Goal: Task Accomplishment & Management: Use online tool/utility

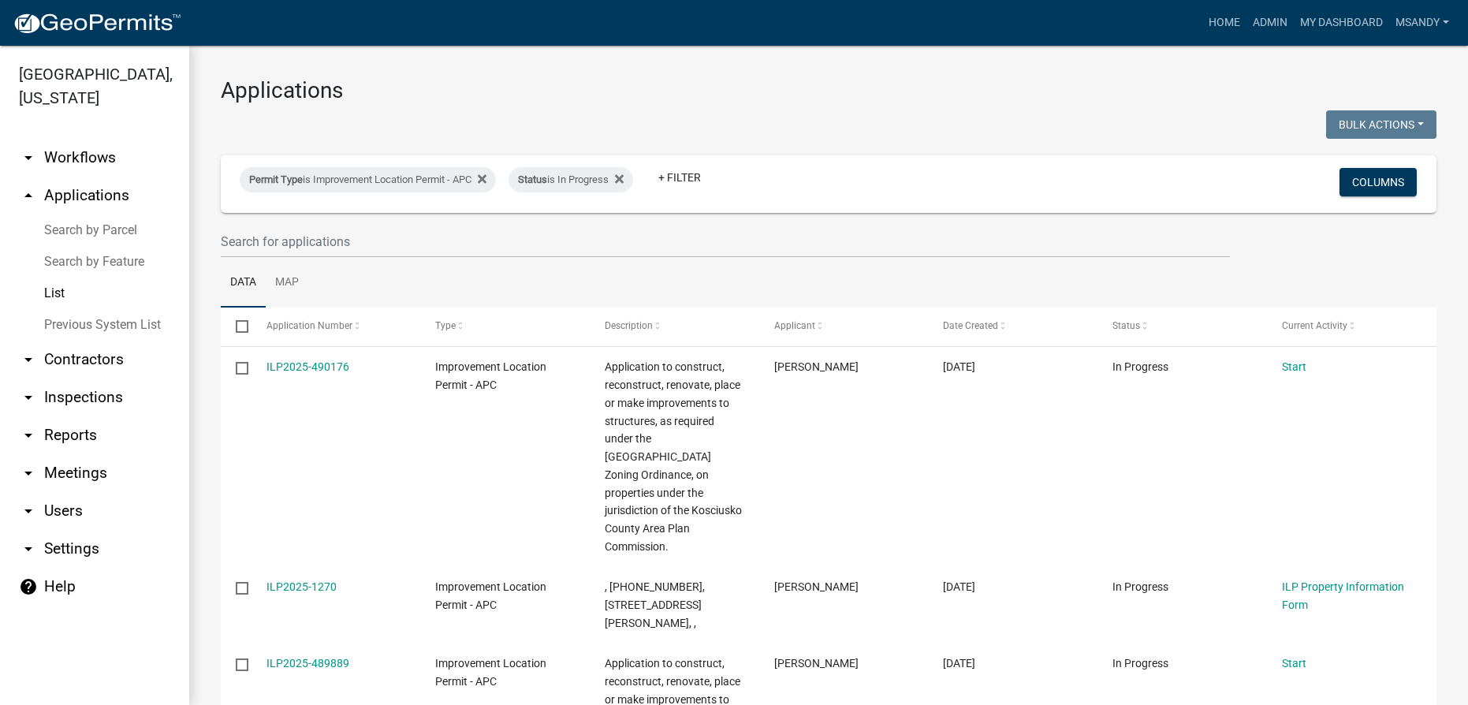
select select "3: 100"
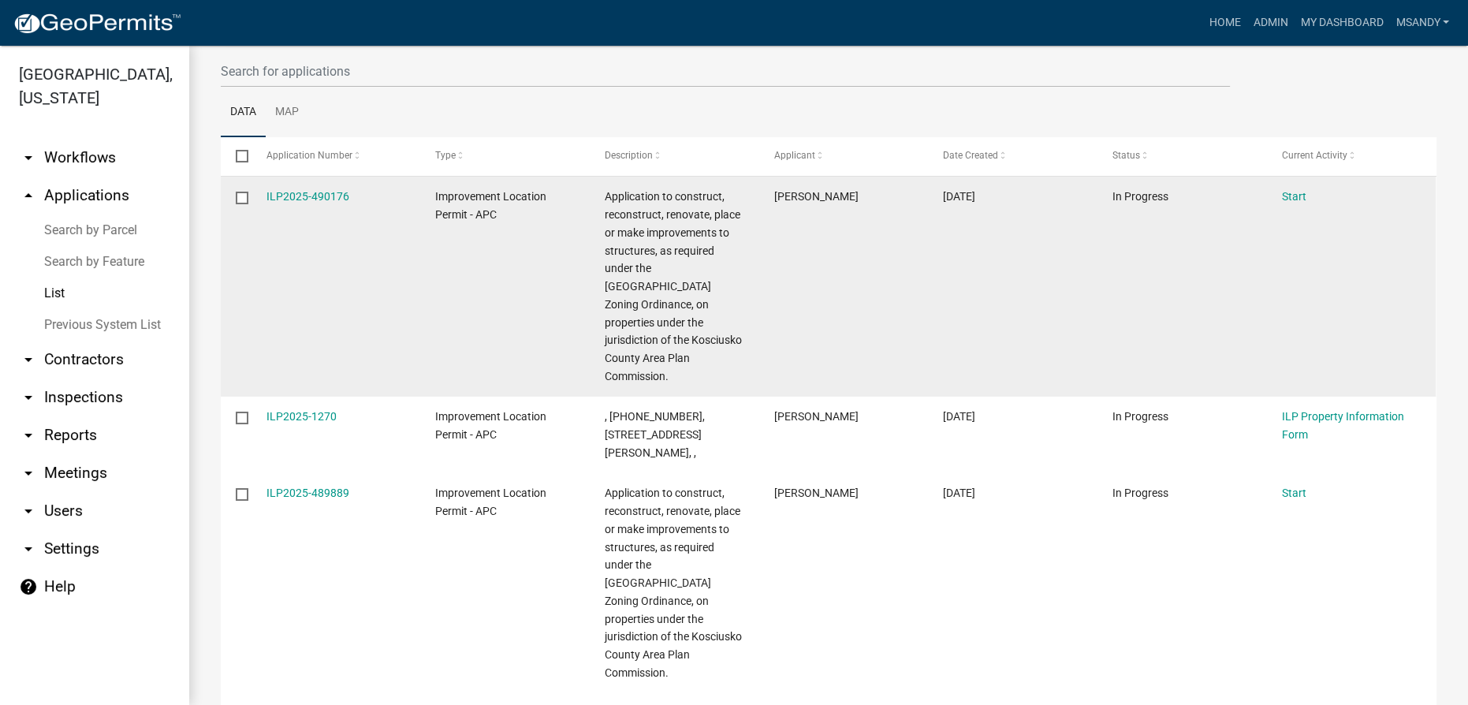
scroll to position [214, 0]
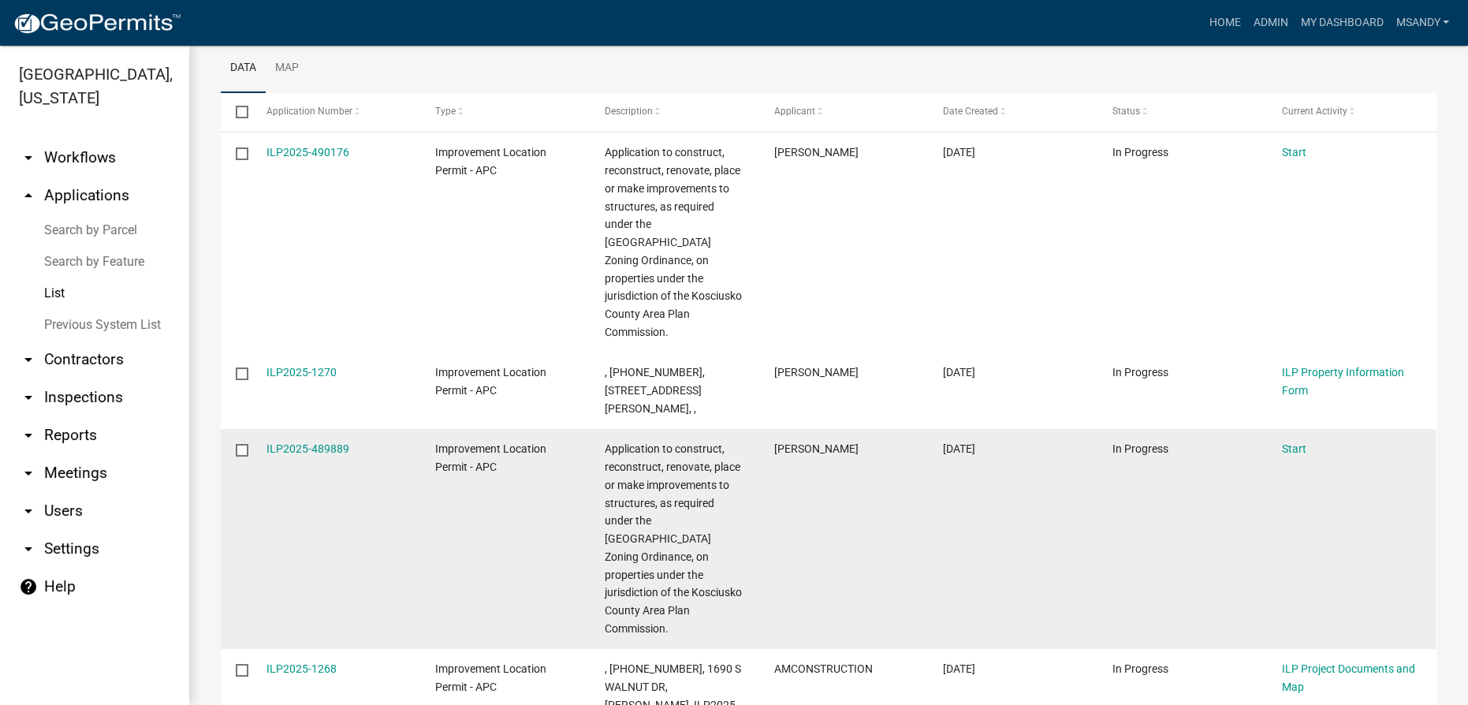
click at [236, 444] on input "checkbox" at bounding box center [241, 449] width 10 height 10
checkbox input "true"
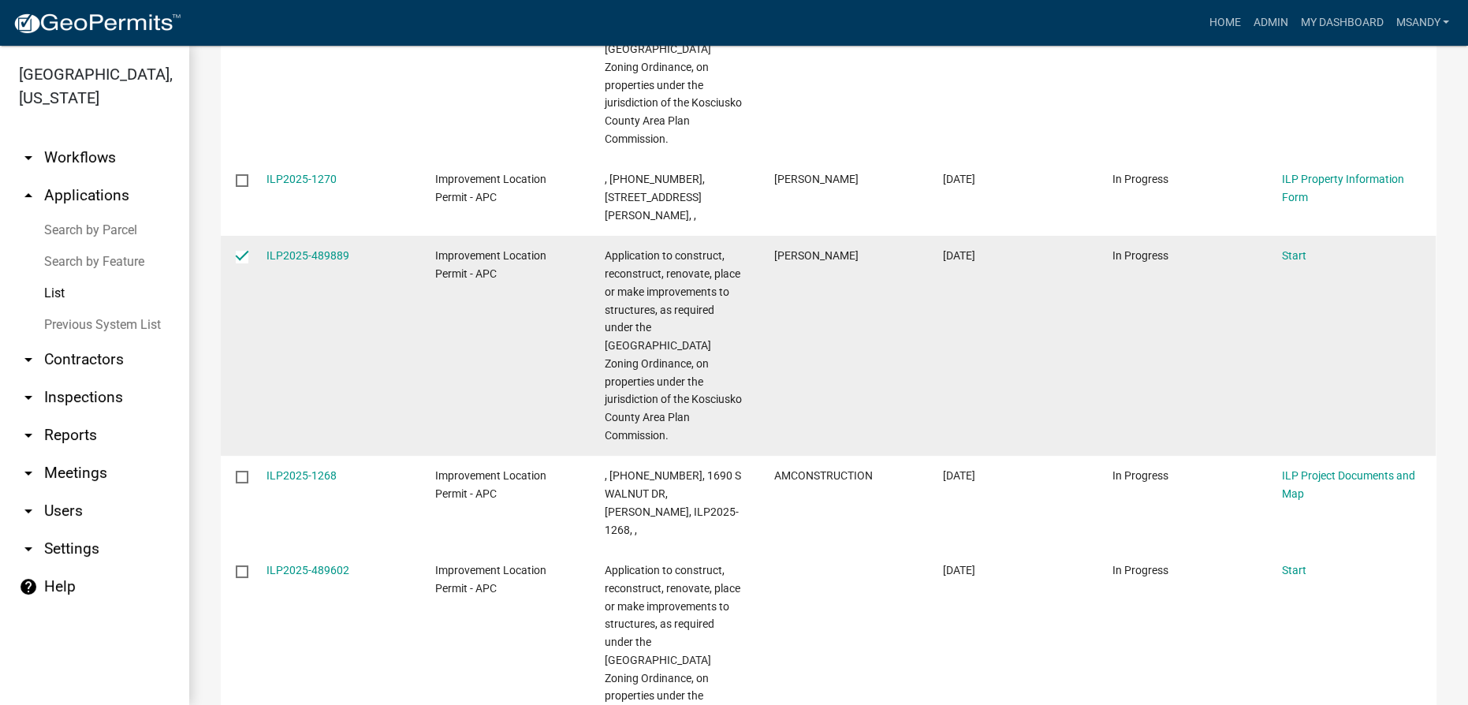
scroll to position [430, 0]
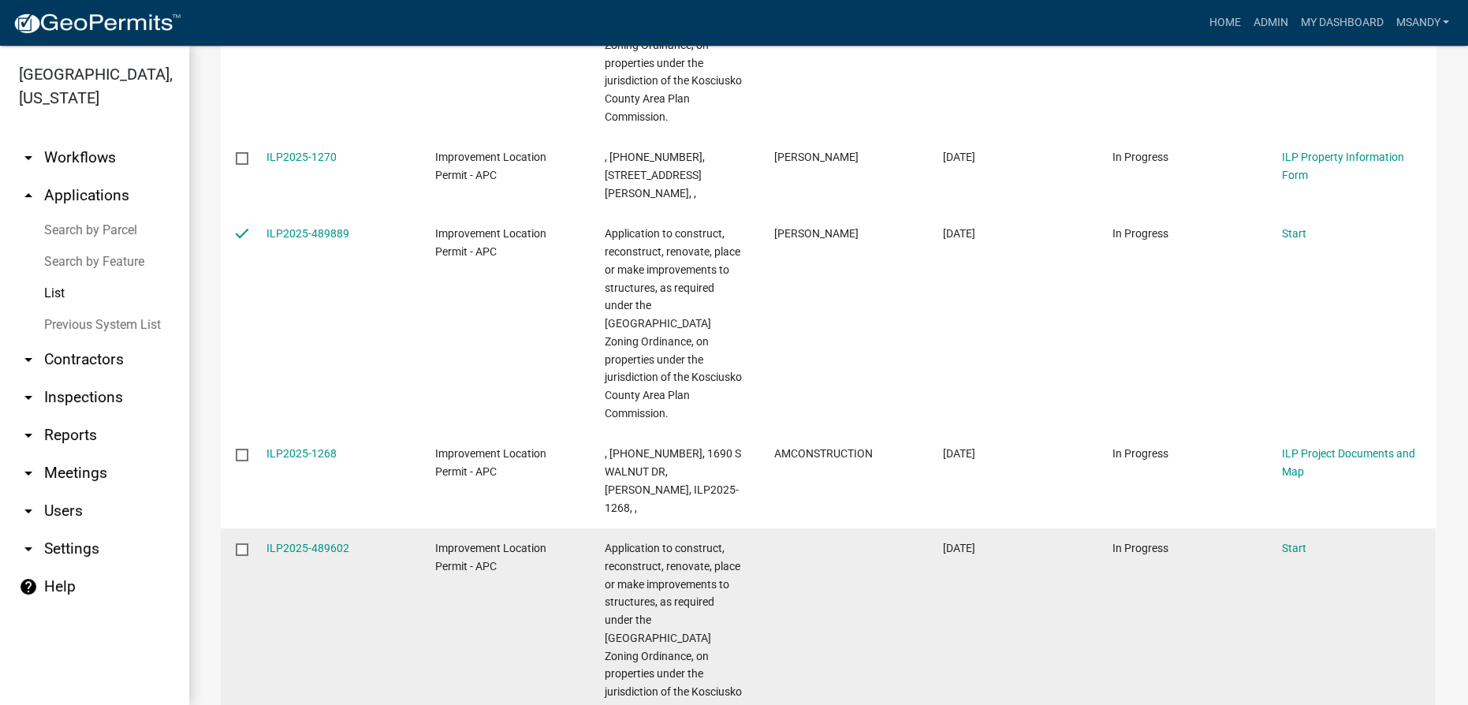
click at [241, 543] on input "checkbox" at bounding box center [241, 548] width 10 height 10
checkbox input "true"
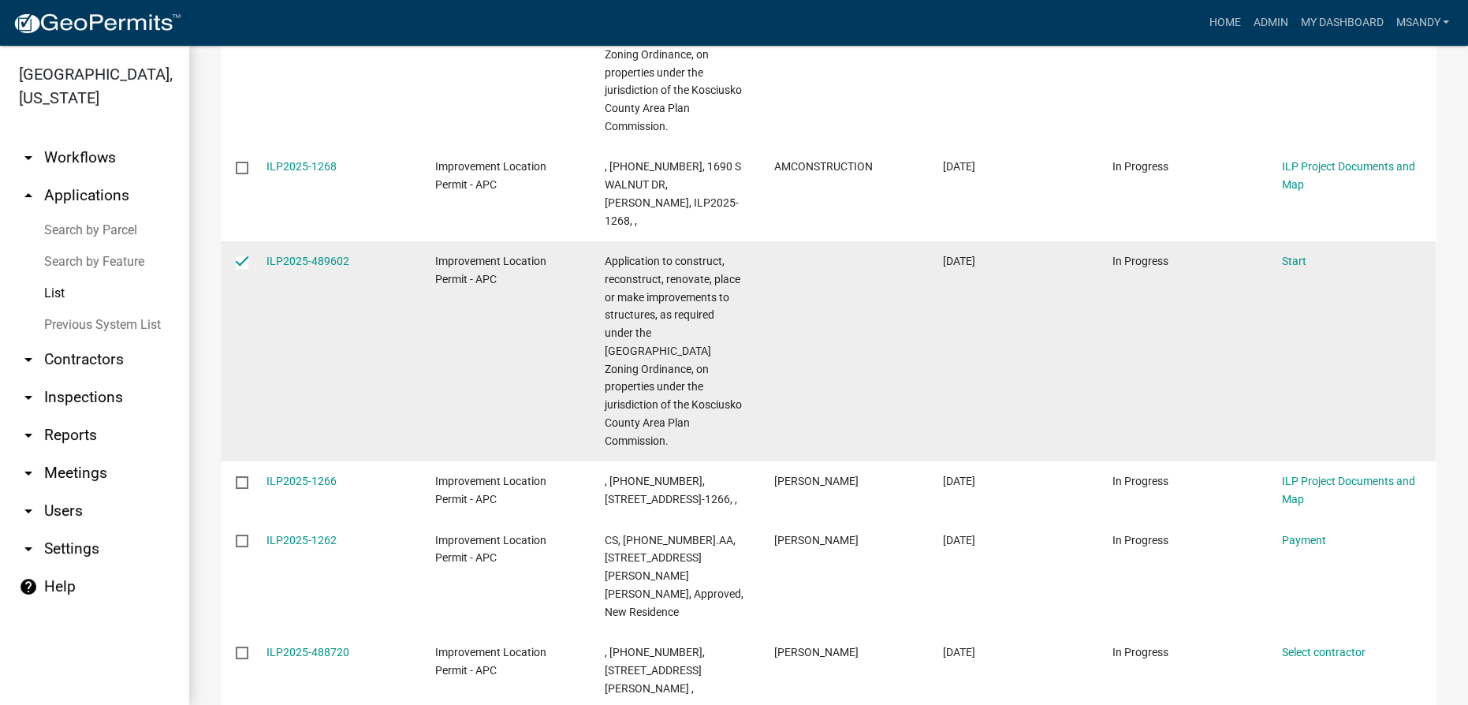
scroll to position [788, 0]
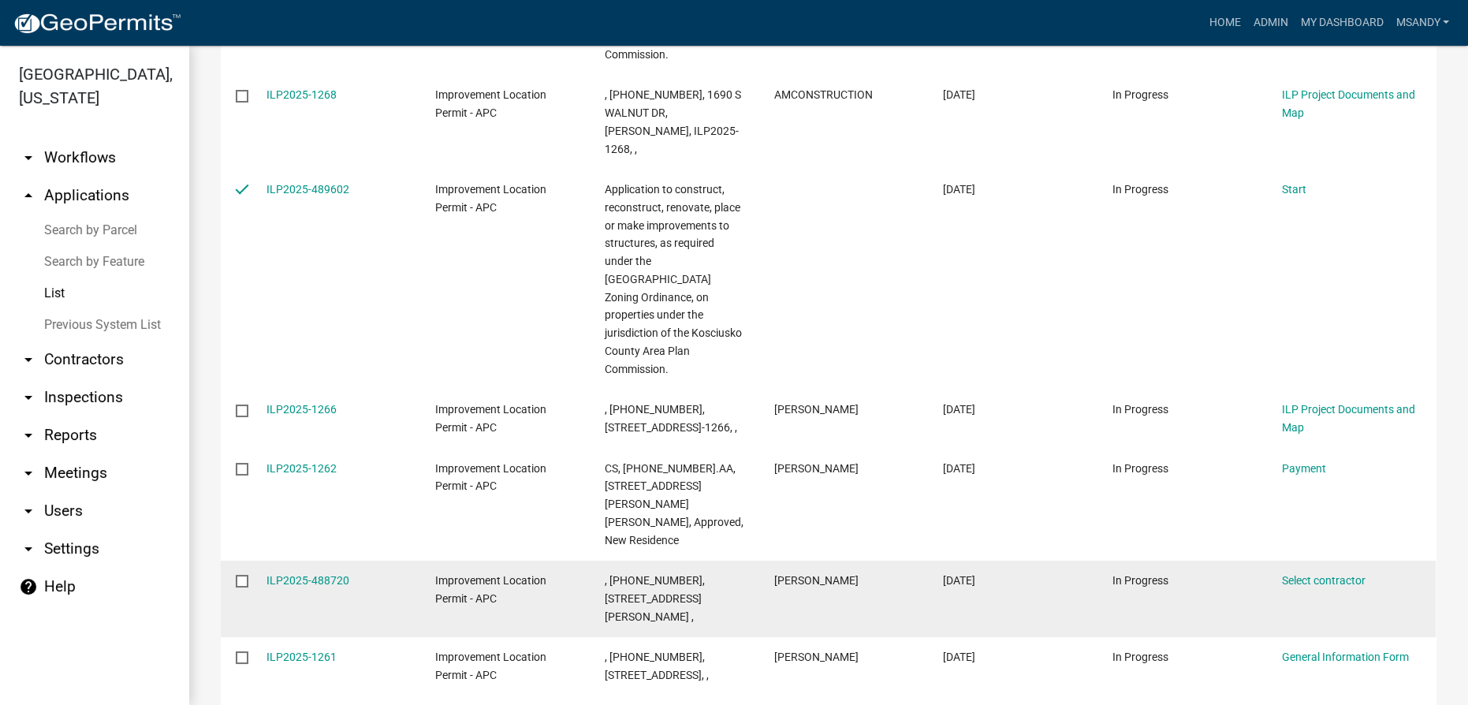
click at [236, 575] on input "checkbox" at bounding box center [241, 580] width 10 height 10
checkbox input "true"
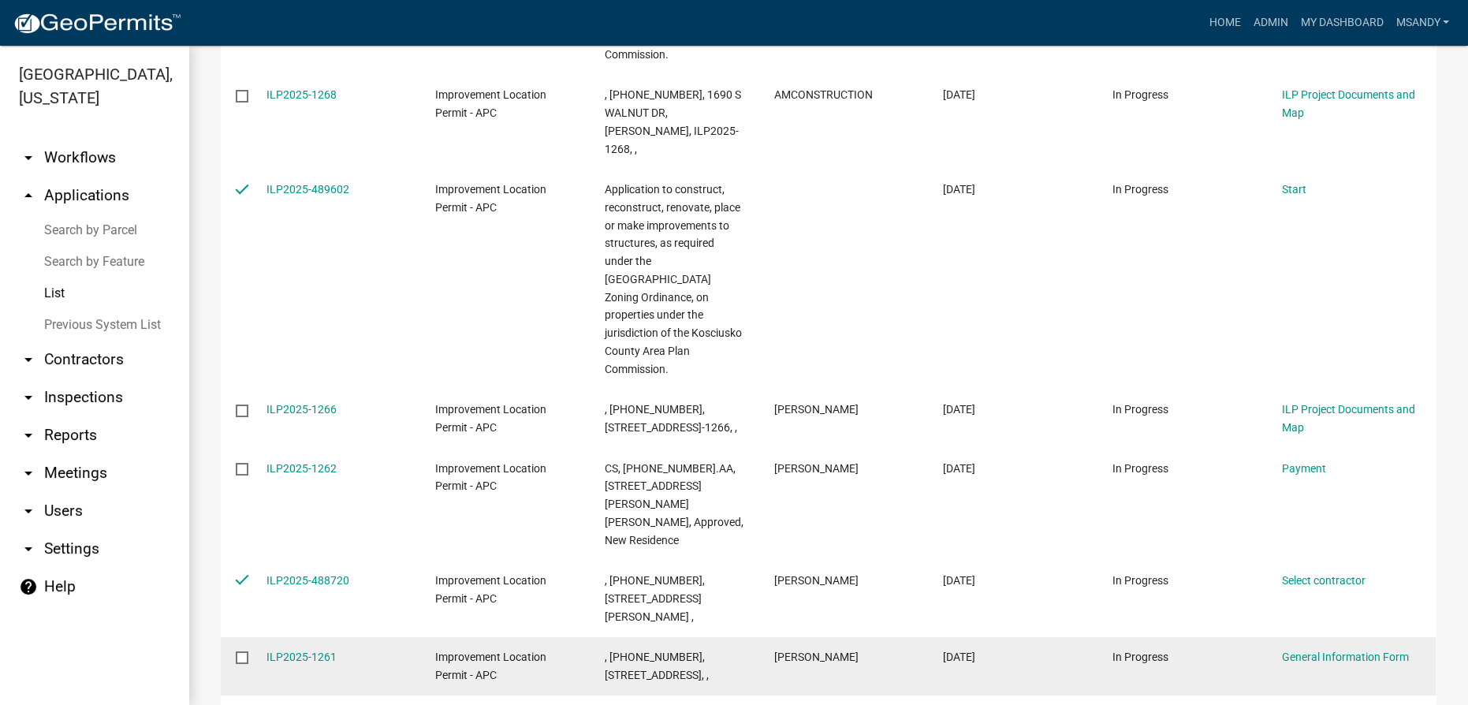
click at [244, 651] on input "checkbox" at bounding box center [241, 656] width 10 height 10
checkbox input "true"
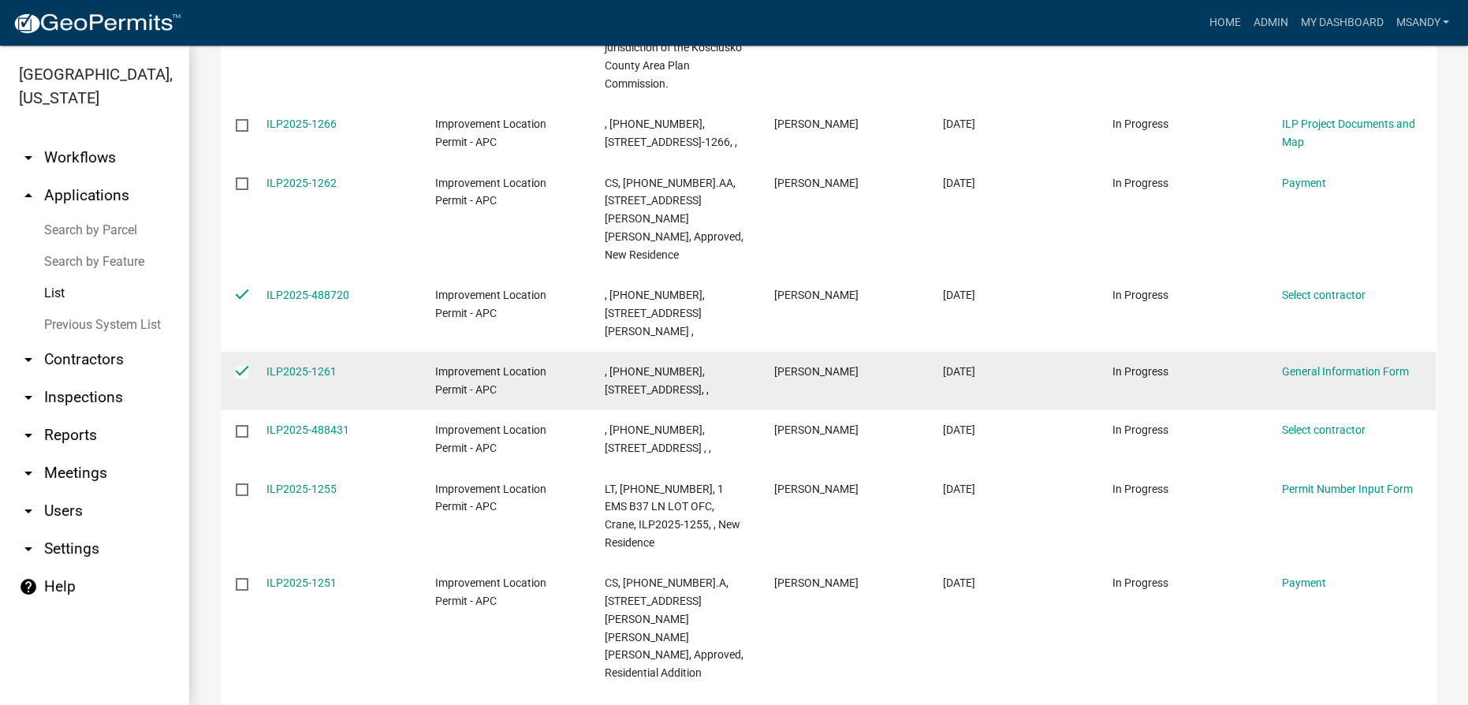
scroll to position [1075, 0]
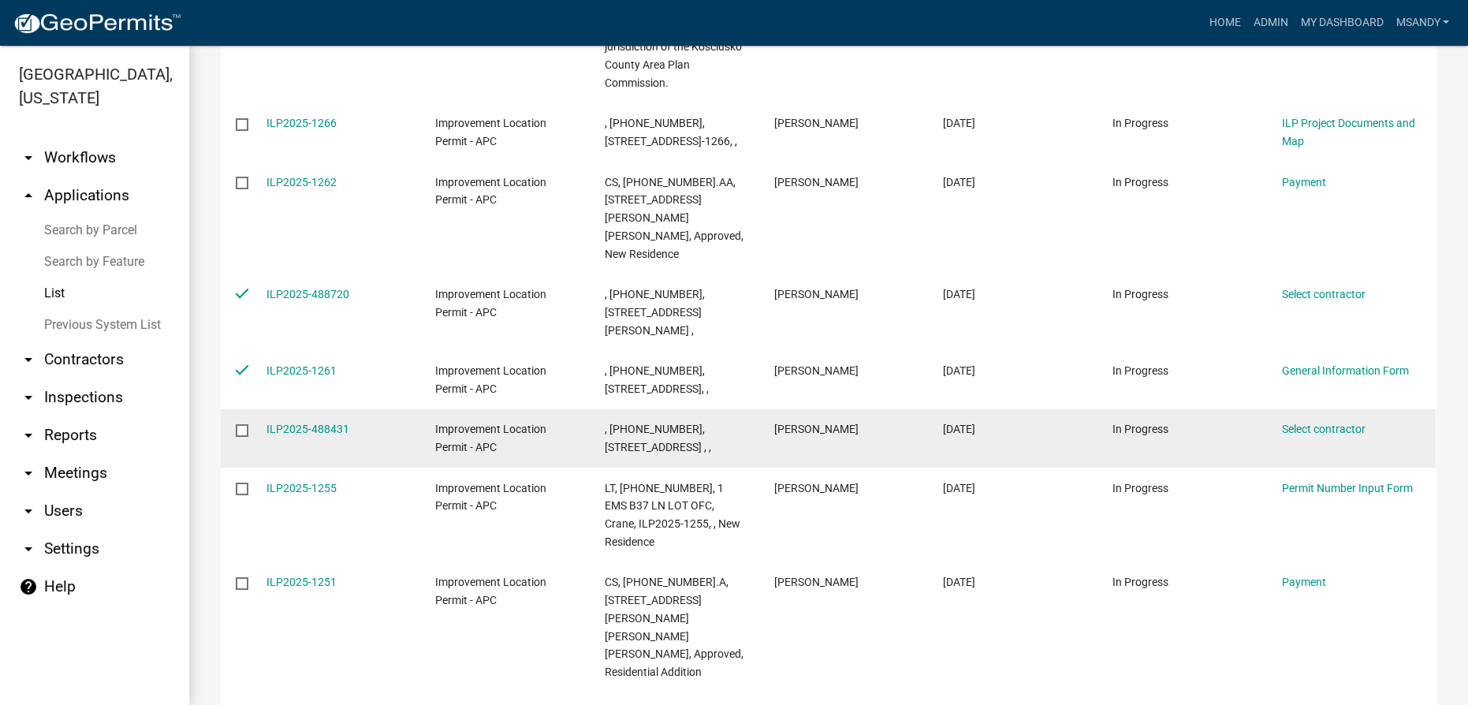
click at [242, 424] on input "checkbox" at bounding box center [241, 429] width 10 height 10
checkbox input "true"
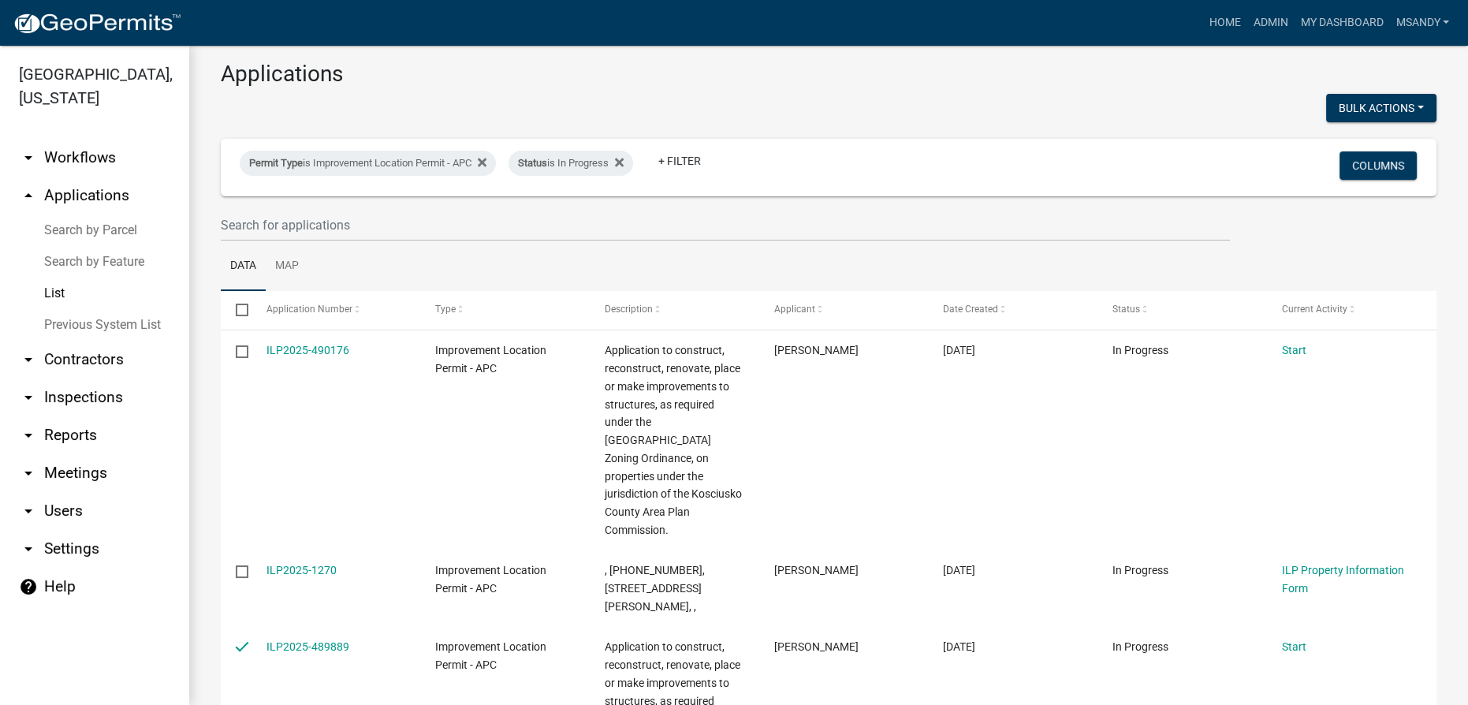
scroll to position [0, 0]
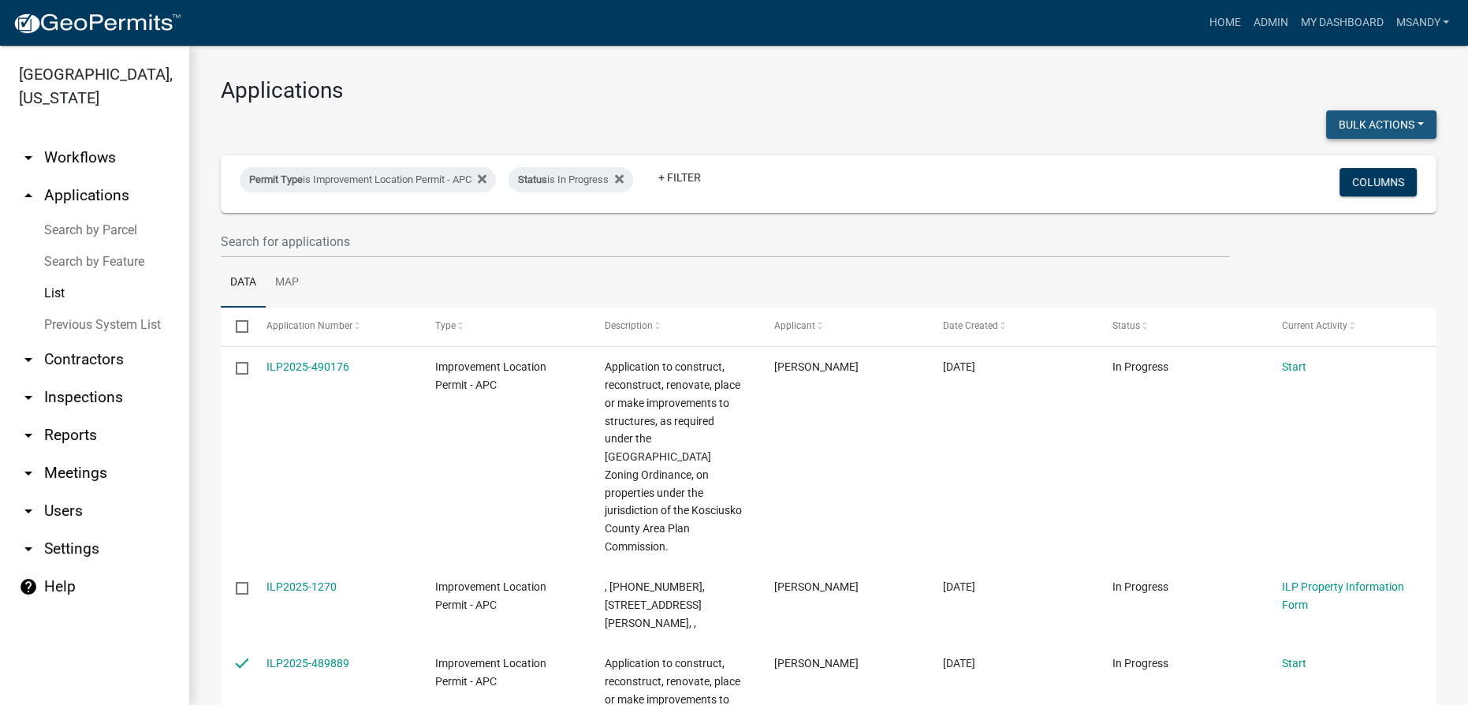
click at [1348, 127] on button "Bulk Actions" at bounding box center [1381, 124] width 110 height 28
click at [1317, 163] on button "Void" at bounding box center [1373, 166] width 126 height 38
checkbox input "false"
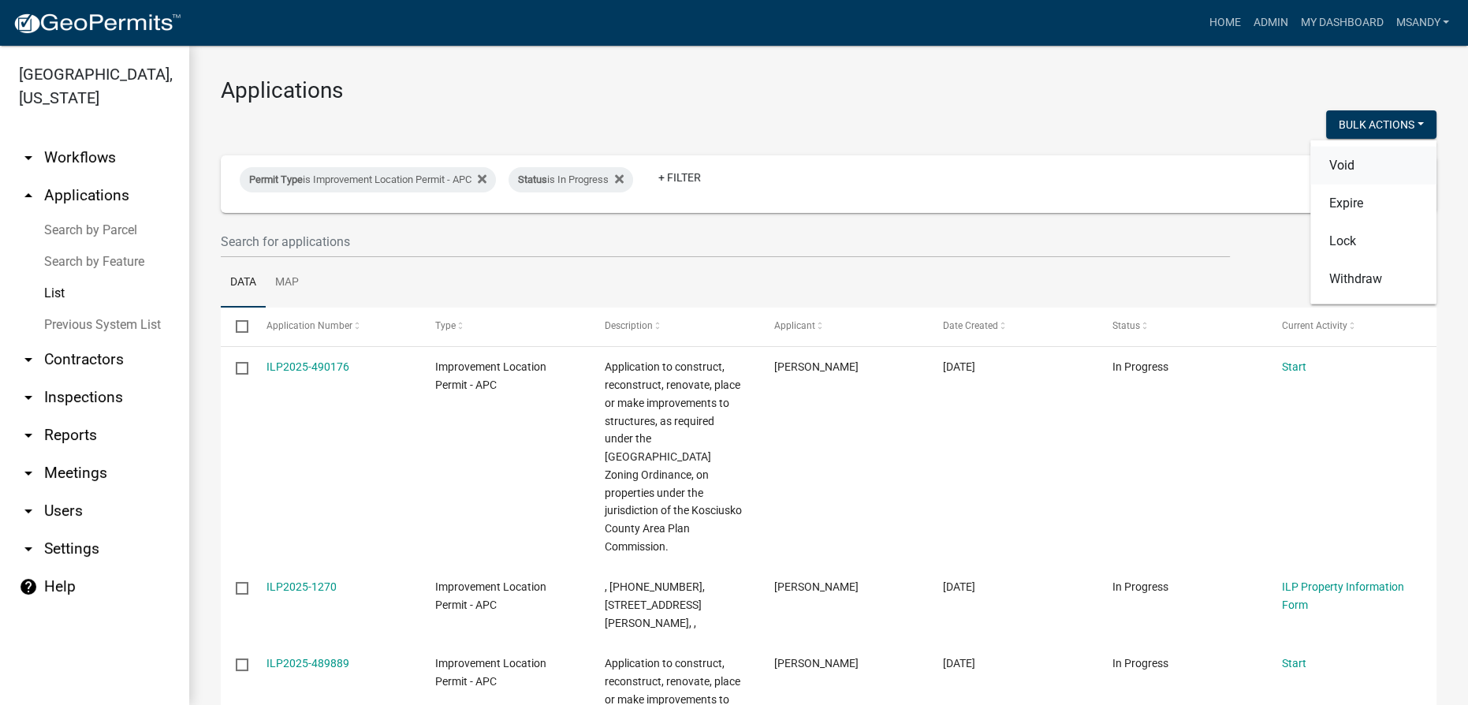
checkbox input "false"
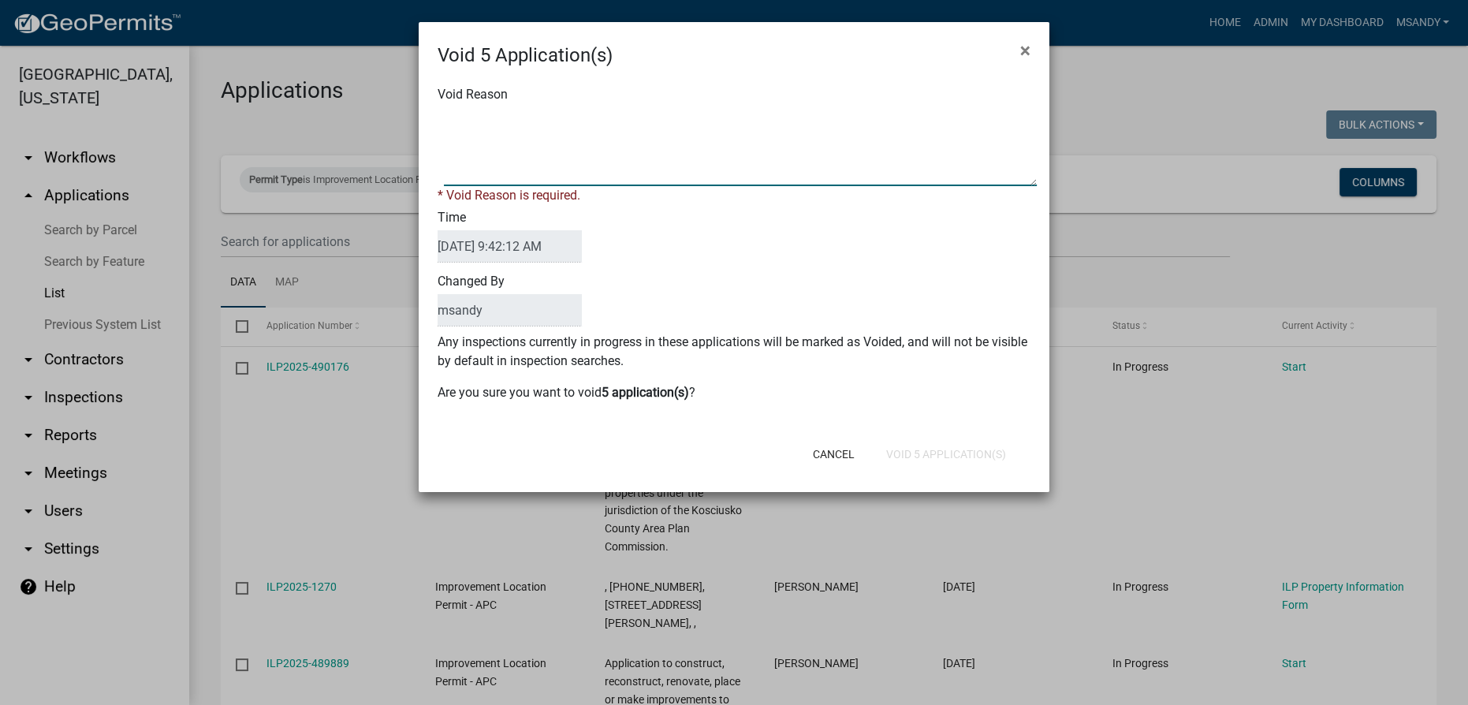
click at [912, 154] on textarea "Void Reason" at bounding box center [740, 146] width 593 height 79
type textarea "Incomplete"
click at [966, 458] on form "Void 5 Application(s) × Void Reason * Void Reason is required. Time 10/09/2025 …" at bounding box center [734, 250] width 631 height 456
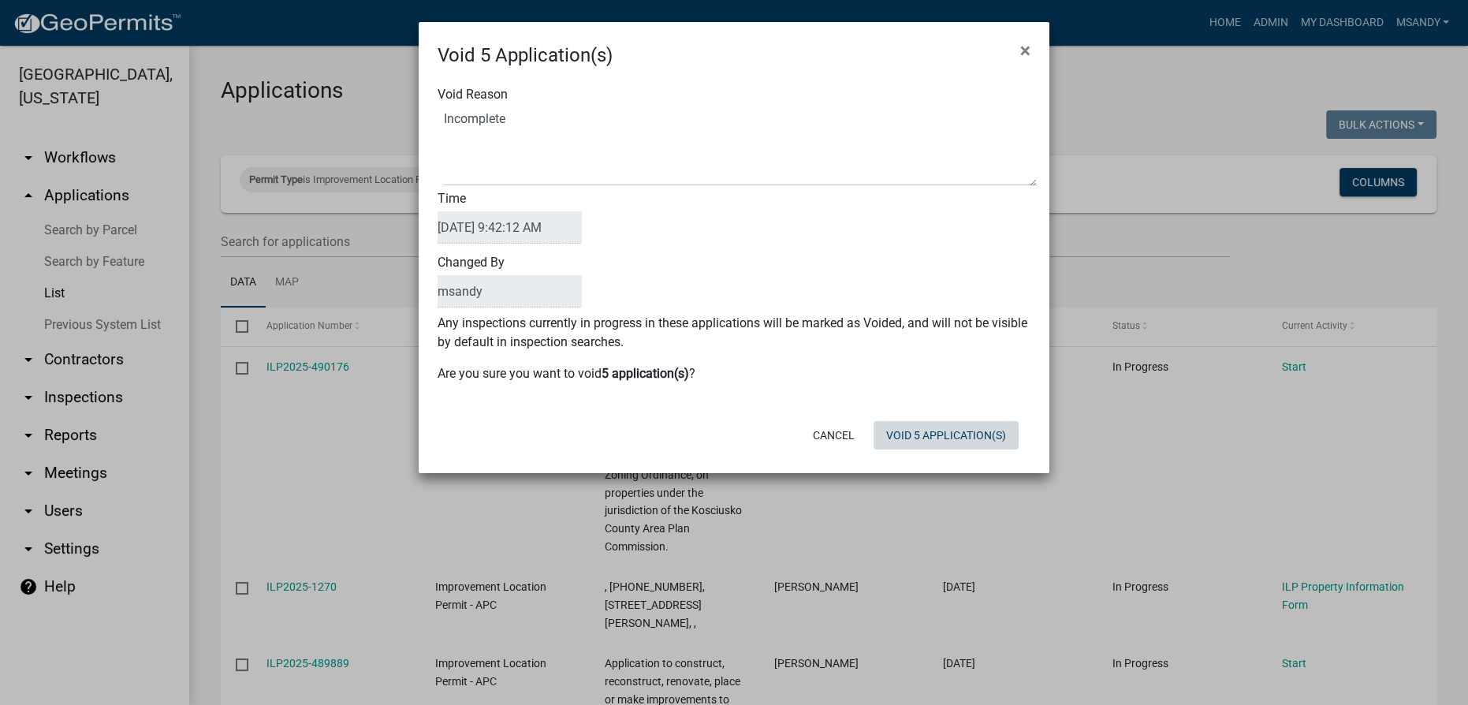
click at [952, 434] on button "Void 5 Application(s)" at bounding box center [946, 435] width 145 height 28
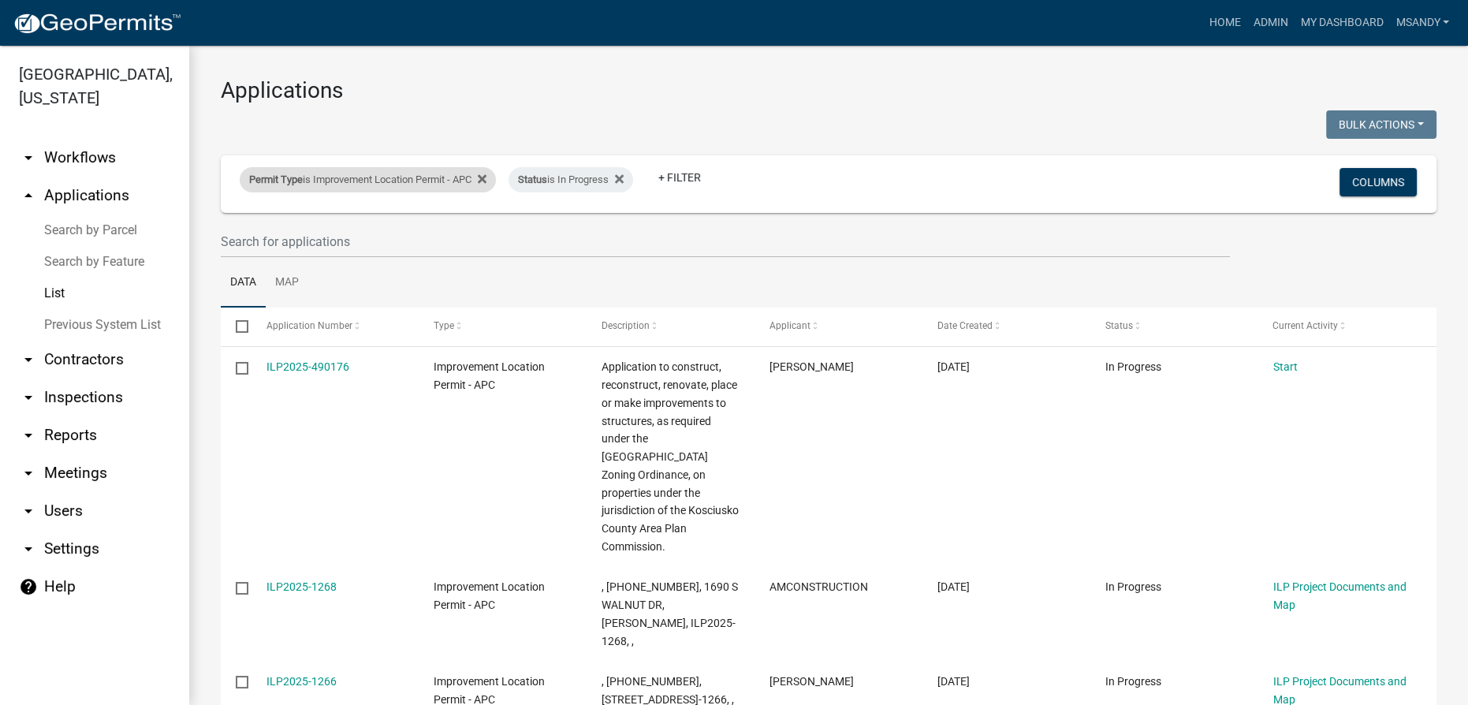
click at [330, 172] on div "Permit Type is Improvement Location Permit - APC" at bounding box center [368, 179] width 256 height 25
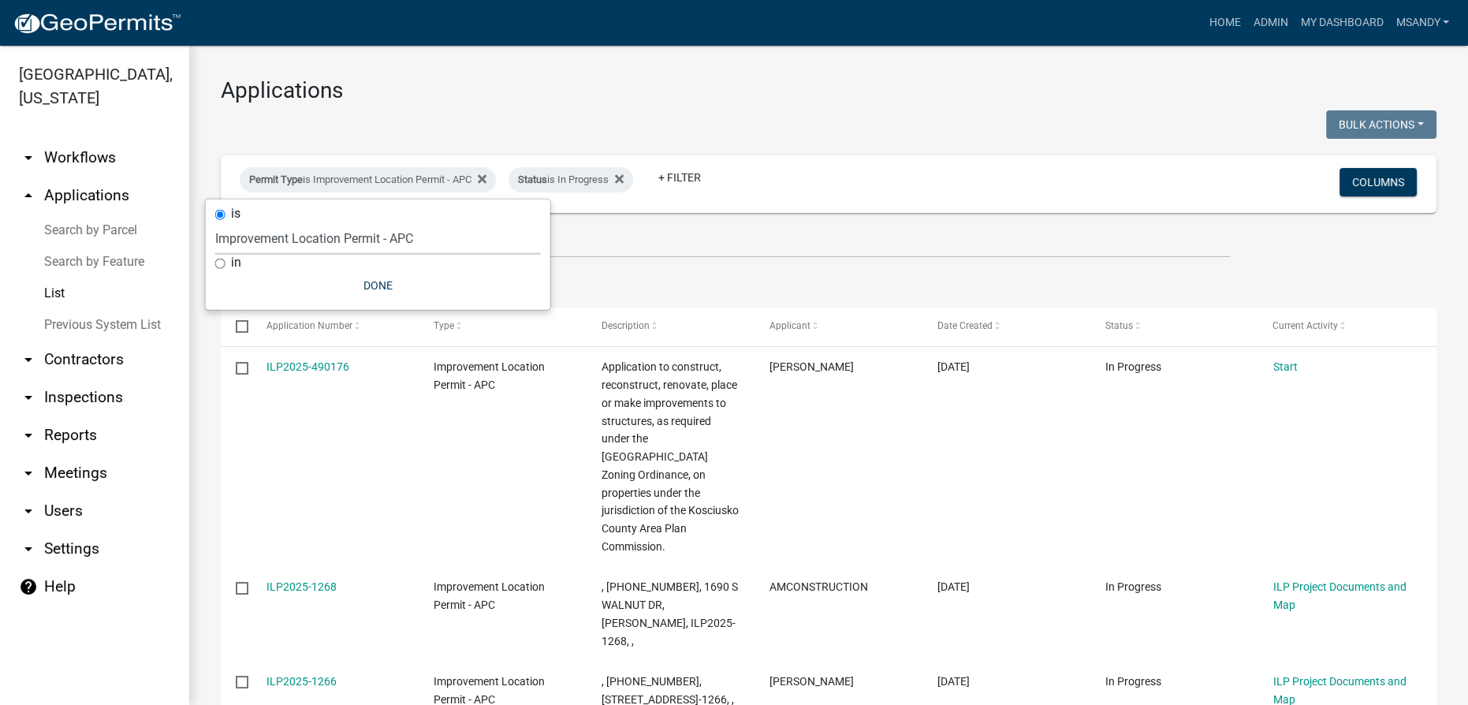
click at [325, 238] on select "Select an option 6 27 2024 Copy Of - Subdivision Plat Application - APC APC Add…" at bounding box center [378, 238] width 326 height 32
select select "06555e07-7e79-4569-9f73-610b83aead0f"
click at [215, 222] on select "Select an option 6 27 2024 Copy Of - Subdivision Plat Application - APC APC Add…" at bounding box center [378, 238] width 326 height 32
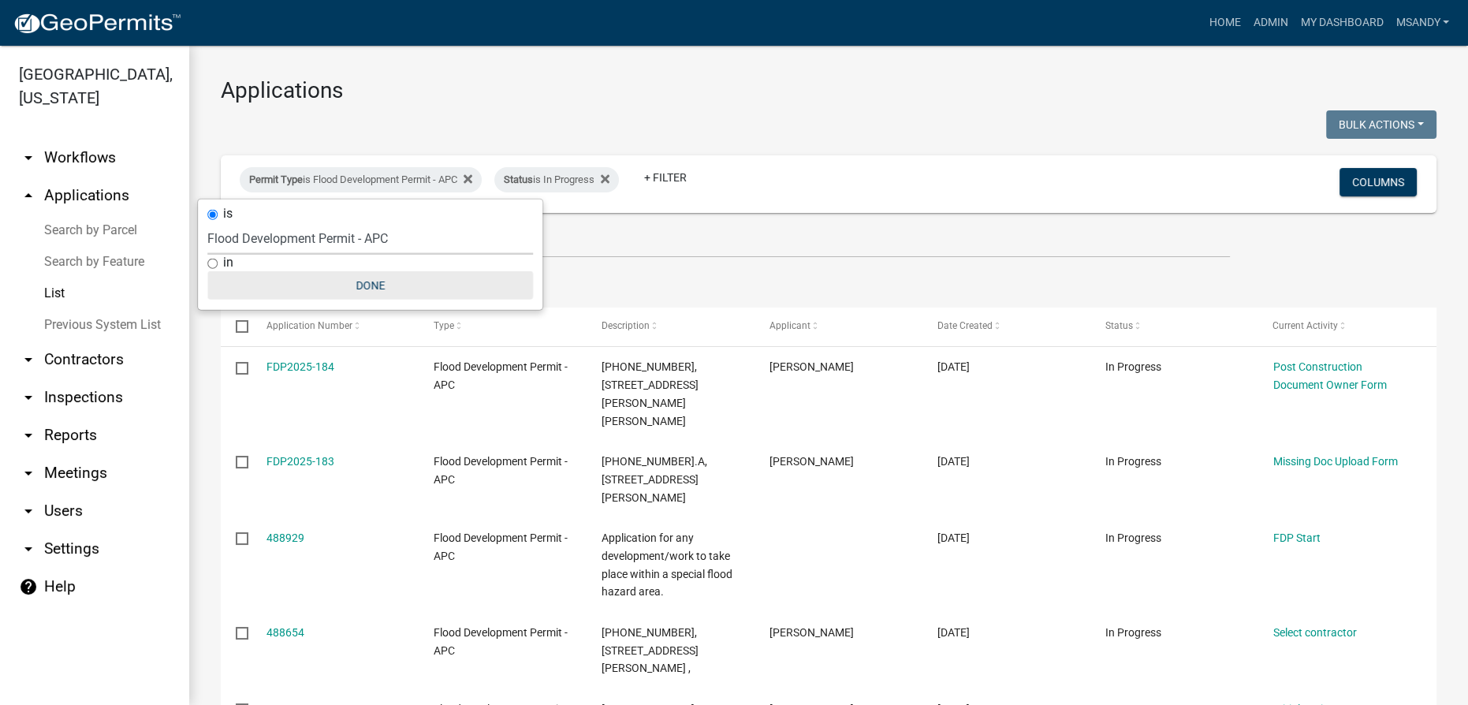
click at [358, 282] on button "Done" at bounding box center [370, 285] width 326 height 28
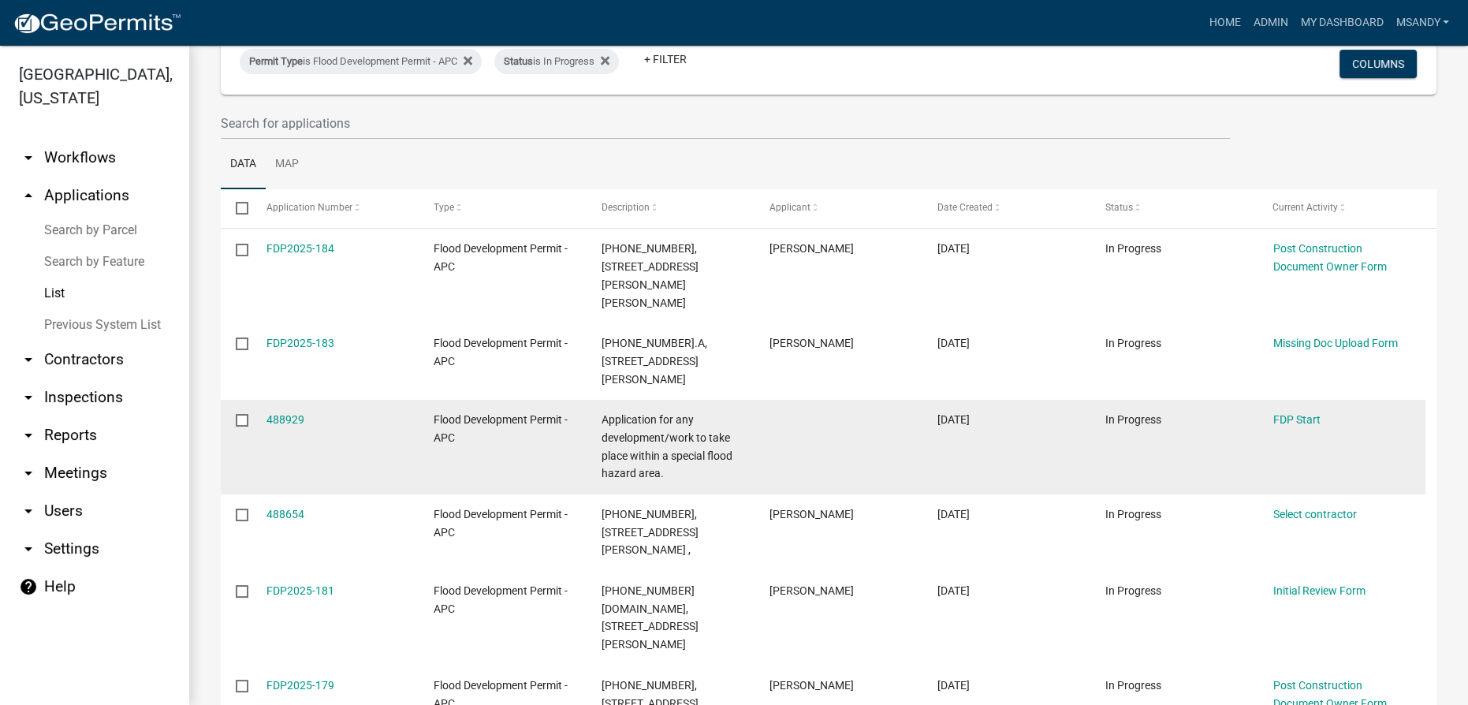
scroll to position [143, 0]
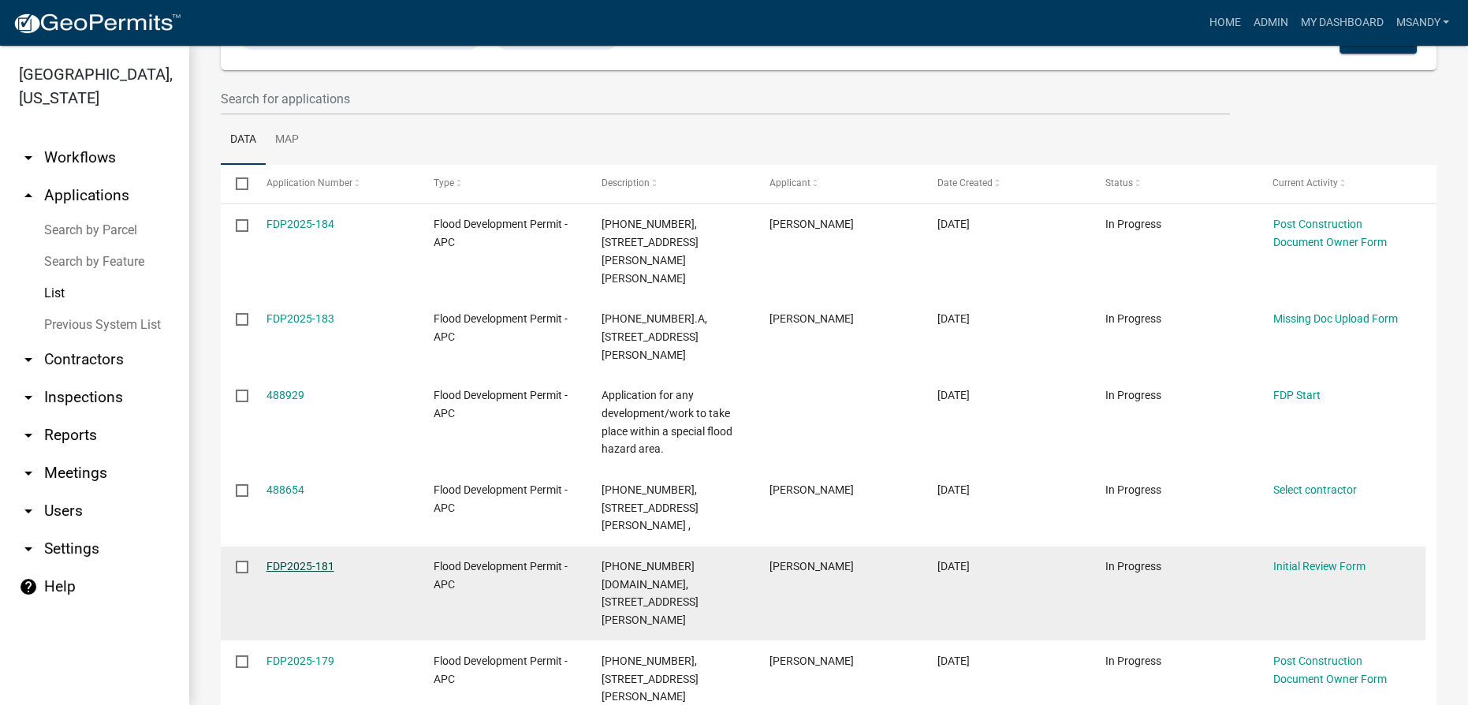
click at [311, 560] on link "FDP2025-181" at bounding box center [301, 566] width 68 height 13
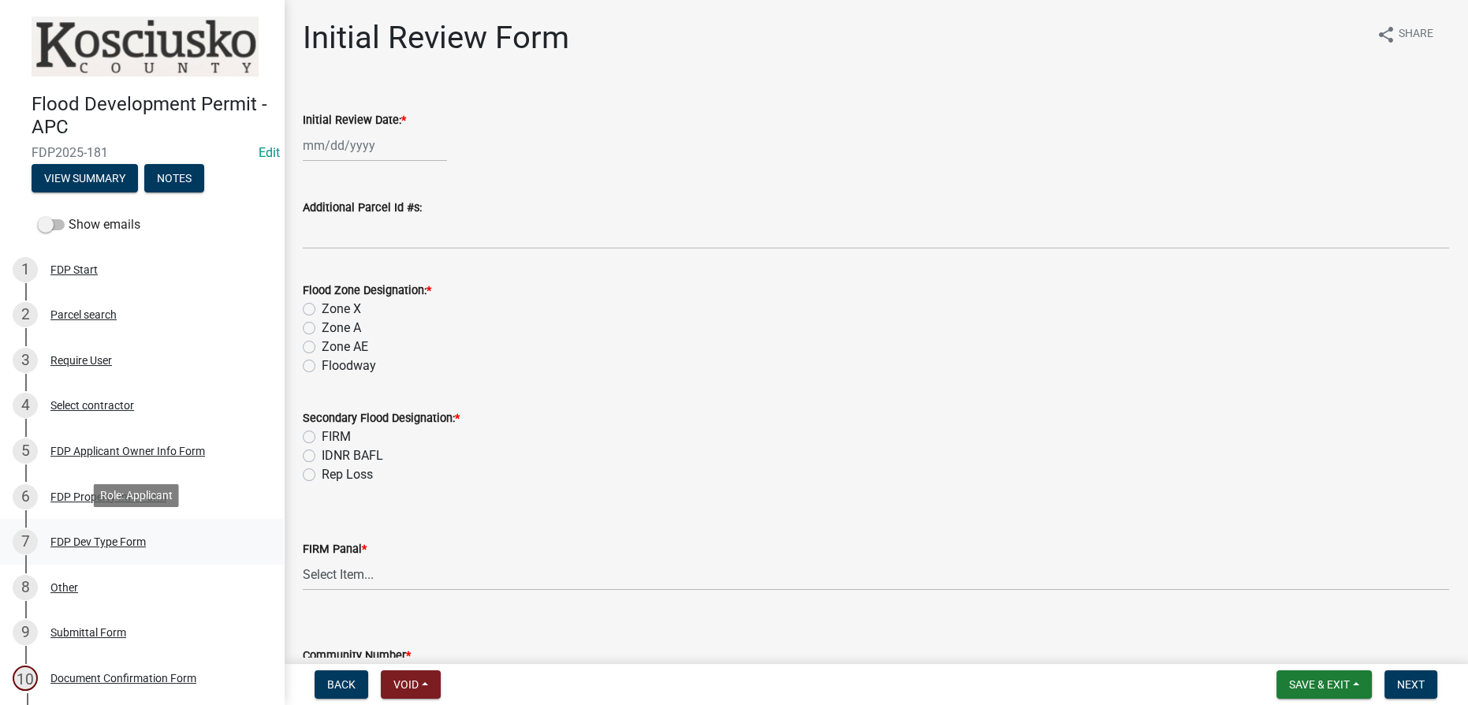
click at [83, 536] on div "FDP Dev Type Form" at bounding box center [97, 541] width 95 height 11
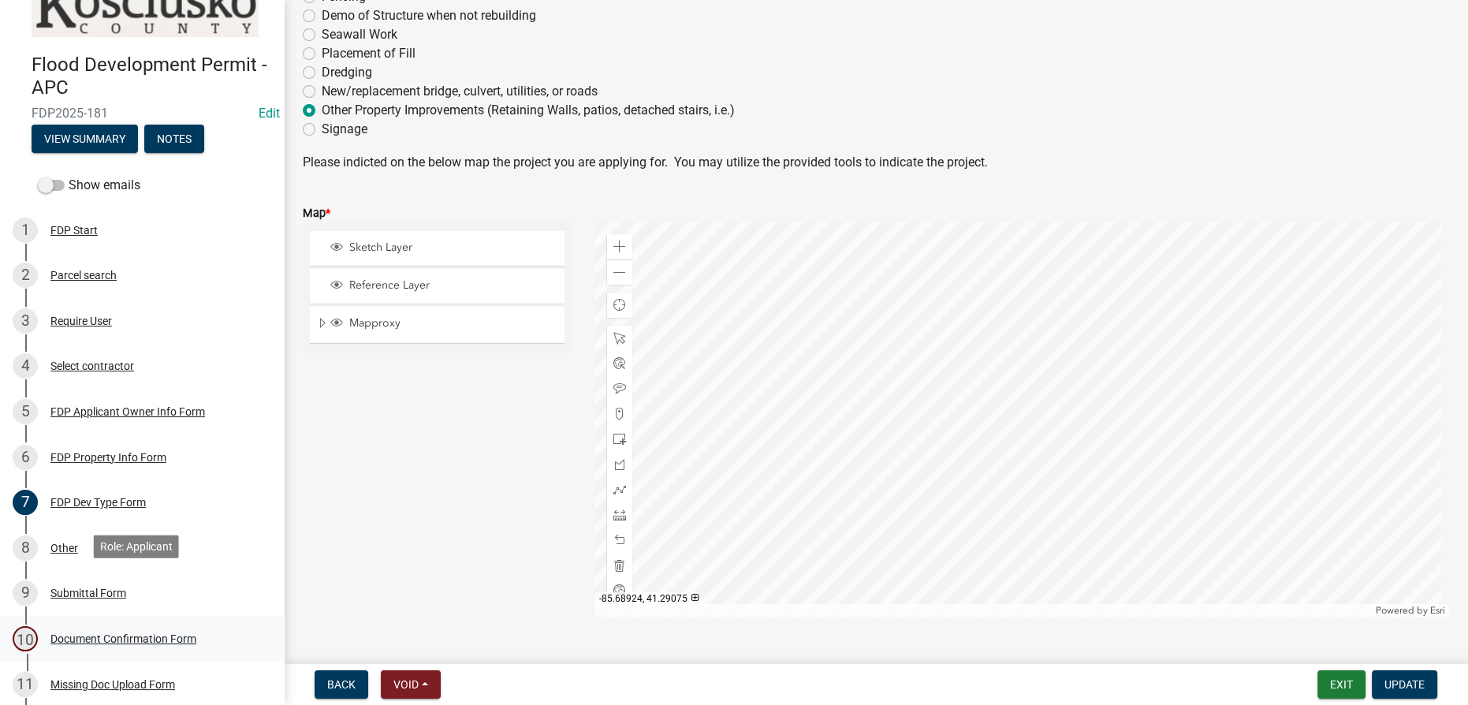
scroll to position [71, 0]
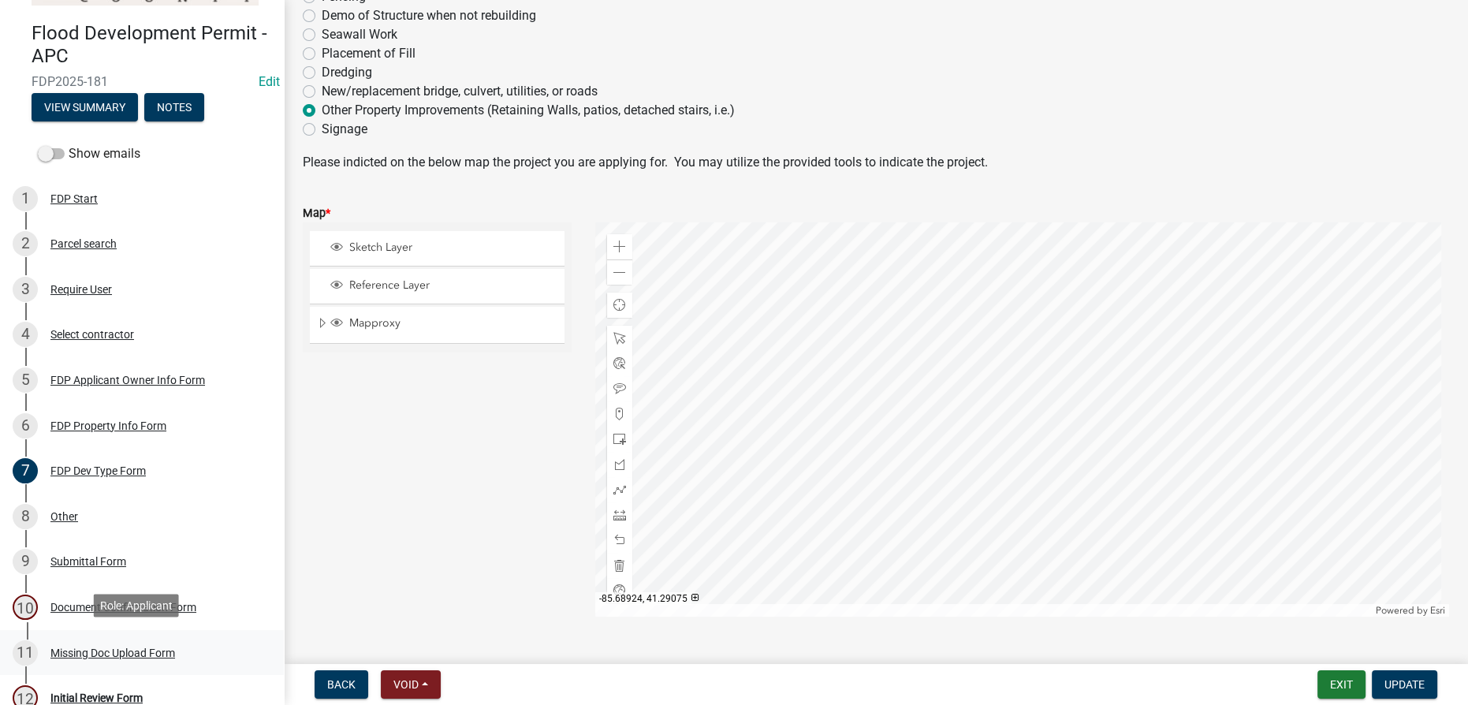
click at [88, 647] on div "Missing Doc Upload Form" at bounding box center [112, 652] width 125 height 11
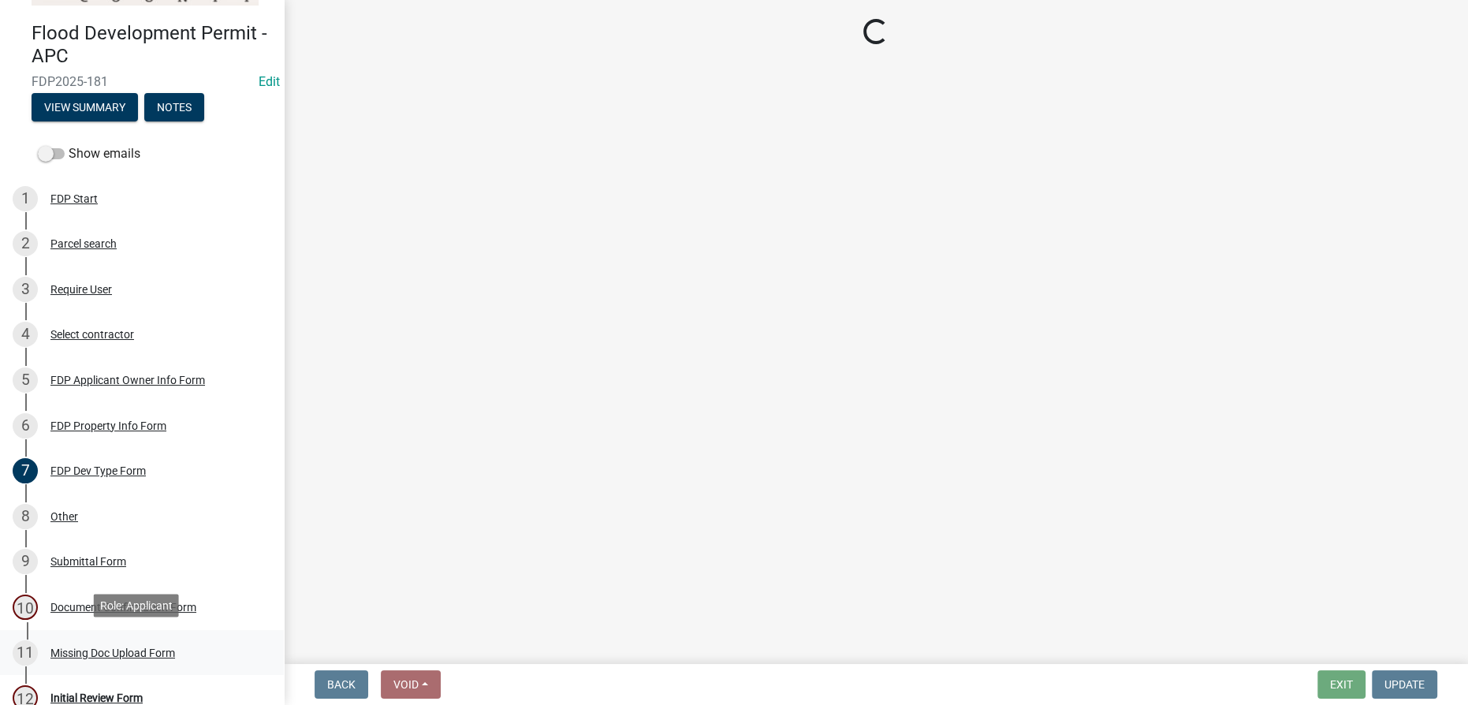
scroll to position [0, 0]
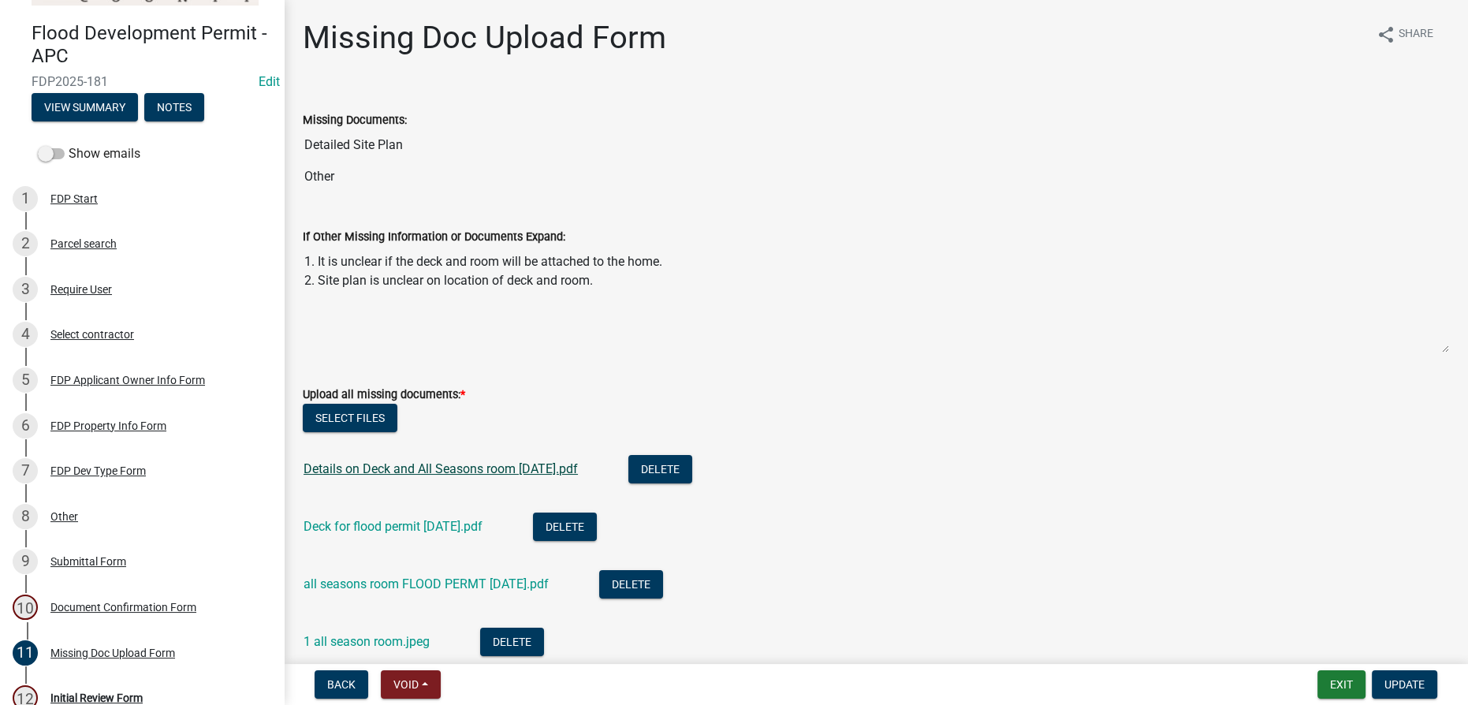
click at [447, 461] on link "Details on Deck and All Seasons room 10-9-25.pdf" at bounding box center [441, 468] width 274 height 15
click at [393, 580] on link "all seasons room FLOOD PERMT 10-9-25.pdf" at bounding box center [426, 583] width 245 height 15
click at [401, 519] on link "Deck for flood permit 10-9-24.pdf" at bounding box center [393, 526] width 179 height 15
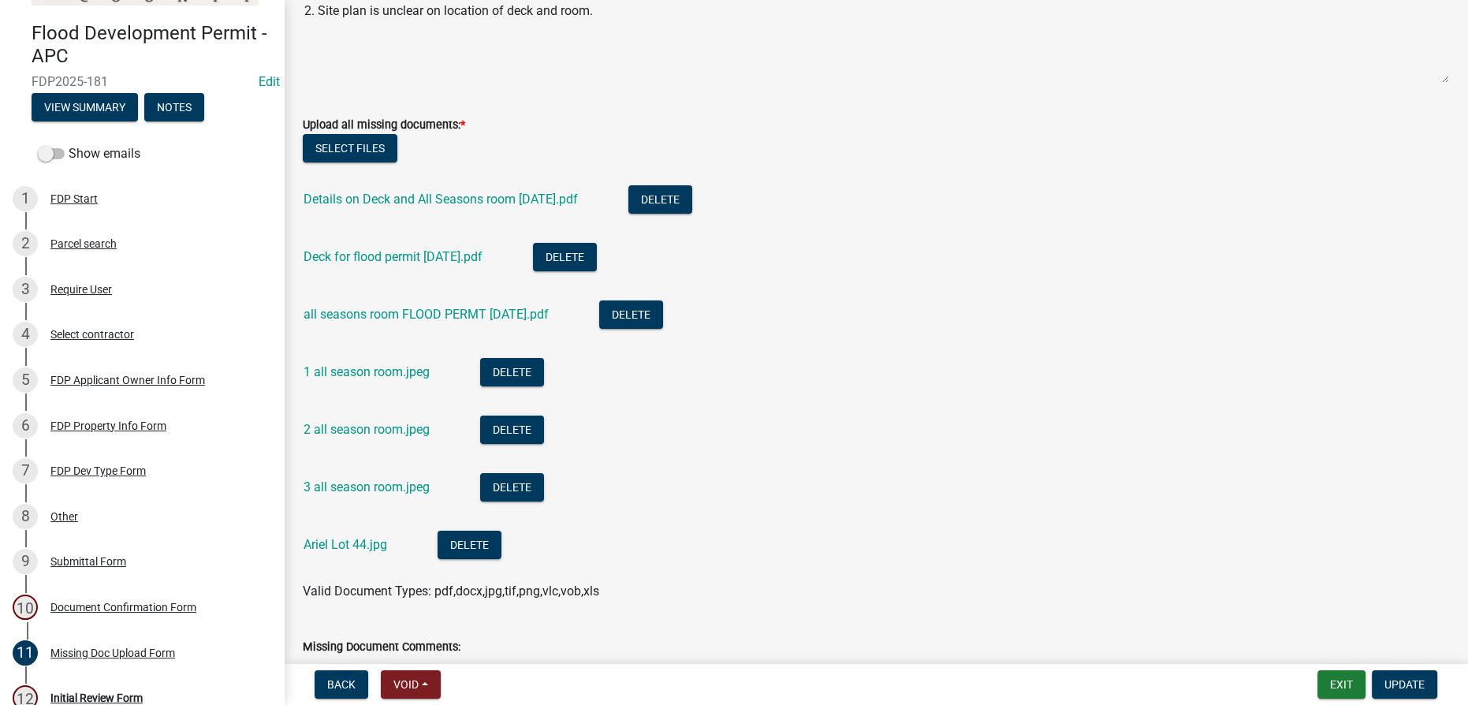
scroll to position [286, 0]
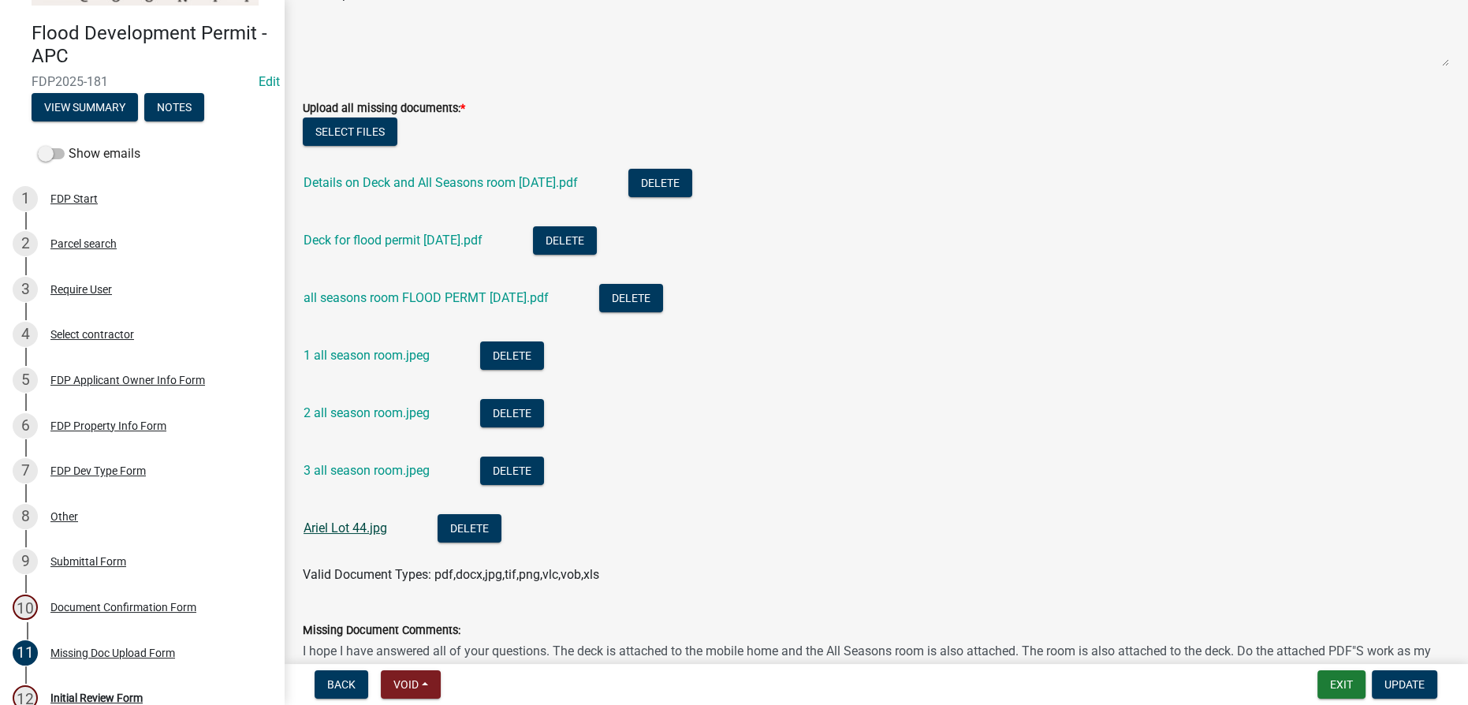
click at [360, 525] on link "Ariel Lot 44.jpg" at bounding box center [346, 527] width 84 height 15
click at [334, 464] on link "3 all season room.jpeg" at bounding box center [367, 470] width 126 height 15
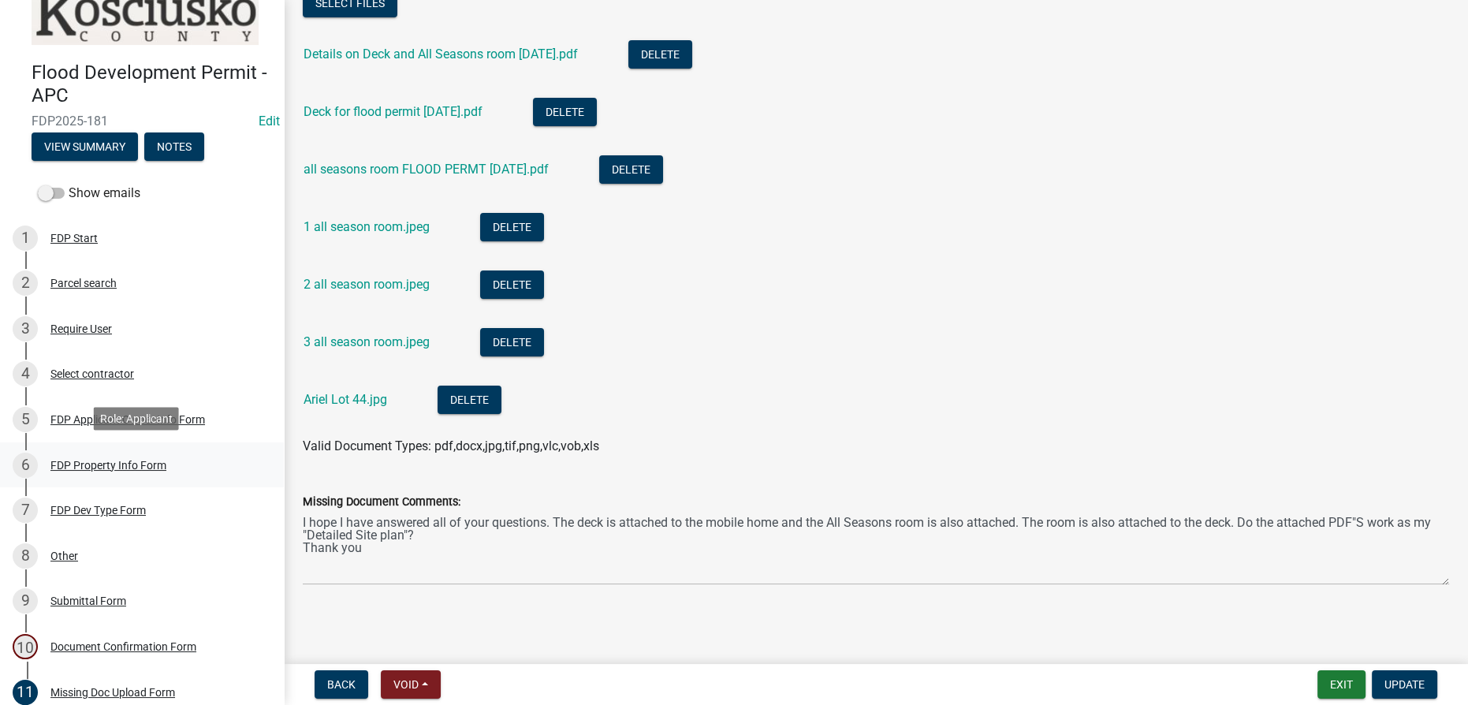
scroll to position [0, 0]
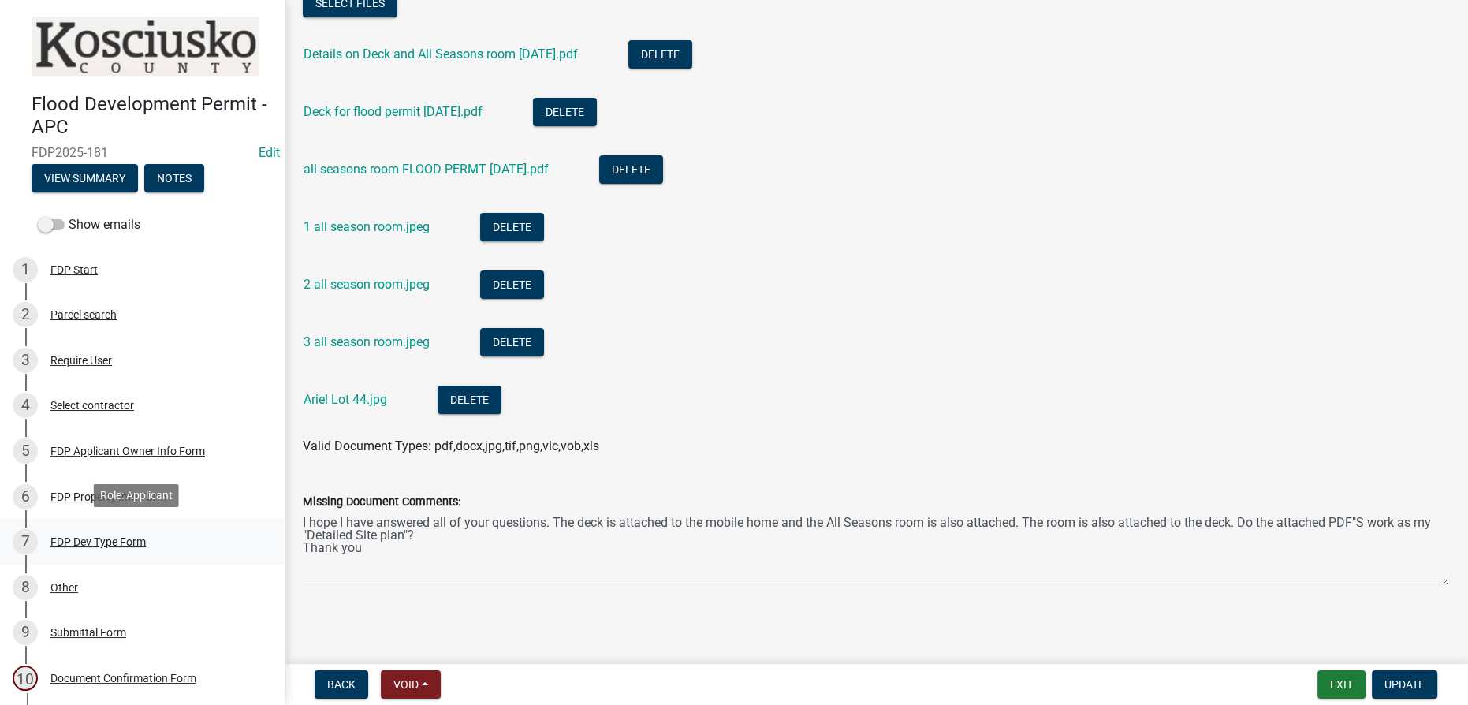
click at [88, 531] on div "7 FDP Dev Type Form" at bounding box center [136, 541] width 246 height 25
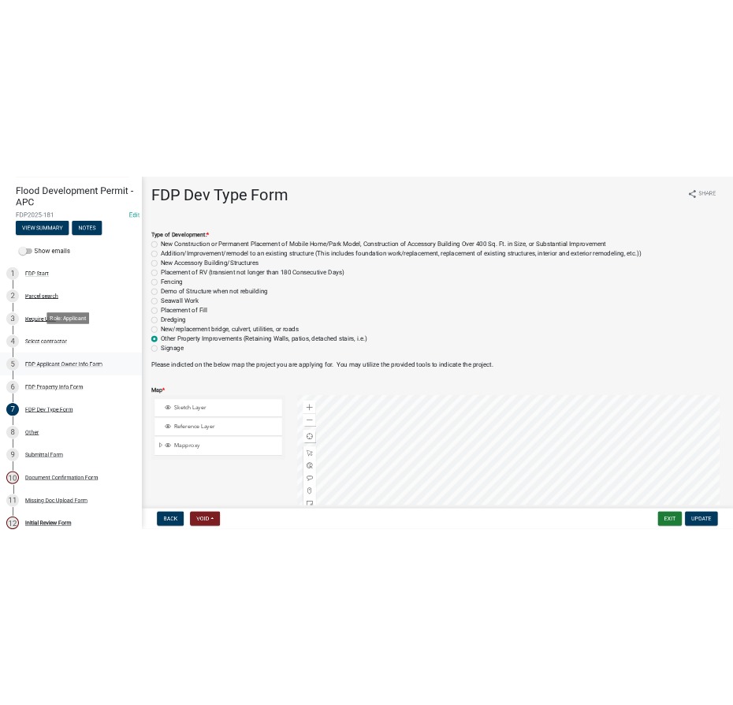
scroll to position [136, 0]
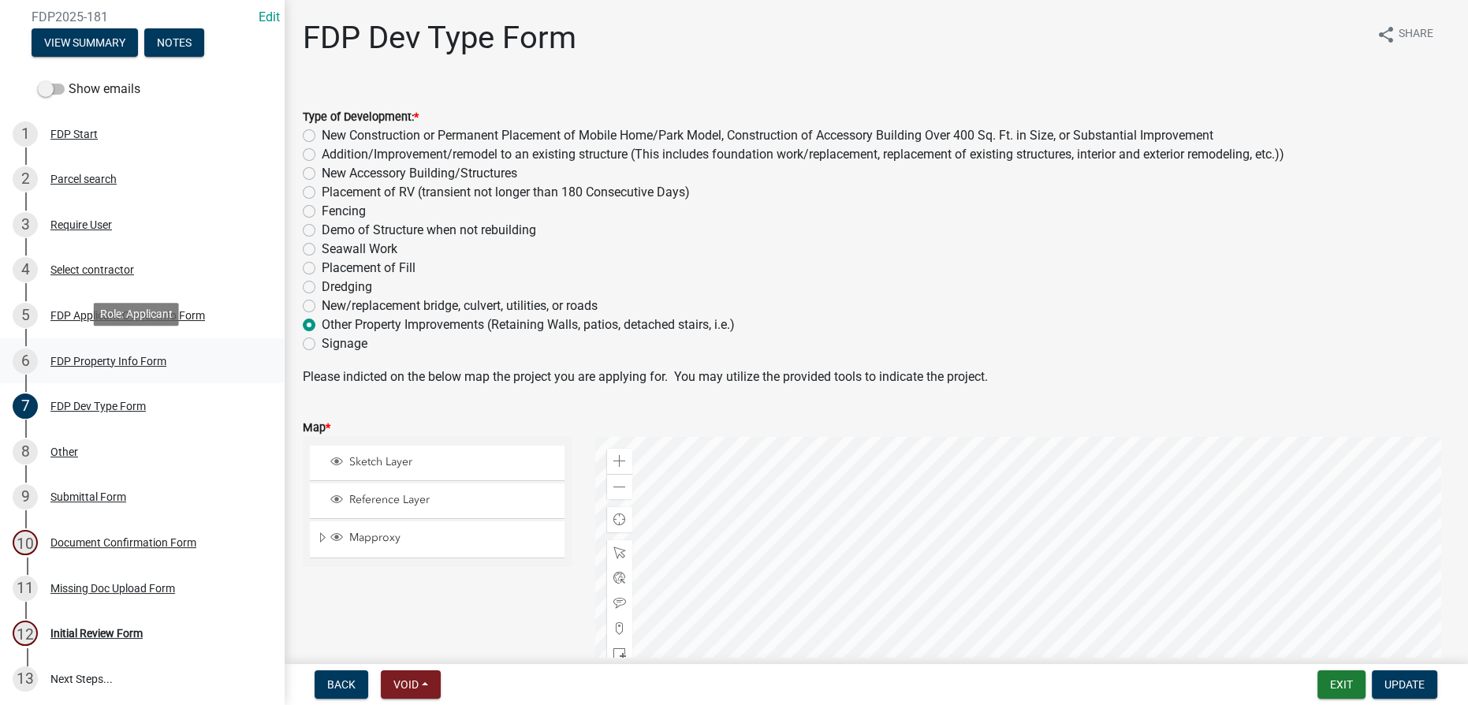
click at [124, 356] on div "FDP Property Info Form" at bounding box center [108, 361] width 116 height 11
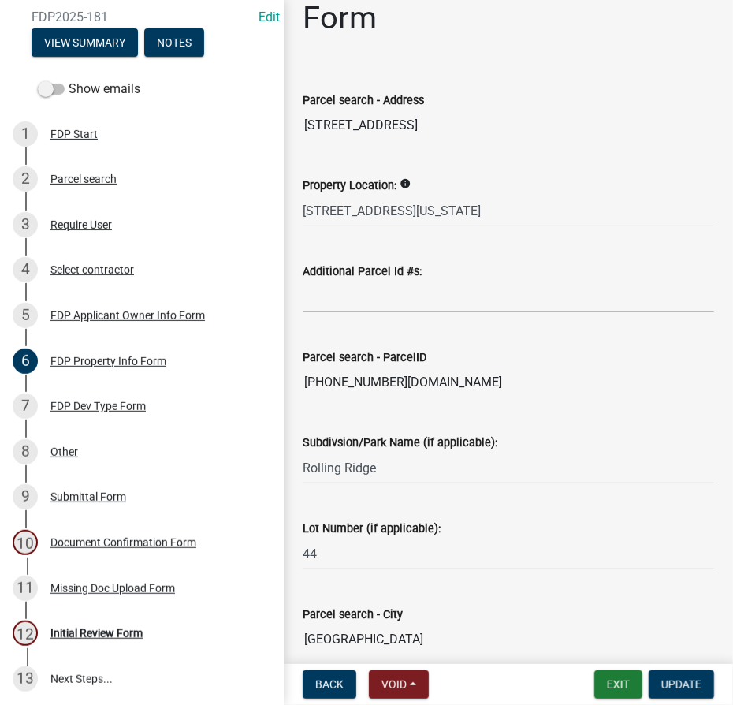
scroll to position [128, 0]
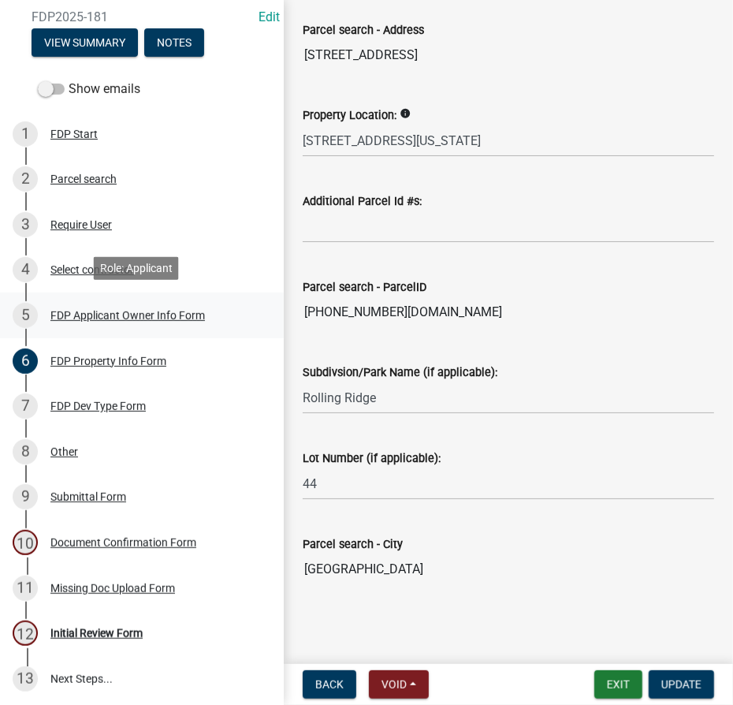
click at [172, 315] on div "FDP Applicant Owner Info Form" at bounding box center [127, 315] width 155 height 11
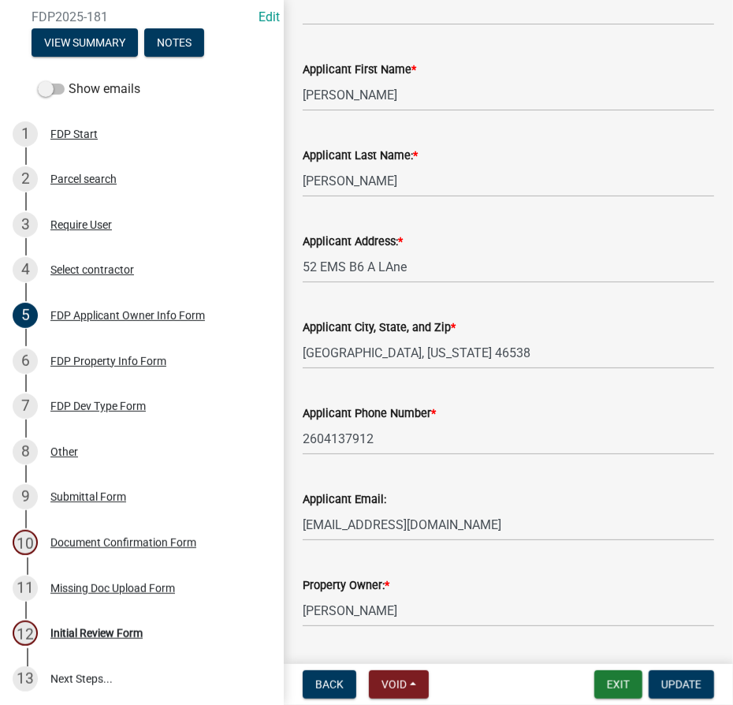
scroll to position [286, 0]
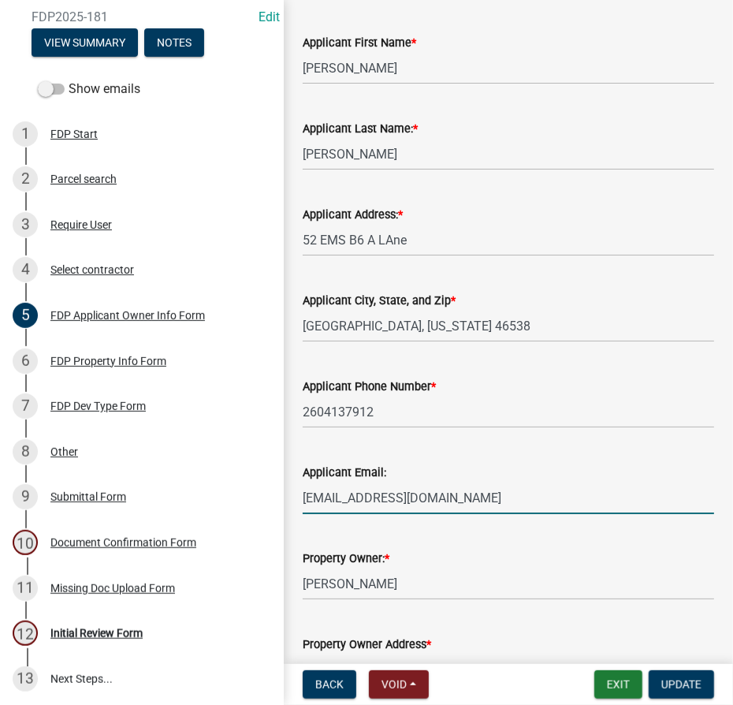
drag, startPoint x: 464, startPoint y: 490, endPoint x: 302, endPoint y: 491, distance: 161.6
click at [302, 491] on div "Applicant Email: sunsport196@outlook.com" at bounding box center [508, 477] width 435 height 73
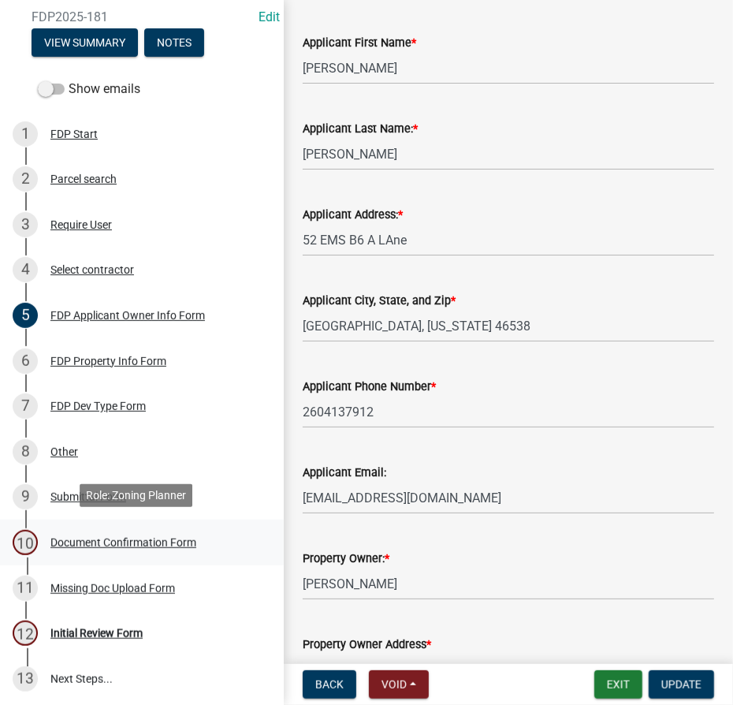
click at [97, 538] on div "Document Confirmation Form" at bounding box center [123, 542] width 146 height 11
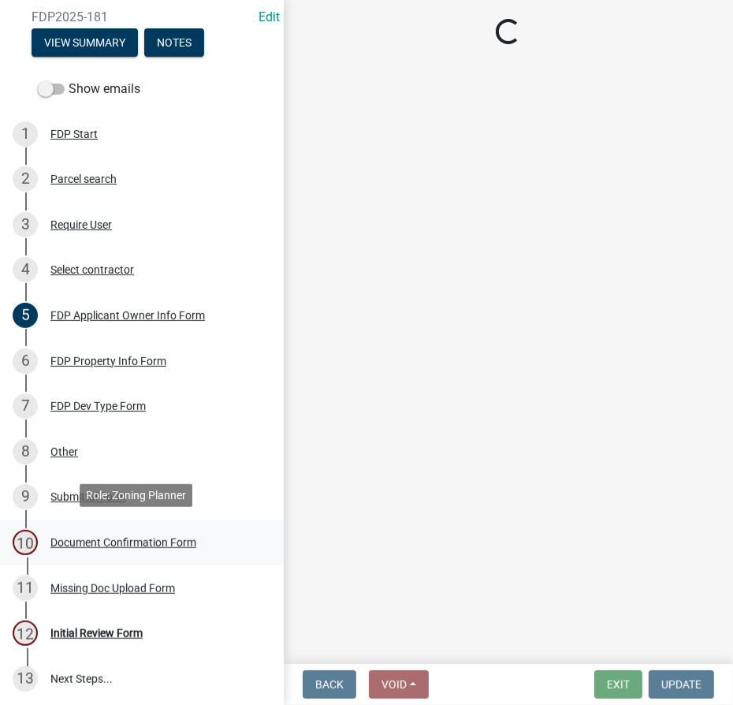
scroll to position [0, 0]
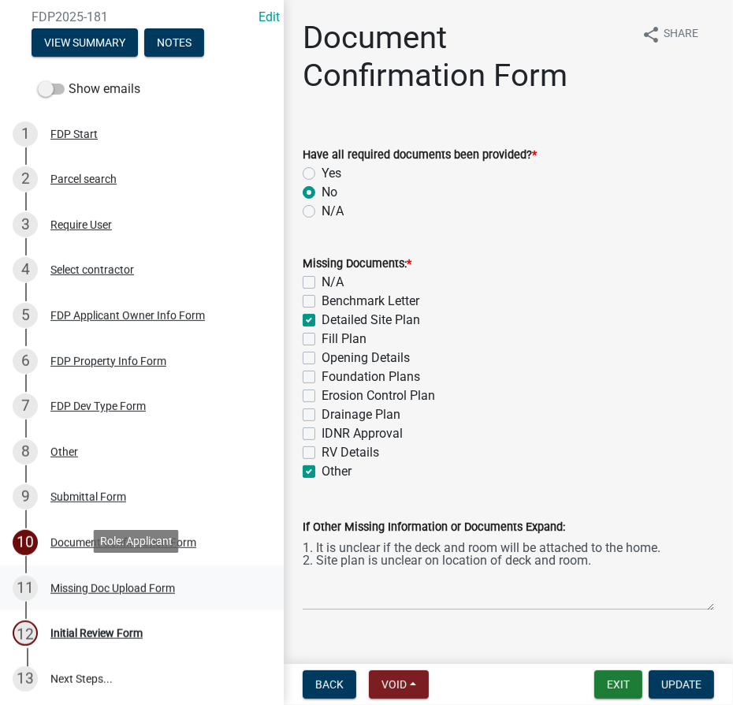
click at [80, 586] on div "Missing Doc Upload Form" at bounding box center [112, 588] width 125 height 11
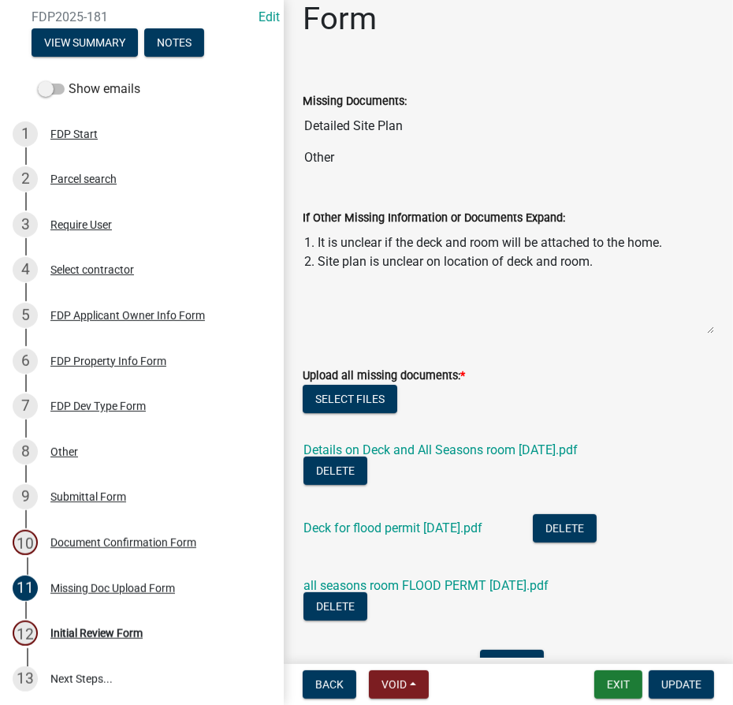
scroll to position [143, 0]
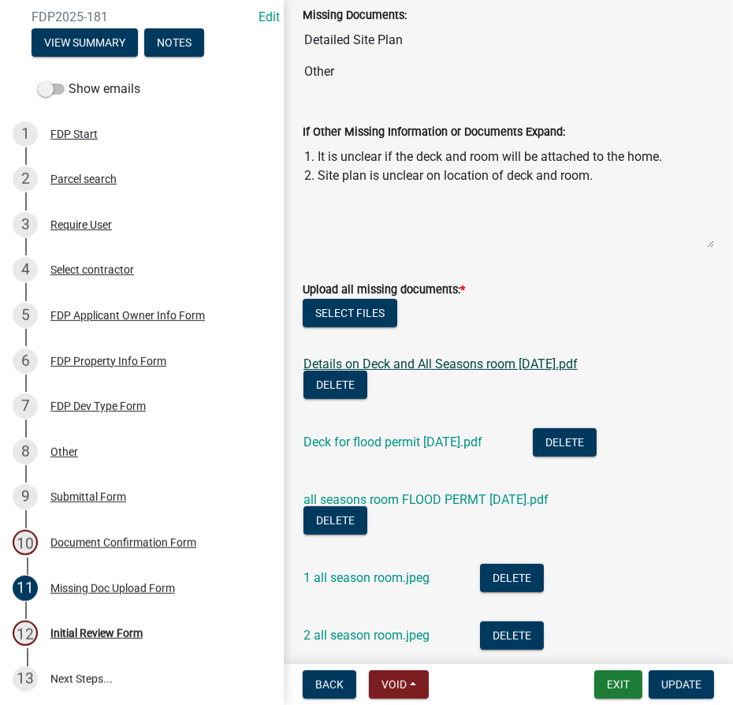
click at [433, 360] on link "Details on Deck and All Seasons room 10-9-25.pdf" at bounding box center [441, 363] width 274 height 15
click at [73, 405] on div "FDP Dev Type Form" at bounding box center [97, 406] width 95 height 11
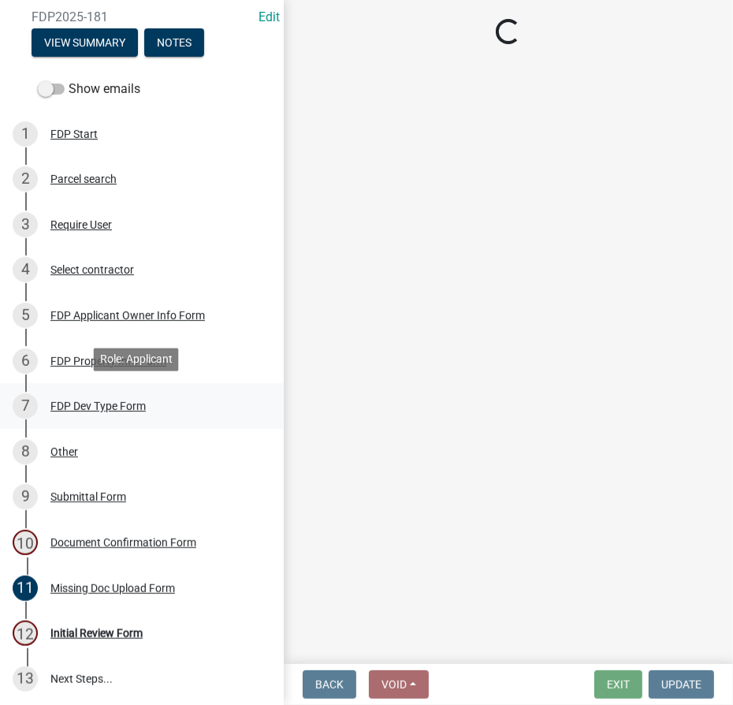
scroll to position [0, 0]
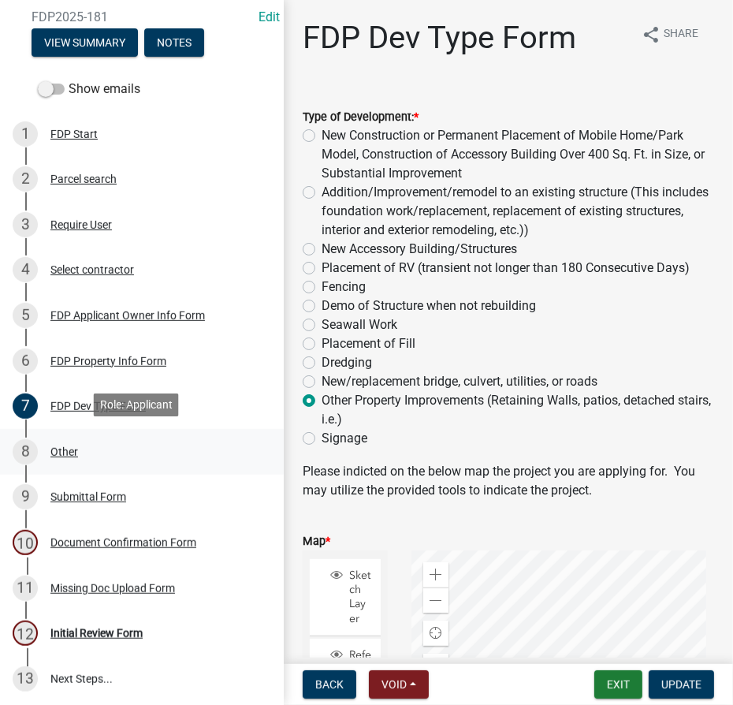
click at [69, 452] on div "Other" at bounding box center [64, 451] width 28 height 11
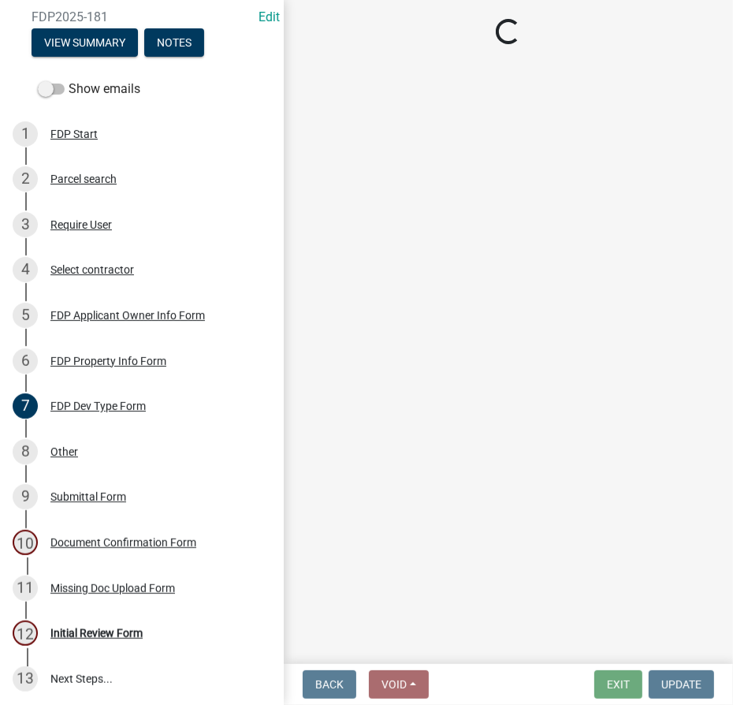
select select "8ff22ab7-4bb9-47fa-a72f-b2bc48e62ff3"
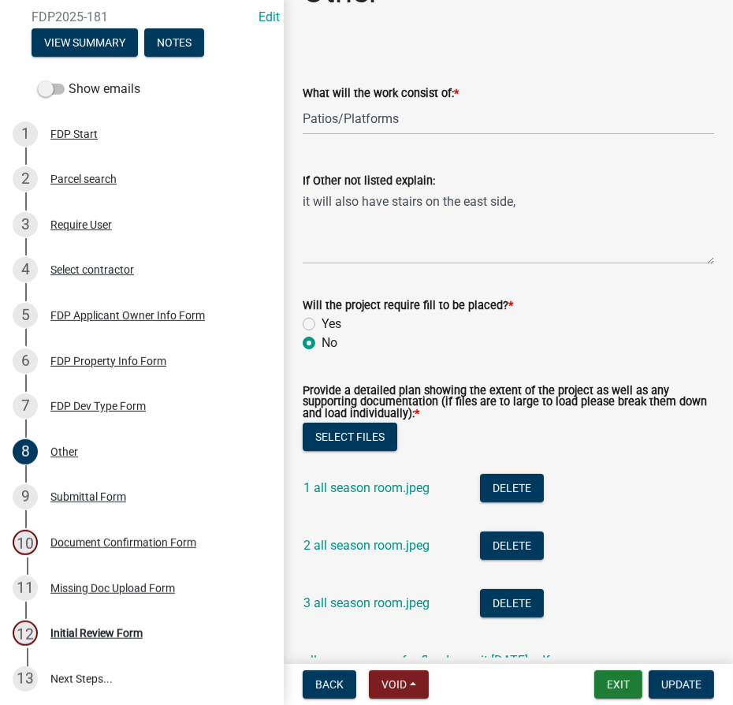
scroll to position [214, 0]
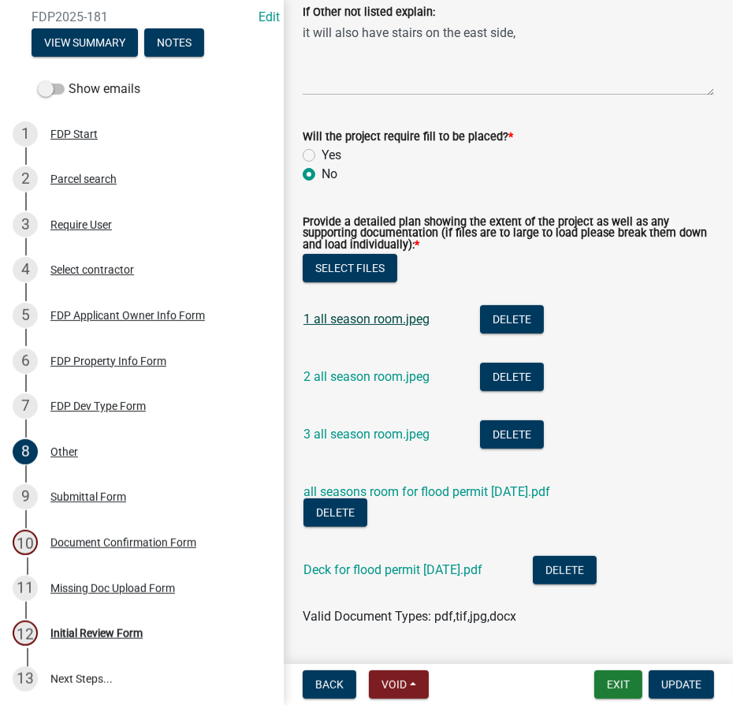
click at [388, 319] on link "1 all season room.jpeg" at bounding box center [367, 318] width 126 height 15
click at [339, 371] on link "2 all season room.jpeg" at bounding box center [367, 376] width 126 height 15
click at [324, 430] on link "3 all season room.jpeg" at bounding box center [367, 434] width 126 height 15
click at [412, 497] on link "all seasons room for flood permit 10-7-25.pdf" at bounding box center [427, 491] width 247 height 15
click at [362, 568] on link "Deck for flood permit 10-7-24.pdf" at bounding box center [393, 569] width 179 height 15
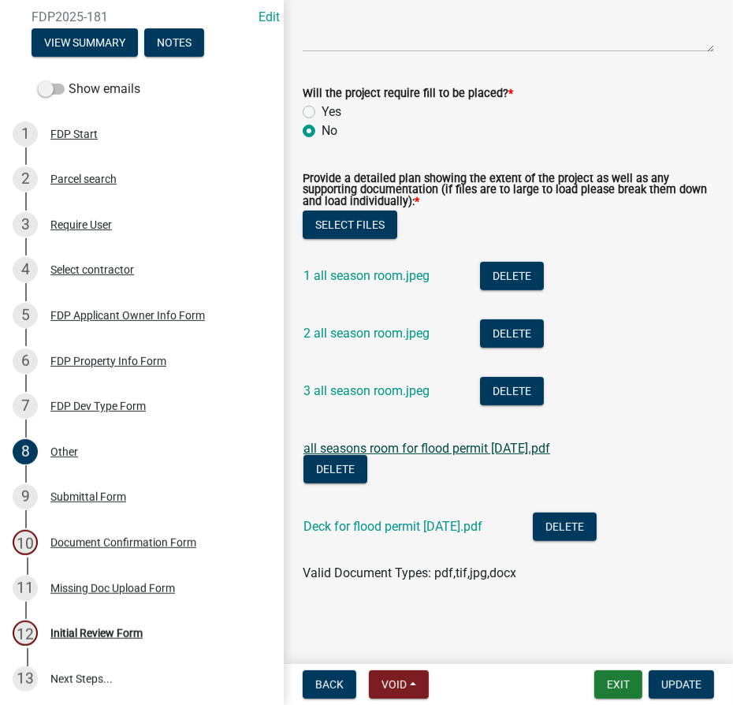
scroll to position [259, 0]
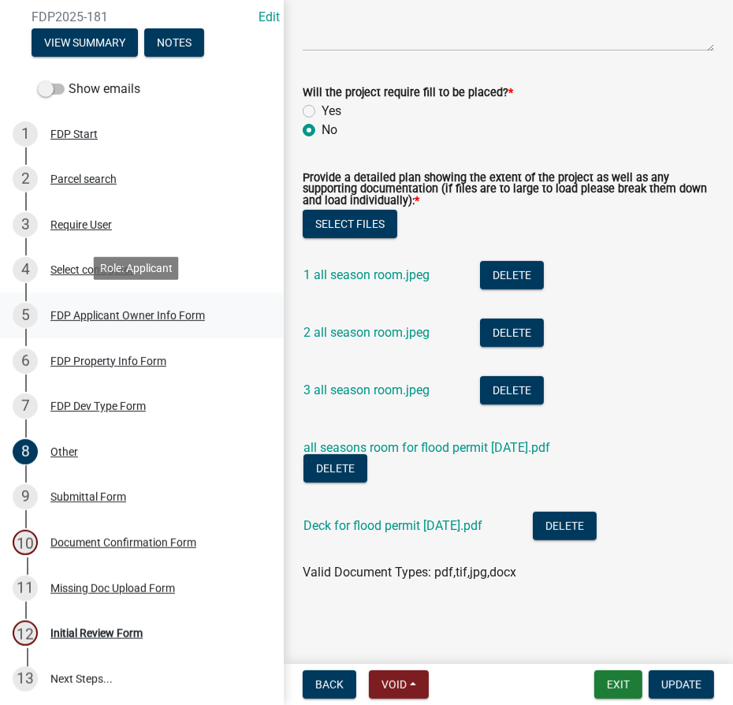
click at [111, 310] on div "FDP Applicant Owner Info Form" at bounding box center [127, 315] width 155 height 11
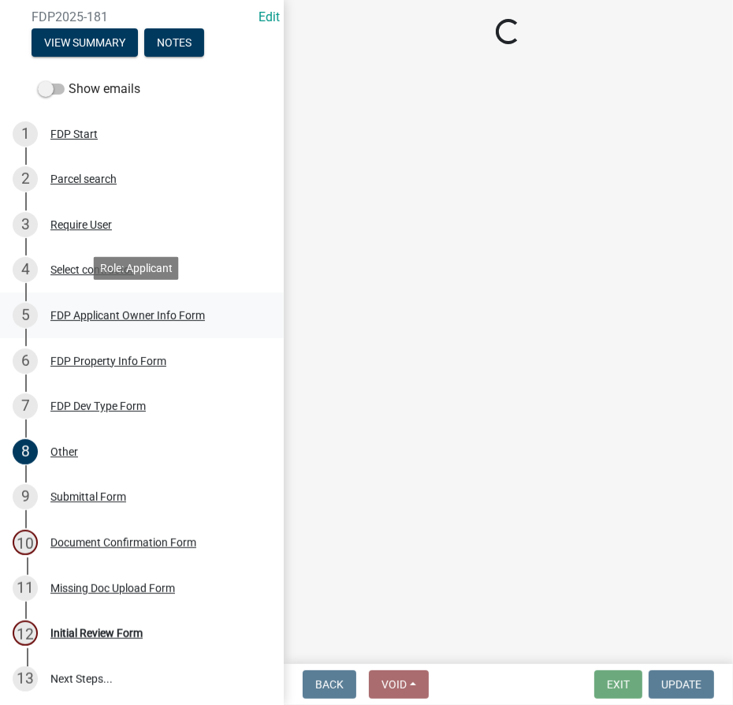
scroll to position [0, 0]
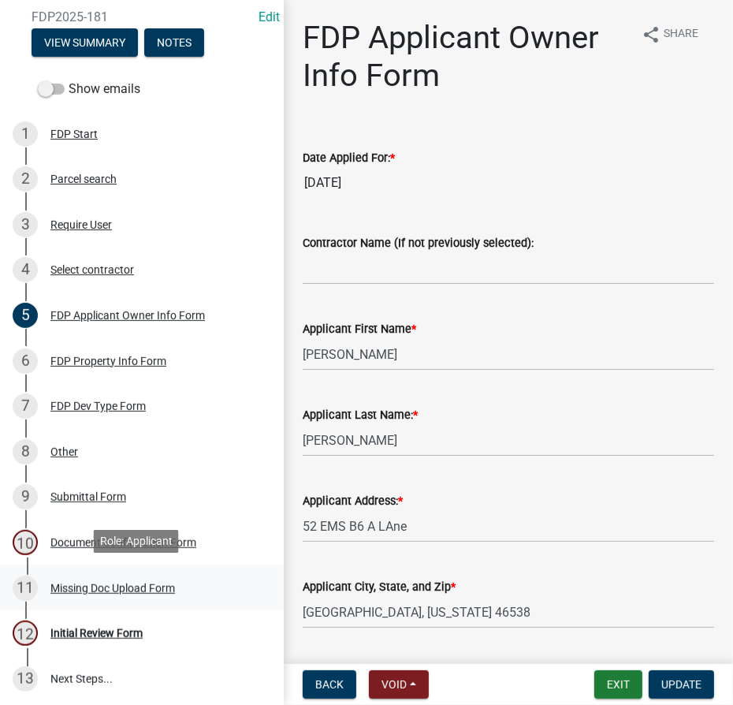
click at [107, 588] on div "Missing Doc Upload Form" at bounding box center [112, 588] width 125 height 11
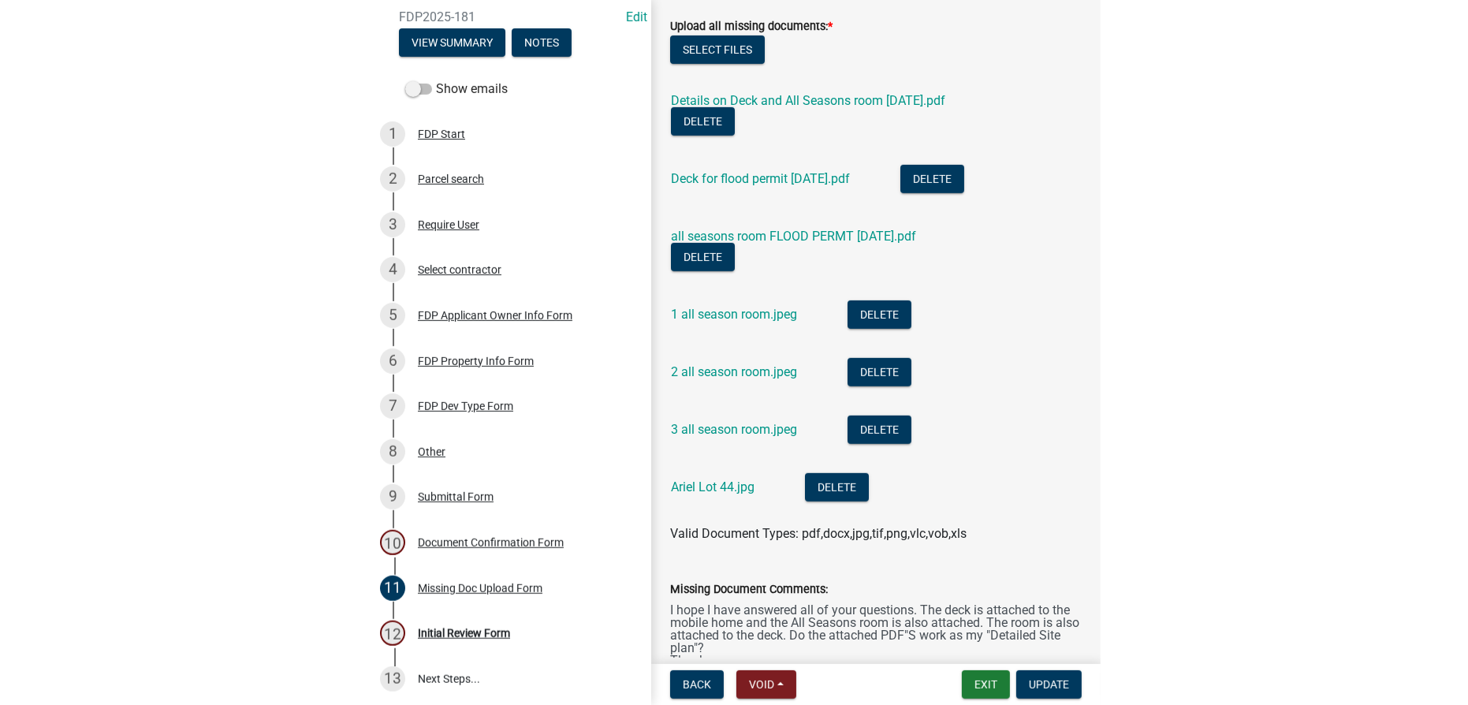
scroll to position [494, 0]
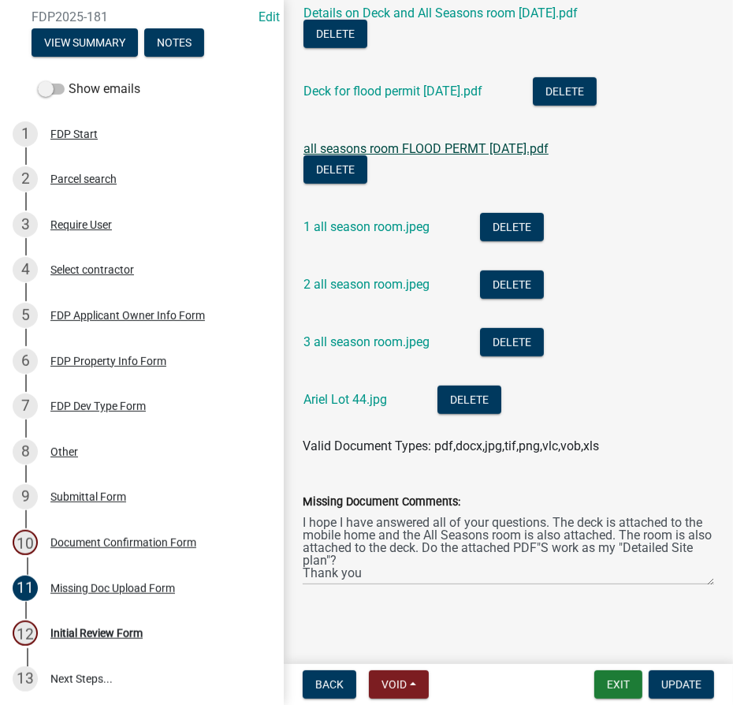
click at [402, 141] on link "all seasons room FLOOD PERMT 10-9-25.pdf" at bounding box center [426, 148] width 245 height 15
click at [606, 687] on button "Exit" at bounding box center [619, 684] width 48 height 28
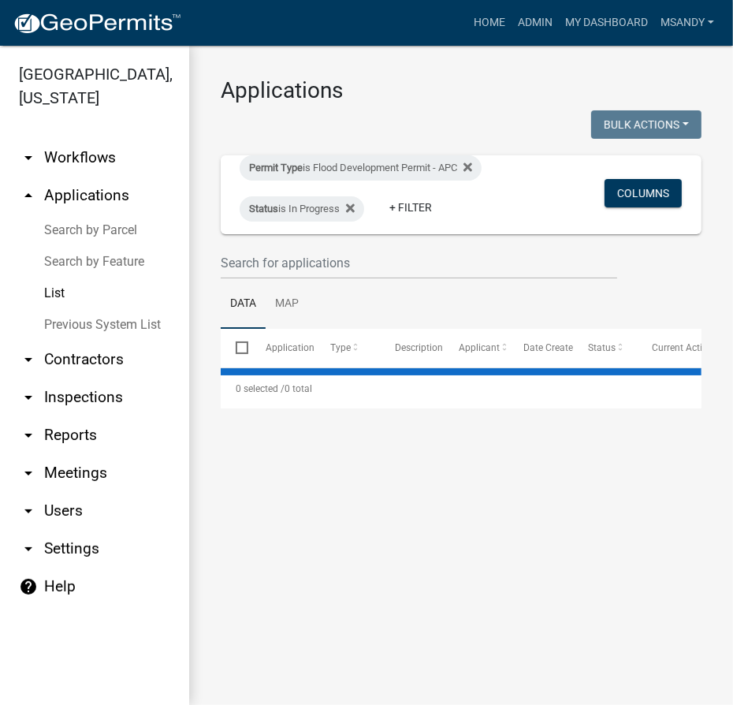
select select "3: 100"
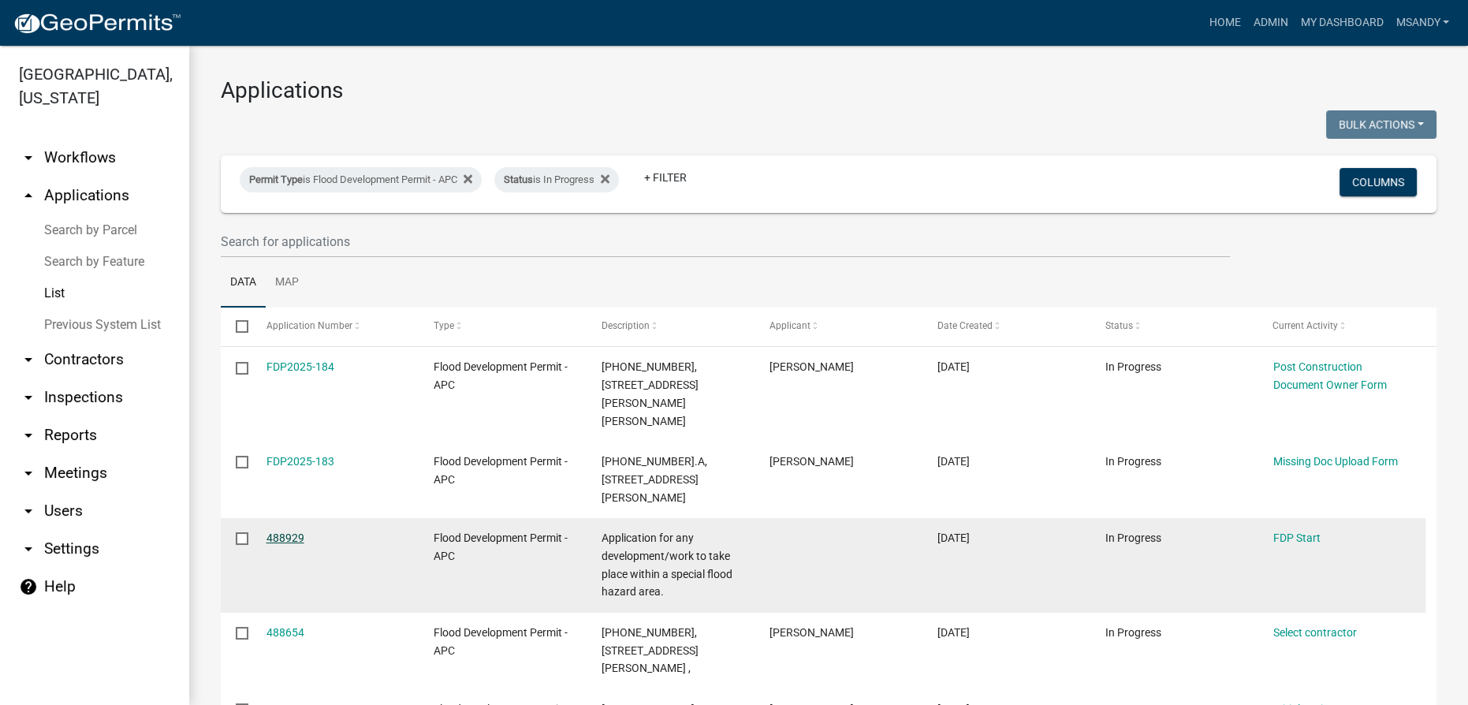
click at [300, 531] on link "488929" at bounding box center [286, 537] width 38 height 13
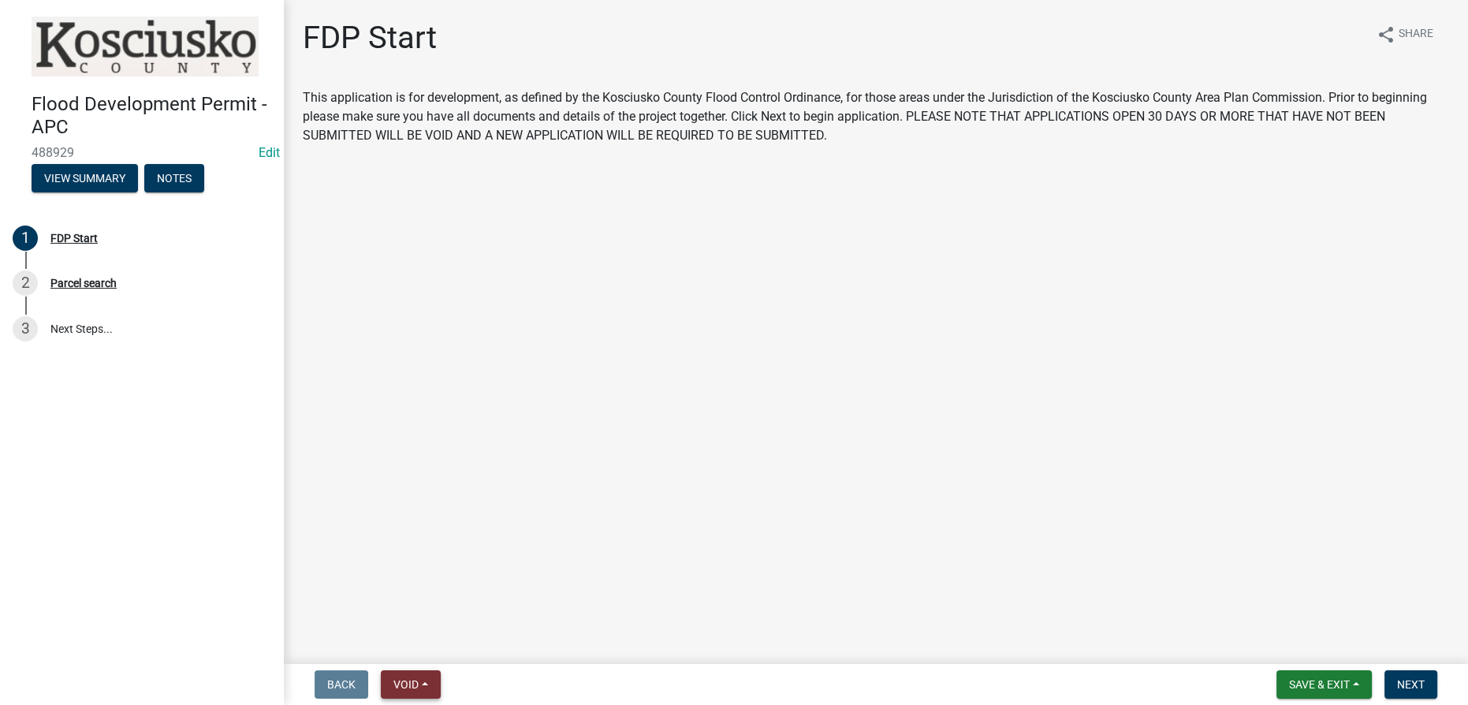
click at [432, 684] on button "Void" at bounding box center [411, 684] width 60 height 28
click at [422, 639] on button "Void" at bounding box center [444, 643] width 126 height 38
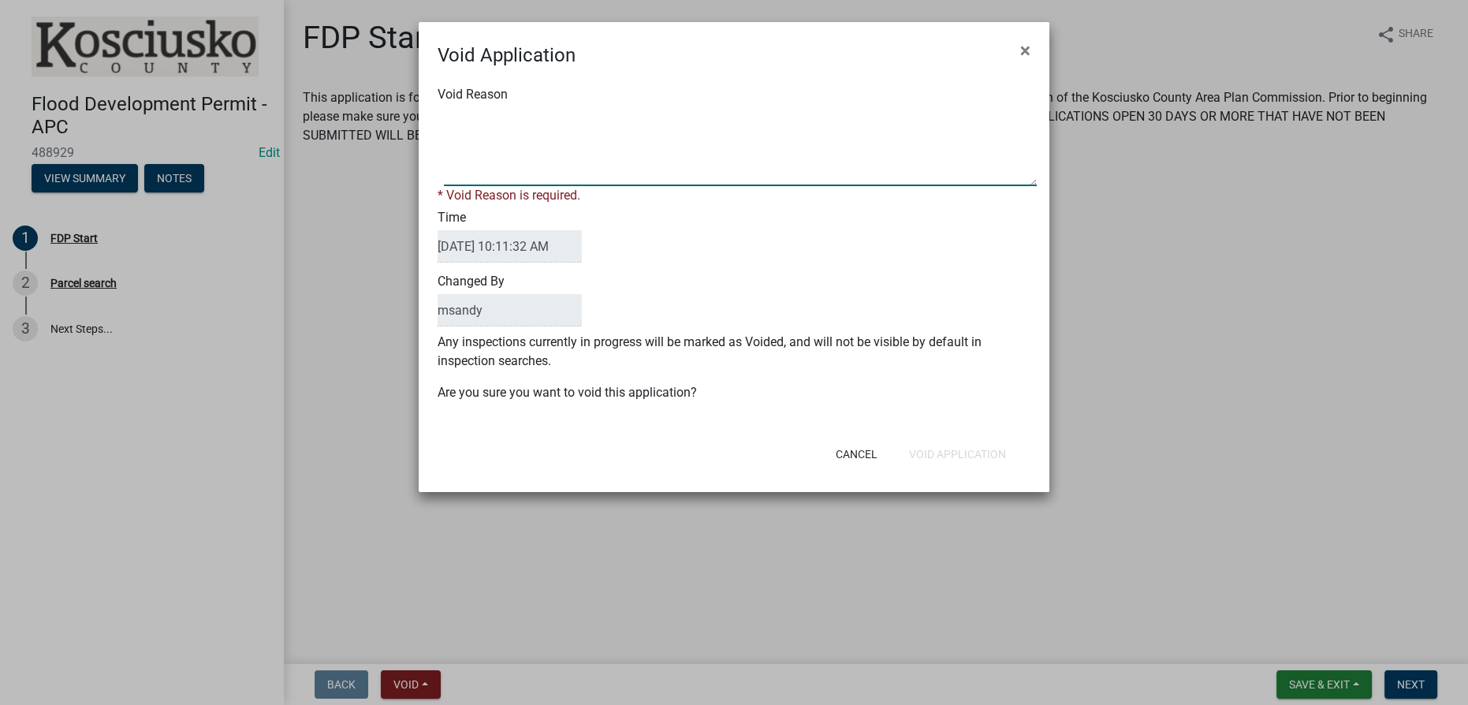
click at [500, 125] on textarea "Void Reason" at bounding box center [740, 146] width 593 height 79
type textarea "Incomplete"
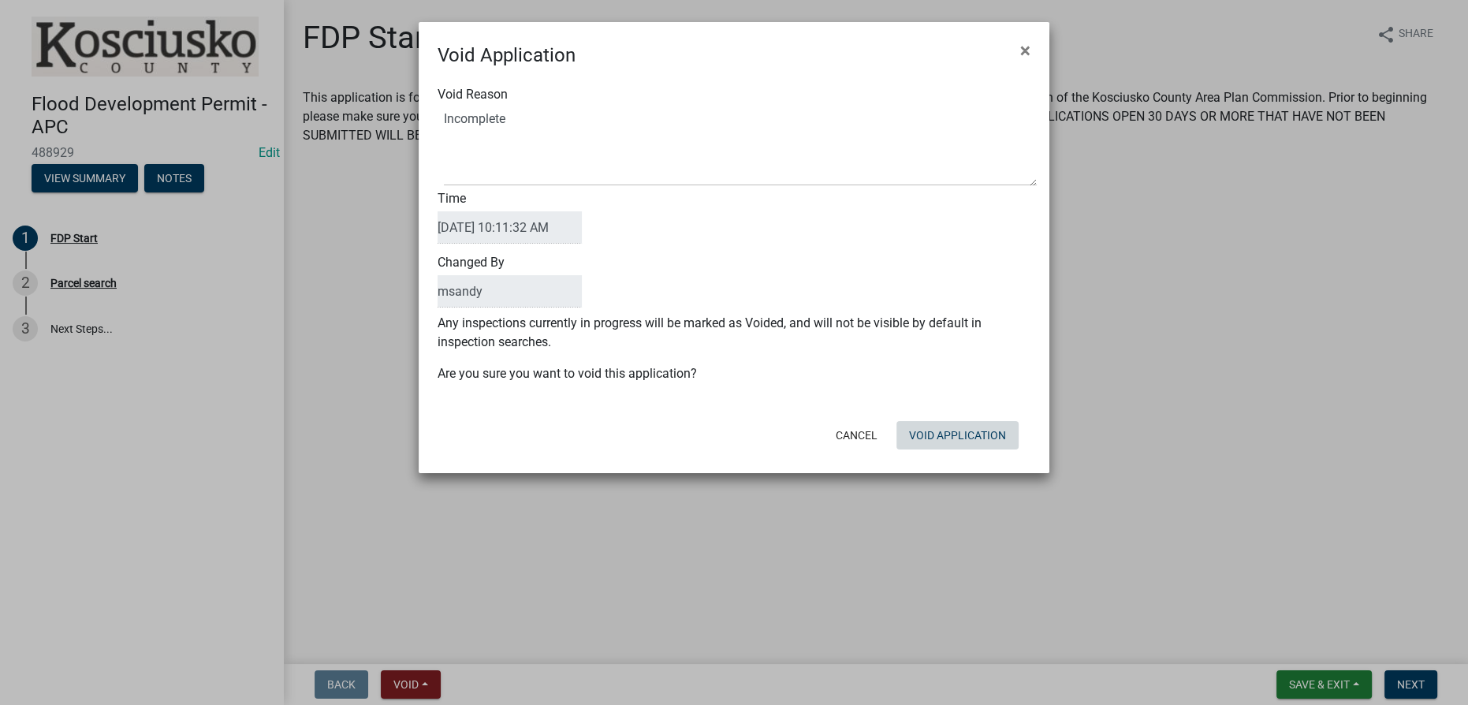
click at [956, 451] on div "Cancel Void Application" at bounding box center [837, 435] width 389 height 41
click at [956, 437] on button "Void Application" at bounding box center [957, 435] width 122 height 28
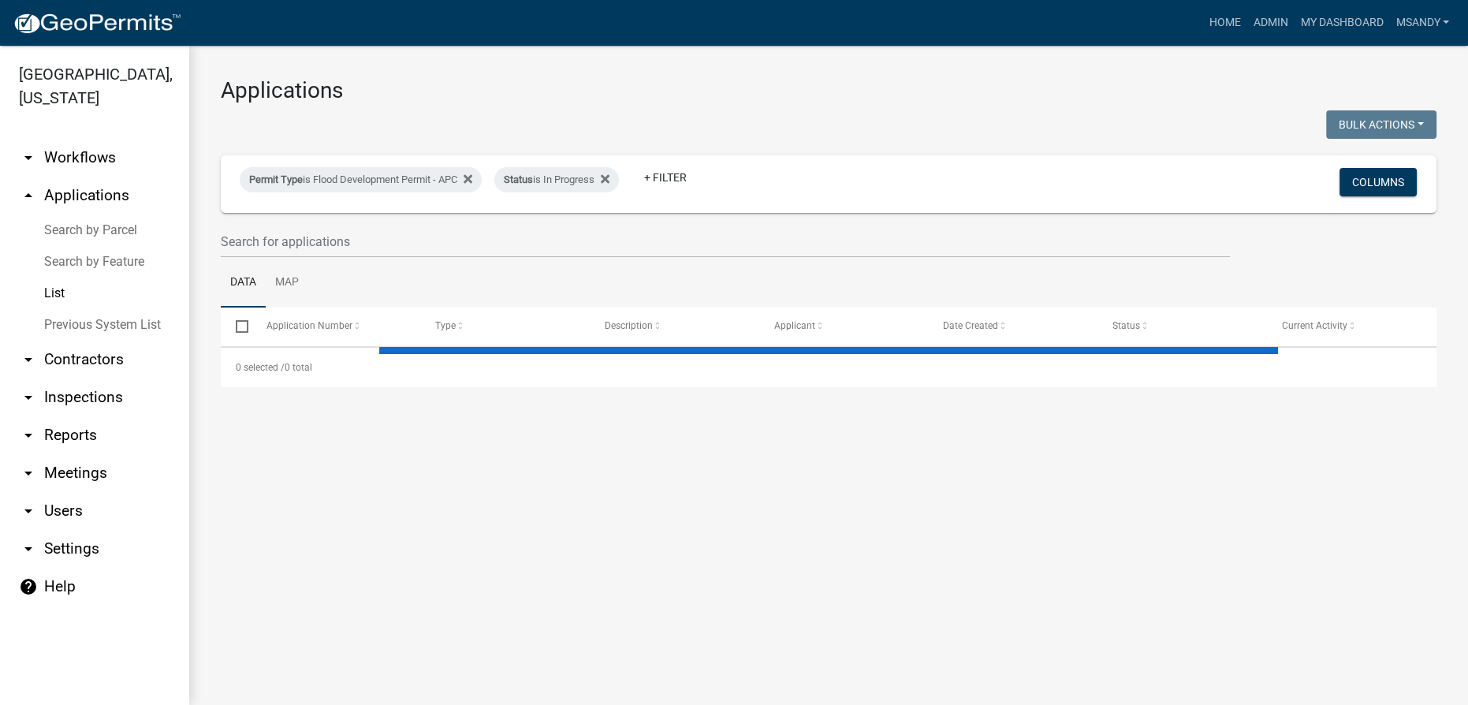
select select "3: 100"
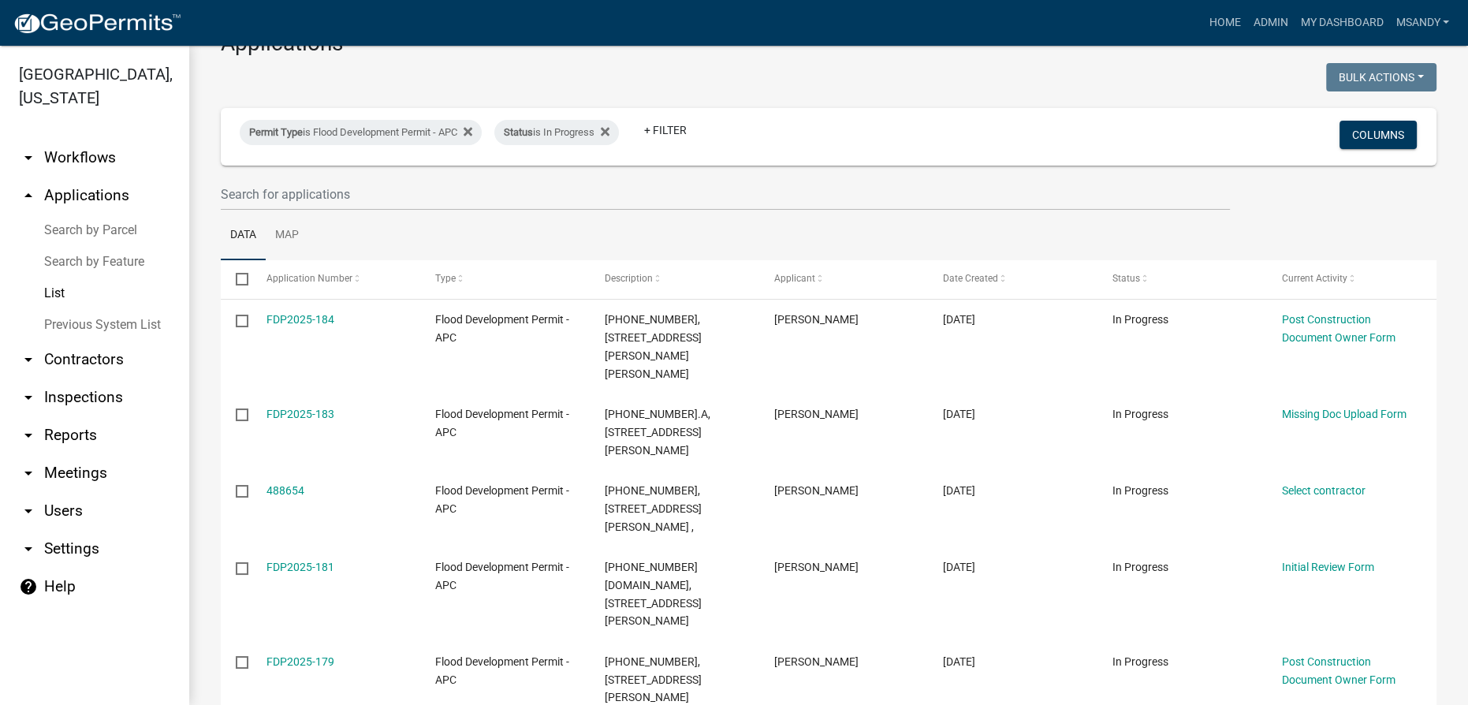
scroll to position [71, 0]
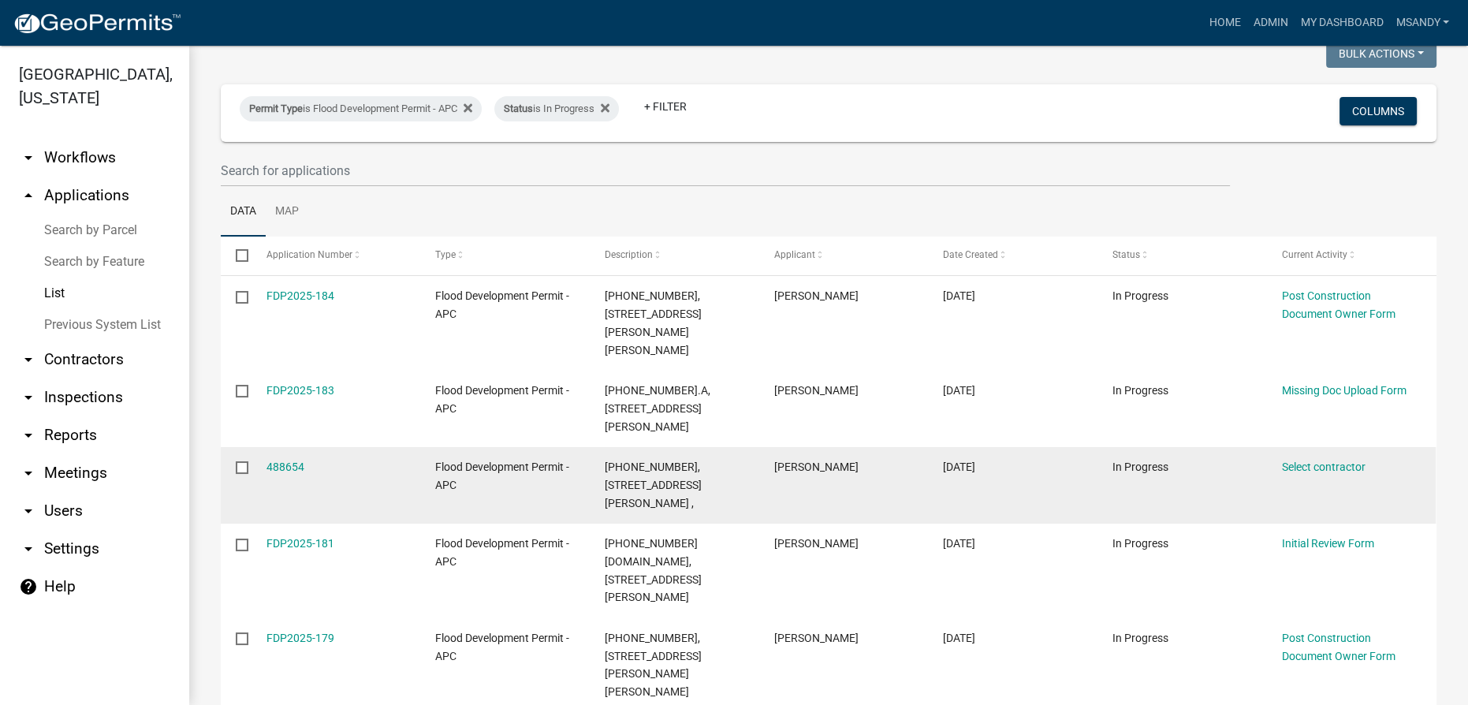
click at [244, 461] on input "checkbox" at bounding box center [241, 466] width 10 height 10
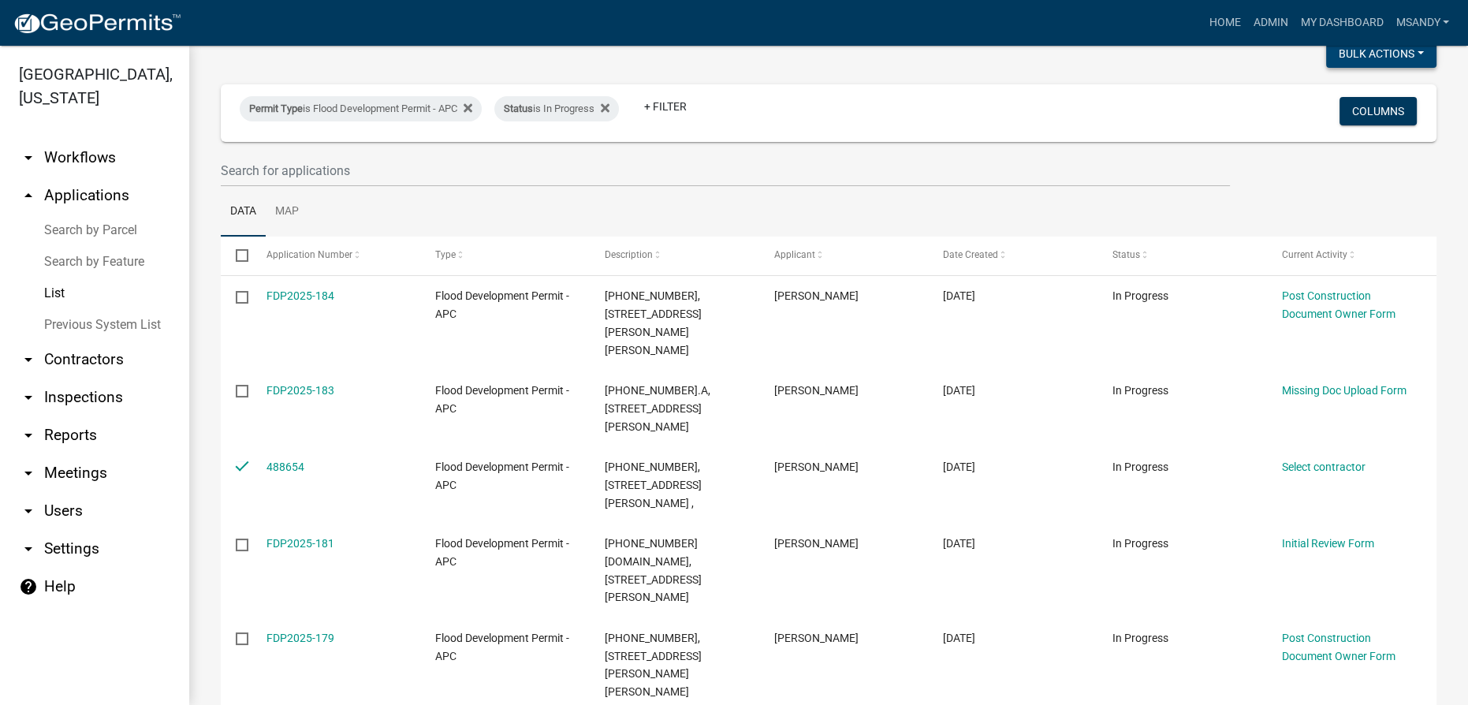
click at [1359, 51] on button "Bulk Actions" at bounding box center [1381, 53] width 110 height 28
click at [1341, 98] on button "Void" at bounding box center [1373, 95] width 126 height 38
checkbox input "false"
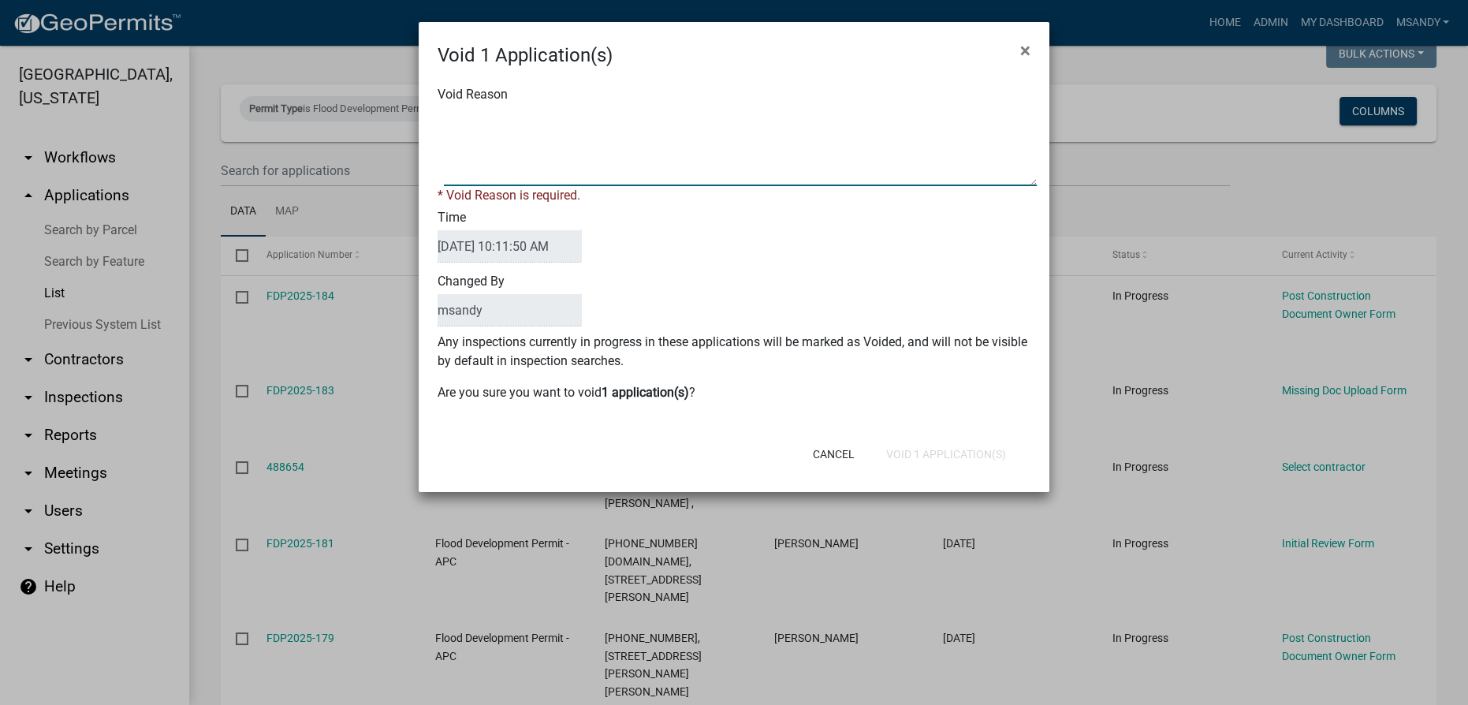
click at [626, 134] on textarea "Void Reason" at bounding box center [740, 146] width 593 height 79
type textarea "Incomplete"
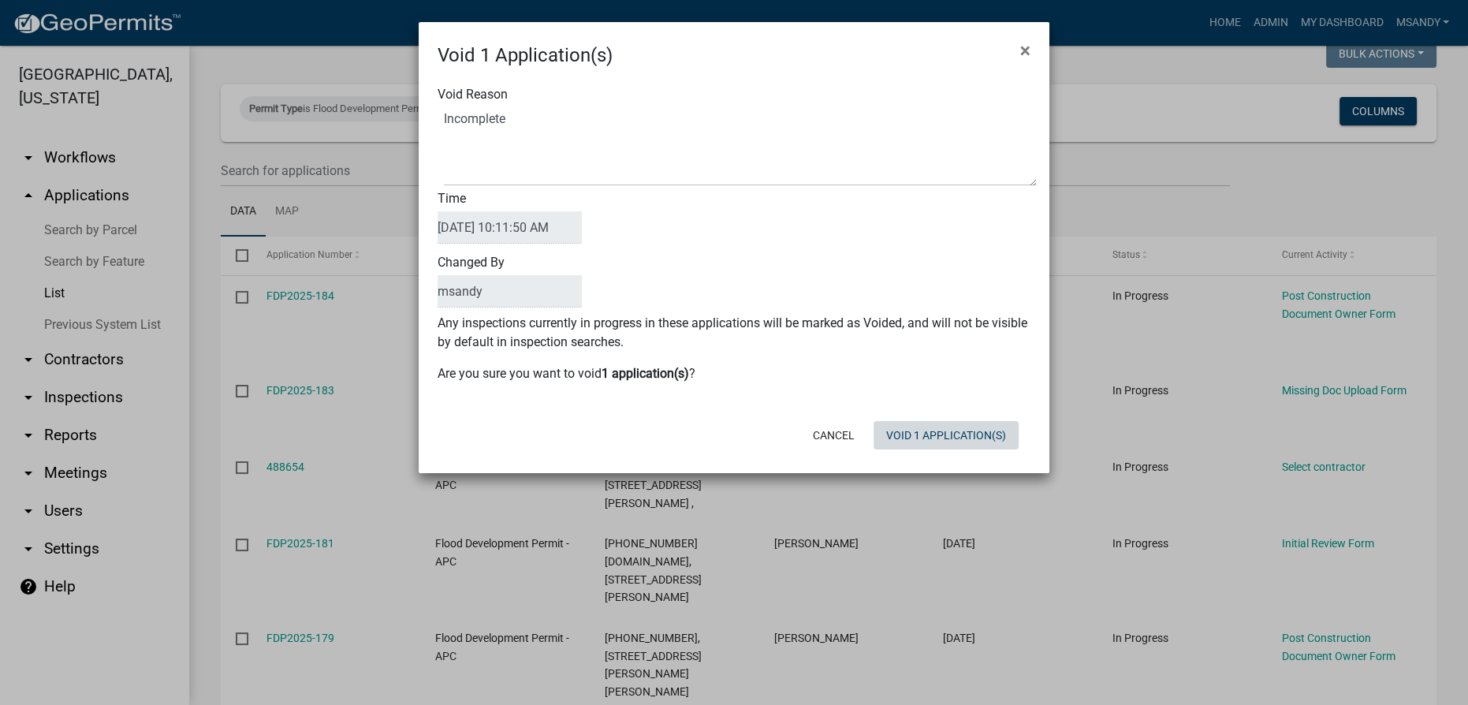
click at [910, 449] on div "Cancel Void 1 Application(s)" at bounding box center [837, 435] width 389 height 41
click at [912, 437] on button "Void 1 Application(s)" at bounding box center [946, 435] width 145 height 28
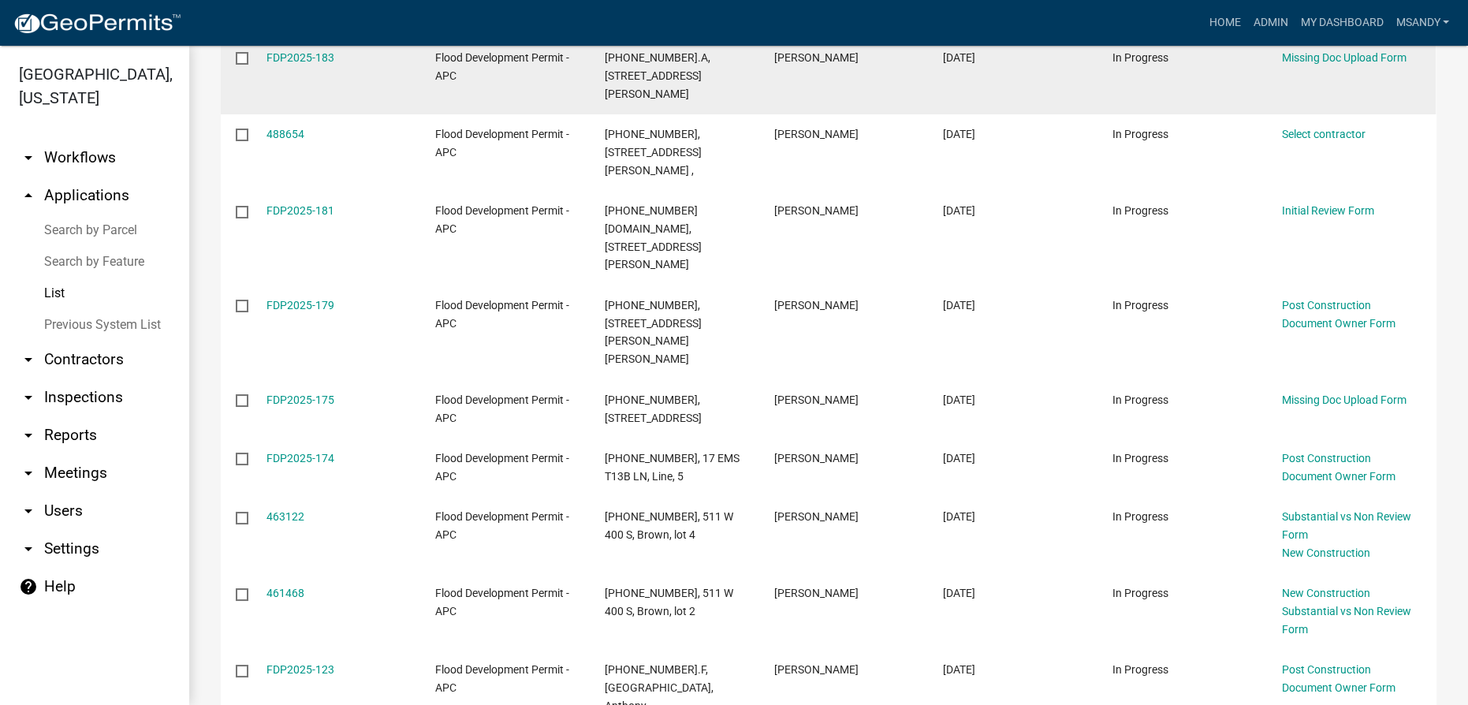
scroll to position [430, 0]
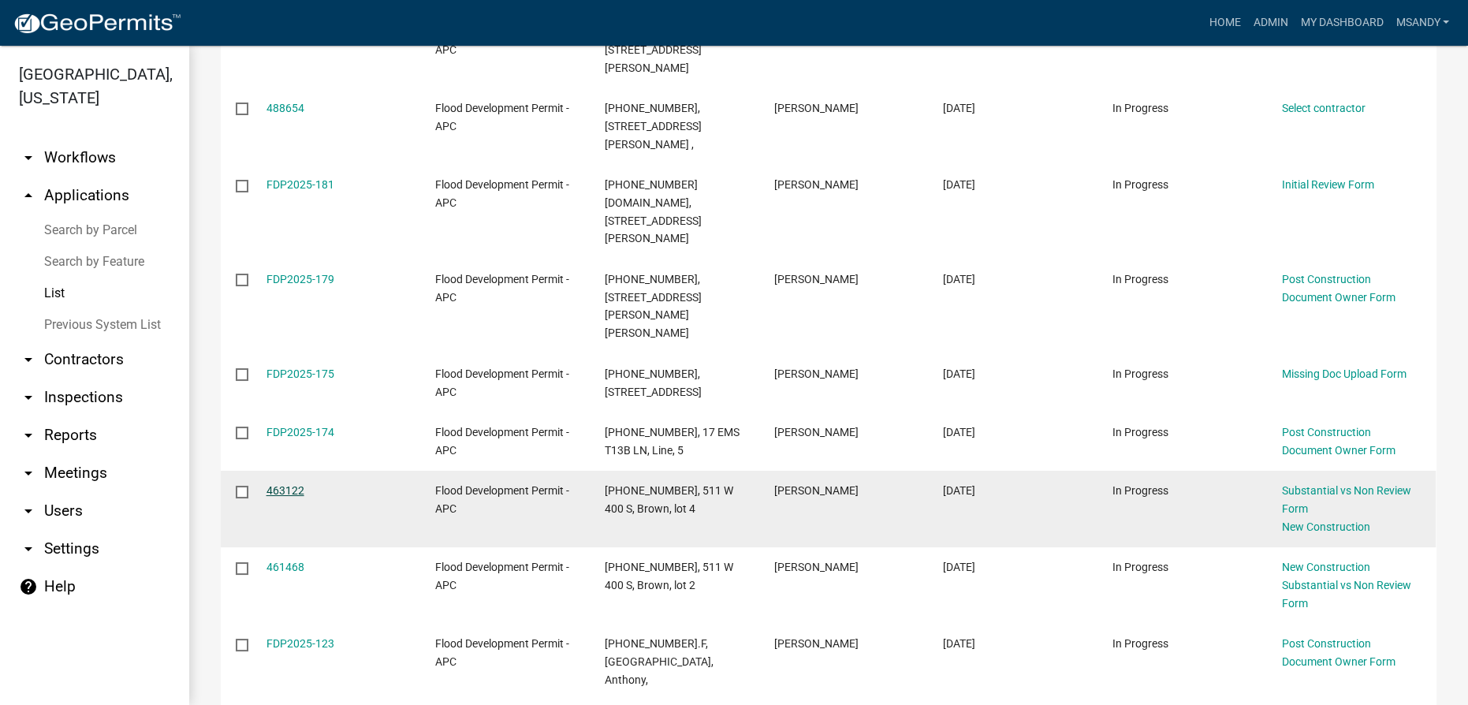
click at [279, 484] on link "463122" at bounding box center [286, 490] width 38 height 13
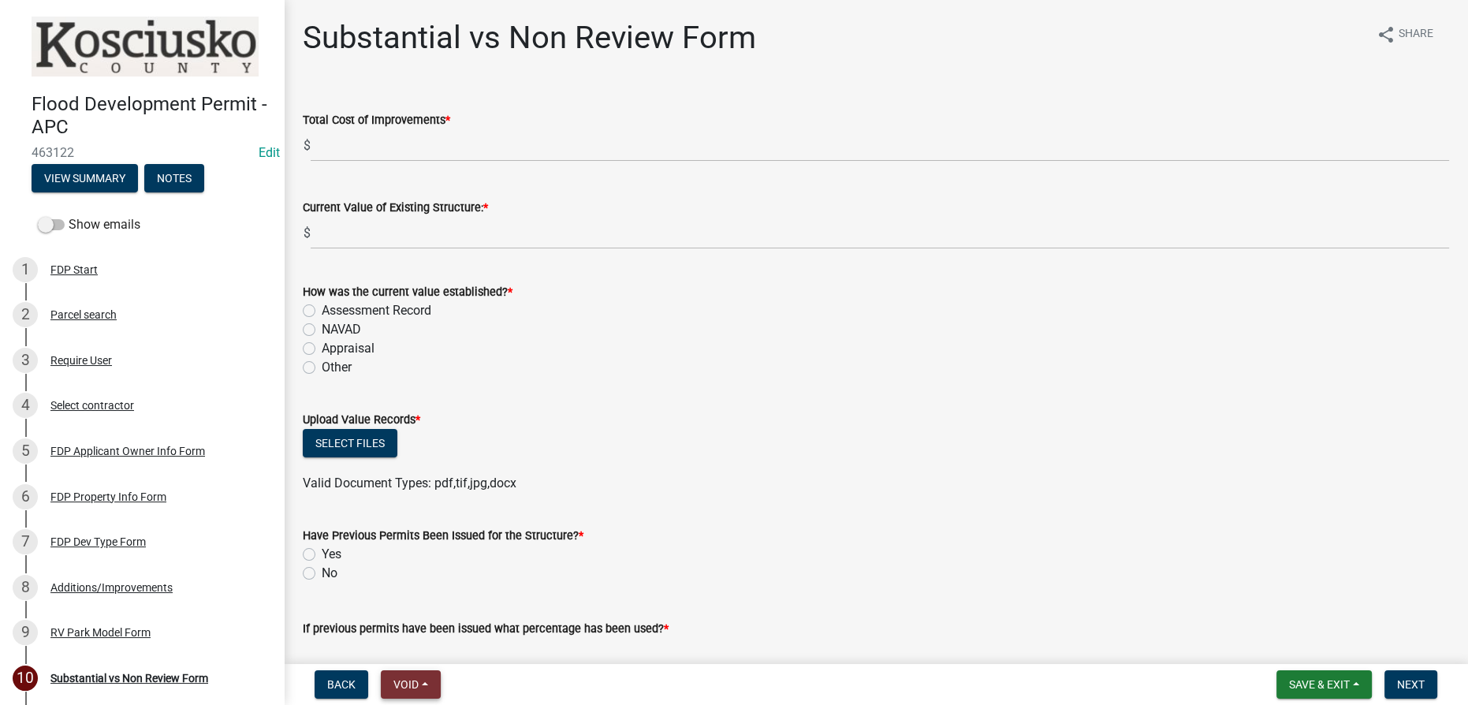
click at [408, 692] on button "Void" at bounding box center [411, 684] width 60 height 28
click at [413, 523] on button "Withdraw" at bounding box center [444, 530] width 126 height 38
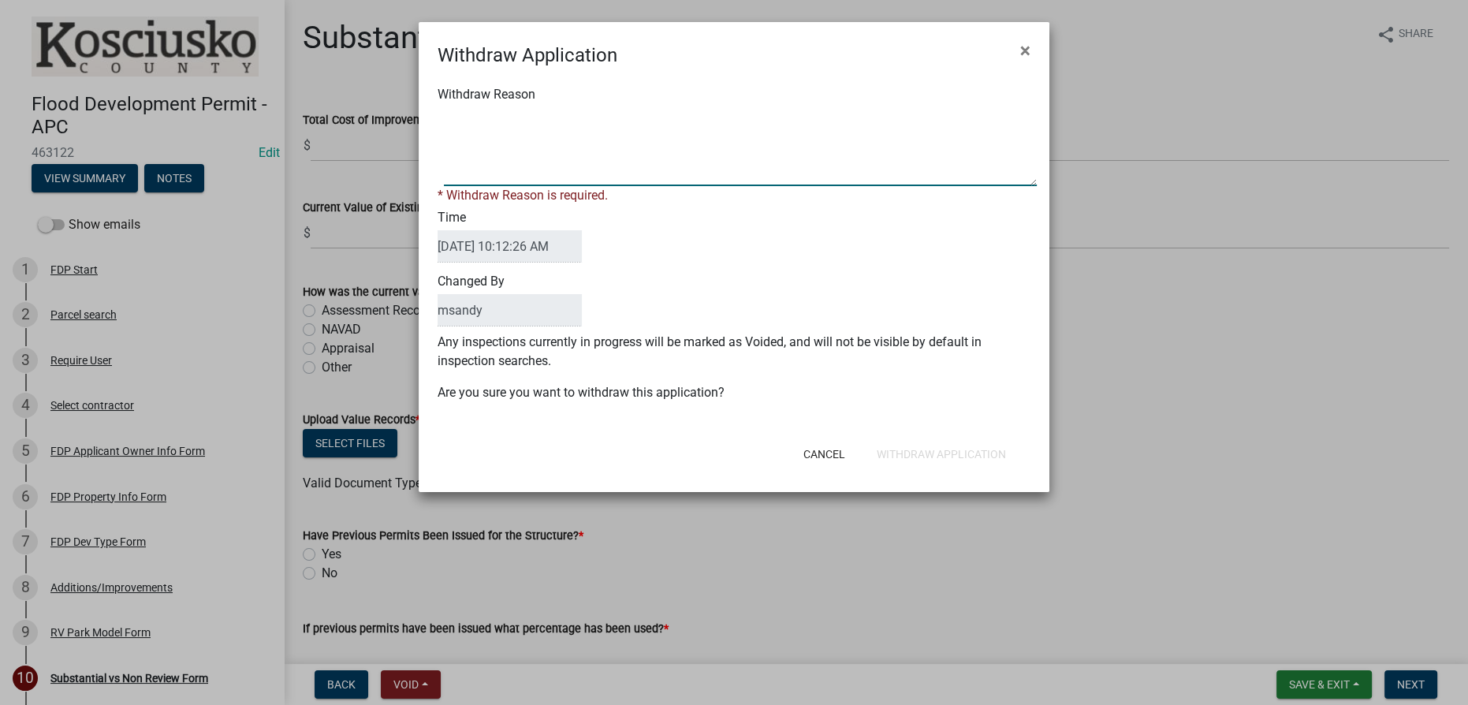
drag, startPoint x: 582, startPoint y: 125, endPoint x: 591, endPoint y: 129, distance: 10.3
click at [582, 127] on textarea "Withdraw Reason" at bounding box center [740, 146] width 593 height 79
type textarea "Applicant will refile next year"
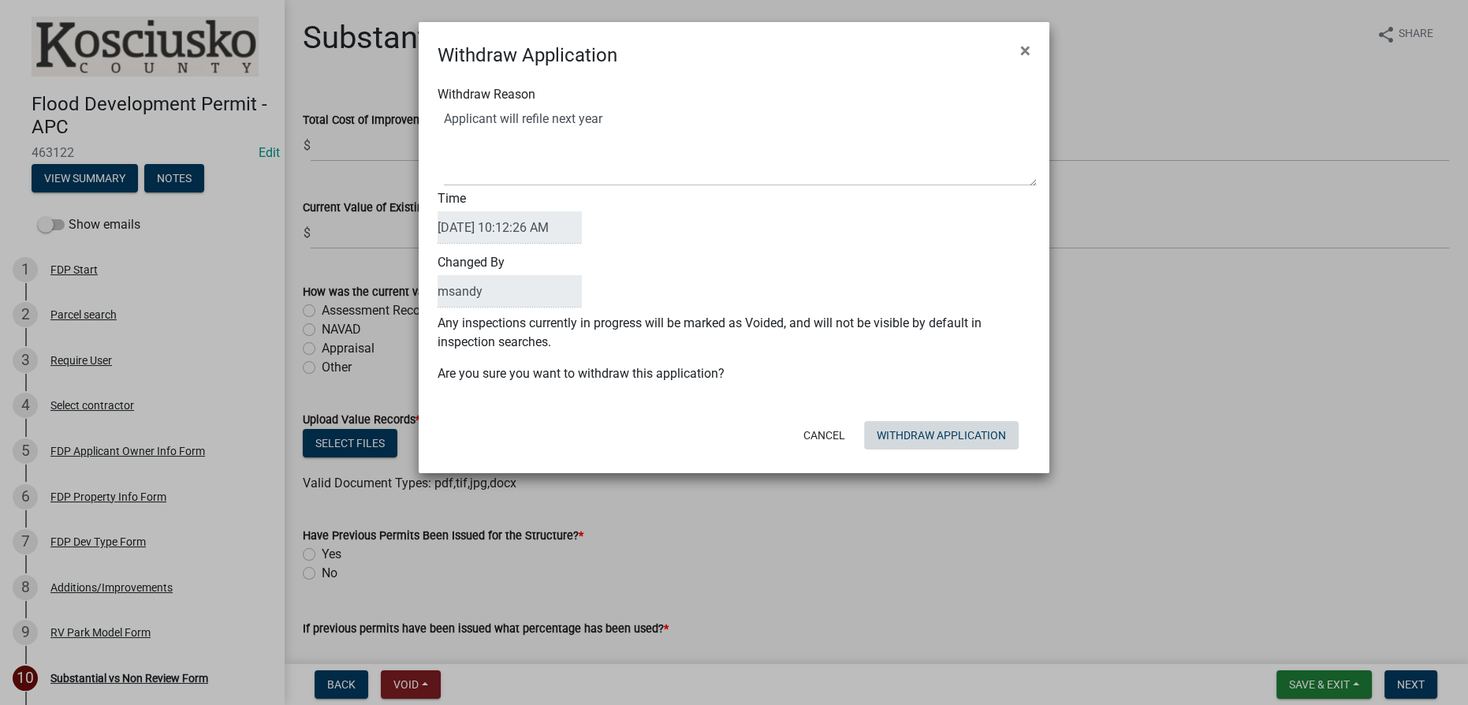
click at [937, 450] on div "Cancel Withdraw Application" at bounding box center [837, 435] width 389 height 41
click at [904, 442] on button "Withdraw Application" at bounding box center [941, 435] width 155 height 28
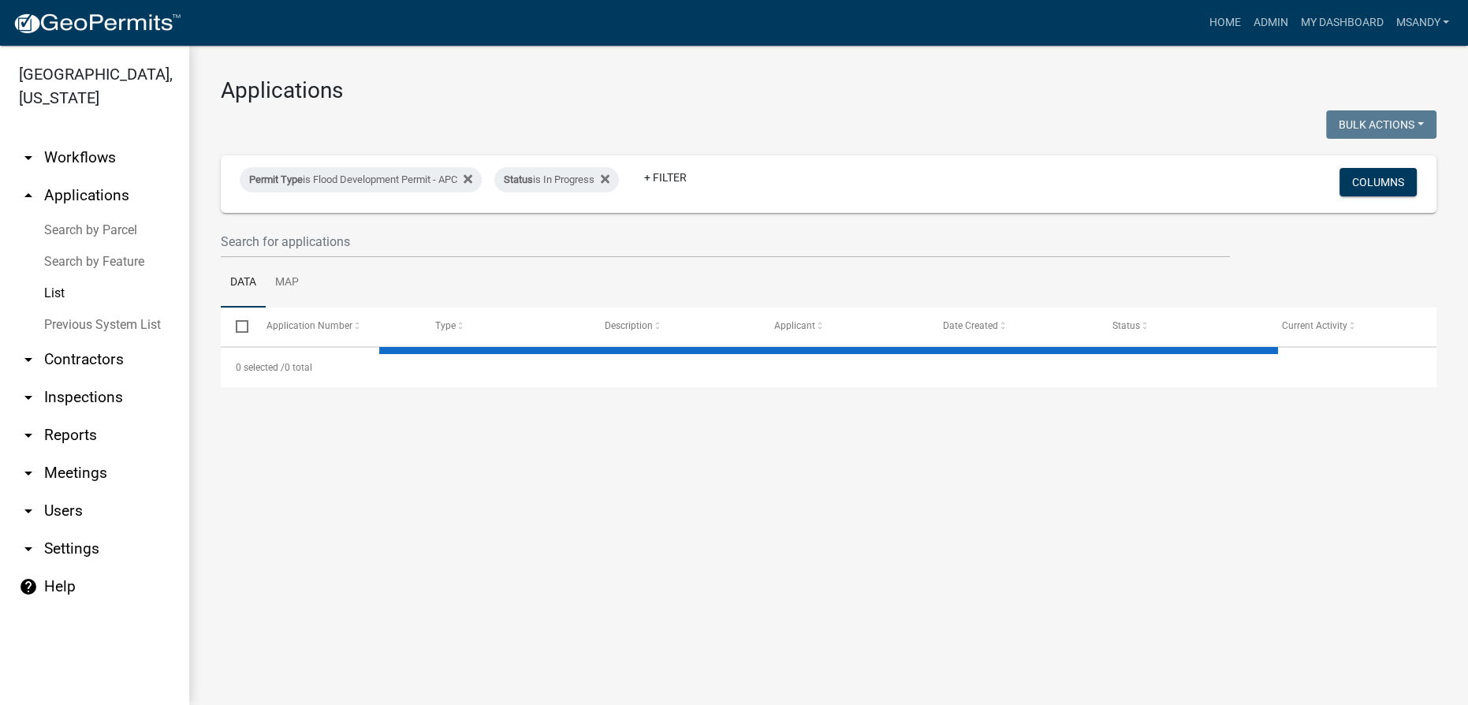
select select "3: 100"
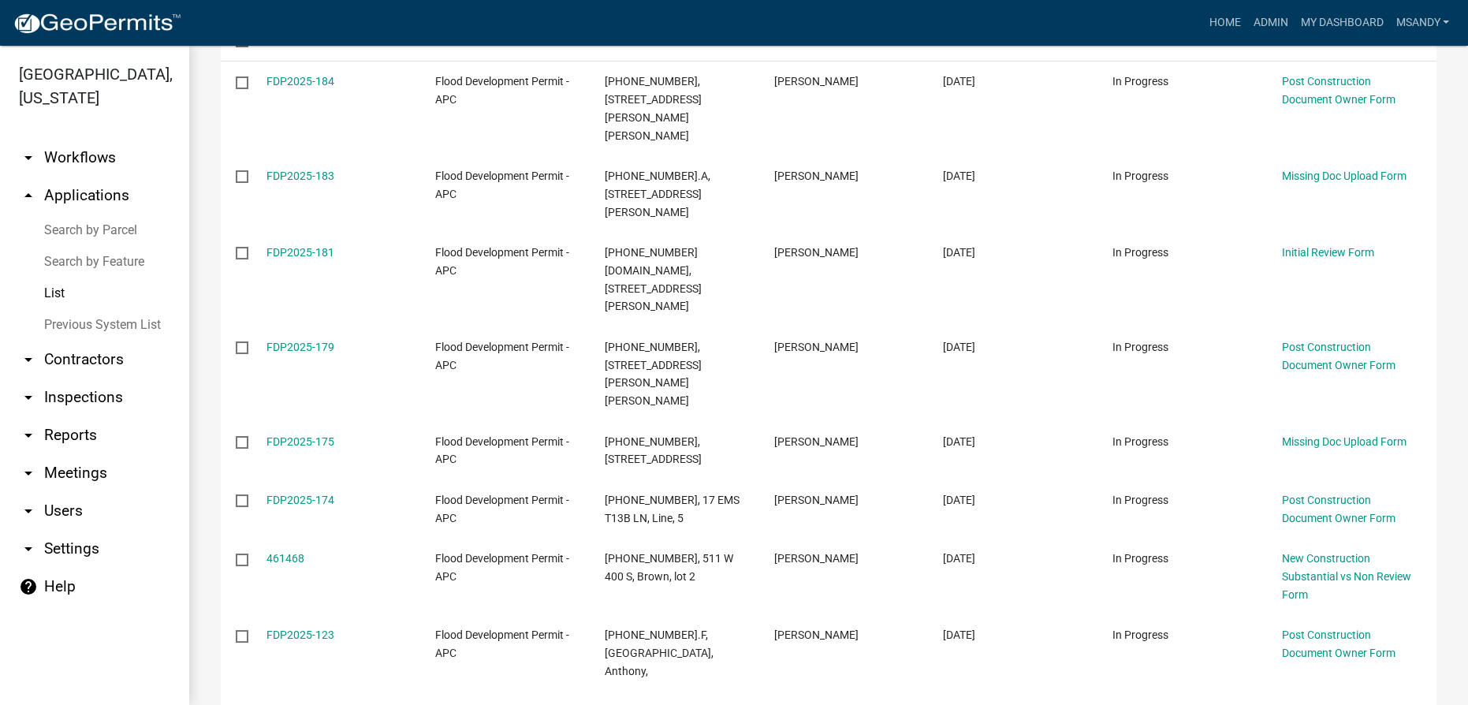
scroll to position [286, 0]
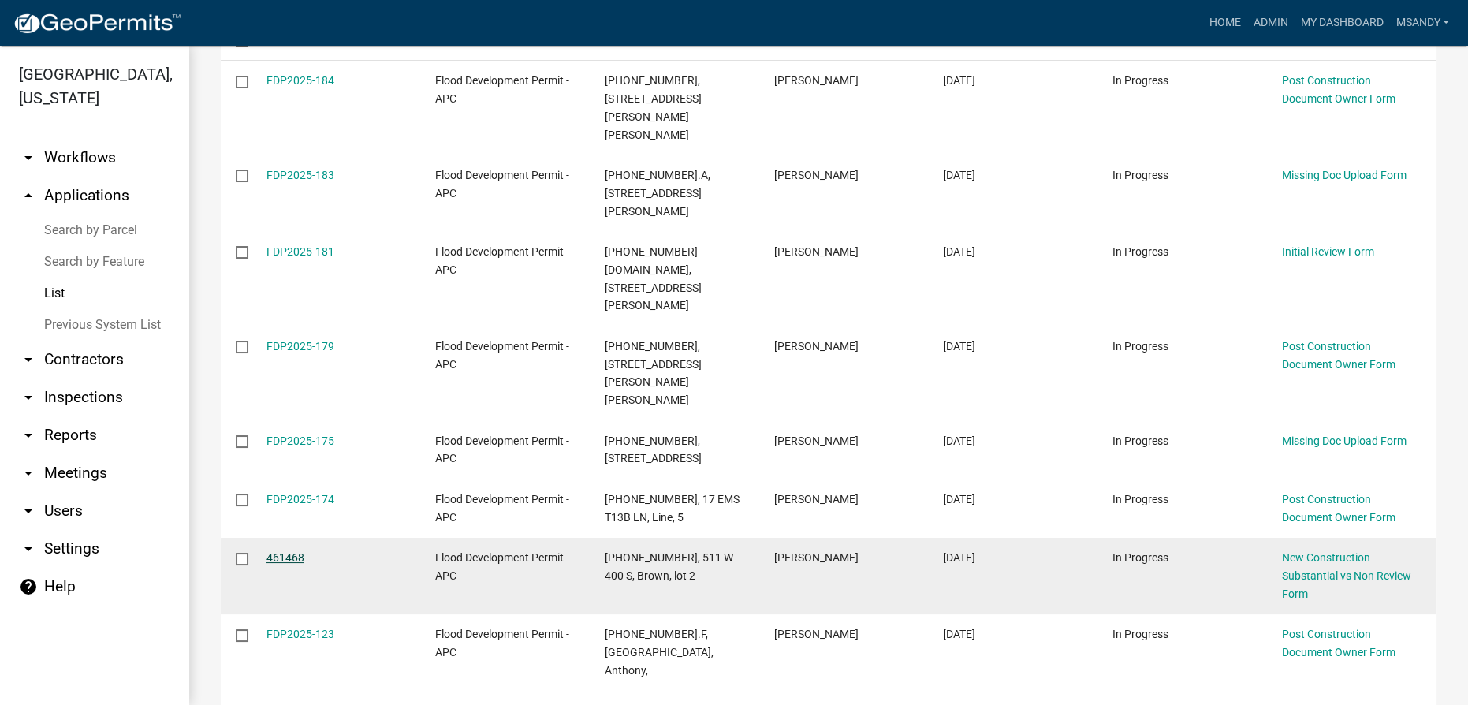
click at [283, 551] on link "461468" at bounding box center [286, 557] width 38 height 13
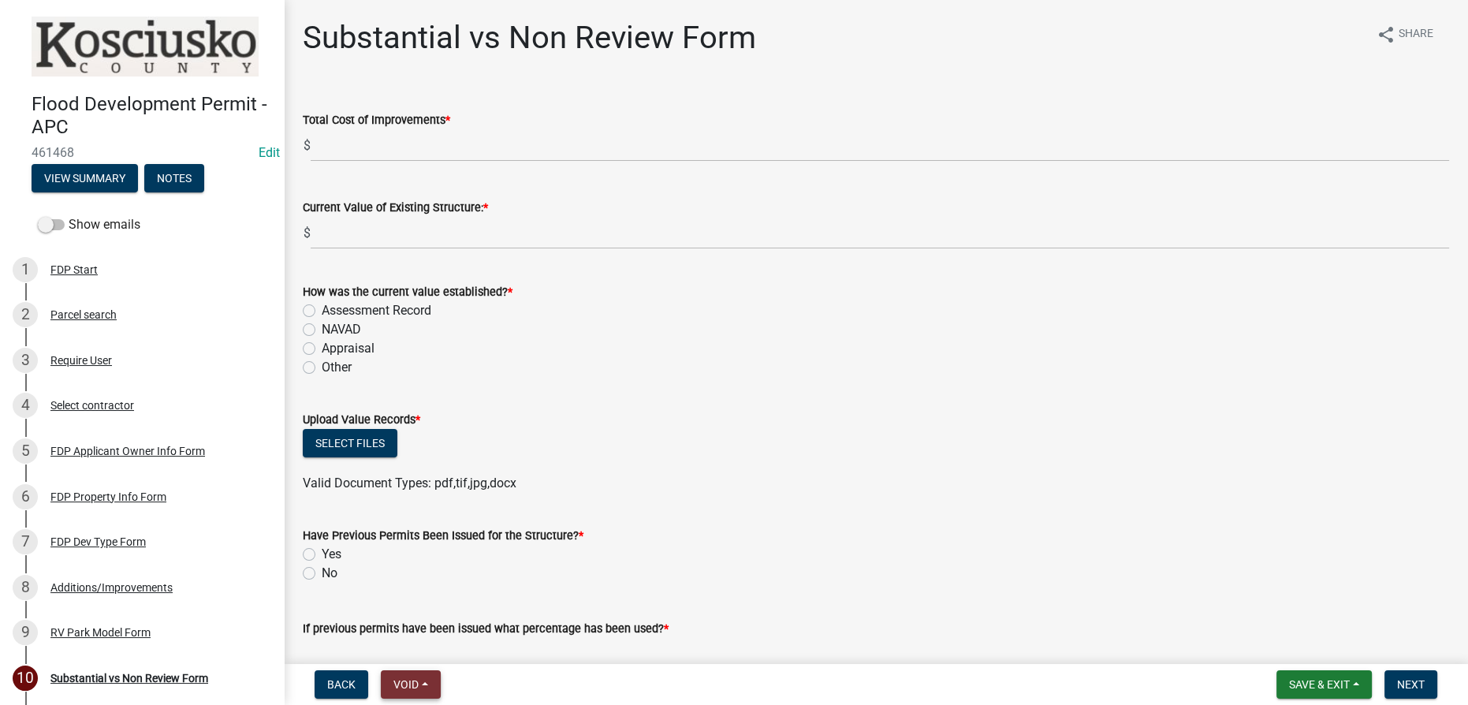
click at [429, 684] on button "Void" at bounding box center [411, 684] width 60 height 28
click at [438, 538] on button "Withdraw" at bounding box center [444, 530] width 126 height 38
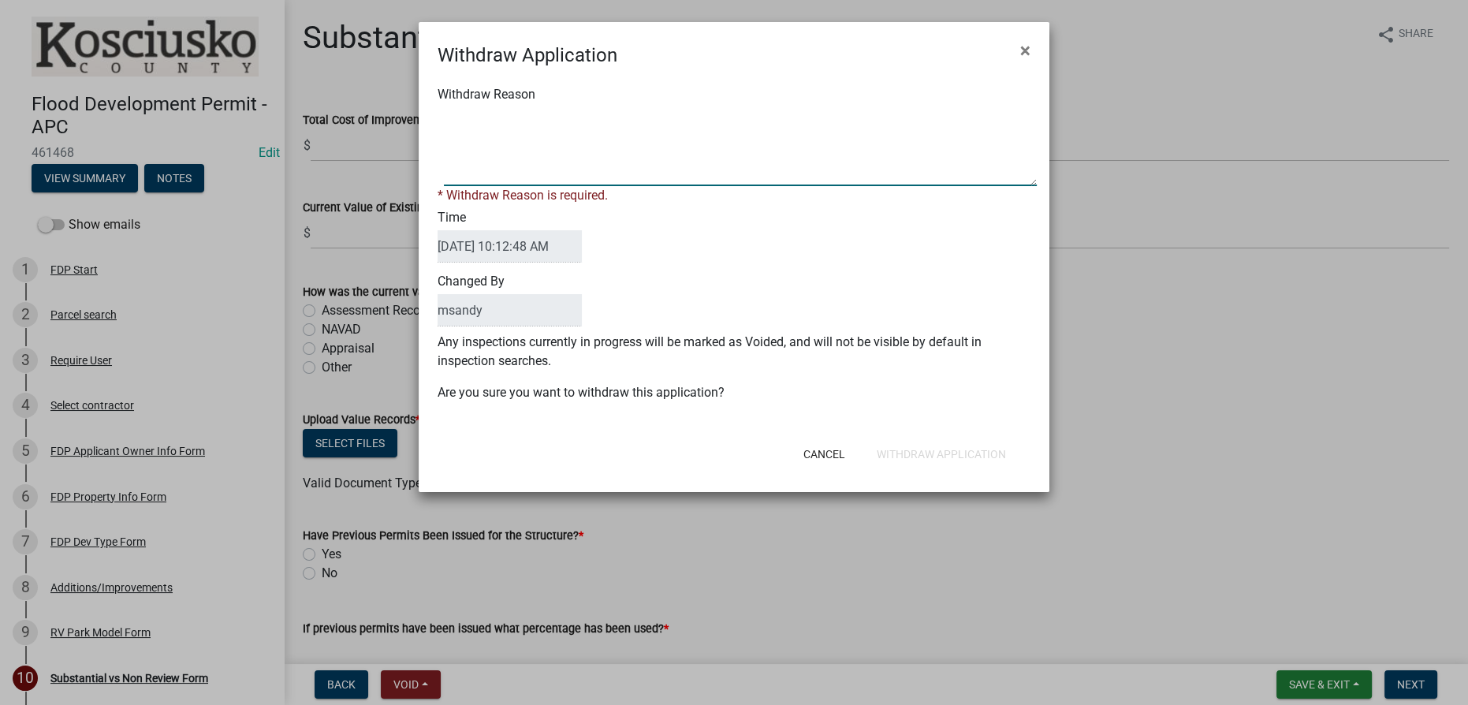
drag, startPoint x: 529, startPoint y: 132, endPoint x: 540, endPoint y: 149, distance: 19.9
click at [534, 136] on textarea "Withdraw Reason" at bounding box center [740, 146] width 593 height 79
type textarea "Applicant will reapply next year"
click at [904, 460] on div "Withdraw Application × Withdraw Reason * Withdraw Reason is required. Time 10/0…" at bounding box center [734, 257] width 631 height 470
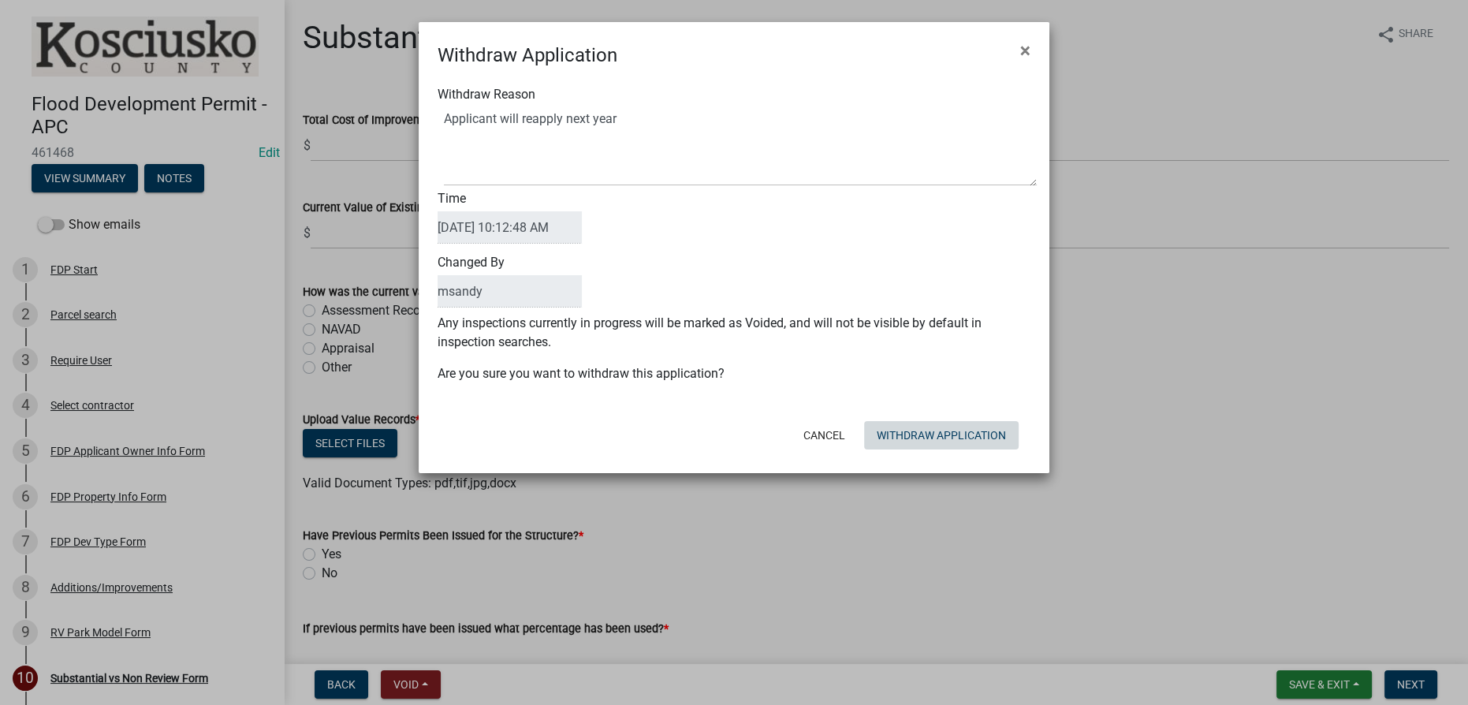
click at [919, 438] on button "Withdraw Application" at bounding box center [941, 435] width 155 height 28
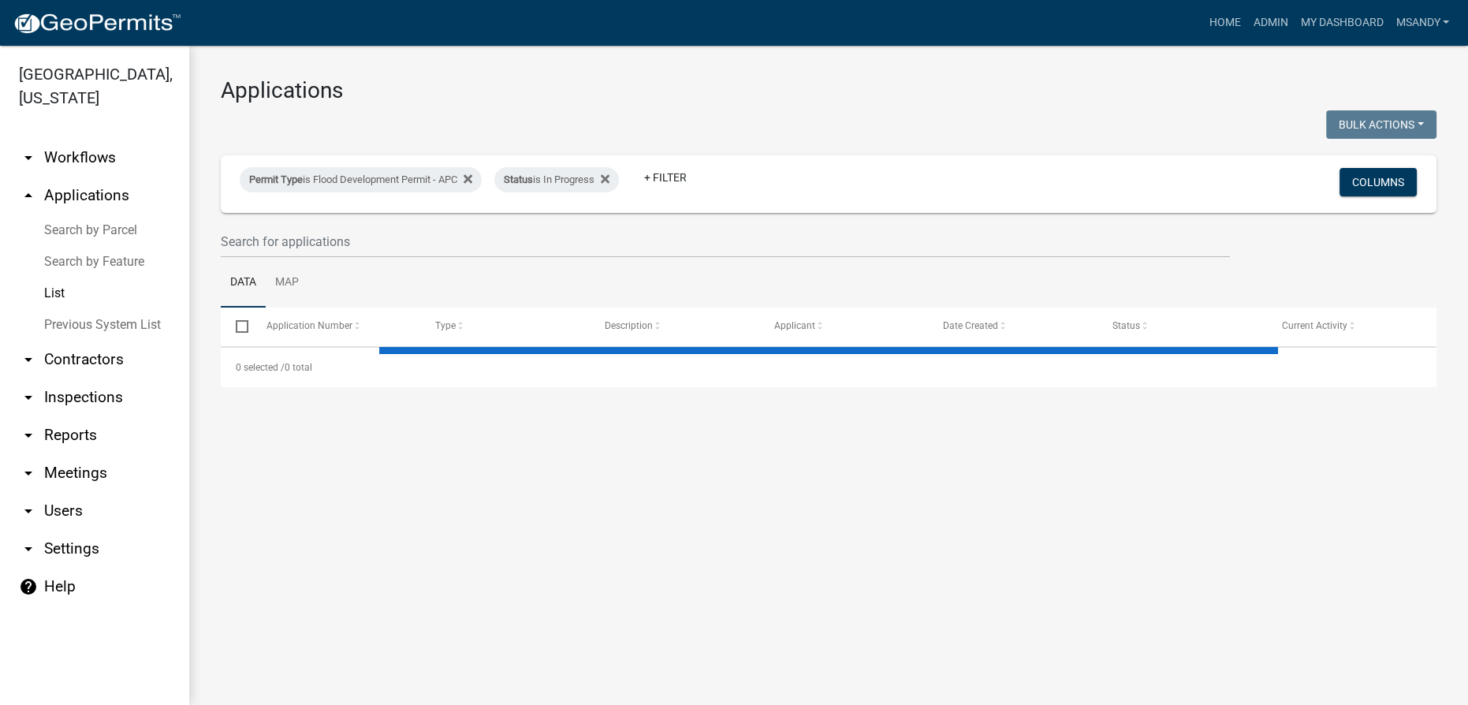
select select "3: 100"
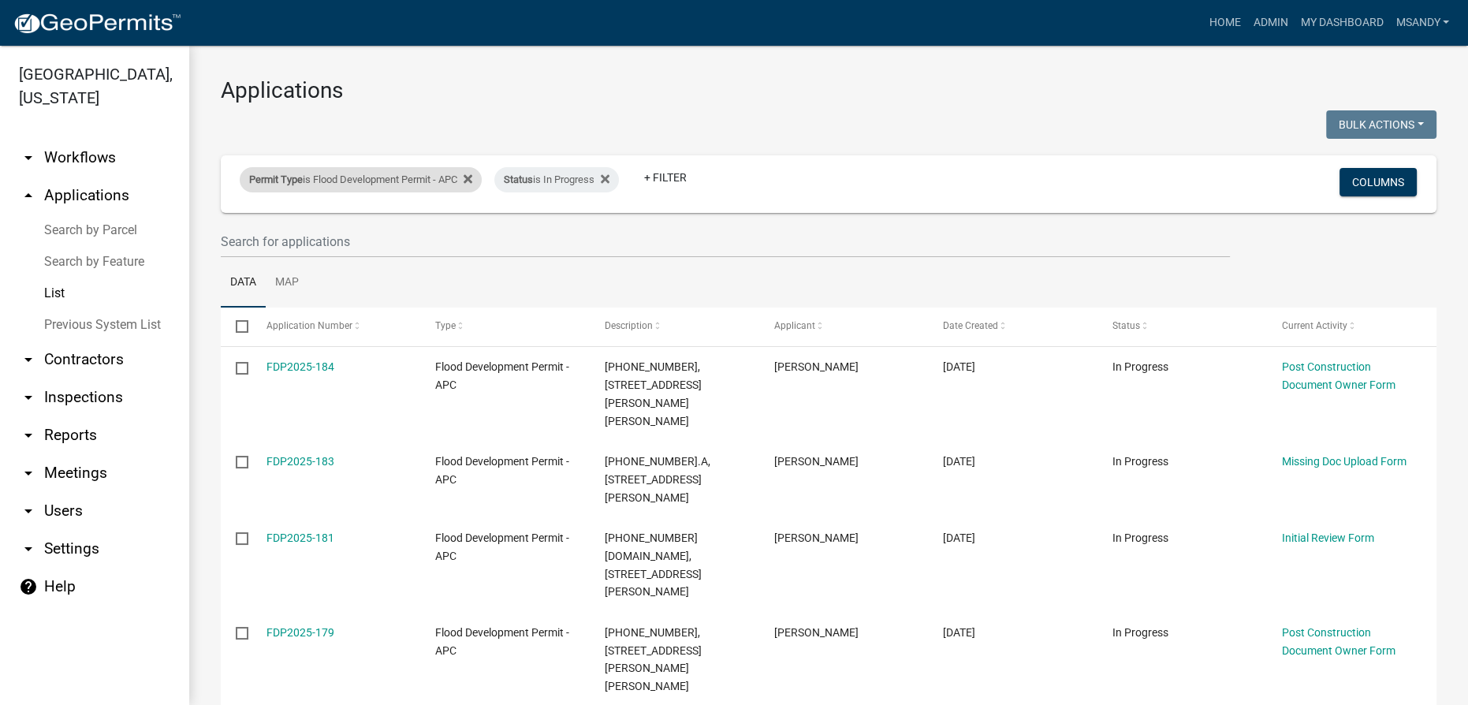
click at [373, 177] on div "Permit Type is Flood Development Permit - APC" at bounding box center [361, 179] width 242 height 25
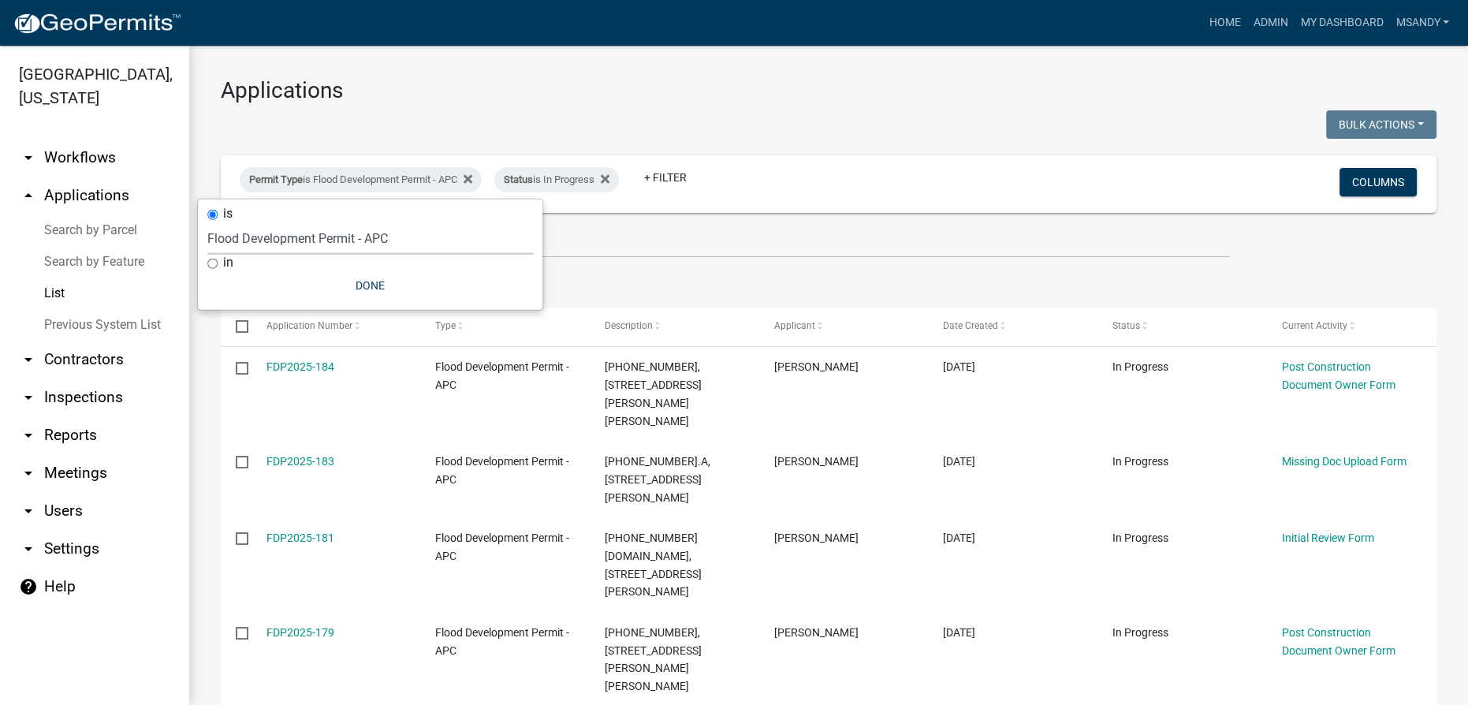
click at [354, 248] on select "Select an option 6 27 2024 Copy Of - Subdivision Plat Application - APC APC Add…" at bounding box center [370, 238] width 326 height 32
select select "eb70c5df-7d79-4007-8fff-490efa7218cf"
click at [207, 222] on select "Select an option 6 27 2024 Copy Of - Subdivision Plat Application - APC APC Add…" at bounding box center [370, 238] width 326 height 32
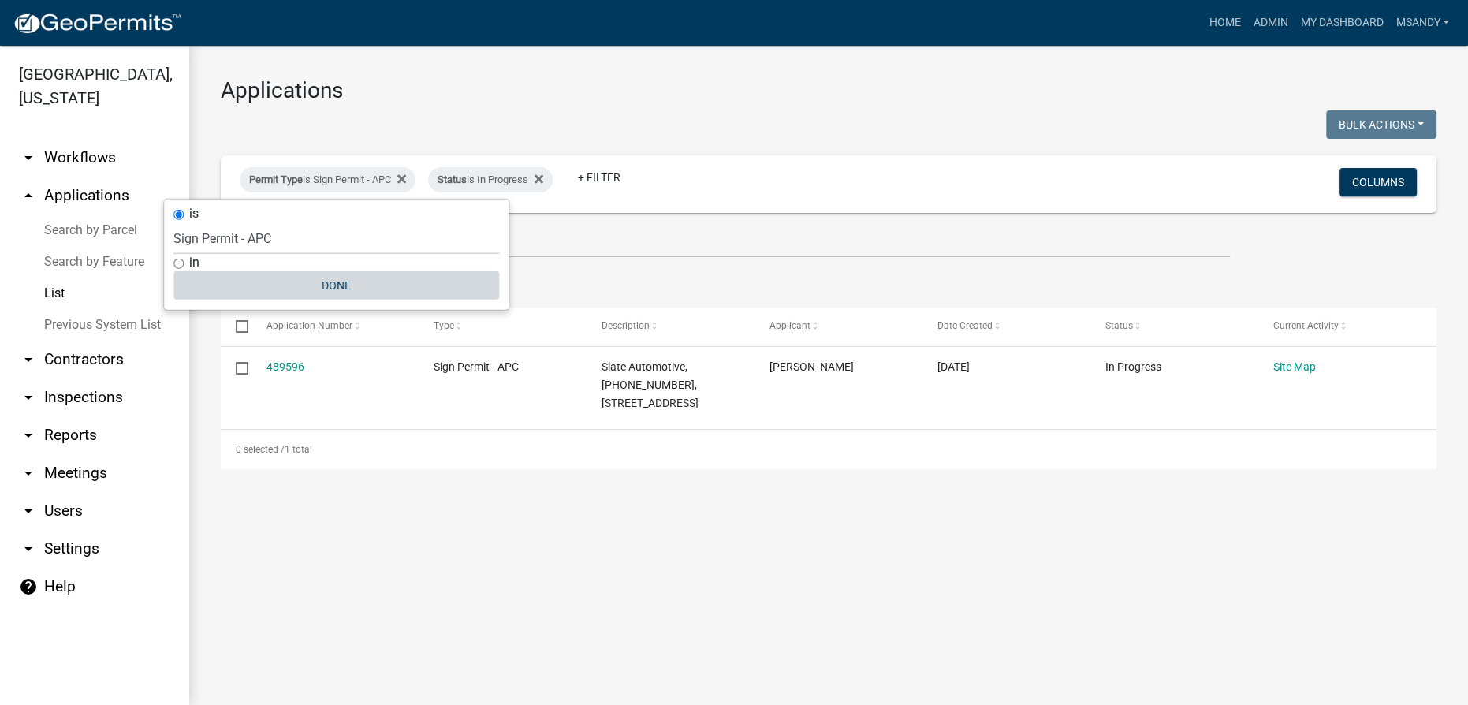
click at [326, 279] on button "Done" at bounding box center [336, 285] width 326 height 28
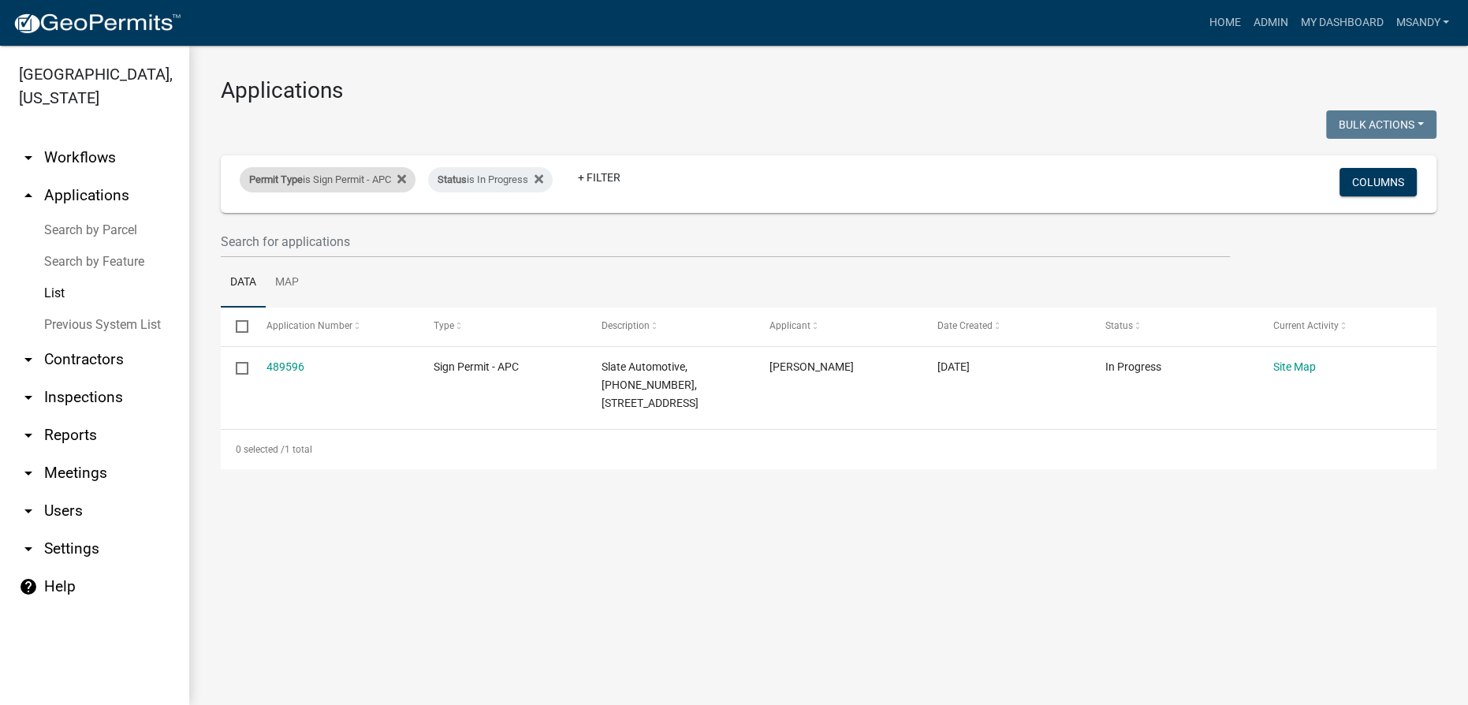
click at [339, 184] on div "Permit Type is Sign Permit - APC" at bounding box center [328, 179] width 176 height 25
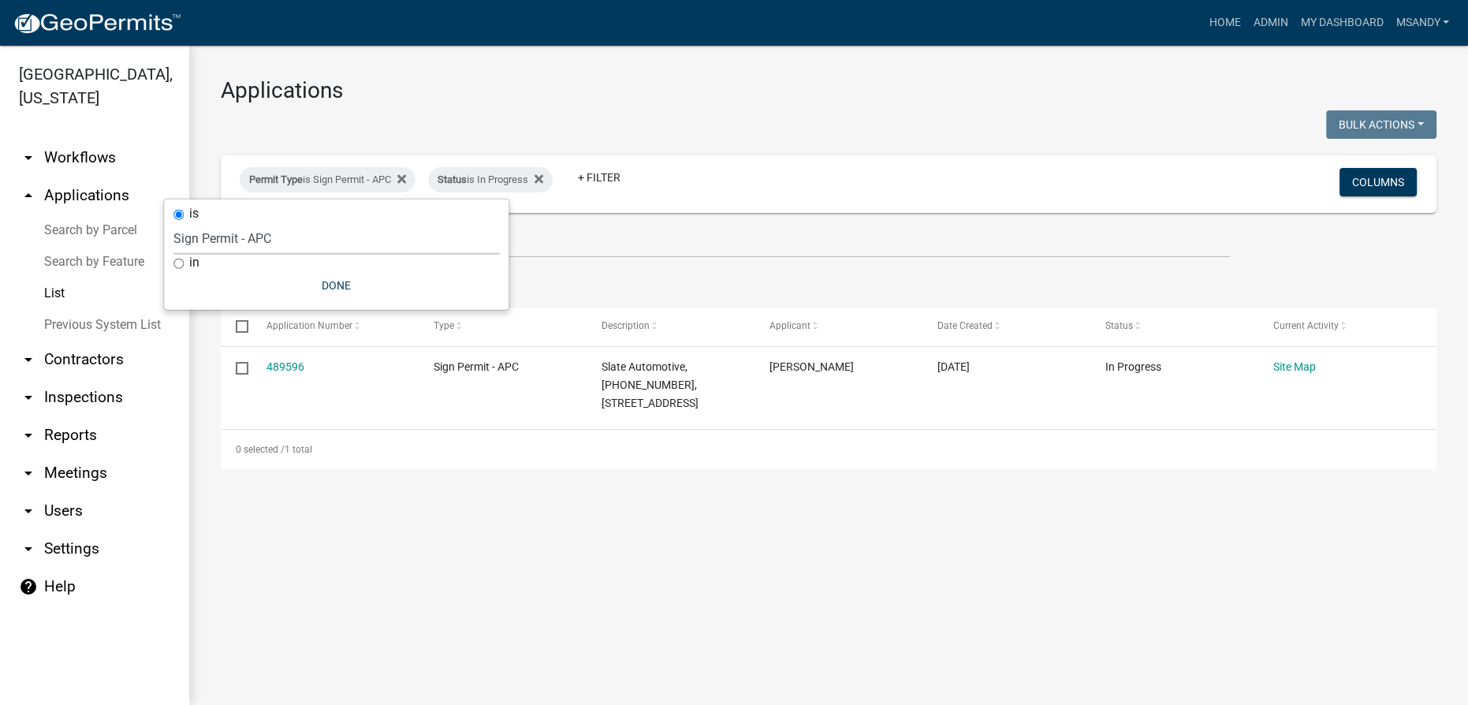
click at [341, 231] on select "Select an option 6 27 2024 Copy Of - Subdivision Plat Application - APC APC Add…" at bounding box center [336, 238] width 326 height 32
select select "a2c991f8-68ce-43d3-971c-57015753063b"
click at [214, 222] on select "Select an option 6 27 2024 Copy Of - Subdivision Plat Application - APC APC Add…" at bounding box center [336, 238] width 326 height 32
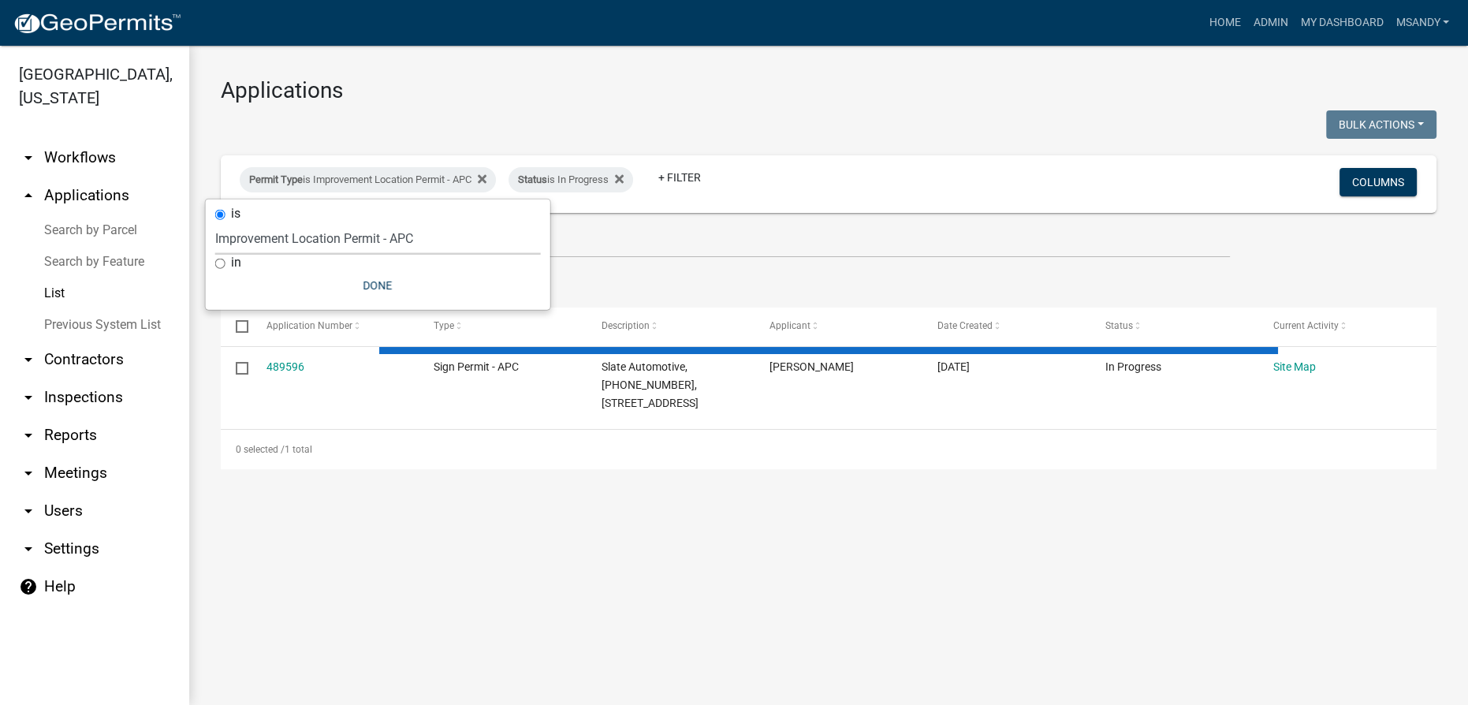
select select "3: 100"
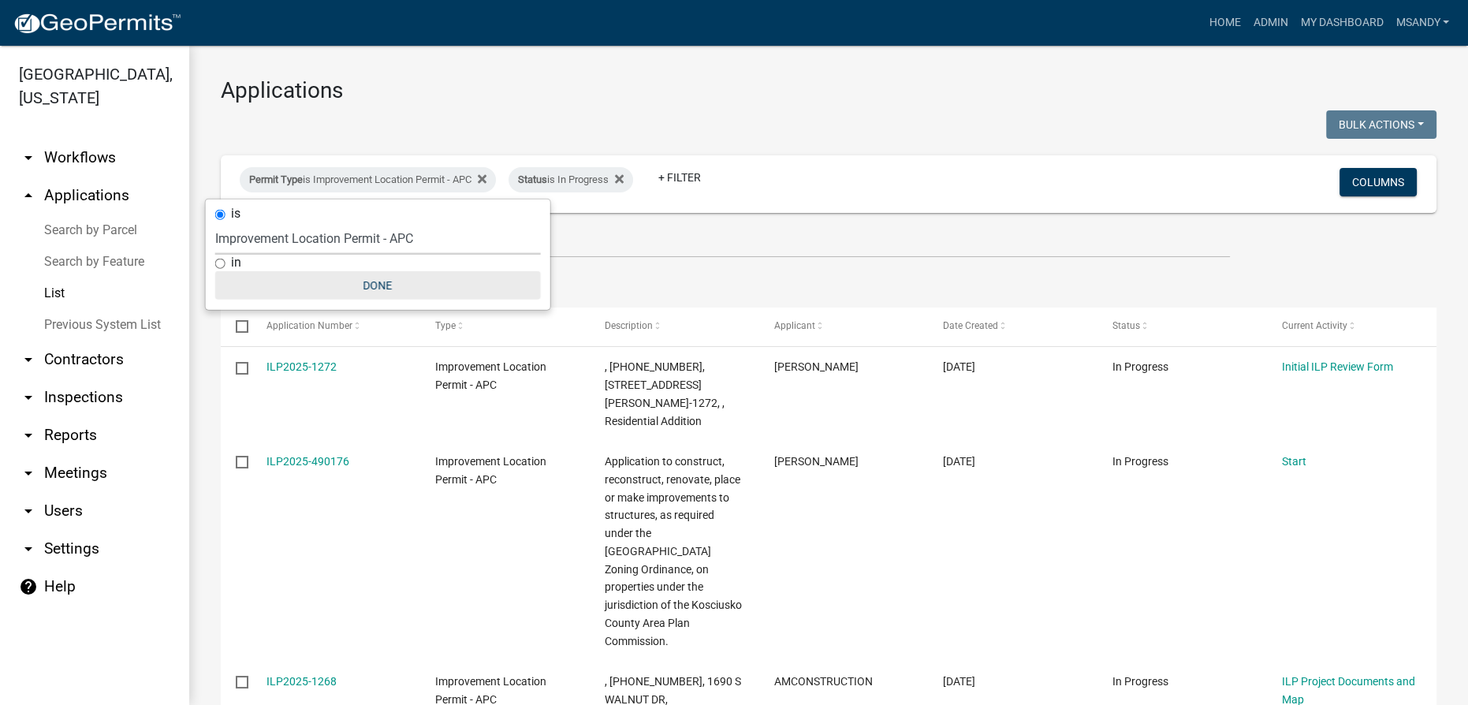
click at [363, 285] on button "Done" at bounding box center [378, 285] width 326 height 28
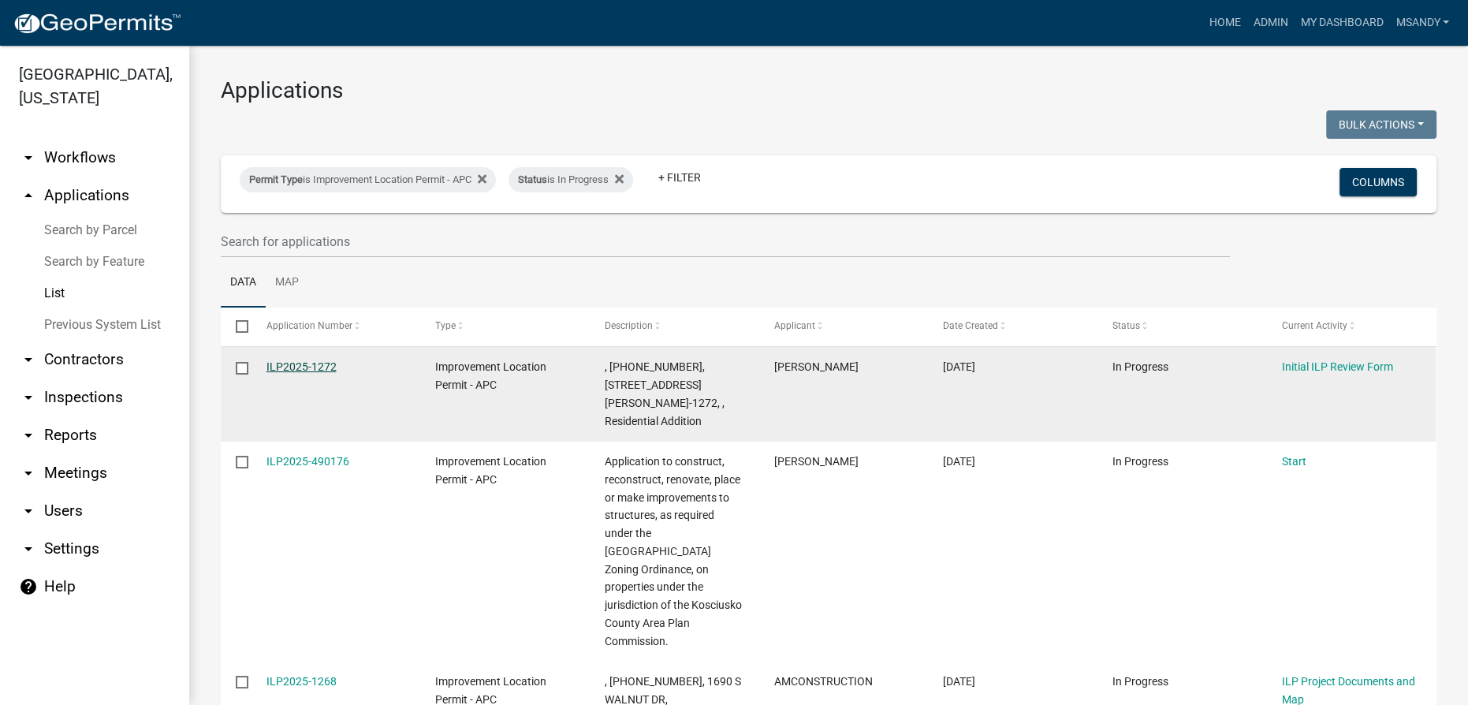
click at [313, 367] on link "ILP2025-1272" at bounding box center [302, 366] width 70 height 13
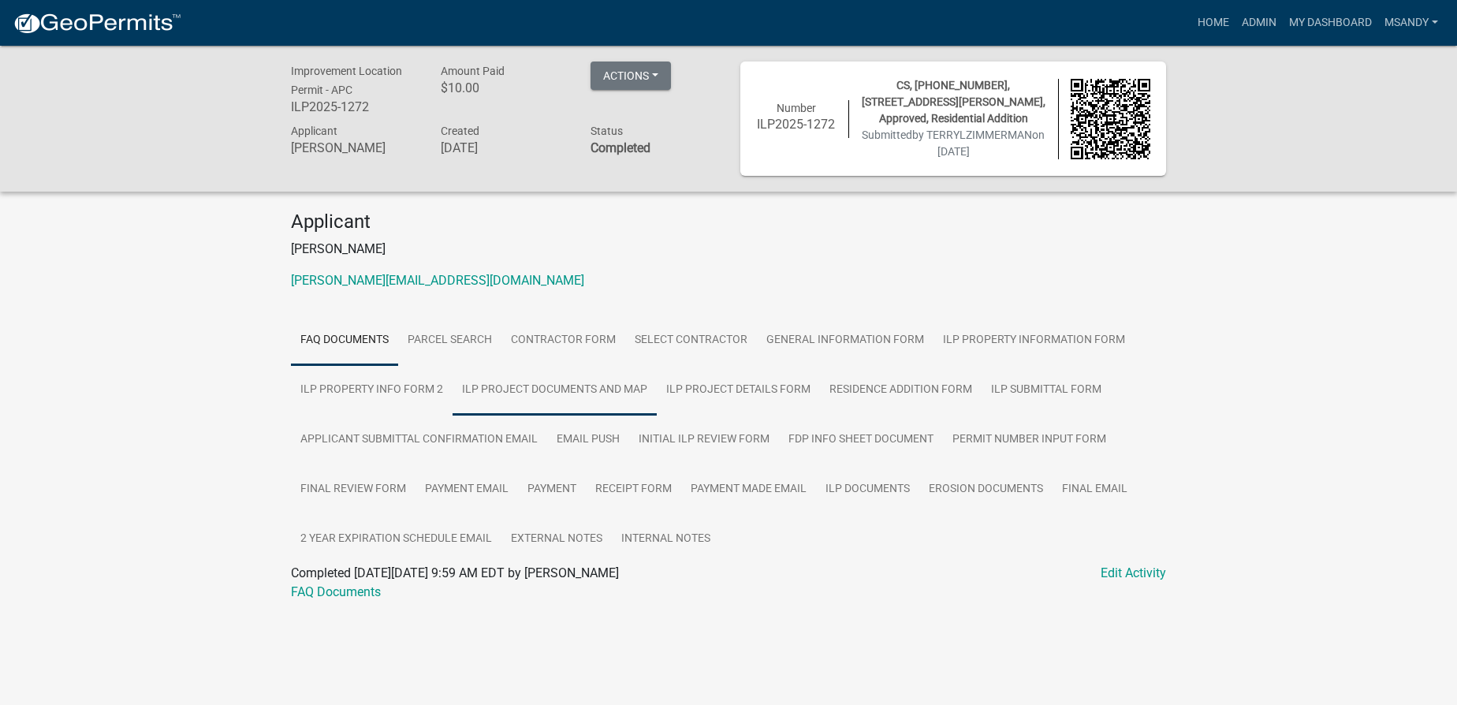
click at [536, 399] on link "ILP Project Documents and Map" at bounding box center [555, 390] width 204 height 50
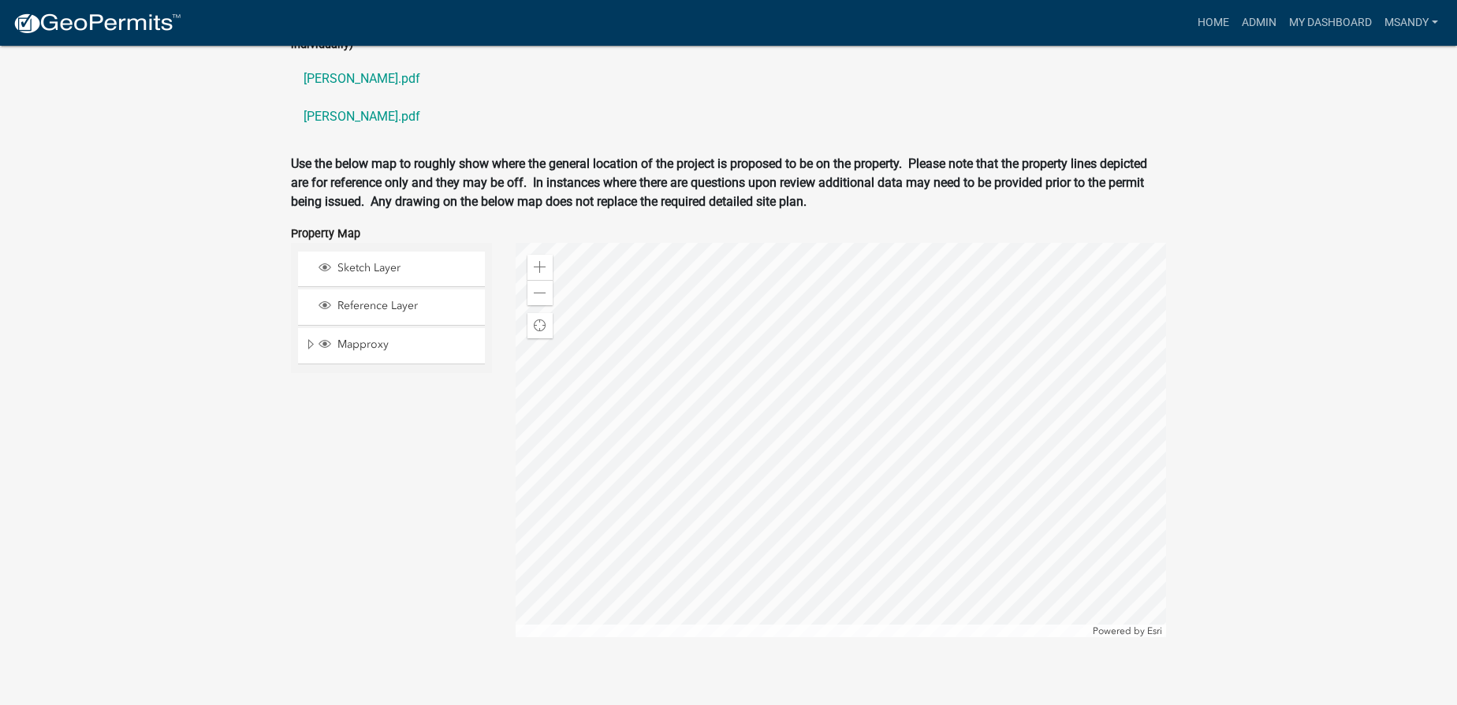
scroll to position [1935, 0]
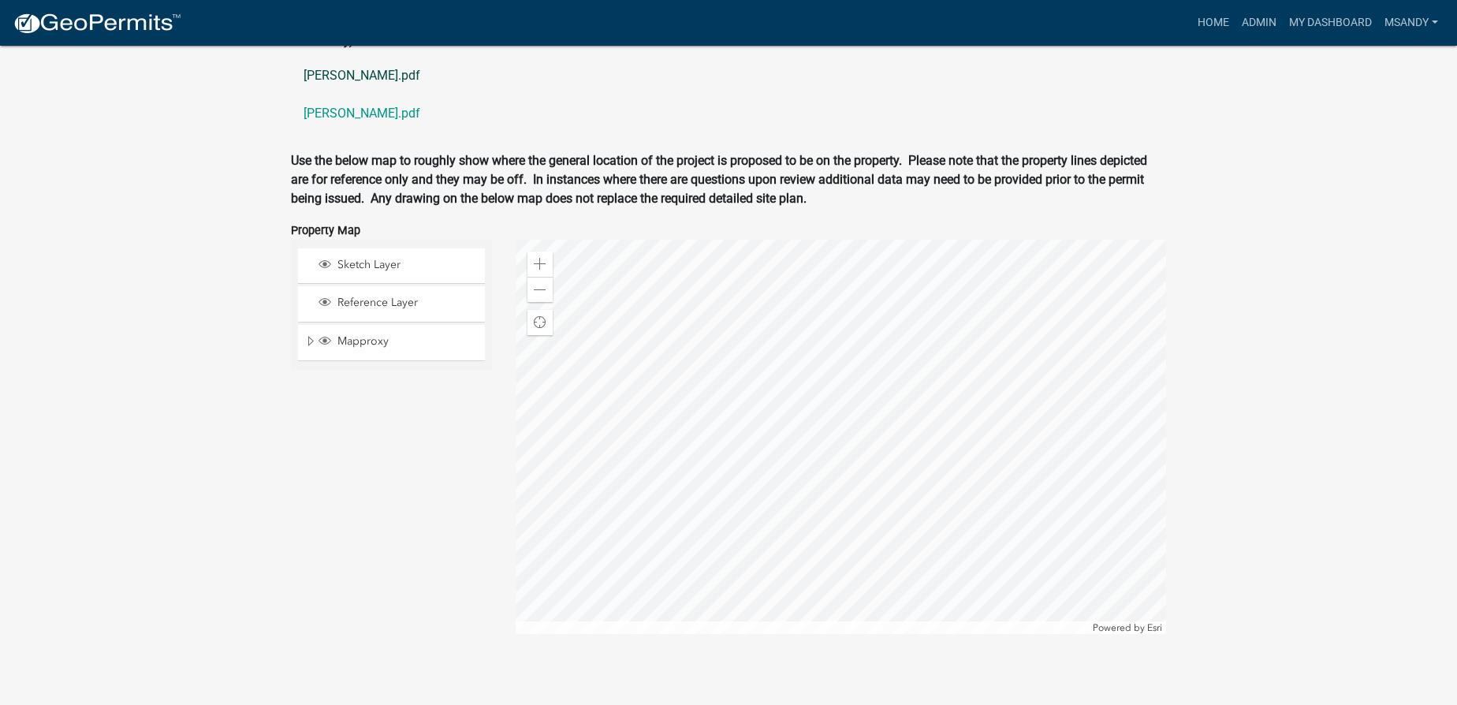
click at [347, 95] on link "bechler.pdf" at bounding box center [728, 76] width 875 height 38
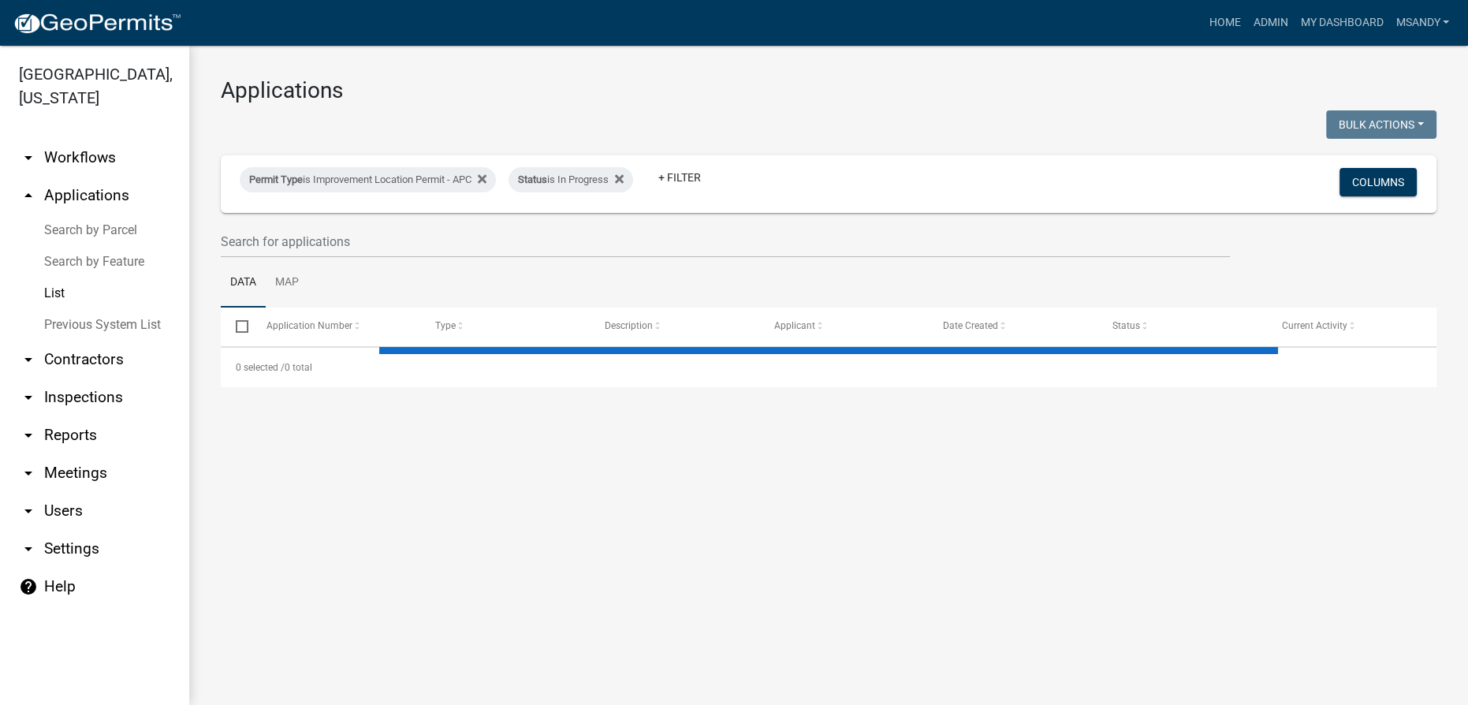
select select "3: 100"
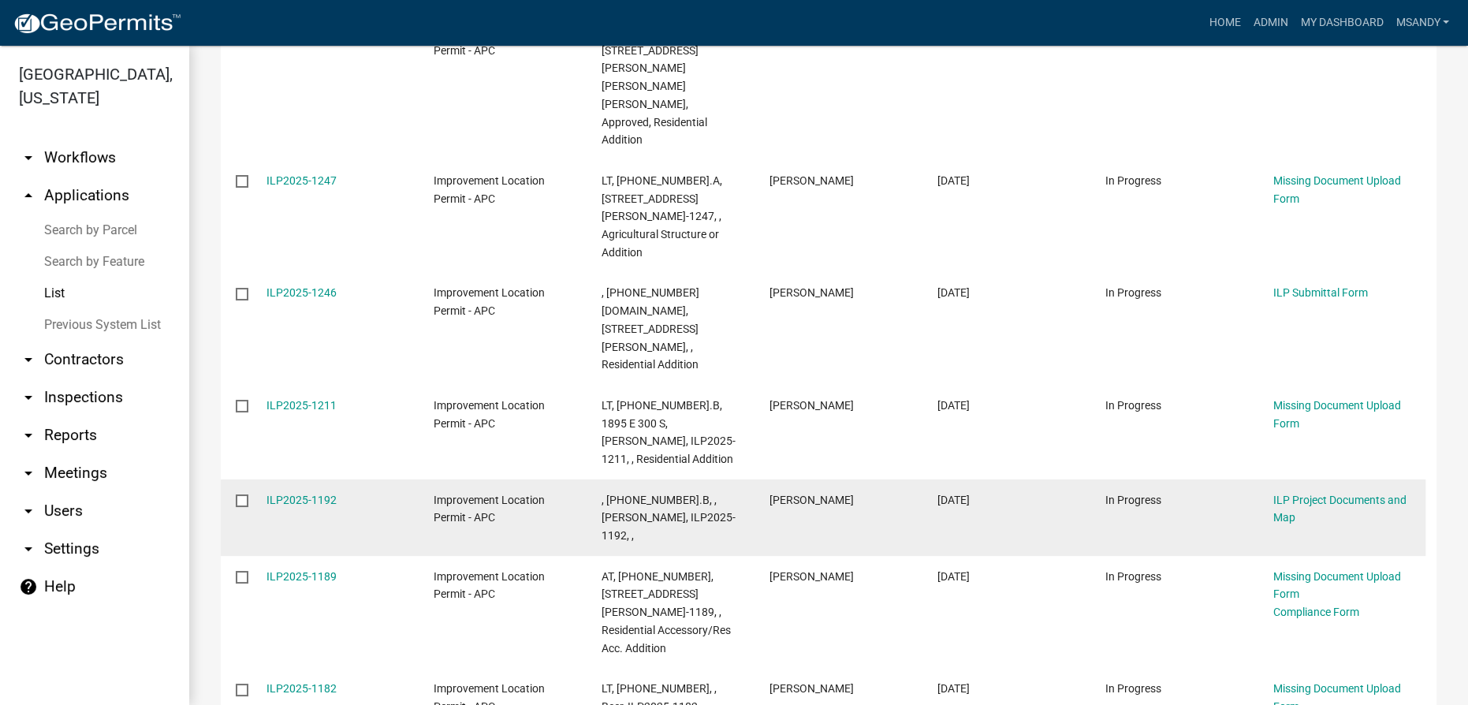
scroll to position [1184, 0]
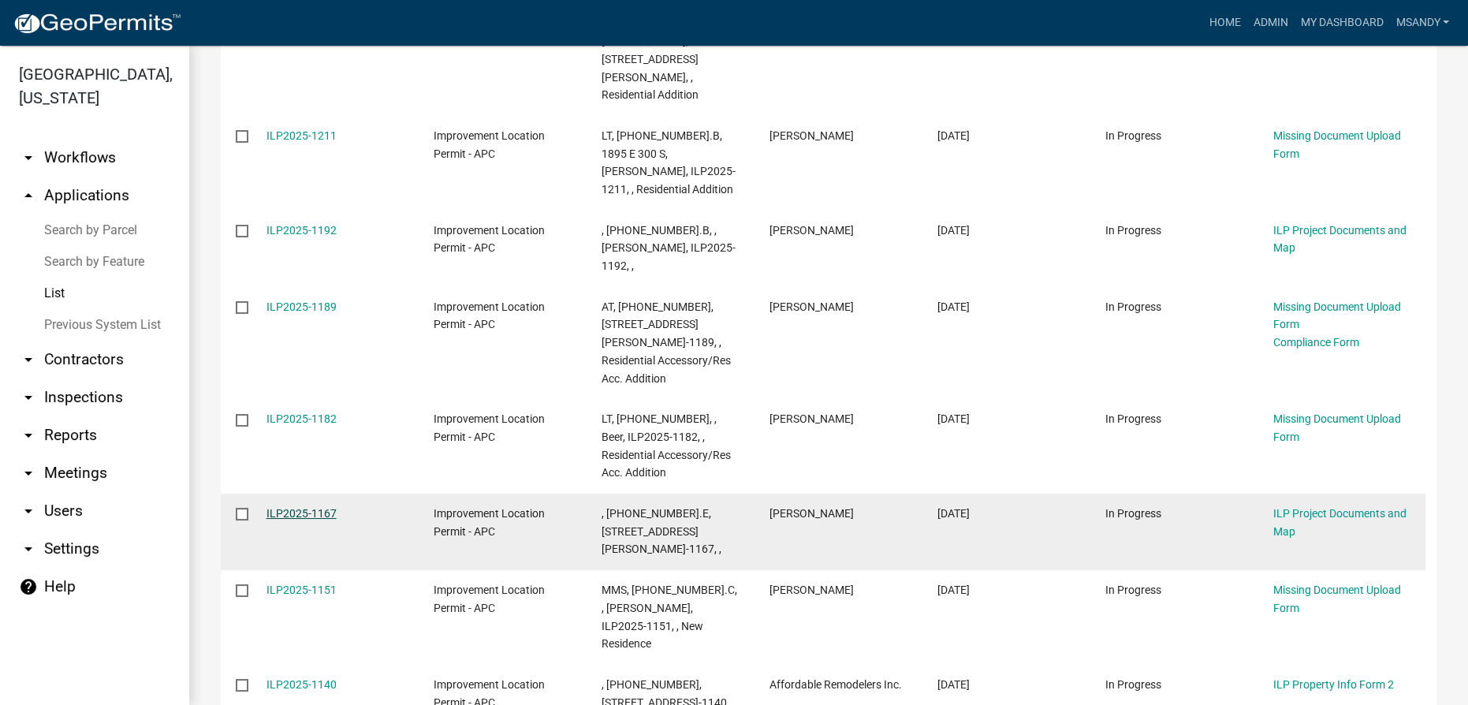
click at [311, 507] on link "ILP2025-1167" at bounding box center [302, 513] width 70 height 13
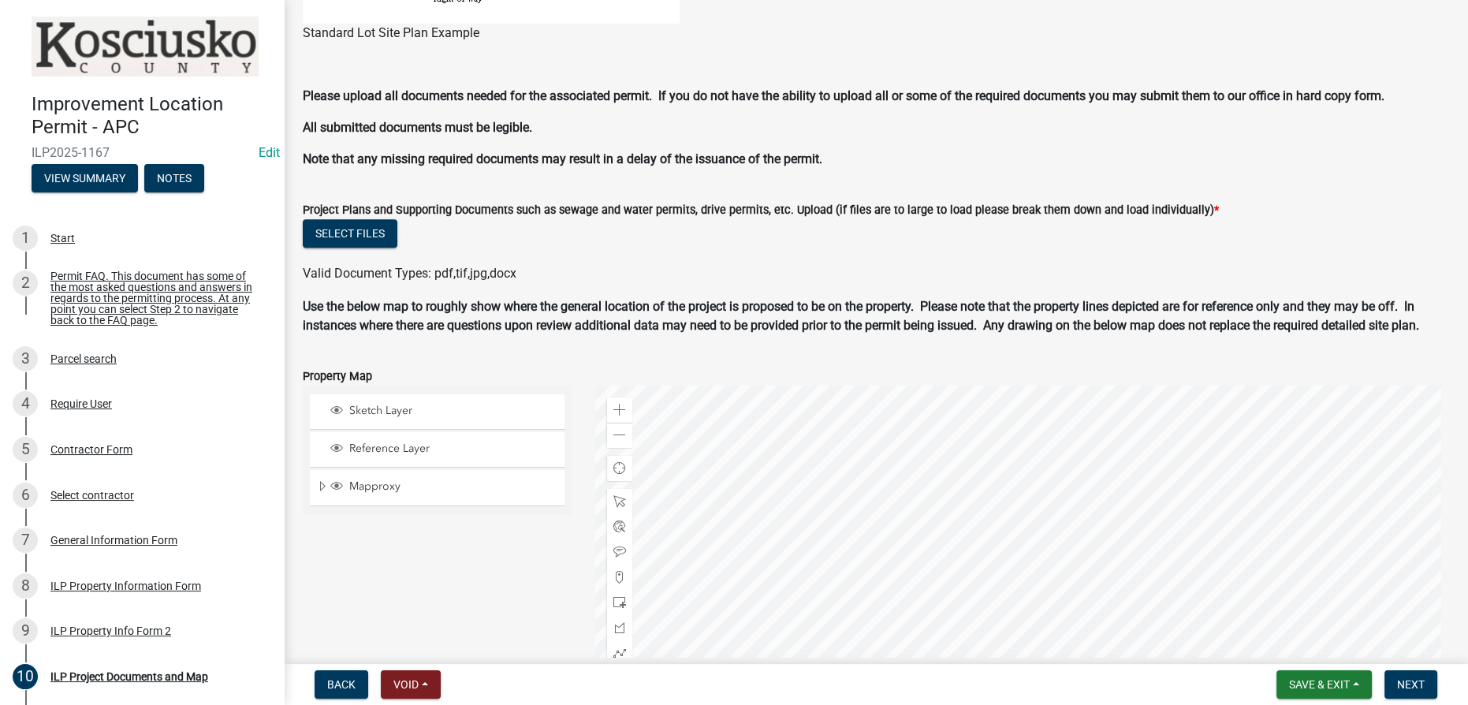
scroll to position [1694, 0]
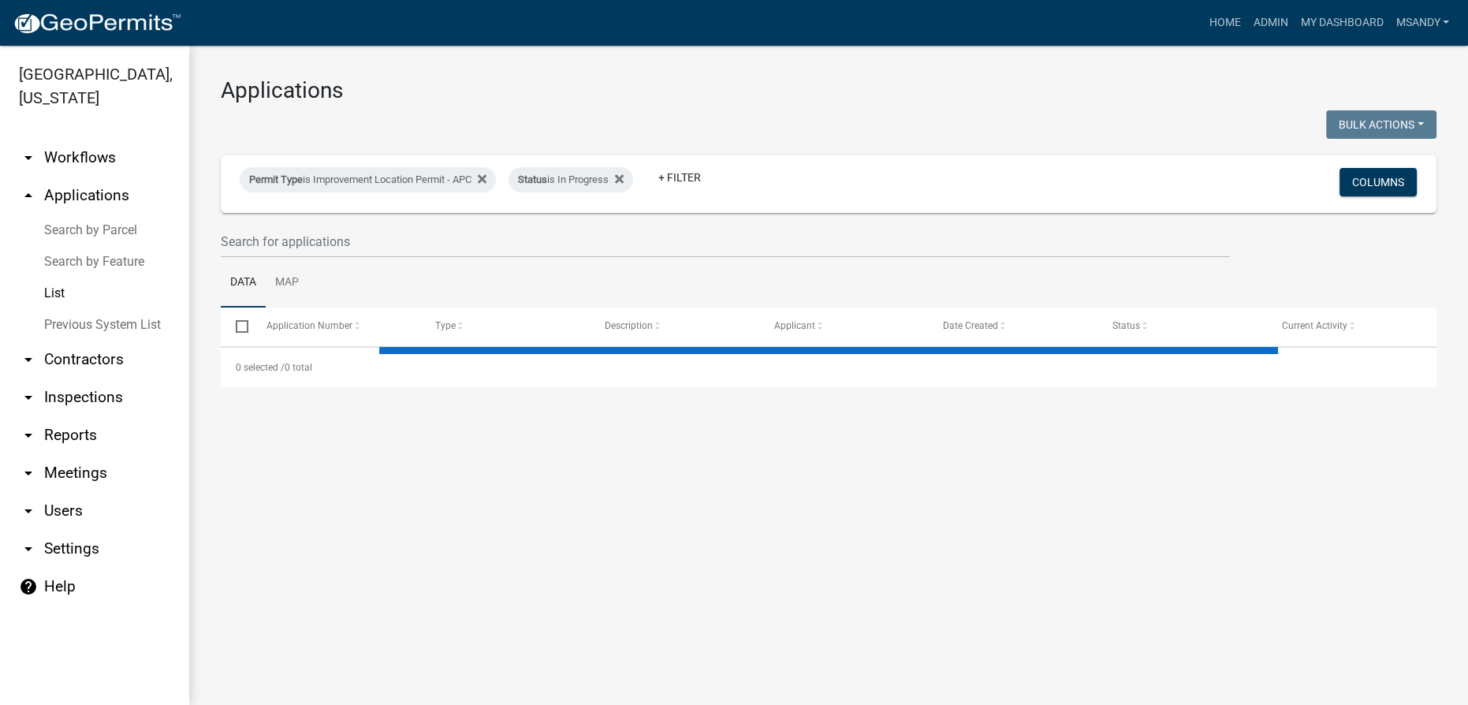
select select "3: 100"
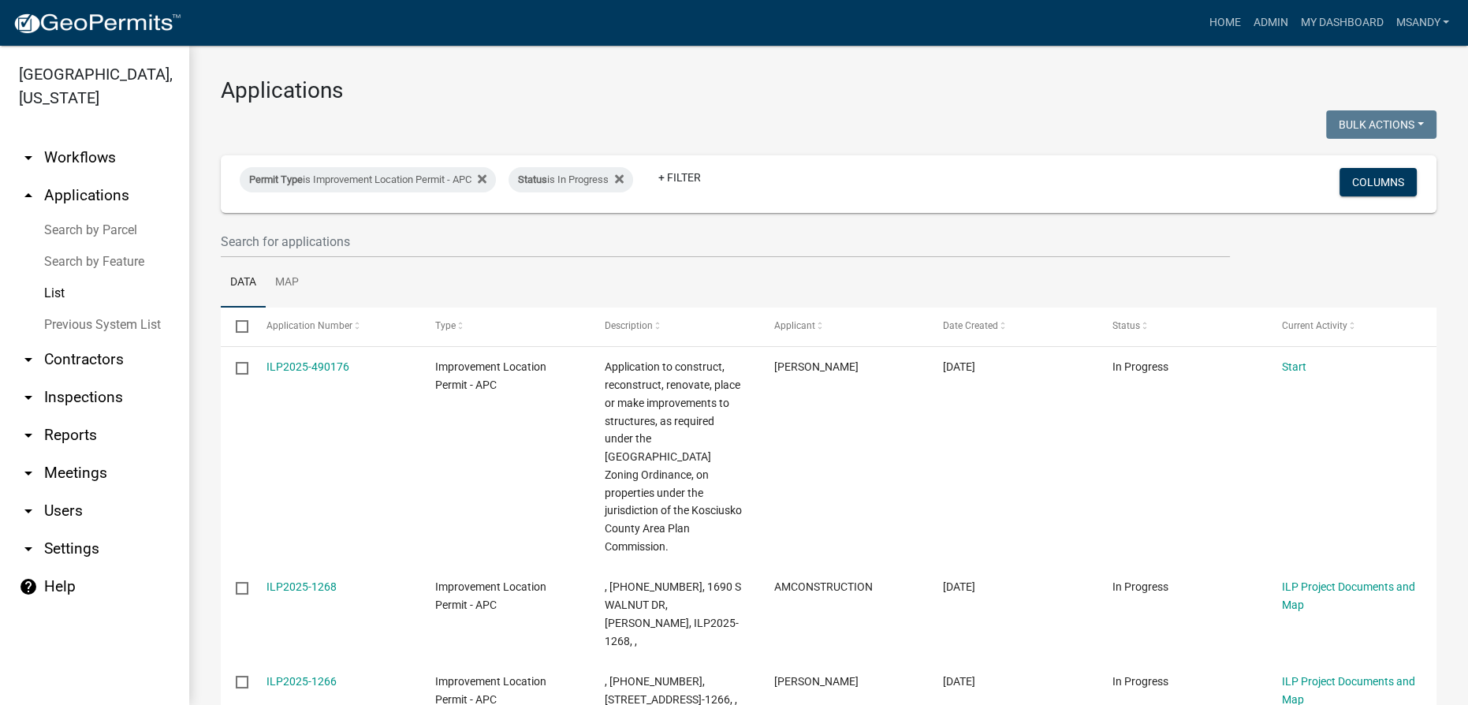
click at [75, 157] on link "arrow_drop_down Workflows" at bounding box center [94, 158] width 189 height 38
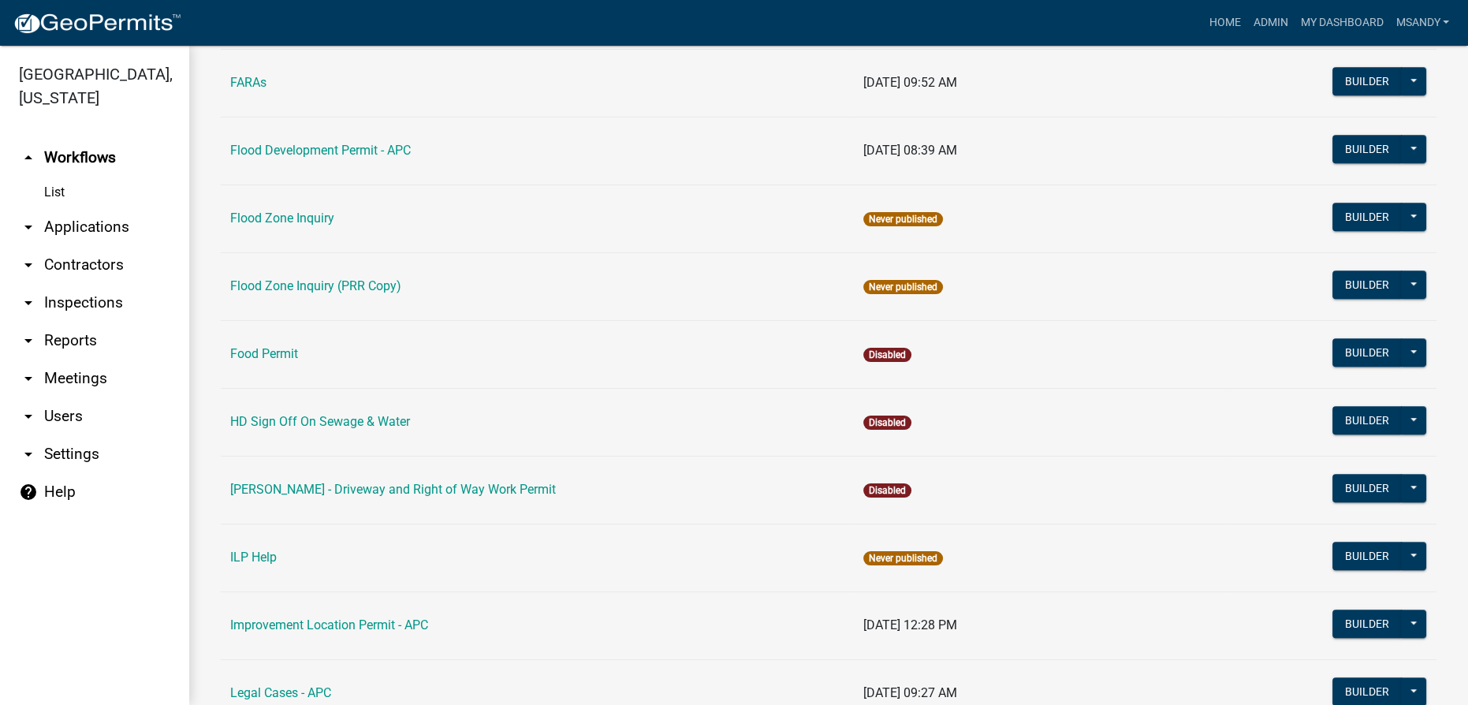
scroll to position [1720, 0]
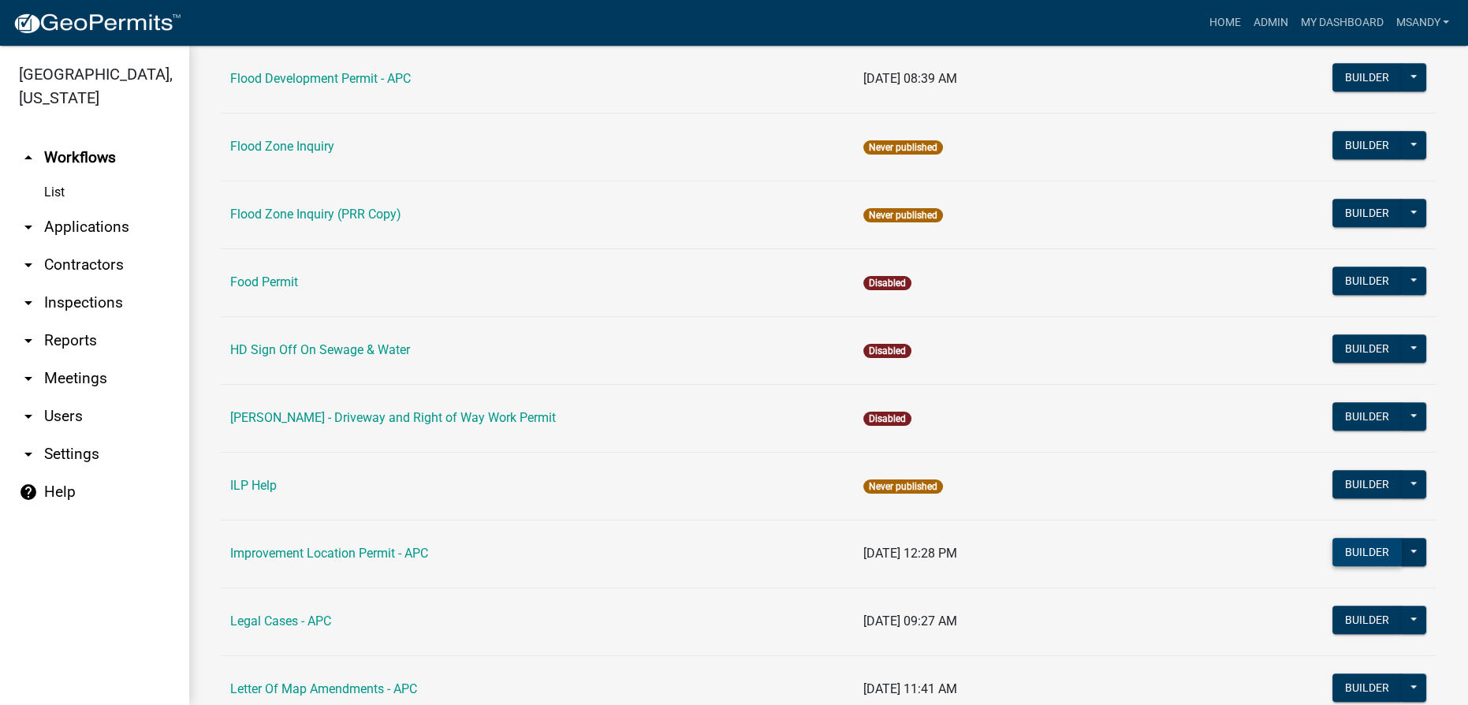
click at [1349, 548] on button "Builder" at bounding box center [1367, 552] width 69 height 28
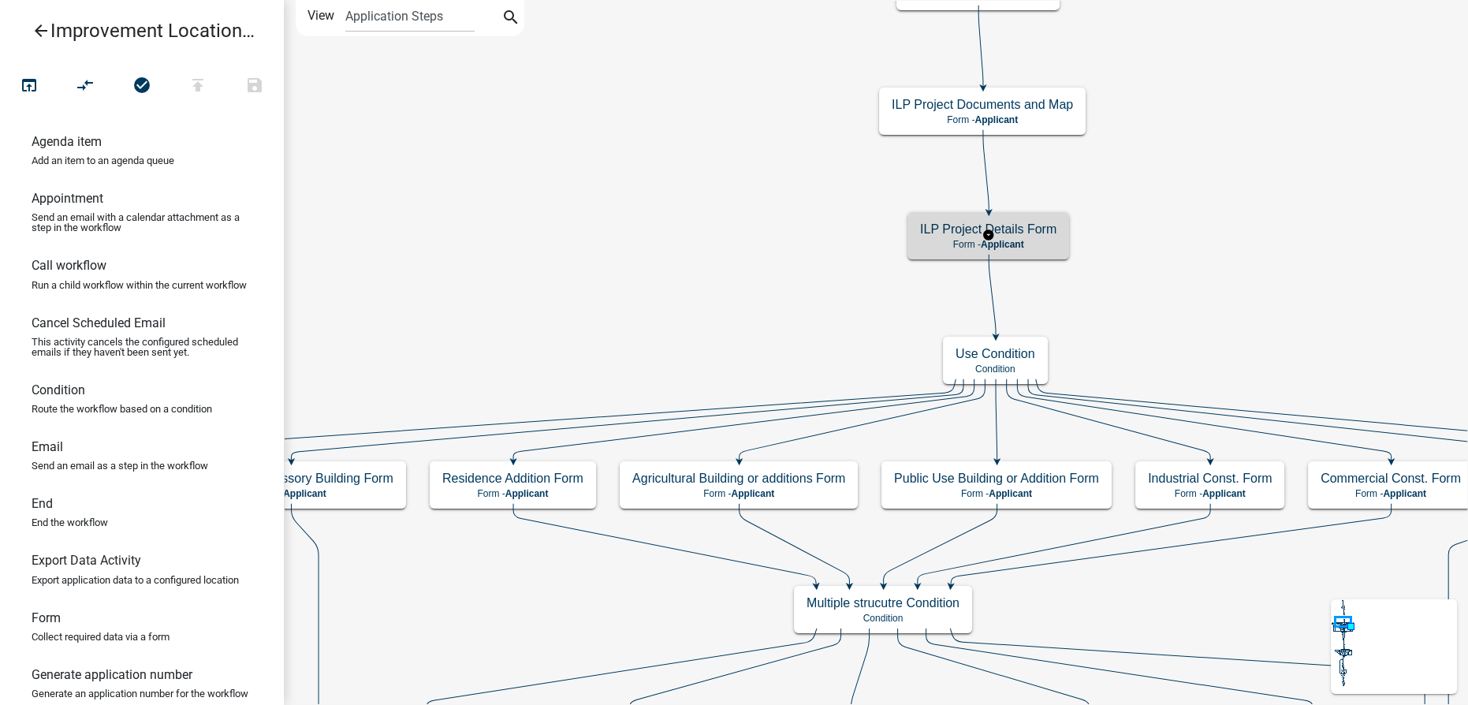
click at [938, 245] on p "Form - Applicant" at bounding box center [988, 244] width 136 height 11
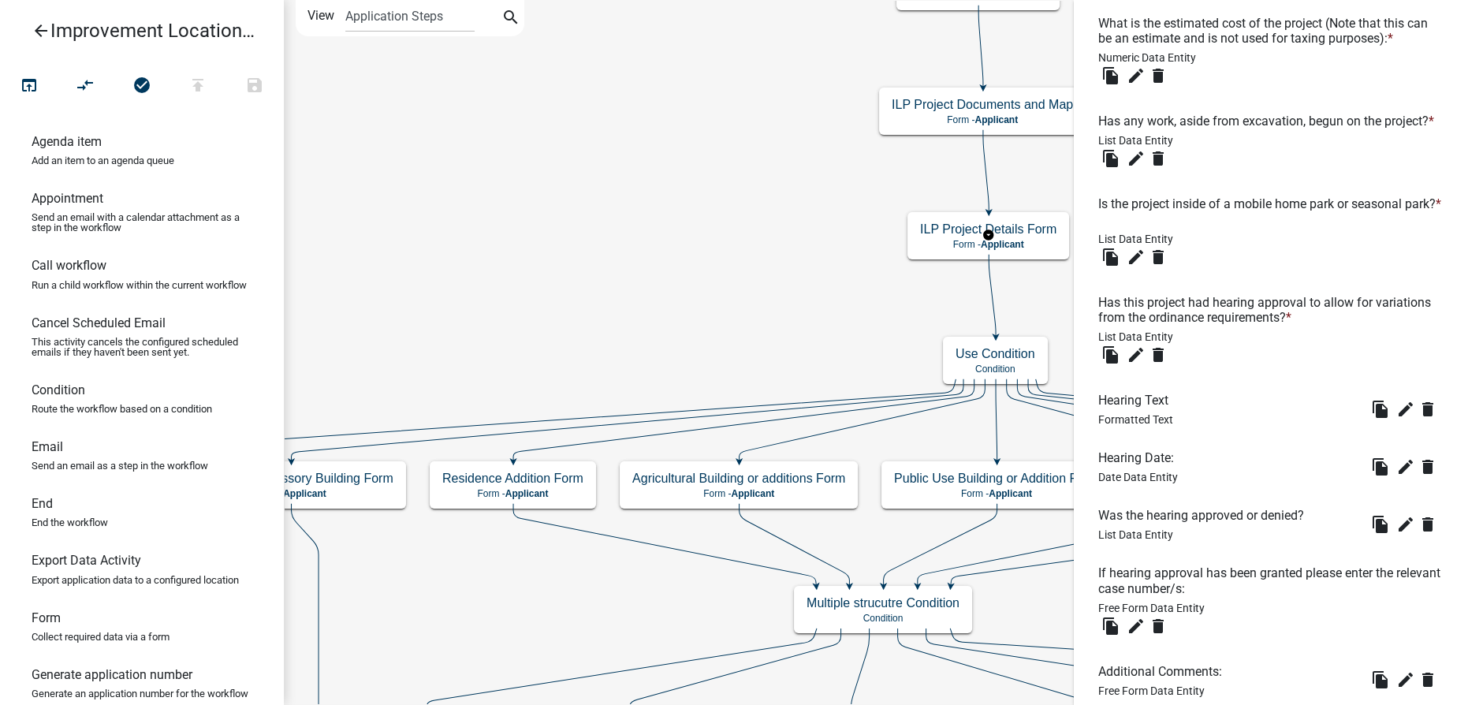
scroll to position [1575, 0]
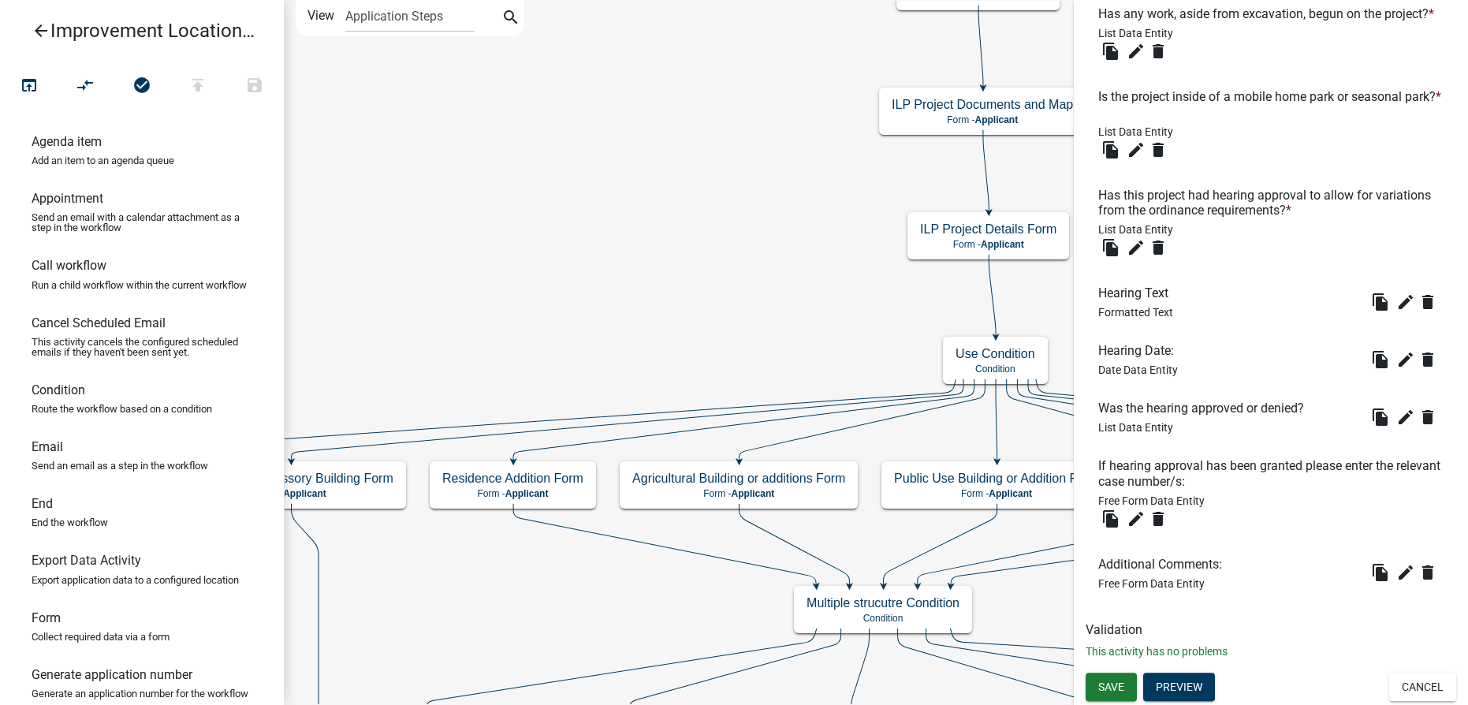
drag, startPoint x: 1438, startPoint y: 684, endPoint x: 1344, endPoint y: 652, distance: 100.0
click at [1435, 684] on button "Cancel" at bounding box center [1422, 687] width 67 height 28
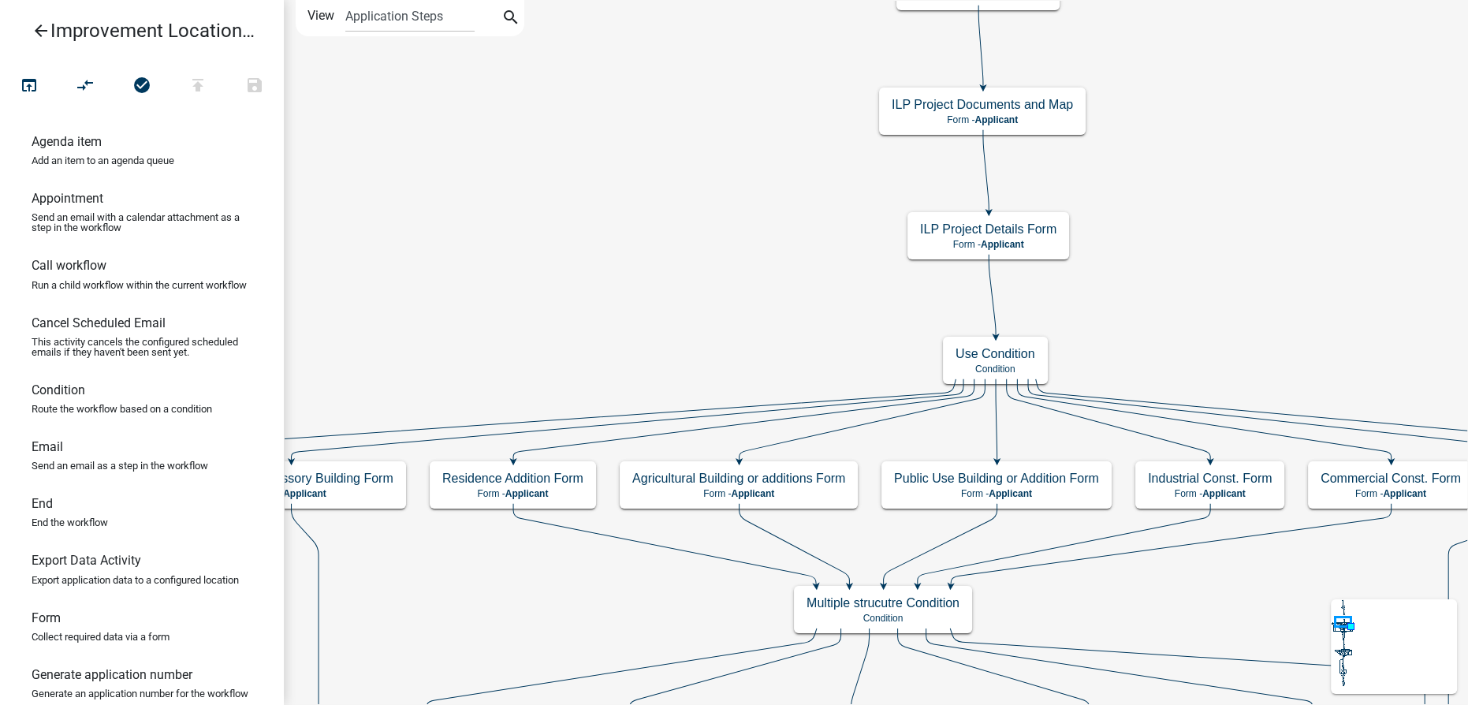
scroll to position [0, 0]
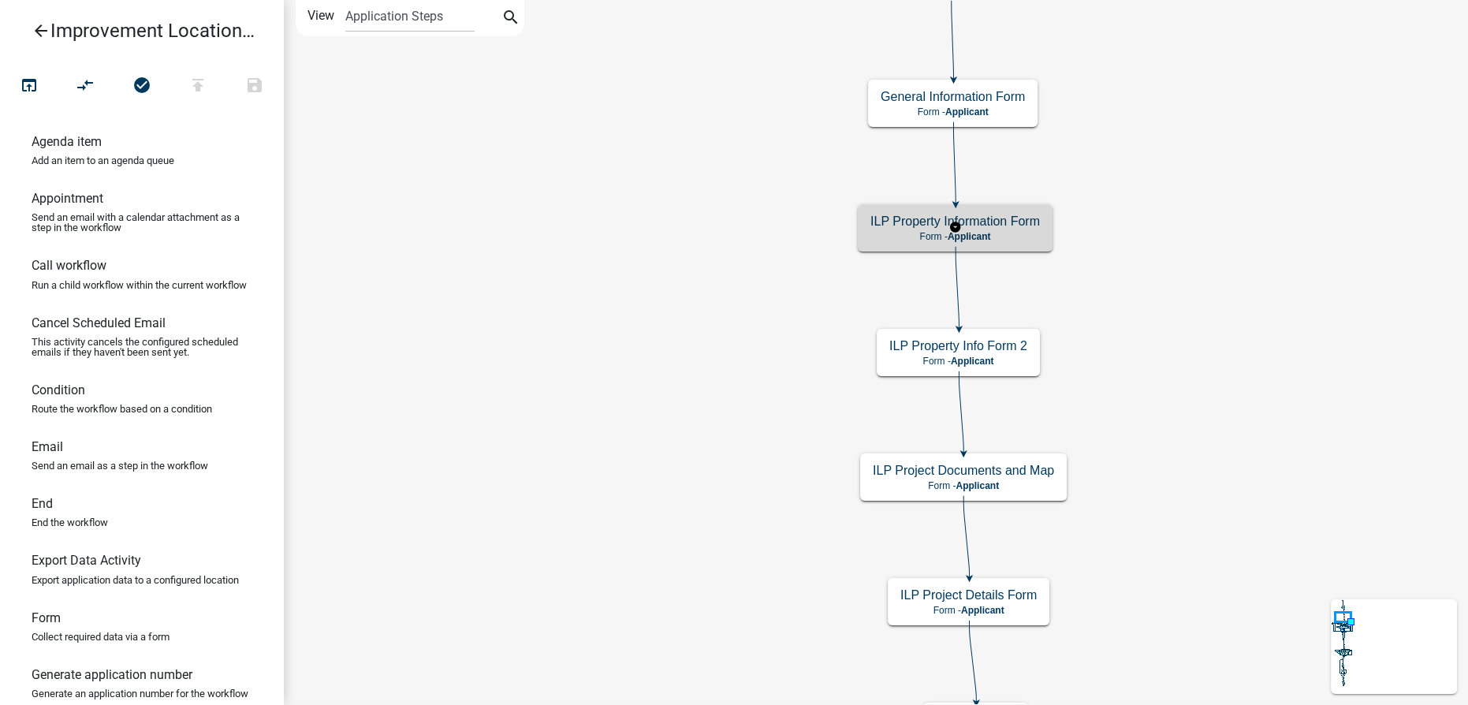
click at [907, 240] on p "Form - Applicant" at bounding box center [955, 236] width 170 height 11
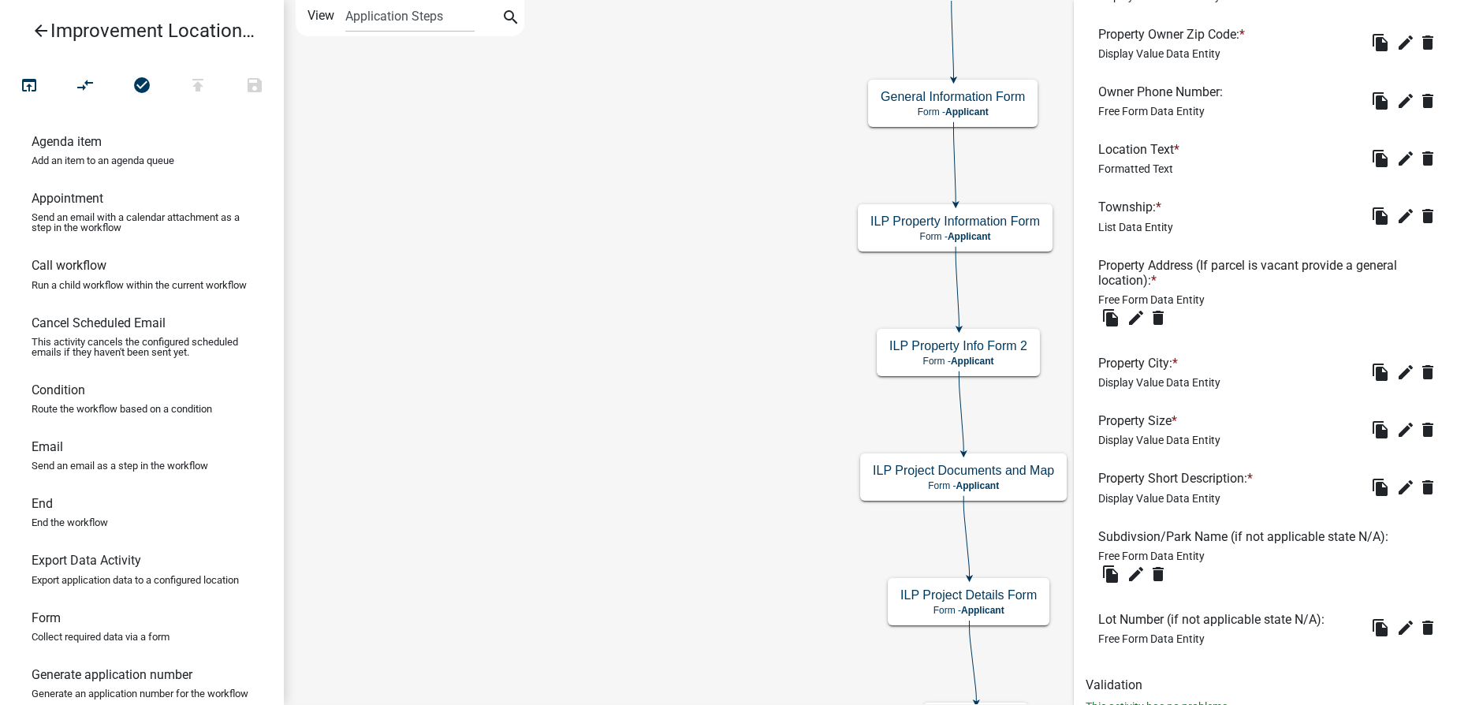
scroll to position [1202, 0]
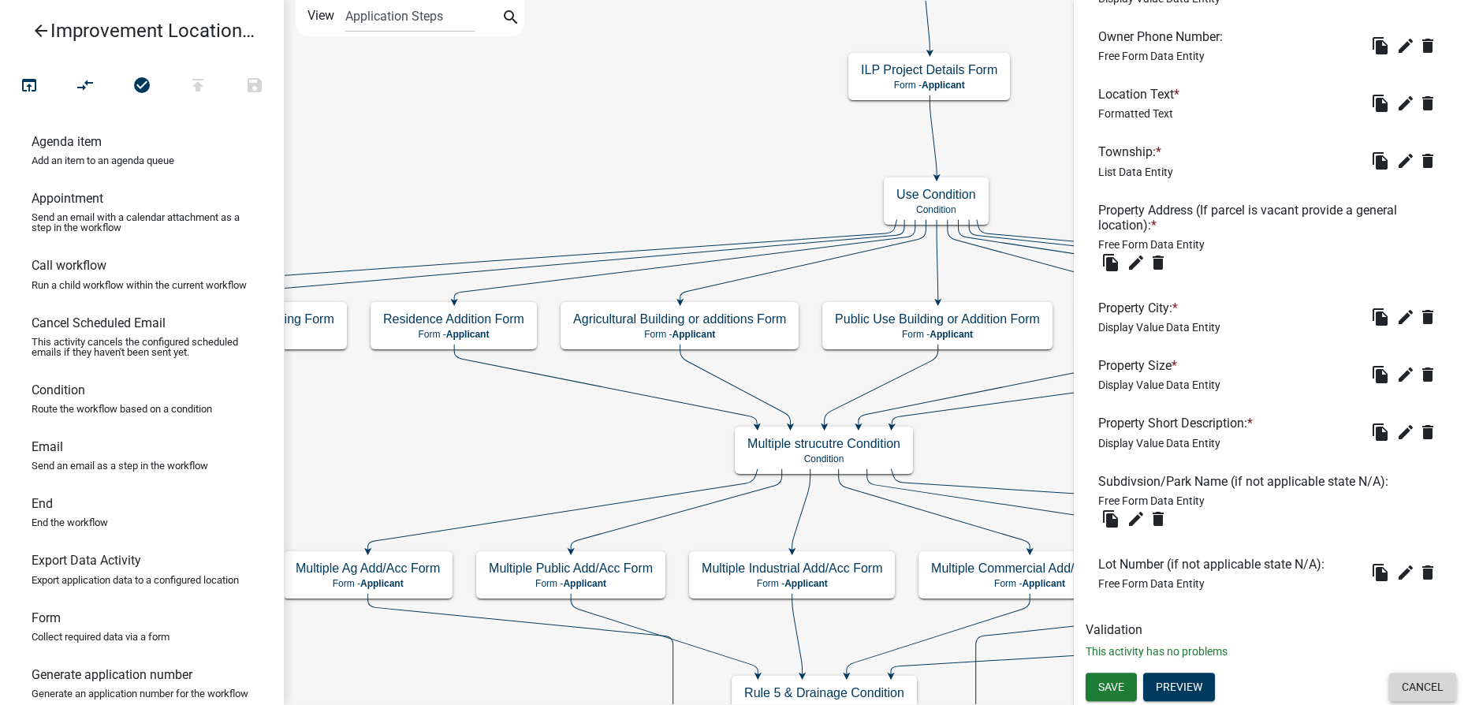
click at [1421, 691] on button "Cancel" at bounding box center [1422, 687] width 67 height 28
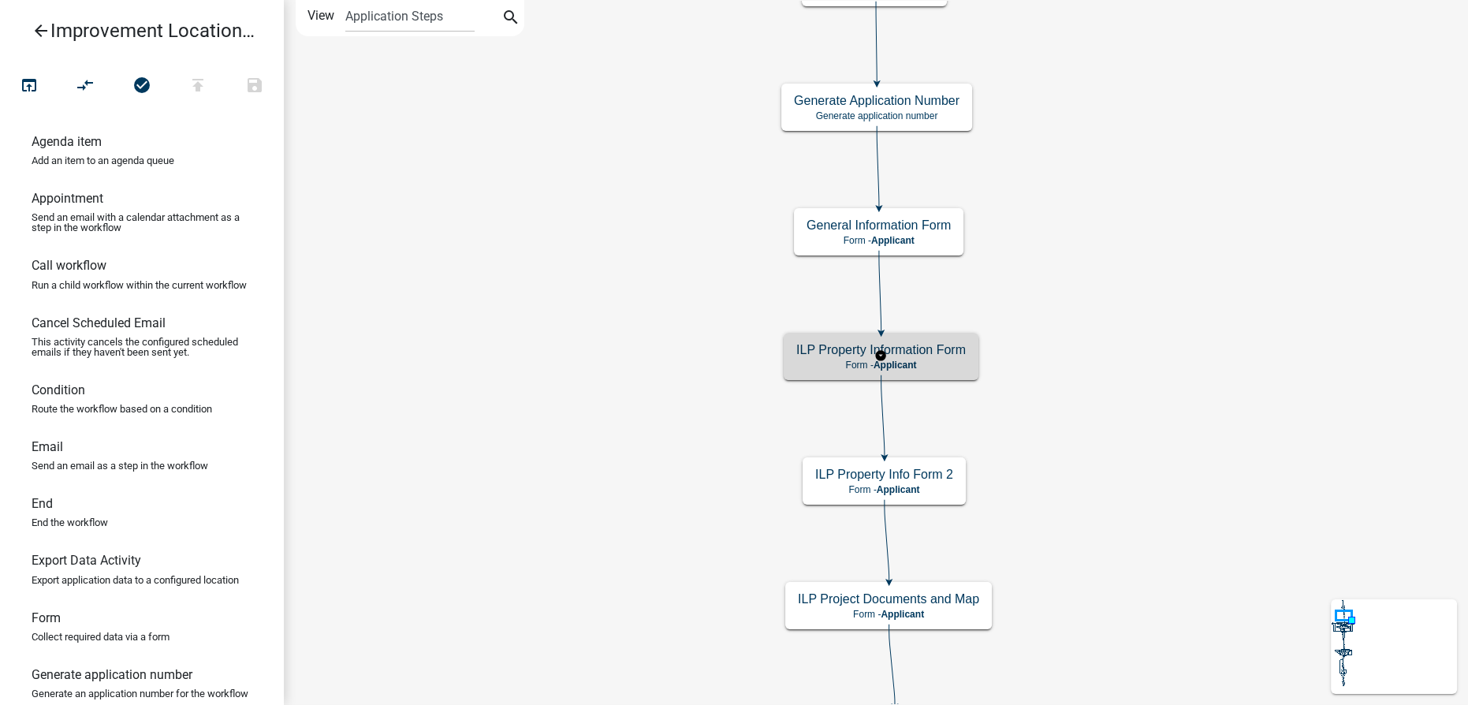
click at [829, 361] on p "Form - Applicant" at bounding box center [881, 365] width 170 height 11
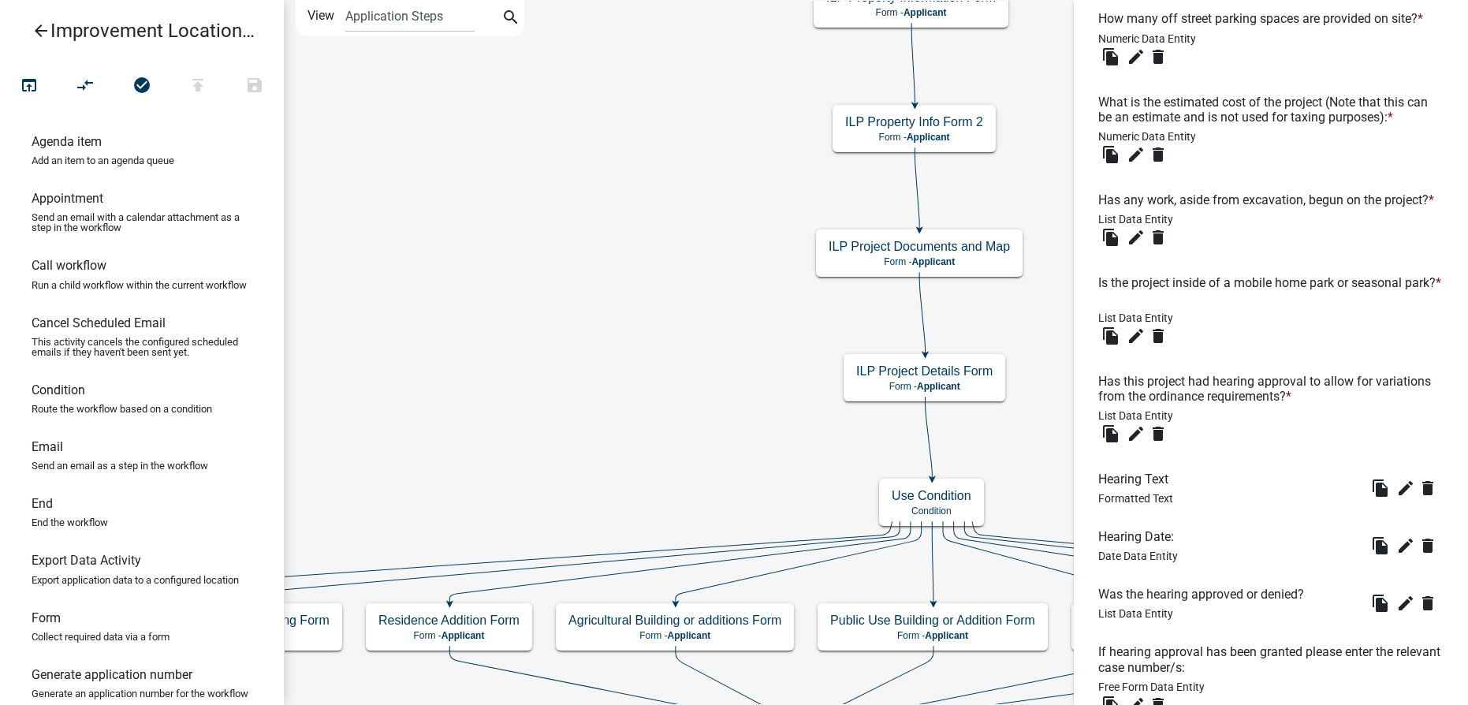
scroll to position [1290, 0]
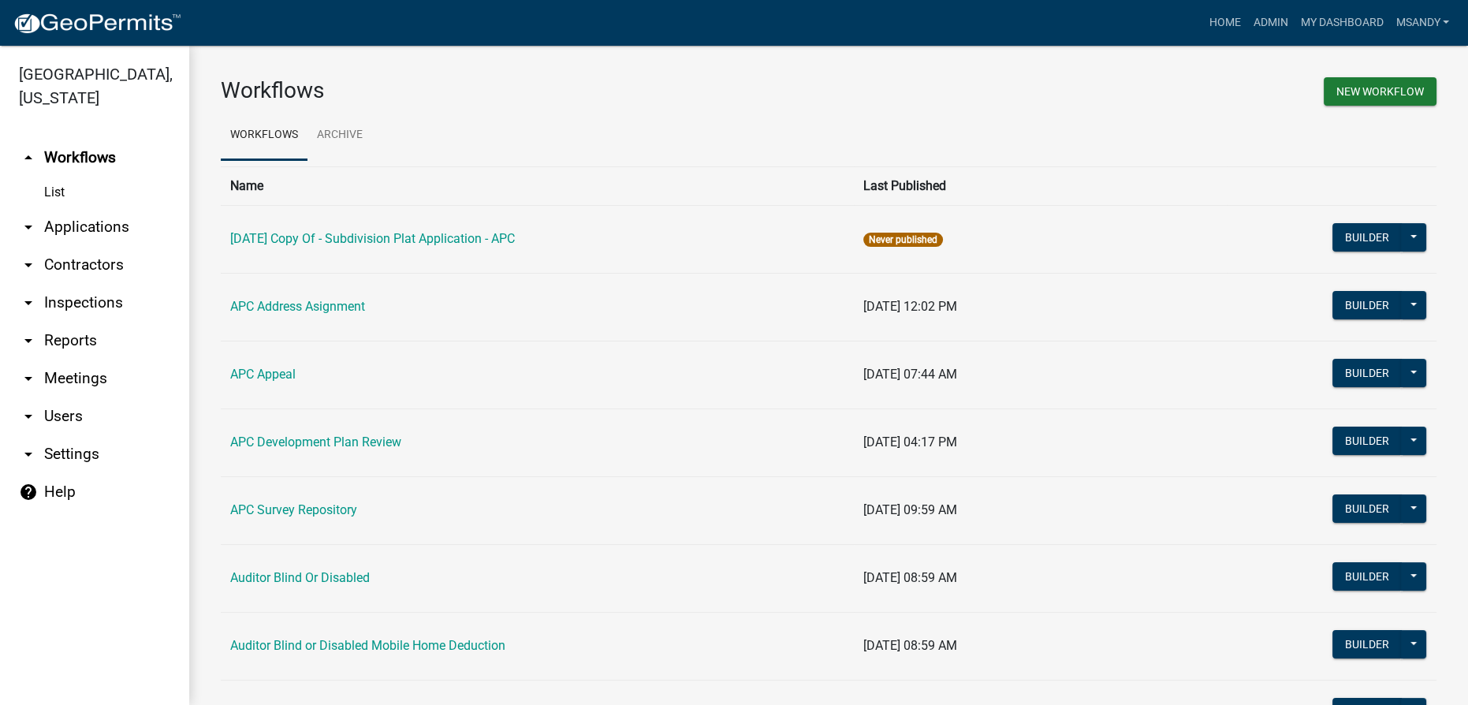
drag, startPoint x: 82, startPoint y: 224, endPoint x: 80, endPoint y: 237, distance: 12.8
click at [82, 226] on link "arrow_drop_down Applications" at bounding box center [94, 227] width 189 height 38
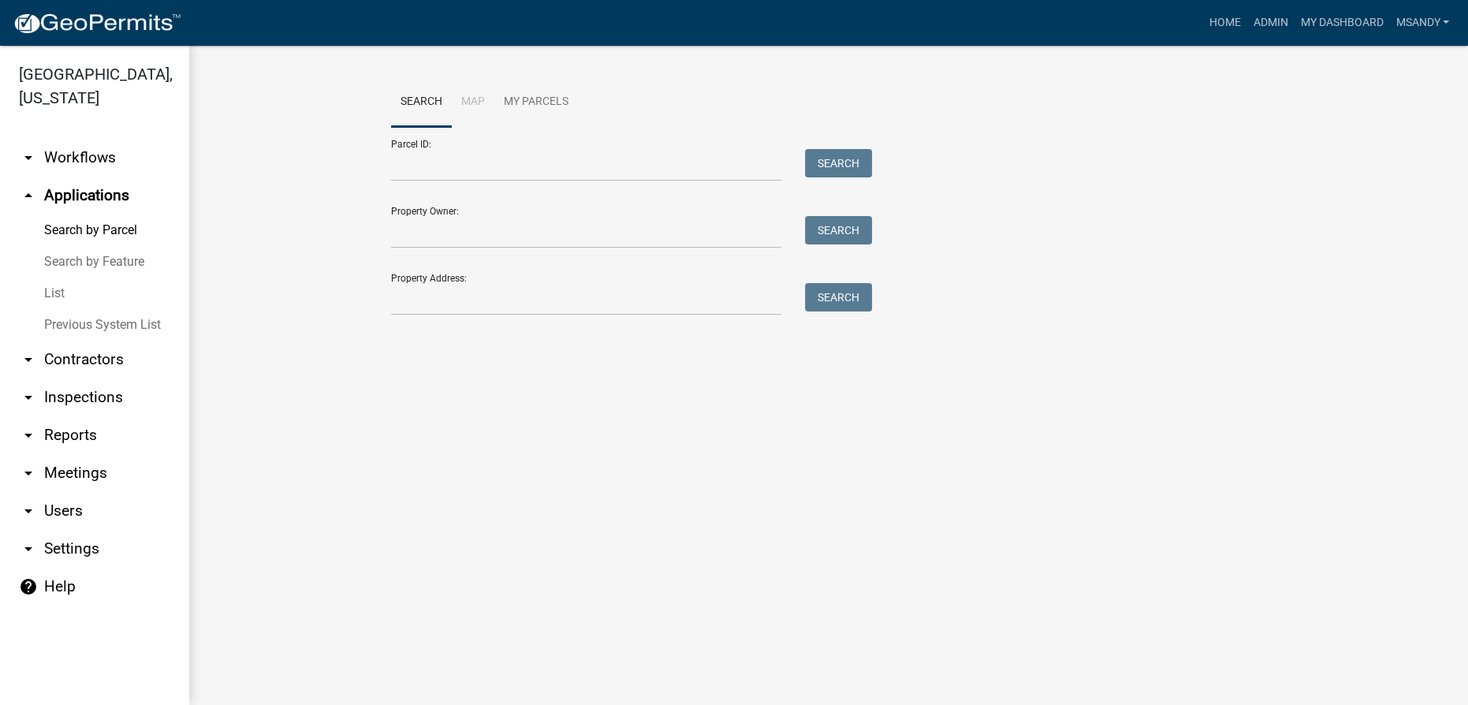
click at [48, 296] on link "List" at bounding box center [94, 294] width 189 height 32
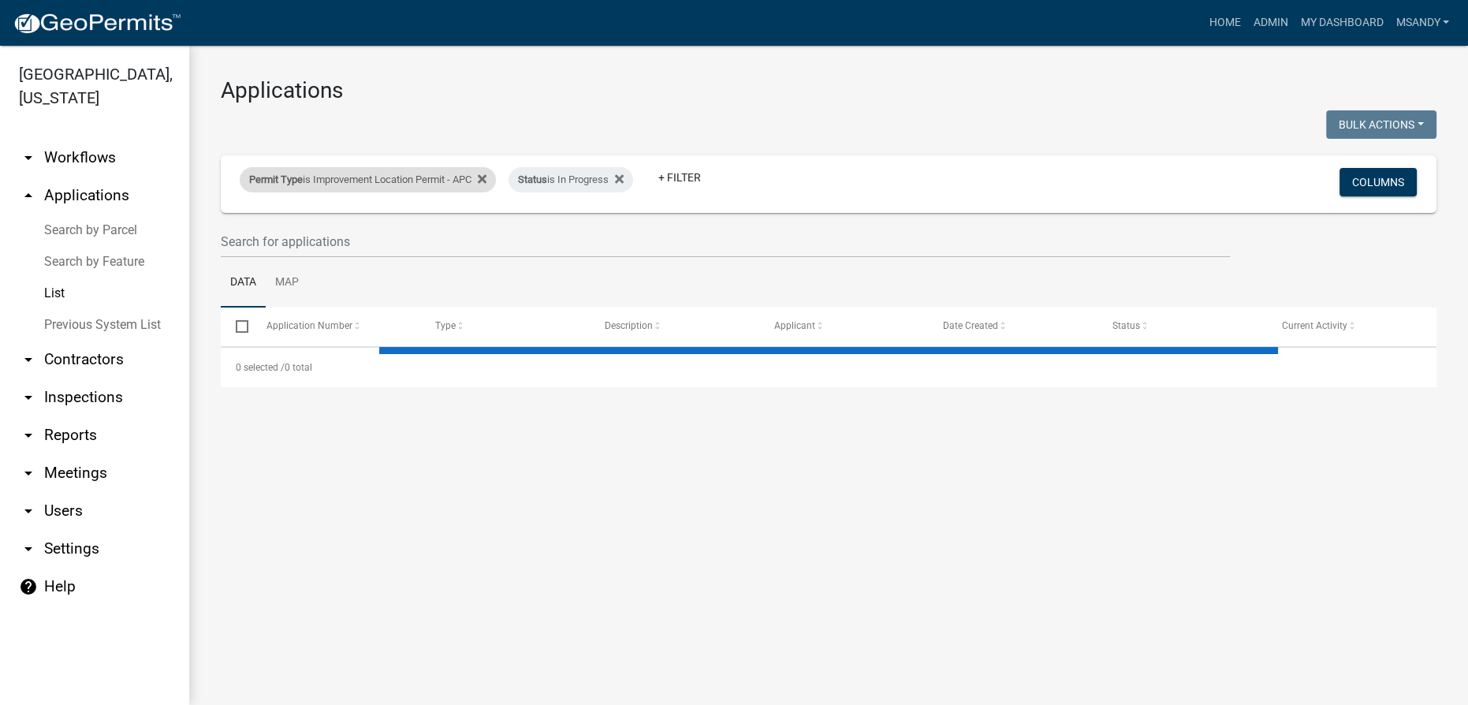
select select "3: 100"
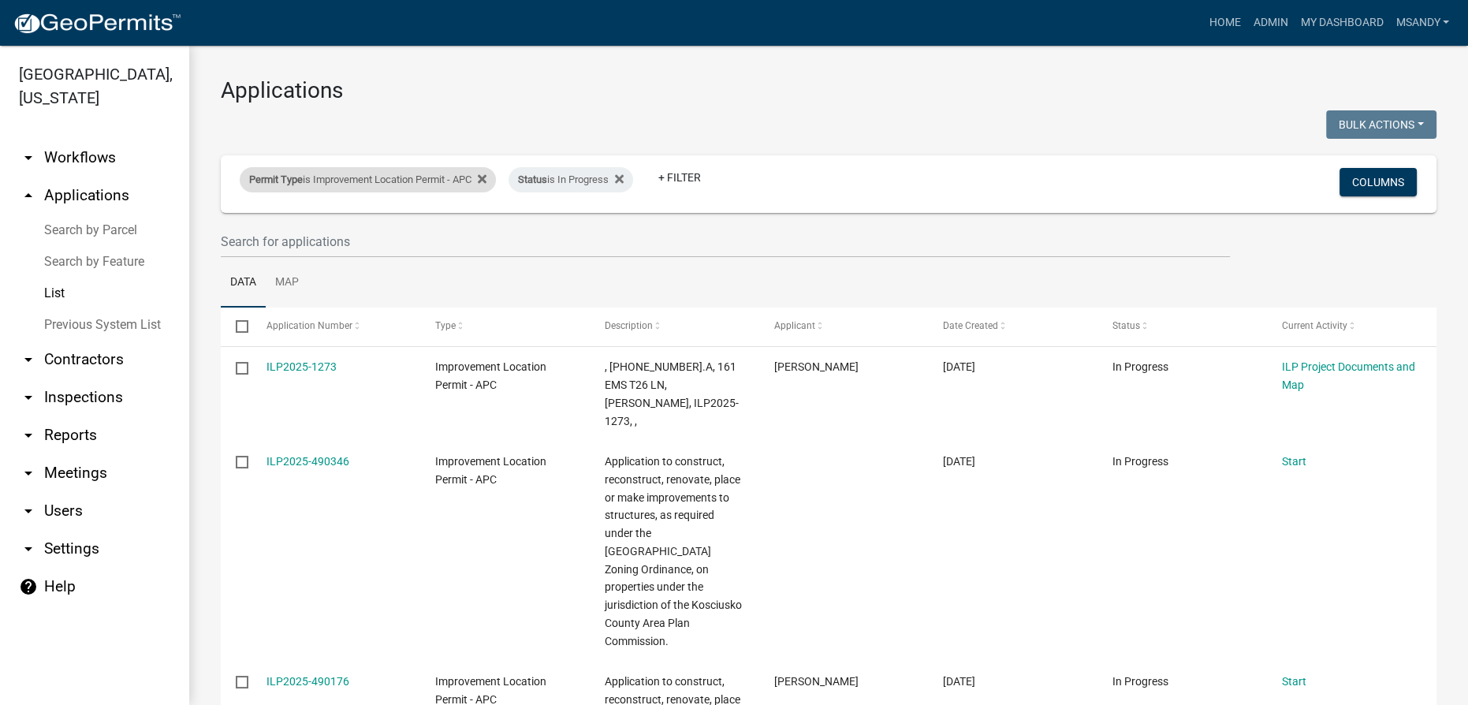
click at [357, 174] on div "Permit Type is Improvement Location Permit - APC" at bounding box center [368, 179] width 256 height 25
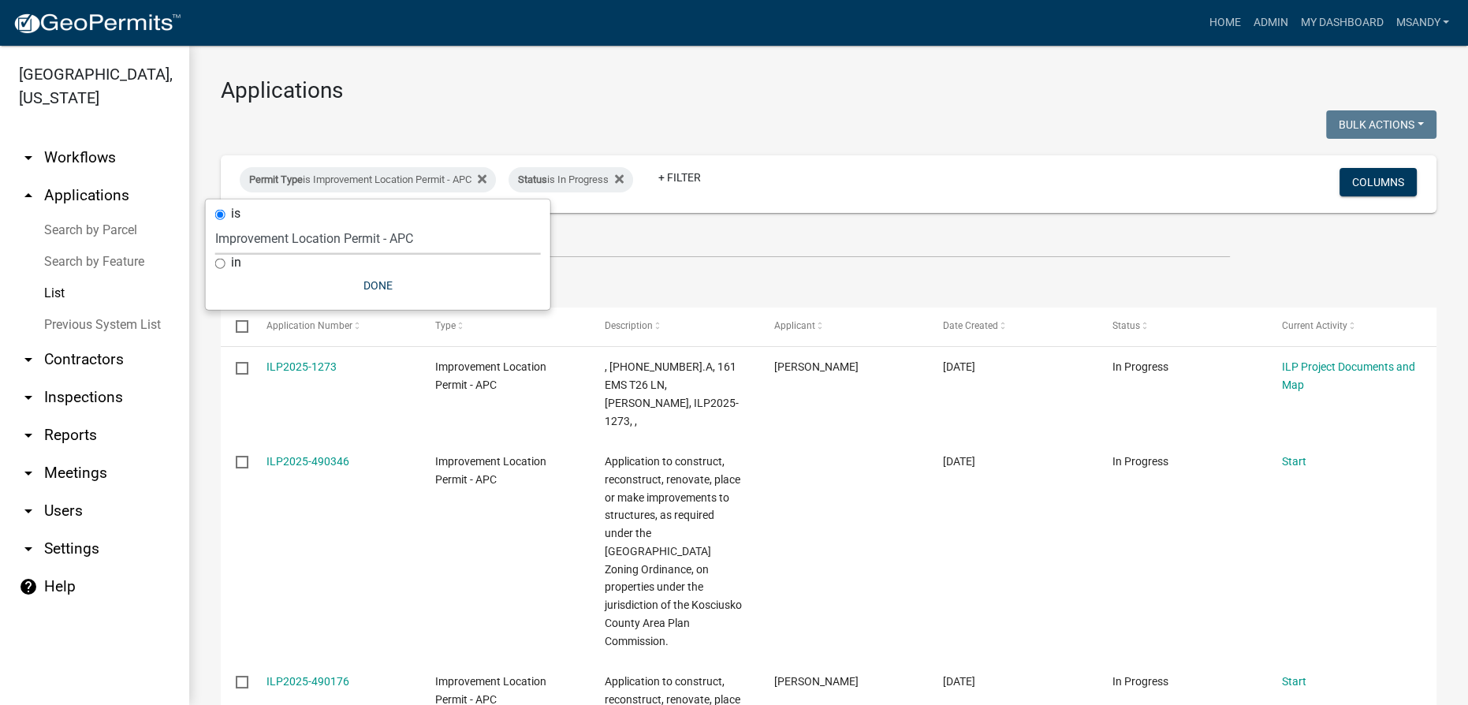
click at [346, 234] on select "Select an option 6 27 2024 Copy Of - Subdivision Plat Application - APC APC Add…" at bounding box center [378, 238] width 326 height 32
select select "39955938-6eae-4fcf-8cb0-e02ae33ed793"
click at [215, 222] on select "Select an option 6 27 2024 Copy Of - Subdivision Plat Application - APC APC Add…" at bounding box center [378, 238] width 326 height 32
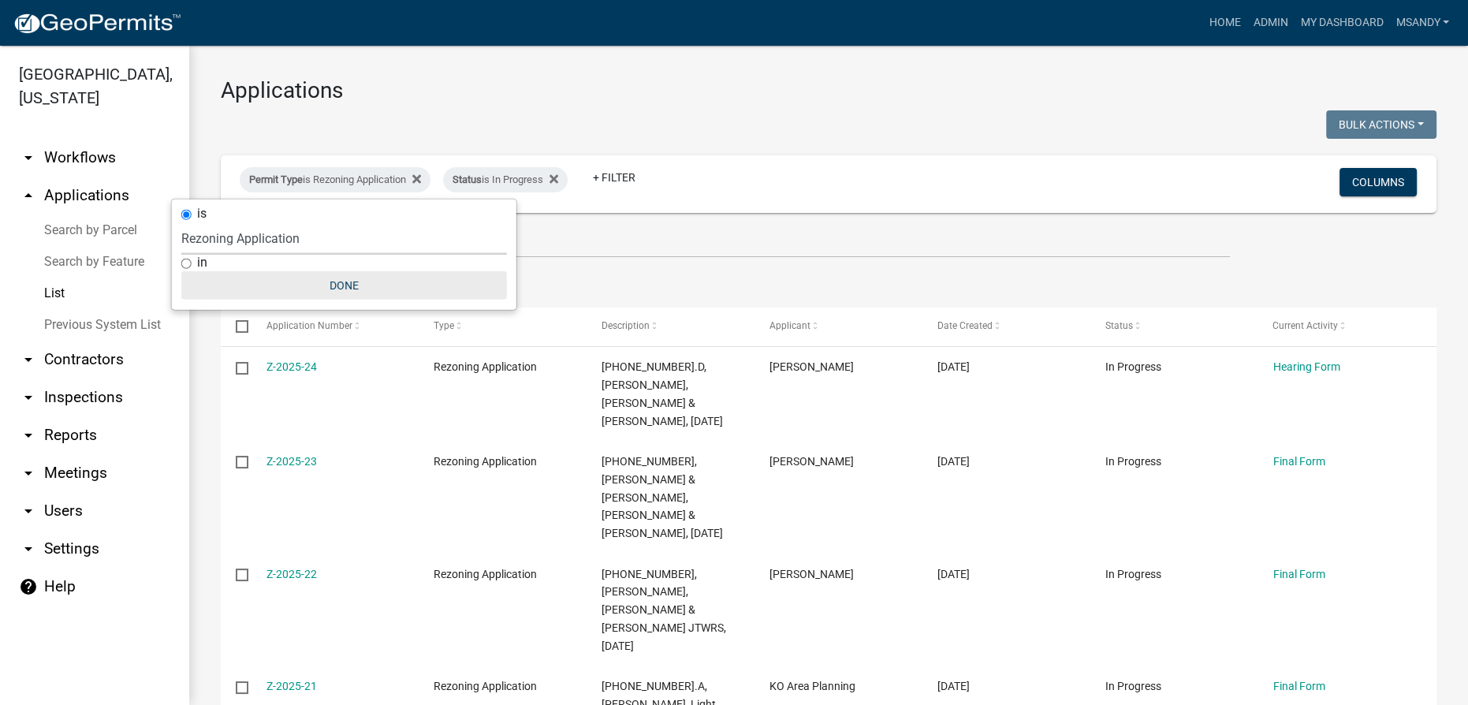
click at [343, 282] on button "Done" at bounding box center [344, 285] width 326 height 28
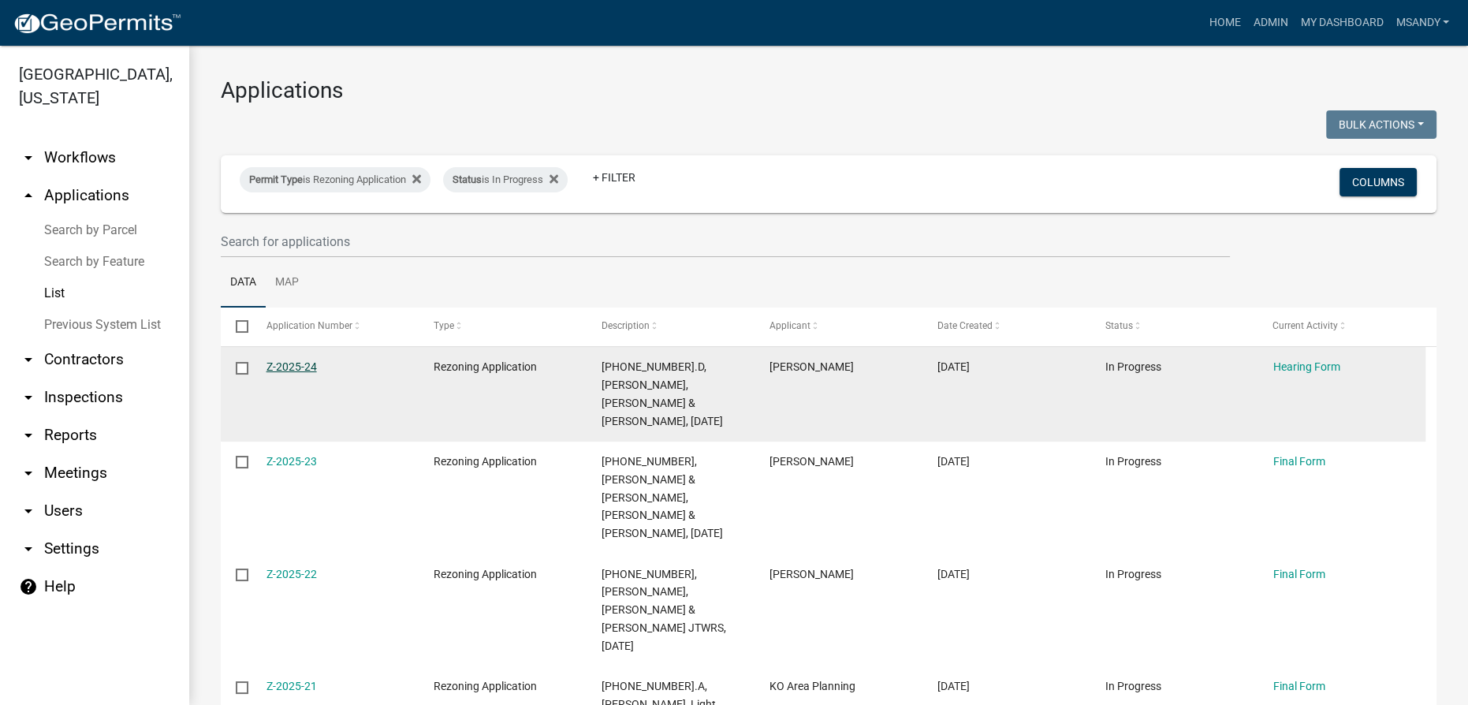
click at [284, 366] on link "Z-2025-24" at bounding box center [292, 366] width 50 height 13
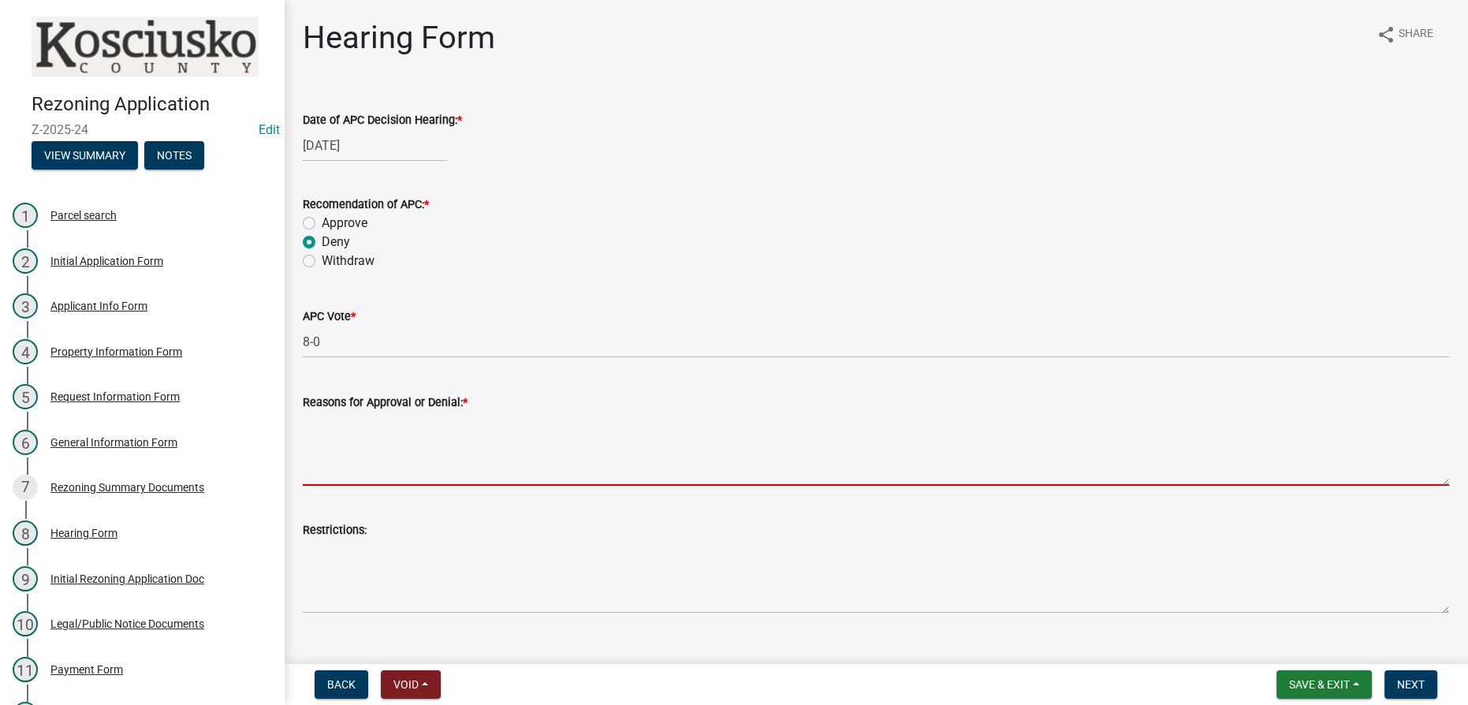
click at [393, 418] on textarea "Reasons for Approval or Denial: *" at bounding box center [876, 449] width 1146 height 74
paste textarea "1. The rezoning would not be compatible with surrounding zoning. Spot zoning ha…"
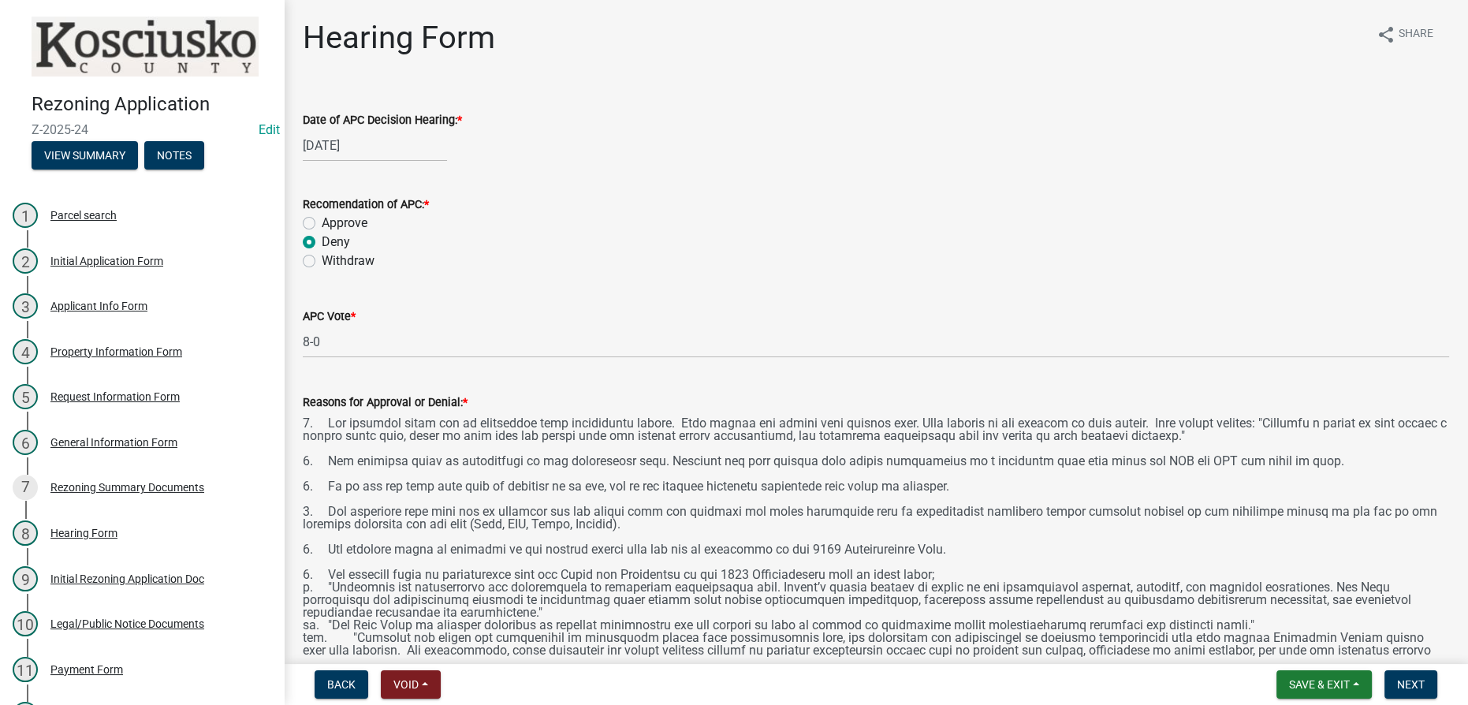
drag, startPoint x: 1434, startPoint y: 482, endPoint x: 1450, endPoint y: 701, distance: 219.8
click at [1451, 703] on wm-app "Rezoning Application Z-2025-24 Edit View Summary Notes 1 Parcel search 2 Initia…" at bounding box center [734, 352] width 1468 height 705
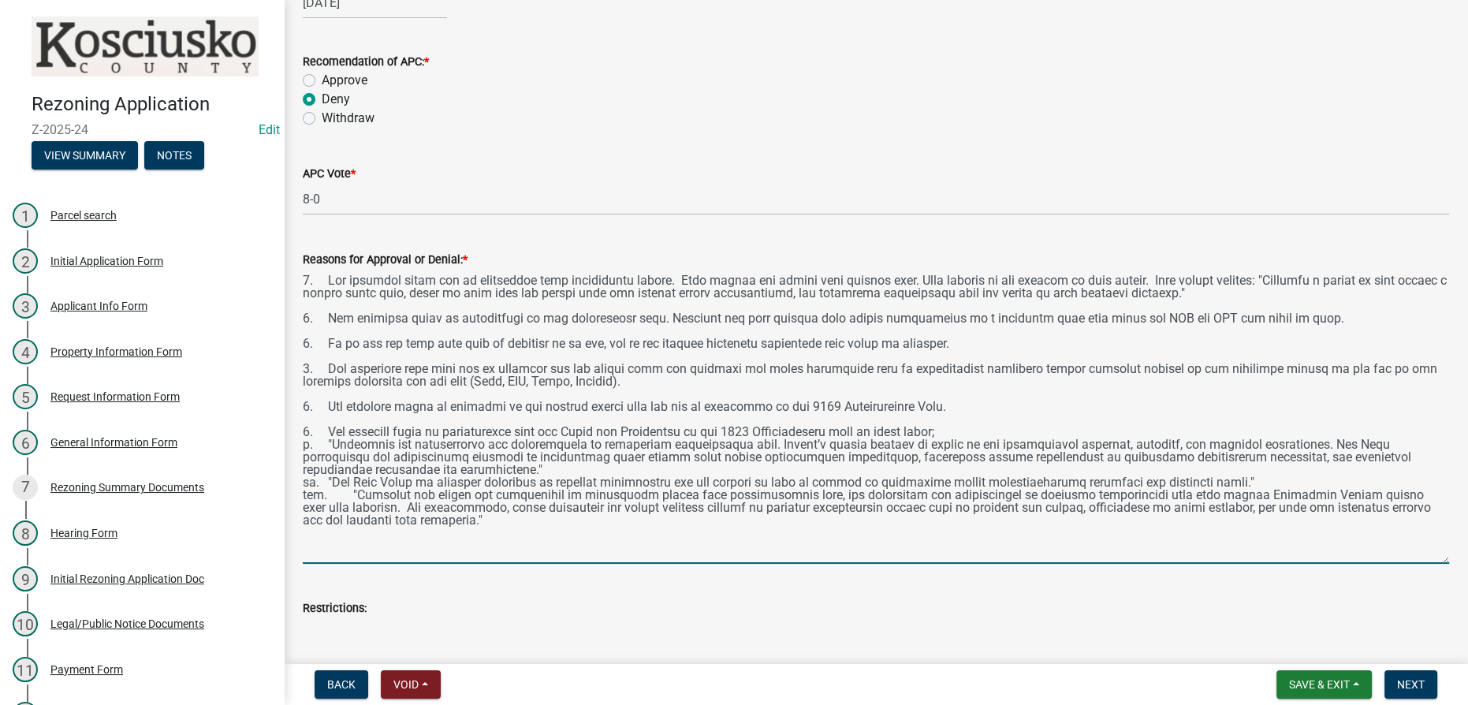
drag, startPoint x: 456, startPoint y: 524, endPoint x: 294, endPoint y: 447, distance: 179.2
click at [294, 447] on div "Reasons for Approval or Denial: *" at bounding box center [876, 396] width 1170 height 336
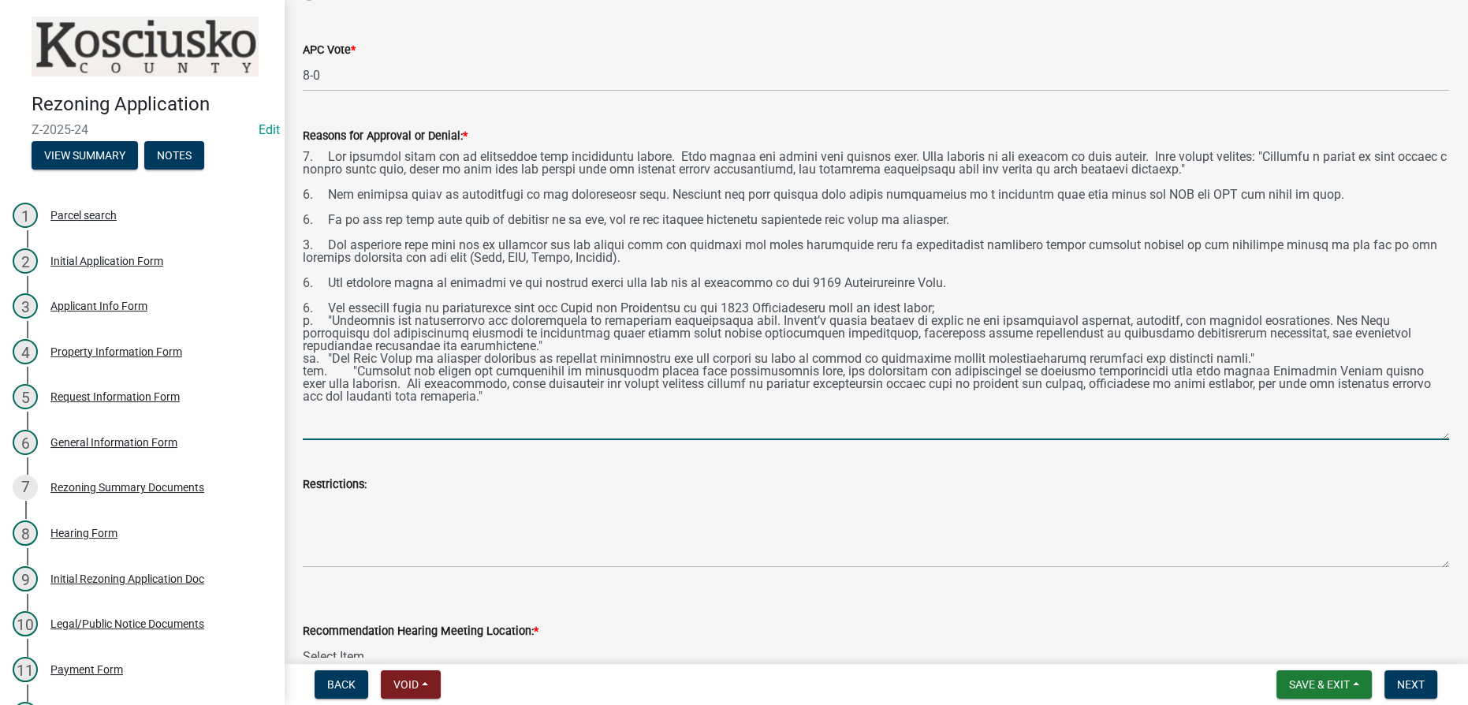
scroll to position [430, 0]
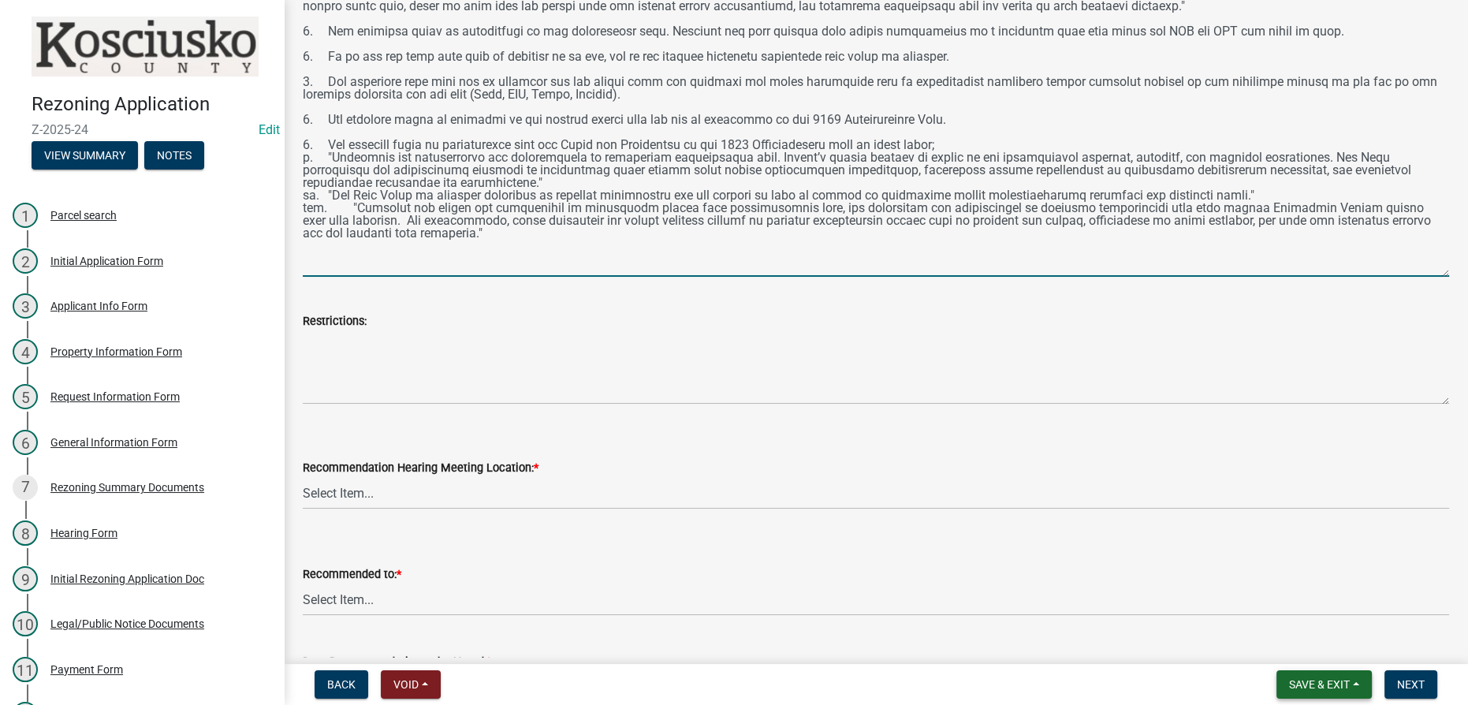
type textarea "1. The rezoning would not be compatible with surrounding zoning. Spot zoning ha…"
click at [1334, 679] on span "Save & Exit" at bounding box center [1319, 684] width 61 height 13
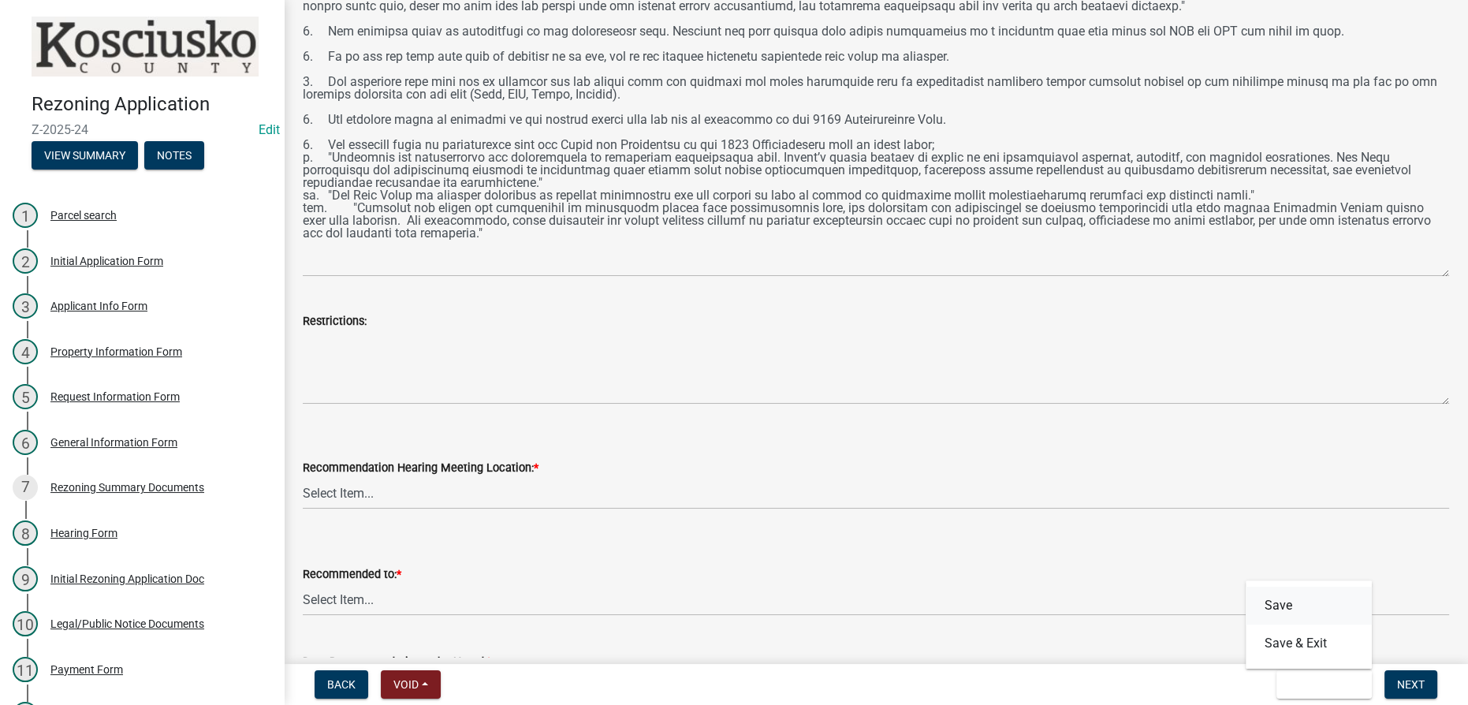
click at [1283, 601] on button "Save" at bounding box center [1309, 606] width 126 height 38
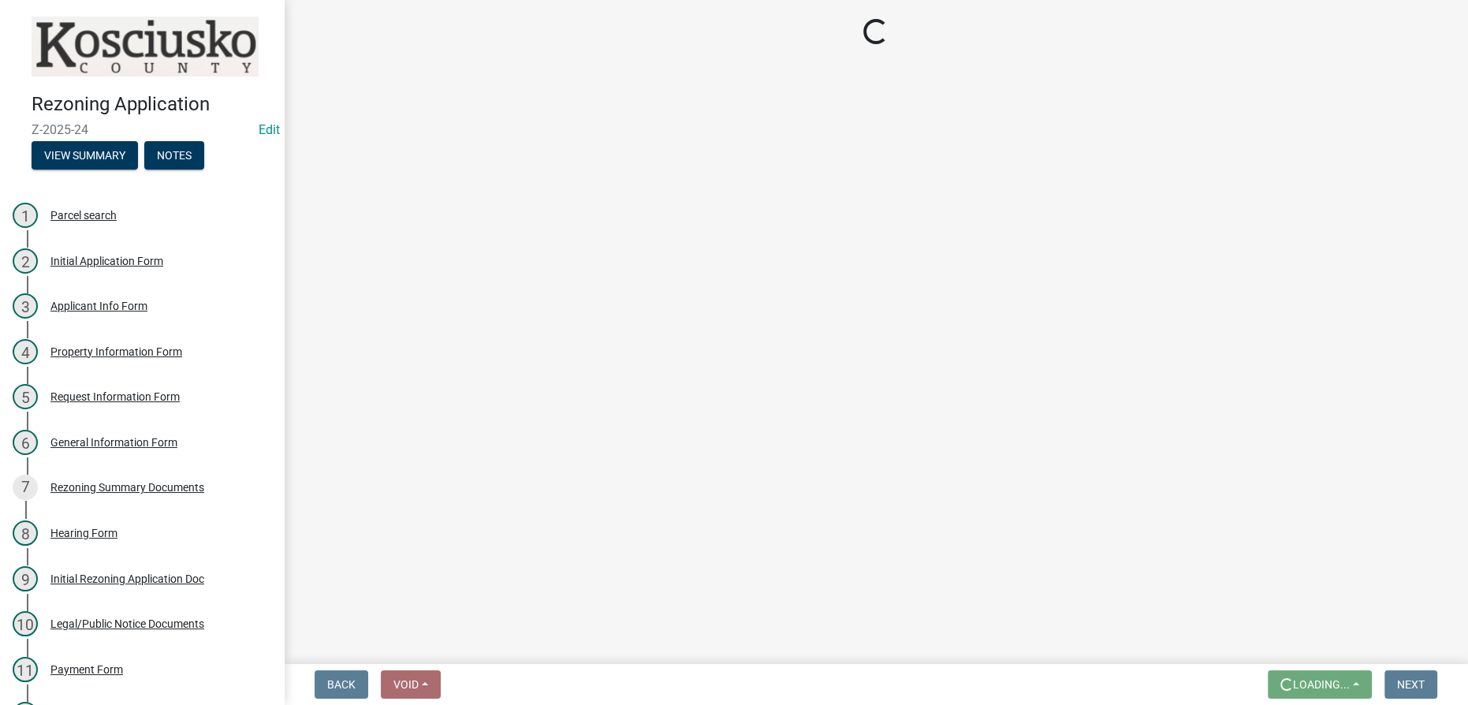
scroll to position [0, 0]
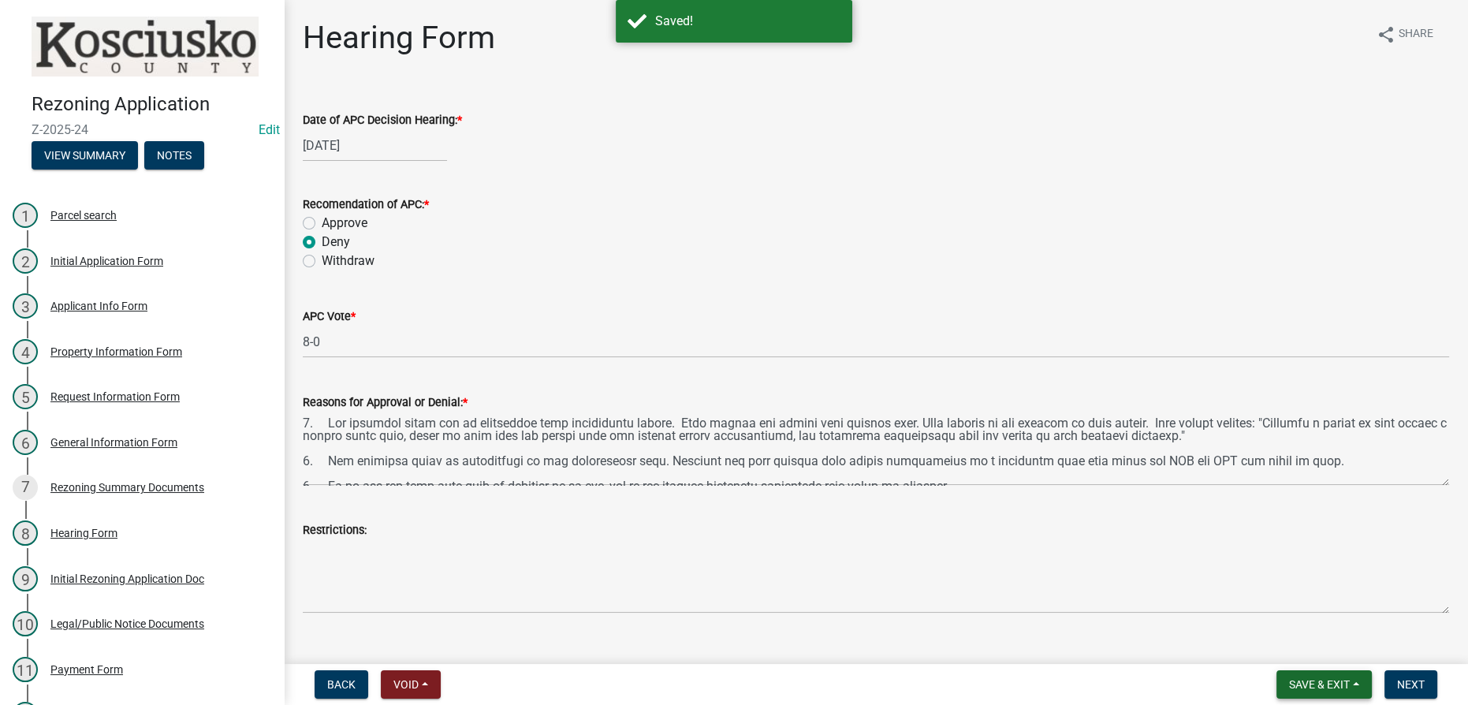
click at [1296, 684] on span "Save & Exit" at bounding box center [1319, 684] width 61 height 13
click at [1266, 642] on button "Save & Exit" at bounding box center [1309, 643] width 126 height 38
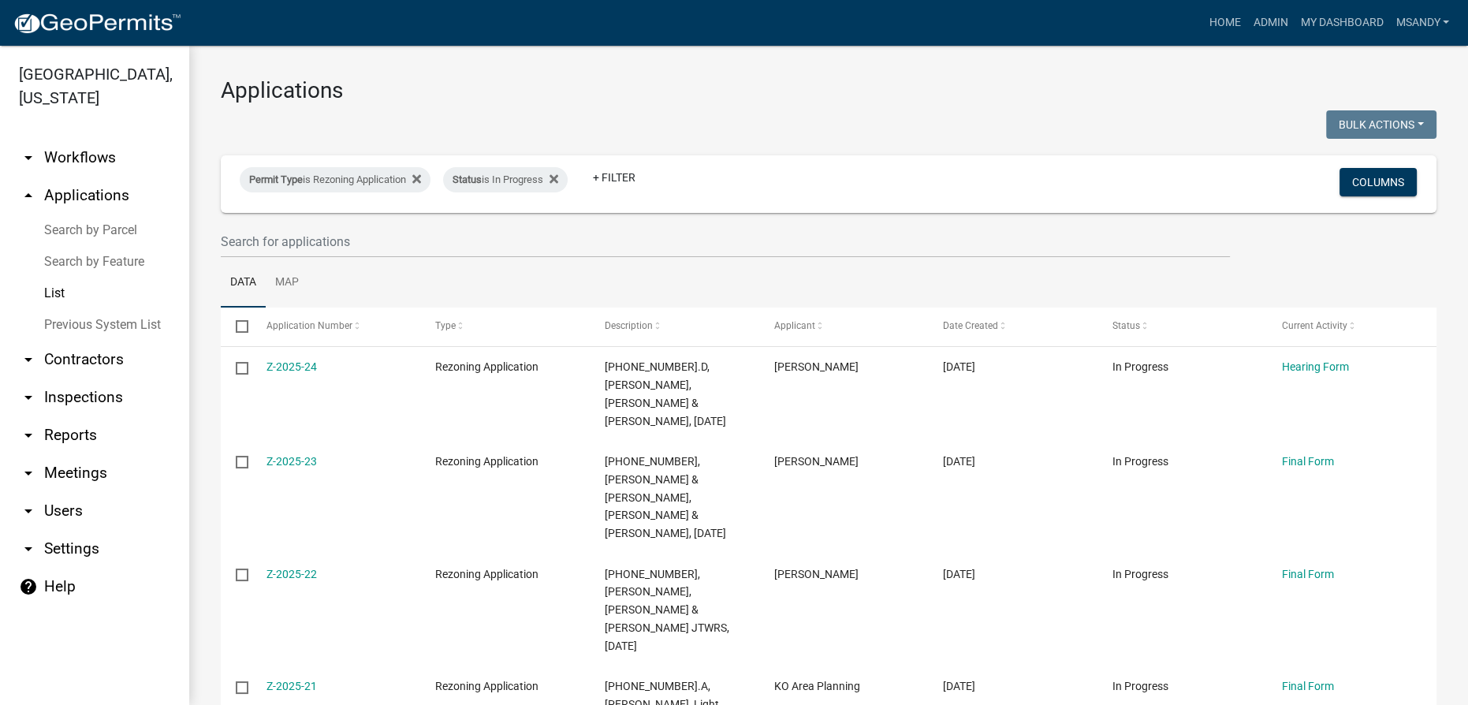
drag, startPoint x: 103, startPoint y: 164, endPoint x: 95, endPoint y: 166, distance: 8.2
click at [102, 164] on link "arrow_drop_down Workflows" at bounding box center [94, 158] width 189 height 38
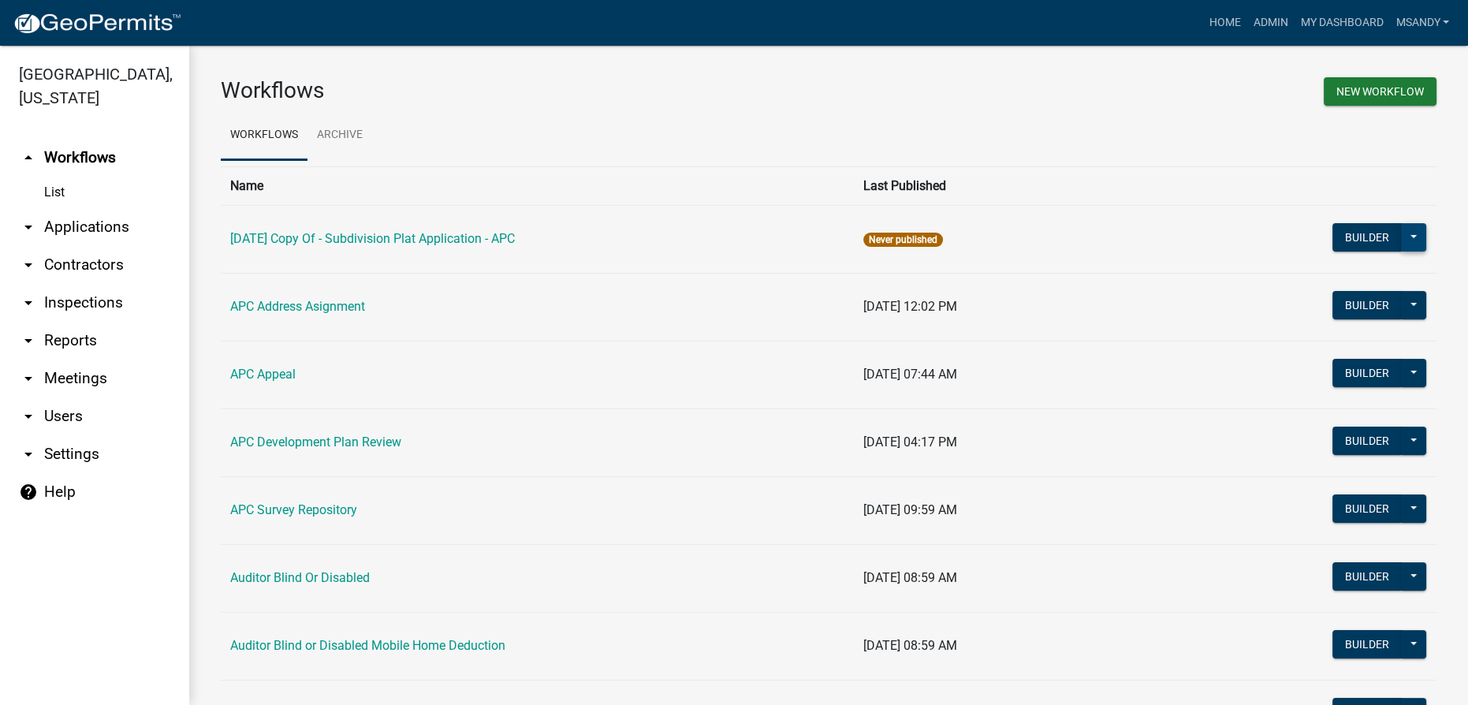
click at [1401, 246] on button at bounding box center [1413, 237] width 25 height 28
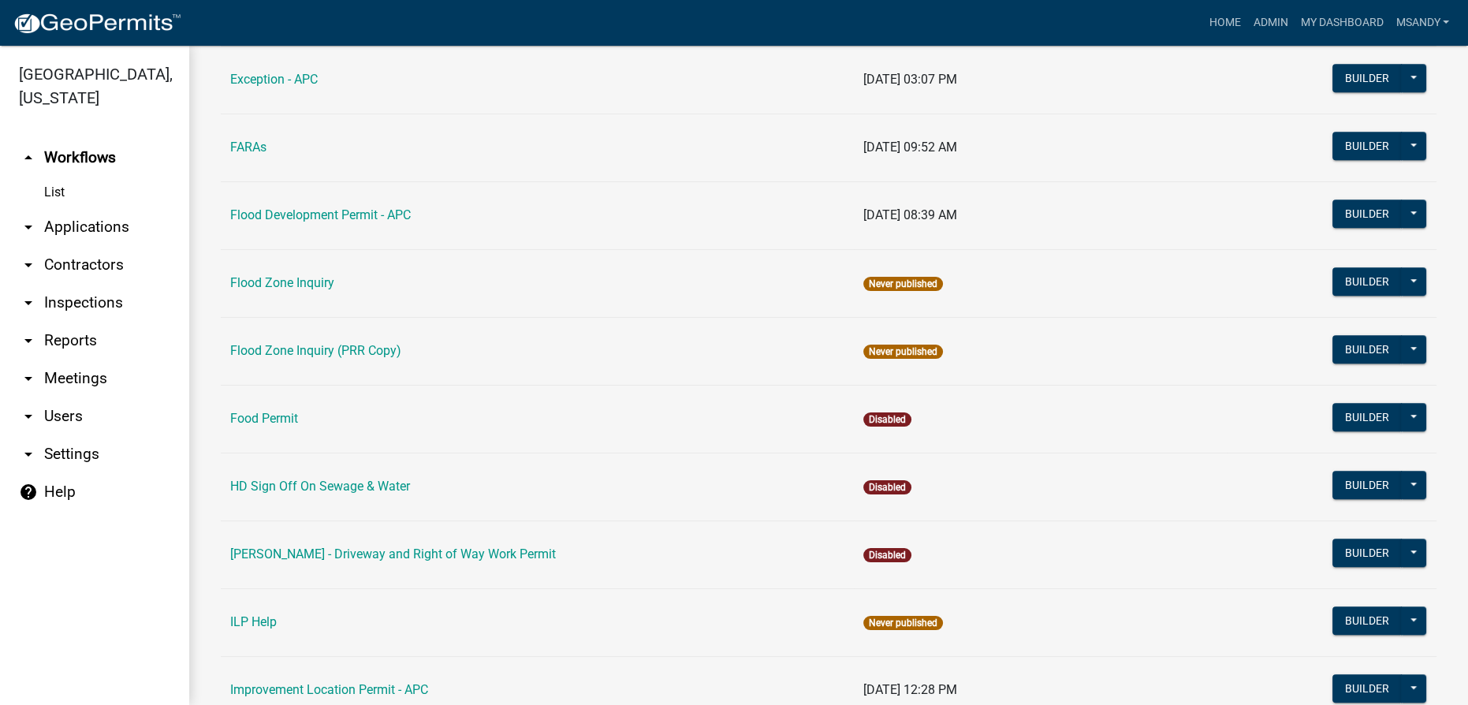
scroll to position [1578, 0]
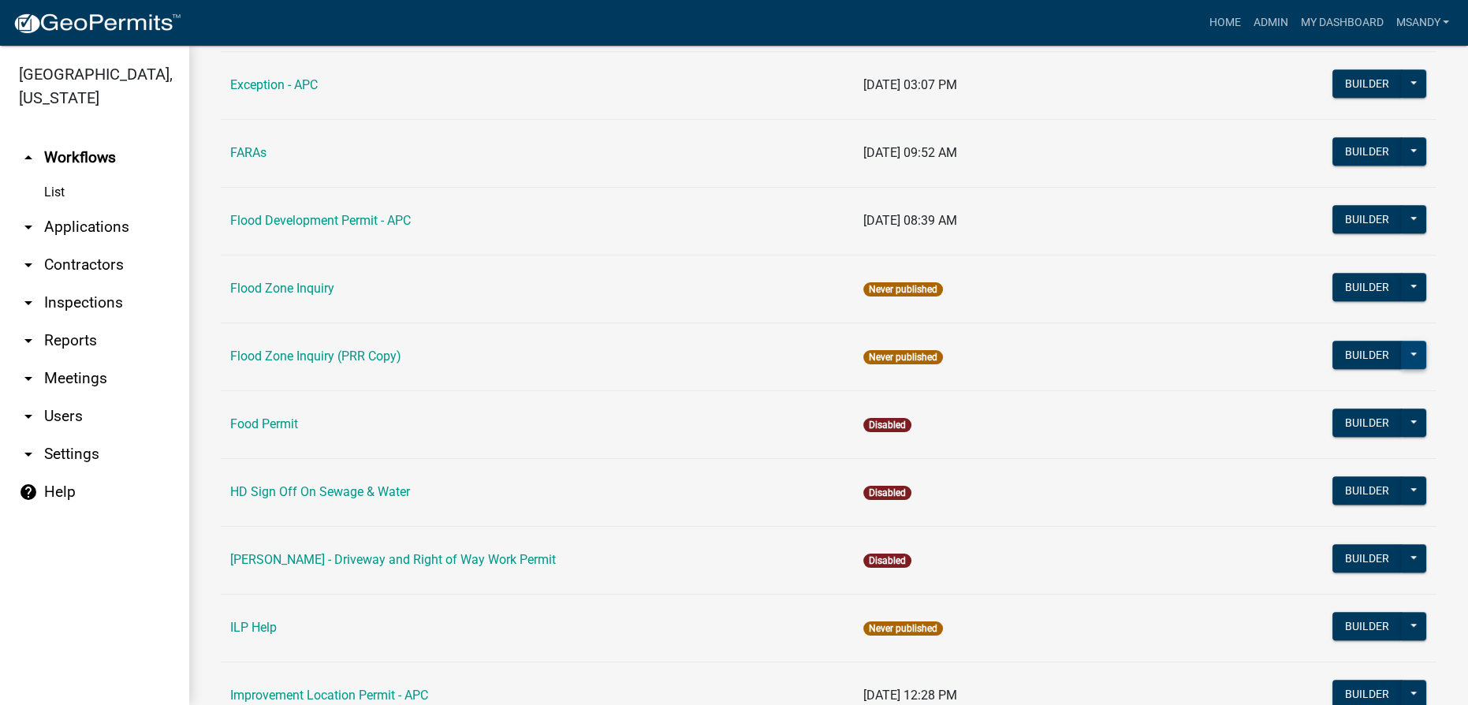
click at [1408, 351] on button at bounding box center [1413, 355] width 25 height 28
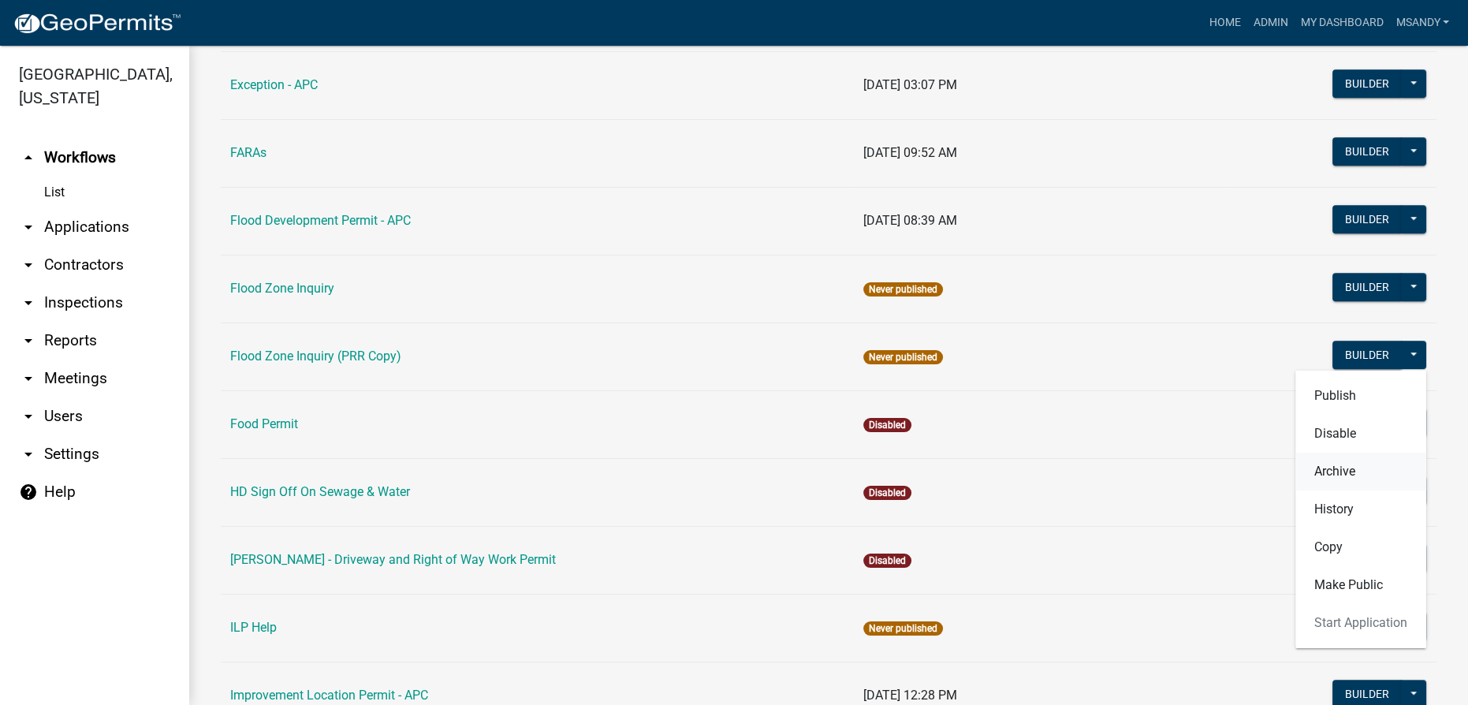
click at [1328, 464] on button "Archive" at bounding box center [1360, 472] width 131 height 38
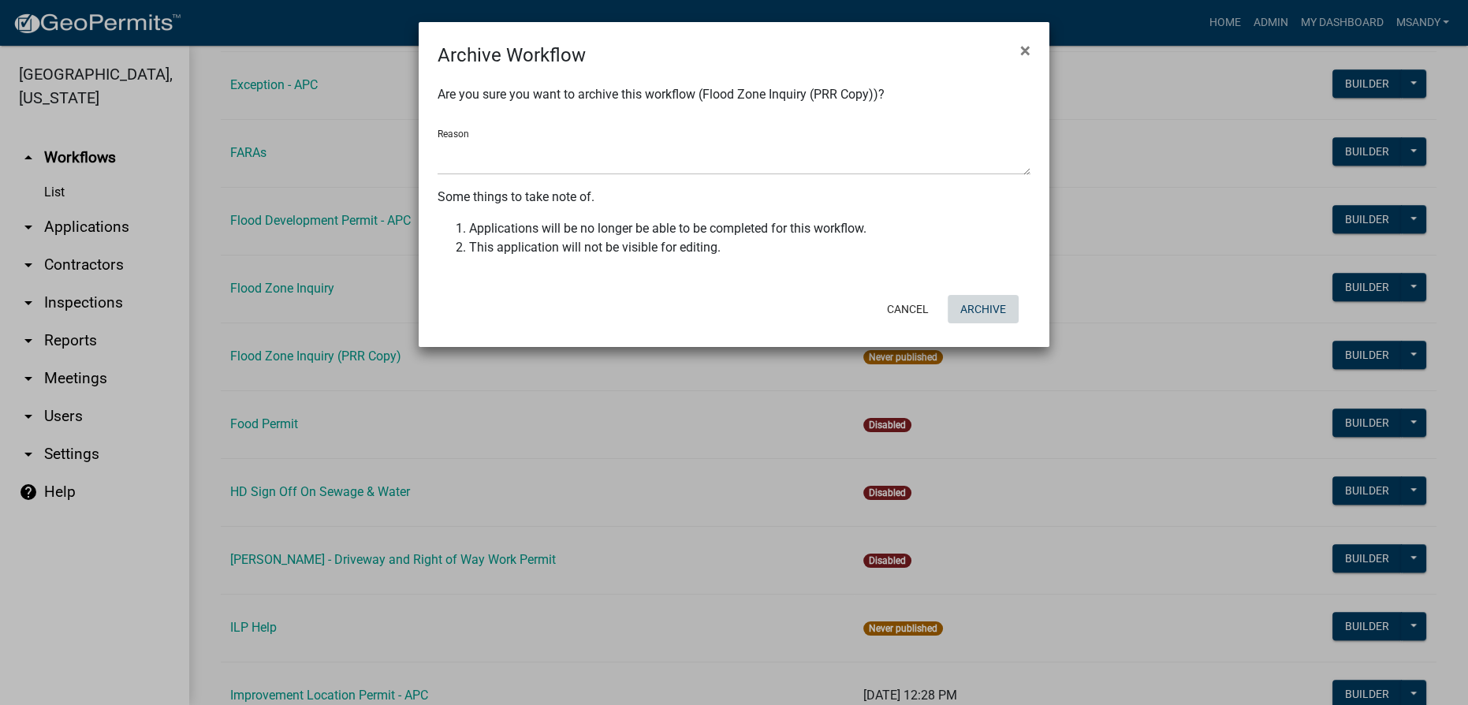
click at [973, 314] on button "Archive" at bounding box center [983, 309] width 71 height 28
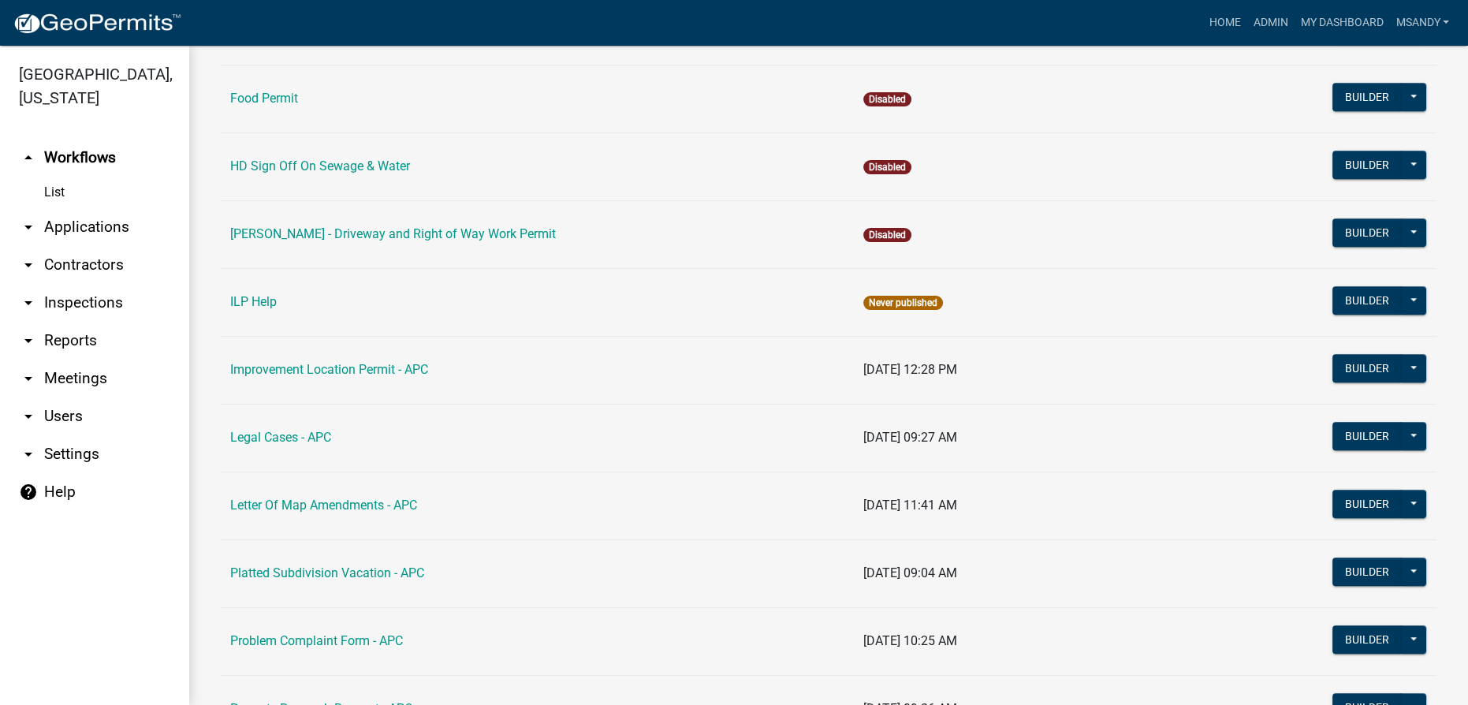
scroll to position [1725, 0]
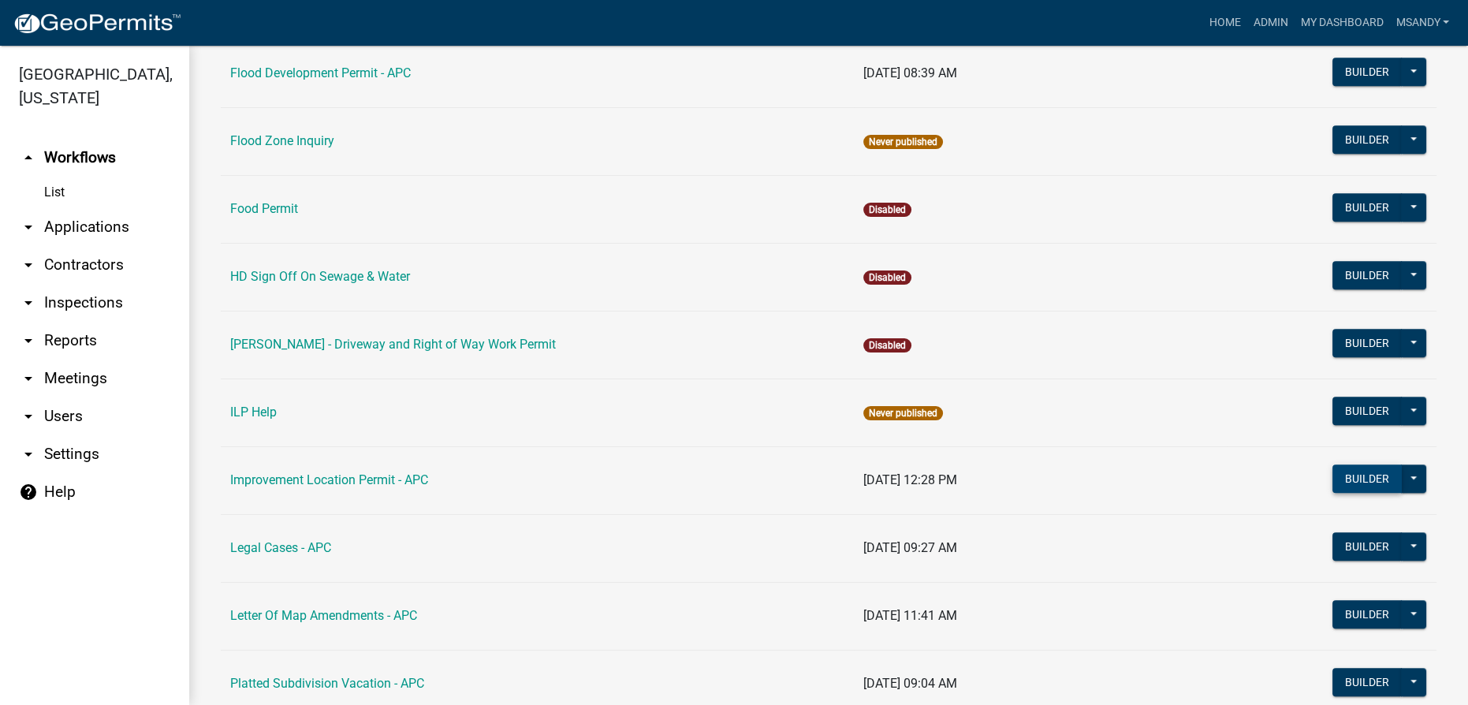
click at [1334, 469] on button "Builder" at bounding box center [1367, 478] width 69 height 28
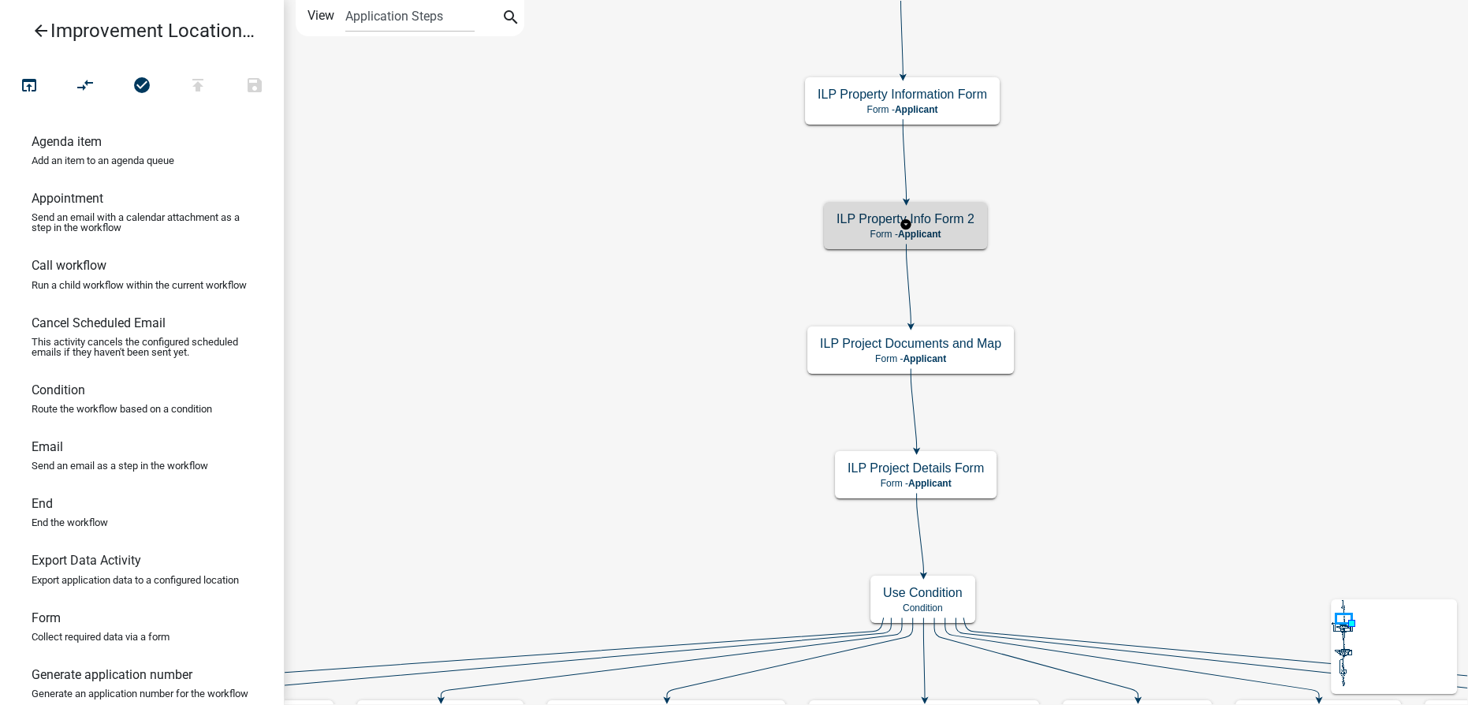
click at [867, 226] on h5 "ILP Property Info Form 2" at bounding box center [906, 218] width 138 height 15
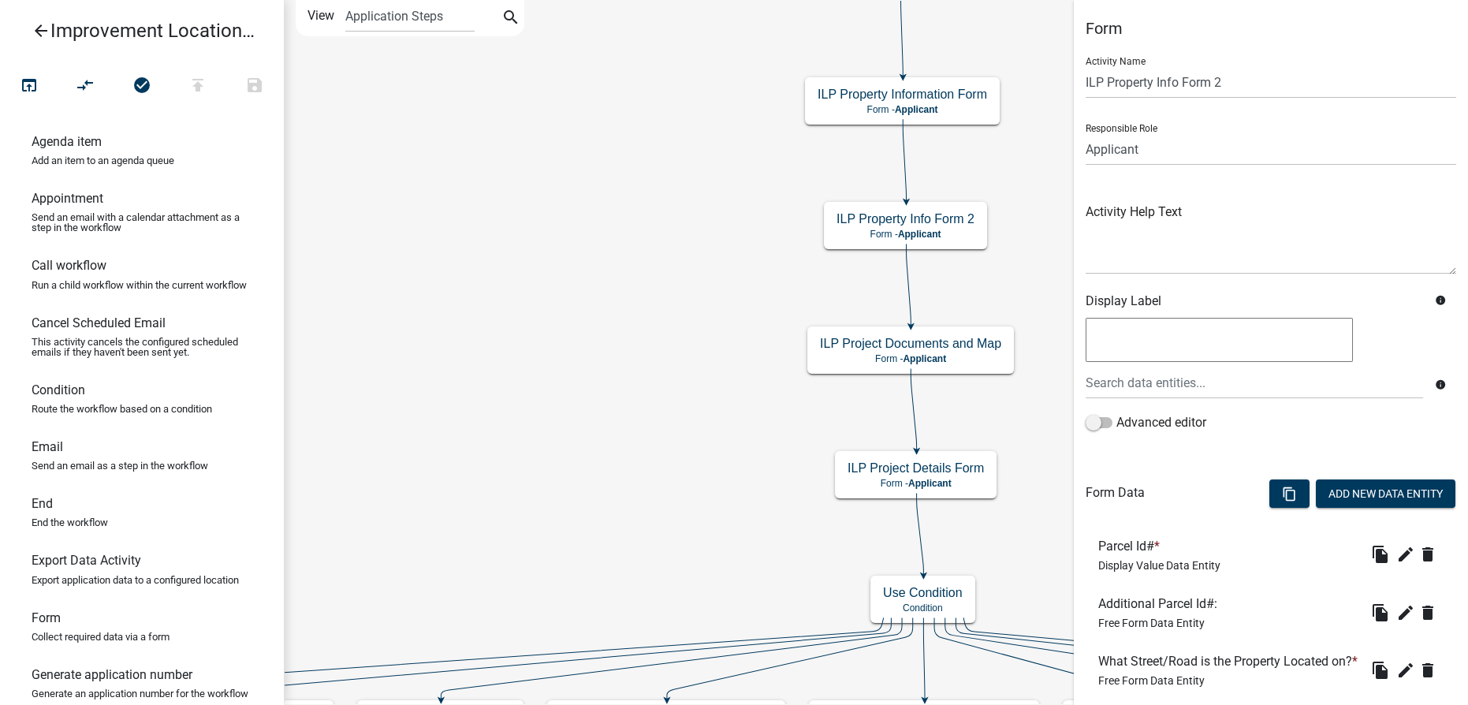
scroll to position [71, 0]
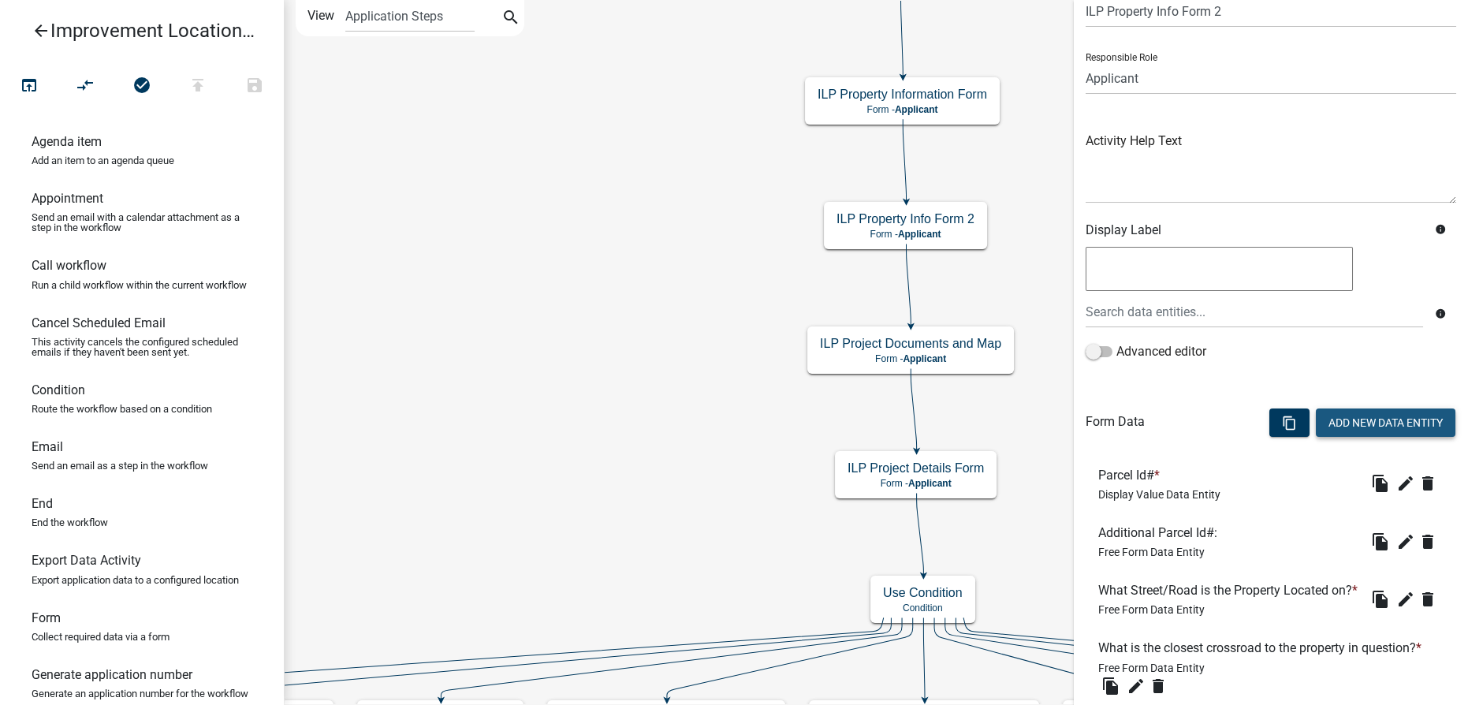
click at [1358, 417] on button "Add New Data Entity" at bounding box center [1386, 422] width 140 height 28
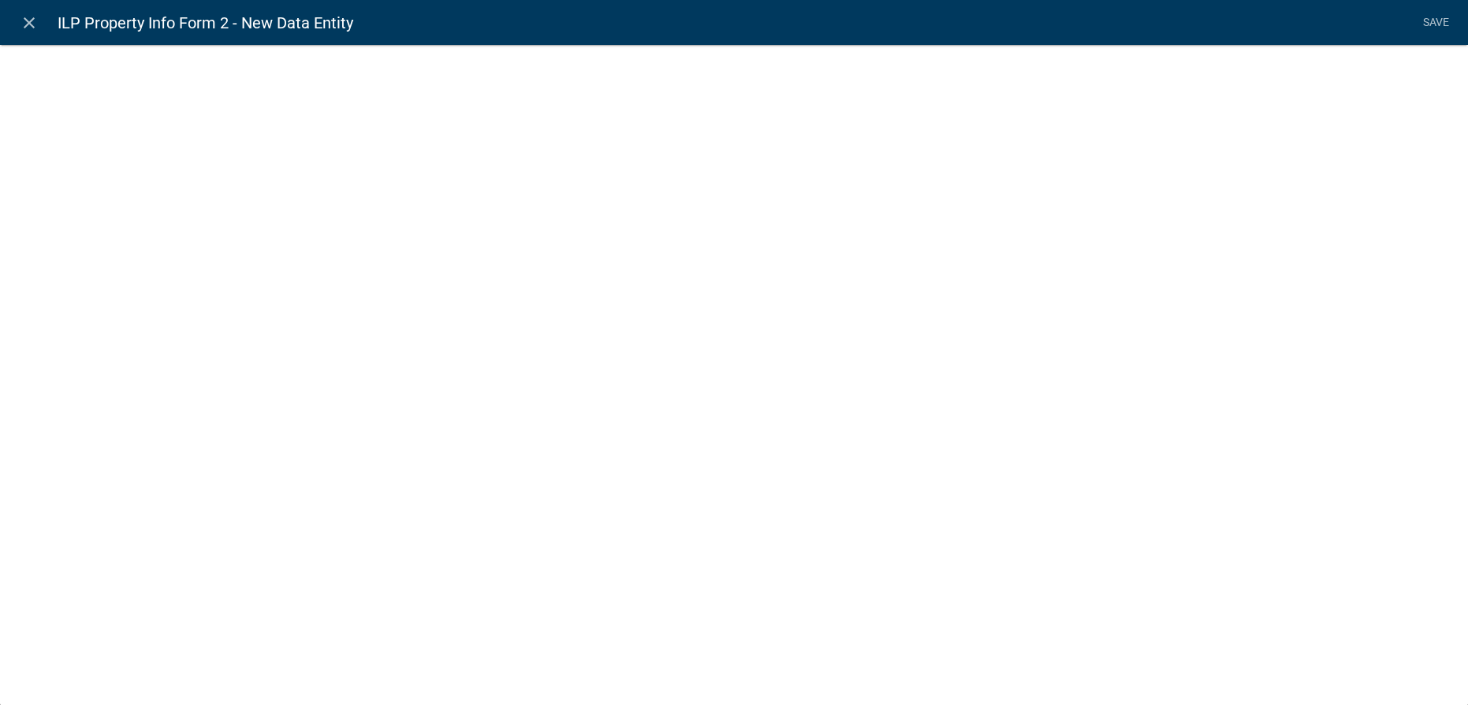
select select
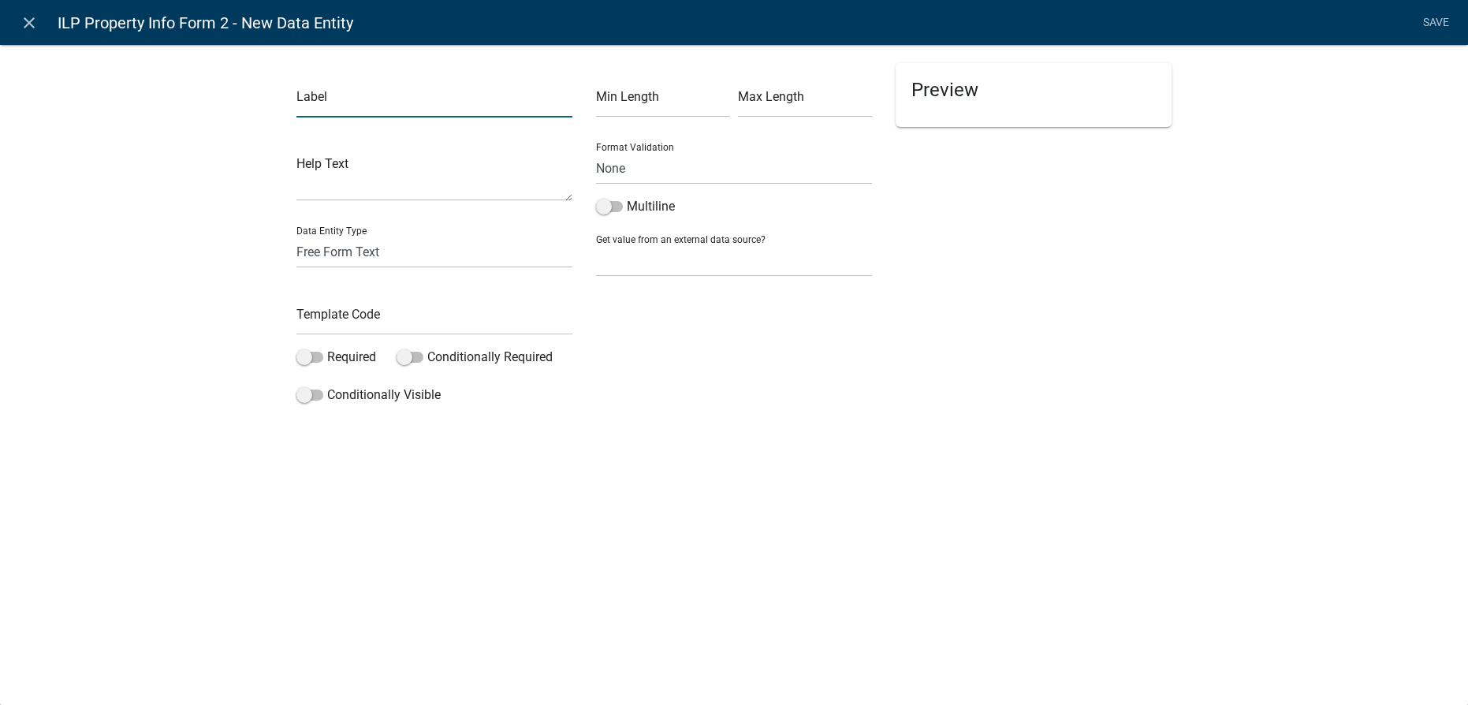
drag, startPoint x: 351, startPoint y: 104, endPoint x: 380, endPoint y: 105, distance: 29.2
click at [351, 104] on input "text" at bounding box center [434, 101] width 276 height 32
drag, startPoint x: 427, startPoint y: 103, endPoint x: 287, endPoint y: 115, distance: 140.1
click at [287, 115] on div "Label Is the property Help Text Data Entity Type Free Form Text Document Displa…" at bounding box center [435, 237] width 300 height 348
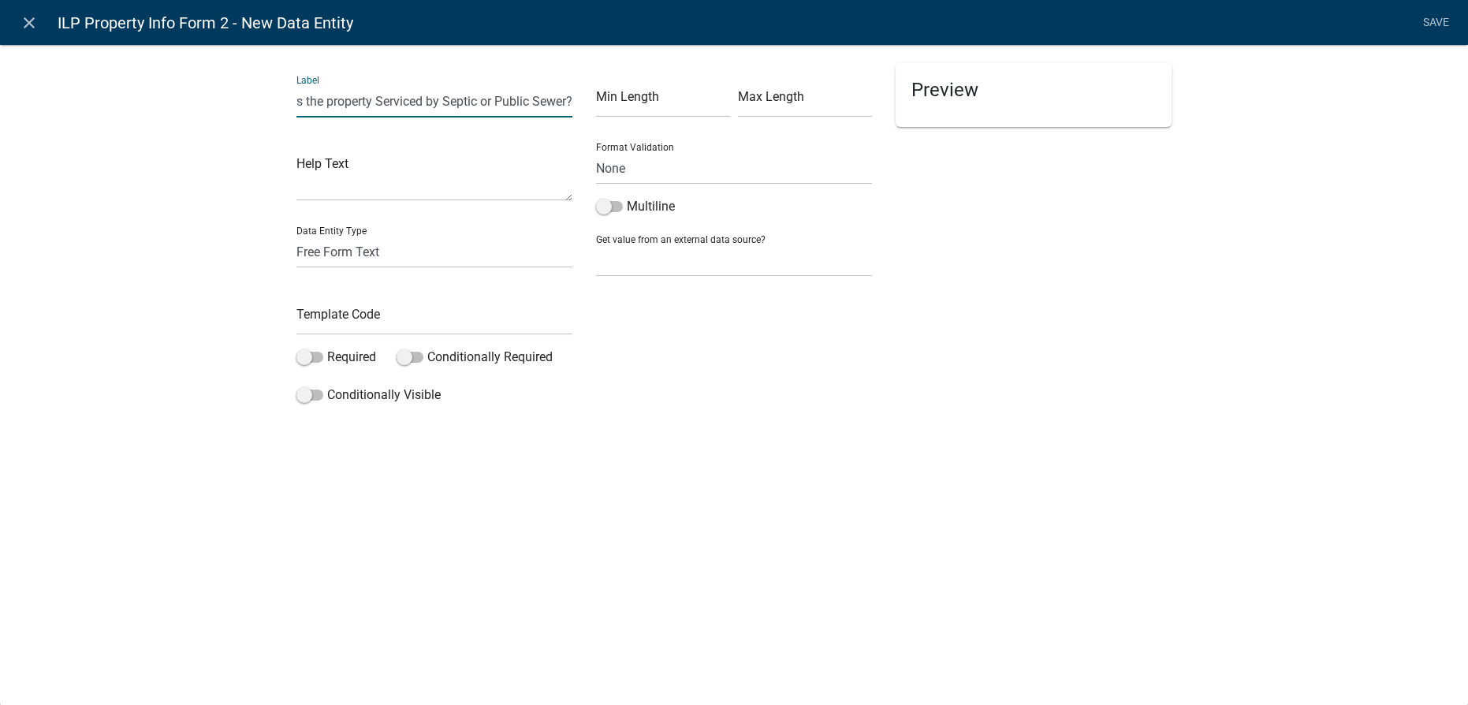
type input "Is the property Serviced by Septic or Public Sewer?"
click at [455, 252] on select "Free Form Text Document Display Entity Value Fee Numeric Data Date Map Sketch D…" at bounding box center [434, 252] width 276 height 32
select select "list-data"
click at [296, 236] on select "Free Form Text Document Display Entity Value Fee Numeric Data Date Map Sketch D…" at bounding box center [434, 252] width 276 height 32
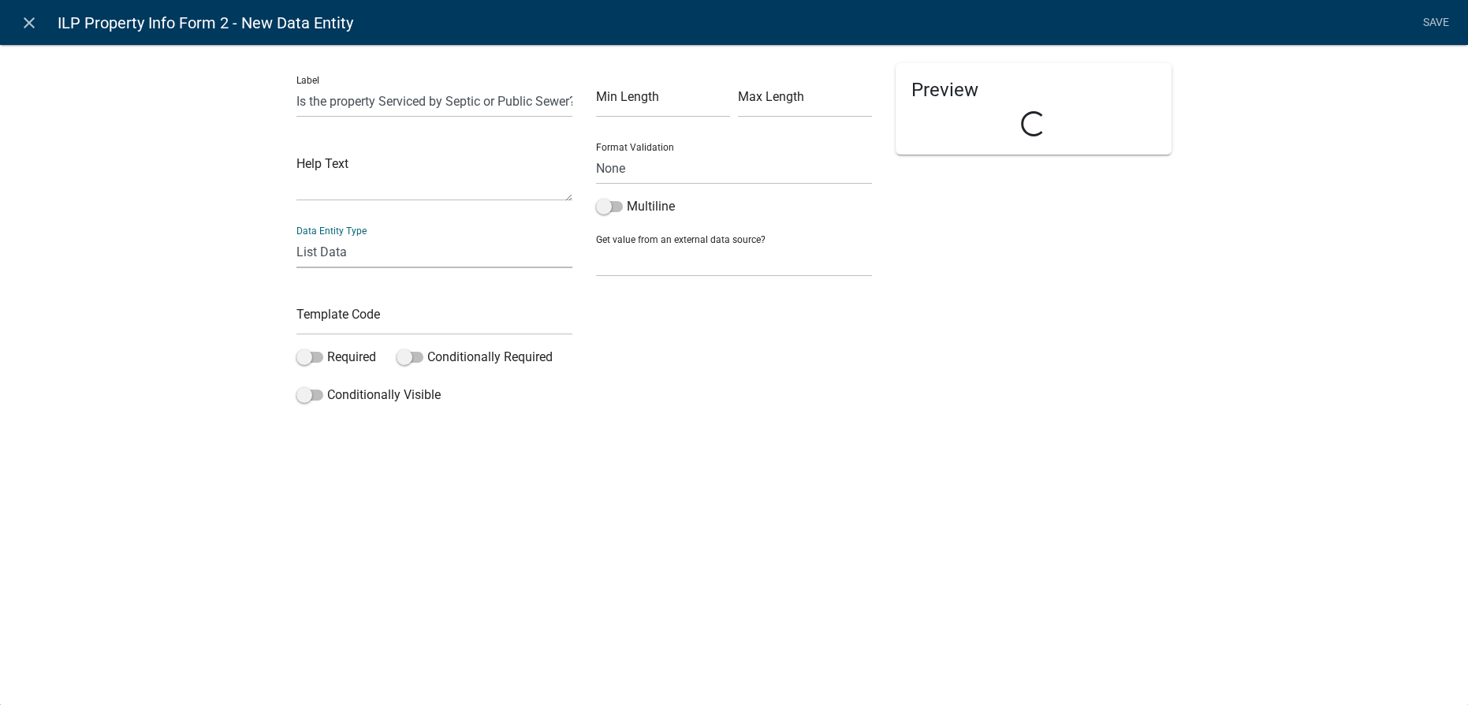
select select "list-data"
select select
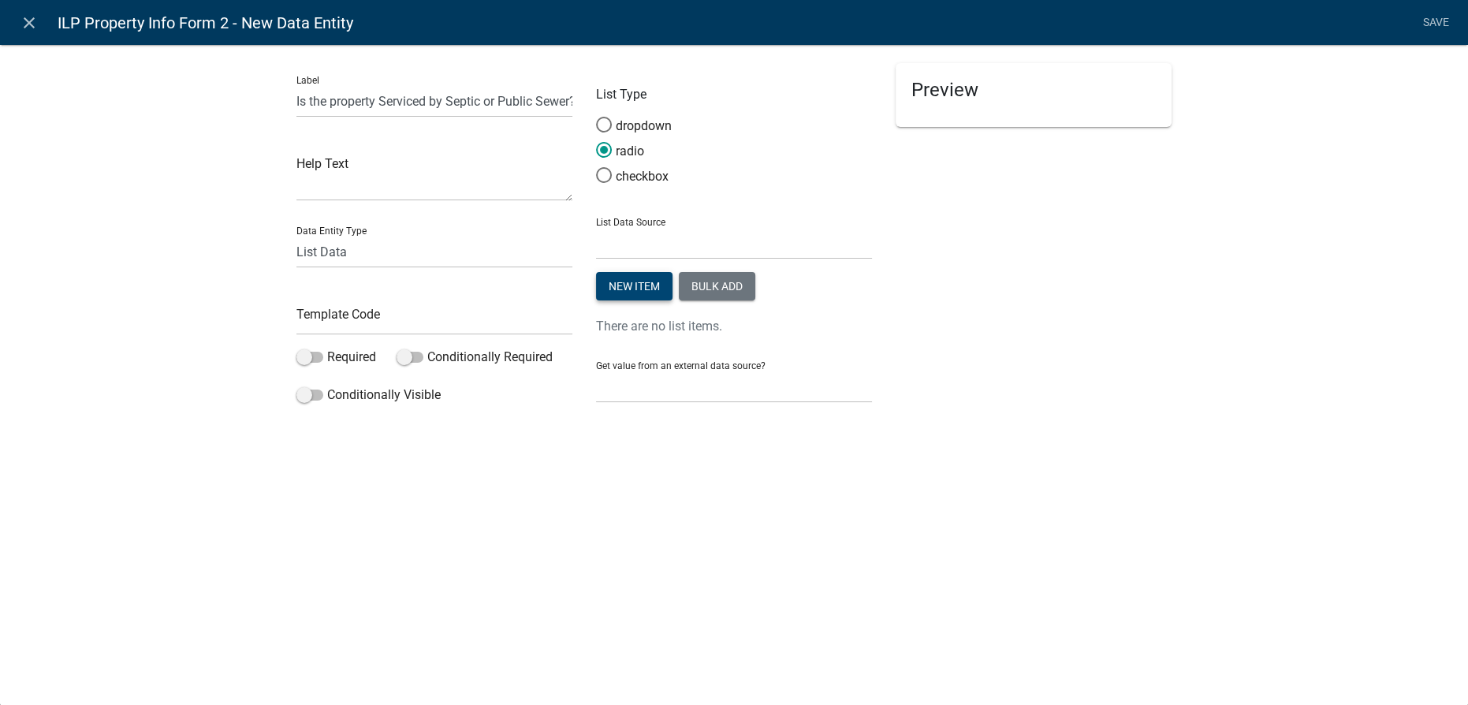
click at [639, 281] on button "New item" at bounding box center [634, 286] width 76 height 28
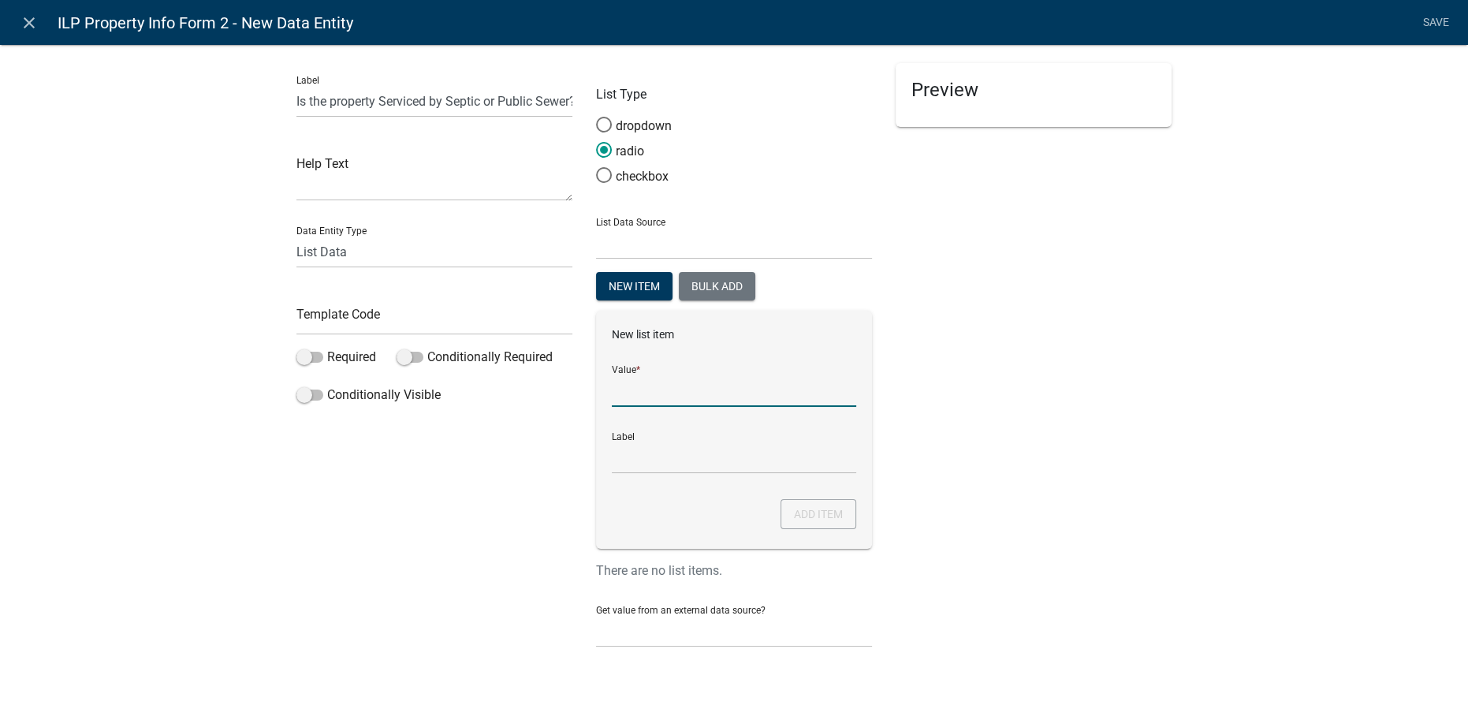
click at [659, 382] on input "List Data Source" at bounding box center [734, 391] width 244 height 32
type input "Septic"
click at [803, 520] on button "Add item" at bounding box center [819, 514] width 76 height 30
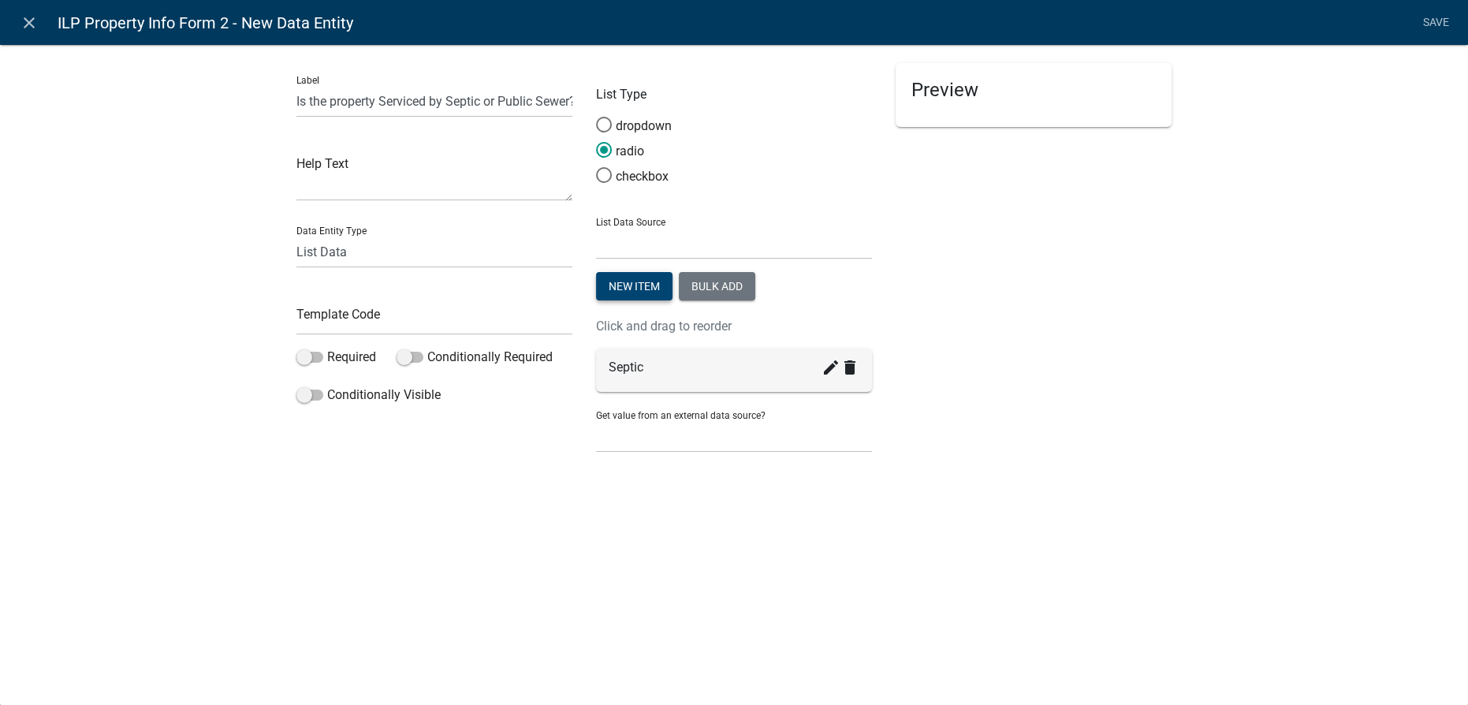
click at [650, 286] on button "New item" at bounding box center [634, 286] width 76 height 28
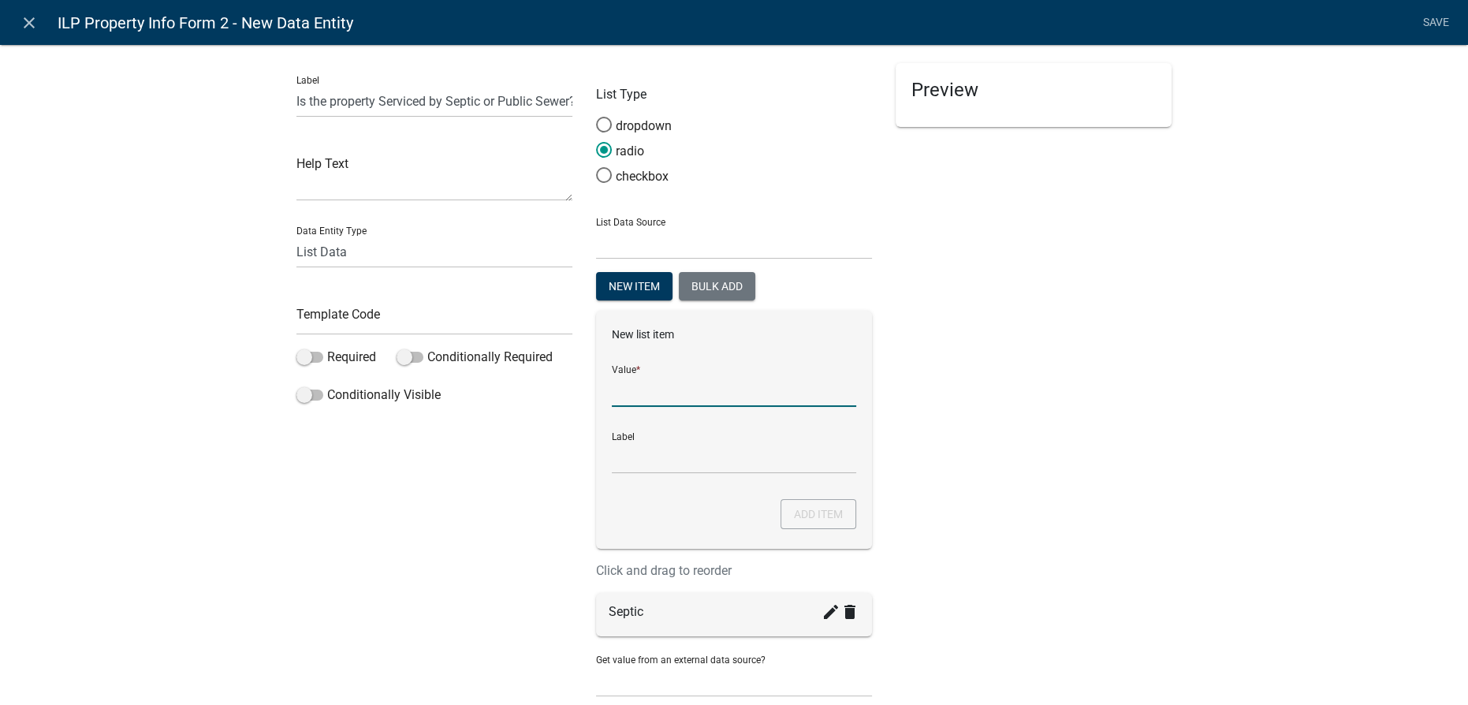
drag, startPoint x: 650, startPoint y: 380, endPoint x: 658, endPoint y: 381, distance: 7.9
click at [650, 380] on input "List Data Source" at bounding box center [734, 391] width 244 height 32
type input "Sewer"
click at [807, 513] on button "Add item" at bounding box center [819, 514] width 76 height 30
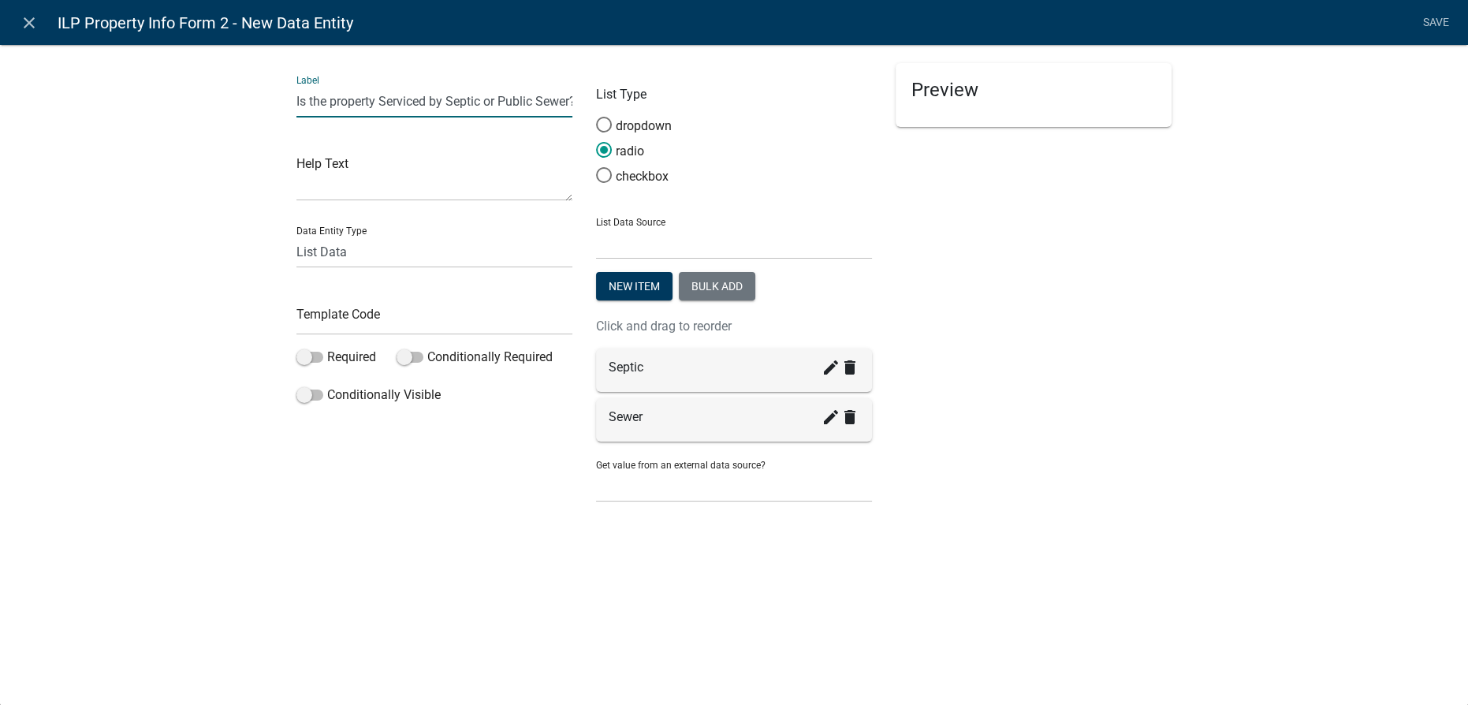
click at [378, 100] on input "Is the property Serviced by Septic or Public Sewer?" at bounding box center [434, 101] width 276 height 32
type input "Is the property or would the property be Serviced by Septic or Public Sewer?"
click at [345, 330] on input "text" at bounding box center [434, 319] width 276 height 32
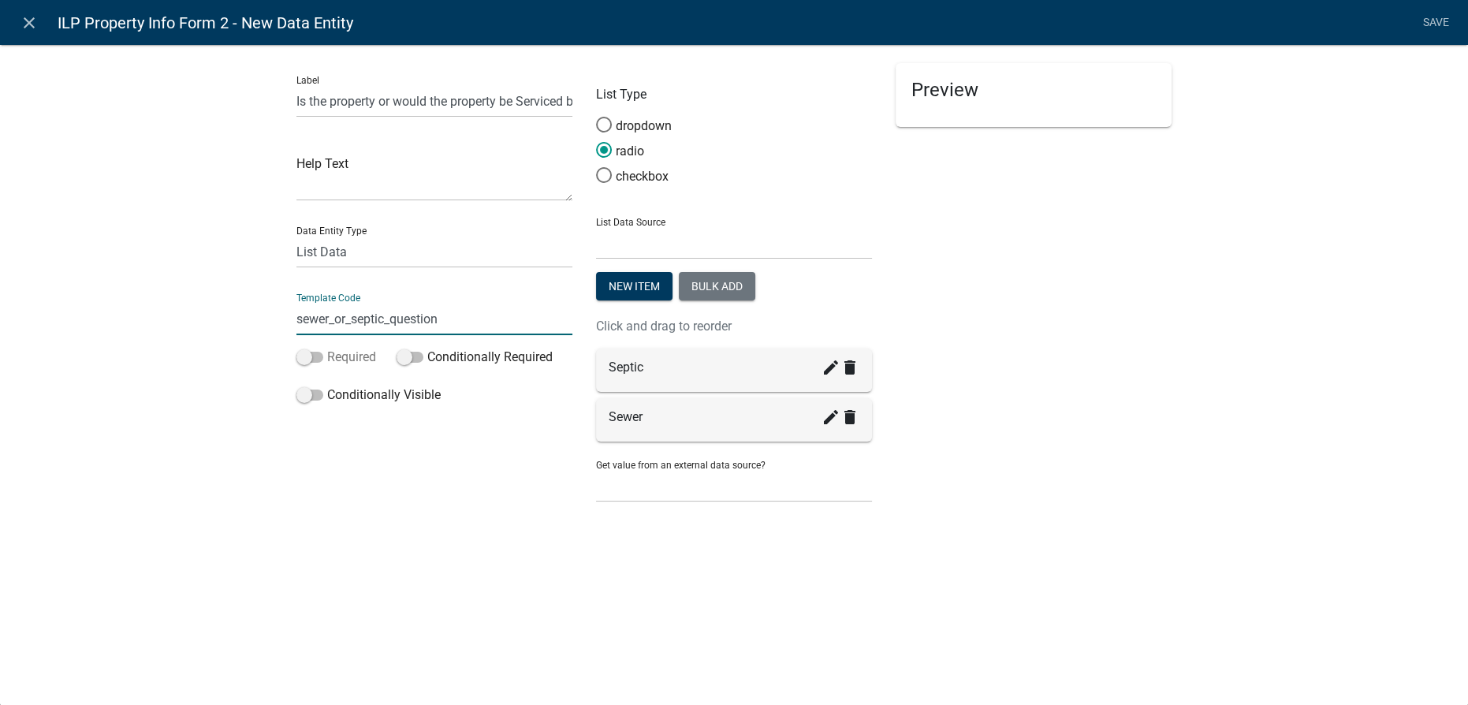
type input "sewer_or_septic_question"
click at [311, 361] on span at bounding box center [309, 357] width 27 height 11
click at [327, 348] on input "Required" at bounding box center [327, 348] width 0 height 0
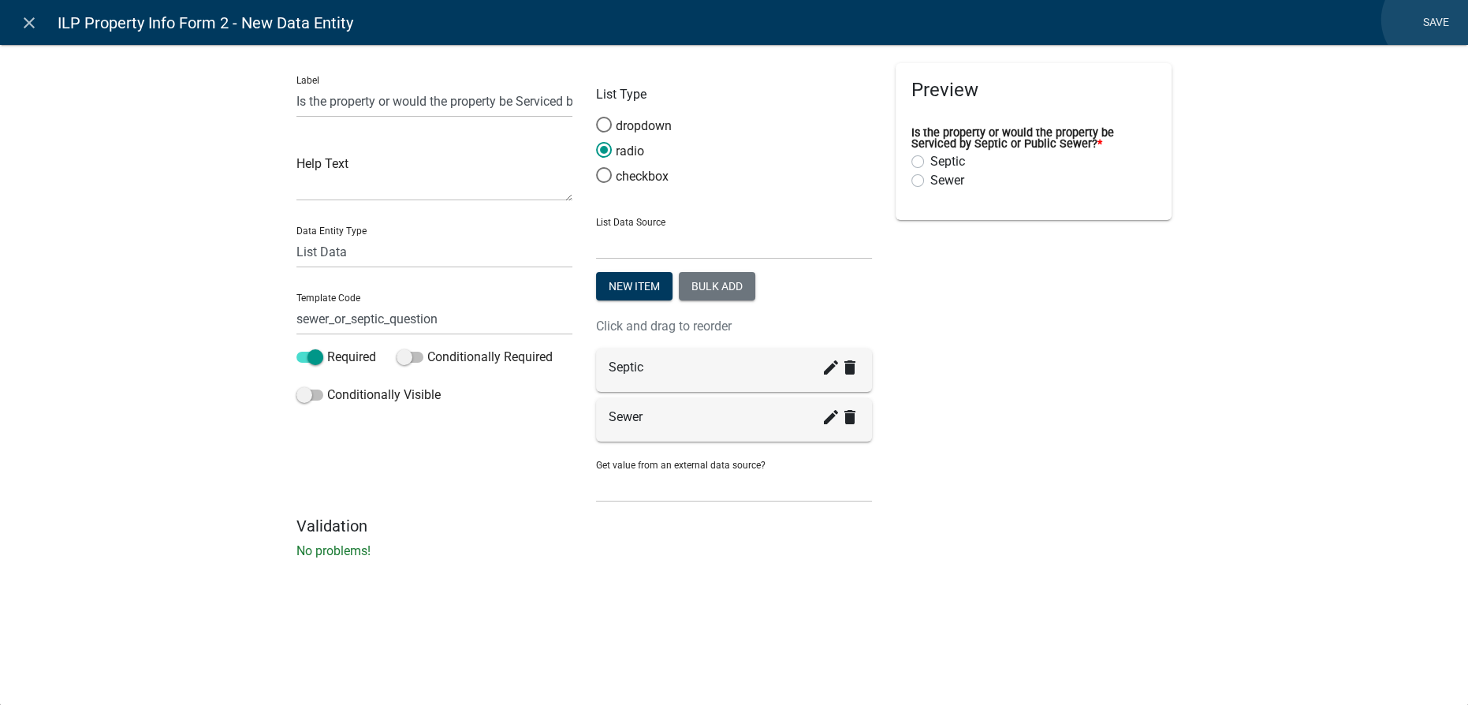
click at [1431, 20] on link "Save" at bounding box center [1435, 23] width 39 height 30
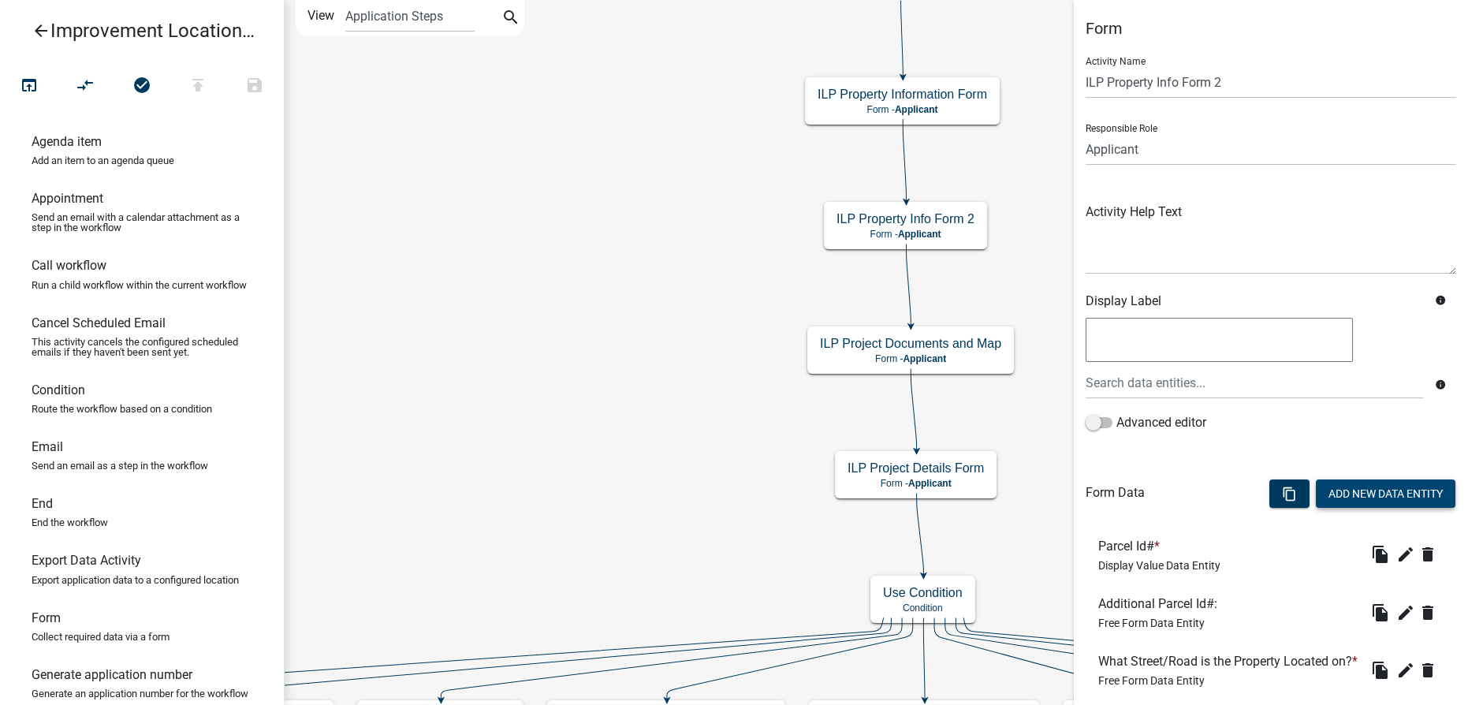
click at [1373, 494] on button "Add New Data Entity" at bounding box center [1386, 493] width 140 height 28
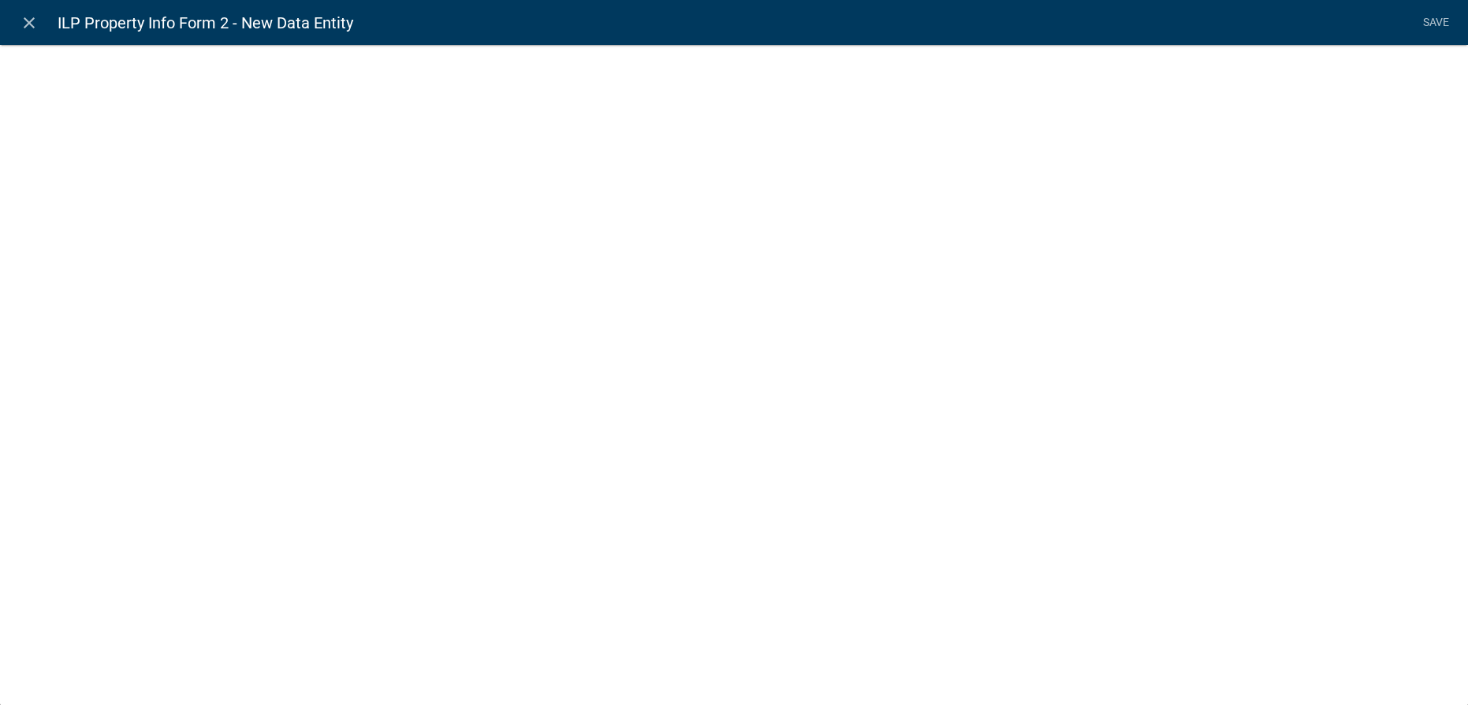
select select
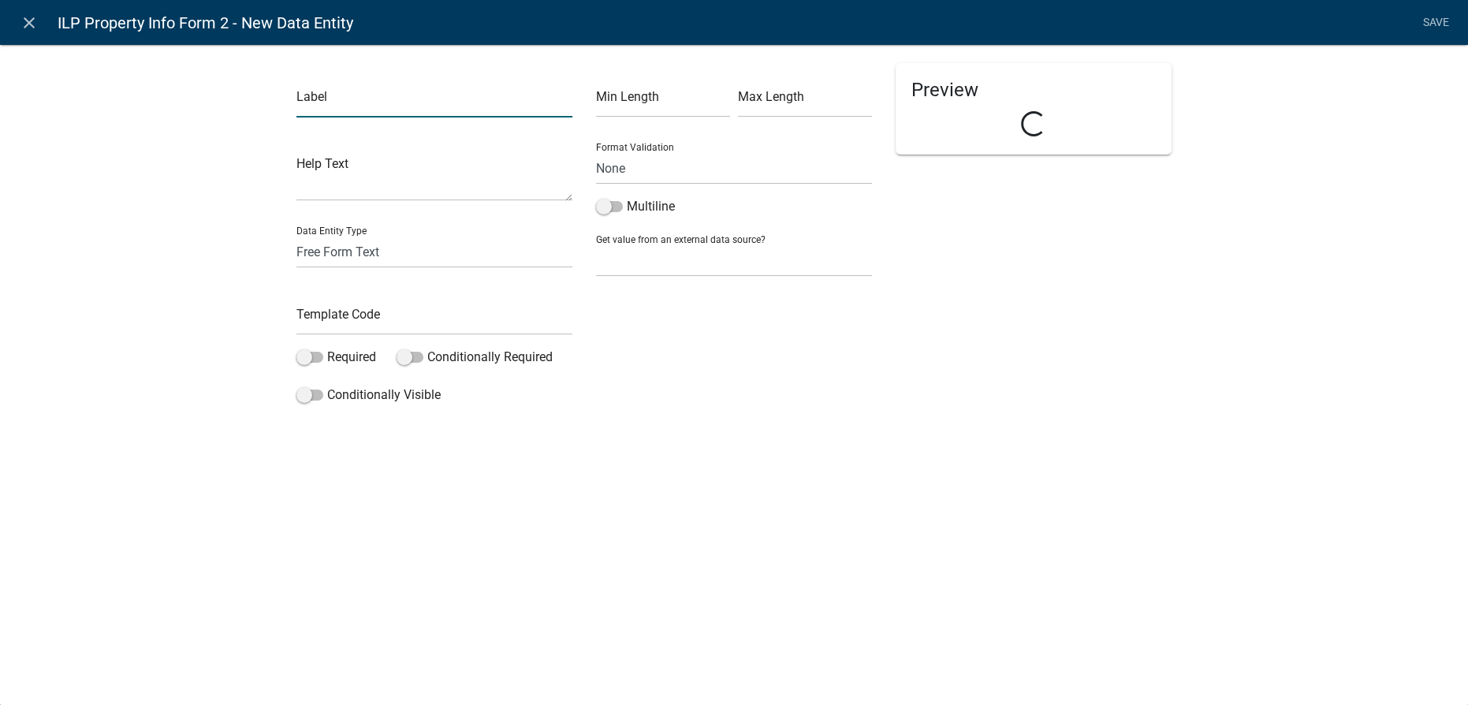
click at [342, 105] on input "text" at bounding box center [434, 101] width 276 height 32
type input "What Sewer Provider District is the Property Within?"
click at [345, 244] on select "Free Form Text Document Display Entity Value Fee Numeric Data Date Map Sketch D…" at bounding box center [434, 252] width 276 height 32
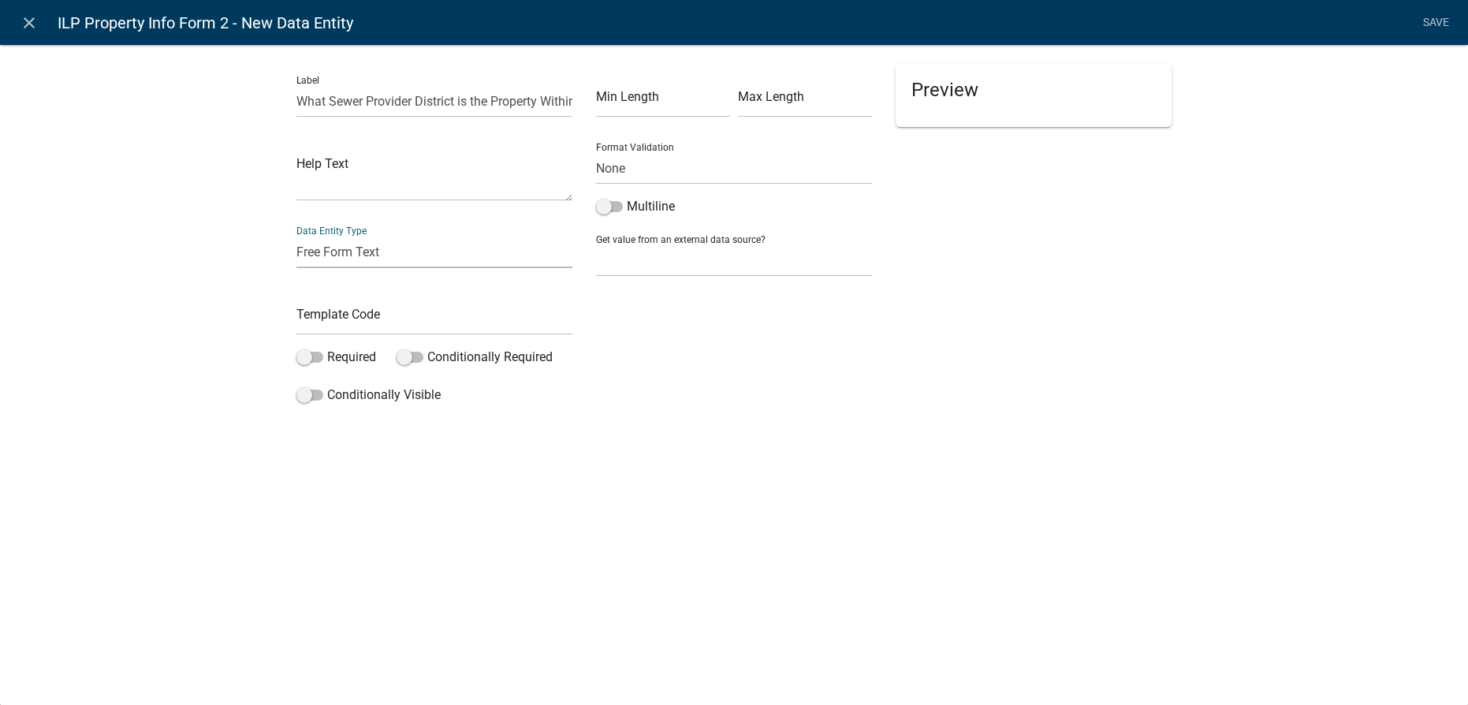
select select "list-data"
click at [296, 236] on select "Free Form Text Document Display Entity Value Fee Numeric Data Date Map Sketch D…" at bounding box center [434, 252] width 276 height 32
click at [675, 261] on select "None Parcel search Applicant Data" at bounding box center [734, 260] width 276 height 32
select select "list-data"
select select
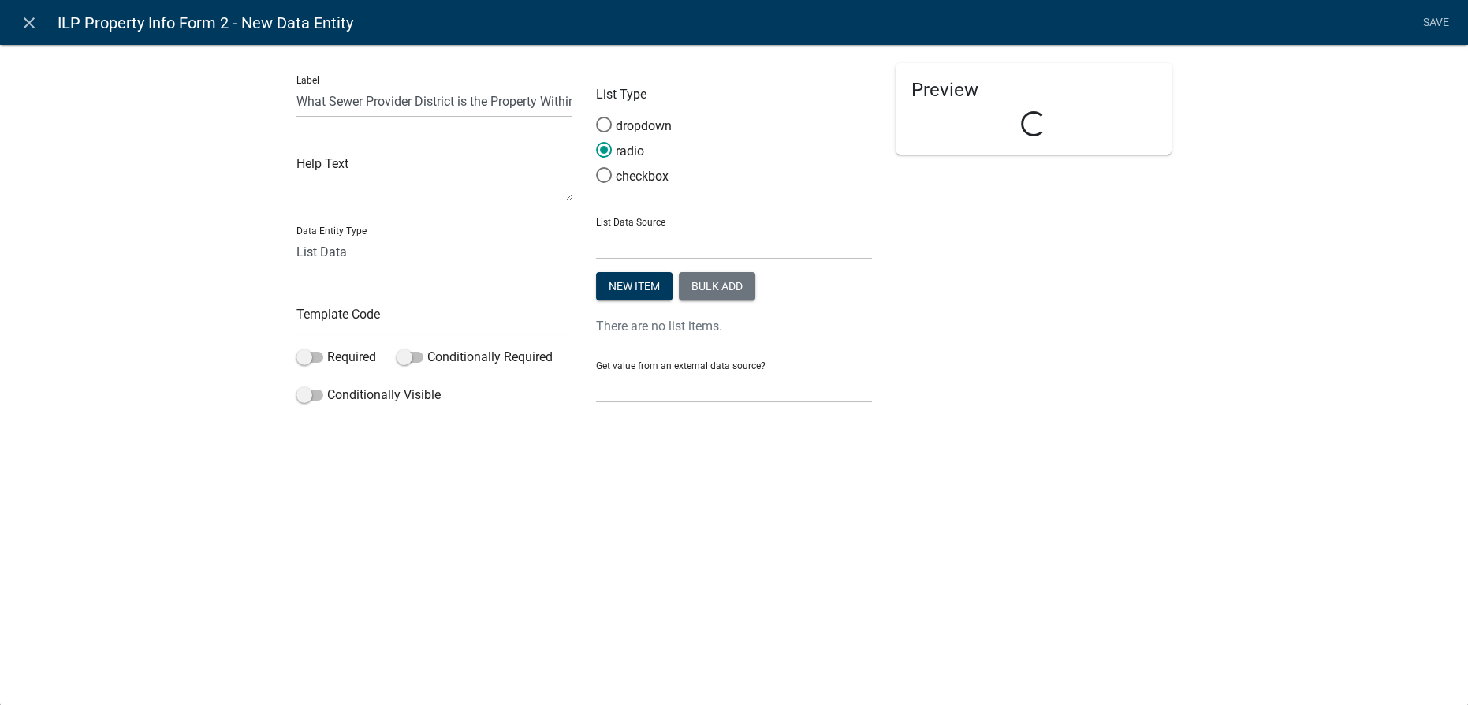
click at [675, 261] on form "List Type dropdown radio checkbox List Data Source State List Additional Email …" at bounding box center [734, 233] width 276 height 340
click at [641, 284] on button "New item" at bounding box center [634, 286] width 76 height 28
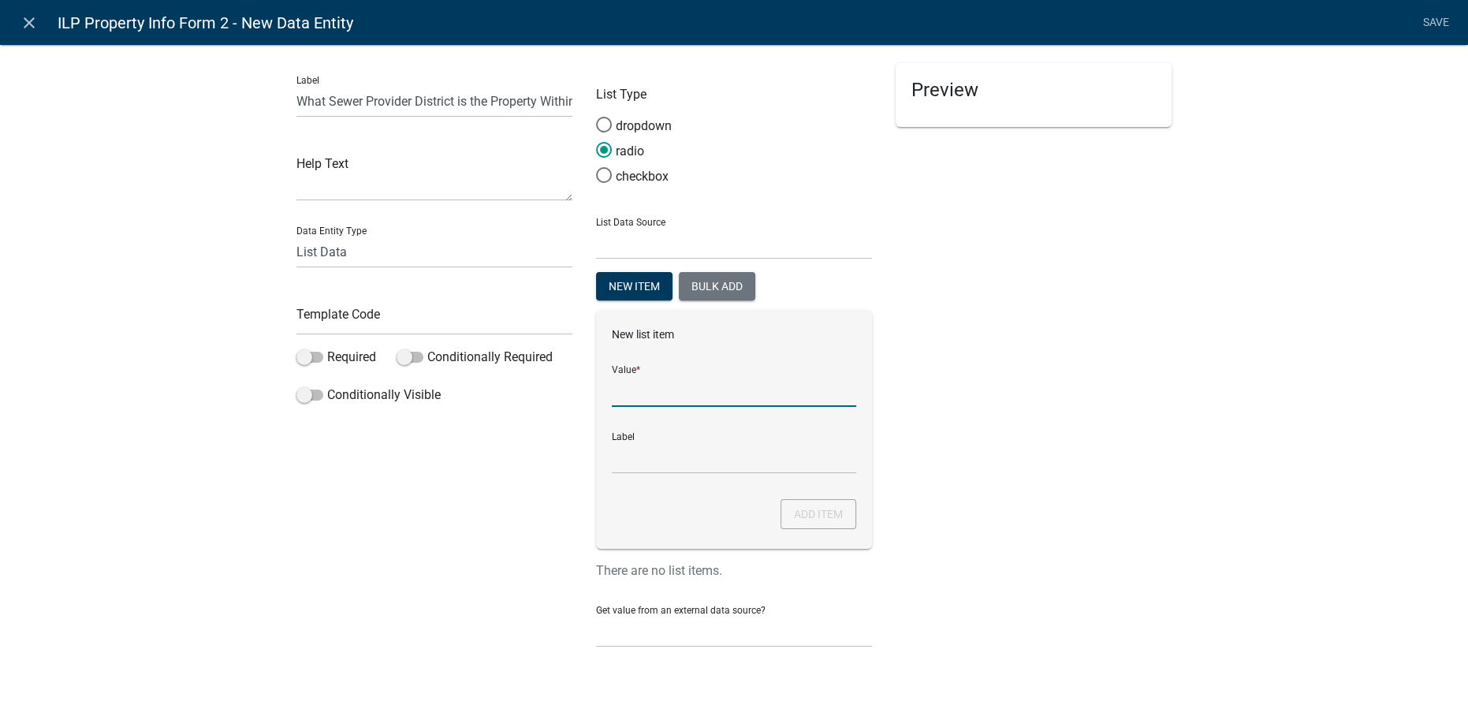
click at [656, 397] on input "List Data Source" at bounding box center [734, 391] width 244 height 32
type input "Town of Syracuse"
click at [814, 506] on button "Add item" at bounding box center [819, 514] width 76 height 30
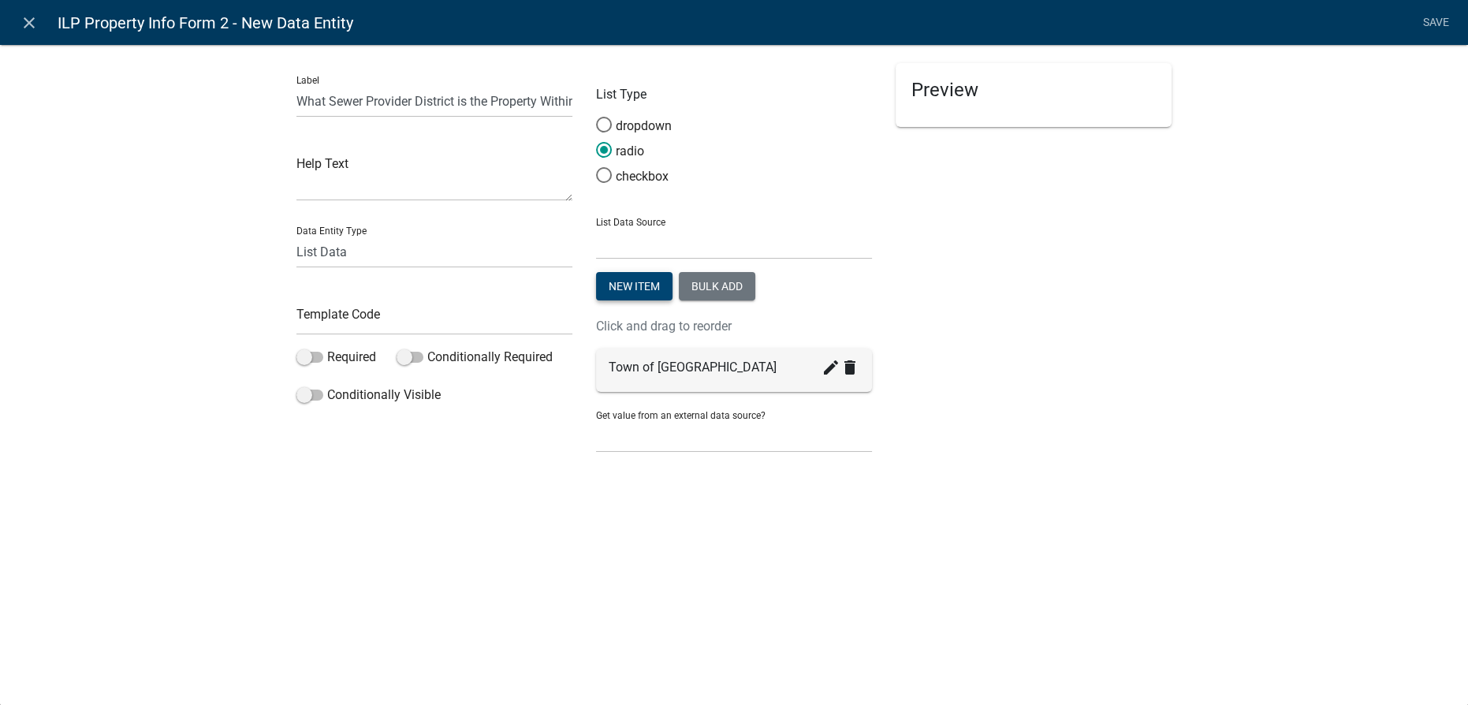
click at [630, 289] on button "New item" at bounding box center [634, 286] width 76 height 28
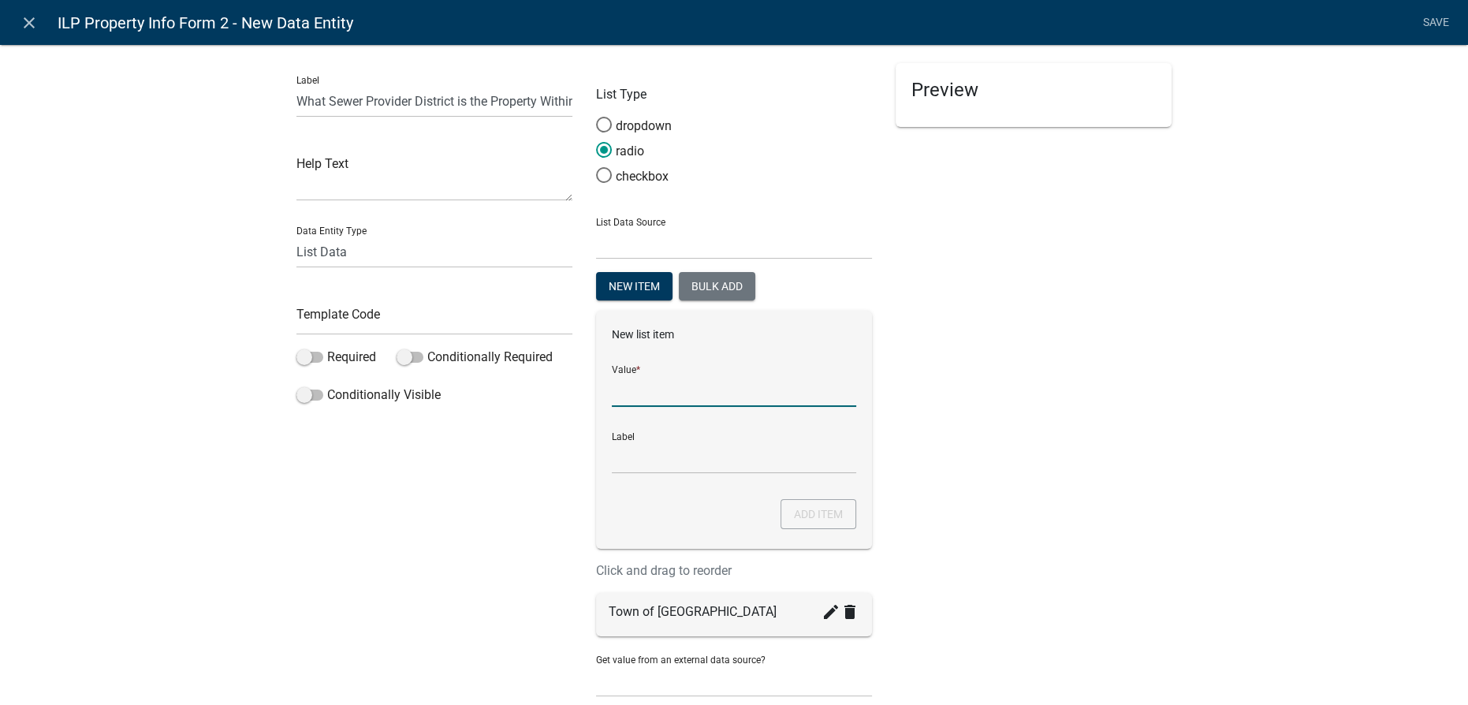
click at [647, 391] on input "List Data Source" at bounding box center [734, 391] width 244 height 32
type input "Turkey Creek Regional Sewer Distirct"
click at [815, 386] on input "Turkey Creek Regional Sewer Distirct" at bounding box center [734, 391] width 244 height 32
click at [786, 457] on input "Turkey Creek Regional Sewer Distirct" at bounding box center [734, 458] width 244 height 32
type input "Turkey Creek Regional Sewer District"
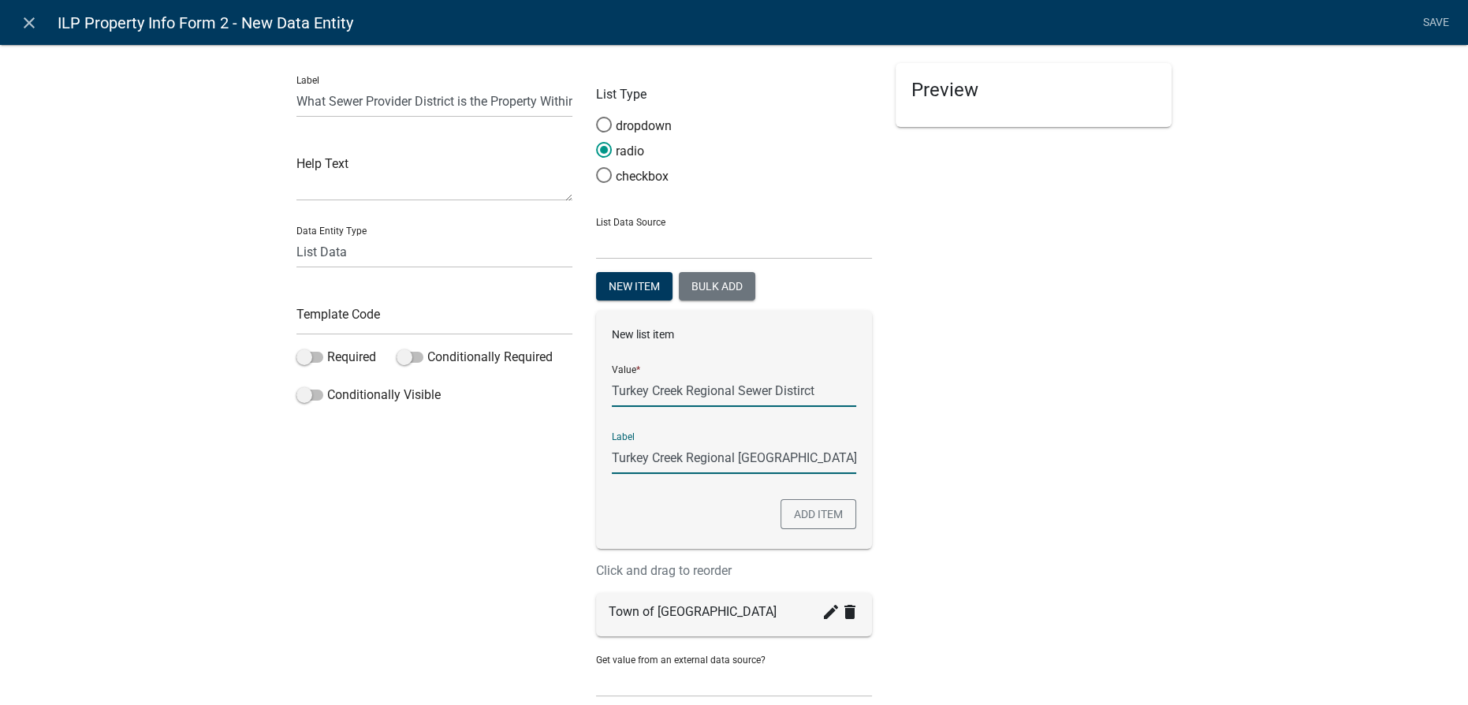
drag, startPoint x: 781, startPoint y: 390, endPoint x: 797, endPoint y: 390, distance: 16.6
click at [788, 390] on input "Turkey Creek Regional Sewer Distirct" at bounding box center [734, 391] width 244 height 32
click at [797, 390] on input "Turkey Creek Regional Sewer Distirct" at bounding box center [734, 391] width 244 height 32
type input "Turkey Creek Regional Sewer District"
click at [813, 511] on button "Add item" at bounding box center [819, 514] width 76 height 30
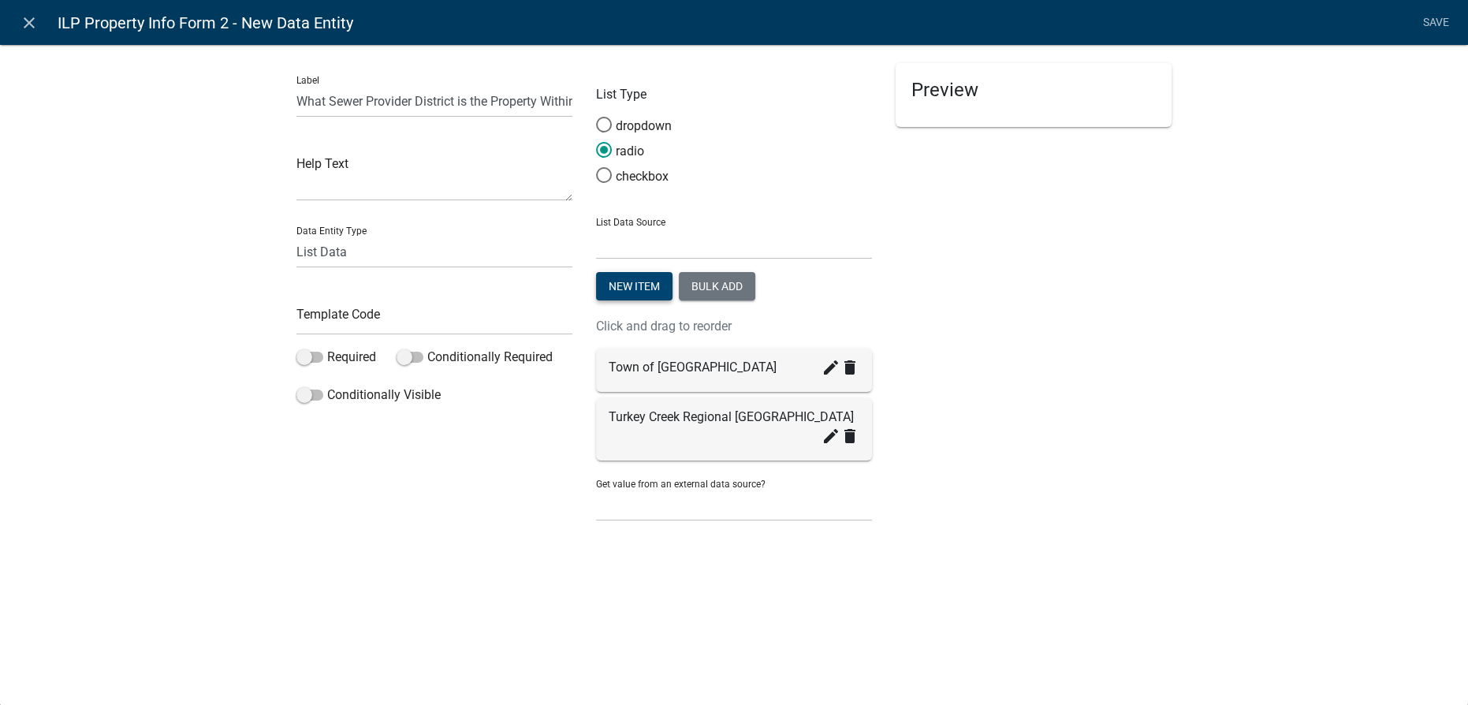
click at [631, 286] on button "New item" at bounding box center [634, 286] width 76 height 28
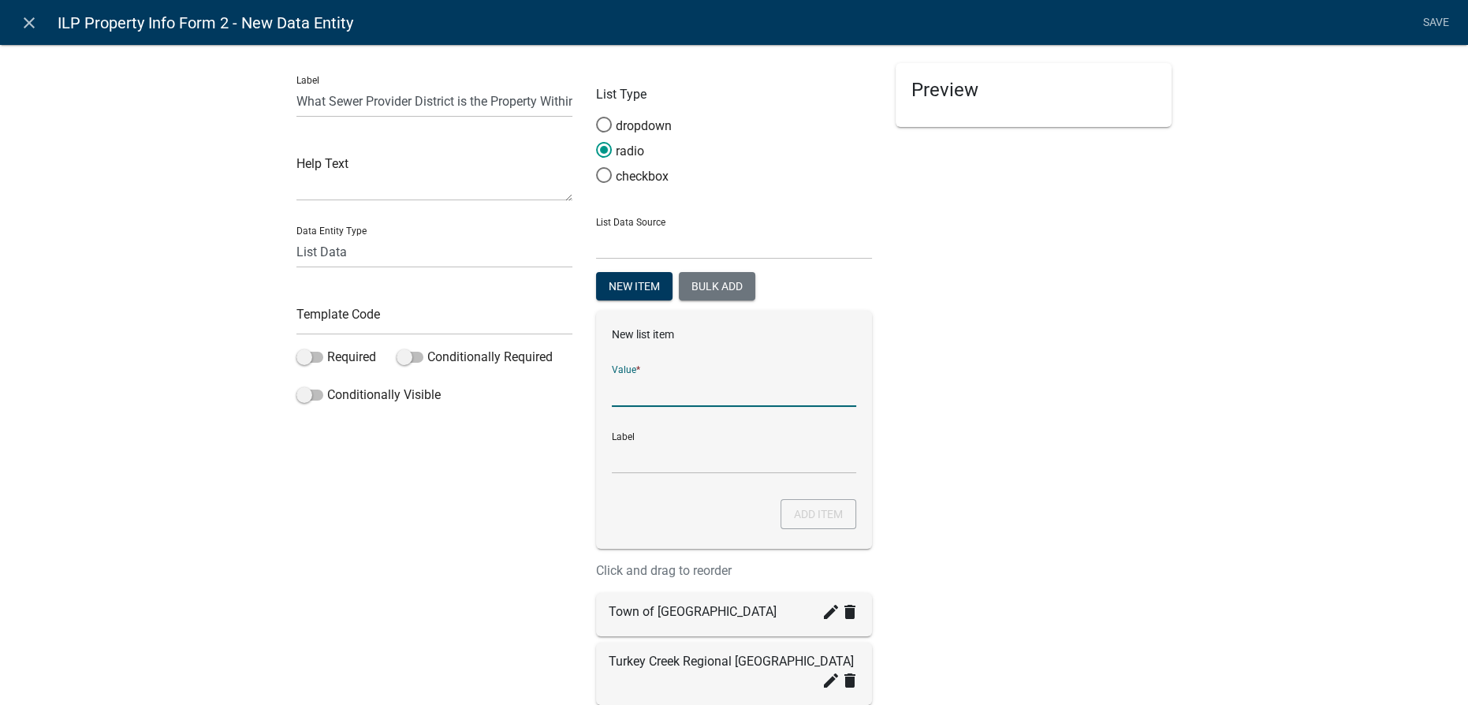
click at [650, 398] on input "List Data Source" at bounding box center [734, 391] width 244 height 32
type input "Town of Milford"
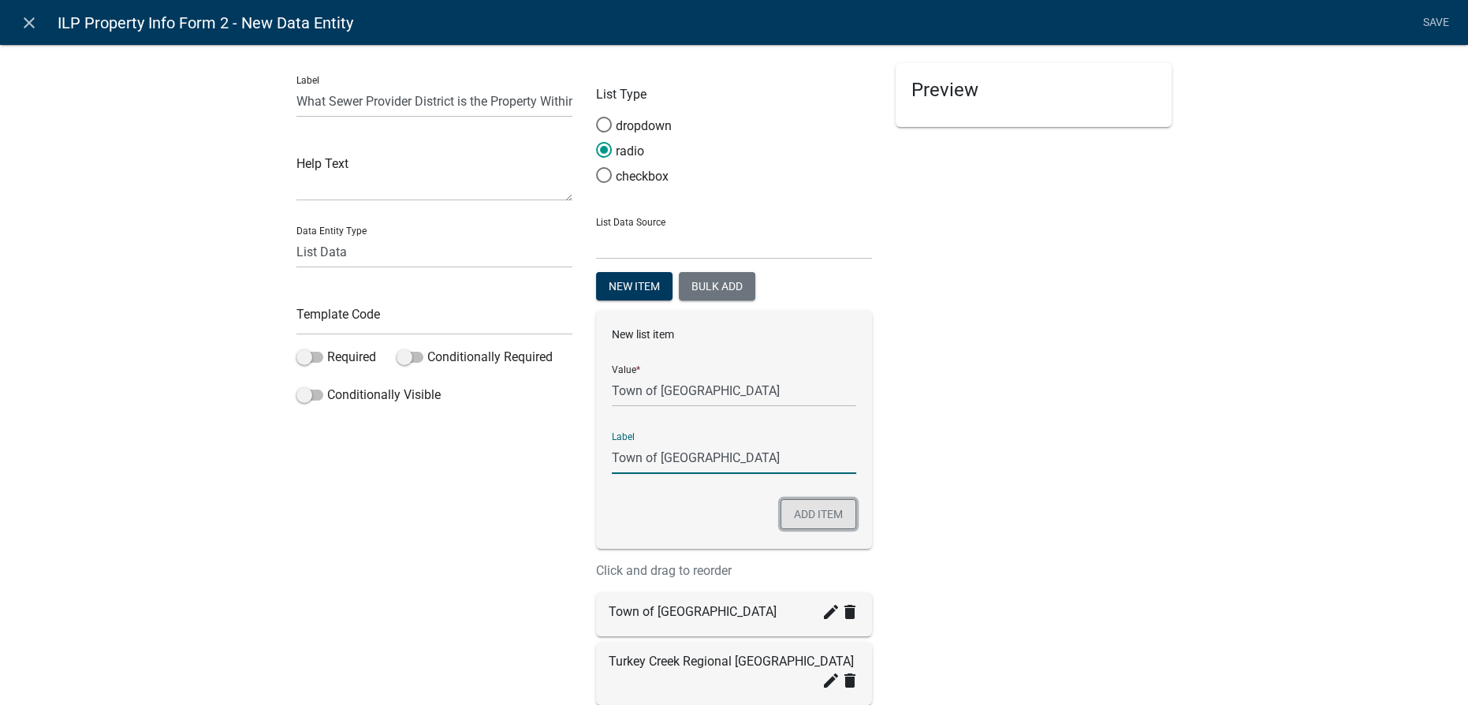
click at [810, 510] on button "Add item" at bounding box center [819, 514] width 76 height 30
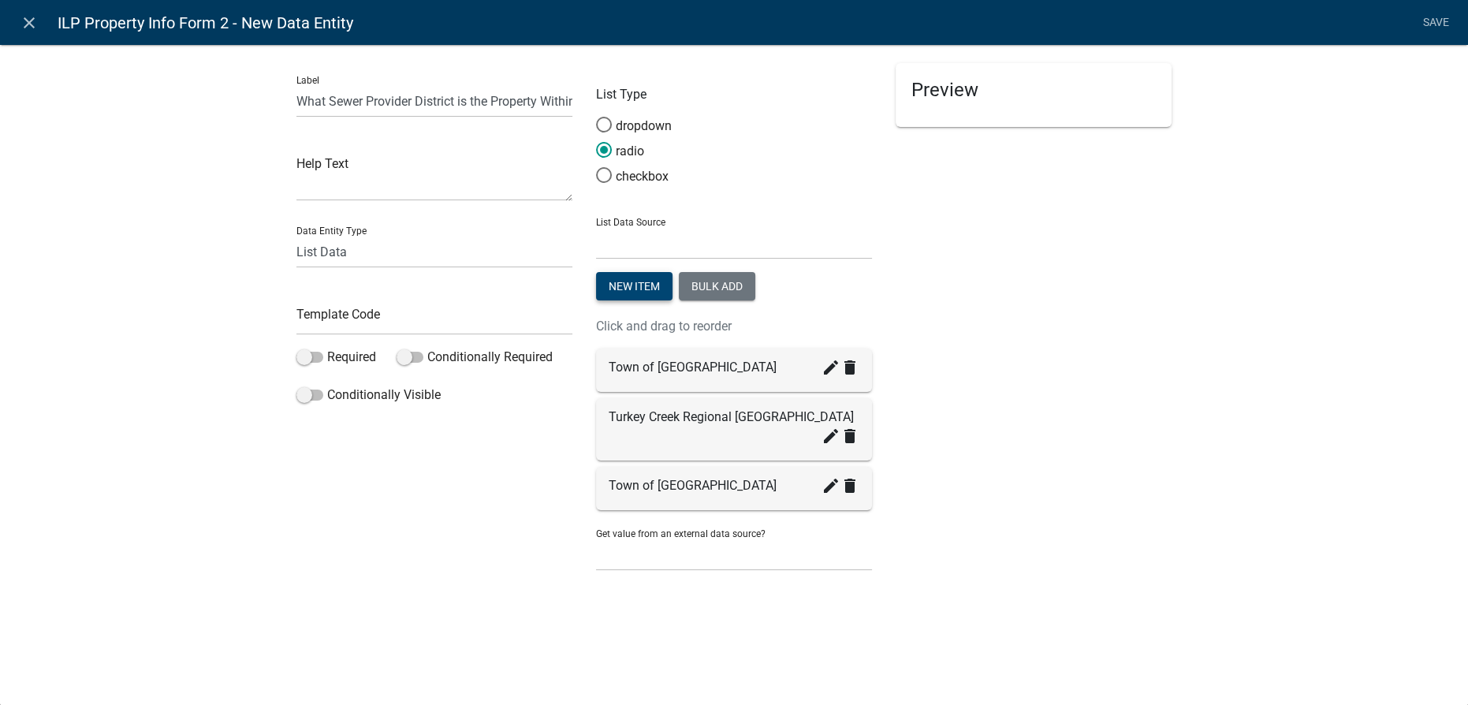
click at [641, 281] on button "New item" at bounding box center [634, 286] width 76 height 28
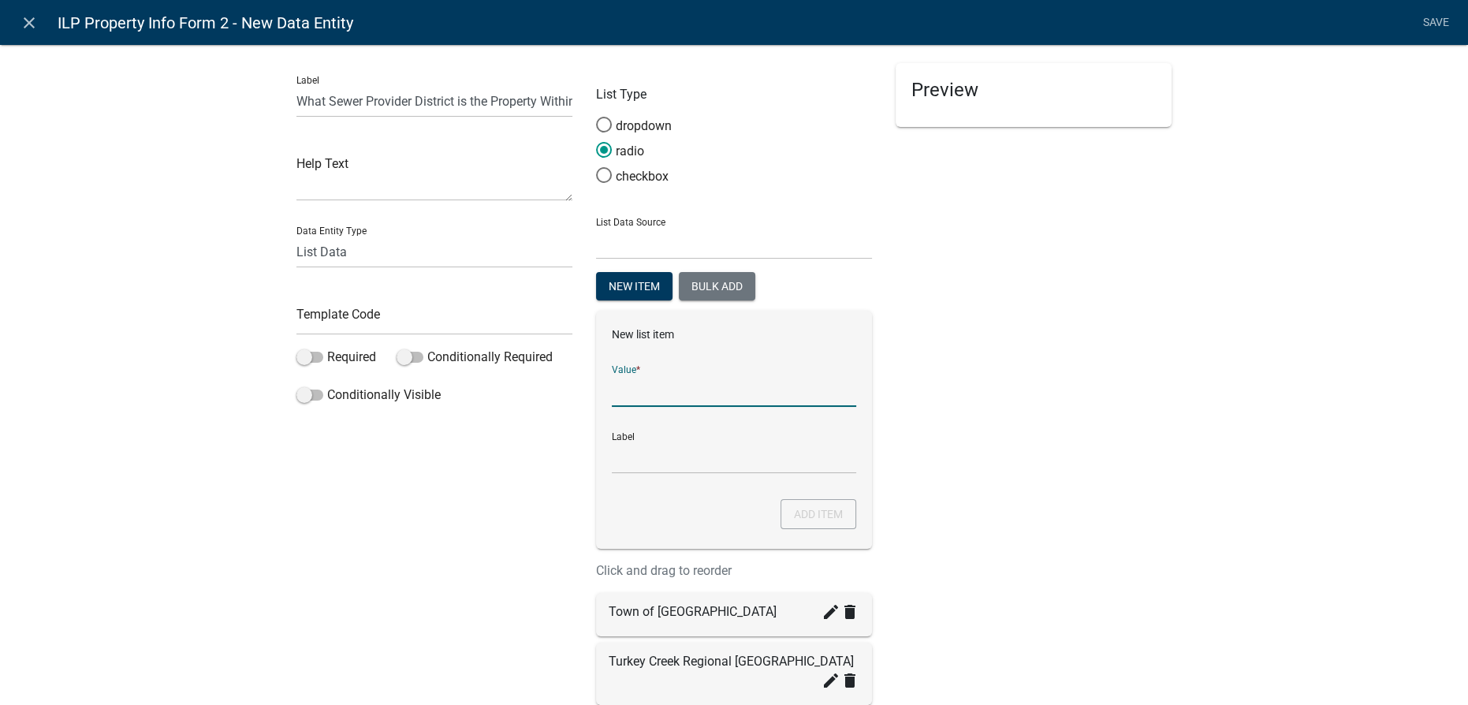
click at [622, 388] on input "List Data Source" at bounding box center [734, 391] width 244 height 32
type input "City of Nappanee"
click at [837, 520] on button "Add item" at bounding box center [819, 514] width 76 height 30
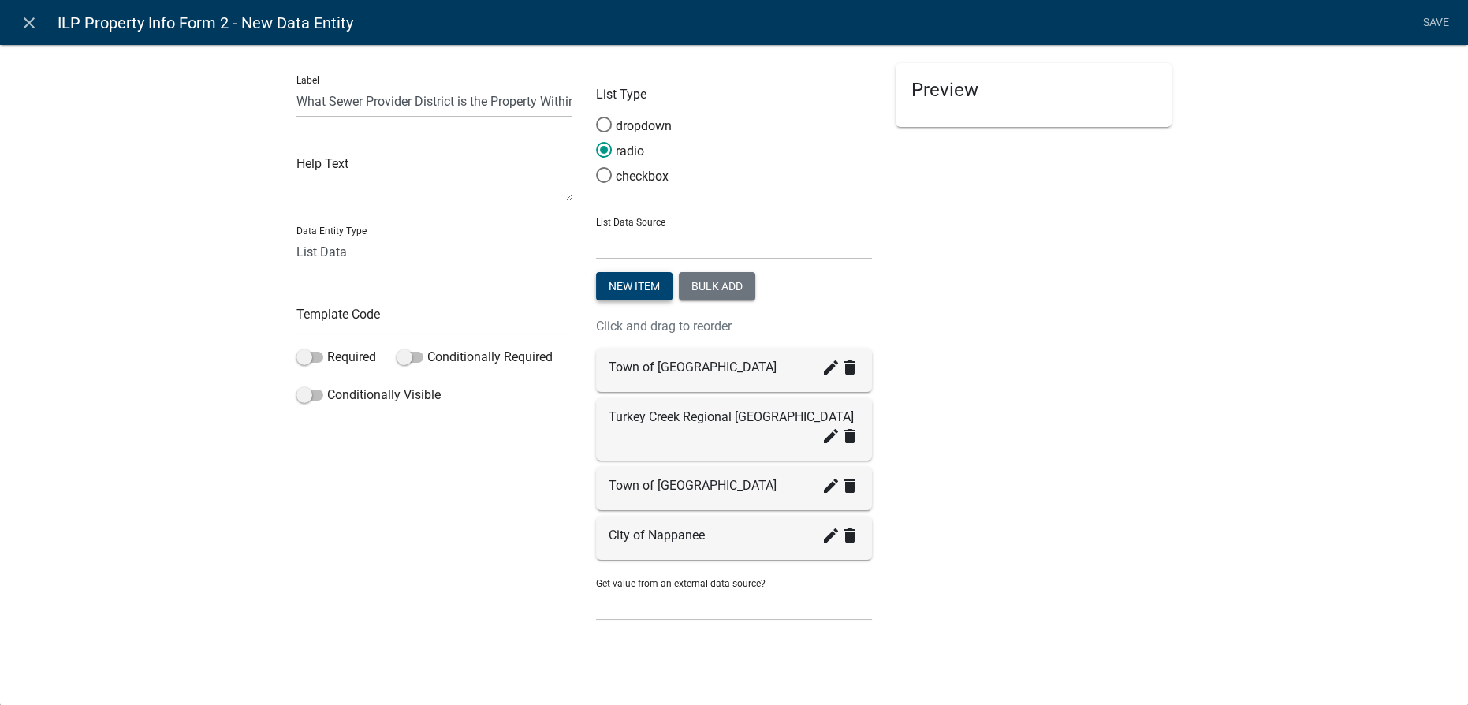
click at [662, 286] on button "New item" at bounding box center [634, 286] width 76 height 28
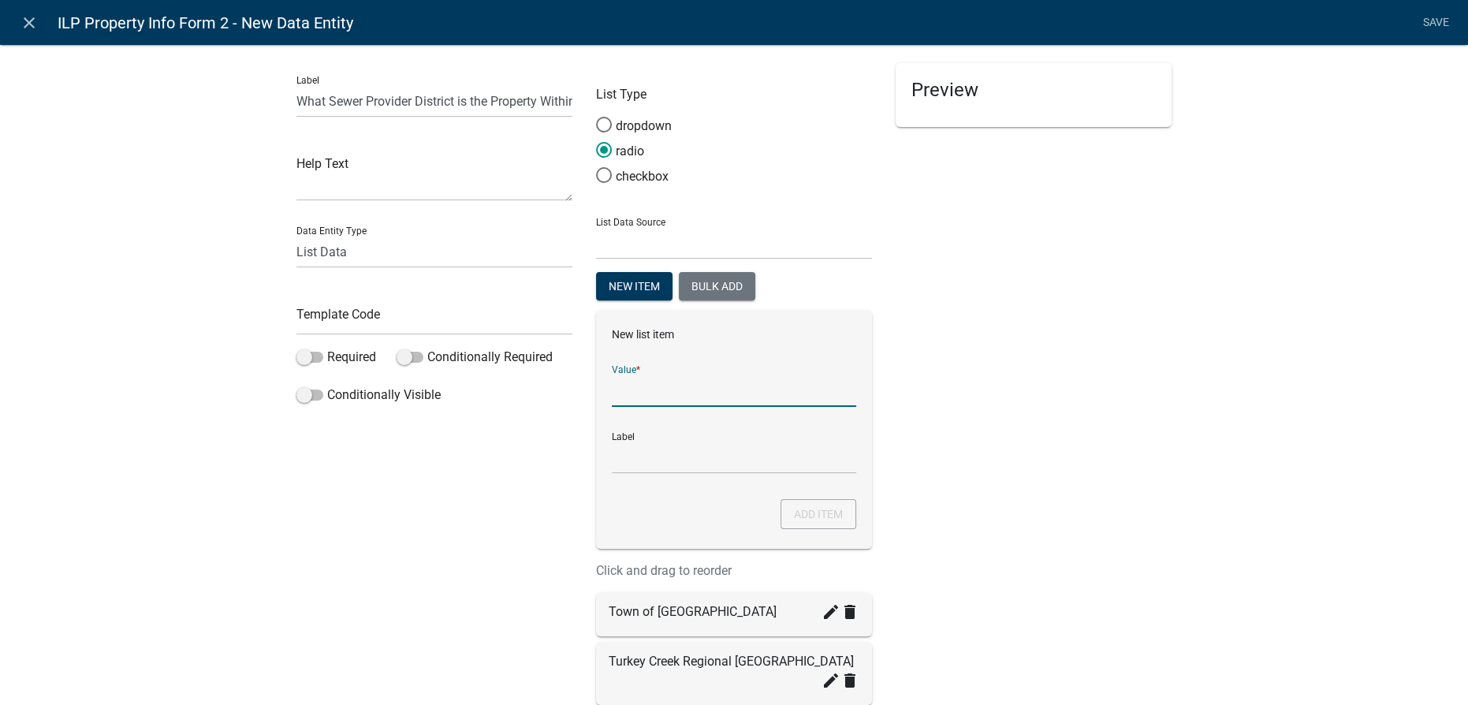
click at [639, 393] on input "List Data Source" at bounding box center [734, 391] width 244 height 32
type input "Town of Leesburg"
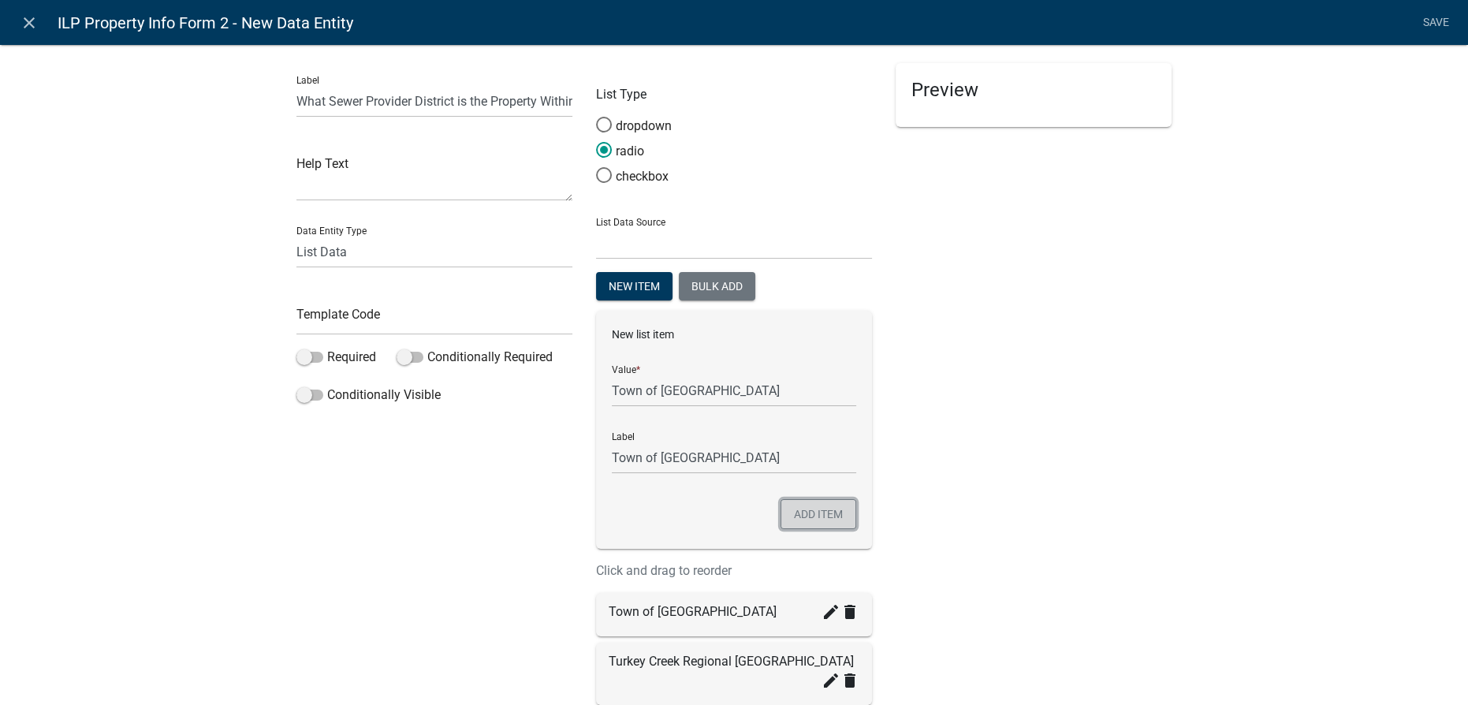
click at [809, 517] on button "Add item" at bounding box center [819, 514] width 76 height 30
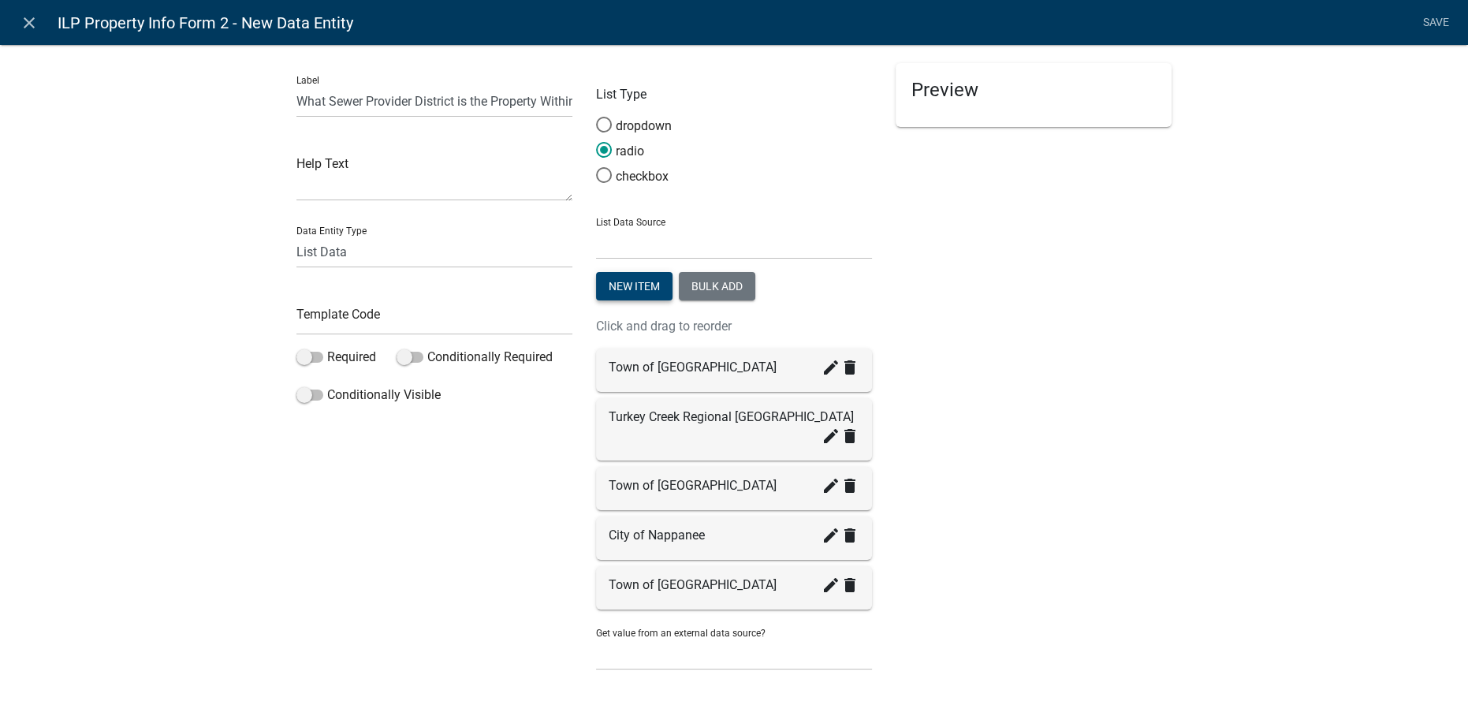
click at [632, 281] on button "New item" at bounding box center [634, 286] width 76 height 28
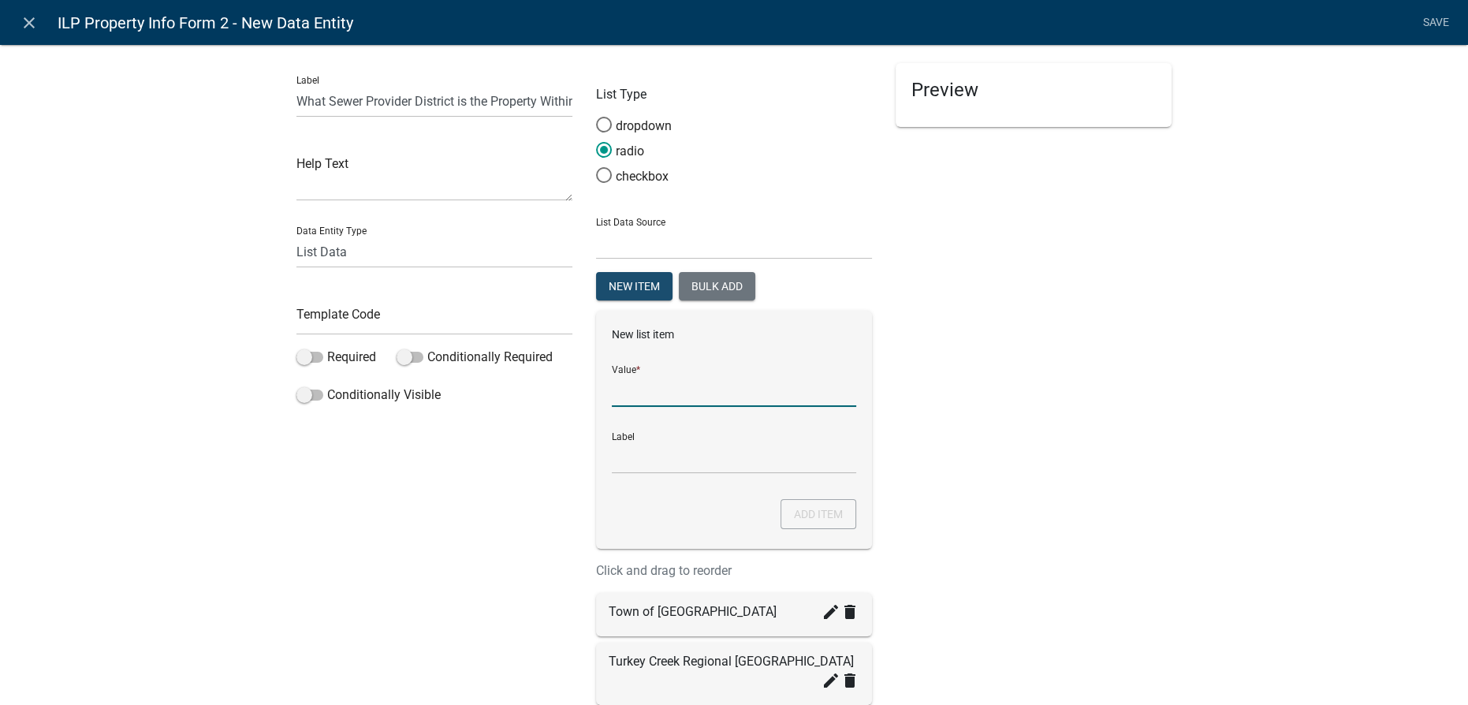
click at [624, 384] on input "List Data Source" at bounding box center [734, 391] width 244 height 32
type input "Tippy-Chapman Sewer Distirct"
click at [751, 392] on input "Tippy-Chapman Sewer Distirct" at bounding box center [734, 391] width 244 height 32
type input "Tippy-Chapman Sewer District"
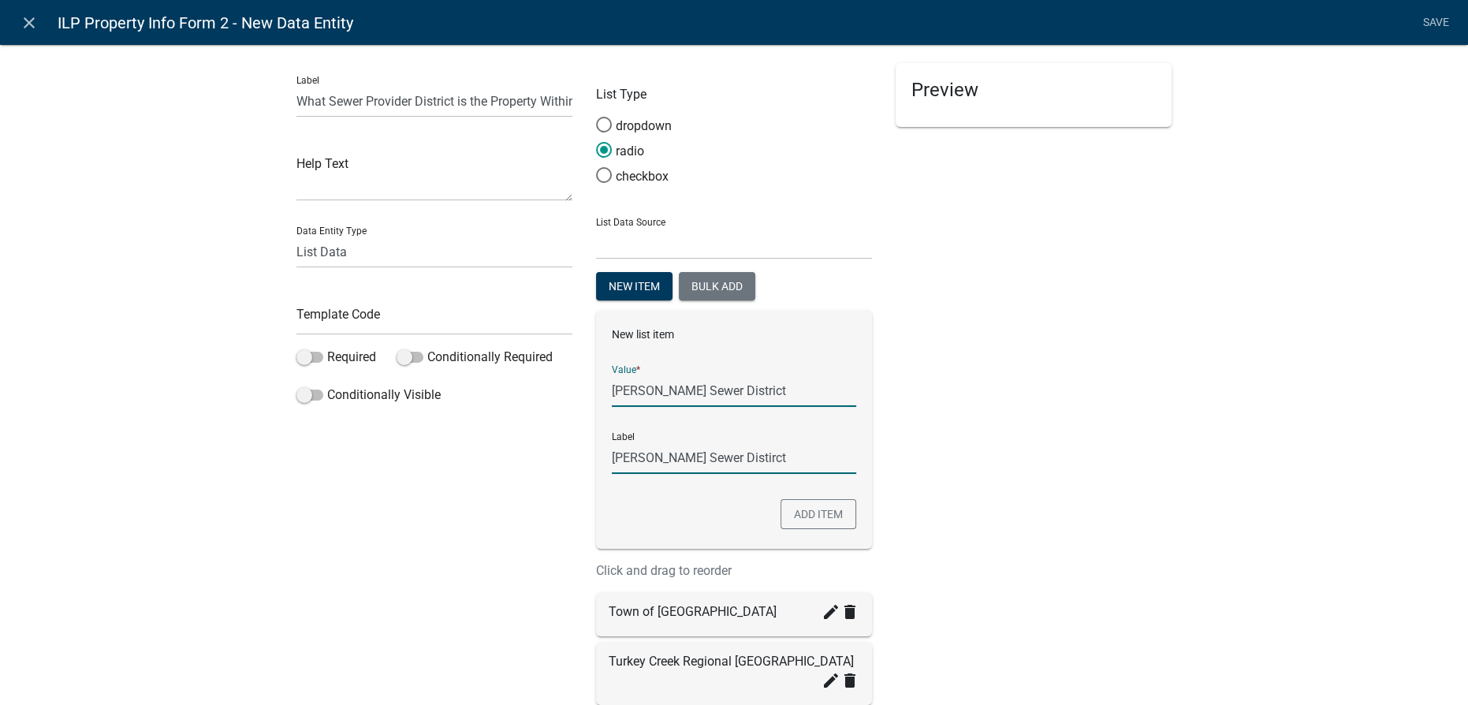
type input "Tippy-Chapman Sewer District"
click at [741, 460] on input "Tippy-Chapman Sewer District" at bounding box center [734, 458] width 244 height 32
drag, startPoint x: 741, startPoint y: 460, endPoint x: 717, endPoint y: 459, distance: 24.5
click at [714, 467] on input "Tippy-Chapman Sewer District" at bounding box center [734, 458] width 244 height 32
drag, startPoint x: 745, startPoint y: 456, endPoint x: 777, endPoint y: 456, distance: 32.3
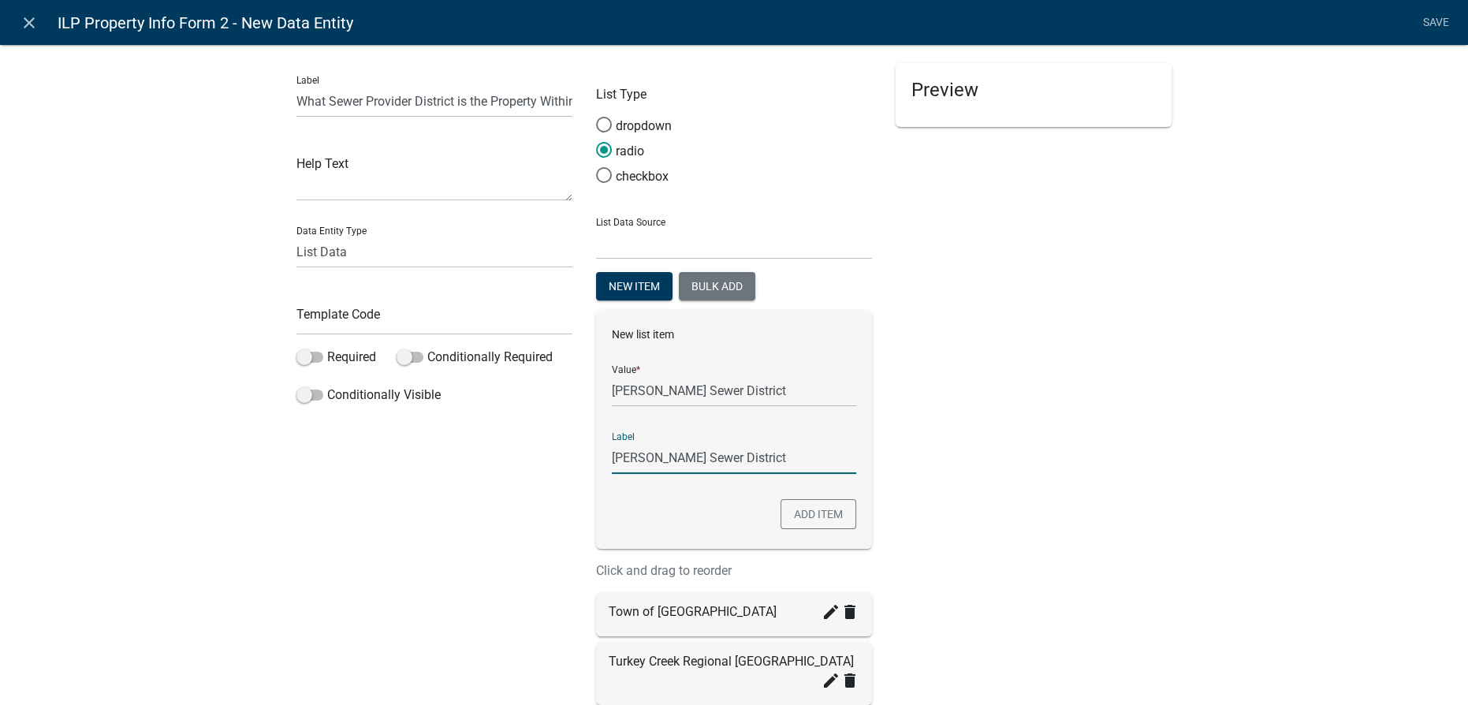
click at [748, 456] on input "Tippy-Chapman Sewer District" at bounding box center [734, 458] width 244 height 32
click at [819, 515] on button "Add item" at bounding box center [819, 514] width 76 height 30
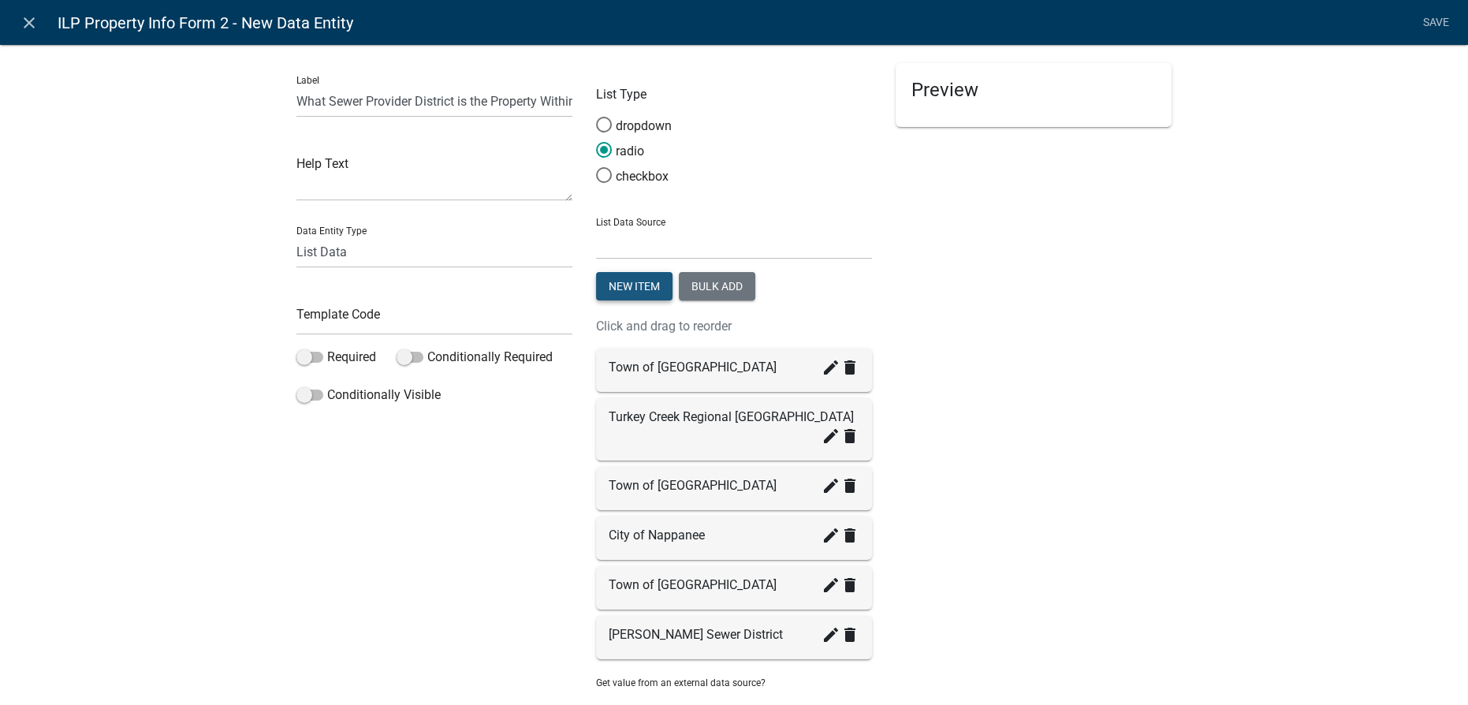
click at [611, 280] on button "New item" at bounding box center [634, 286] width 76 height 28
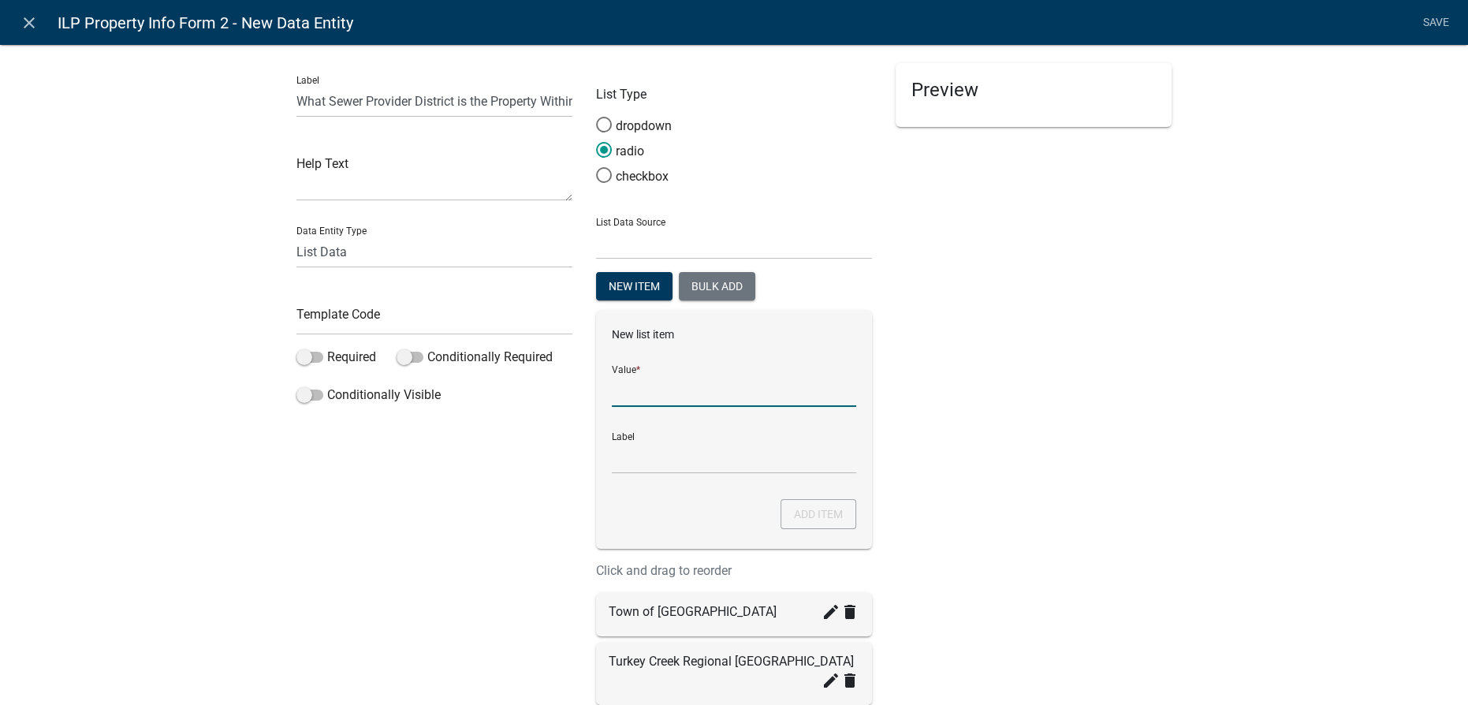
click at [638, 381] on input "List Data Source" at bounding box center [734, 391] width 244 height 32
type input "Town of North Webster"
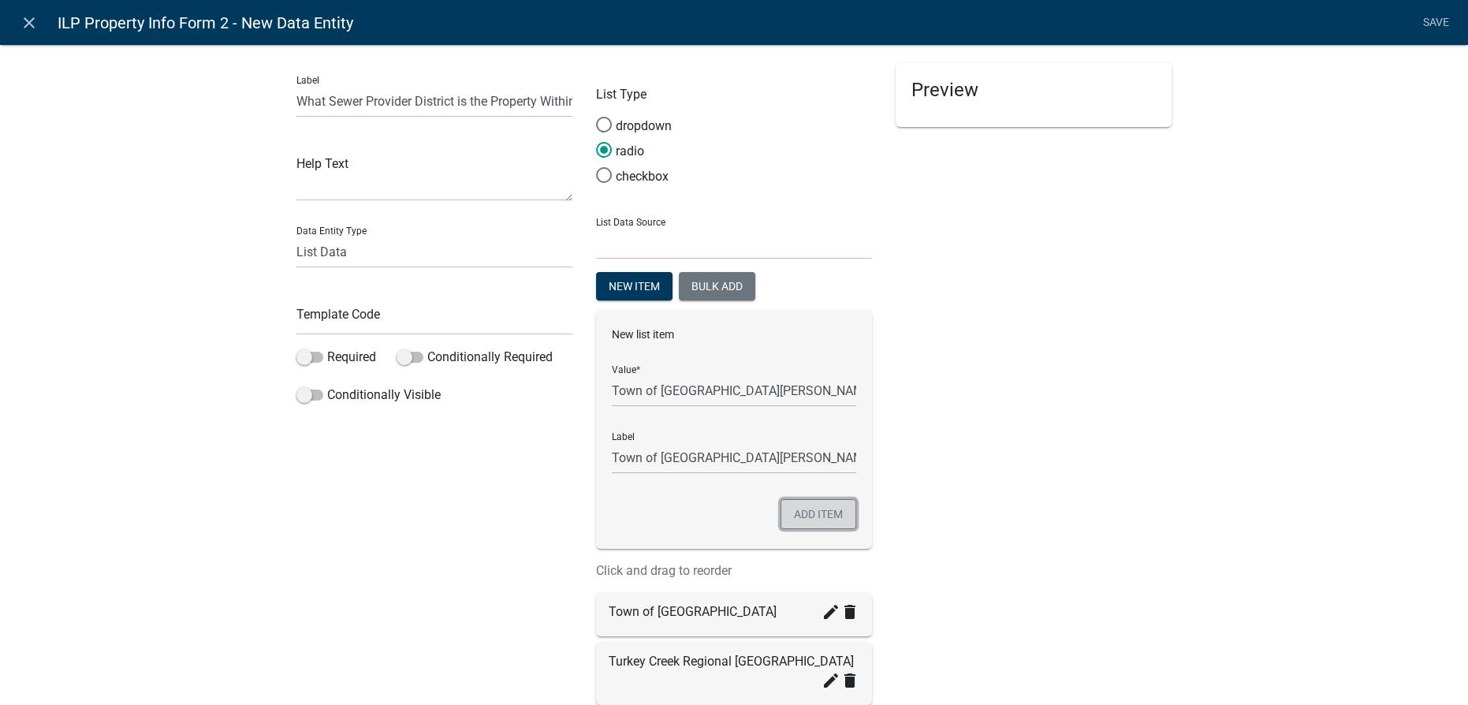
click at [815, 501] on button "Add item" at bounding box center [819, 514] width 76 height 30
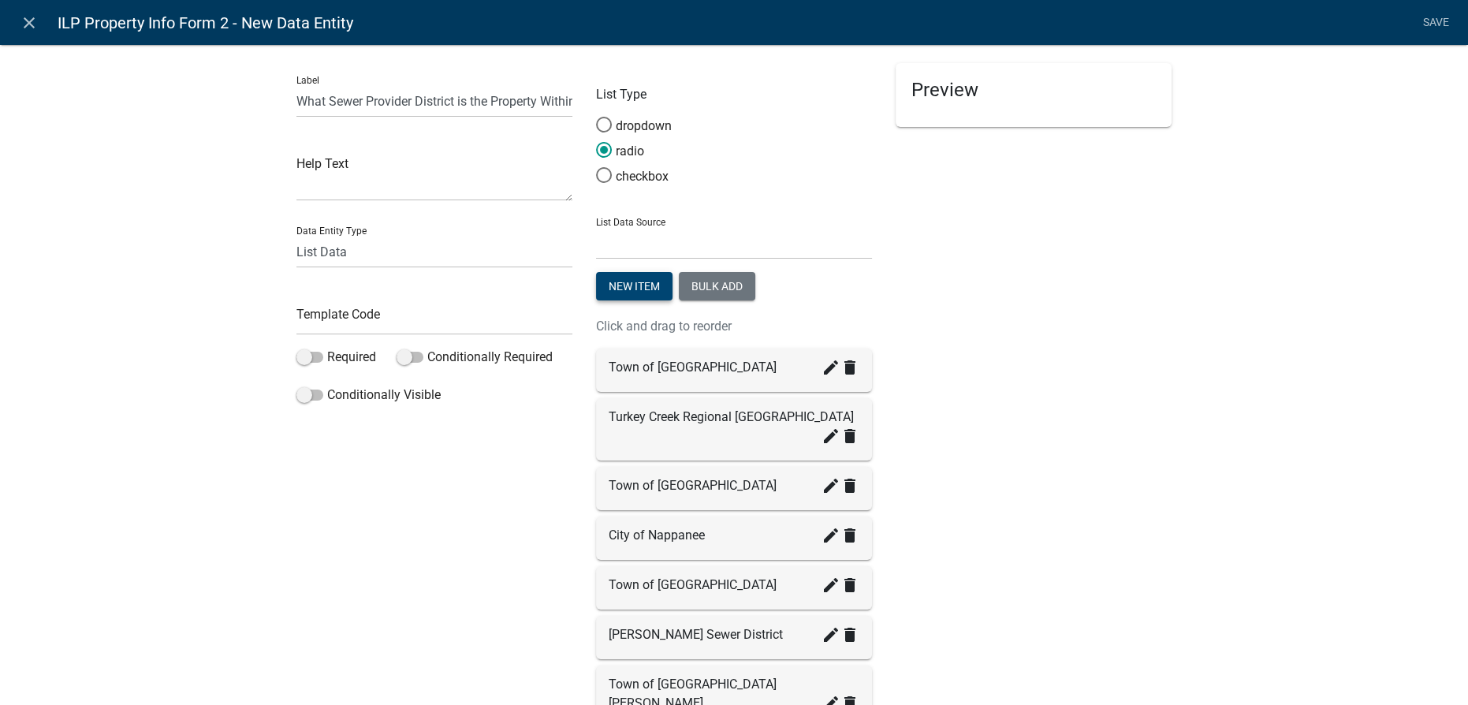
click at [628, 285] on button "New item" at bounding box center [634, 286] width 76 height 28
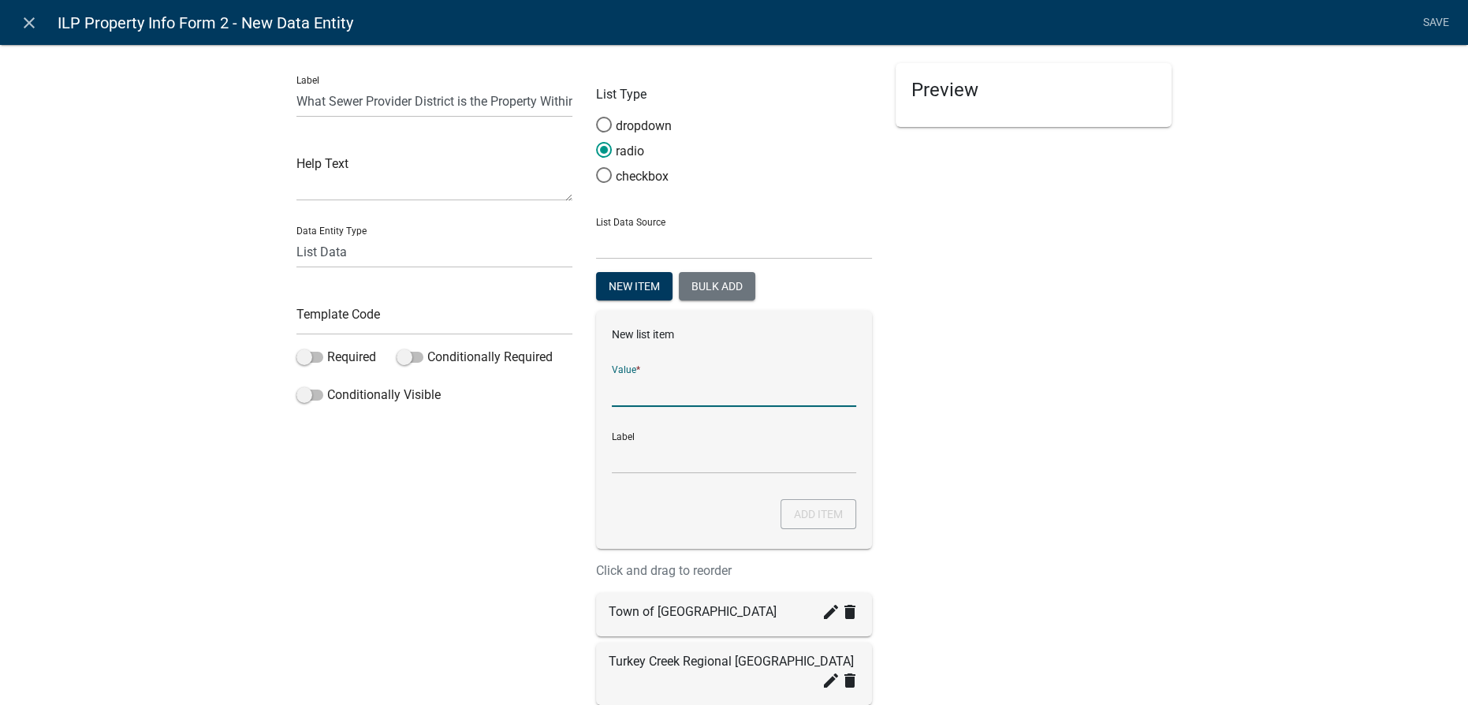
click at [632, 401] on input "List Data Source" at bounding box center [734, 391] width 244 height 32
type input "Lakeland Regional Sewer District"
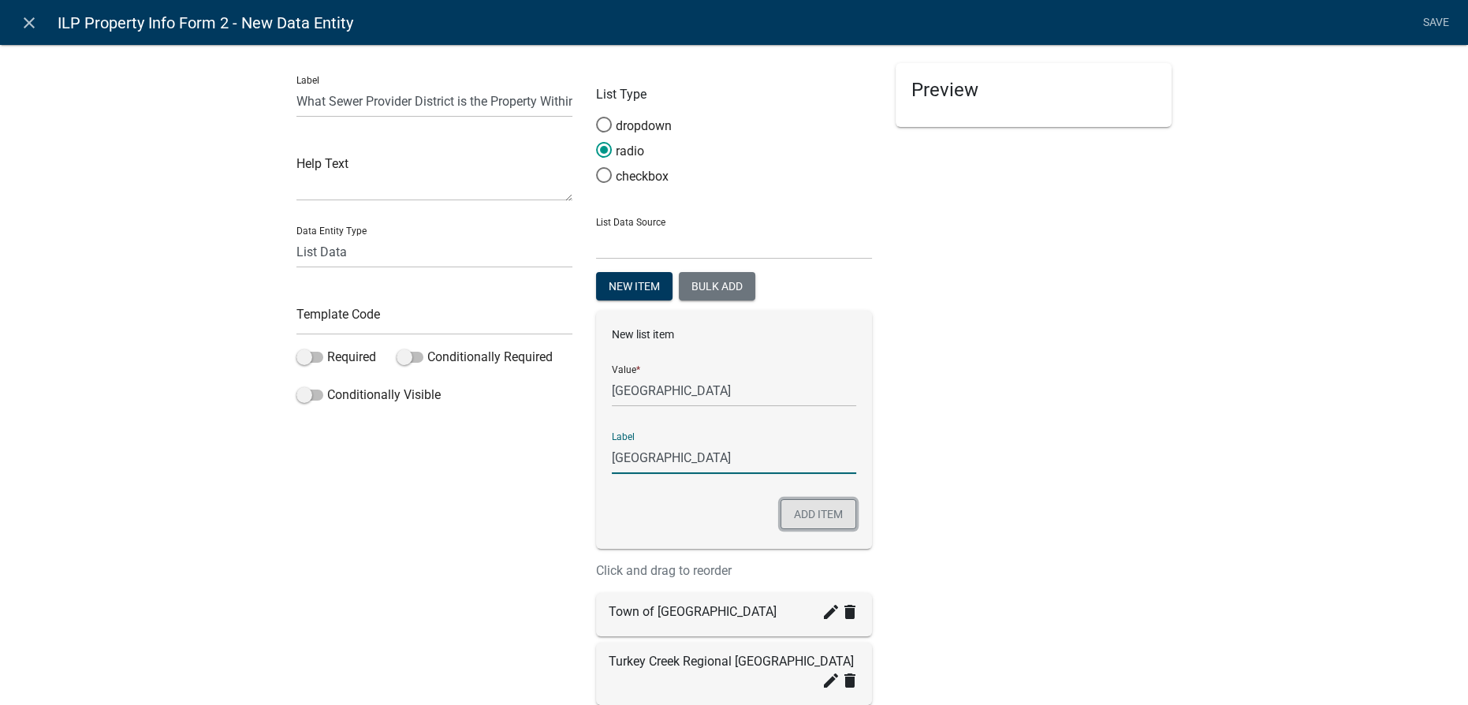
click at [804, 519] on button "Add item" at bounding box center [819, 514] width 76 height 30
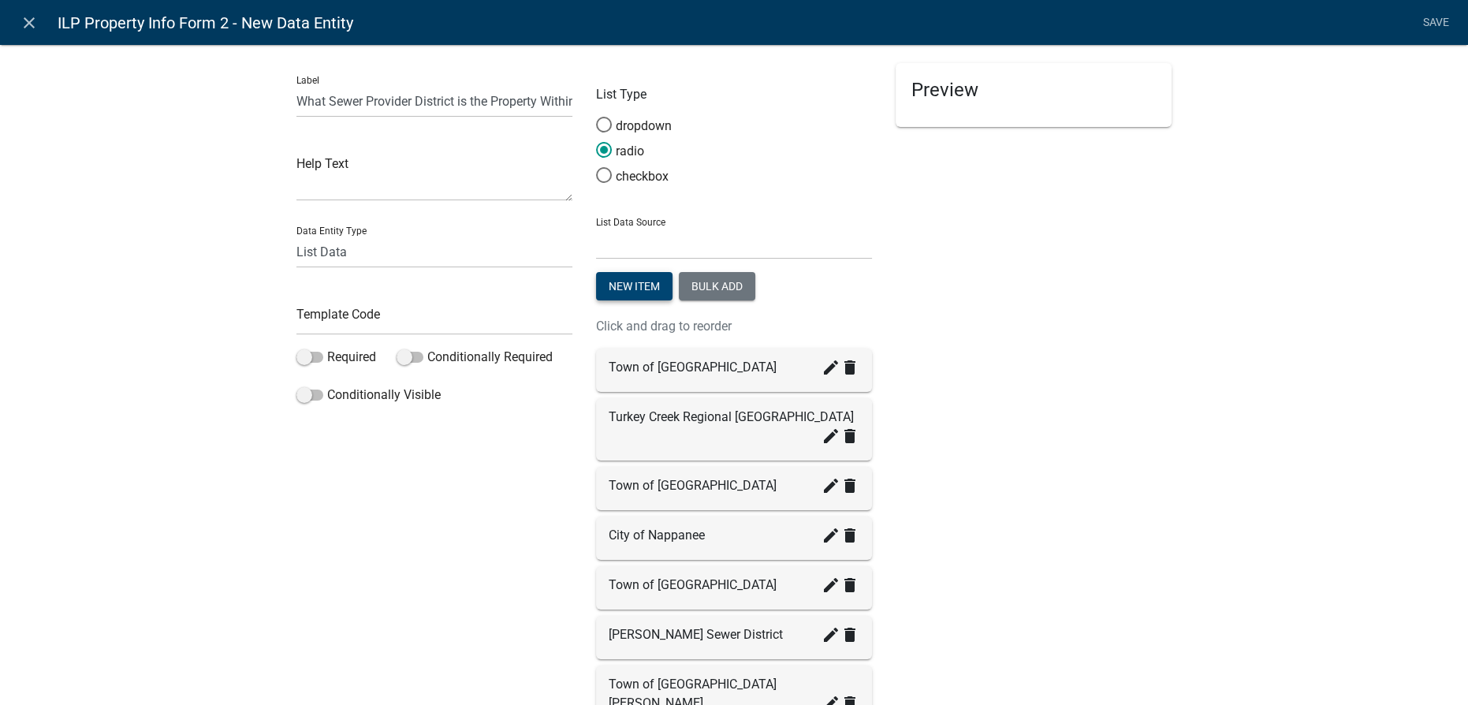
click at [624, 292] on button "New item" at bounding box center [634, 286] width 76 height 28
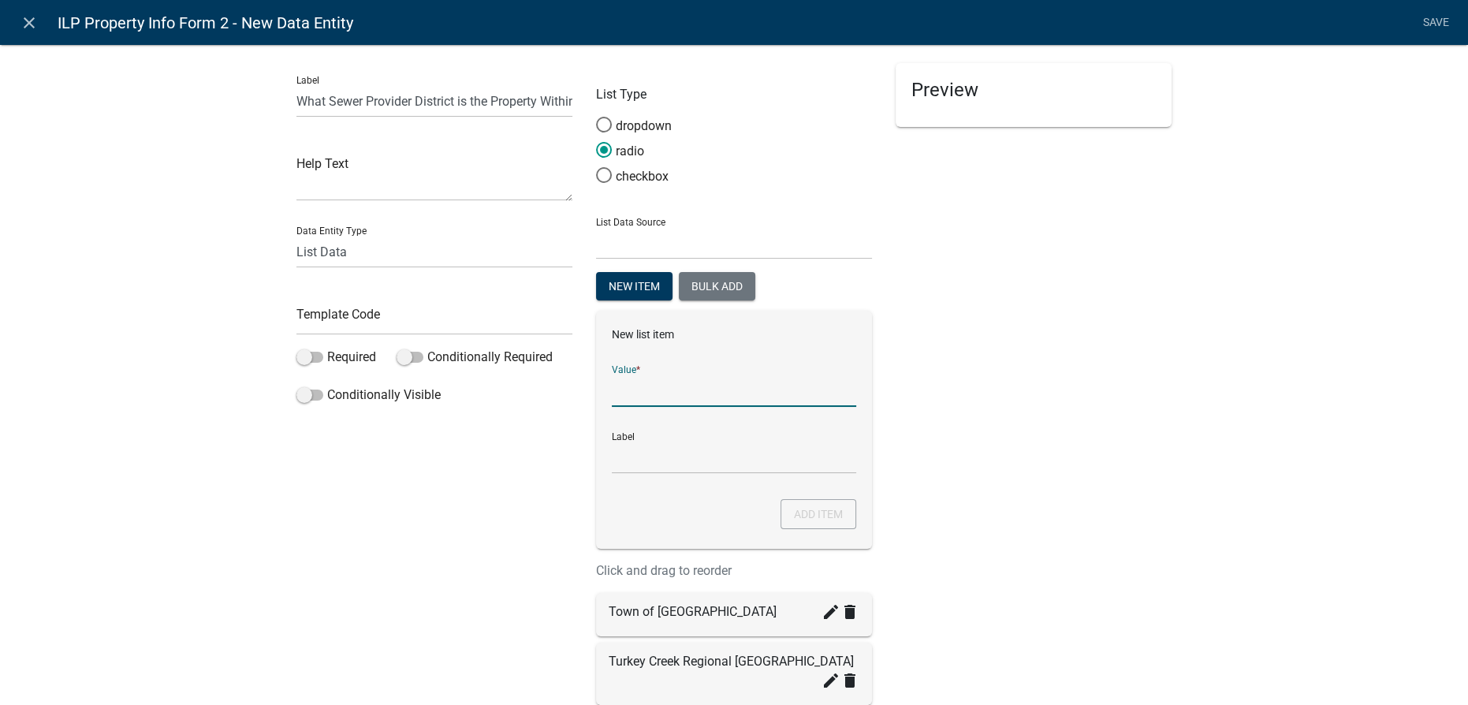
click at [617, 382] on input "List Data Source" at bounding box center [734, 391] width 244 height 32
type input "Town of Etna Green"
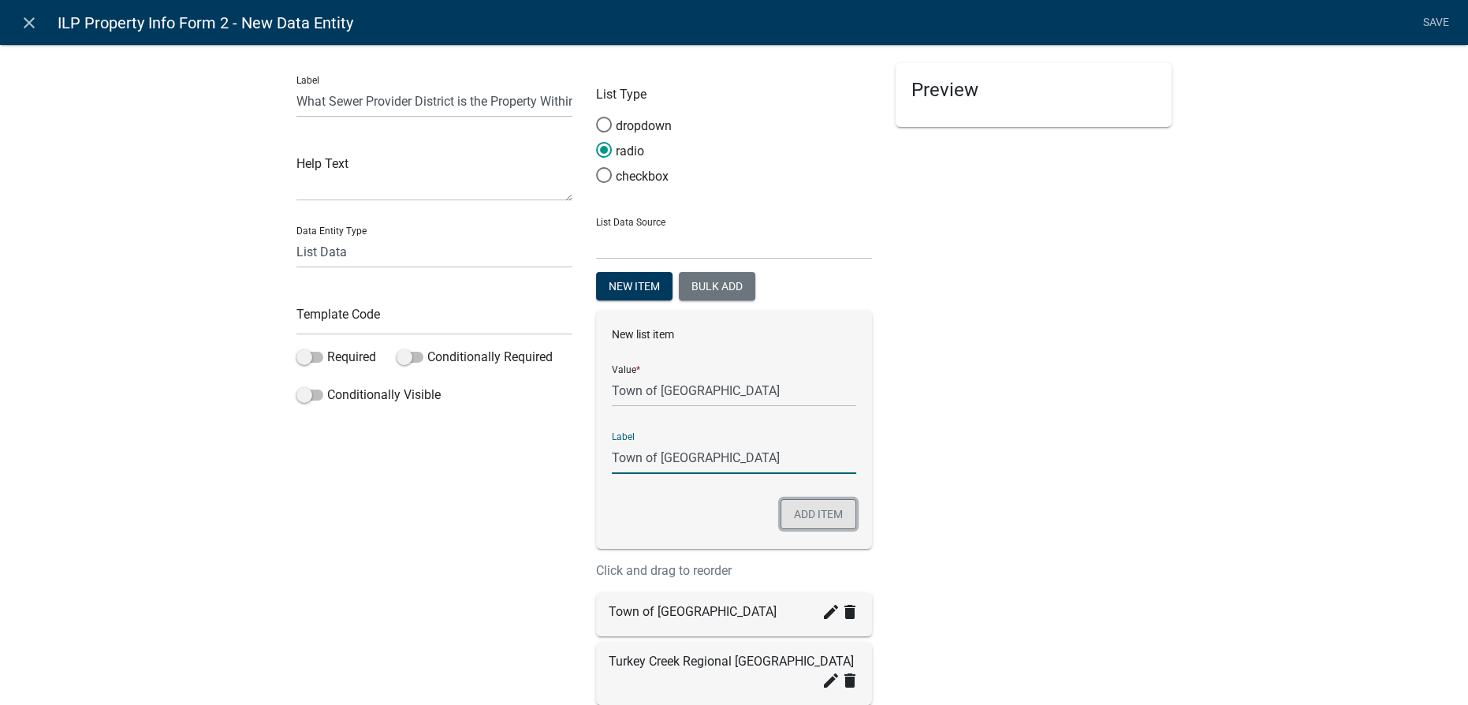
click at [815, 520] on button "Add item" at bounding box center [819, 514] width 76 height 30
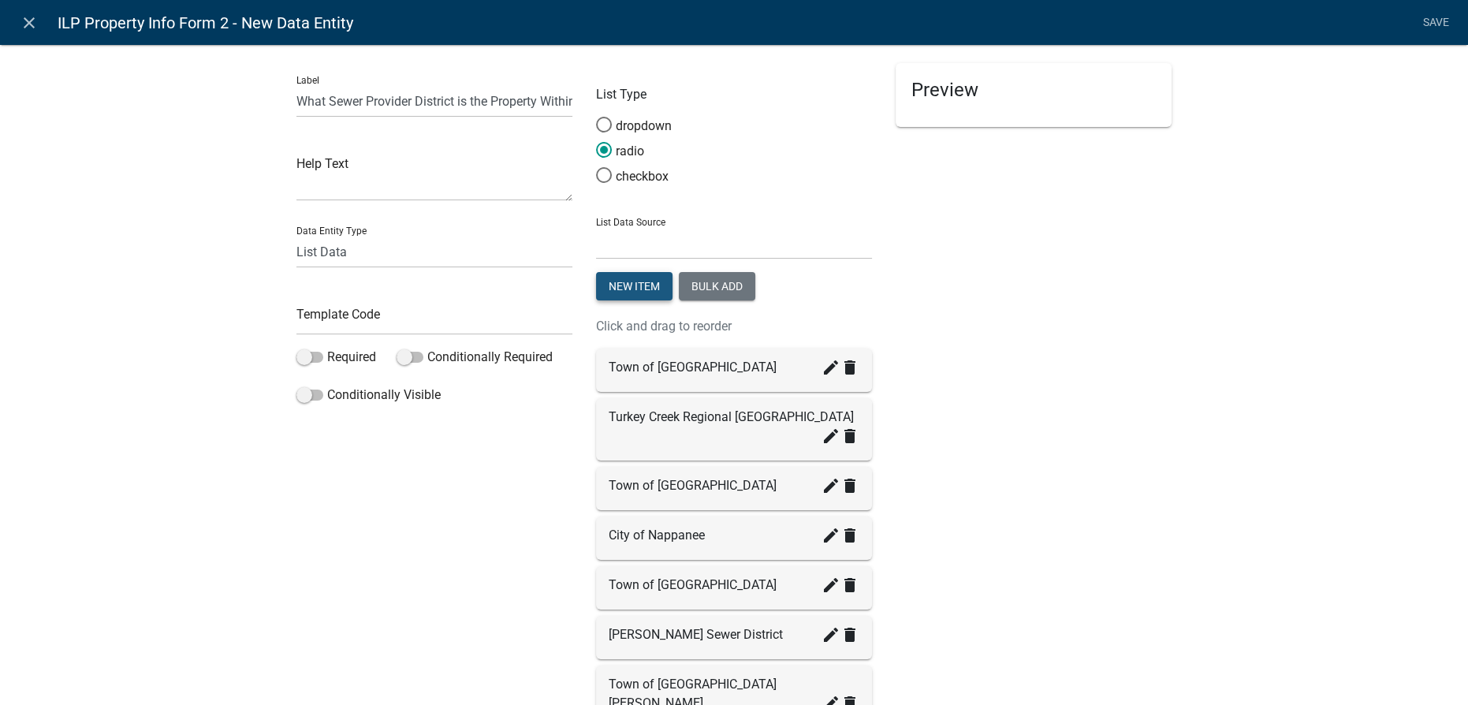
click at [635, 278] on button "New item" at bounding box center [634, 286] width 76 height 28
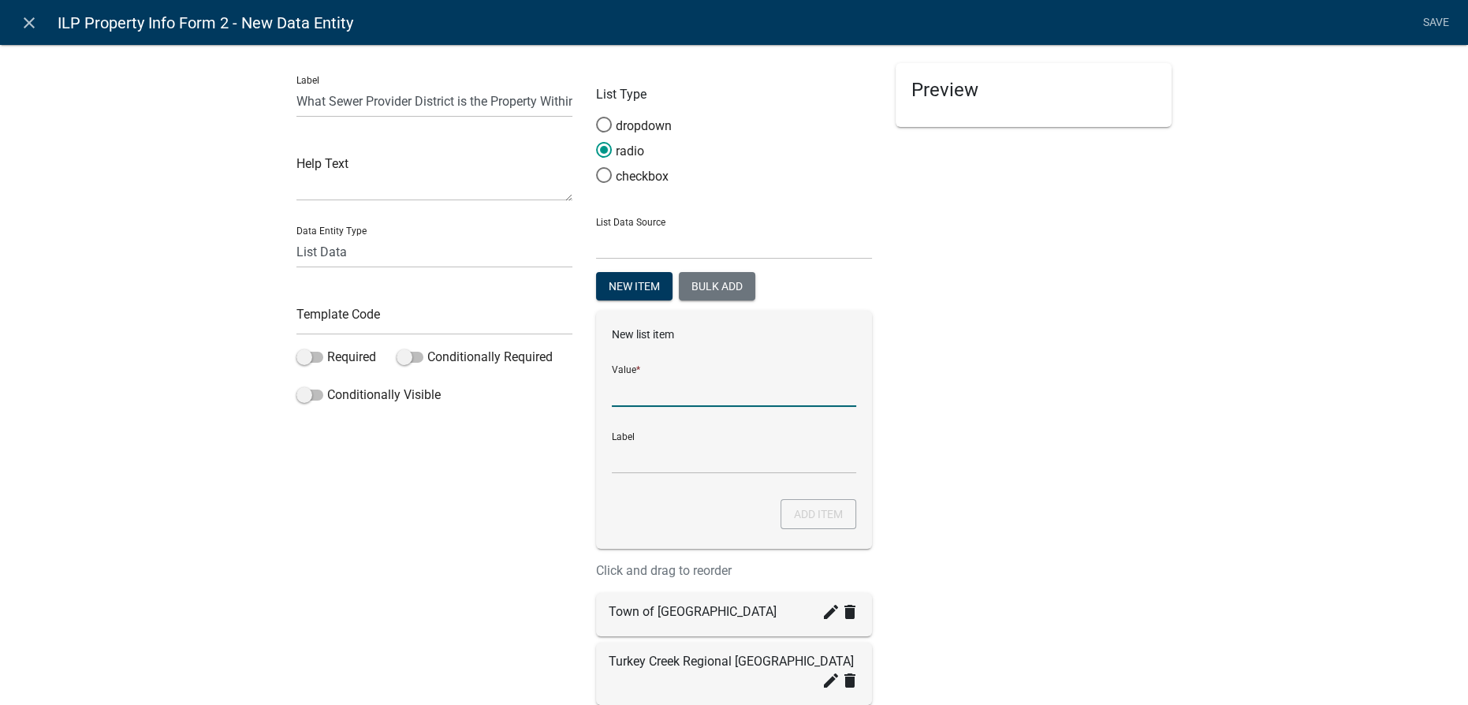
click at [624, 397] on input "List Data Source" at bounding box center [734, 391] width 244 height 32
type input "City of Warsaw"
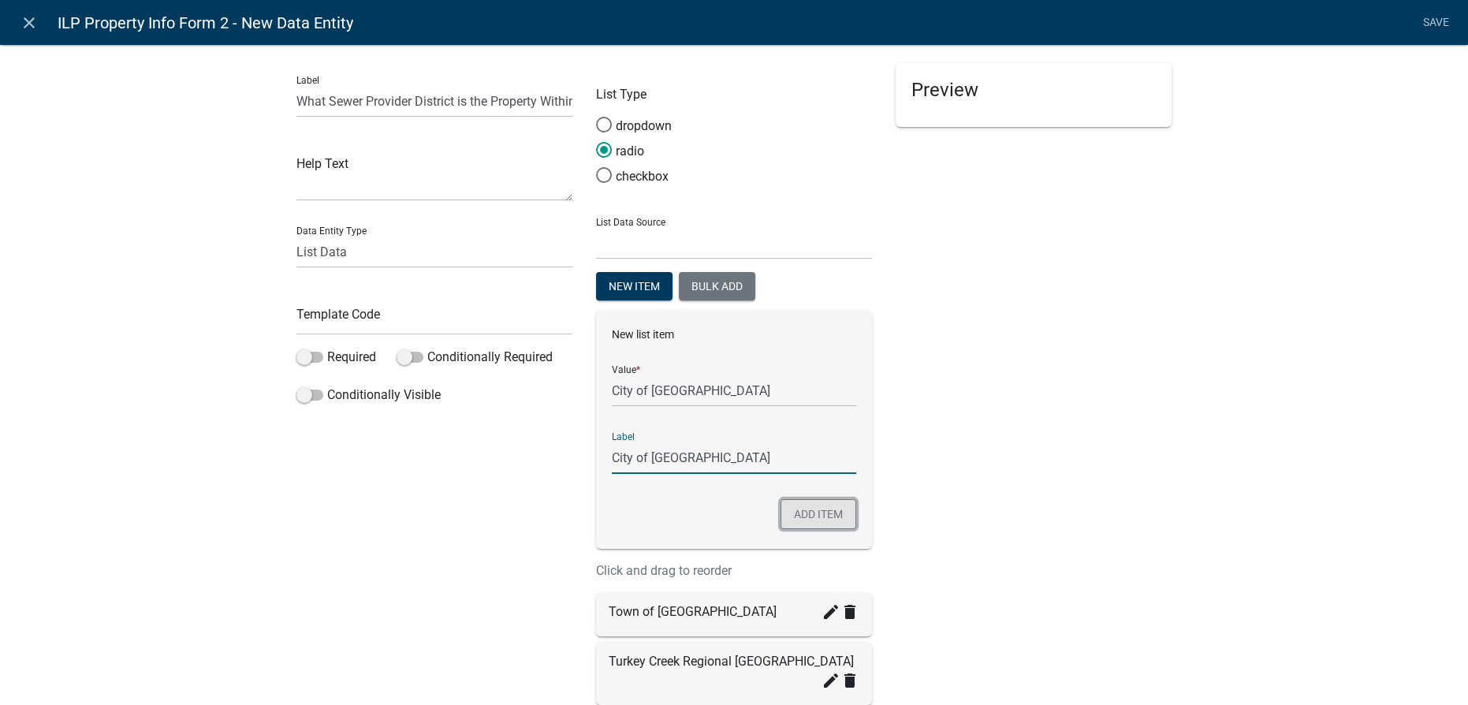
click at [843, 524] on button "Add item" at bounding box center [819, 514] width 76 height 30
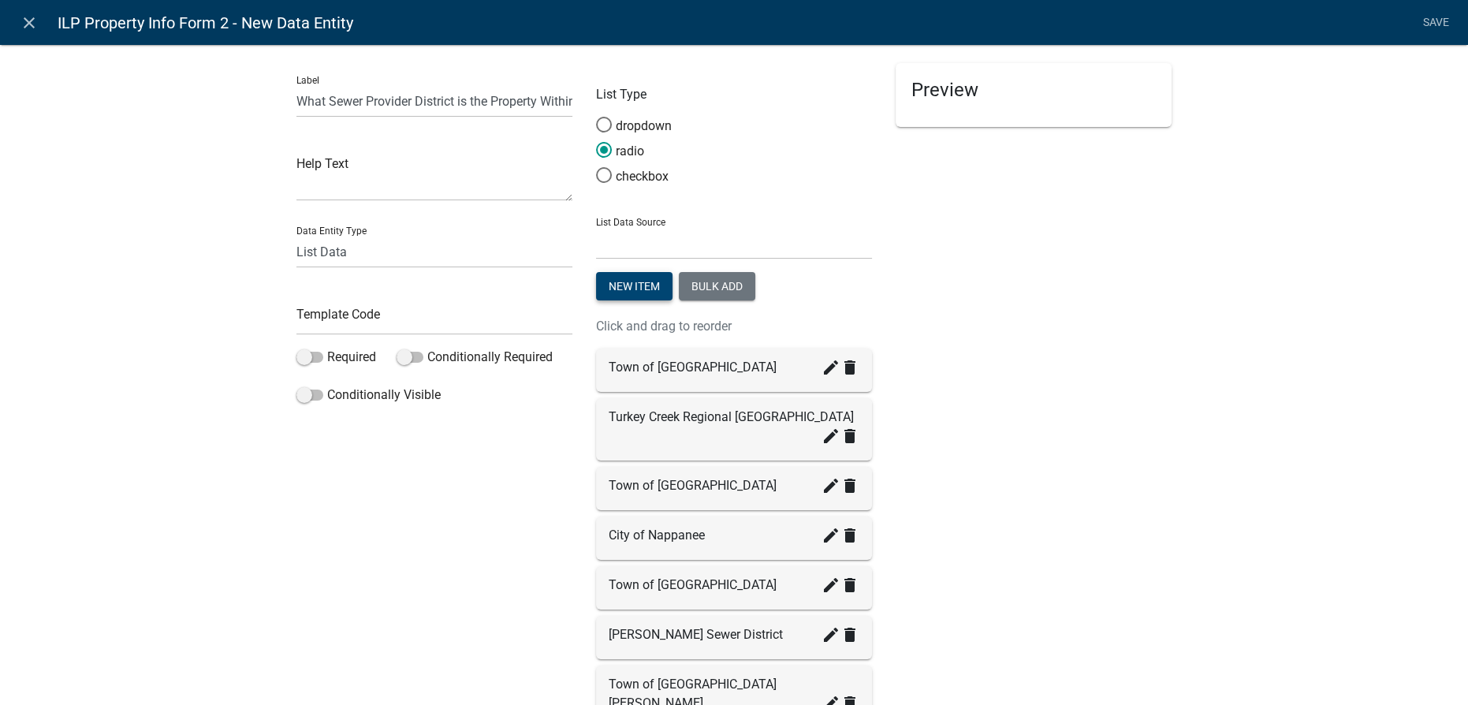
click at [640, 285] on button "New item" at bounding box center [634, 286] width 76 height 28
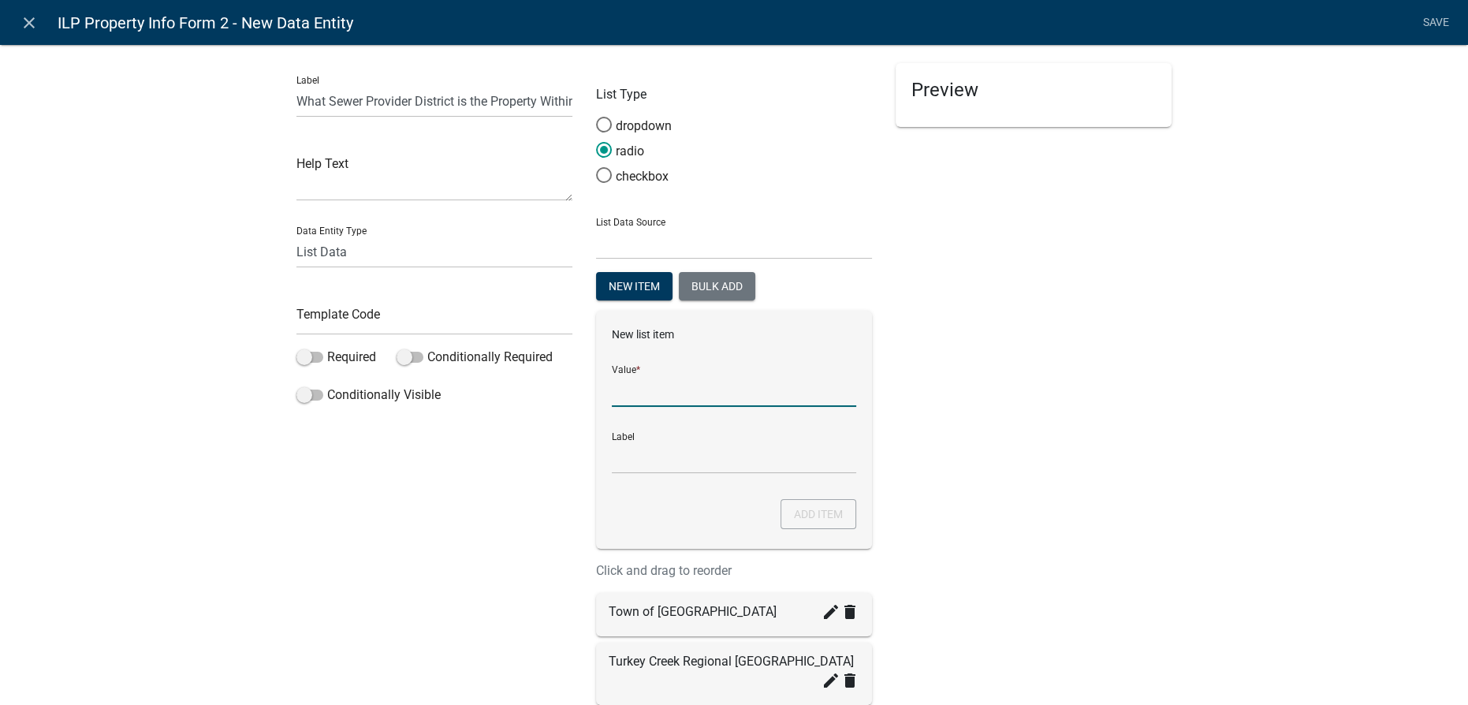
click at [647, 388] on input "List Data Source" at bounding box center [734, 391] width 244 height 32
type input "Town of Winona Lake"
click at [808, 509] on button "Add item" at bounding box center [819, 514] width 76 height 30
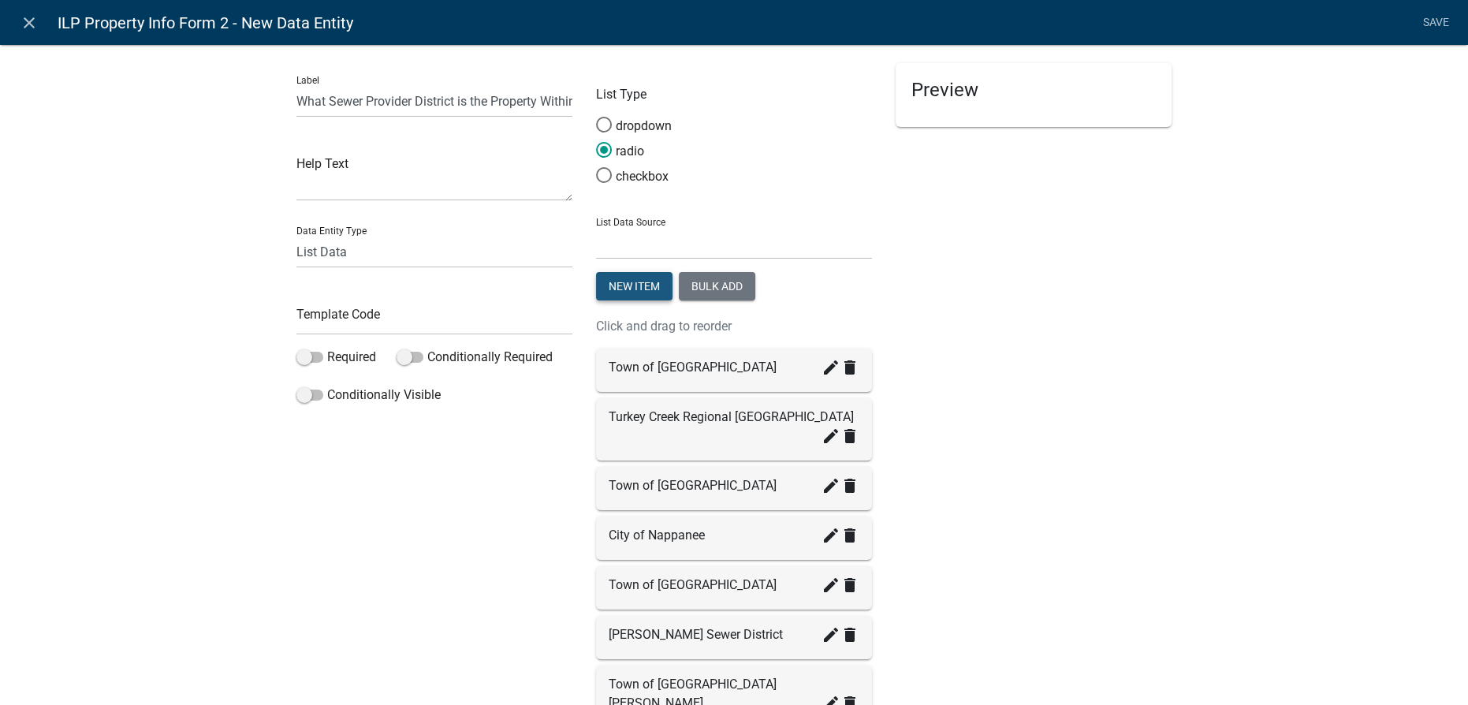
click at [609, 293] on button "New item" at bounding box center [634, 286] width 76 height 28
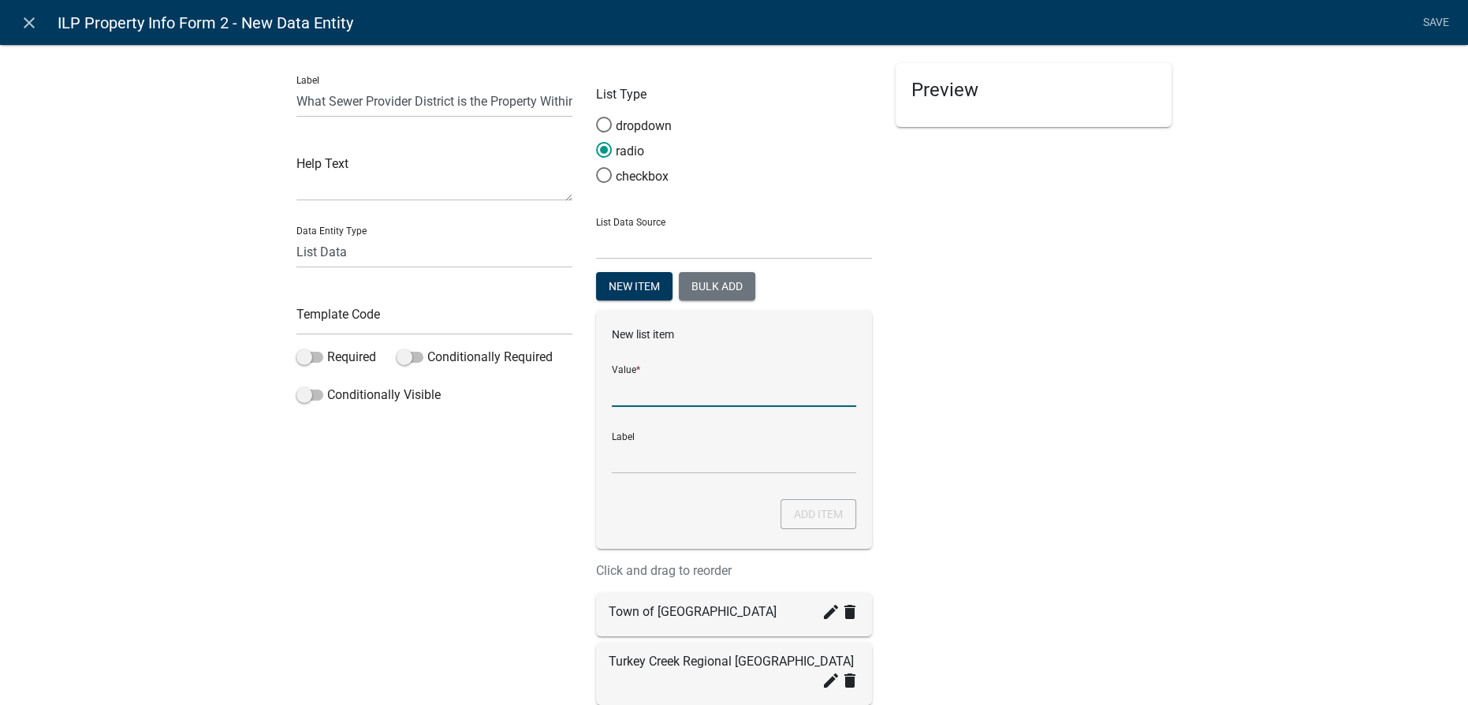
click at [734, 400] on input "List Data Source" at bounding box center [734, 391] width 244 height 32
type input "Town of Pierceton"
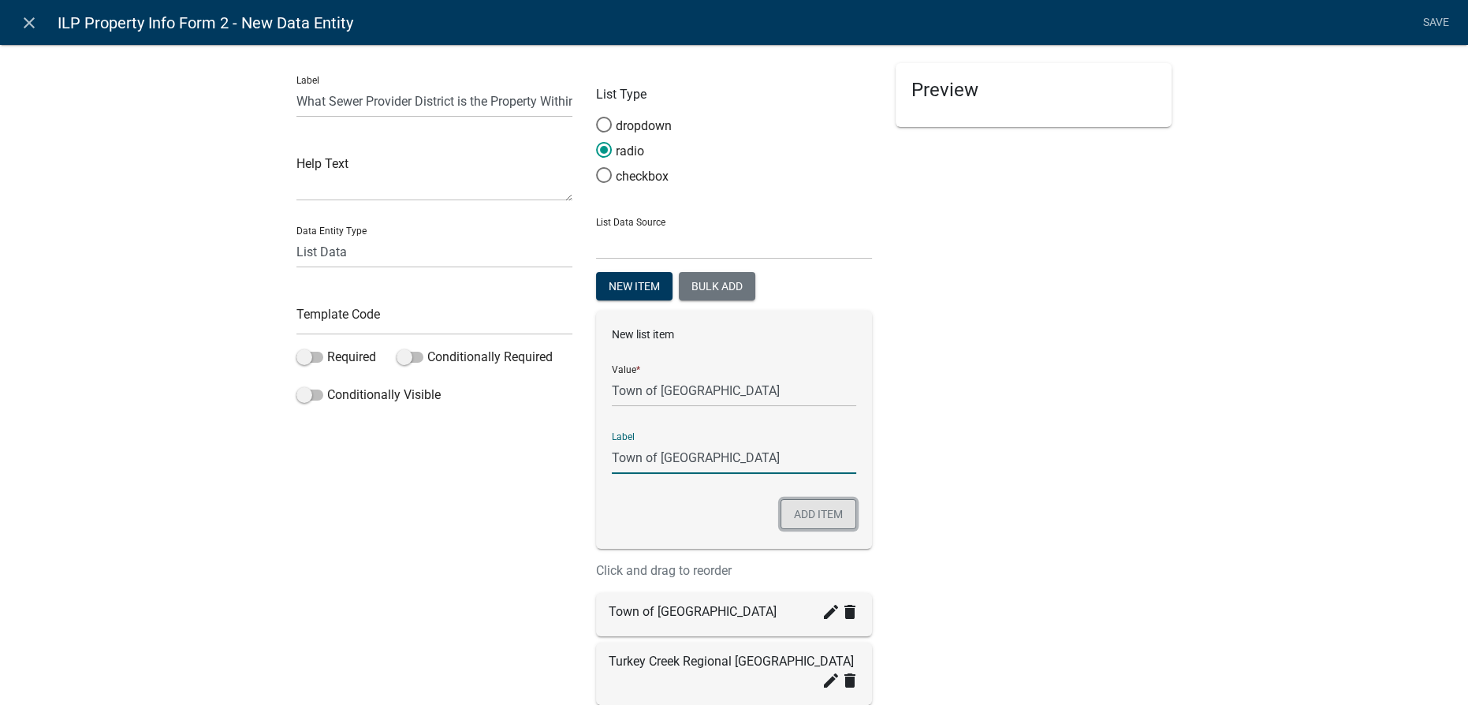
click at [805, 509] on button "Add item" at bounding box center [819, 514] width 76 height 30
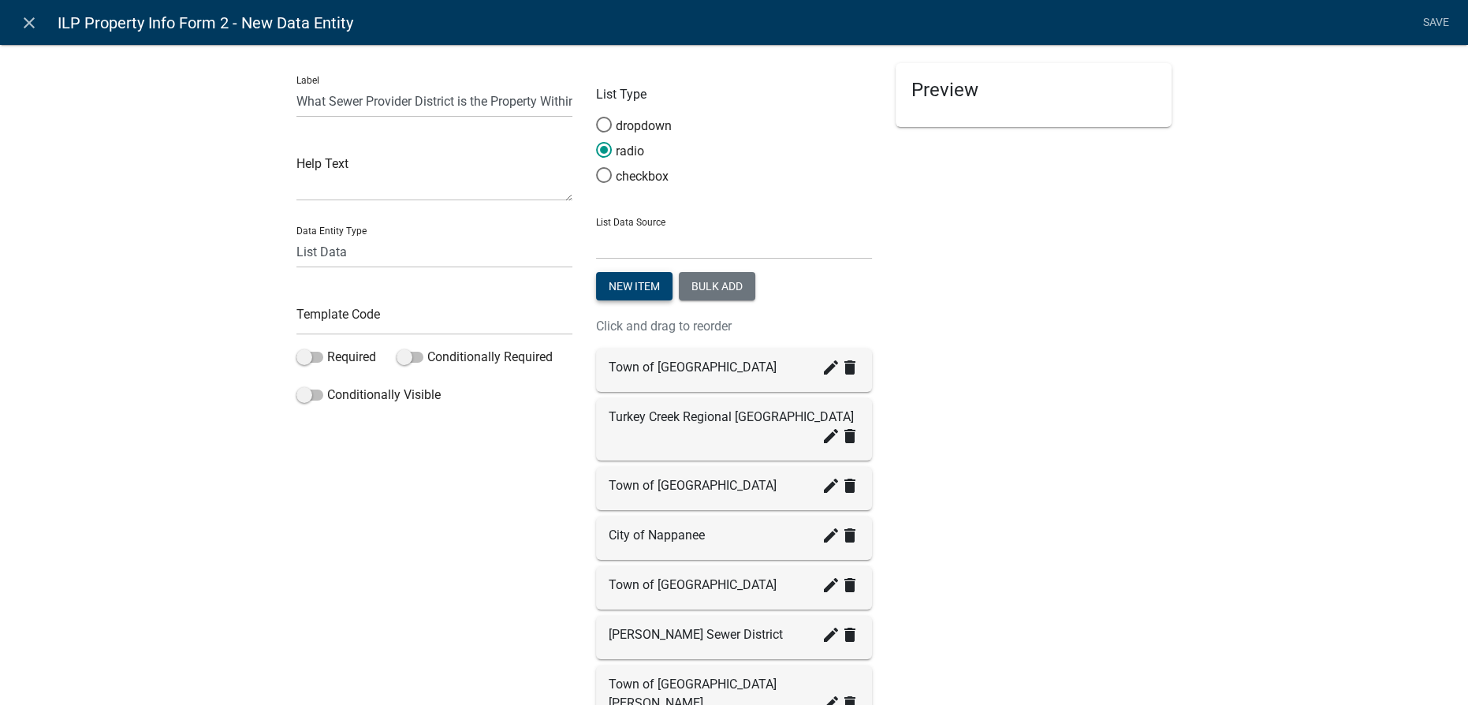
click at [610, 282] on button "New item" at bounding box center [634, 286] width 76 height 28
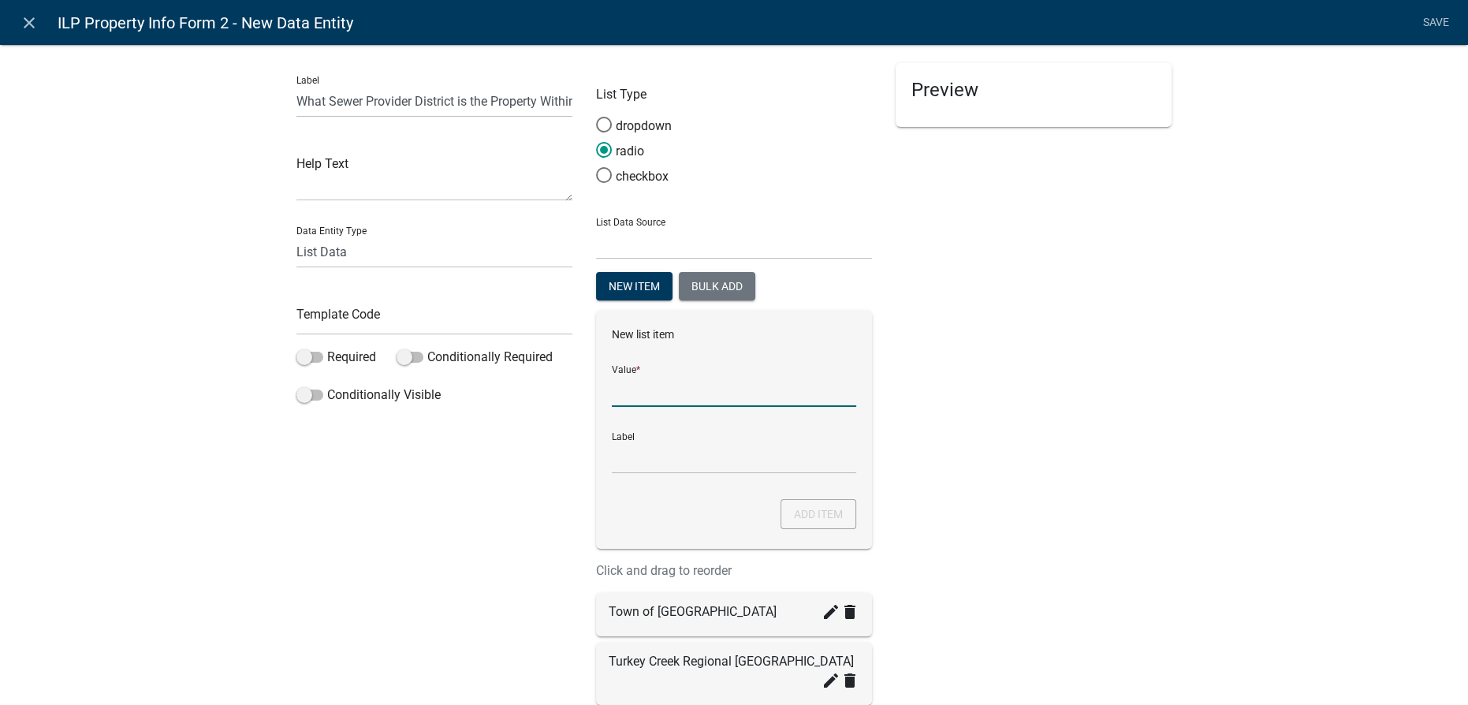
click at [696, 401] on input "List Data Source" at bounding box center [734, 391] width 244 height 32
type input "Town of Sydney"
click at [811, 518] on button "Add item" at bounding box center [819, 514] width 76 height 30
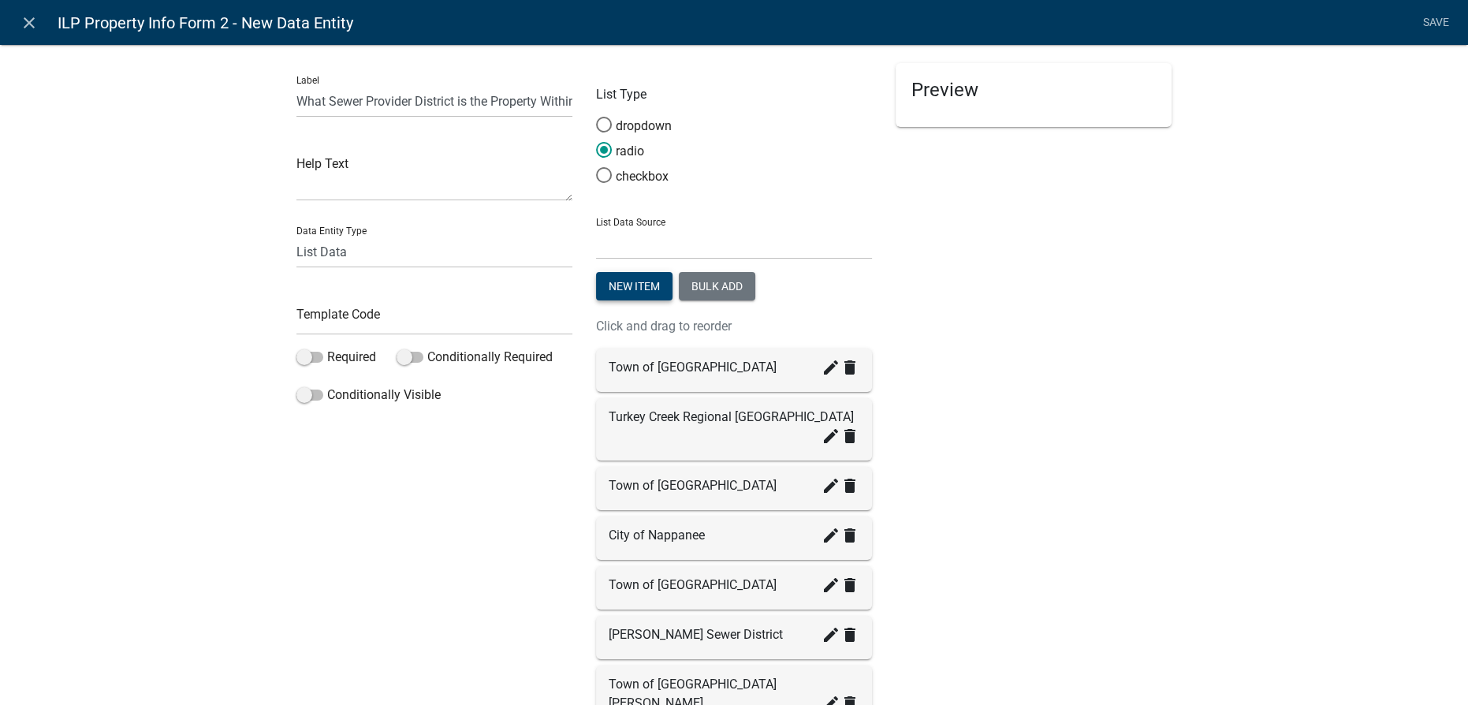
click at [631, 289] on button "New item" at bounding box center [634, 286] width 76 height 28
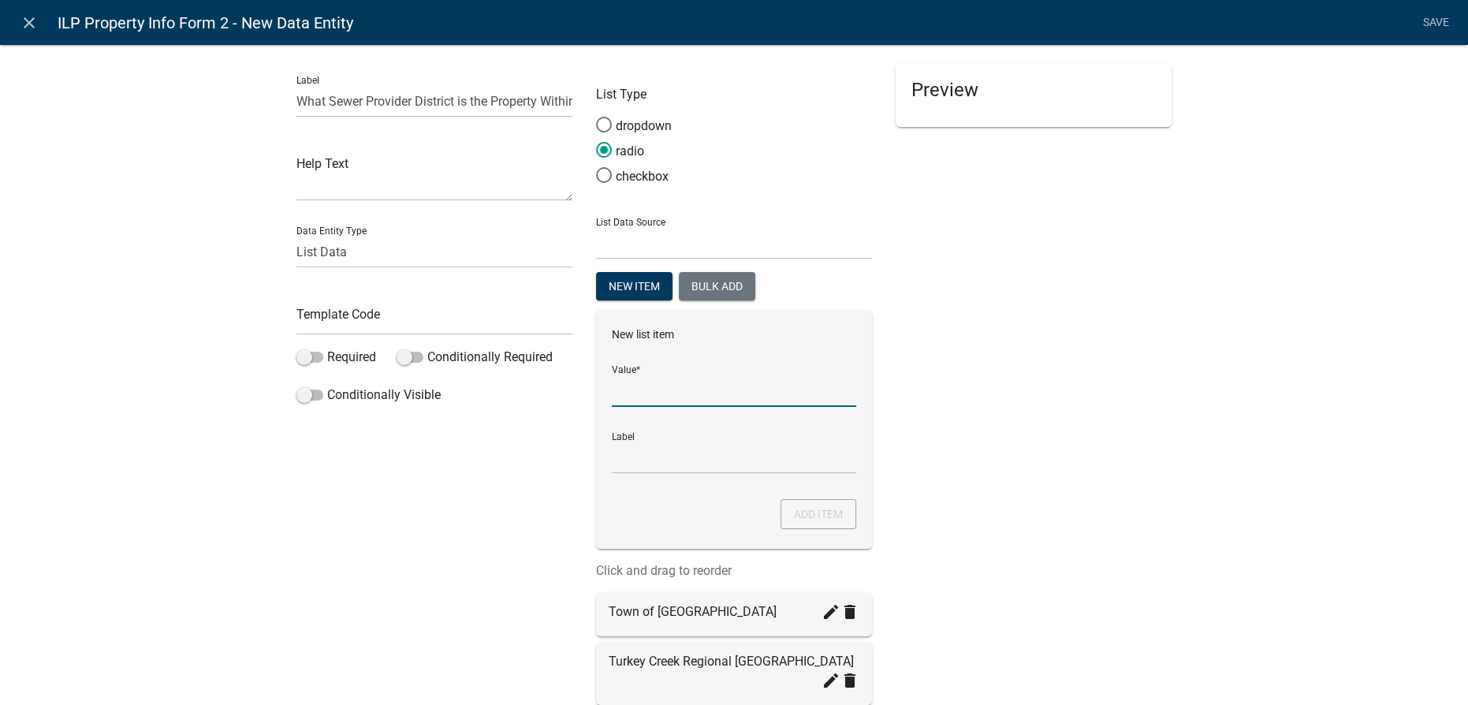
click at [631, 401] on input "List Data Source" at bounding box center [734, 391] width 244 height 32
type input "Town of Mentone"
click at [786, 508] on button "Add item" at bounding box center [819, 514] width 76 height 30
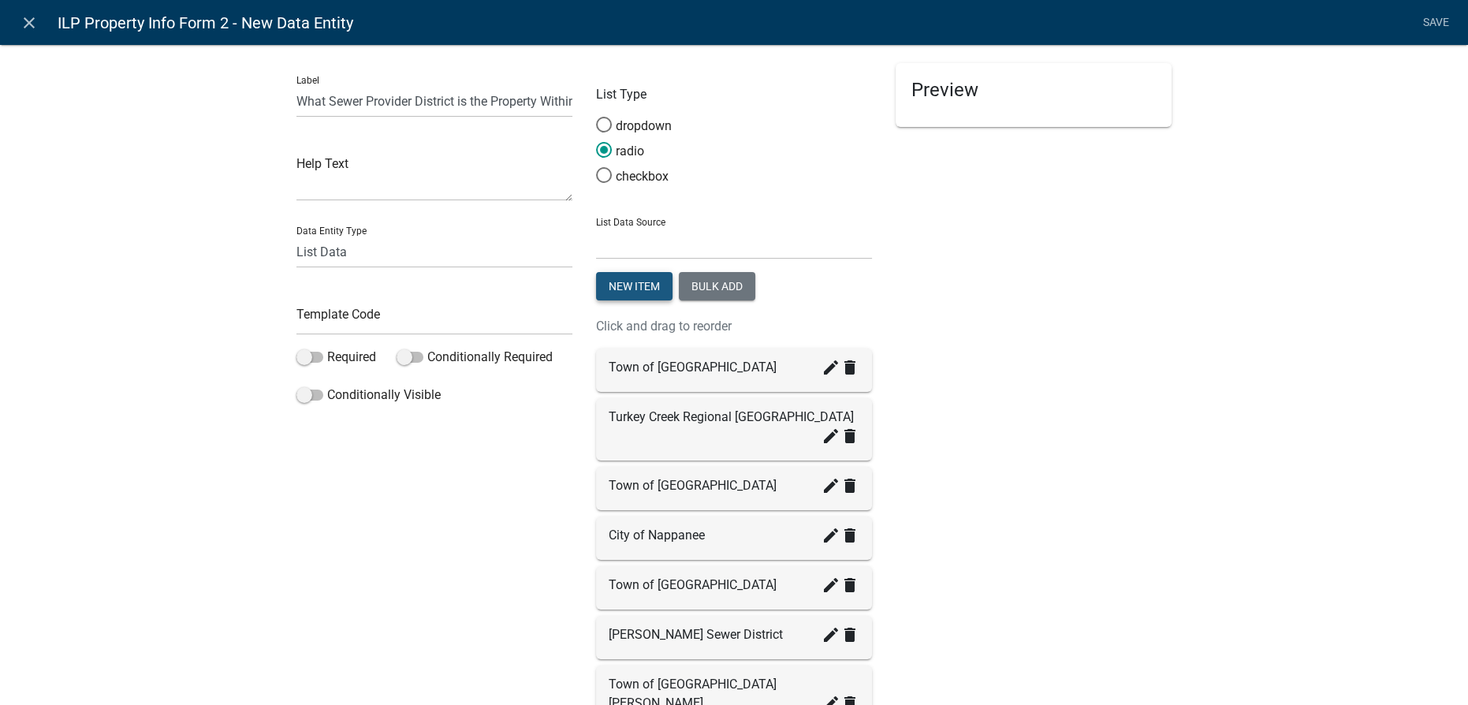
click at [609, 277] on button "New item" at bounding box center [634, 286] width 76 height 28
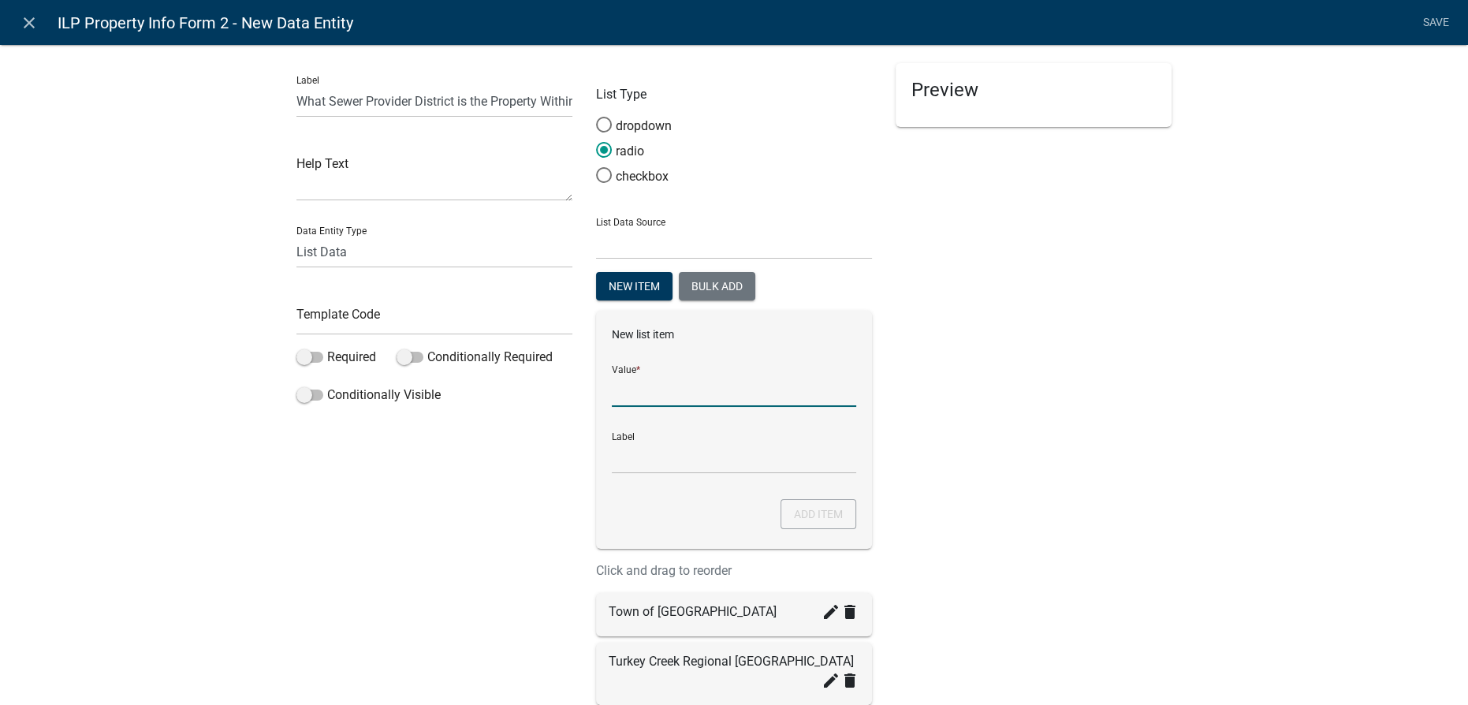
click at [645, 396] on input "List Data Source" at bounding box center [734, 391] width 244 height 32
type input "Town of Claypool"
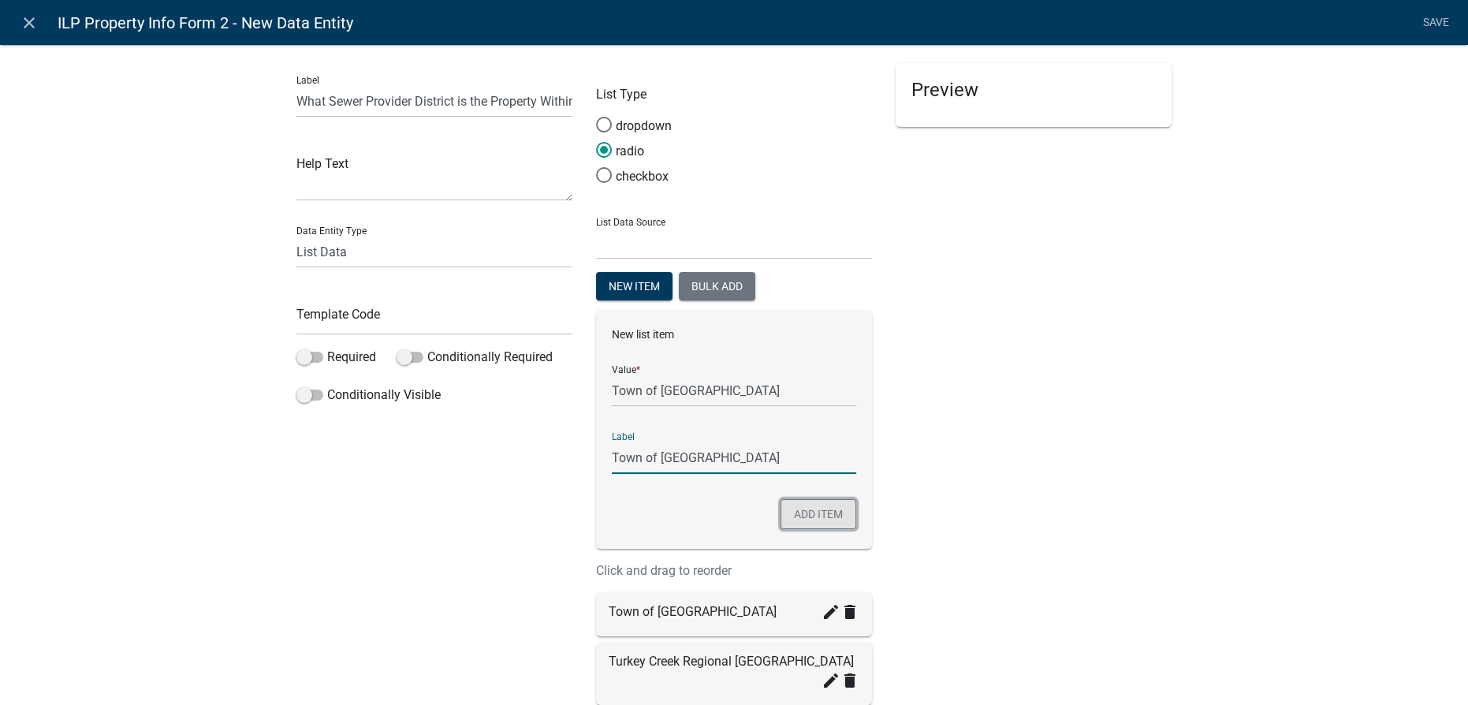
drag, startPoint x: 826, startPoint y: 525, endPoint x: 822, endPoint y: 518, distance: 8.5
click at [826, 525] on button "Add item" at bounding box center [819, 514] width 76 height 30
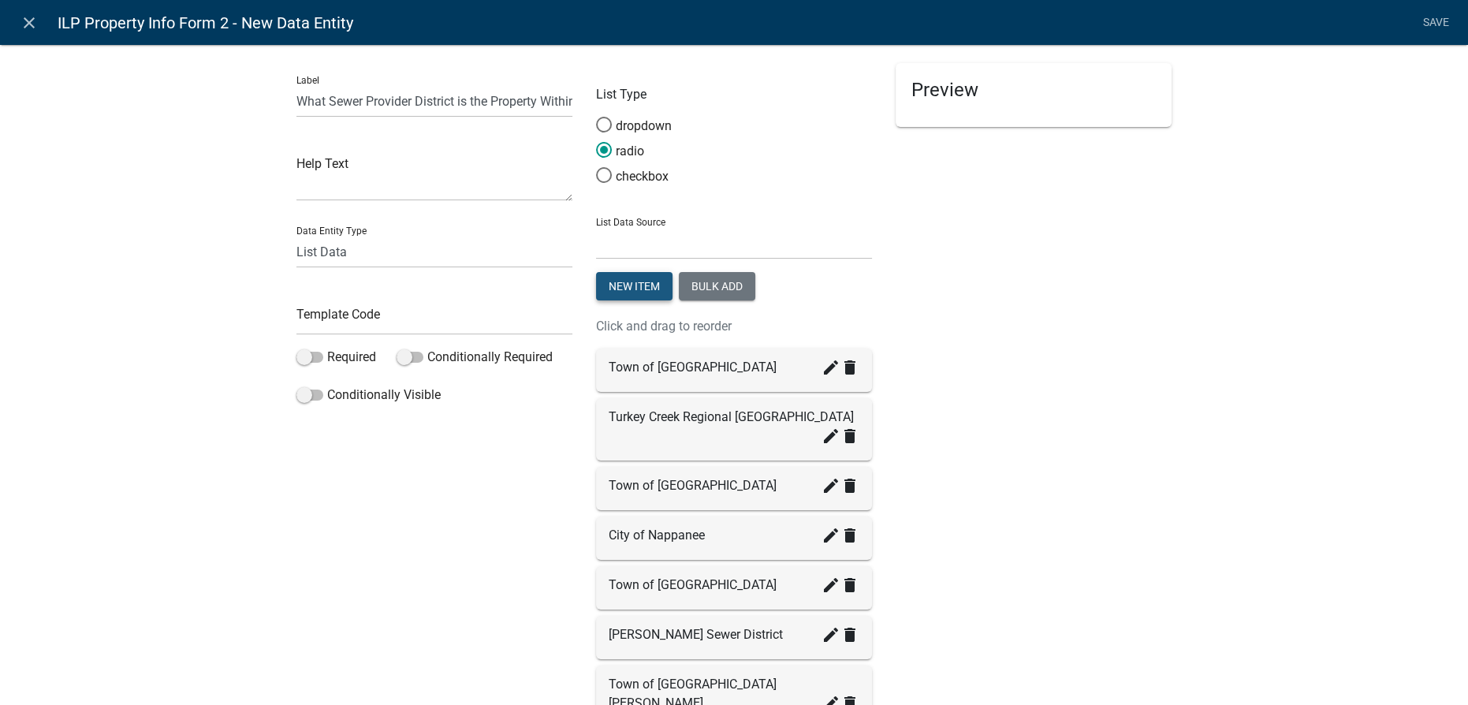
click at [626, 281] on button "New item" at bounding box center [634, 286] width 76 height 28
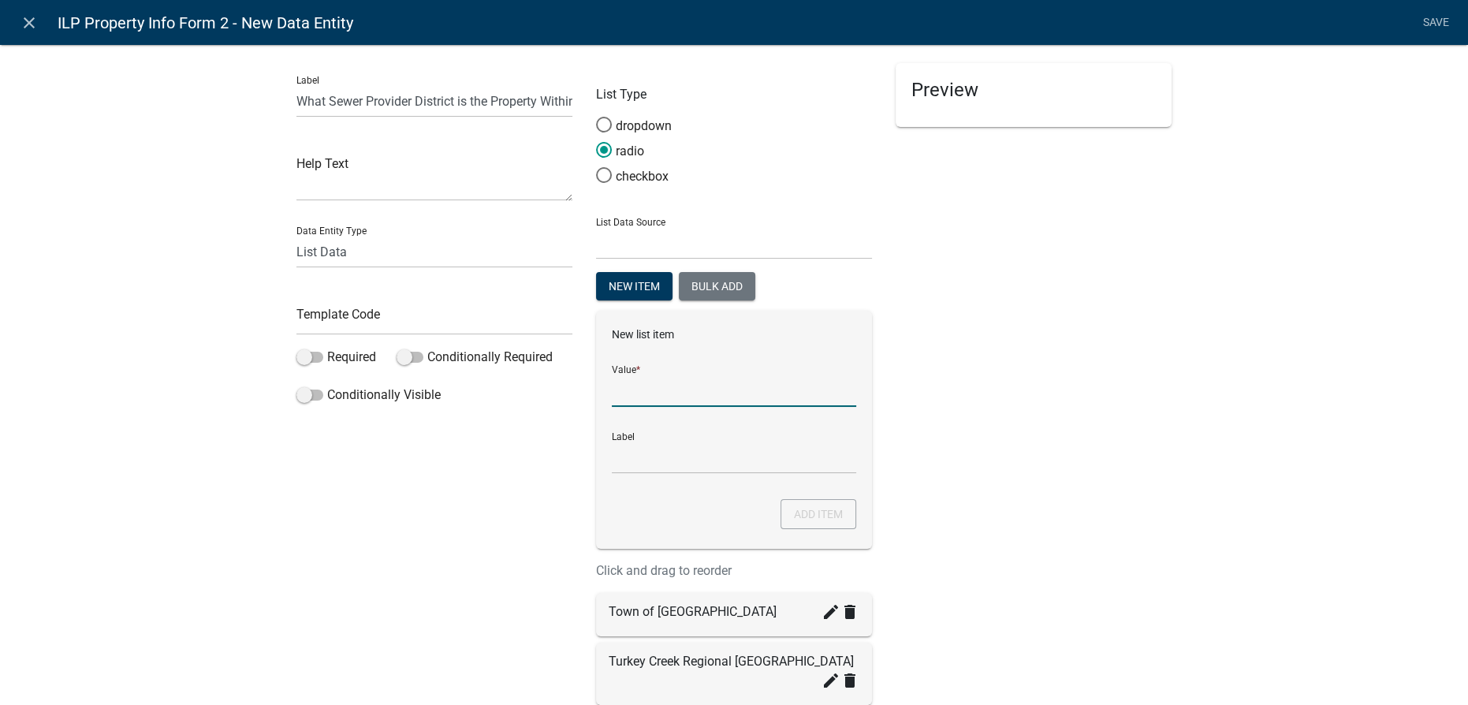
click at [647, 397] on input "List Data Source" at bounding box center [734, 391] width 244 height 32
type input "Town of Silver Lake"
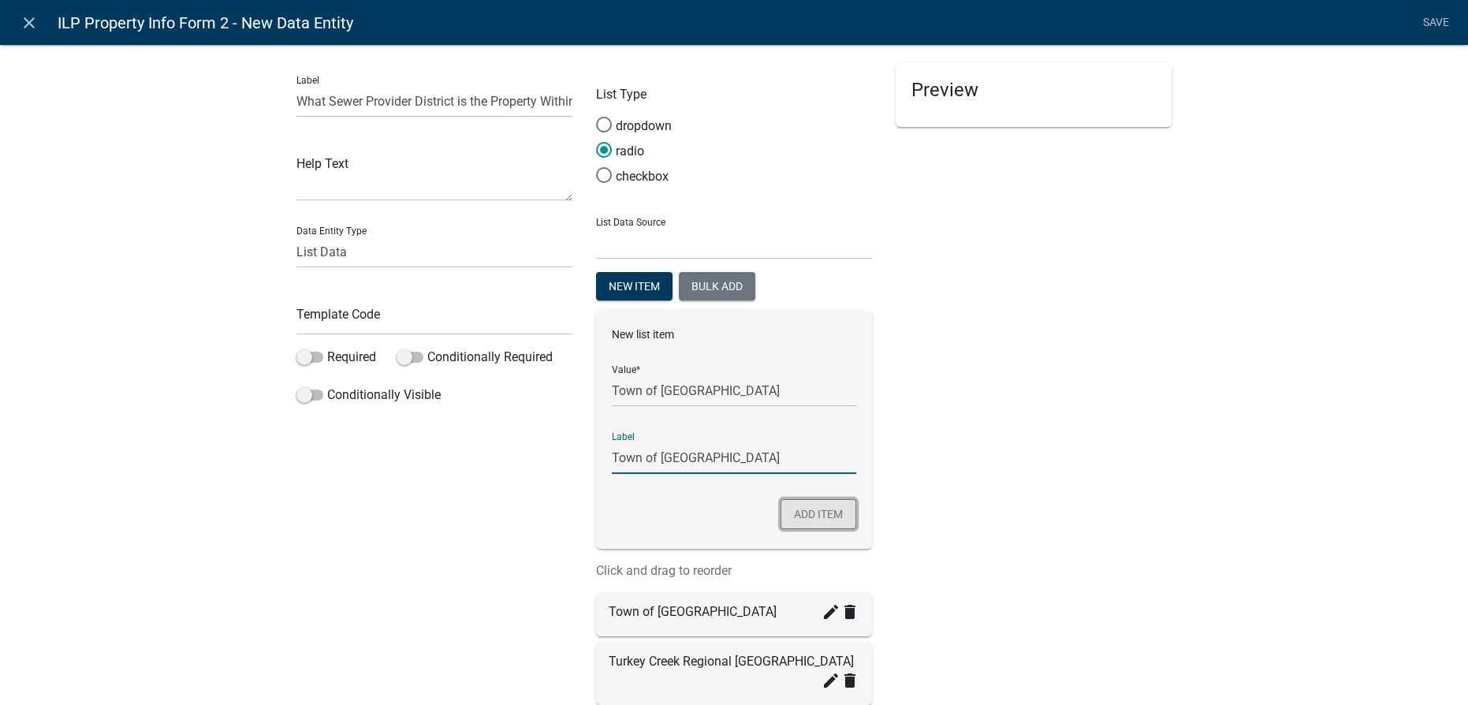
click at [810, 509] on button "Add item" at bounding box center [819, 514] width 76 height 30
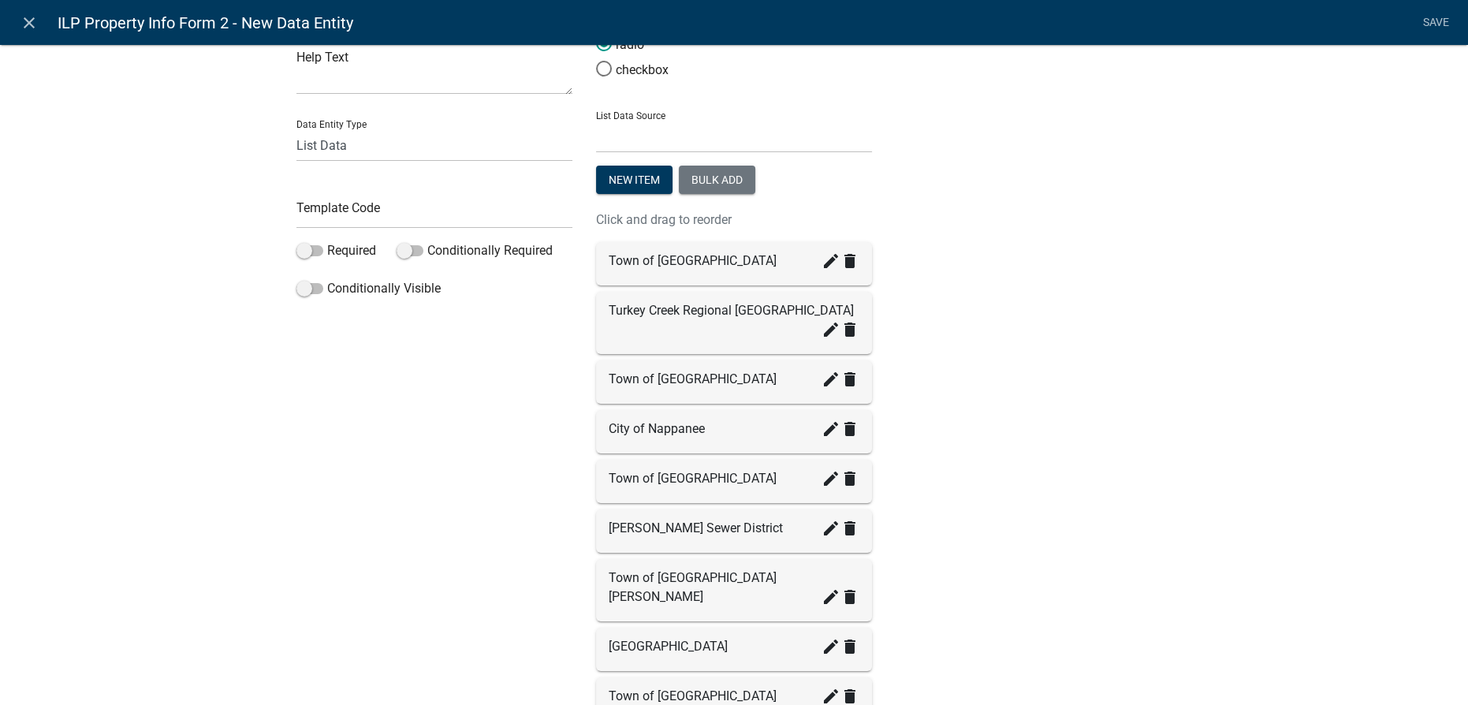
scroll to position [71, 0]
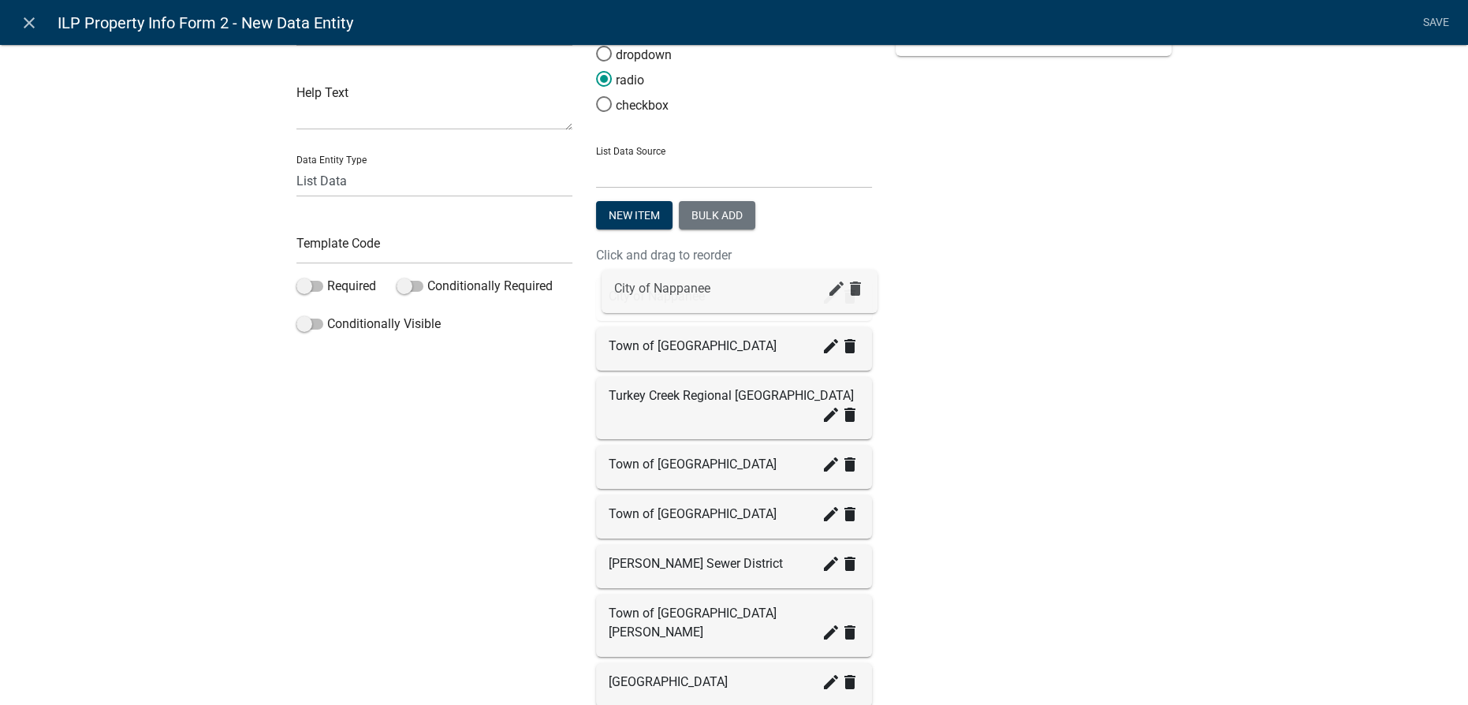
drag, startPoint x: 615, startPoint y: 446, endPoint x: 626, endPoint y: 289, distance: 157.3
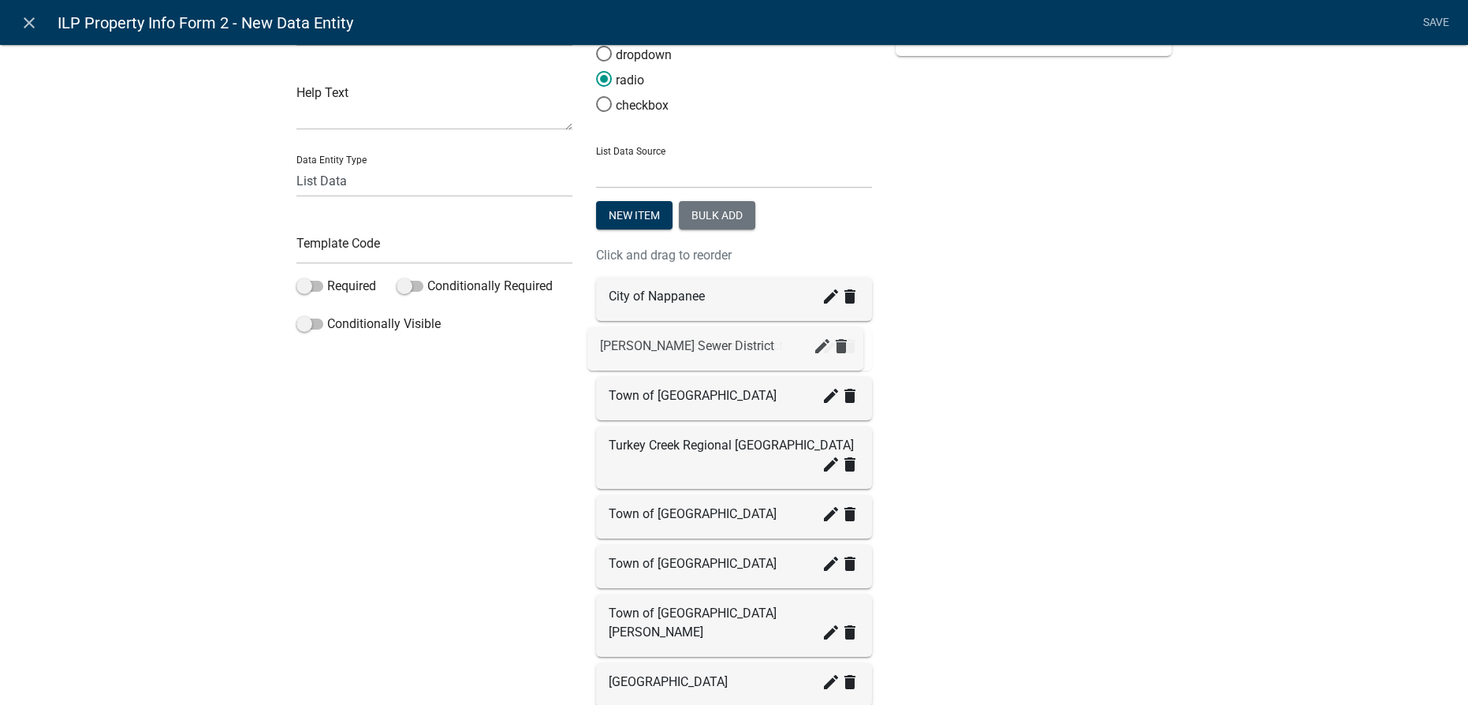
drag, startPoint x: 634, startPoint y: 548, endPoint x: 632, endPoint y: 350, distance: 197.9
click at [619, 399] on div "Town of Syracuse create delete" at bounding box center [734, 395] width 251 height 19
drag, startPoint x: 607, startPoint y: 496, endPoint x: 609, endPoint y: 442, distance: 54.4
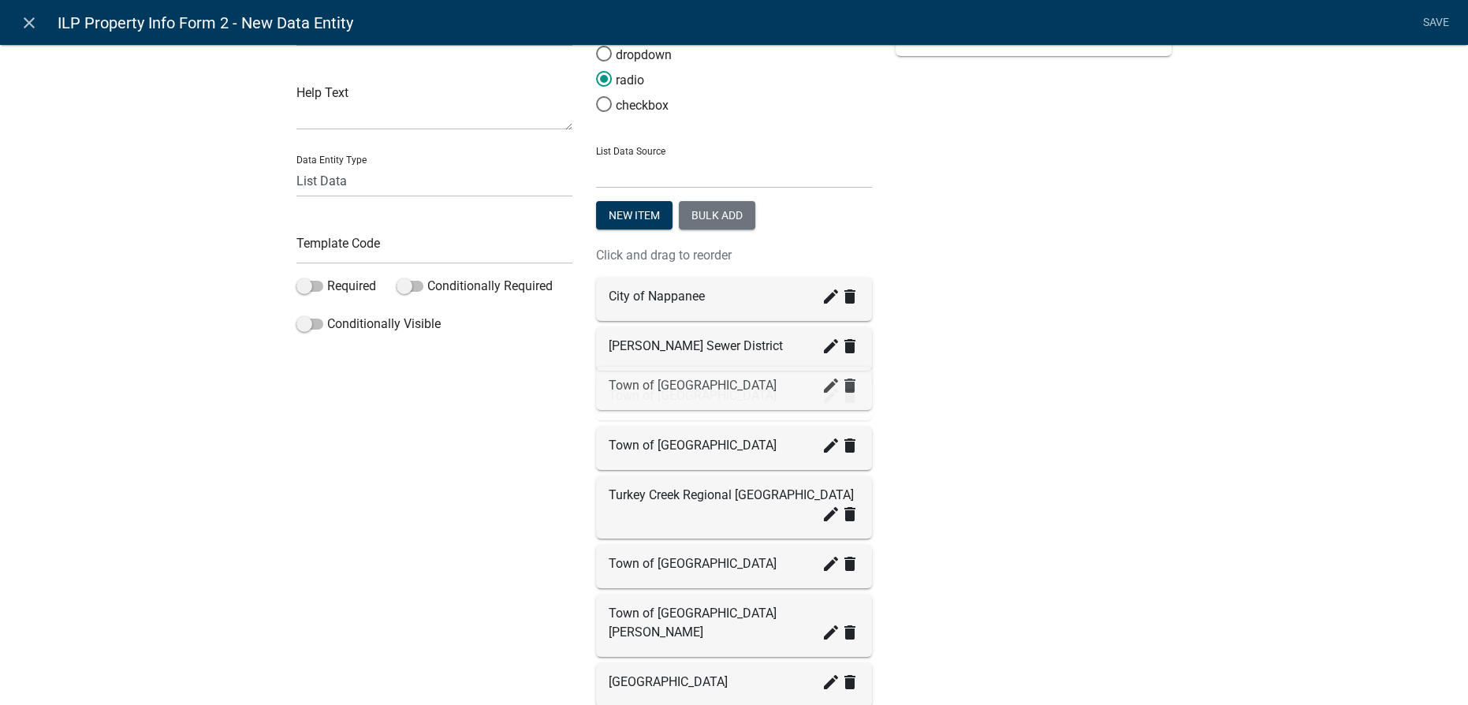
drag, startPoint x: 636, startPoint y: 448, endPoint x: 642, endPoint y: 388, distance: 60.2
drag, startPoint x: 624, startPoint y: 554, endPoint x: 628, endPoint y: 405, distance: 149.1
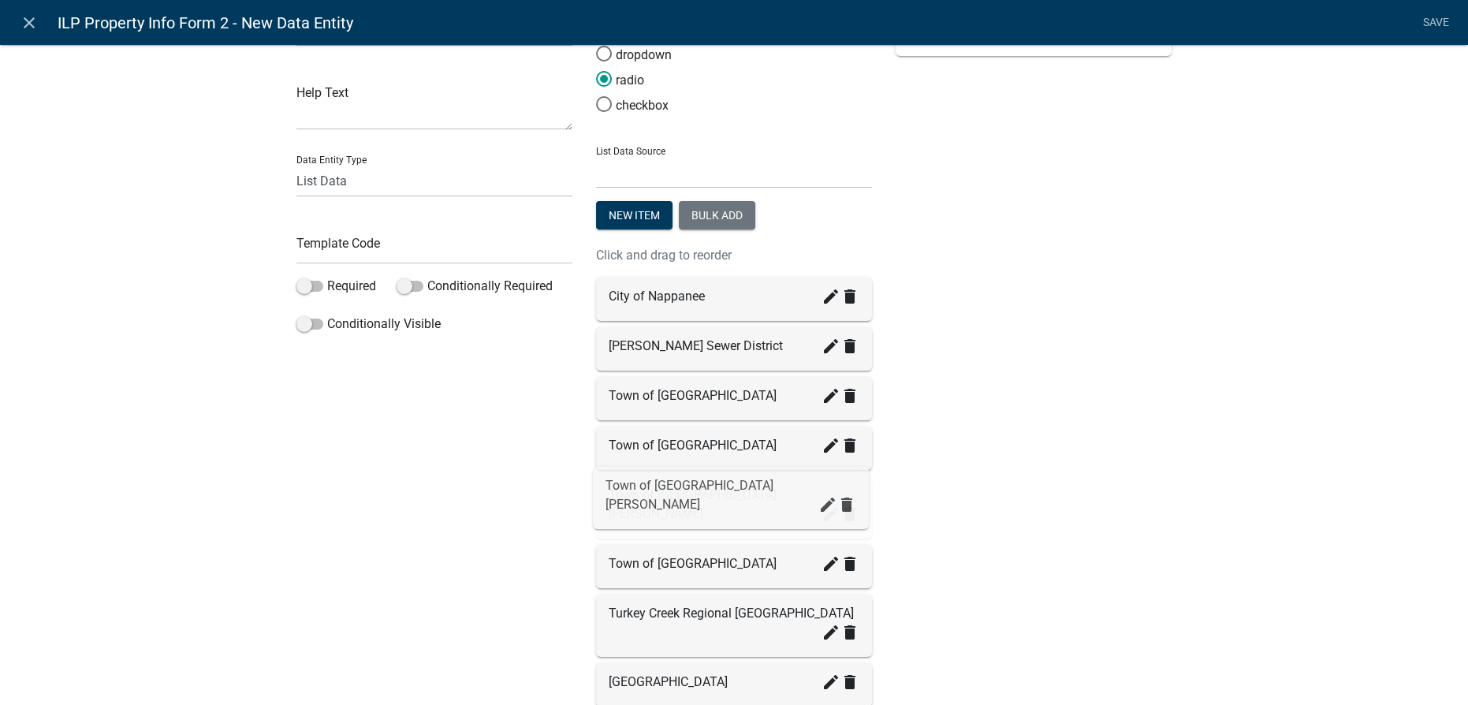
drag, startPoint x: 613, startPoint y: 591, endPoint x: 617, endPoint y: 483, distance: 107.3
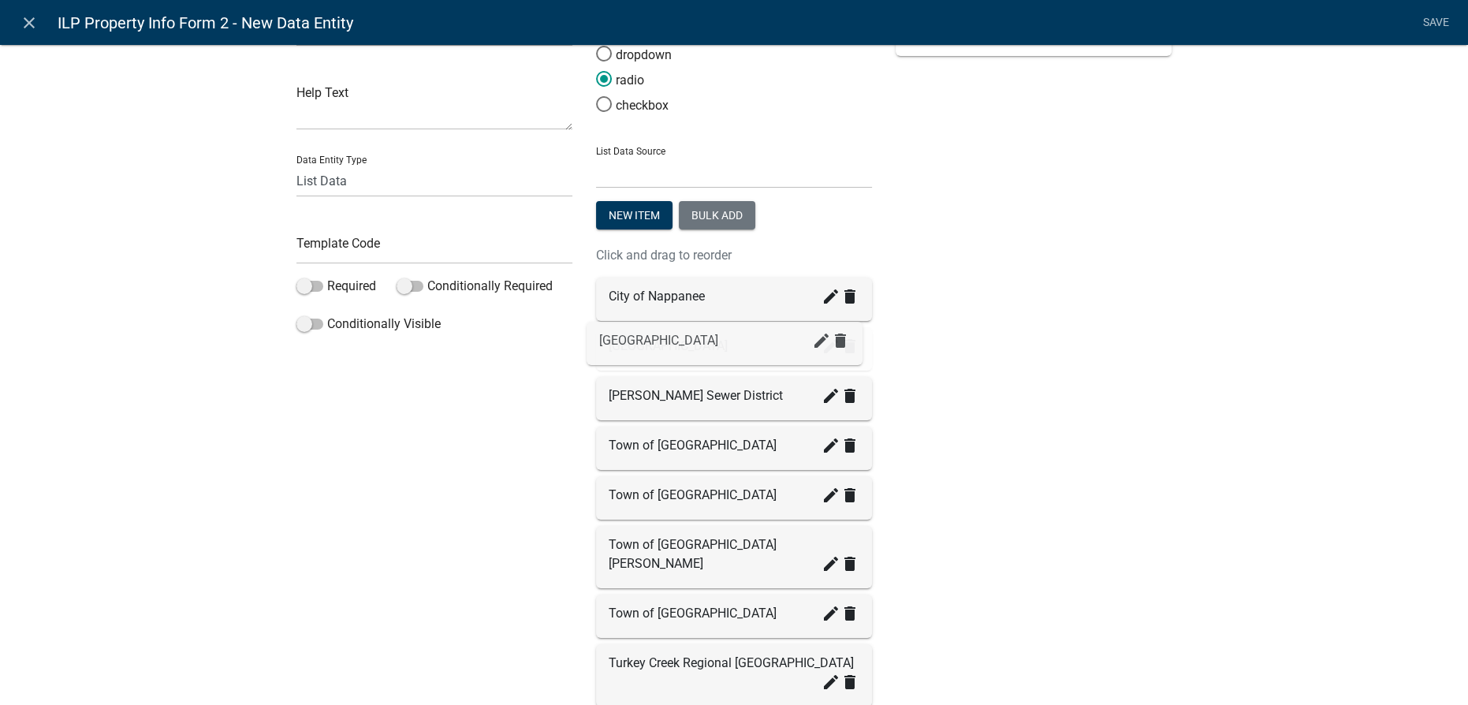
drag, startPoint x: 639, startPoint y: 639, endPoint x: 635, endPoint y: 337, distance: 302.8
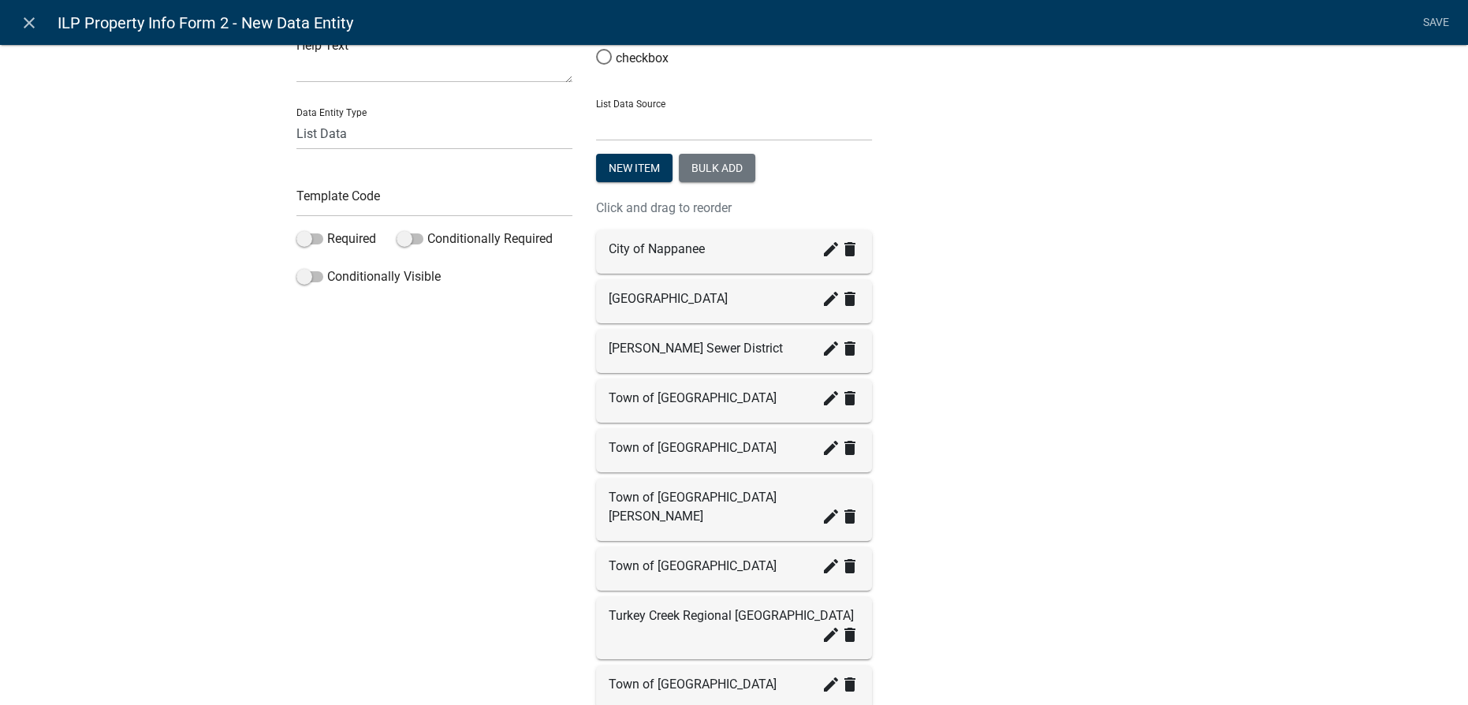
scroll to position [143, 0]
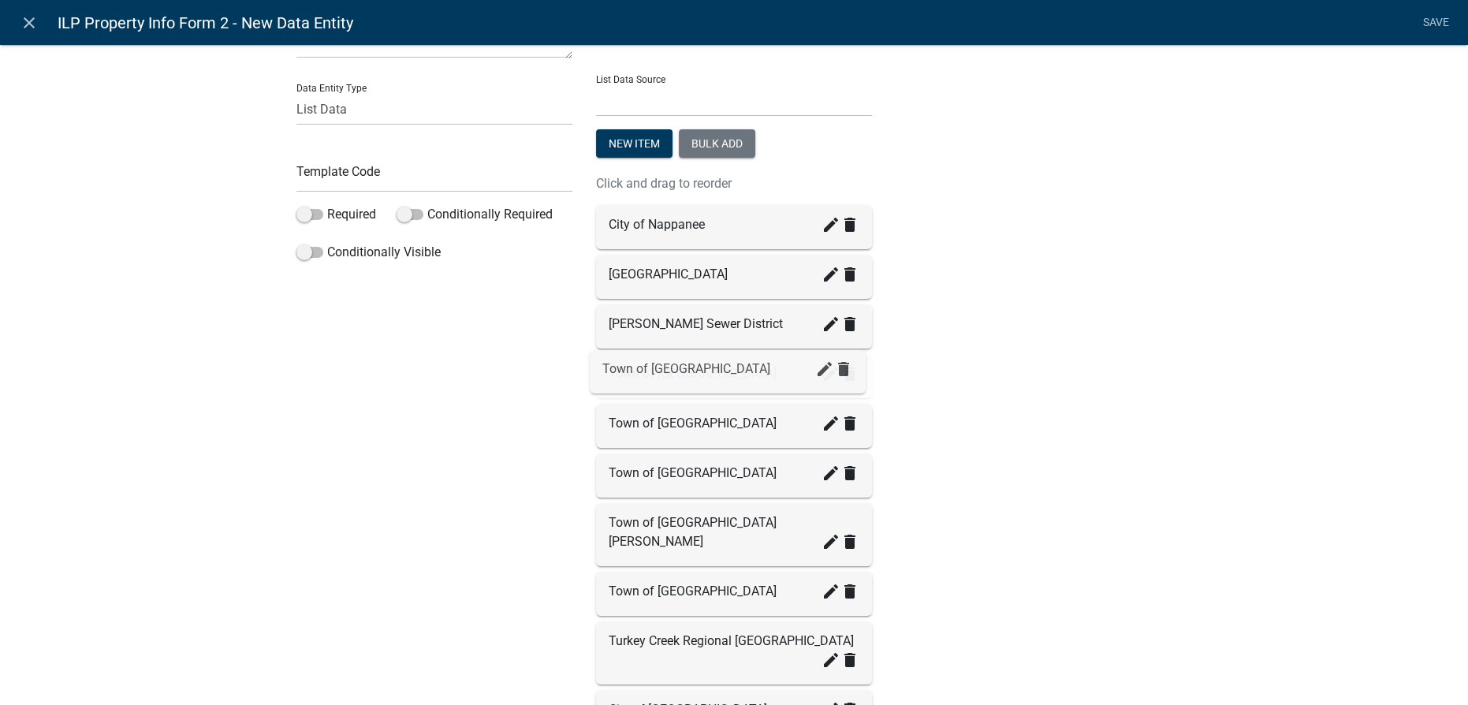
drag, startPoint x: 651, startPoint y: 621, endPoint x: 650, endPoint y: 371, distance: 249.2
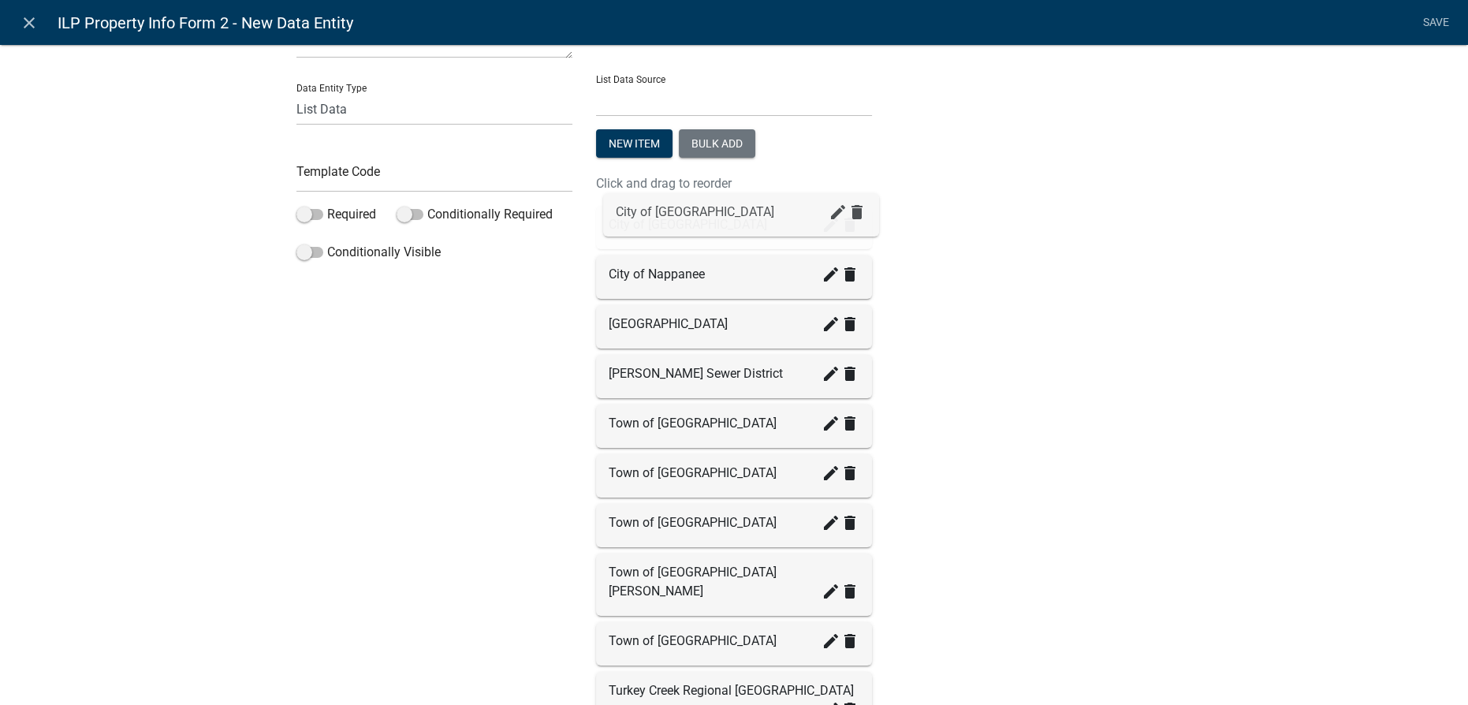
drag, startPoint x: 658, startPoint y: 563, endPoint x: 658, endPoint y: 216, distance: 346.9
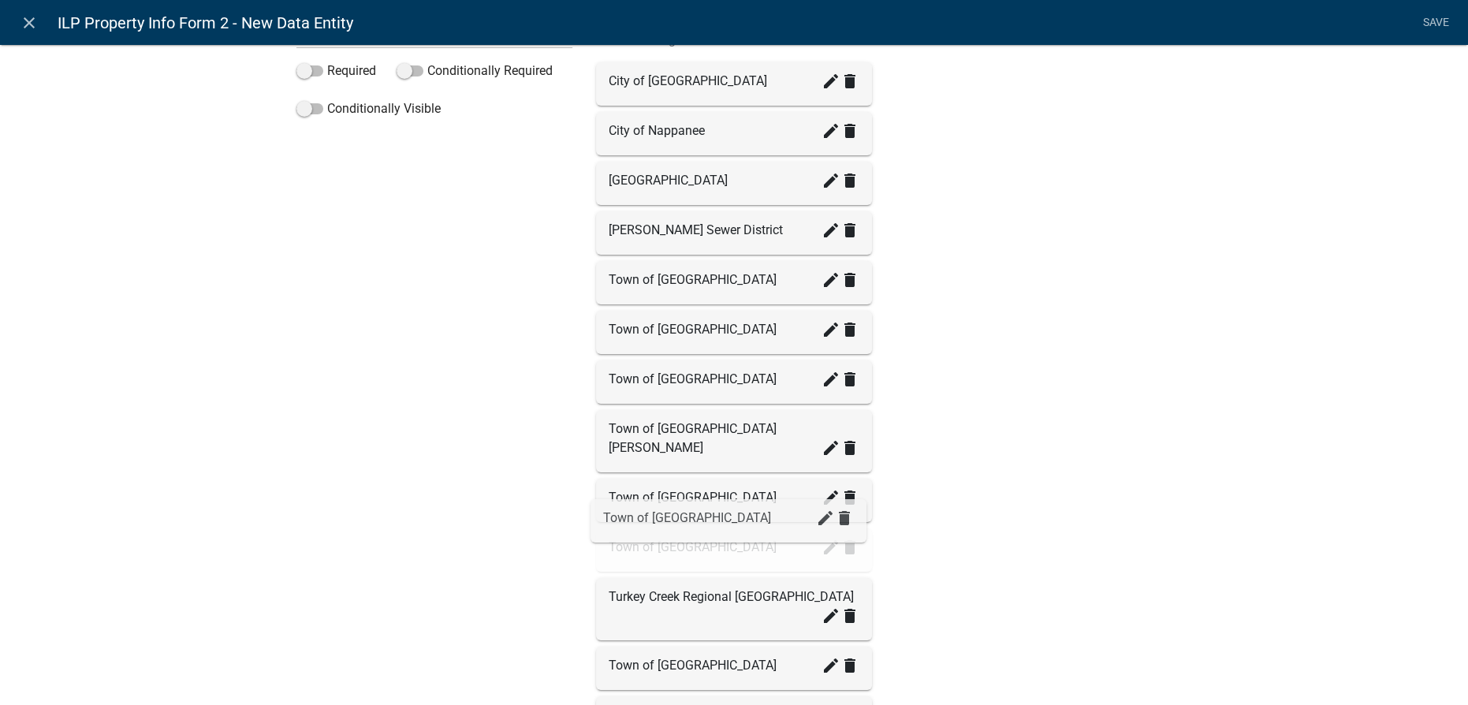
drag, startPoint x: 659, startPoint y: 577, endPoint x: 658, endPoint y: 521, distance: 56.0
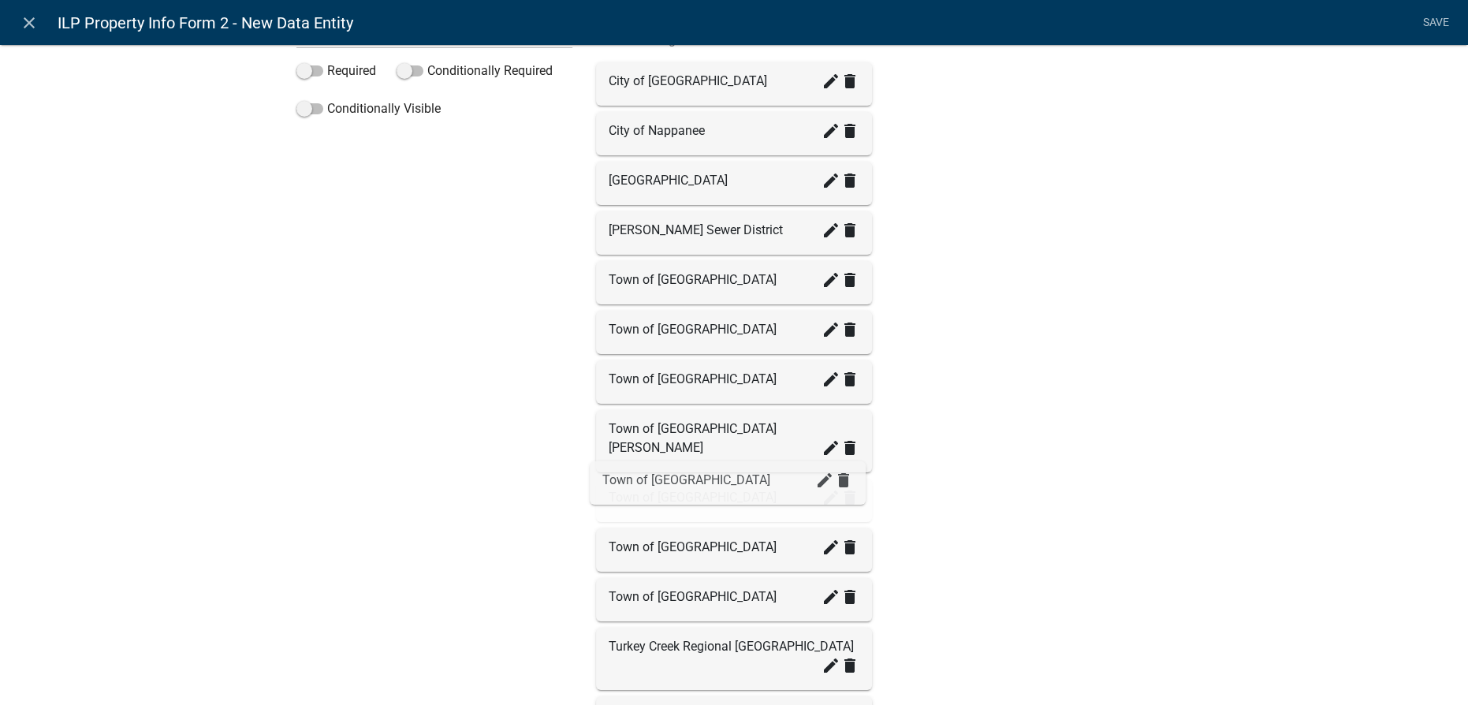
drag, startPoint x: 673, startPoint y: 632, endPoint x: 673, endPoint y: 486, distance: 145.1
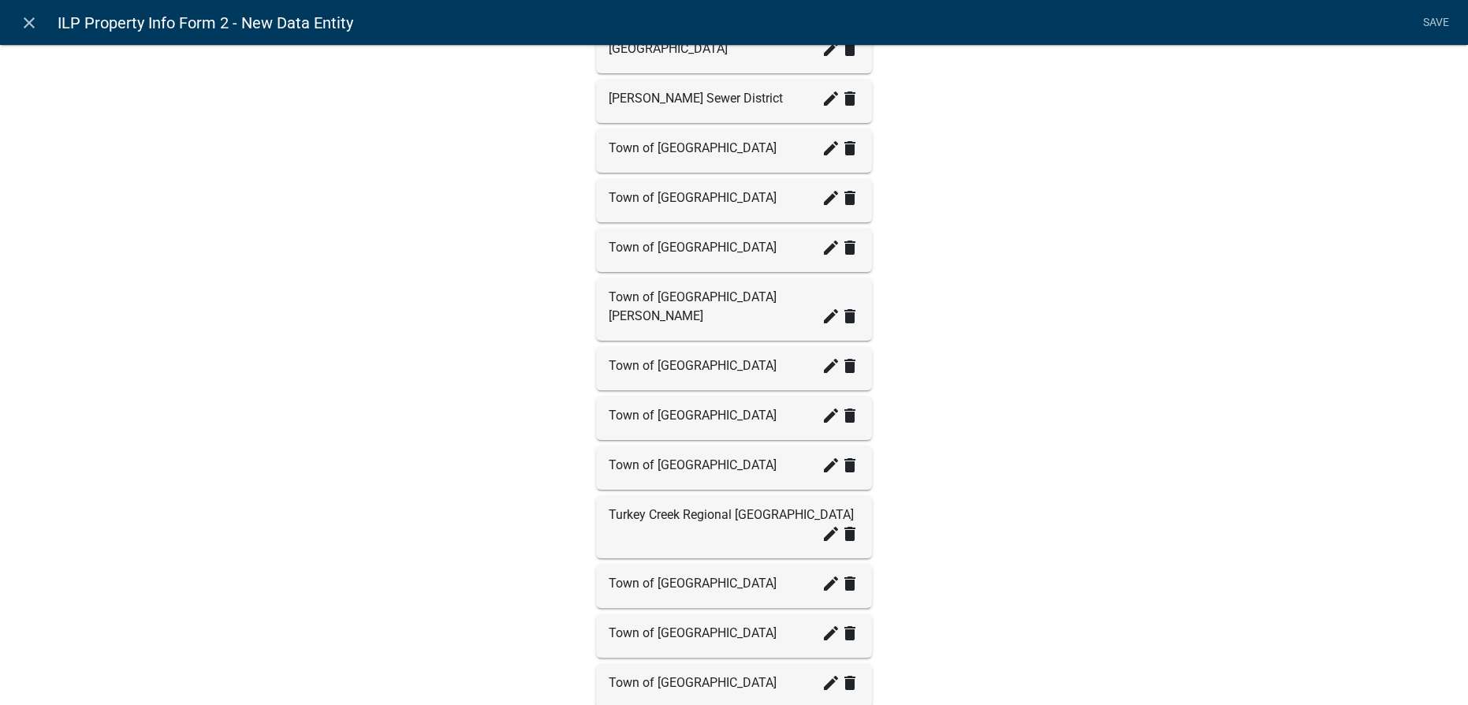
scroll to position [430, 0]
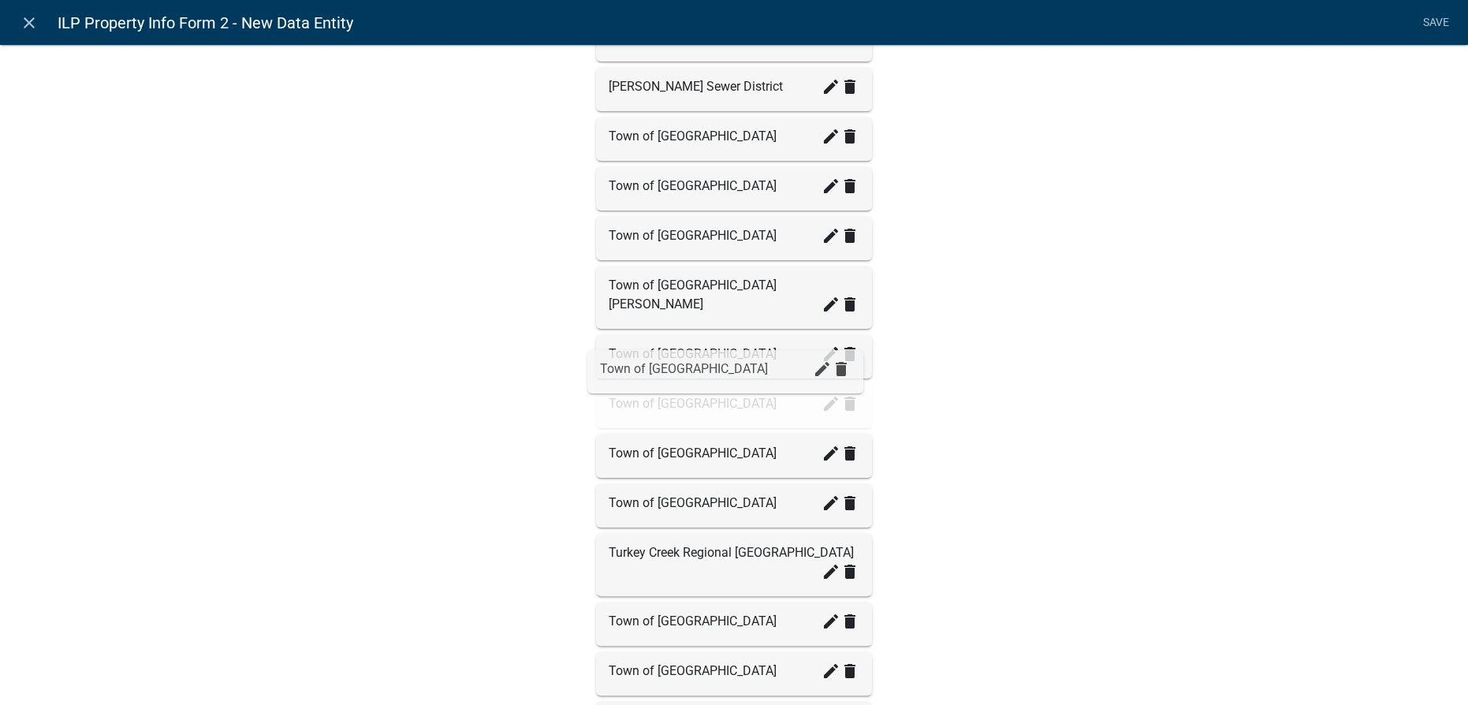
drag, startPoint x: 648, startPoint y: 539, endPoint x: 645, endPoint y: 380, distance: 159.3
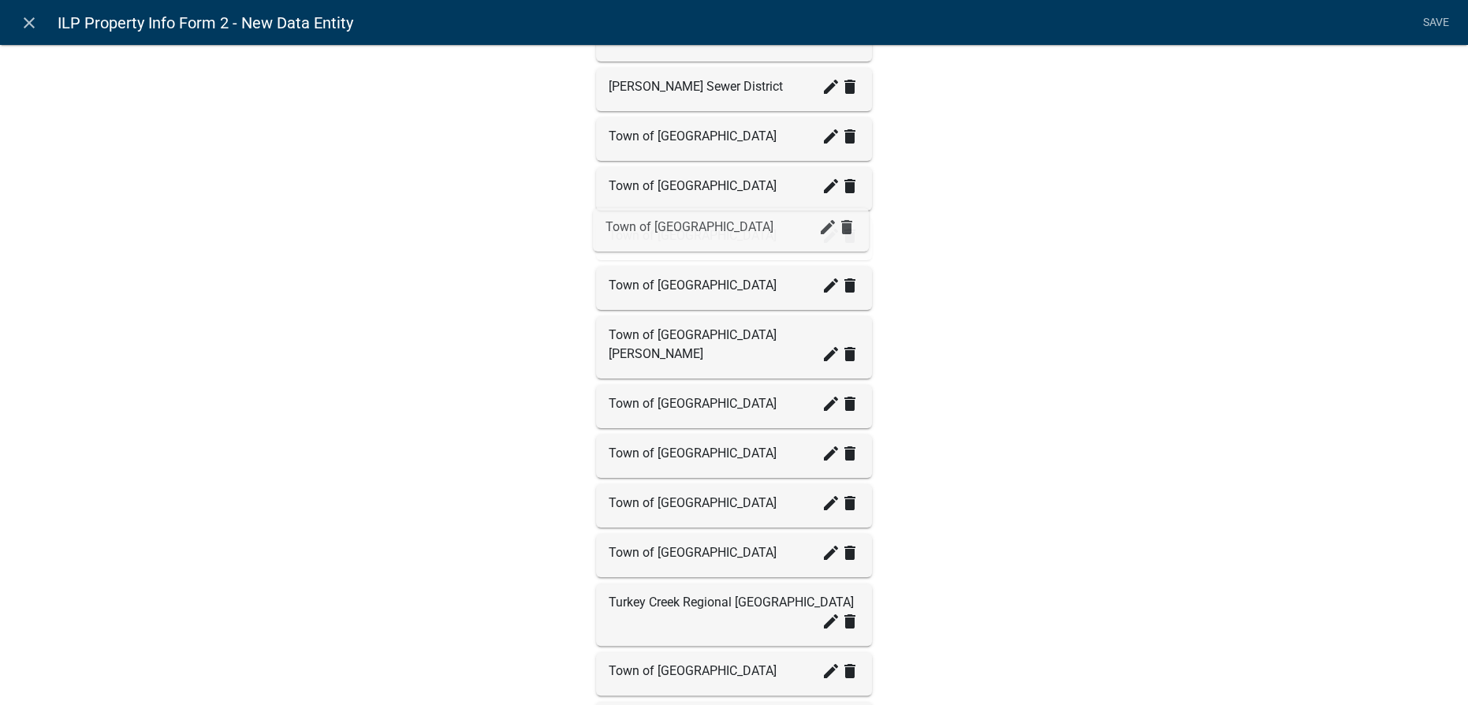
drag, startPoint x: 661, startPoint y: 580, endPoint x: 663, endPoint y: 226, distance: 353.2
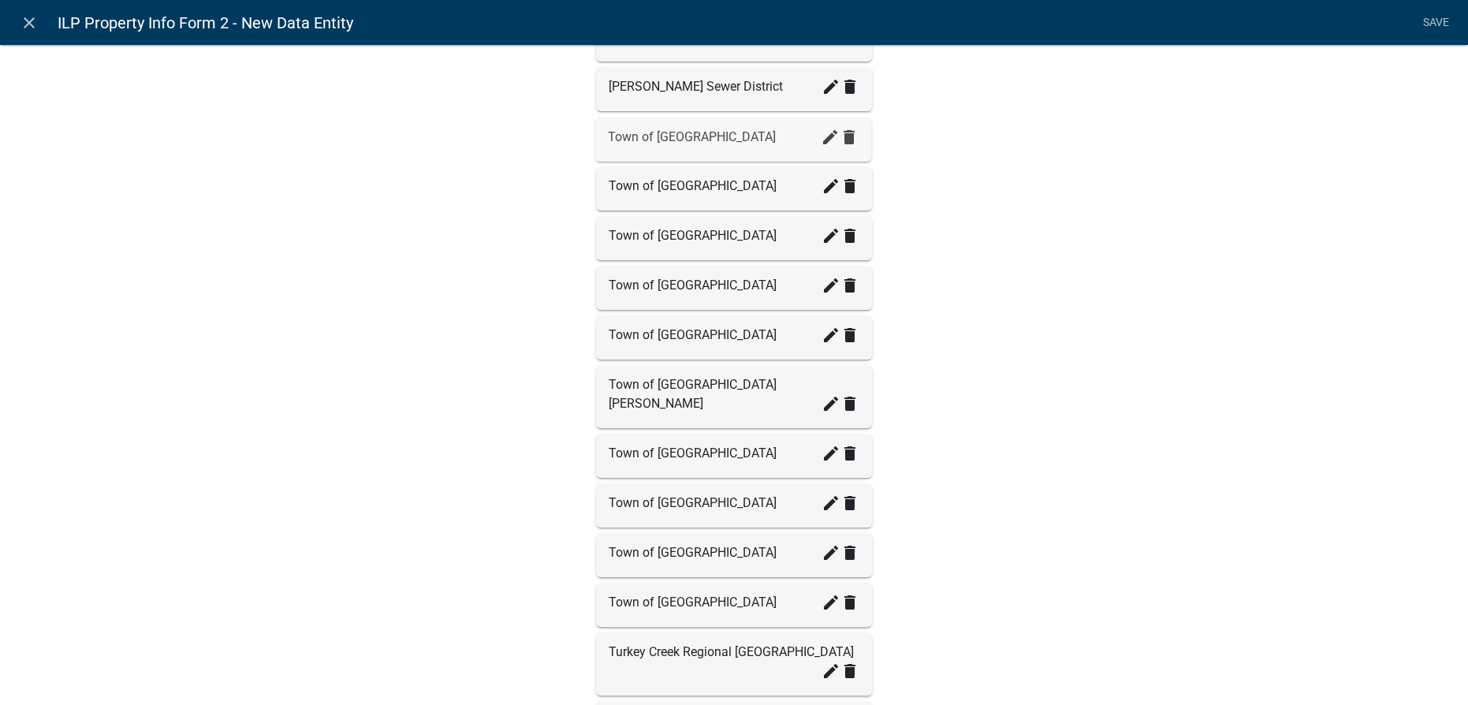
drag, startPoint x: 647, startPoint y: 630, endPoint x: 653, endPoint y: 138, distance: 492.0
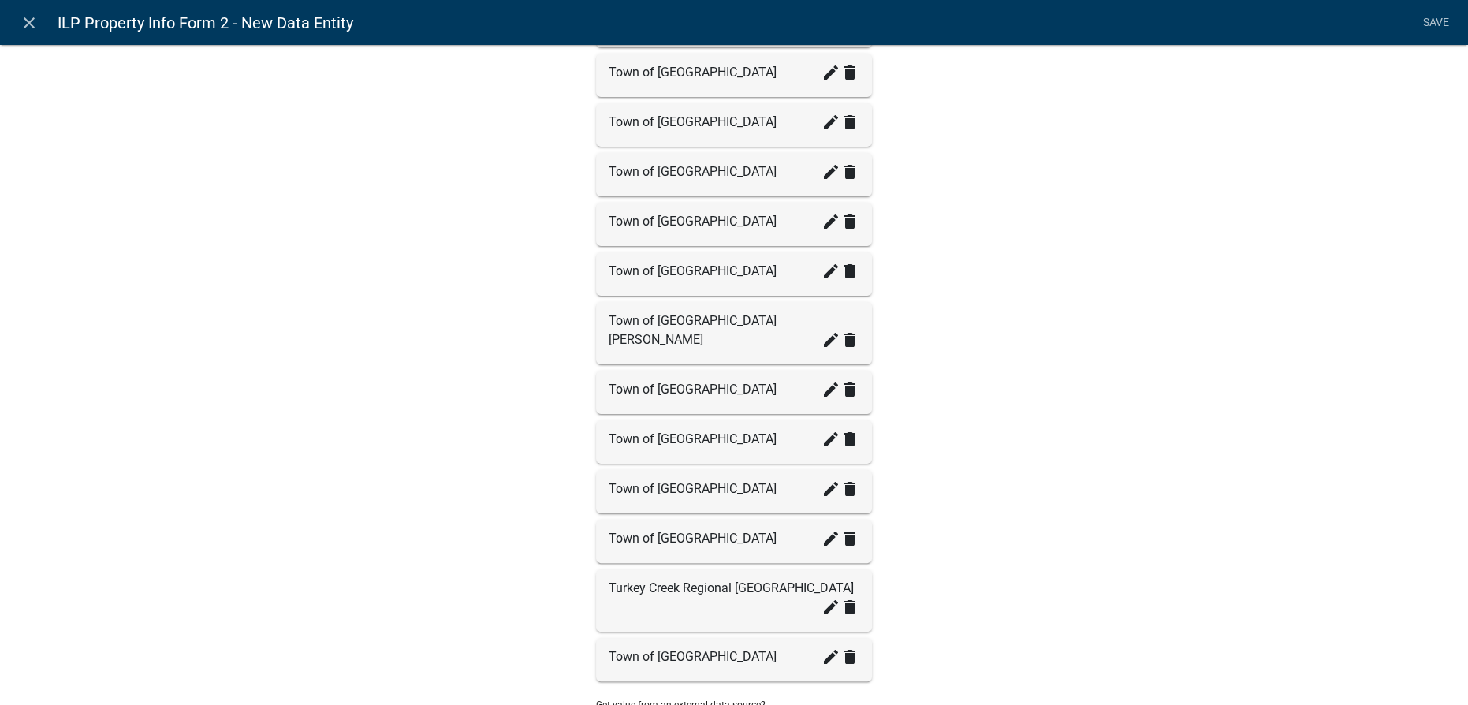
scroll to position [501, 0]
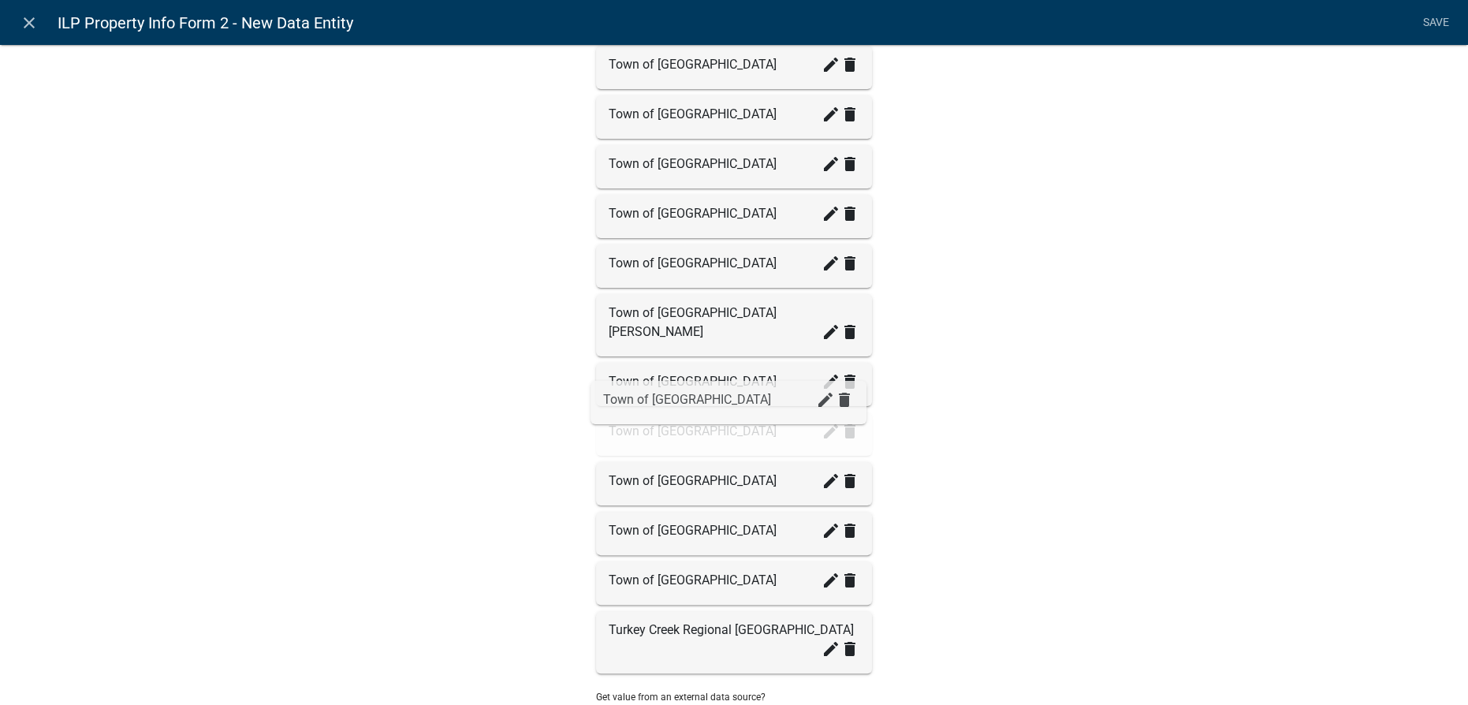
drag, startPoint x: 666, startPoint y: 617, endPoint x: 666, endPoint y: 409, distance: 208.2
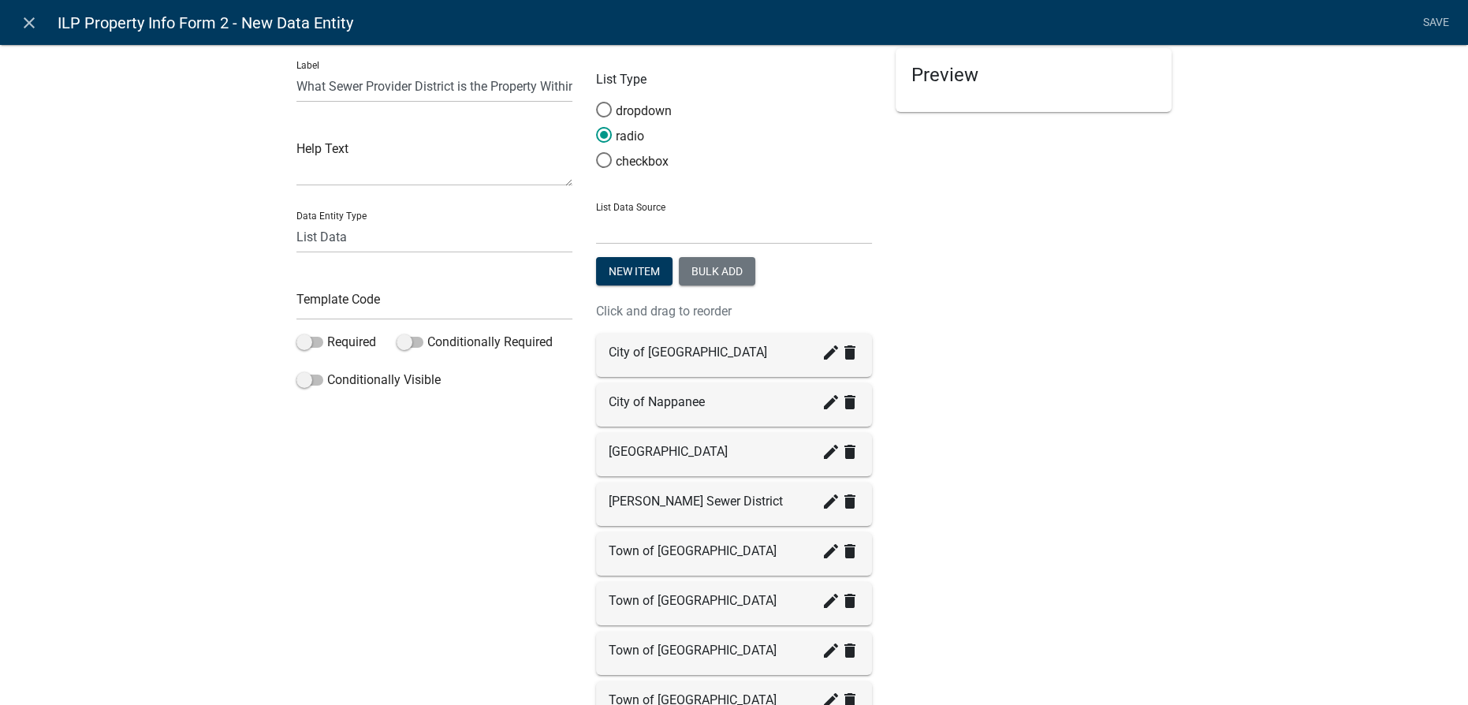
scroll to position [0, 0]
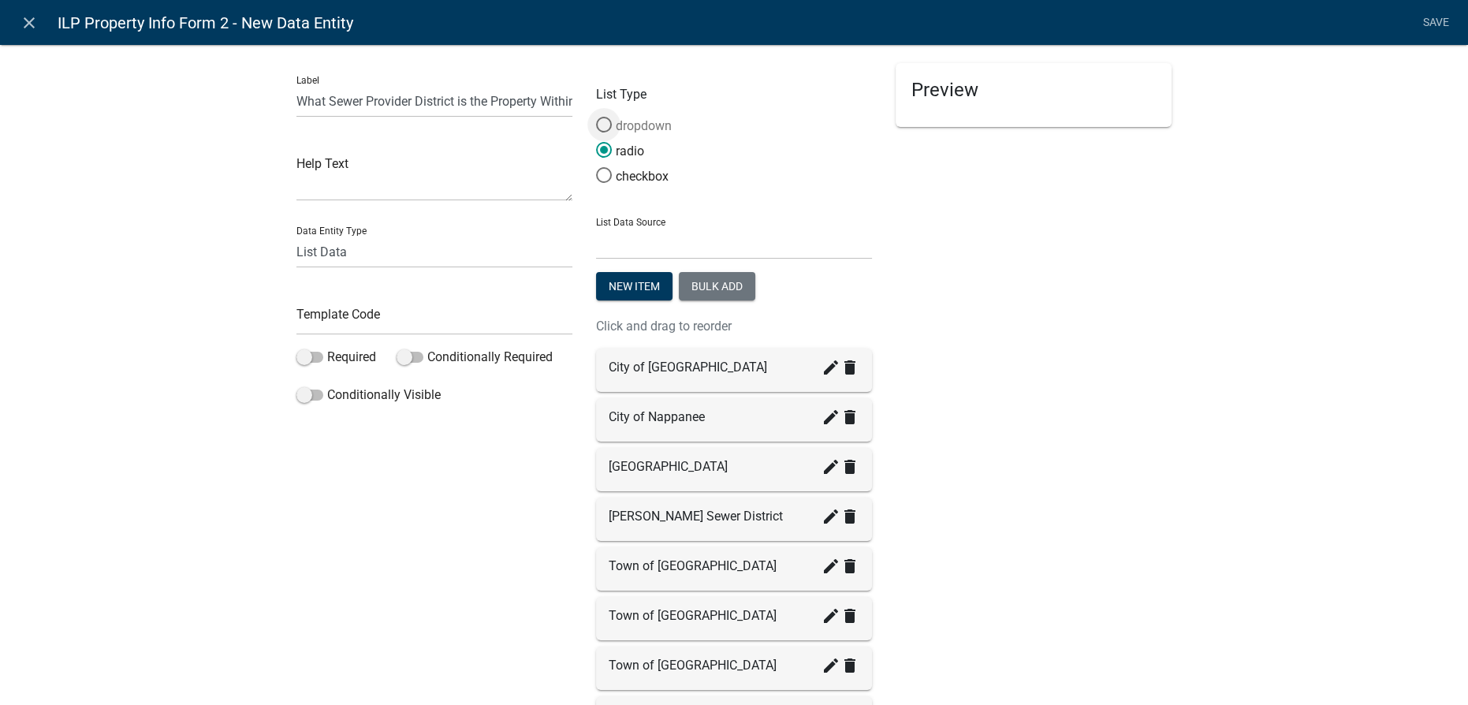
click at [595, 121] on span at bounding box center [603, 125] width 33 height 34
click at [596, 117] on input "dropdown" at bounding box center [596, 117] width 0 height 0
click at [458, 321] on input "text" at bounding box center [434, 319] width 276 height 32
type input "Sewerdistricts"
click at [306, 360] on span at bounding box center [309, 357] width 27 height 11
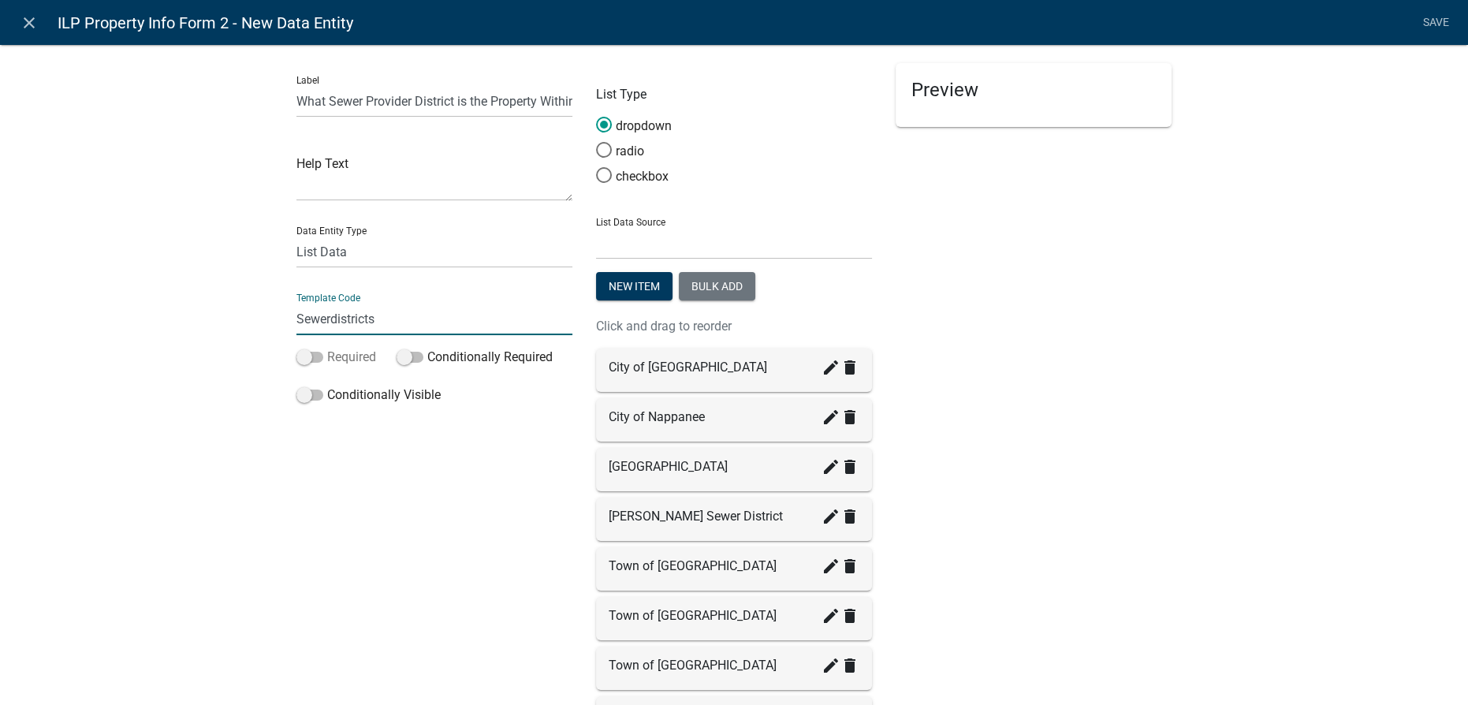
click at [327, 348] on input "Required" at bounding box center [327, 348] width 0 height 0
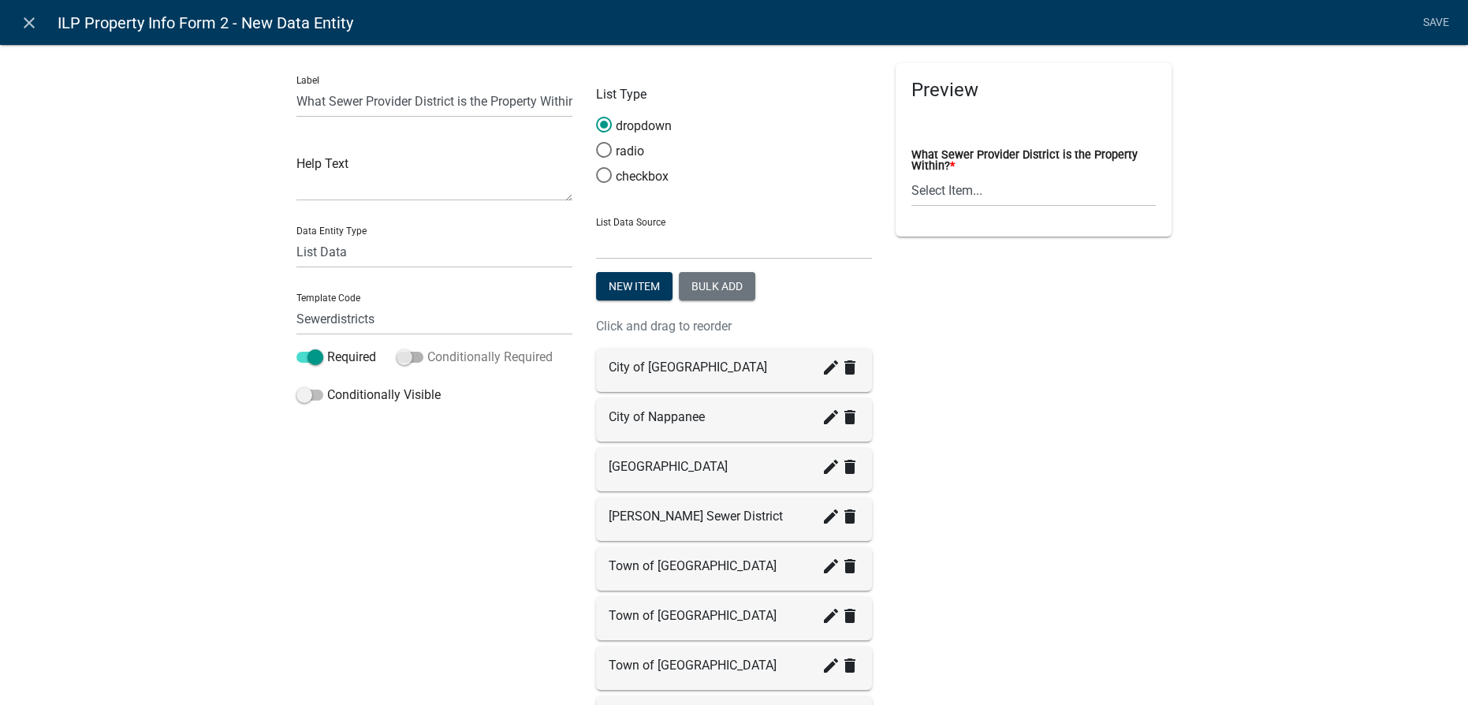
click at [412, 357] on span at bounding box center [410, 357] width 27 height 11
click at [427, 348] on input "Conditionally Required" at bounding box center [427, 348] width 0 height 0
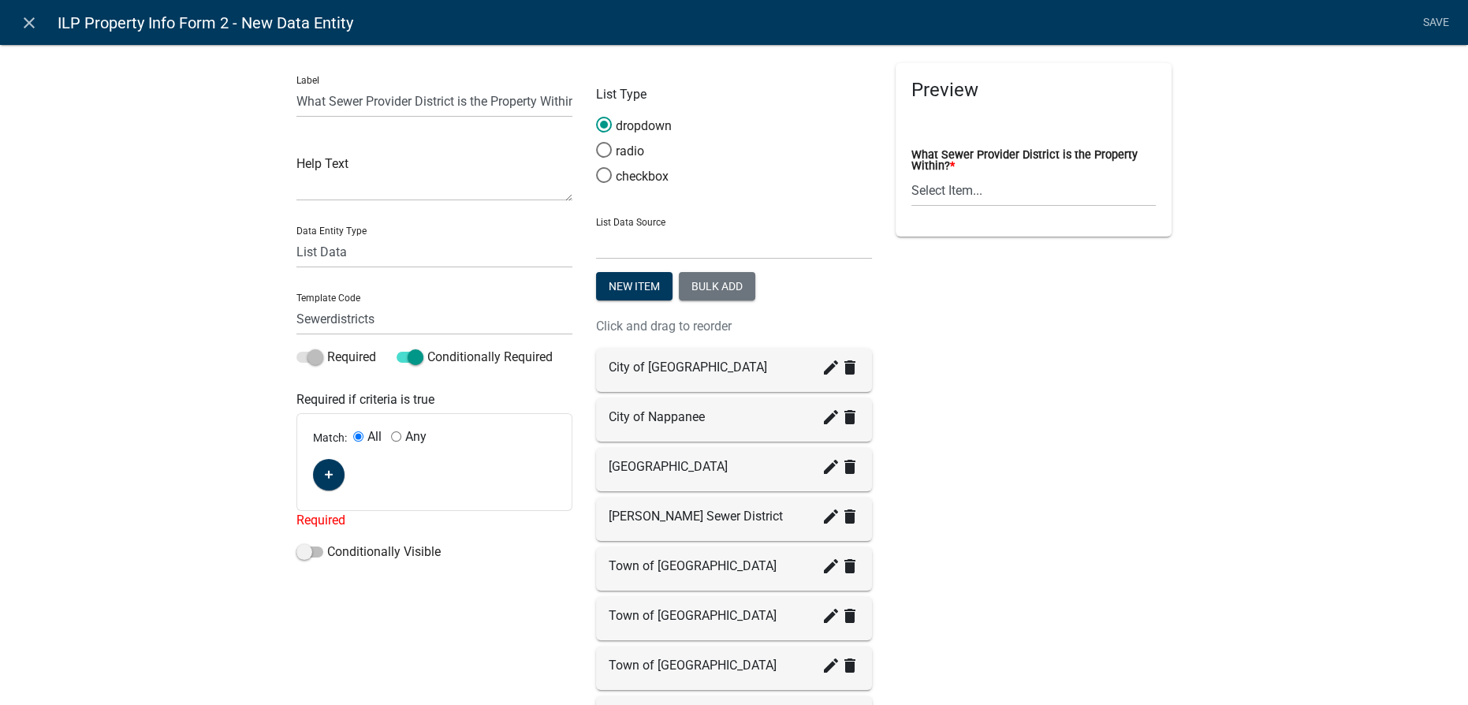
click at [307, 479] on div "Match: All Any" at bounding box center [434, 462] width 274 height 96
click at [325, 472] on icon "button" at bounding box center [329, 474] width 9 height 9
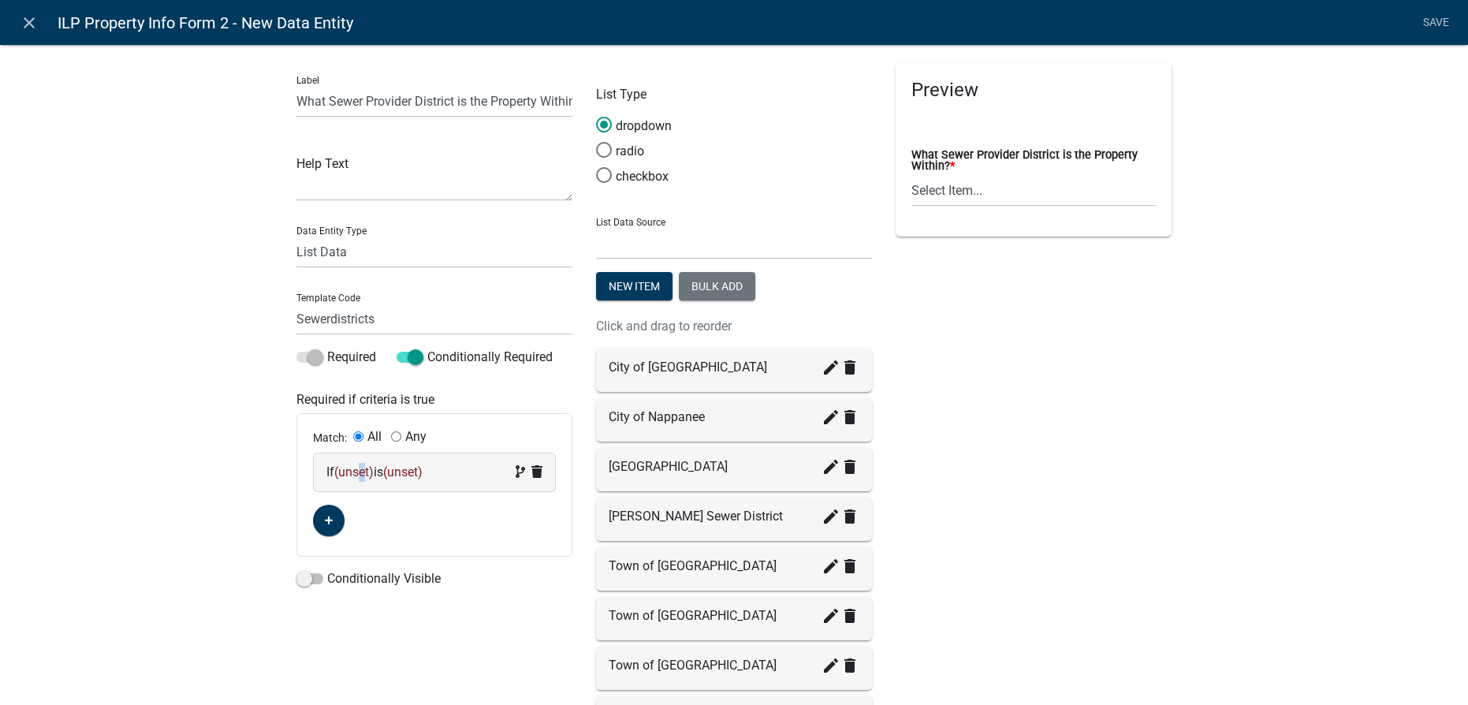
click at [360, 469] on span "(unset)" at bounding box center [353, 471] width 39 height 15
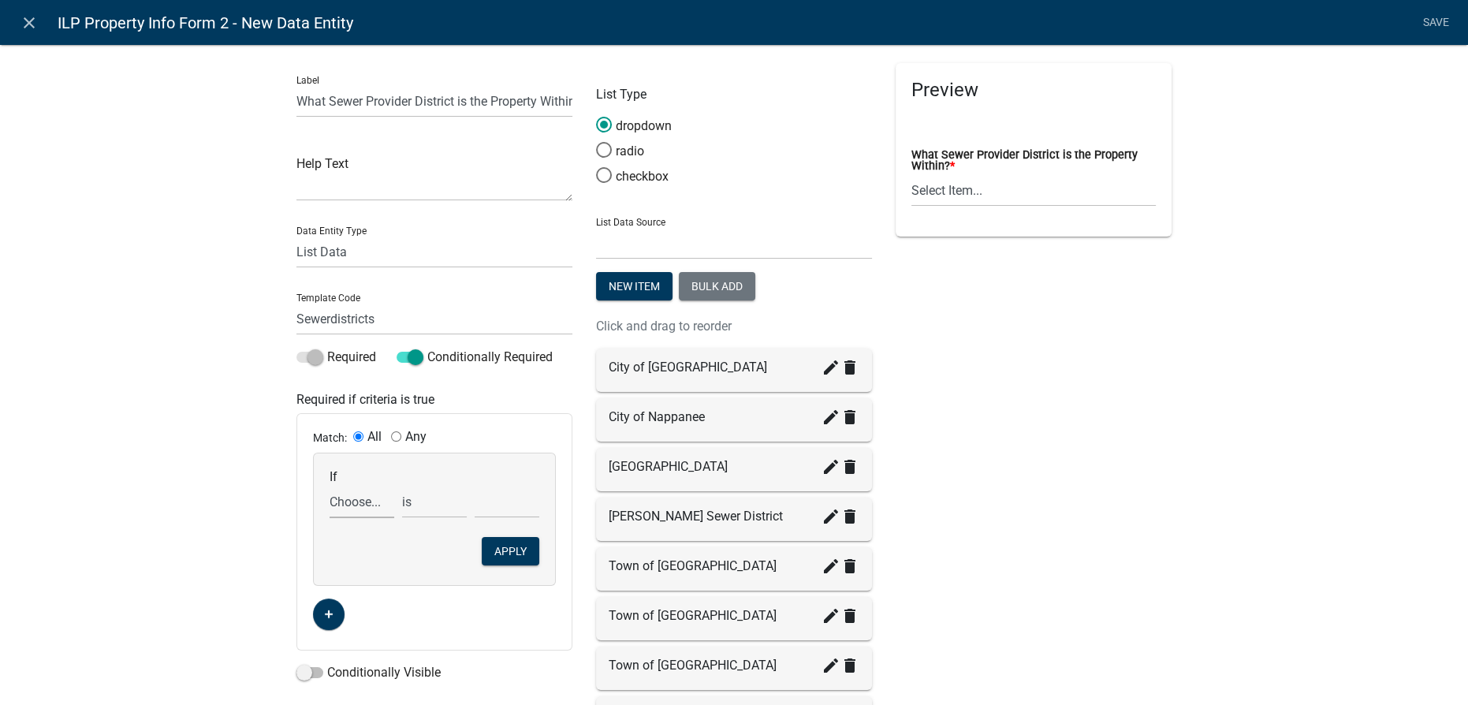
click at [360, 495] on select "Choose... acres_or_sqft ALL_FEE_RECIPIENTS APPLICANT_CITY APPLICANT_EMAIL_ADDRE…" at bounding box center [362, 502] width 65 height 32
select select "164: sewer_or_septic_question"
click at [330, 486] on select "Choose... acres_or_sqft ALL_FEE_RECIPIENTS APPLICANT_CITY APPLICANT_EMAIL_ADDRE…" at bounding box center [362, 502] width 65 height 32
click at [494, 499] on select "Choose... Septic Sewer" at bounding box center [507, 502] width 65 height 32
select select "2: Sewer"
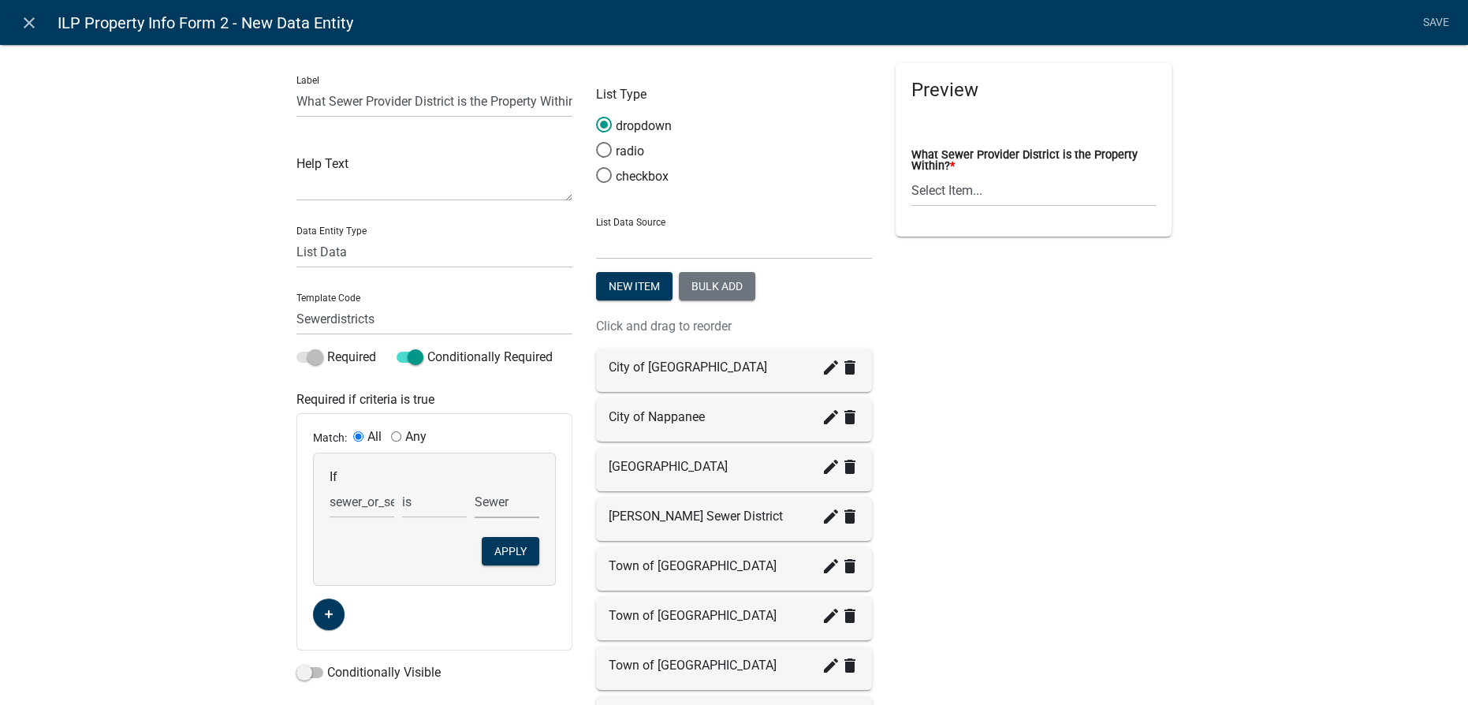
click at [475, 486] on select "Choose... Septic Sewer" at bounding box center [507, 502] width 65 height 32
click at [490, 548] on button "Apply" at bounding box center [511, 551] width 58 height 28
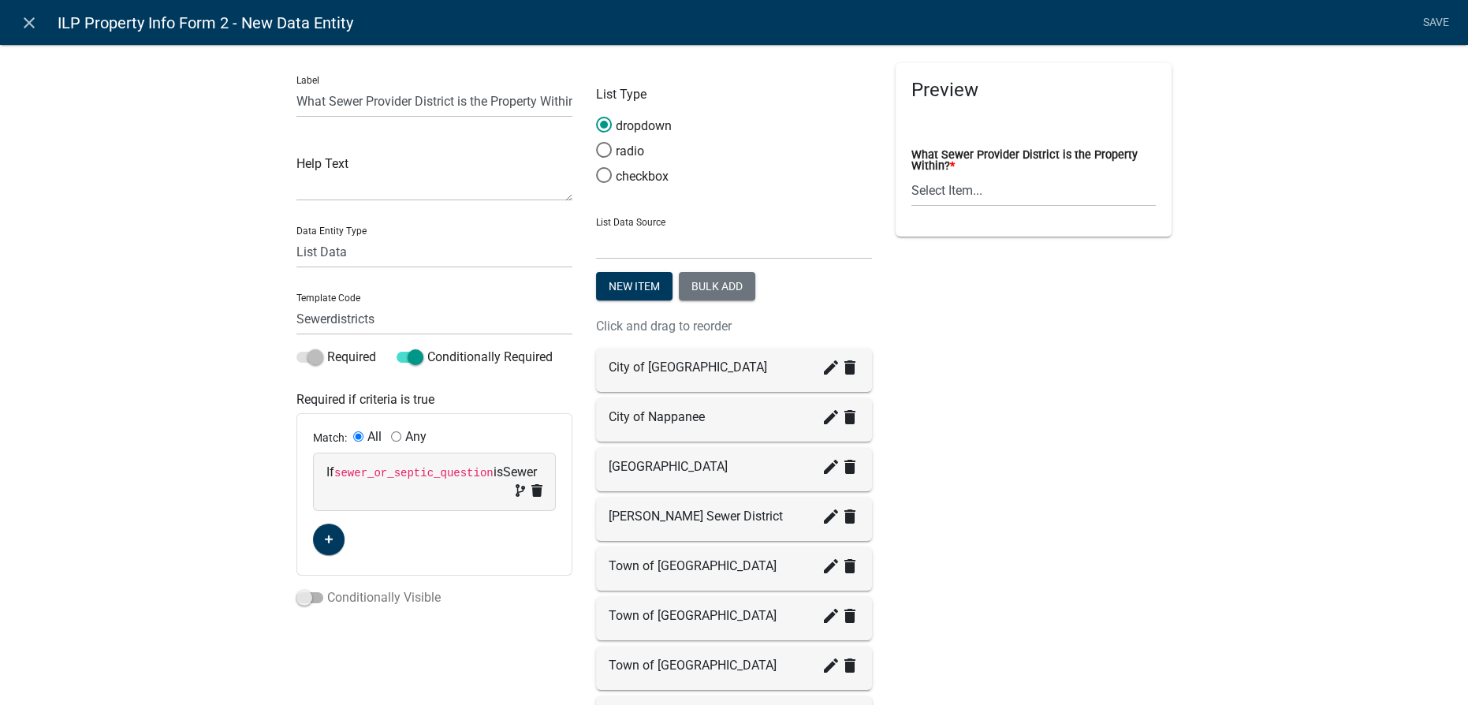
click at [300, 595] on span at bounding box center [309, 597] width 27 height 11
click at [327, 588] on input "Conditionally Visible" at bounding box center [327, 588] width 0 height 0
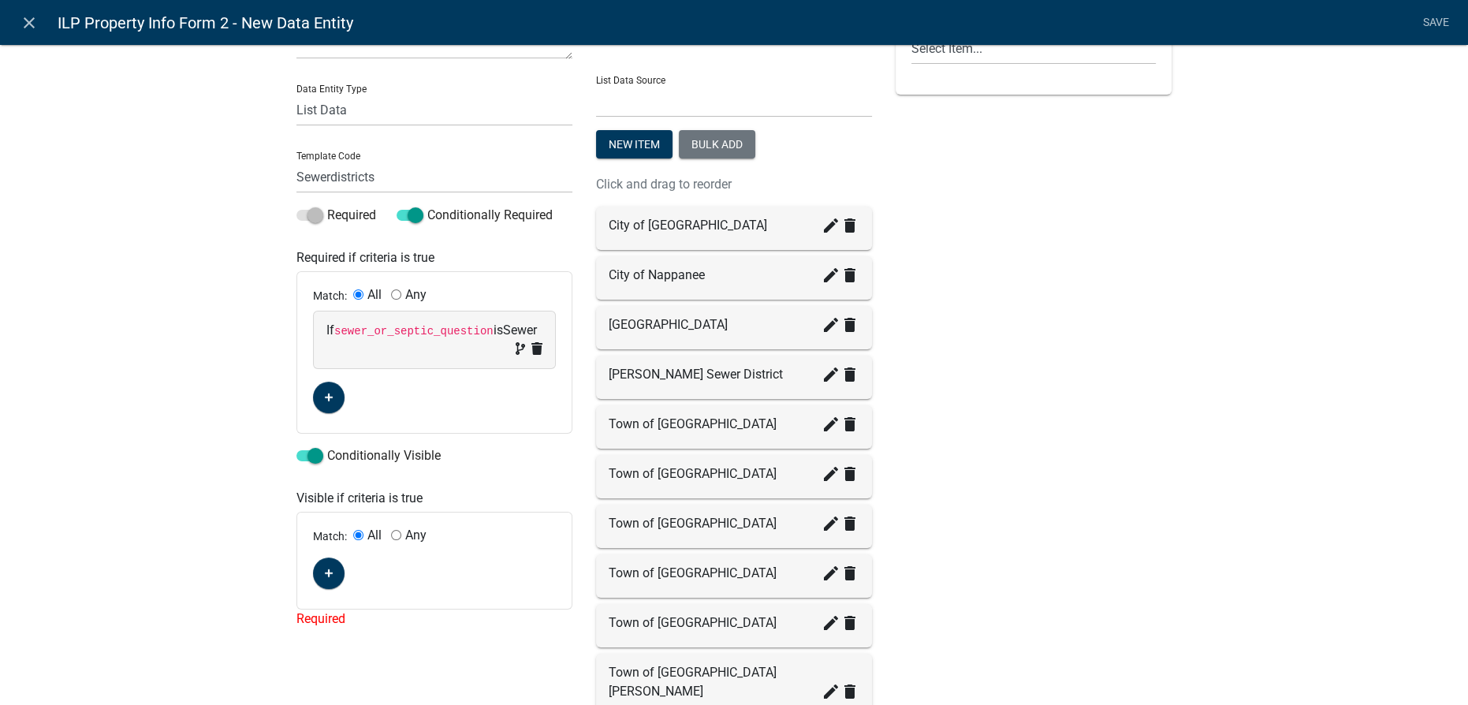
scroll to position [143, 0]
click at [330, 580] on button "button" at bounding box center [329, 573] width 32 height 32
click at [352, 569] on span "(unset)" at bounding box center [353, 569] width 39 height 15
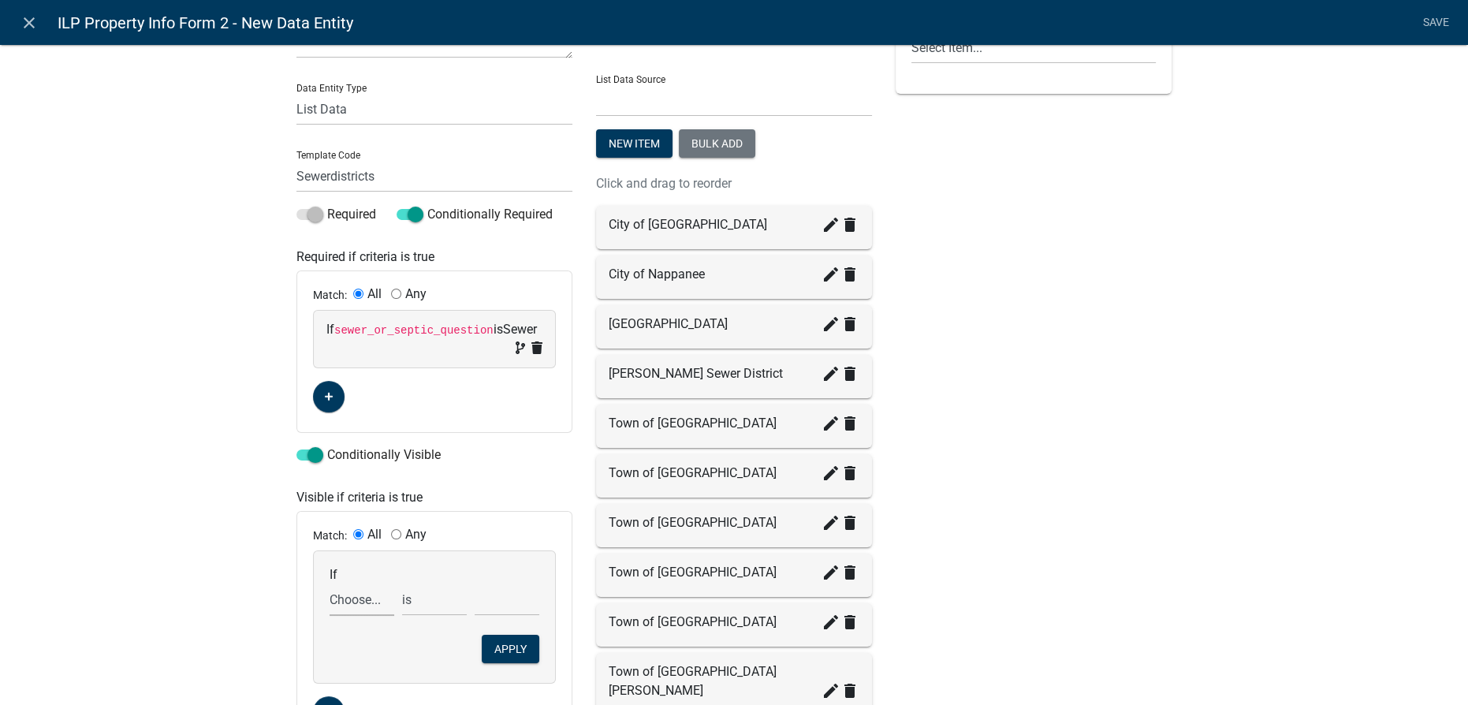
click at [366, 601] on select "Choose... acres_or_sqft ALL_FEE_RECIPIENTS APPLICANT_CITY APPLICANT_EMAIL_ADDRE…" at bounding box center [362, 599] width 65 height 32
select select "164: sewer_or_septic_question"
click at [330, 583] on select "Choose... acres_or_sqft ALL_FEE_RECIPIENTS APPLICANT_CITY APPLICANT_EMAIL_ADDRE…" at bounding box center [362, 599] width 65 height 32
select select "2: Sewer"
click at [509, 639] on button "Apply" at bounding box center [511, 649] width 58 height 28
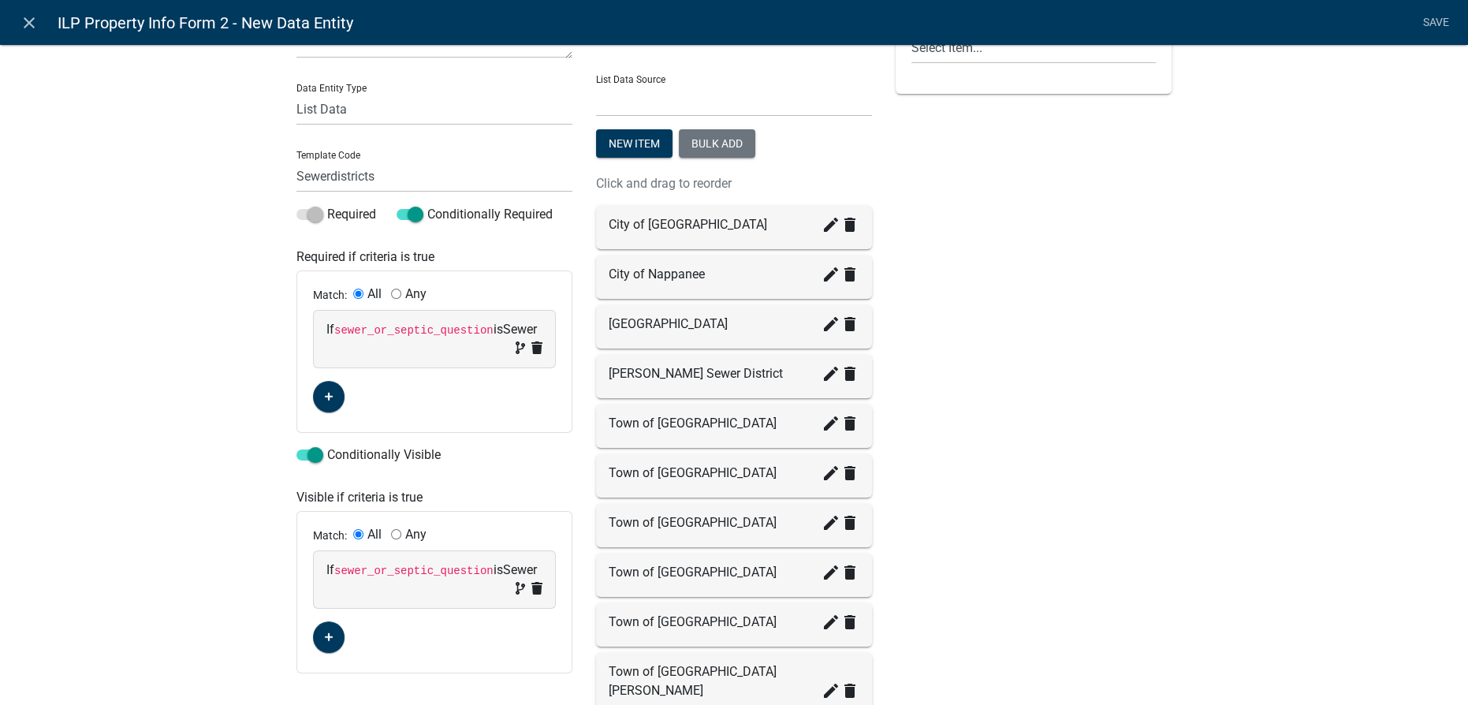
scroll to position [0, 0]
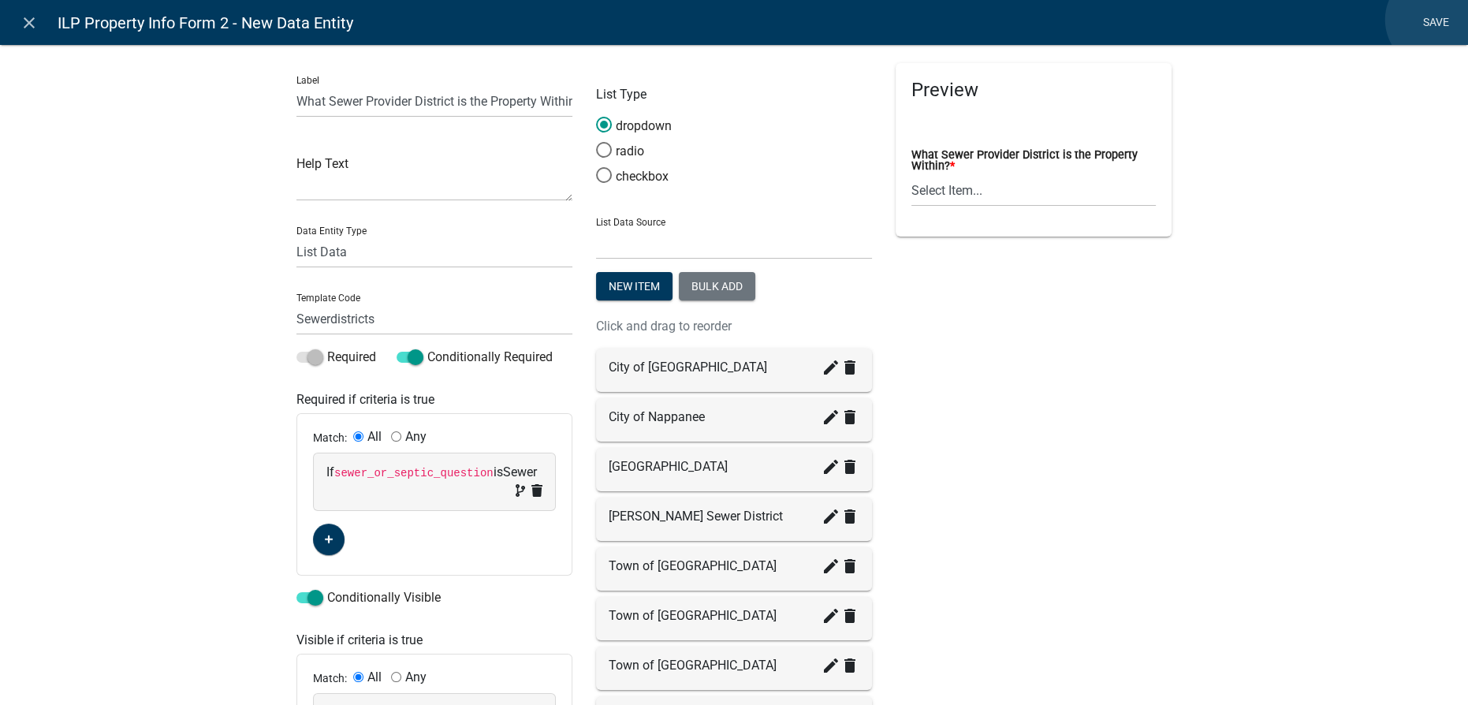
click at [1435, 20] on link "Save" at bounding box center [1435, 23] width 39 height 30
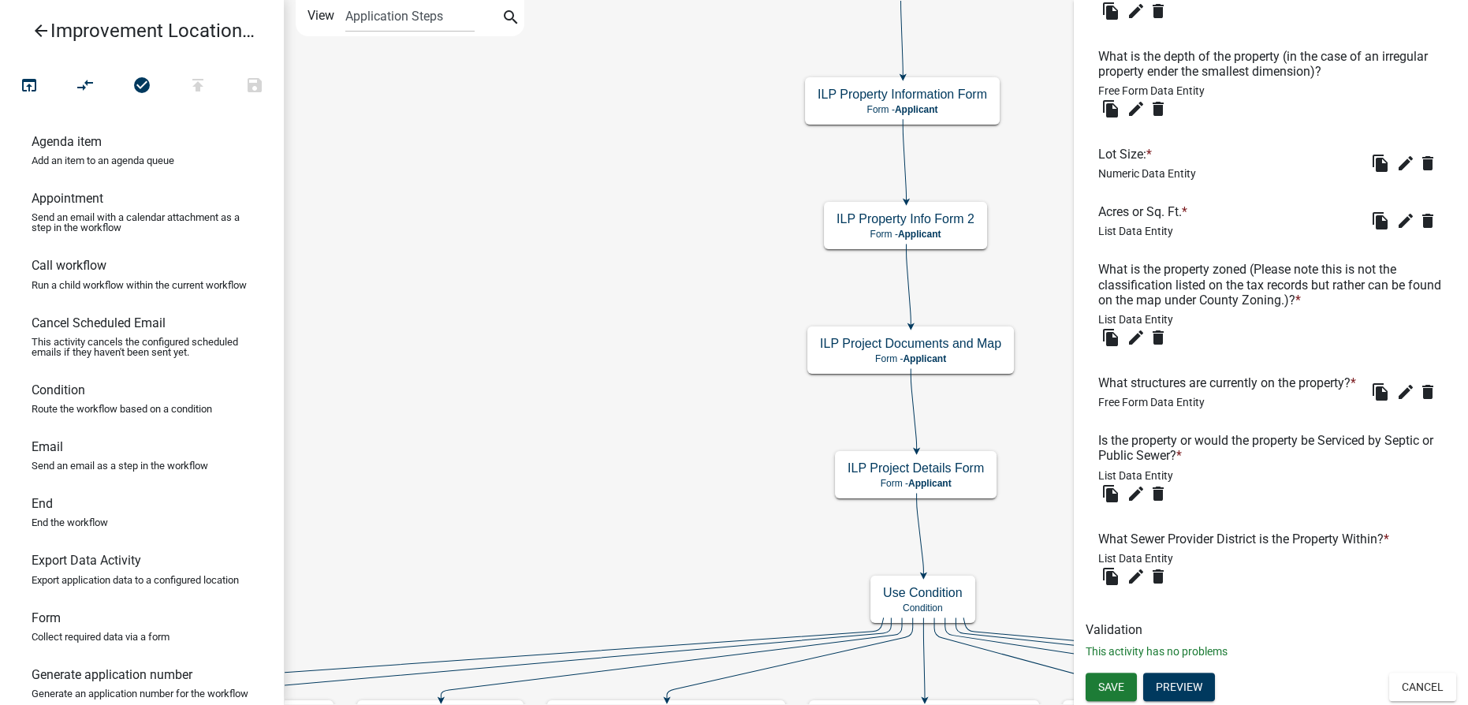
scroll to position [1105, 0]
click at [1113, 690] on span "Save" at bounding box center [1111, 686] width 26 height 13
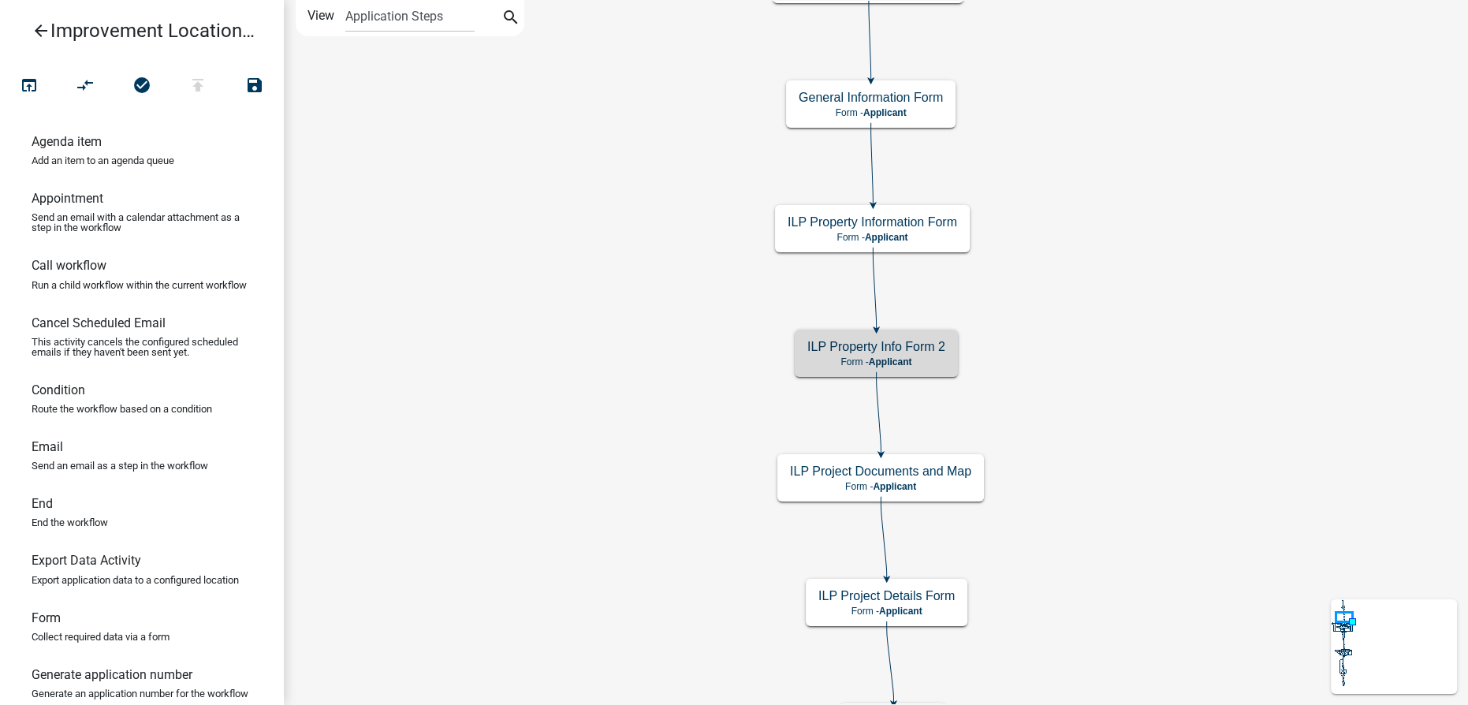
scroll to position [0, 0]
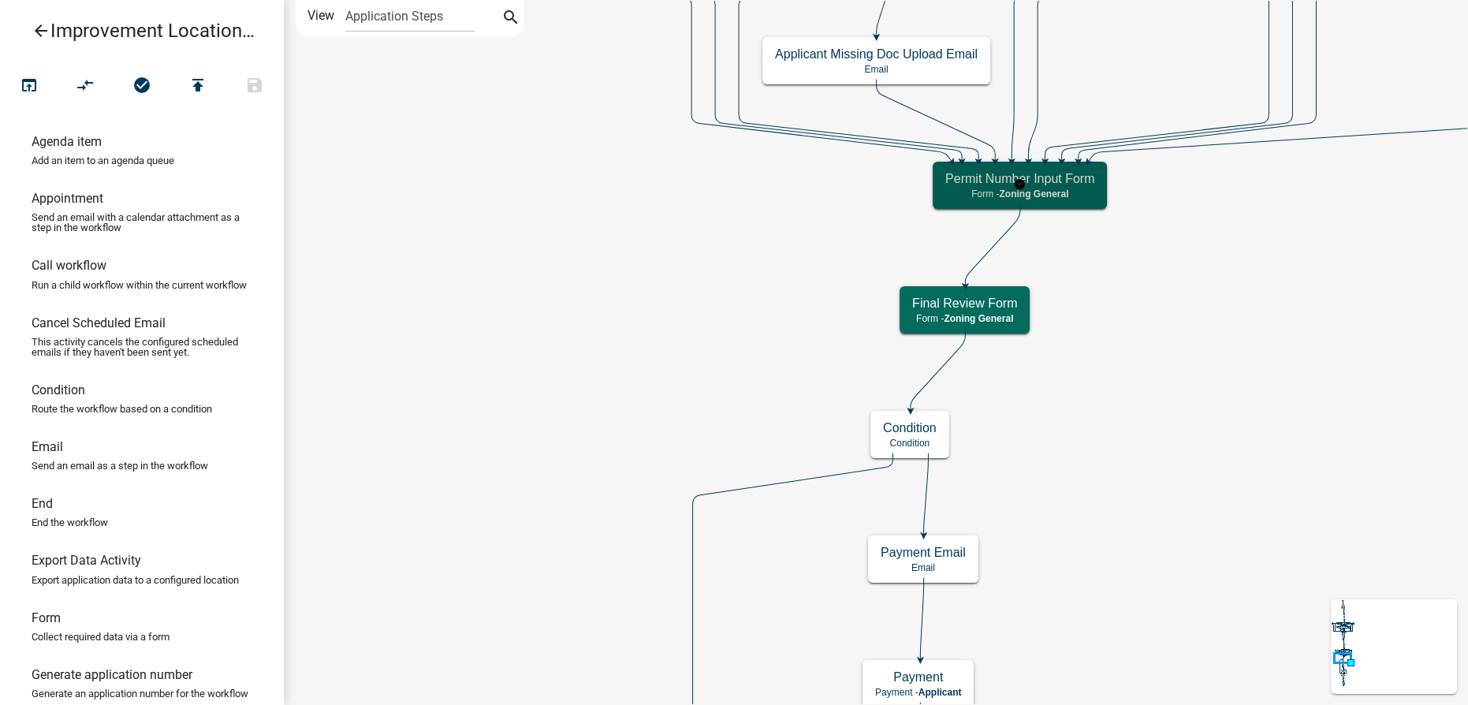
click at [963, 186] on div "Permit Number Input Form Form - Zoning General" at bounding box center [1020, 185] width 174 height 47
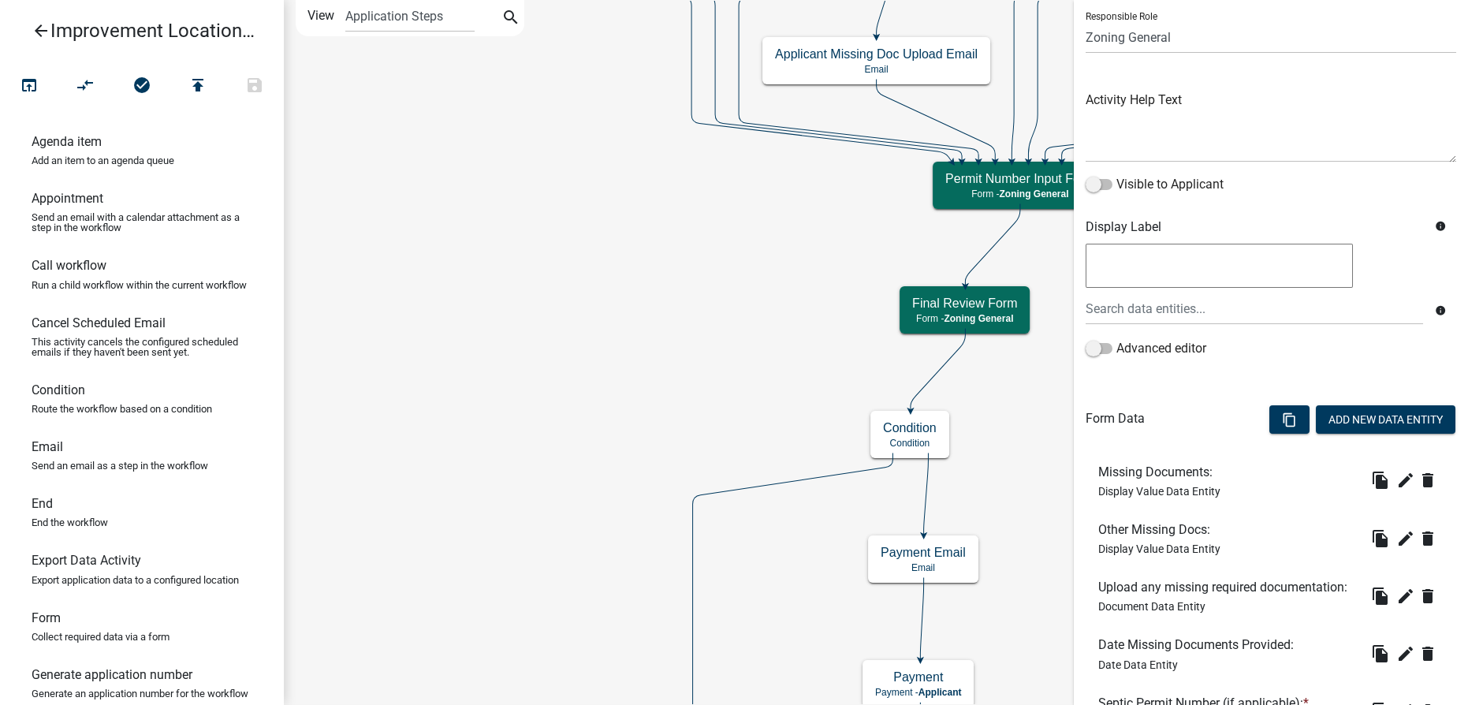
scroll to position [143, 0]
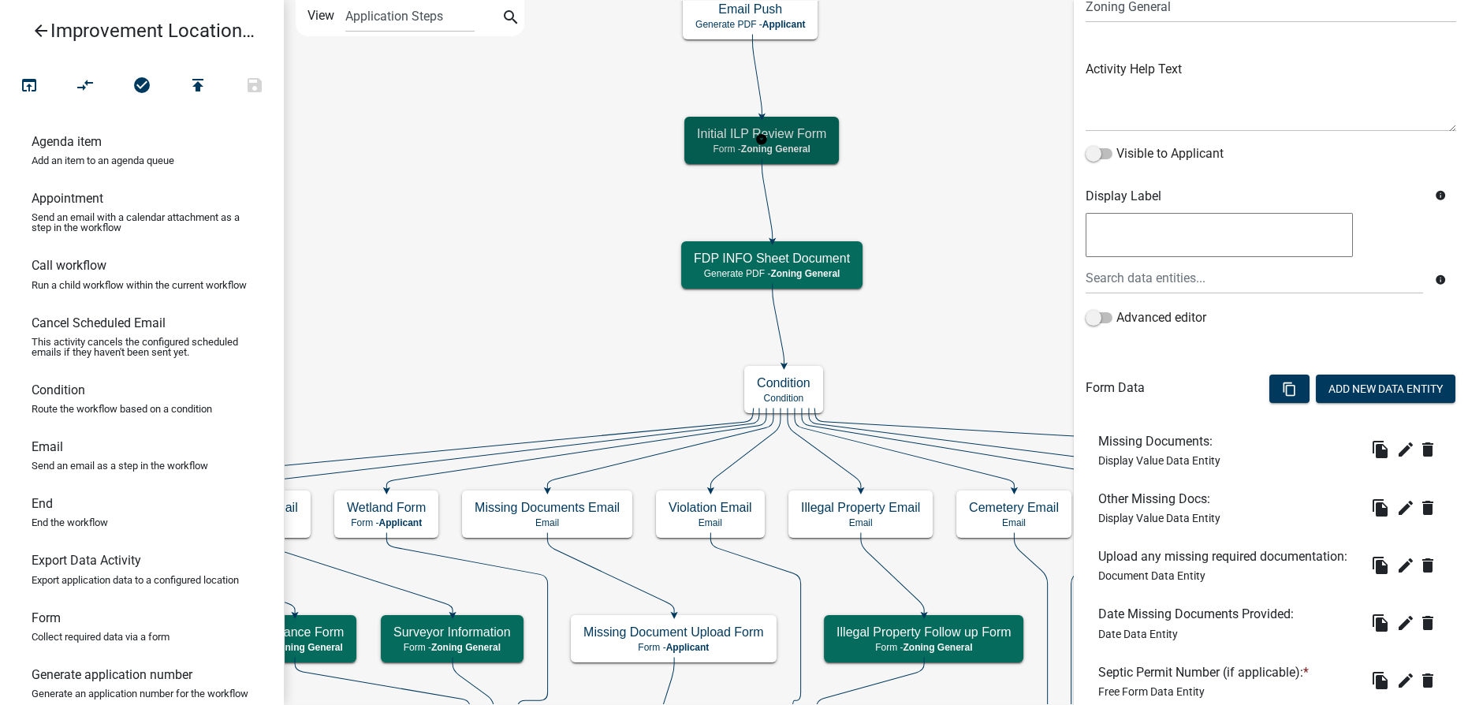
scroll to position [0, 0]
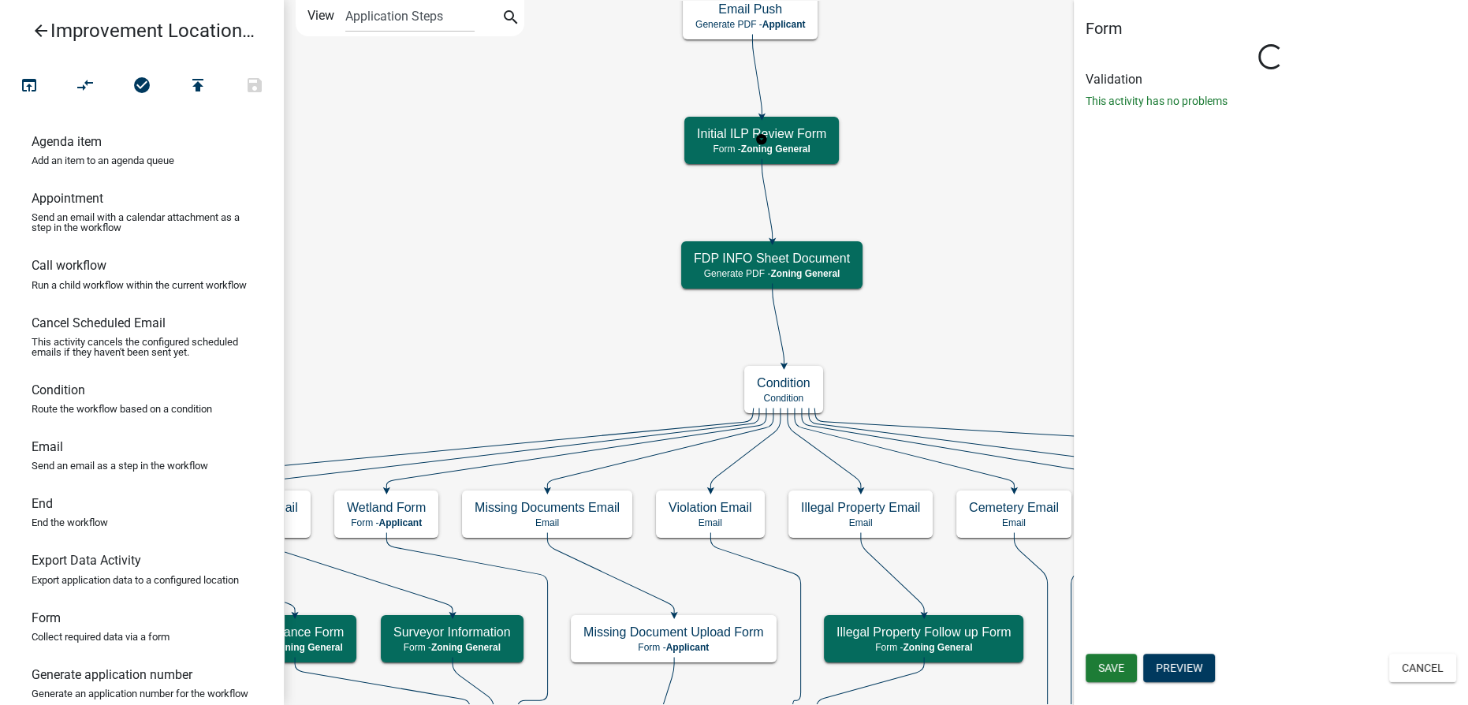
select select "F5831EB7-45AF-42B4-8E14-B3F626A8638C"
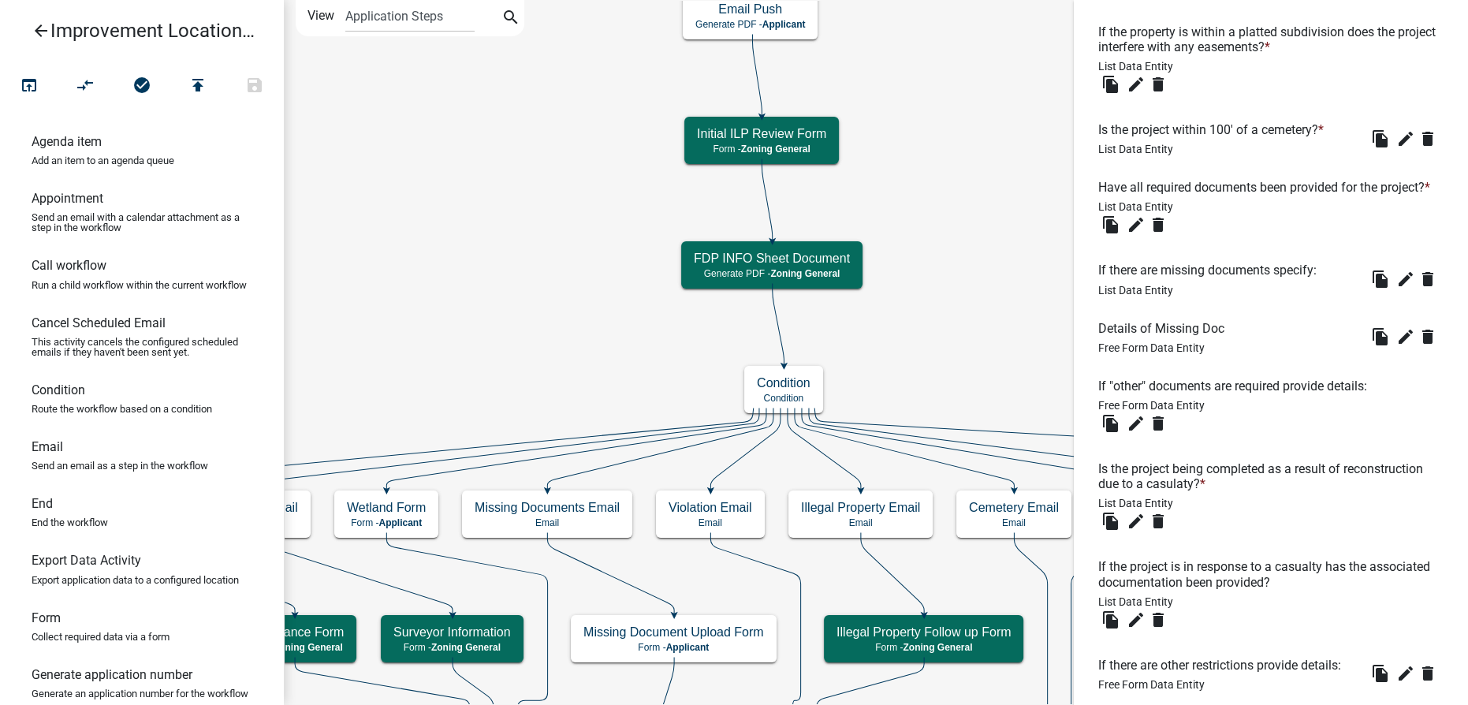
scroll to position [2007, 0]
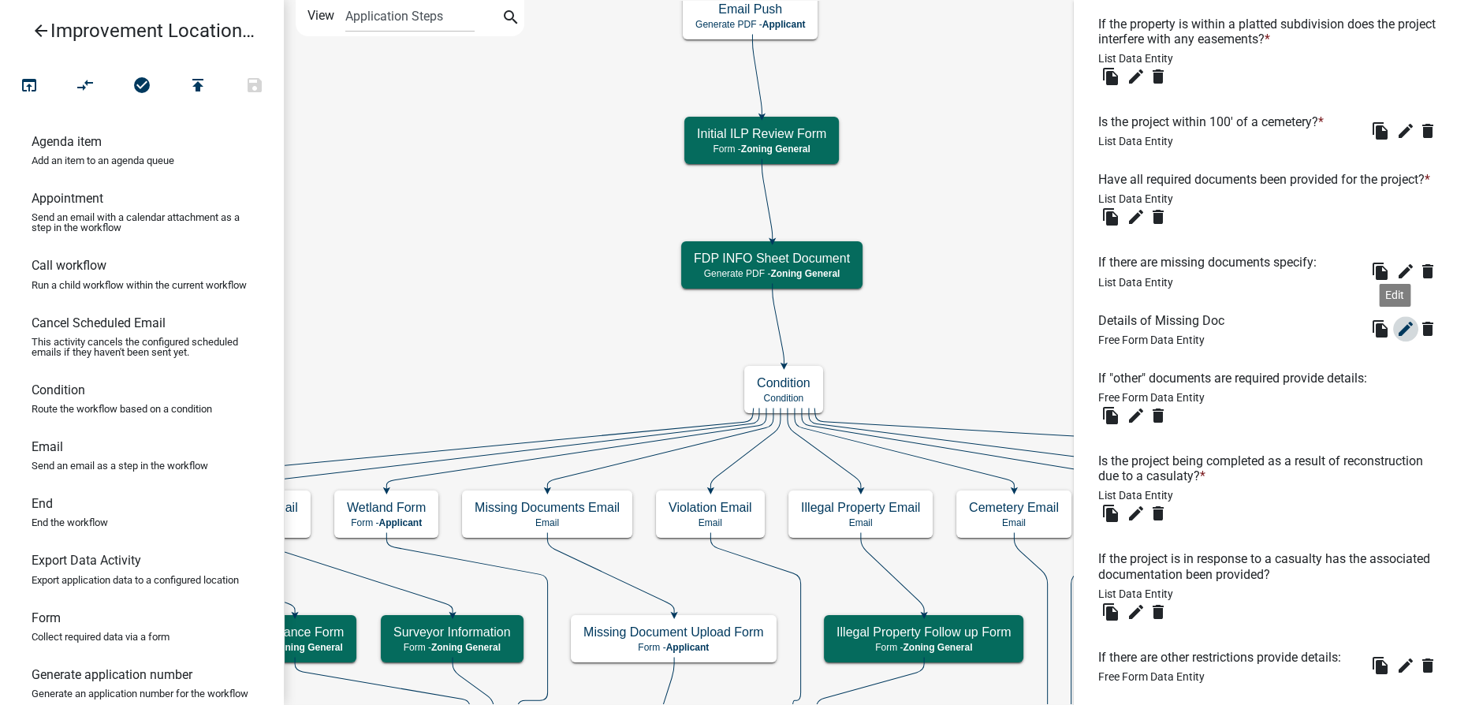
click at [1396, 338] on icon "edit" at bounding box center [1405, 328] width 19 height 19
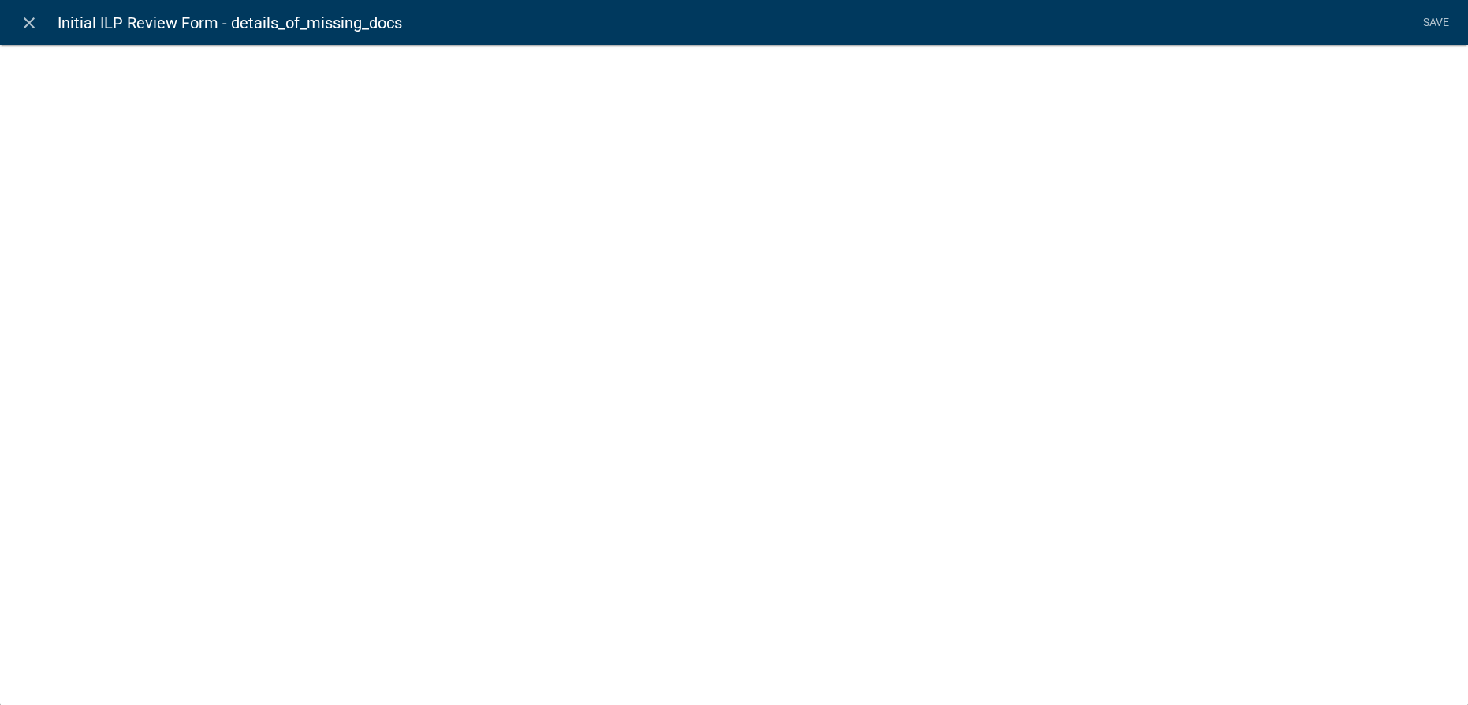
select select
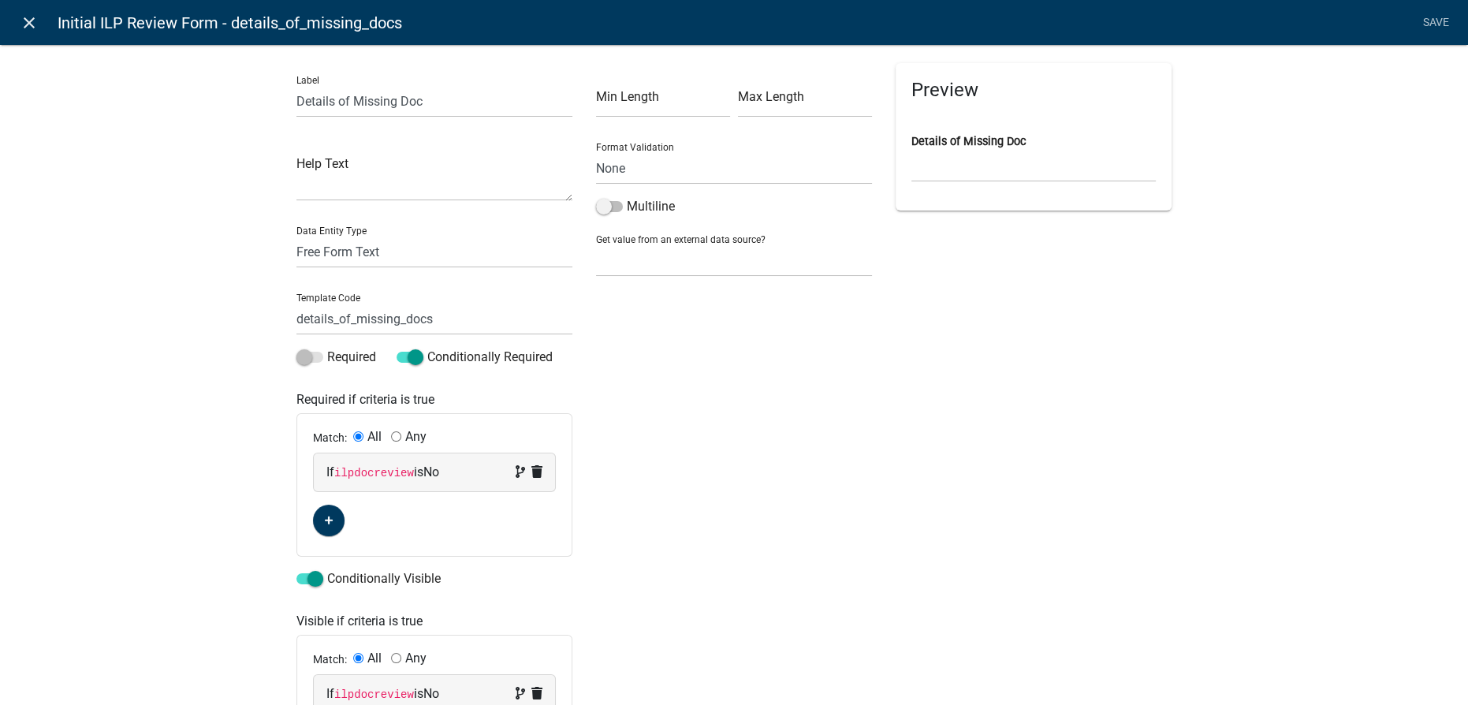
click at [23, 16] on icon "close" at bounding box center [29, 22] width 19 height 19
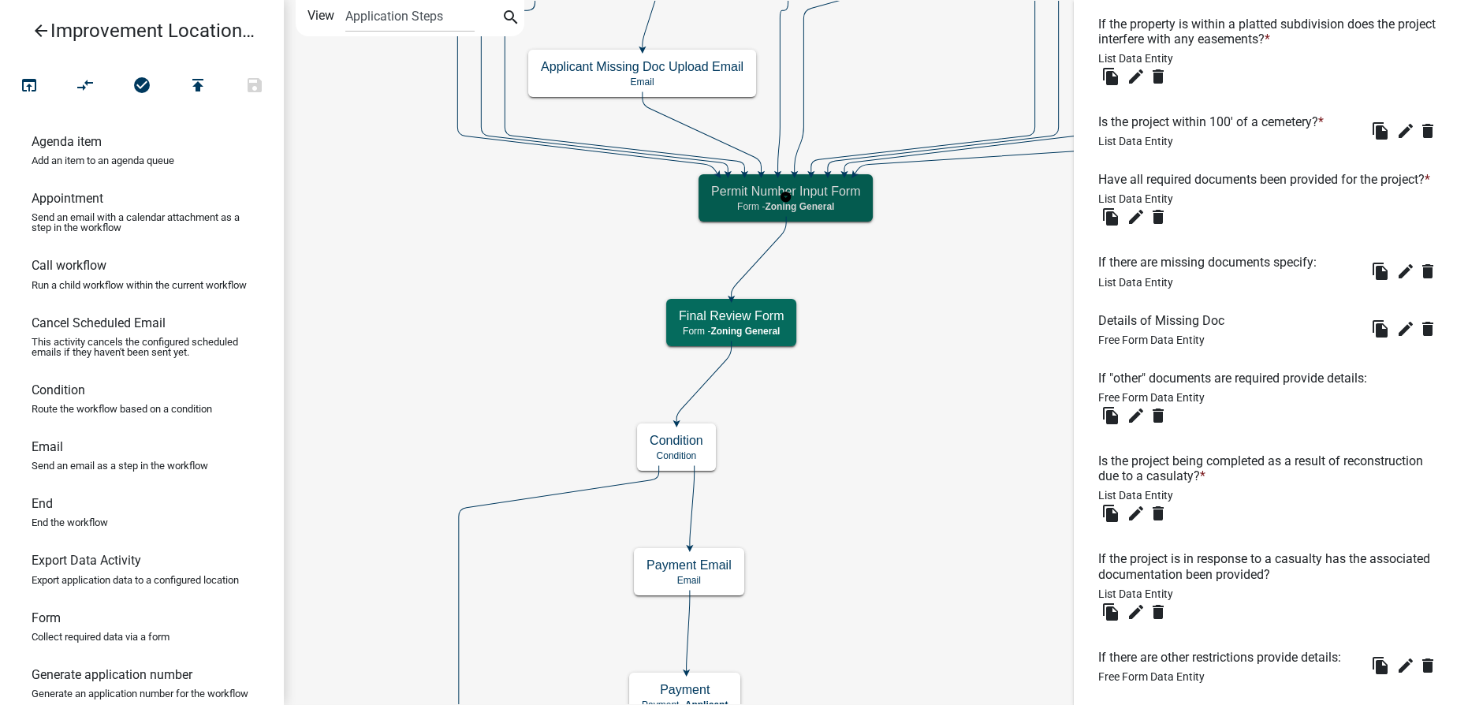
scroll to position [0, 0]
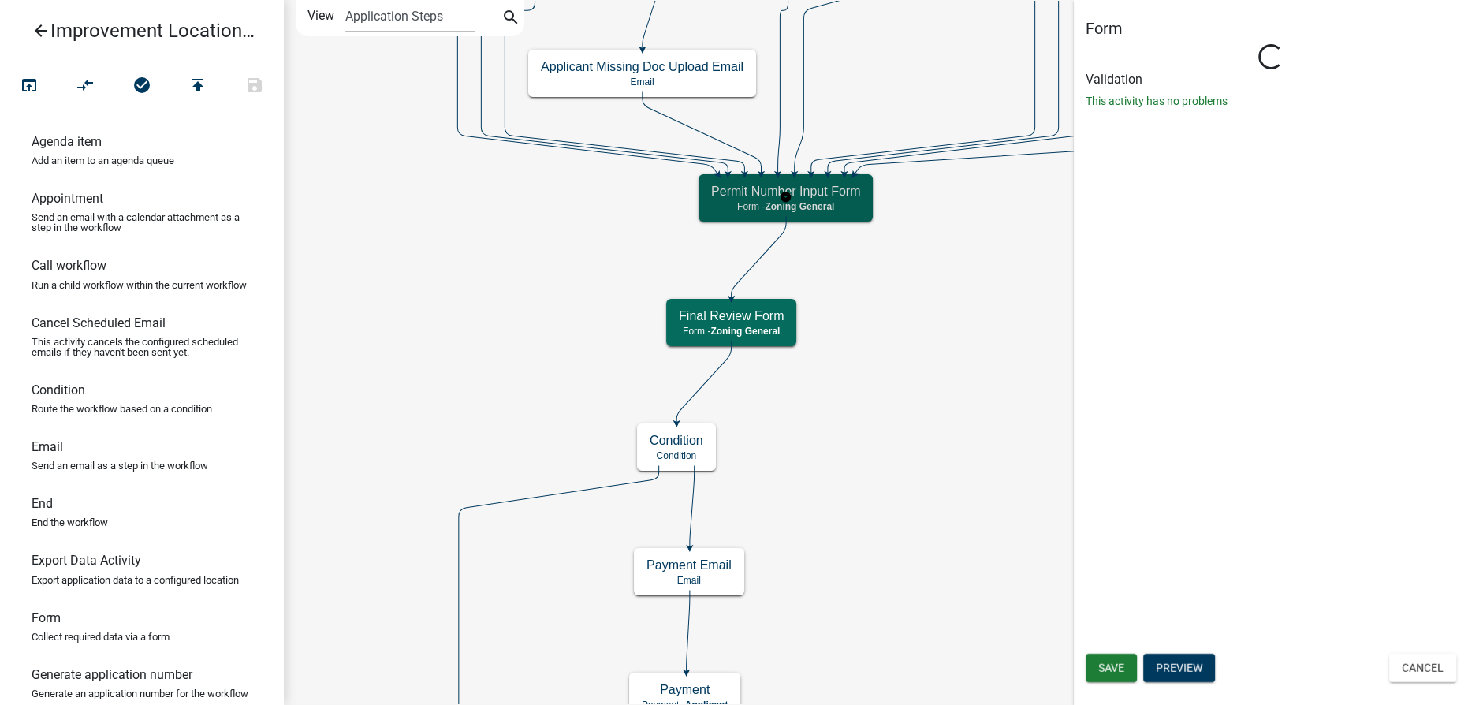
select select "F5831EB7-45AF-42B4-8E14-B3F626A8638C"
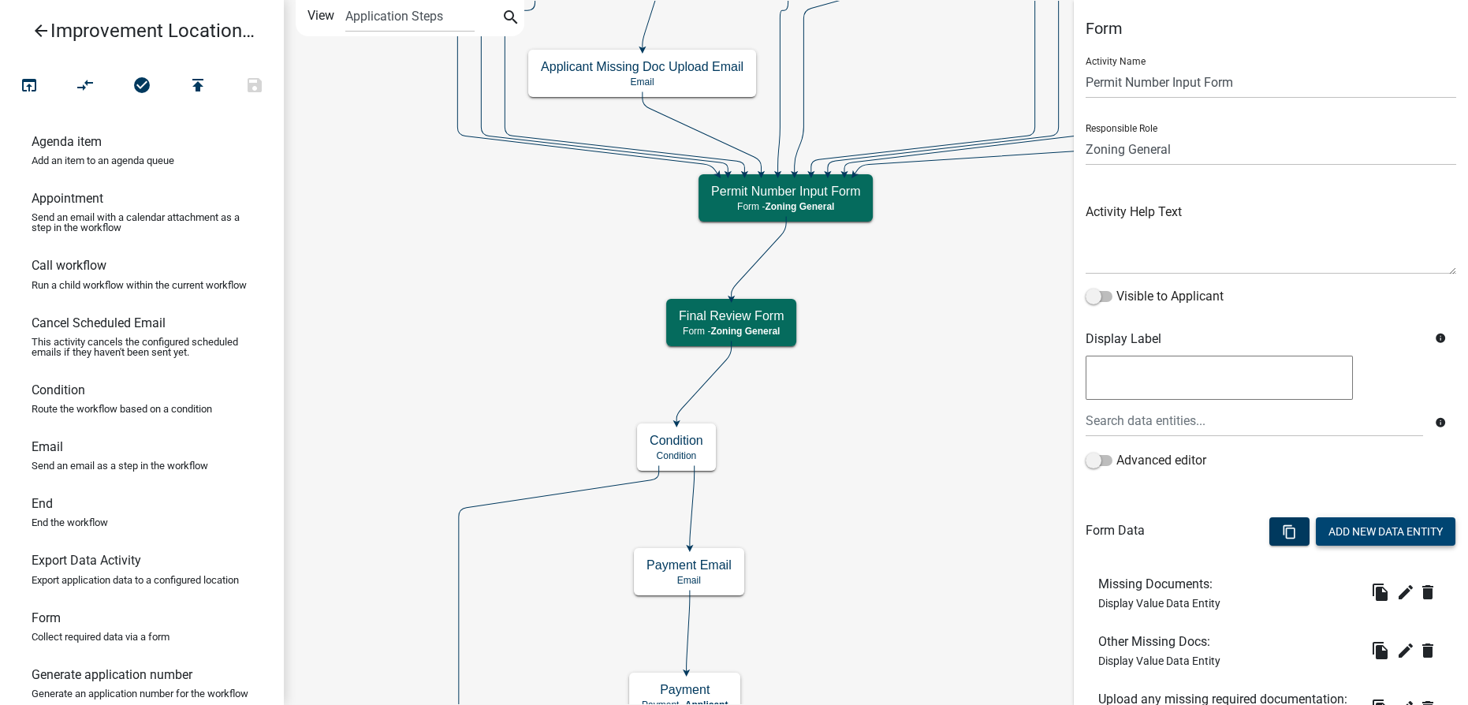
click at [1350, 533] on button "Add New Data Entity" at bounding box center [1386, 531] width 140 height 28
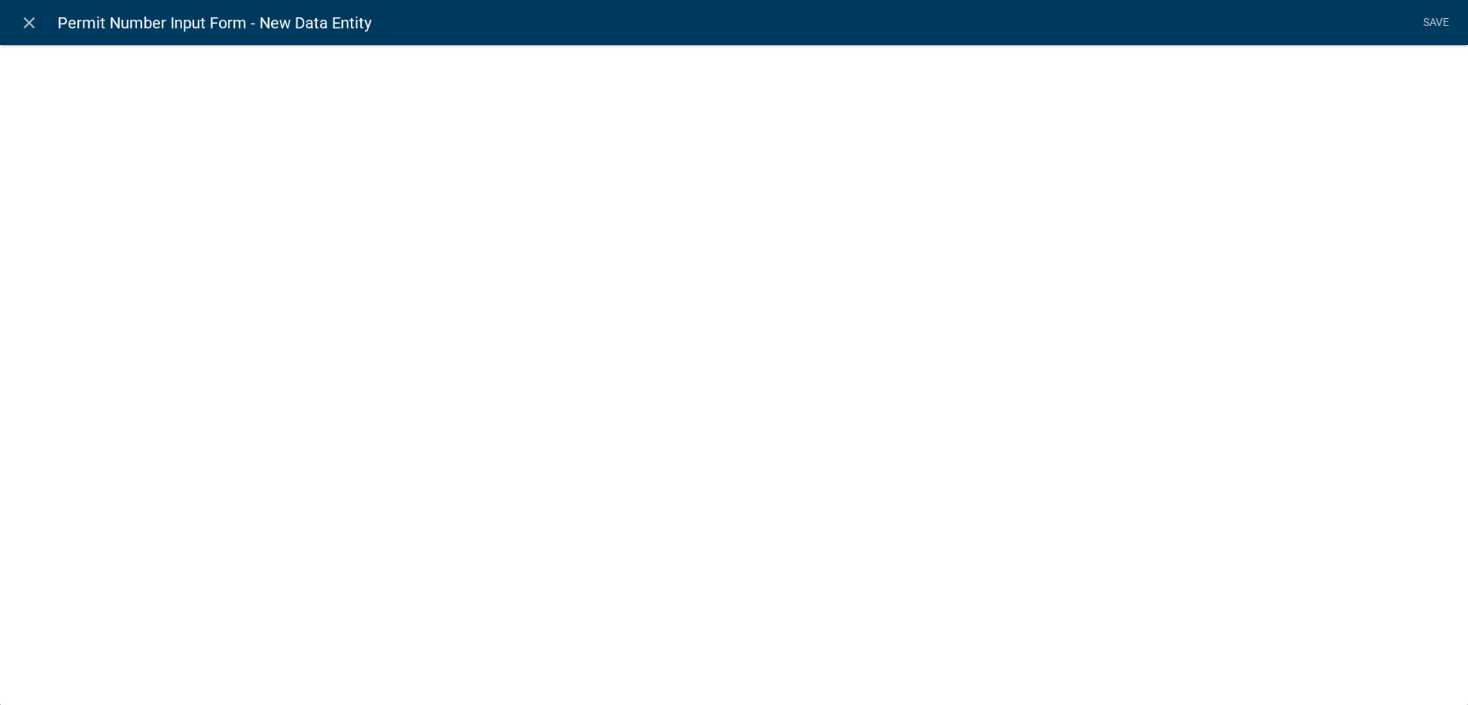
select select
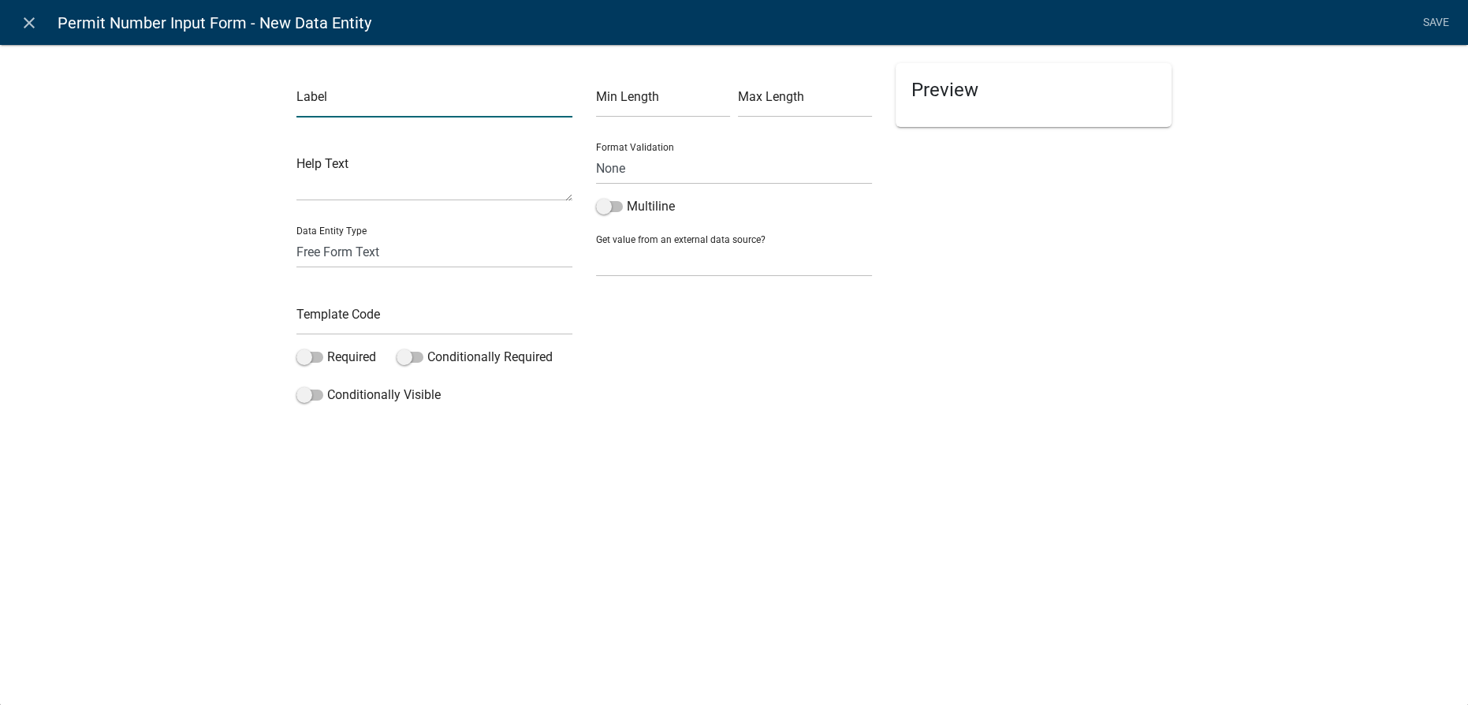
click at [328, 103] on input "text" at bounding box center [434, 101] width 276 height 32
click at [326, 103] on input "text" at bounding box center [434, 101] width 276 height 32
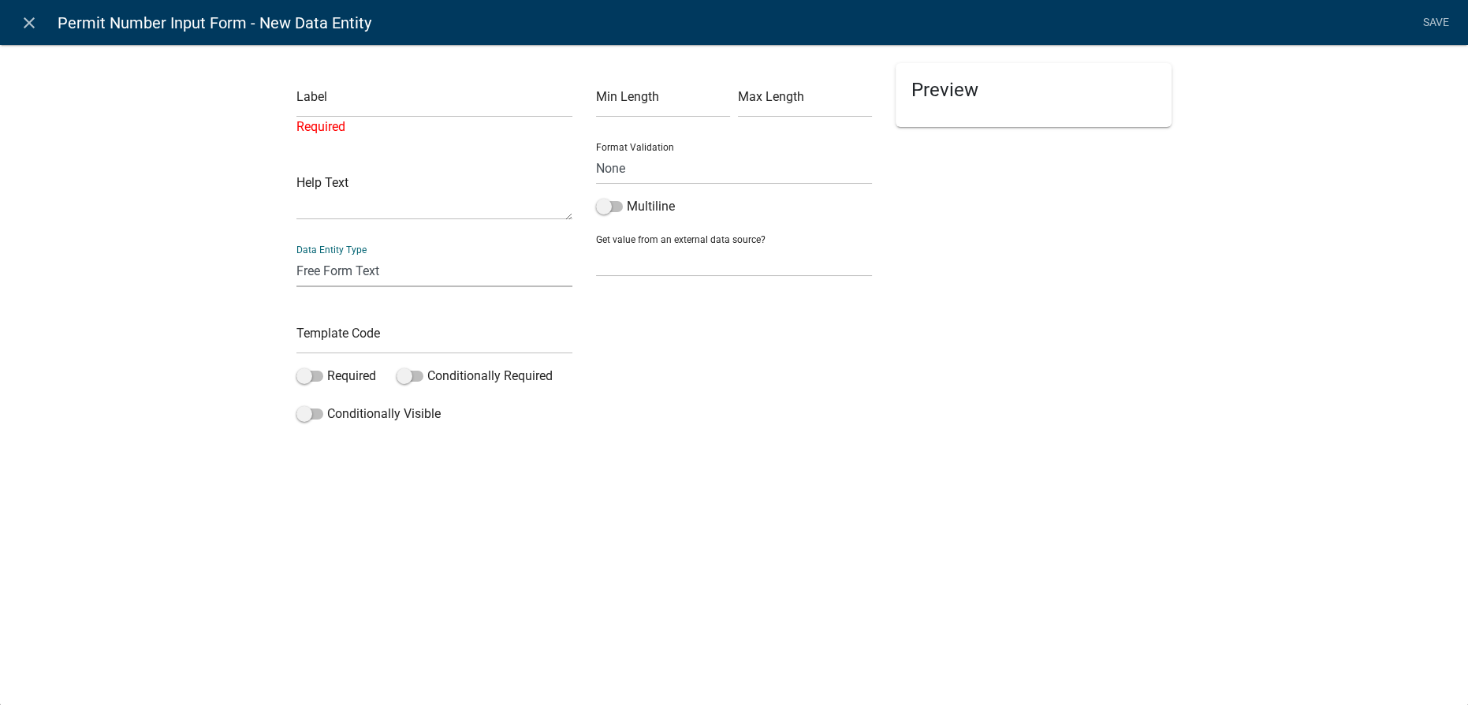
click at [319, 255] on select "Free Form Text Document Display Entity Value Fee Numeric Data Date Map Sketch D…" at bounding box center [434, 271] width 276 height 32
select select "display-entity-value"
click at [296, 255] on select "Free Form Text Document Display Entity Value Fee Numeric Data Date Map Sketch D…" at bounding box center [434, 271] width 276 height 32
select select "display-entity-value"
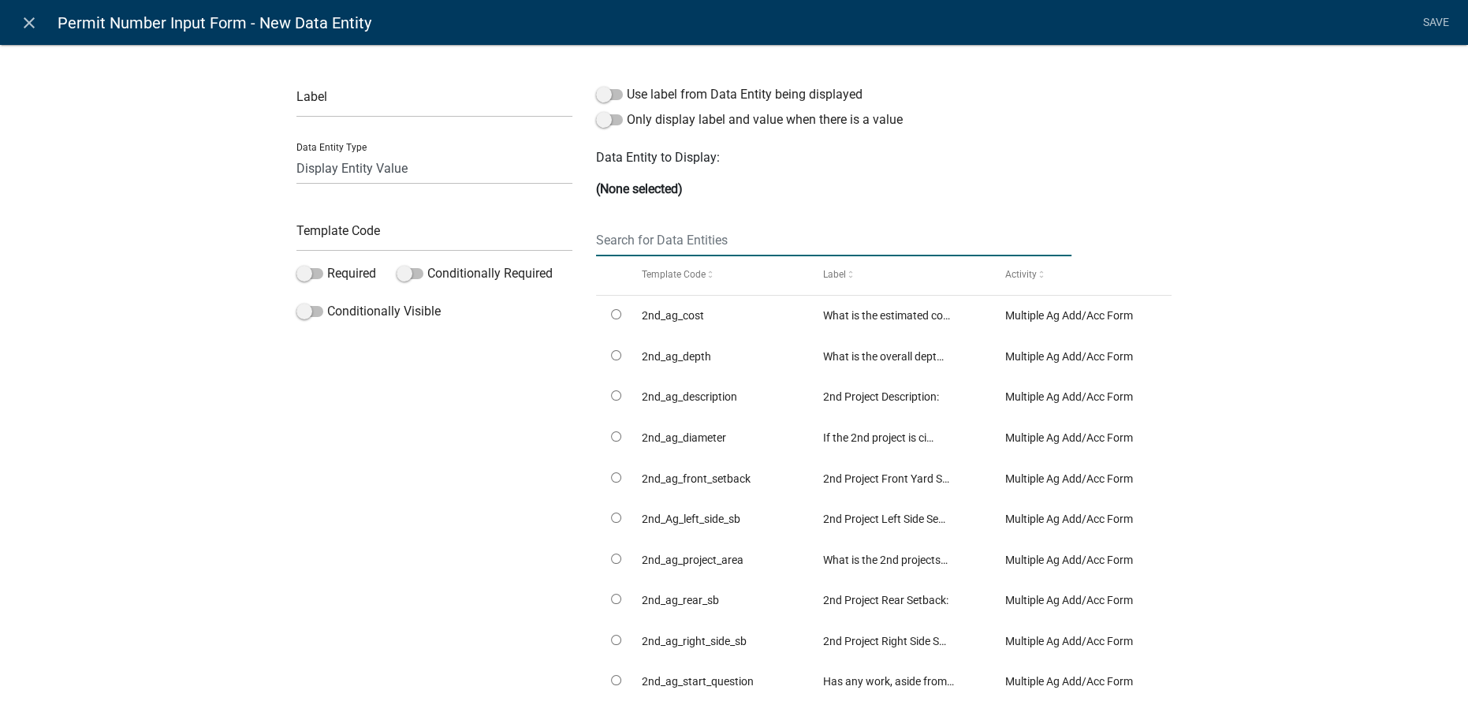
click at [641, 243] on input "text" at bounding box center [833, 240] width 475 height 32
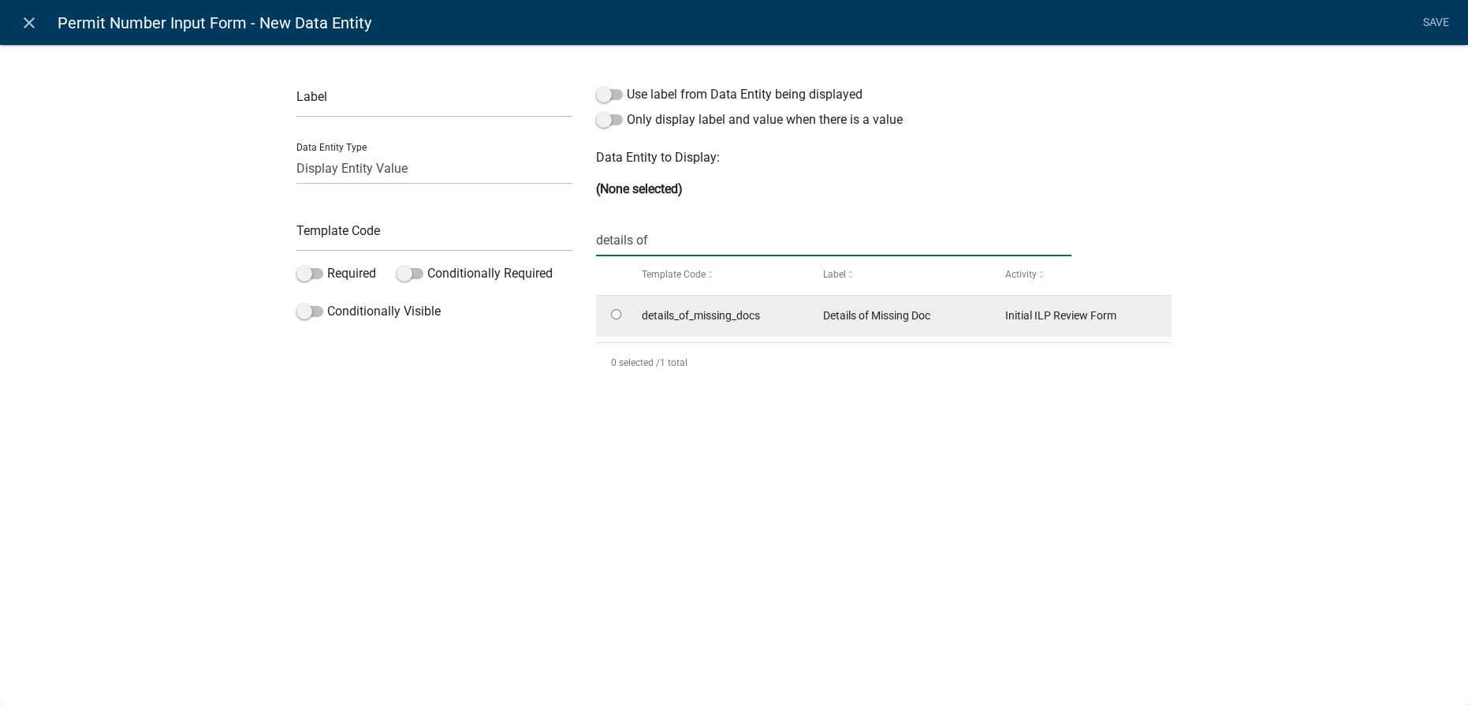
type input "details of"
click at [608, 317] on datatable-body-cell at bounding box center [611, 316] width 30 height 41
radio input "true"
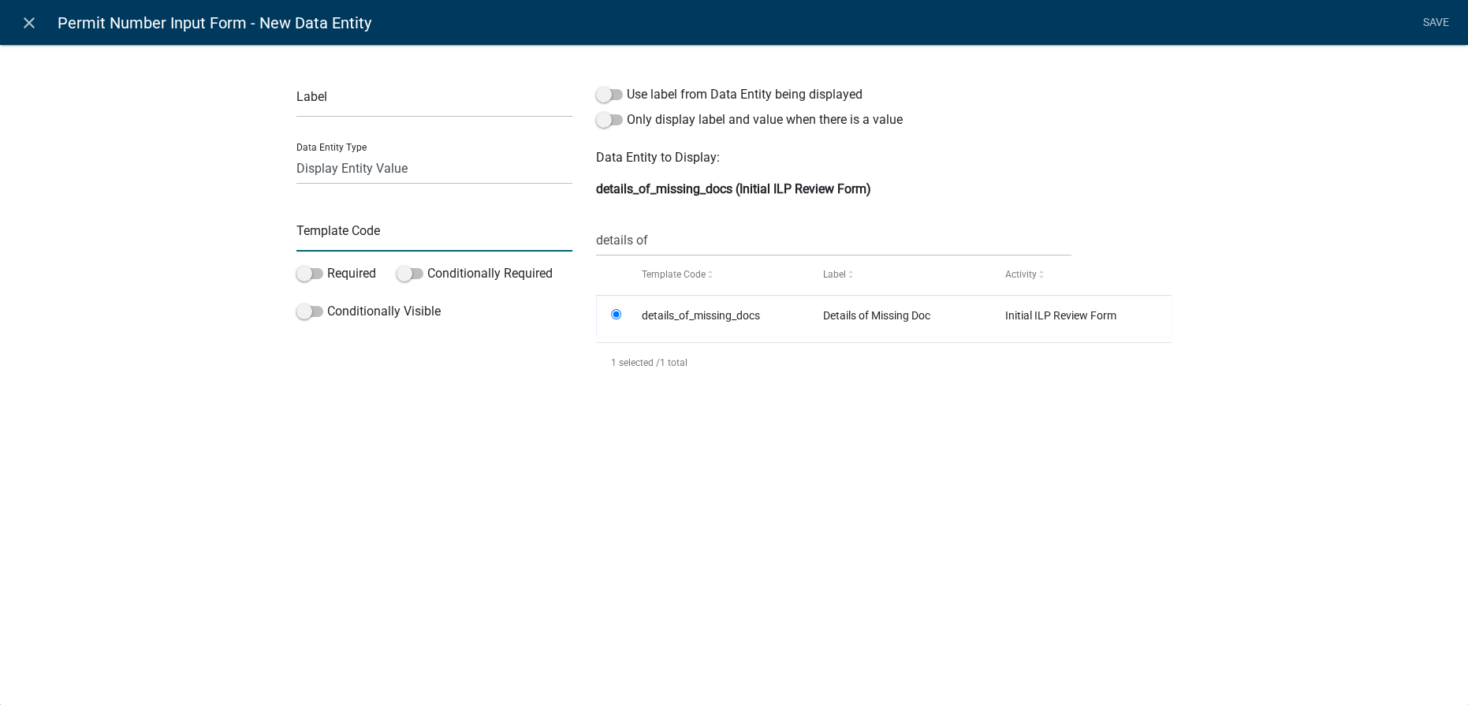
click at [330, 222] on input "text" at bounding box center [434, 235] width 276 height 32
type input "M"
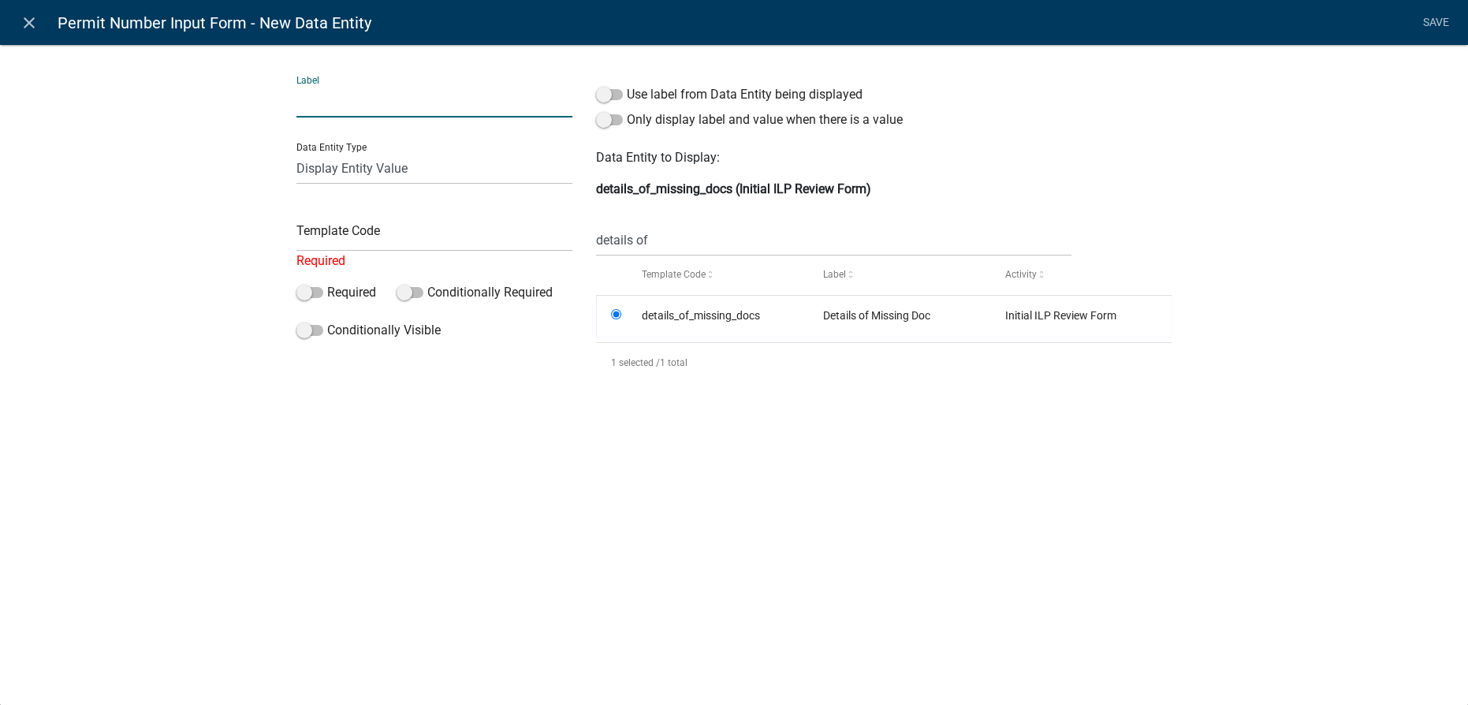
click at [432, 102] on input "text" at bounding box center [434, 101] width 276 height 32
type input "Missing Documents Details"
type input "missing_doc_detail"
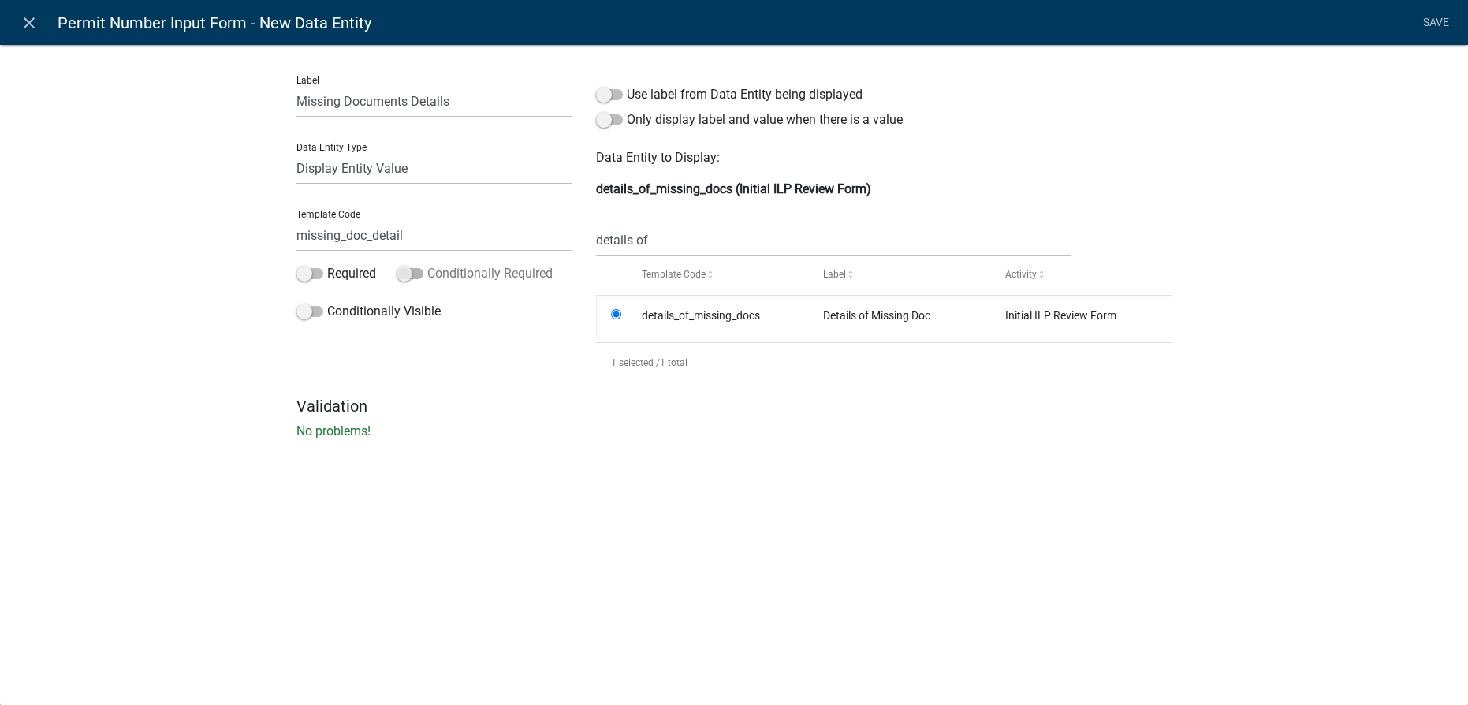
click at [414, 287] on div "Conditionally Required" at bounding box center [485, 276] width 176 height 25
click at [414, 270] on span at bounding box center [410, 273] width 27 height 11
click at [427, 264] on input "Conditionally Required" at bounding box center [427, 264] width 0 height 0
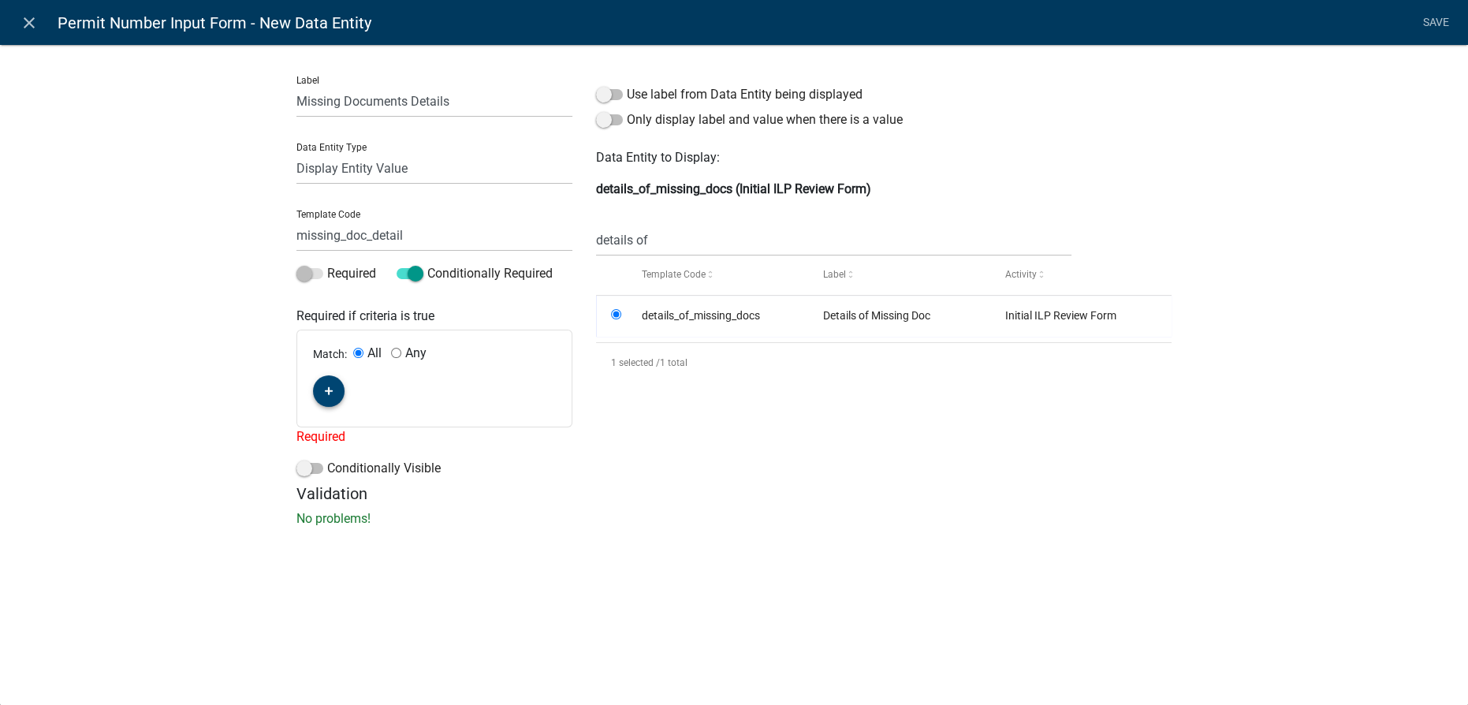
click at [334, 397] on button "button" at bounding box center [329, 391] width 32 height 32
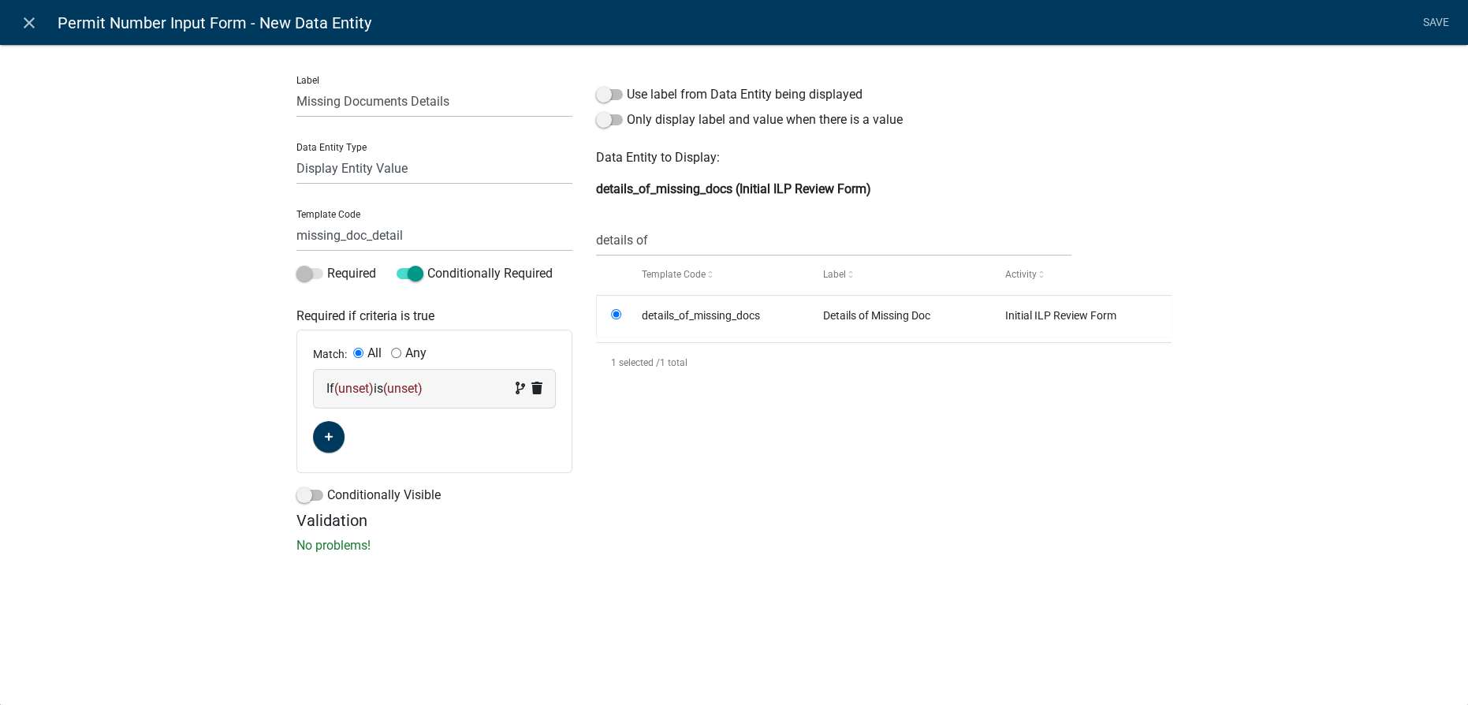
click at [351, 388] on span "(unset)" at bounding box center [353, 388] width 39 height 15
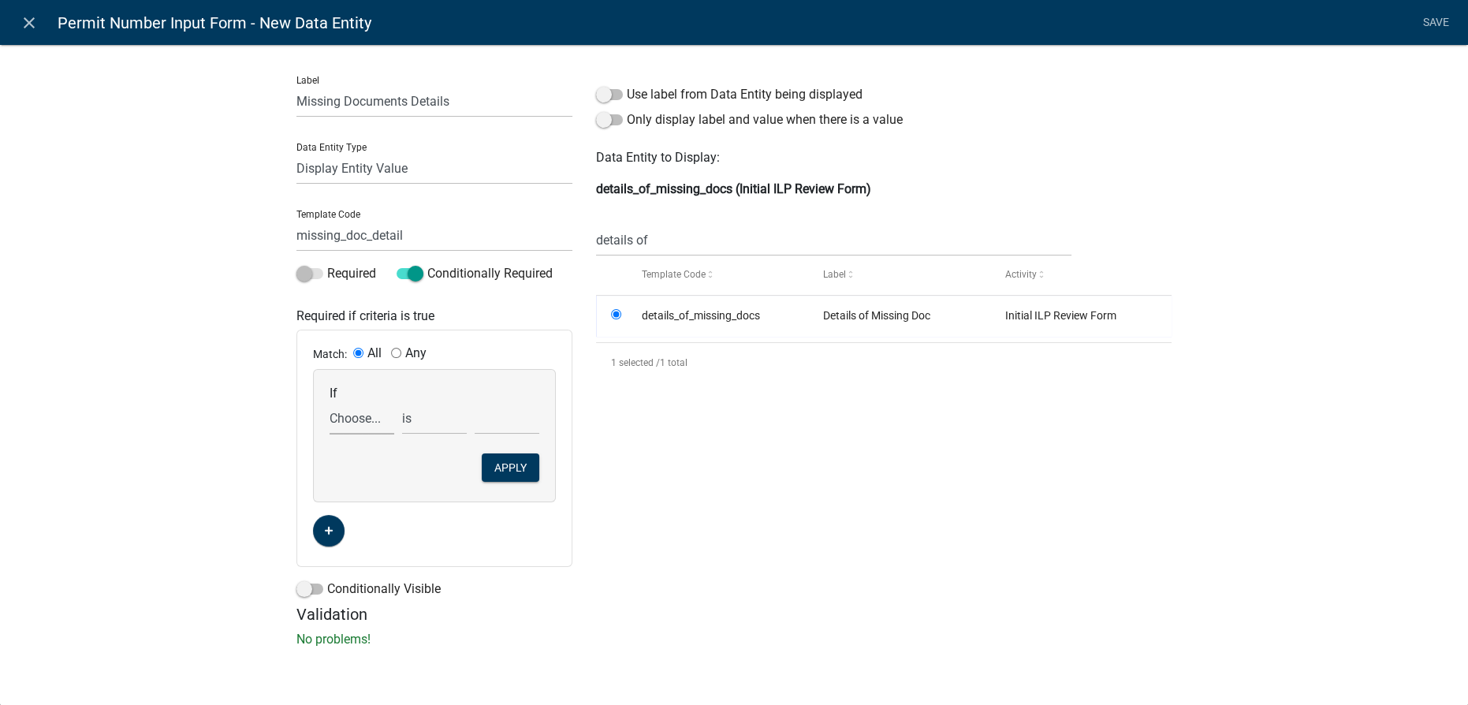
click at [357, 413] on select "Choose... 2nd_ag_cost 2nd_ag_depth 2nd_ag_description 2nd_ag_diameter 2nd_ag_fr…" at bounding box center [362, 418] width 65 height 32
select select "361: missingitems"
click at [330, 402] on select "Choose... 2nd_ag_cost 2nd_ag_depth 2nd_ag_description 2nd_ag_diameter 2nd_ag_fr…" at bounding box center [362, 418] width 65 height 32
click at [503, 418] on input "text" at bounding box center [507, 418] width 65 height 32
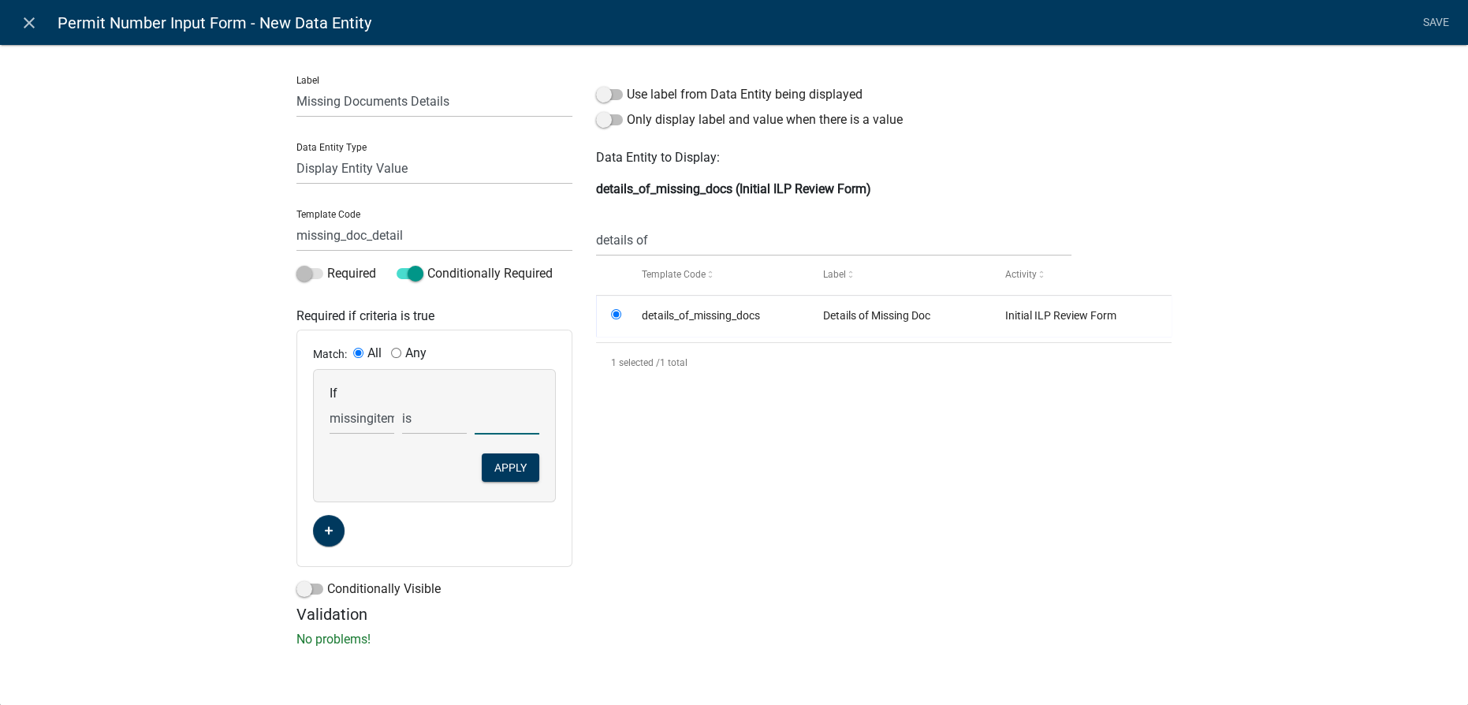
click at [487, 427] on input "text" at bounding box center [507, 418] width 65 height 32
click at [340, 420] on select "Choose... 2nd_ag_cost 2nd_ag_depth 2nd_ag_description 2nd_ag_diameter 2nd_ag_fr…" at bounding box center [362, 418] width 65 height 32
click at [330, 402] on select "Choose... 2nd_ag_cost 2nd_ag_depth 2nd_ag_description 2nd_ag_diameter 2nd_ag_fr…" at bounding box center [362, 418] width 65 height 32
click at [418, 413] on select "is is not exists does not exist is greater than is less than contains does not …" at bounding box center [434, 418] width 65 height 32
click at [418, 416] on select "is is not exists does not exist is greater than is less than contains does not …" at bounding box center [434, 418] width 65 height 32
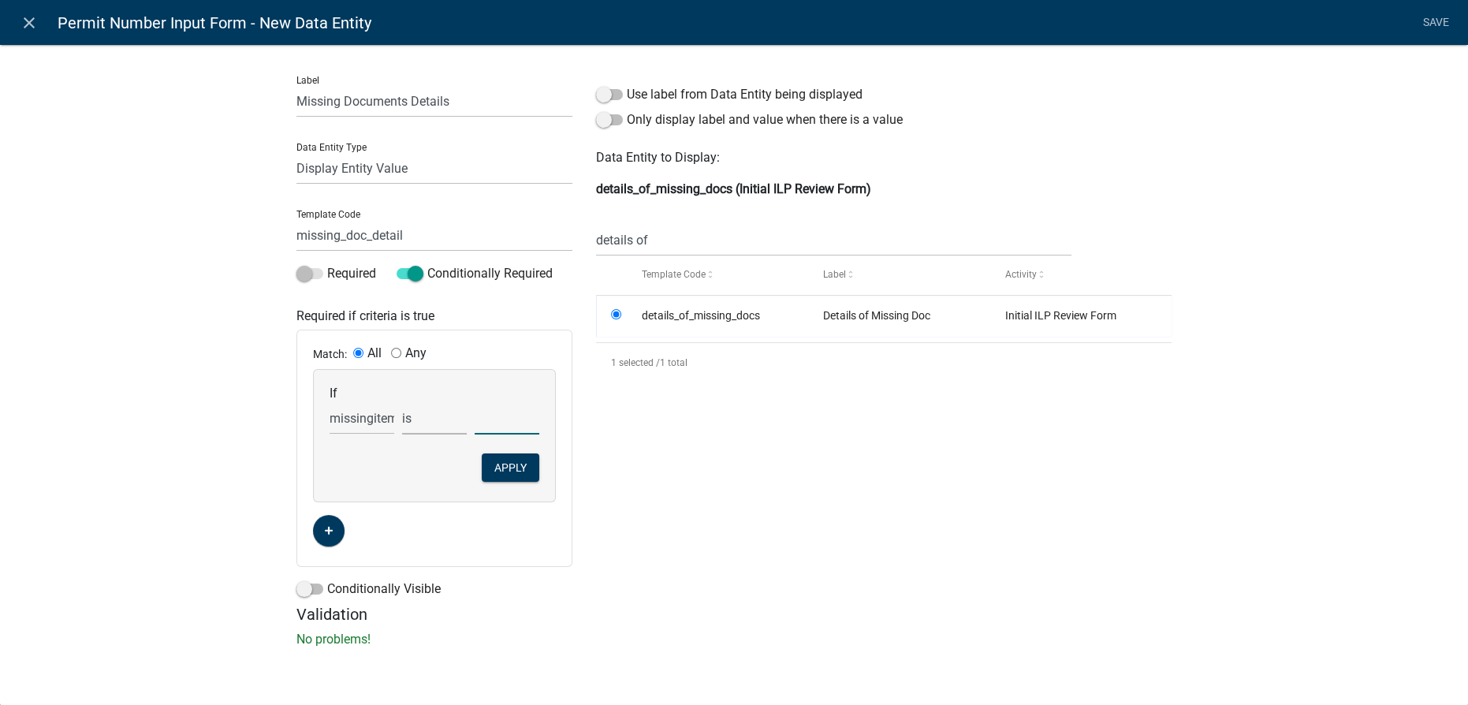
click at [498, 426] on input "text" at bounding box center [507, 418] width 65 height 32
click at [576, 618] on h5 "Validation" at bounding box center [733, 614] width 875 height 19
click at [301, 272] on span at bounding box center [309, 273] width 27 height 11
click at [418, 271] on span at bounding box center [410, 273] width 27 height 11
click at [427, 264] on input "Conditionally Required" at bounding box center [427, 264] width 0 height 0
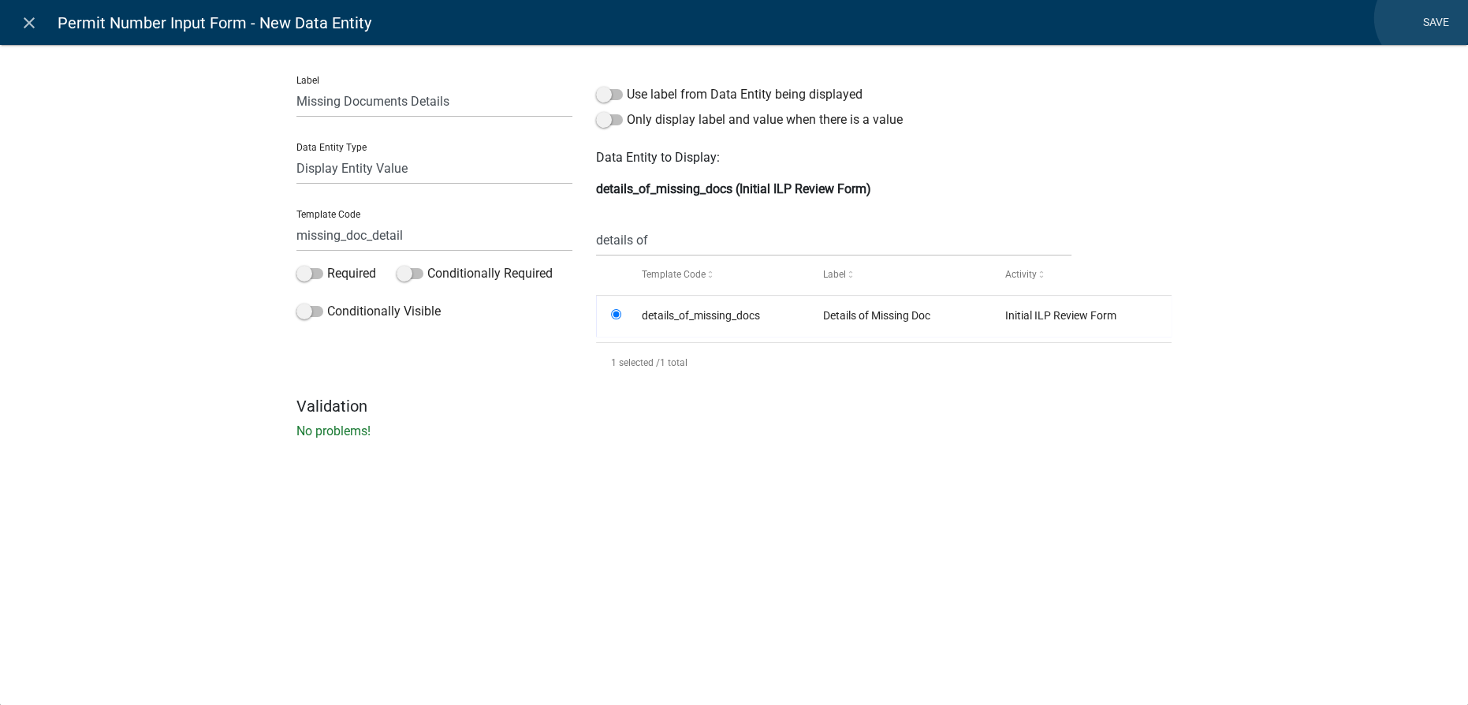
click at [1424, 18] on link "Save" at bounding box center [1435, 23] width 39 height 30
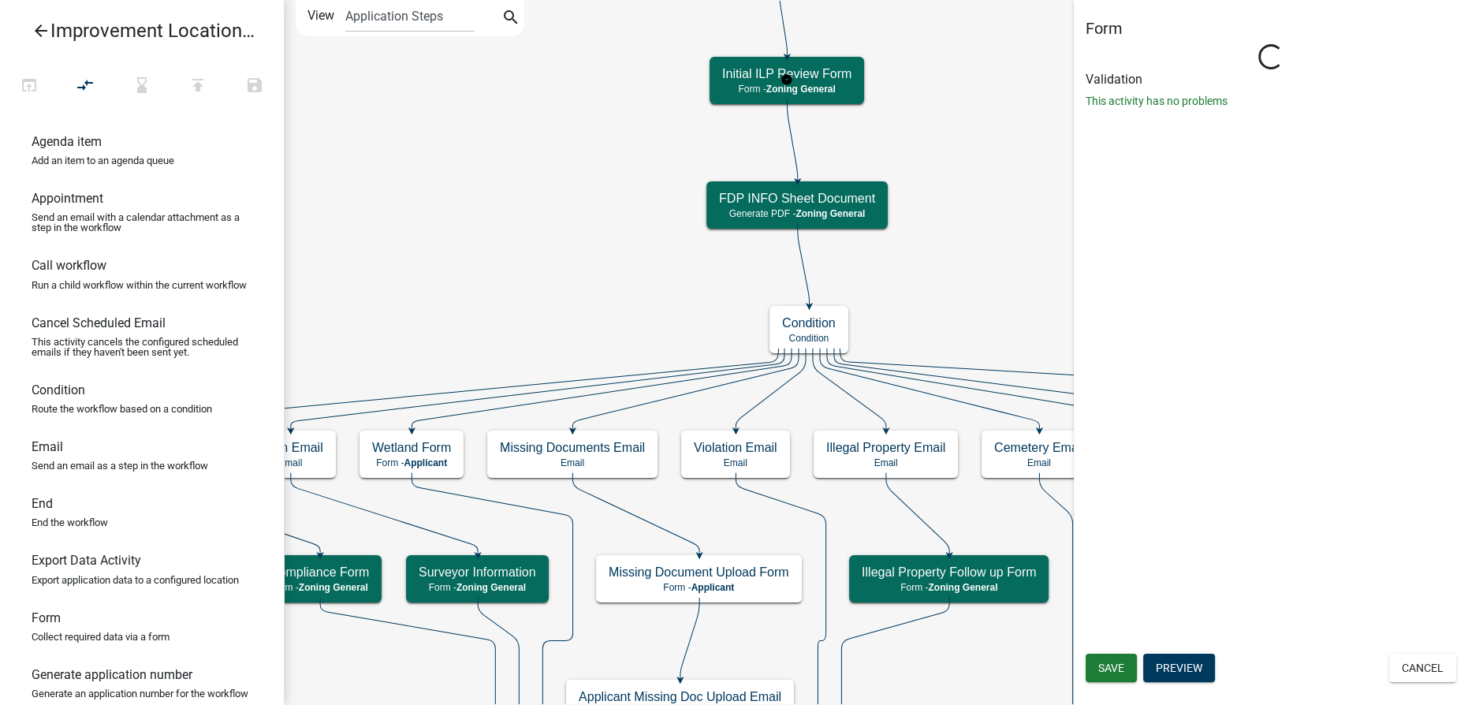
select select "F5831EB7-45AF-42B4-8E14-B3F626A8638C"
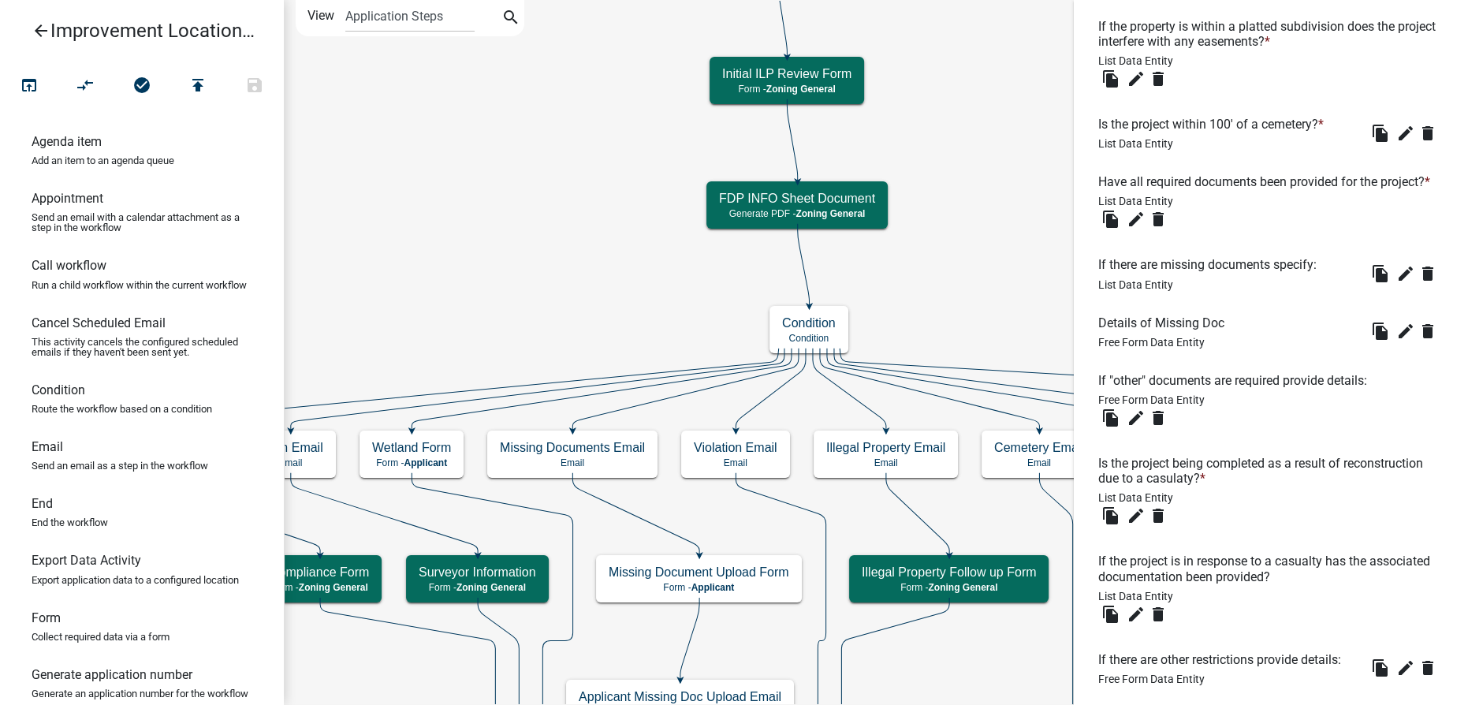
scroll to position [2007, 0]
click at [1135, 226] on icon "edit" at bounding box center [1136, 216] width 19 height 19
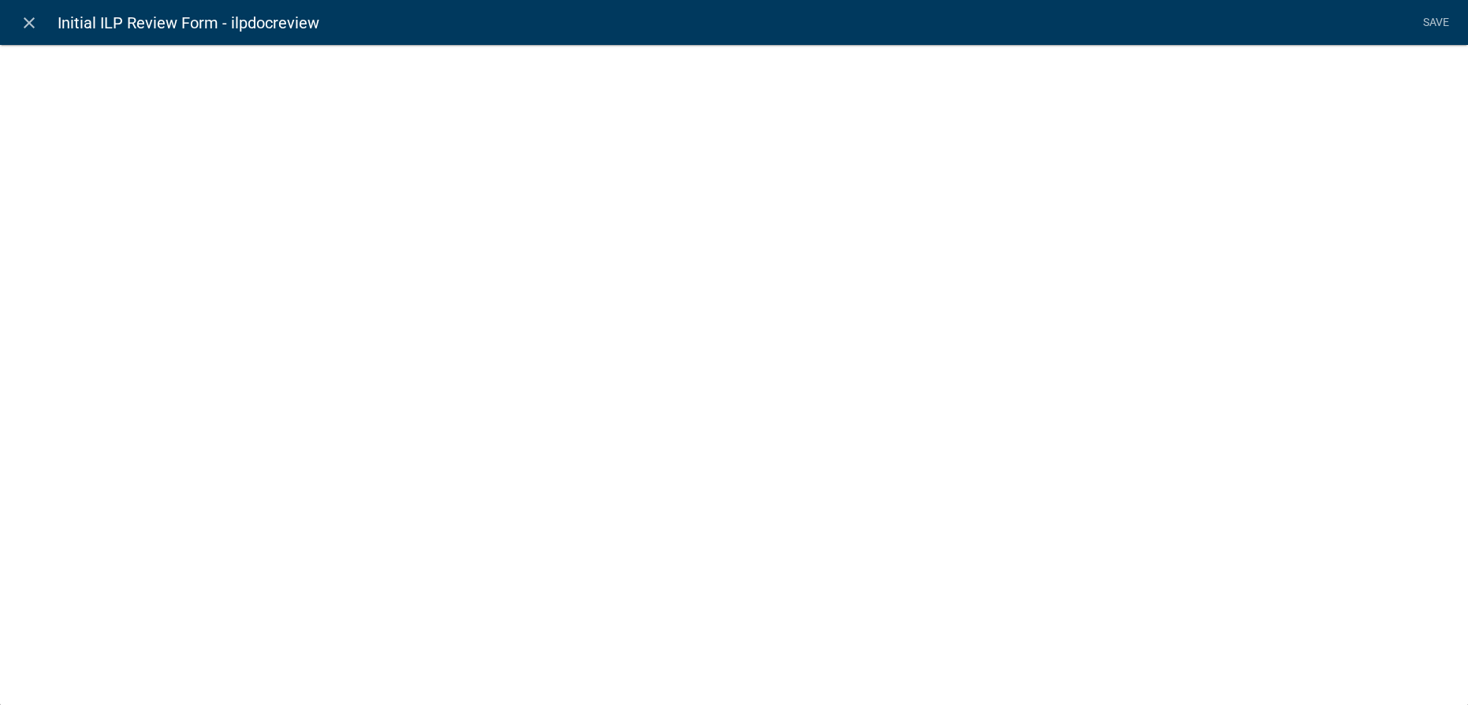
select select "list-data"
select select
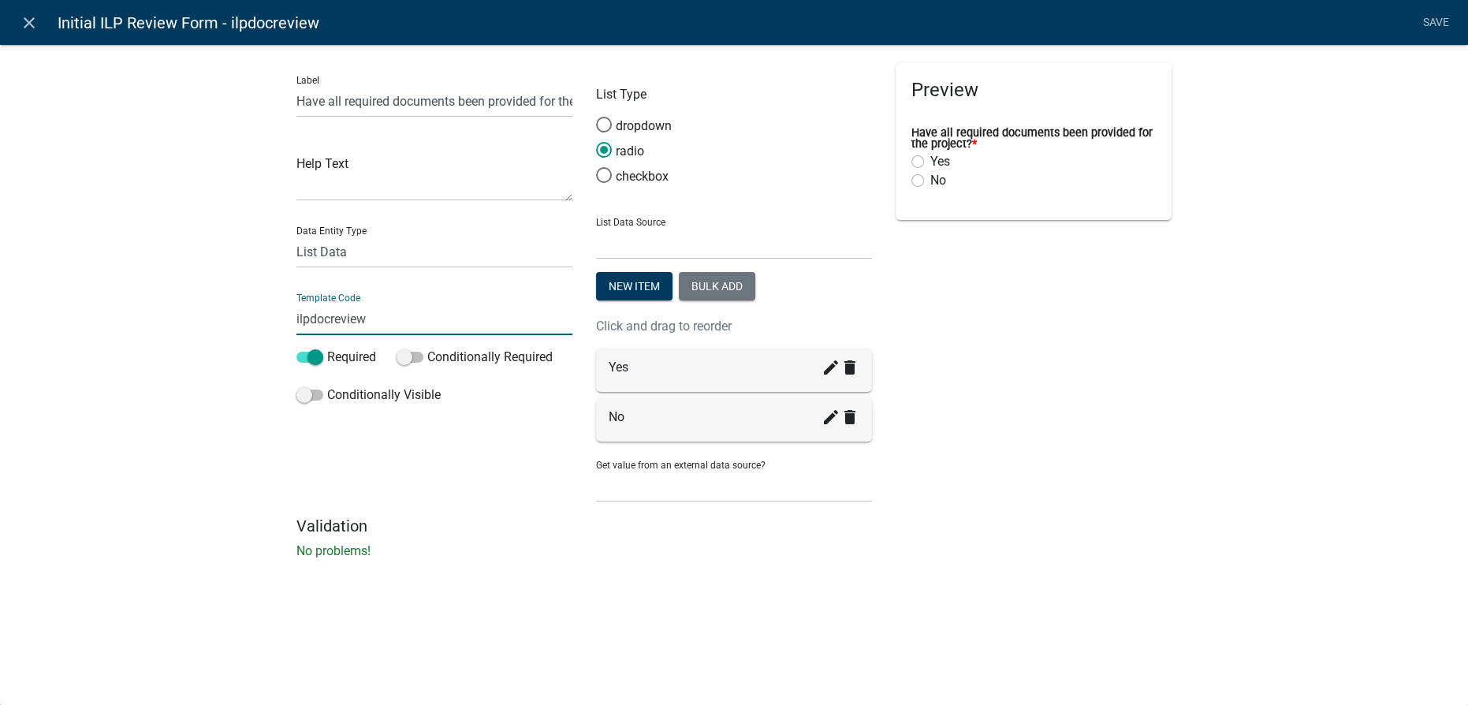
drag, startPoint x: 389, startPoint y: 326, endPoint x: 277, endPoint y: 321, distance: 112.1
click at [277, 321] on div "Label Have all required documents been provided for the project? Help Text Data…" at bounding box center [734, 306] width 1468 height 575
click at [25, 28] on icon "close" at bounding box center [29, 22] width 19 height 19
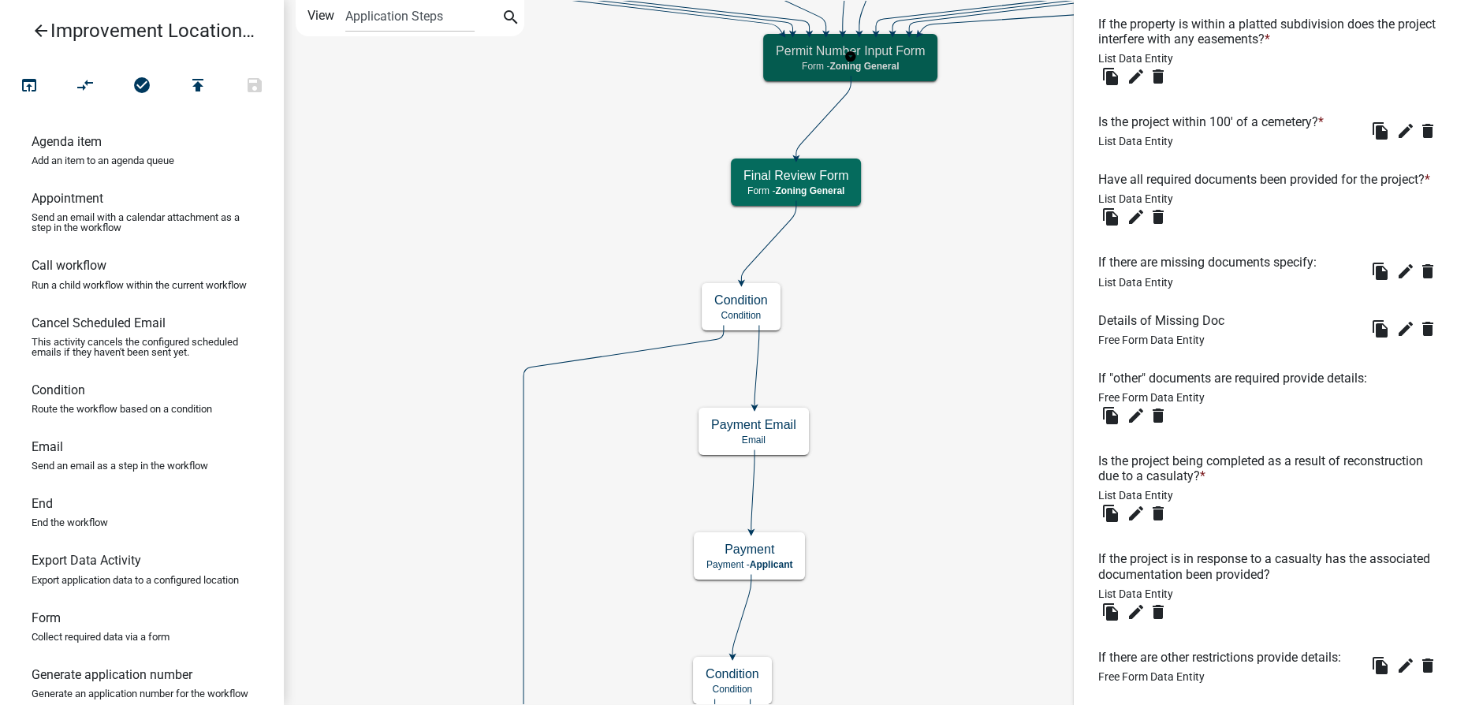
scroll to position [0, 0]
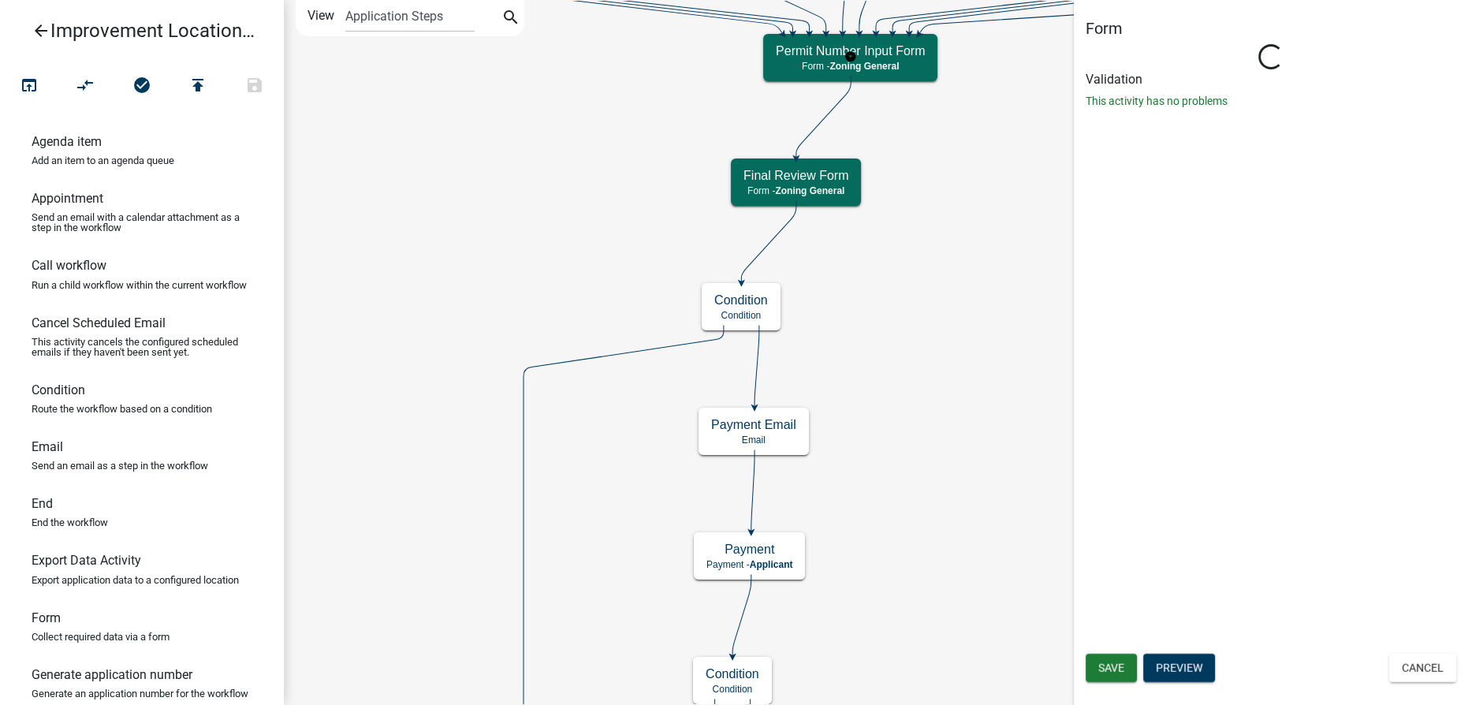
select select "F5831EB7-45AF-42B4-8E14-B3F626A8638C"
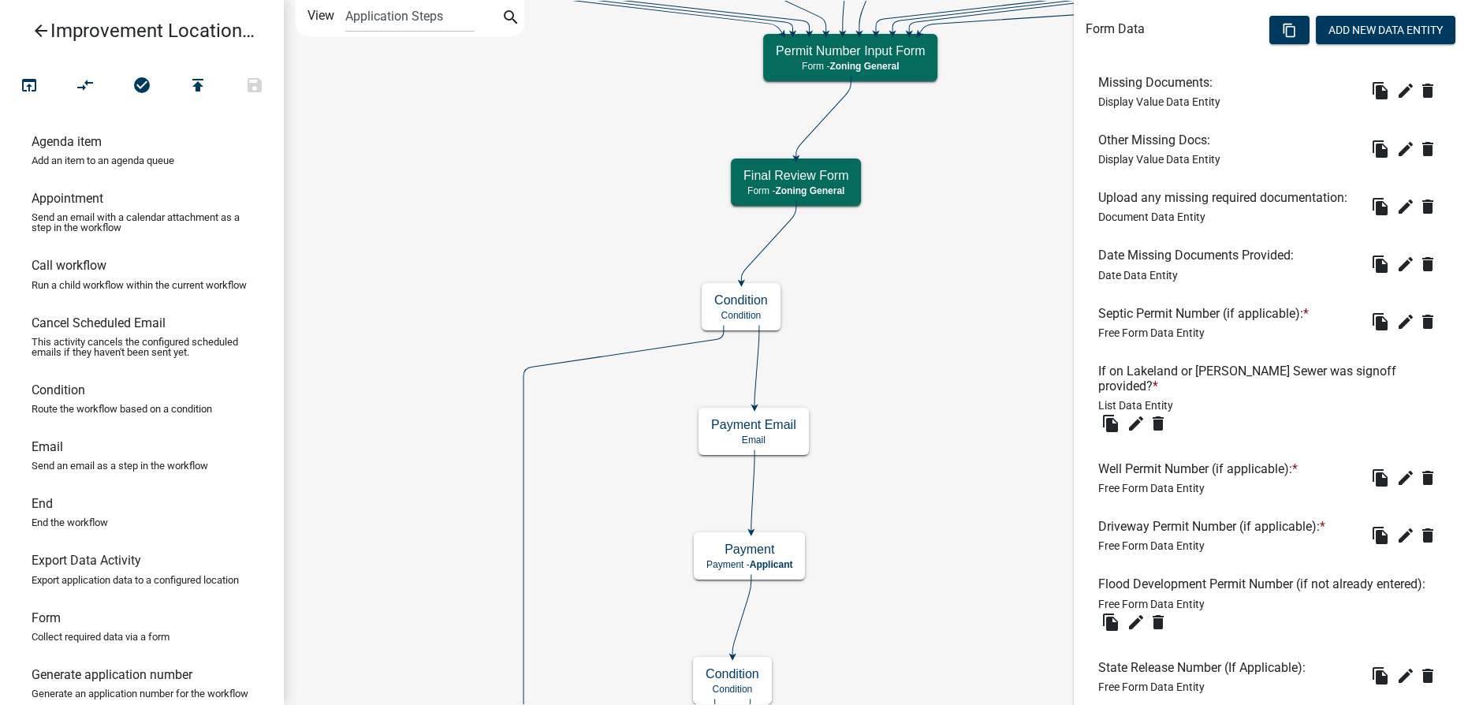
scroll to position [949, 0]
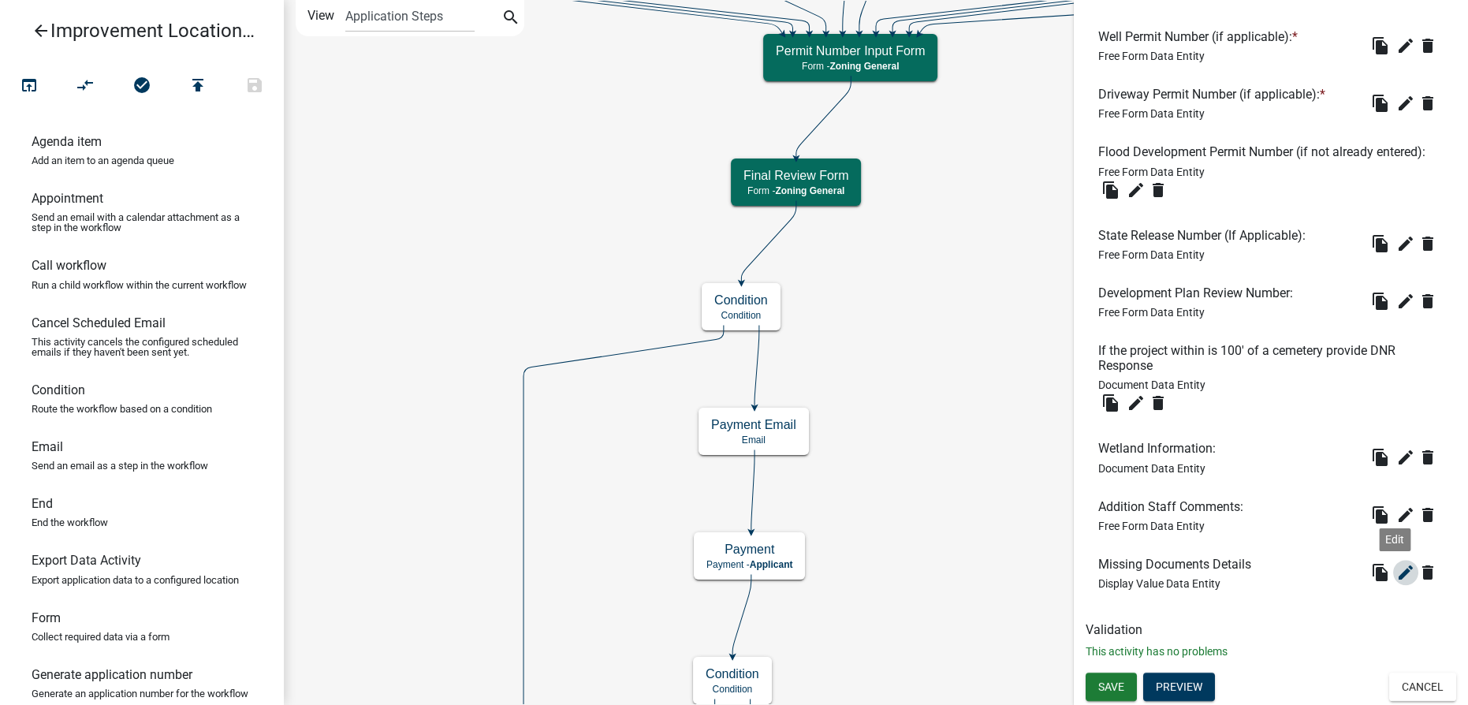
click at [1396, 571] on icon "edit" at bounding box center [1405, 572] width 19 height 19
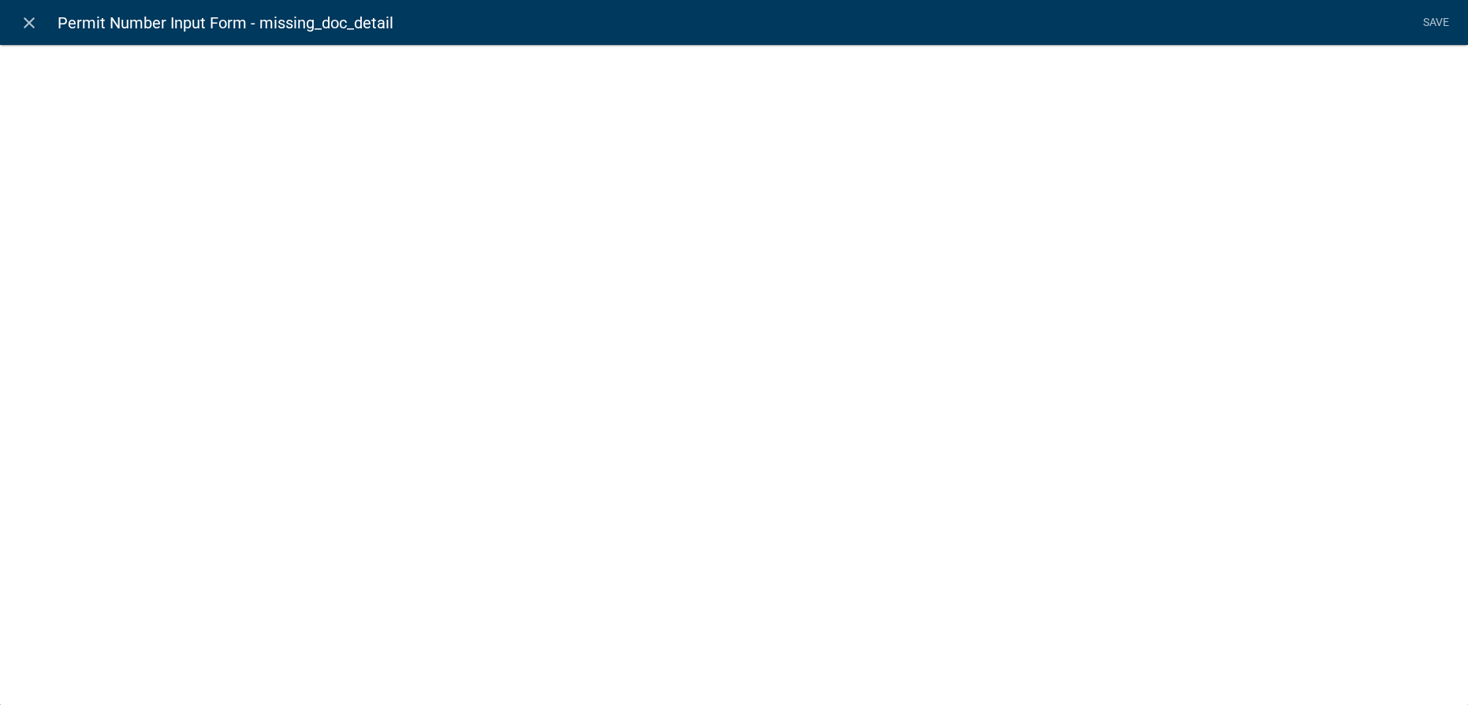
select select "display-entity-value"
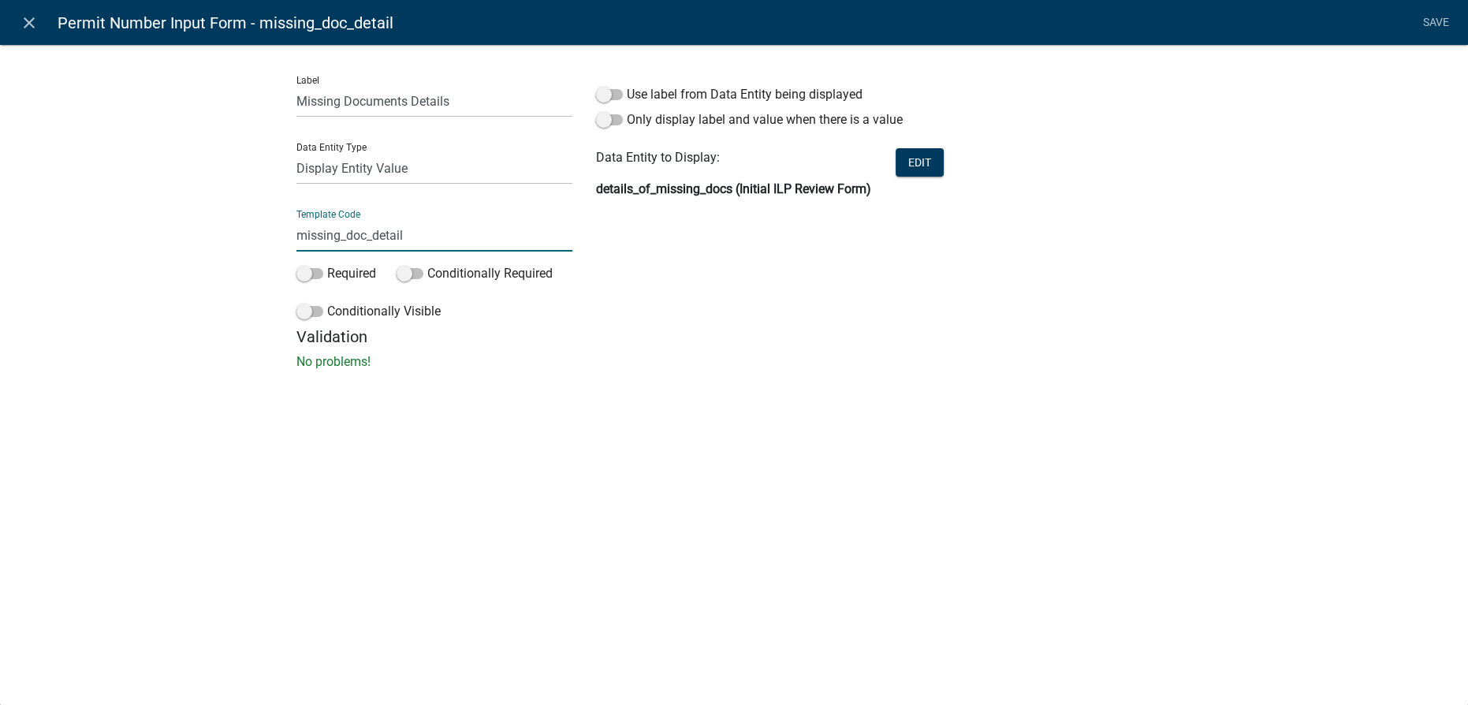
click at [437, 234] on input "missing_doc_detail" at bounding box center [434, 235] width 276 height 32
click at [412, 269] on span at bounding box center [410, 273] width 27 height 11
click at [427, 264] on input "Conditionally Required" at bounding box center [427, 264] width 0 height 0
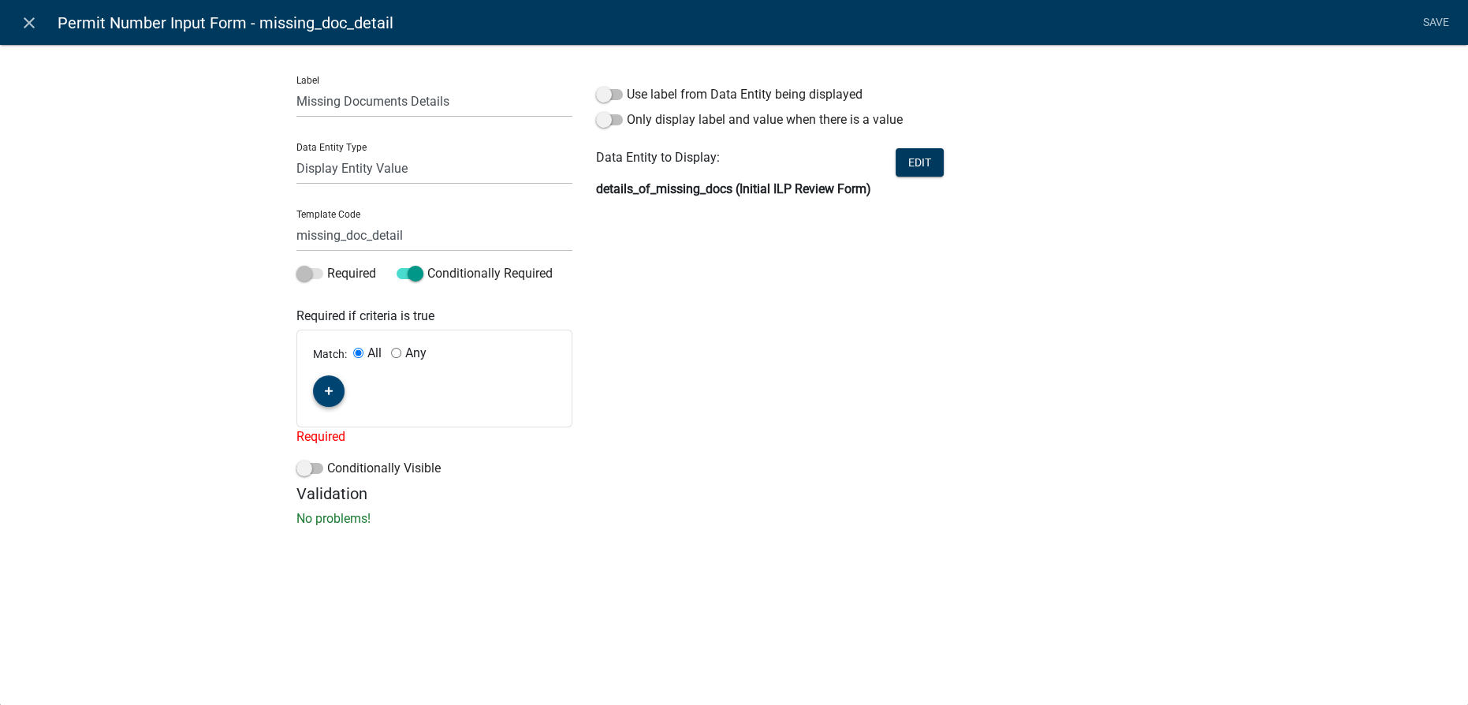
click at [331, 385] on fa-icon "button" at bounding box center [329, 391] width 9 height 15
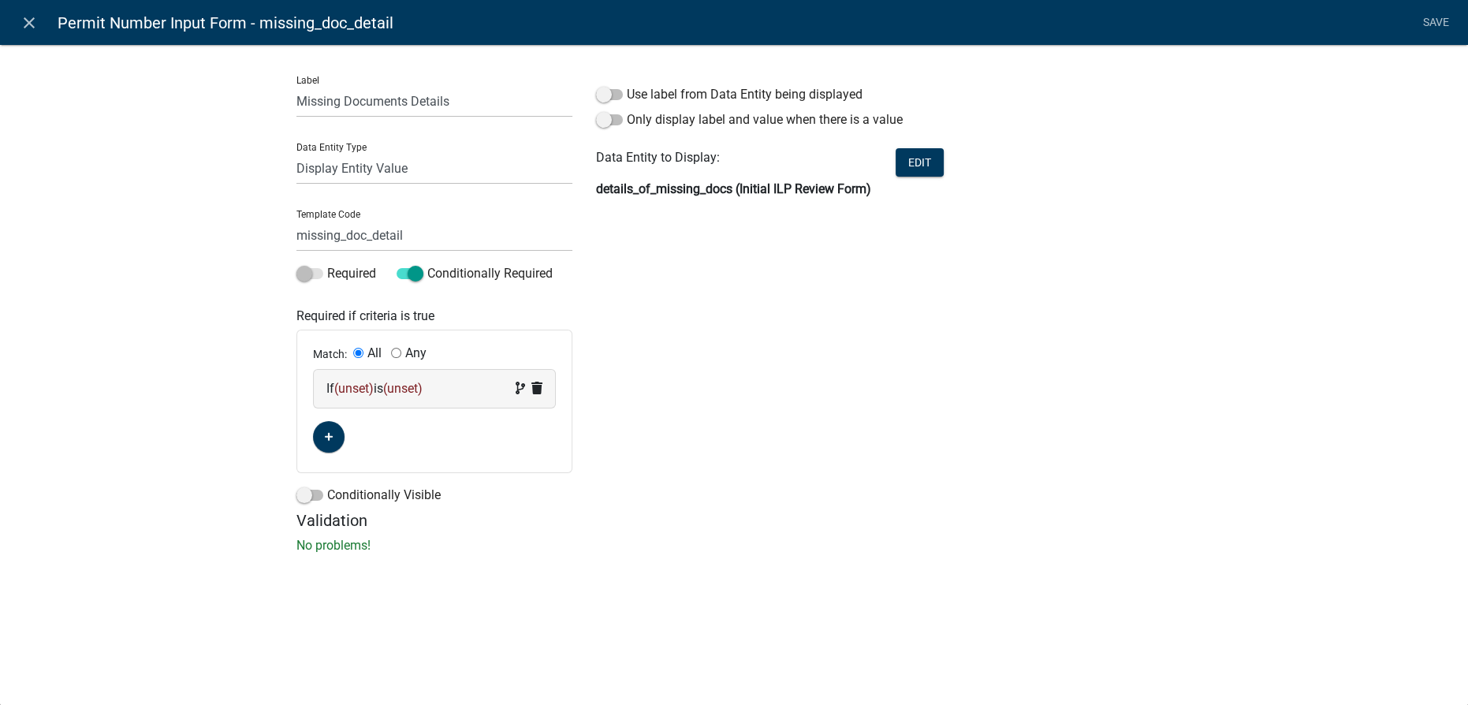
click at [360, 390] on span "(unset)" at bounding box center [353, 388] width 39 height 15
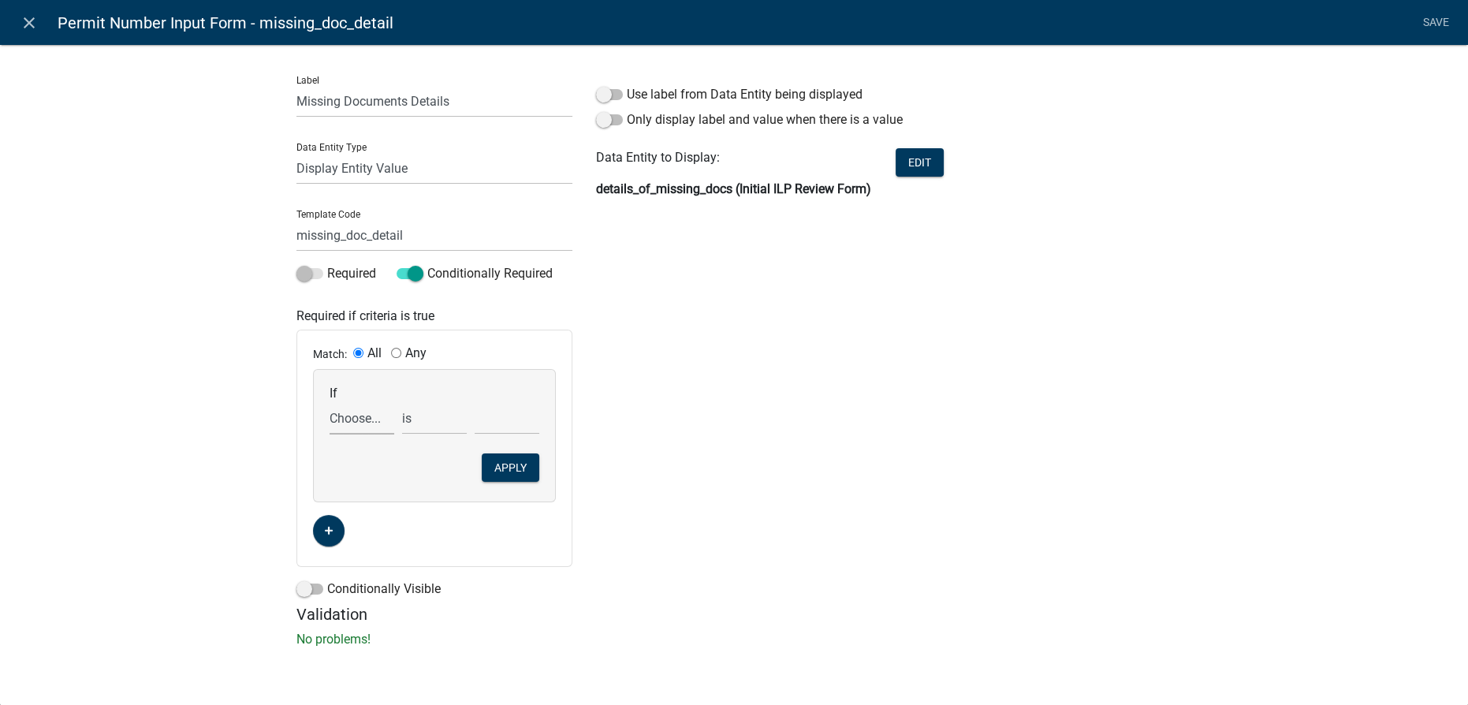
click at [353, 418] on select "Choose... 2nd_ag_cost 2nd_ag_depth 2nd_ag_description 2nd_ag_diameter 2nd_ag_fr…" at bounding box center [362, 418] width 65 height 32
select select "224: ilpdocreview"
click at [330, 402] on select "Choose... 2nd_ag_cost 2nd_ag_depth 2nd_ag_description 2nd_ag_diameter 2nd_ag_fr…" at bounding box center [362, 418] width 65 height 32
select select "1: No"
click at [524, 468] on button "Apply" at bounding box center [511, 467] width 58 height 28
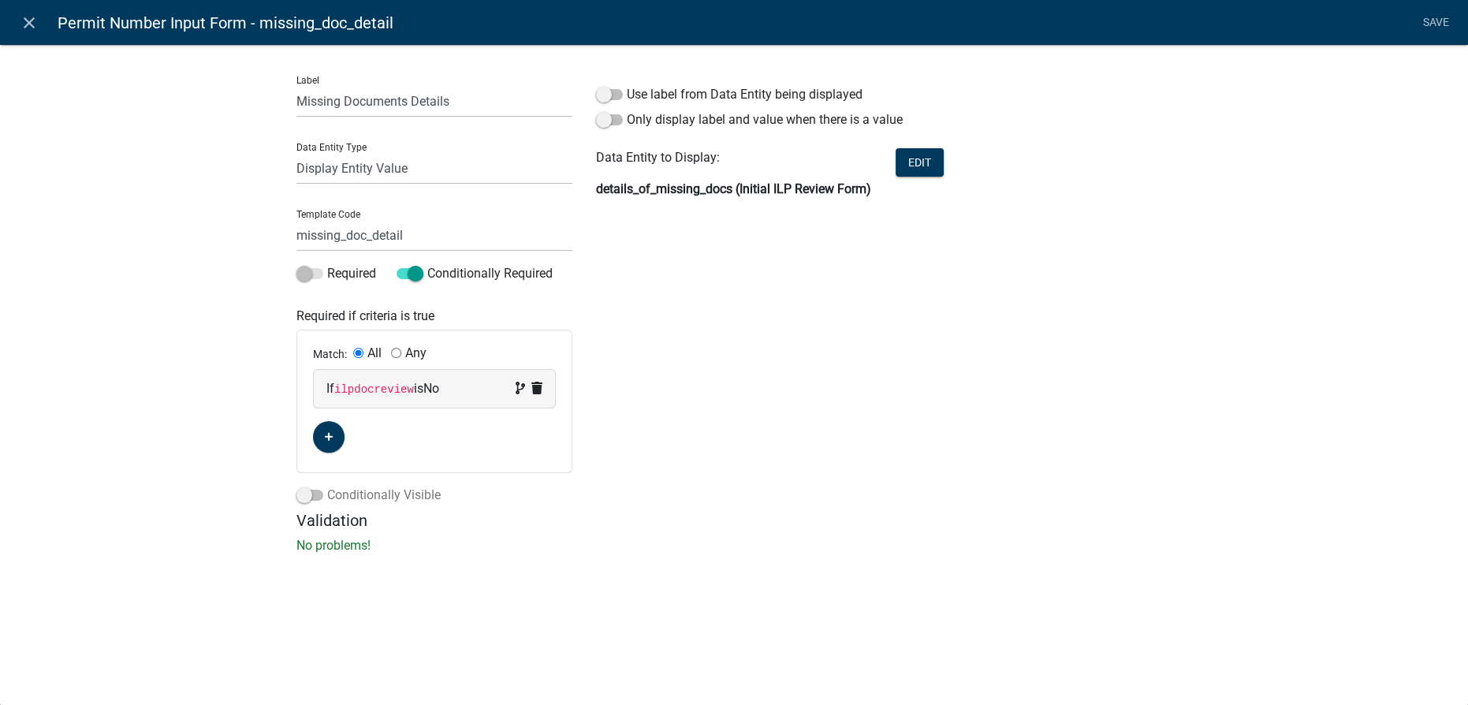
click at [309, 495] on span at bounding box center [309, 495] width 27 height 11
click at [327, 486] on input "Conditionally Visible" at bounding box center [327, 486] width 0 height 0
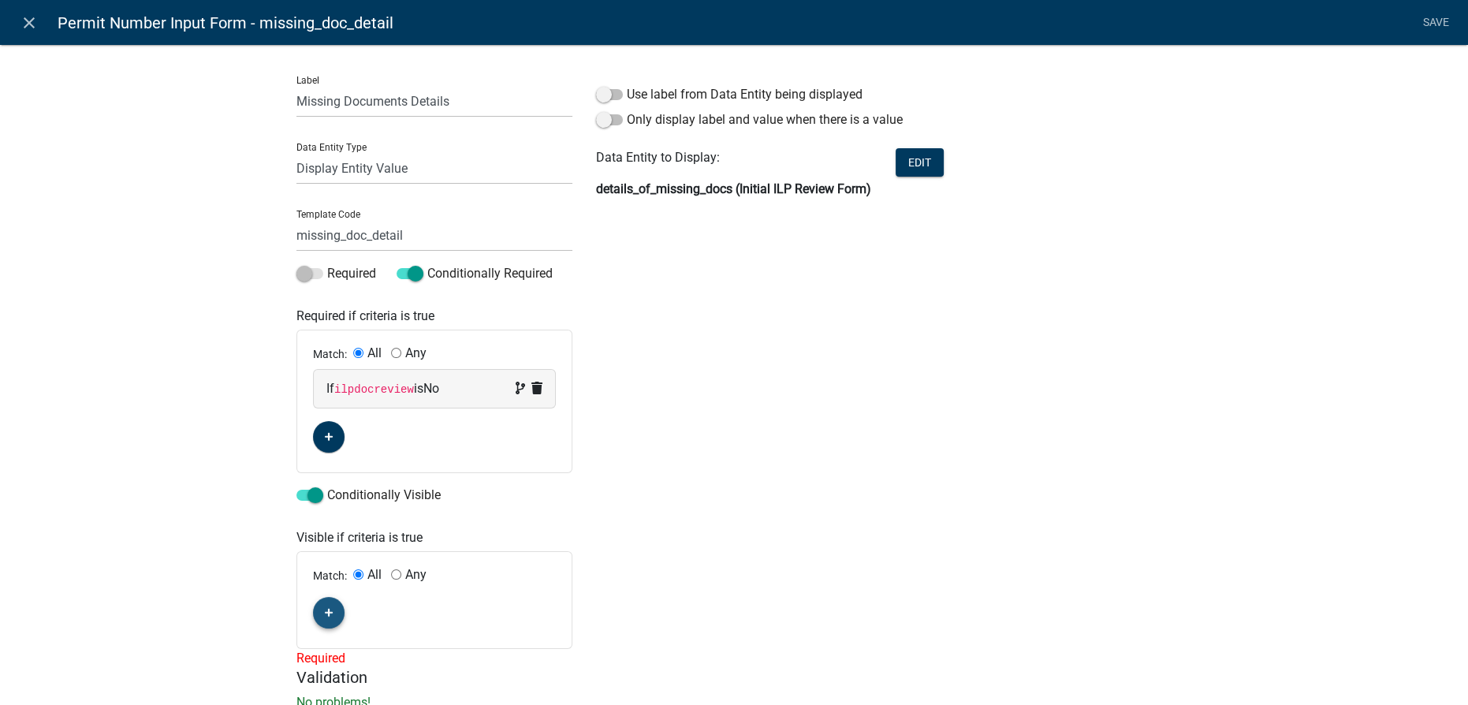
click at [315, 614] on button "button" at bounding box center [329, 613] width 32 height 32
click at [348, 607] on span "(unset)" at bounding box center [353, 609] width 39 height 15
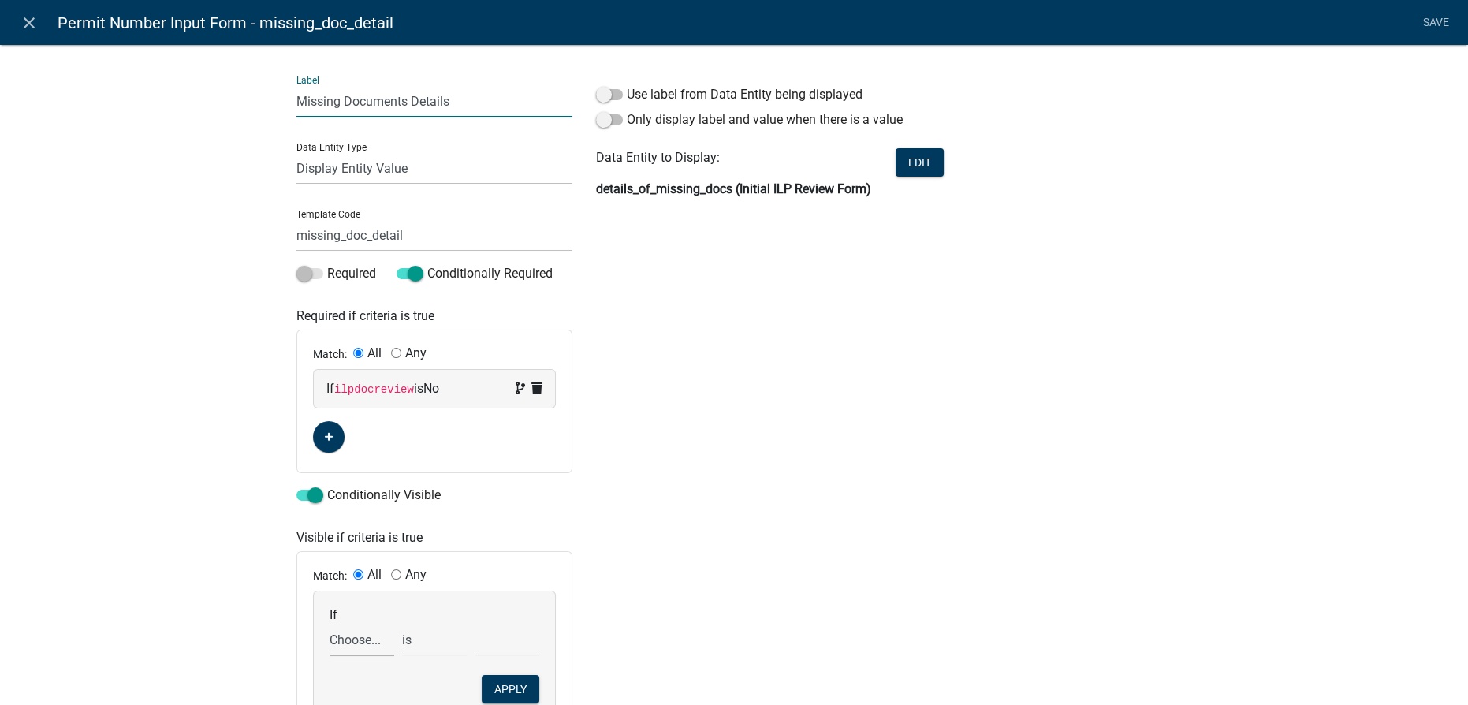
click at [330, 647] on select "Choose... 2nd_ag_cost 2nd_ag_depth 2nd_ag_description 2nd_ag_diameter 2nd_ag_fr…" at bounding box center [362, 640] width 65 height 32
select select "224: ilpdocreview"
click at [330, 624] on select "Choose... 2nd_ag_cost 2nd_ag_depth 2nd_ag_description 2nd_ag_diameter 2nd_ag_fr…" at bounding box center [362, 640] width 65 height 32
select select "1: No"
click at [506, 689] on button "Apply" at bounding box center [511, 689] width 58 height 28
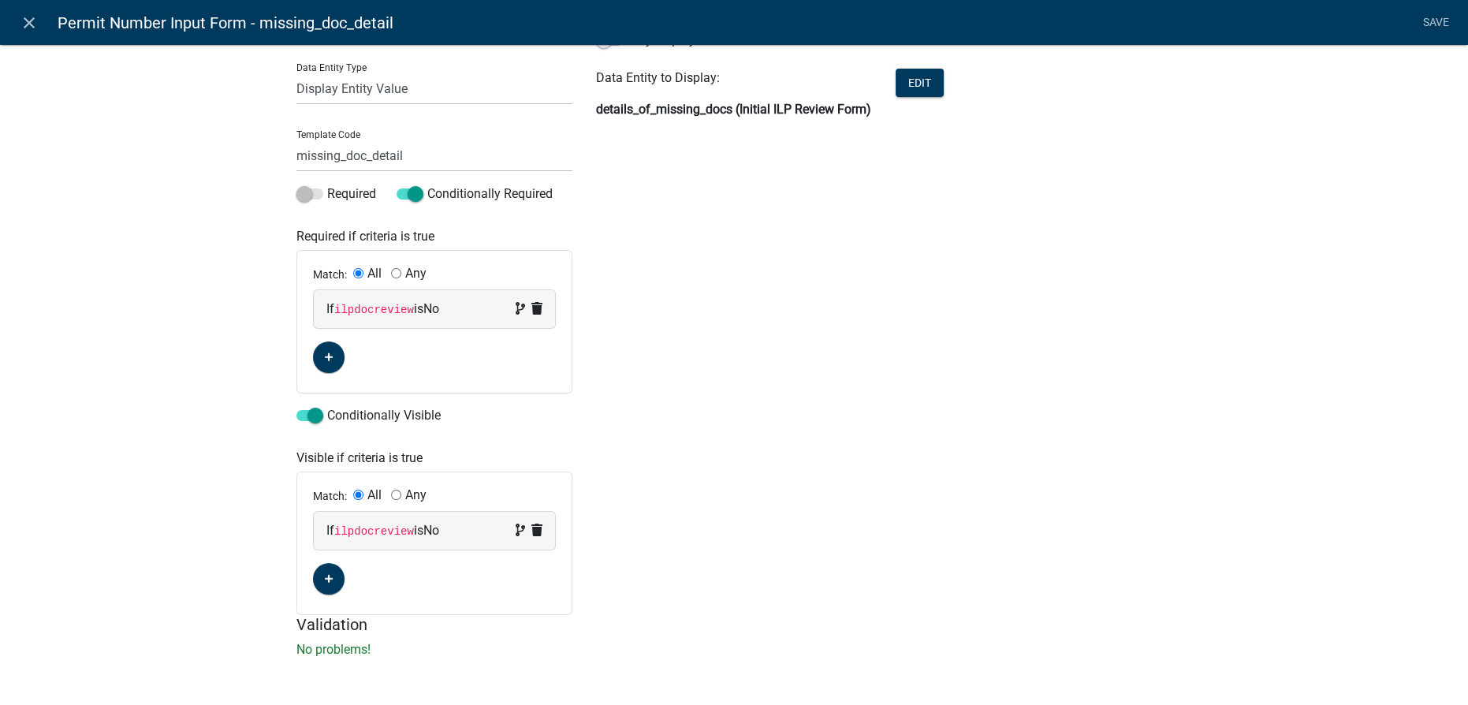
scroll to position [0, 0]
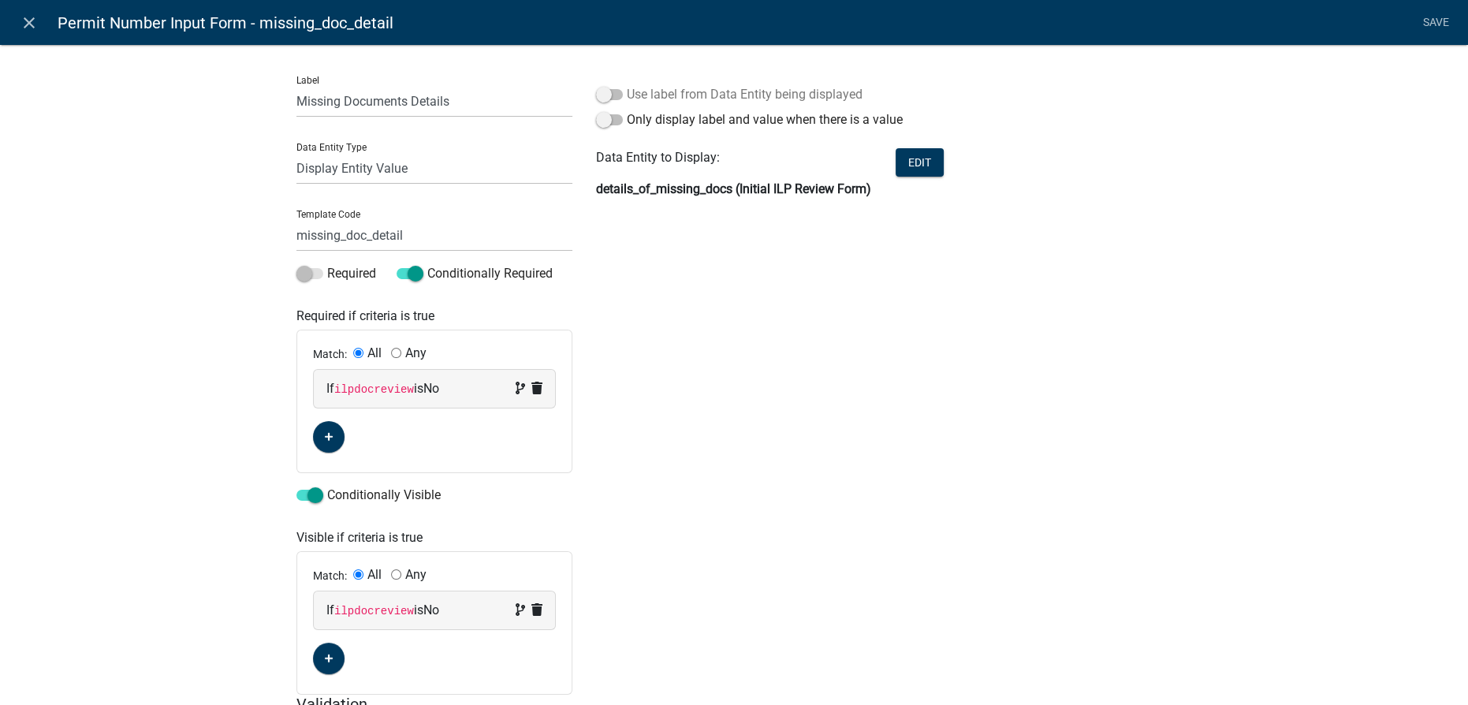
click at [601, 89] on span at bounding box center [609, 94] width 27 height 11
click at [627, 85] on input "Use label from Data Entity being displayed" at bounding box center [627, 85] width 0 height 0
click at [1423, 26] on link "Save" at bounding box center [1435, 23] width 39 height 30
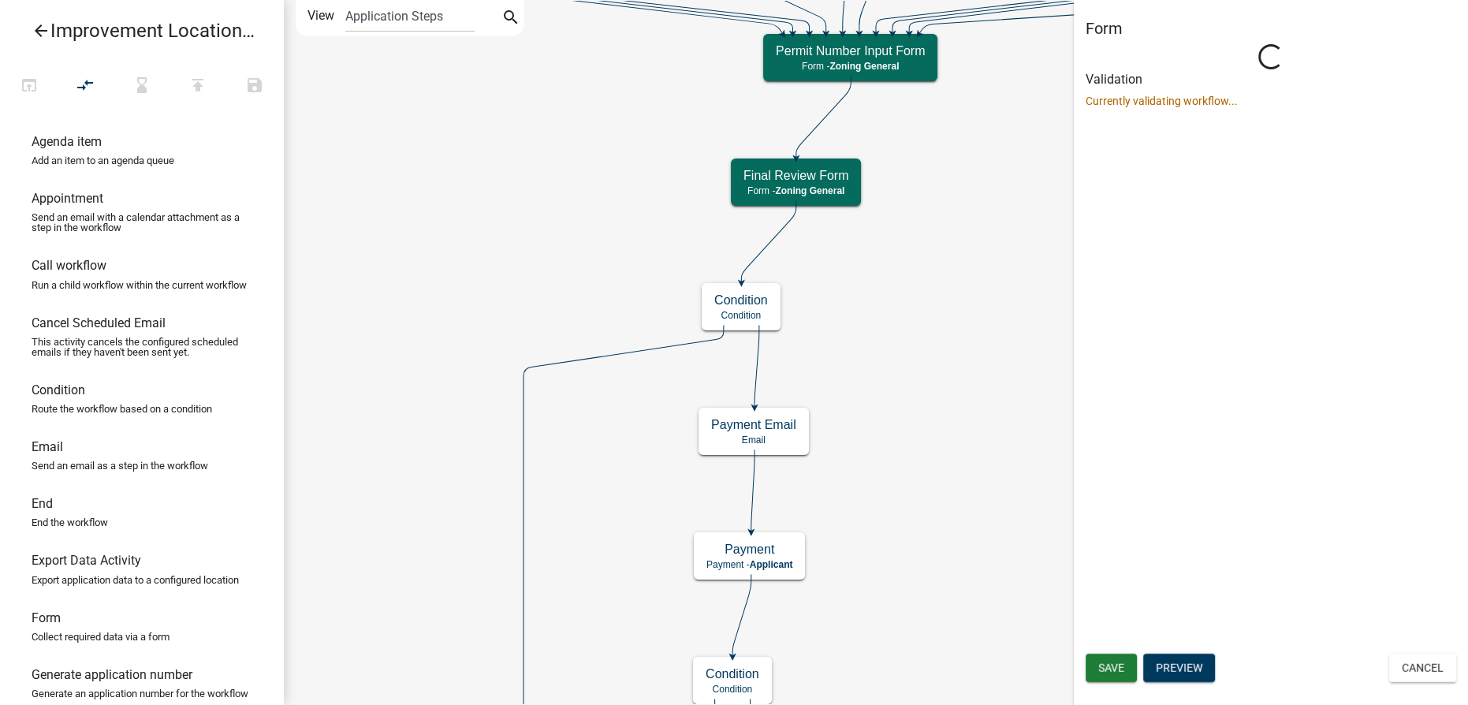
select select "F5831EB7-45AF-42B4-8E14-B3F626A8638C"
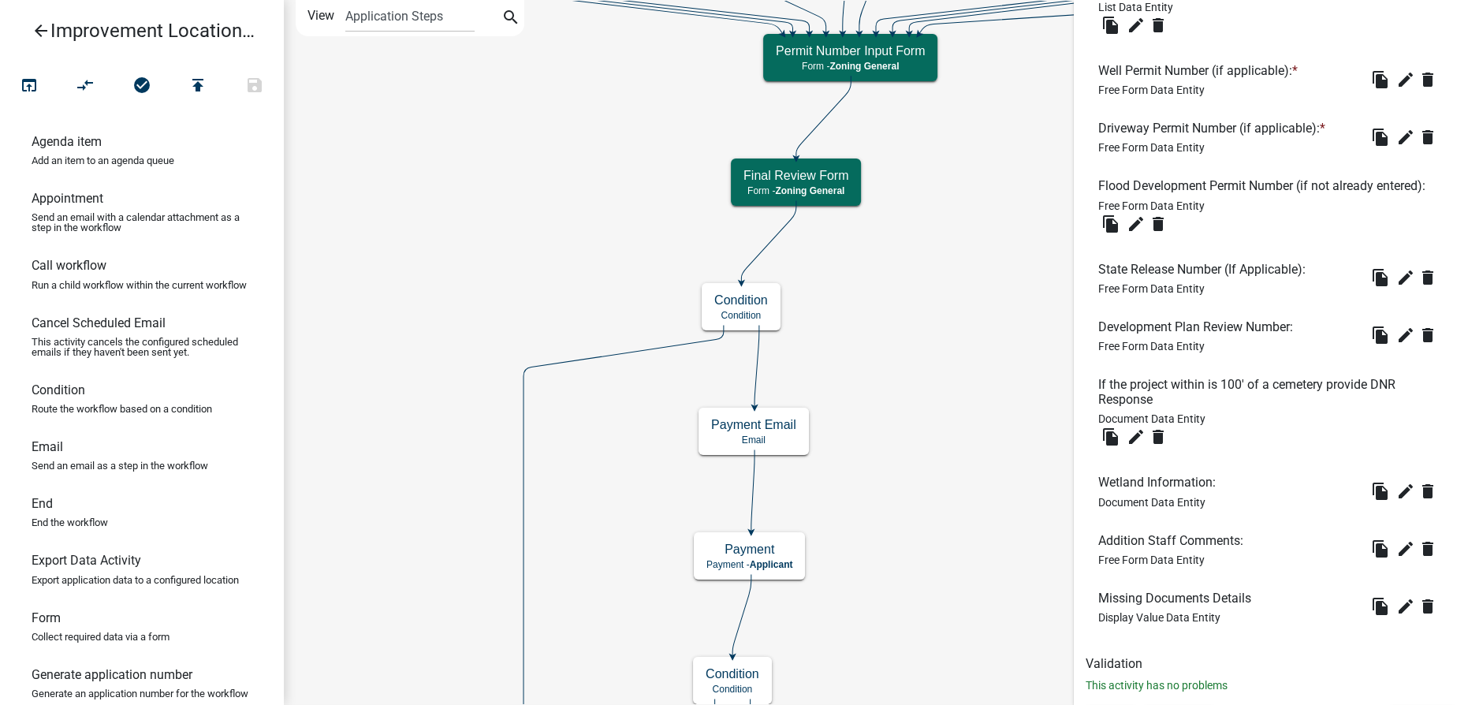
scroll to position [949, 0]
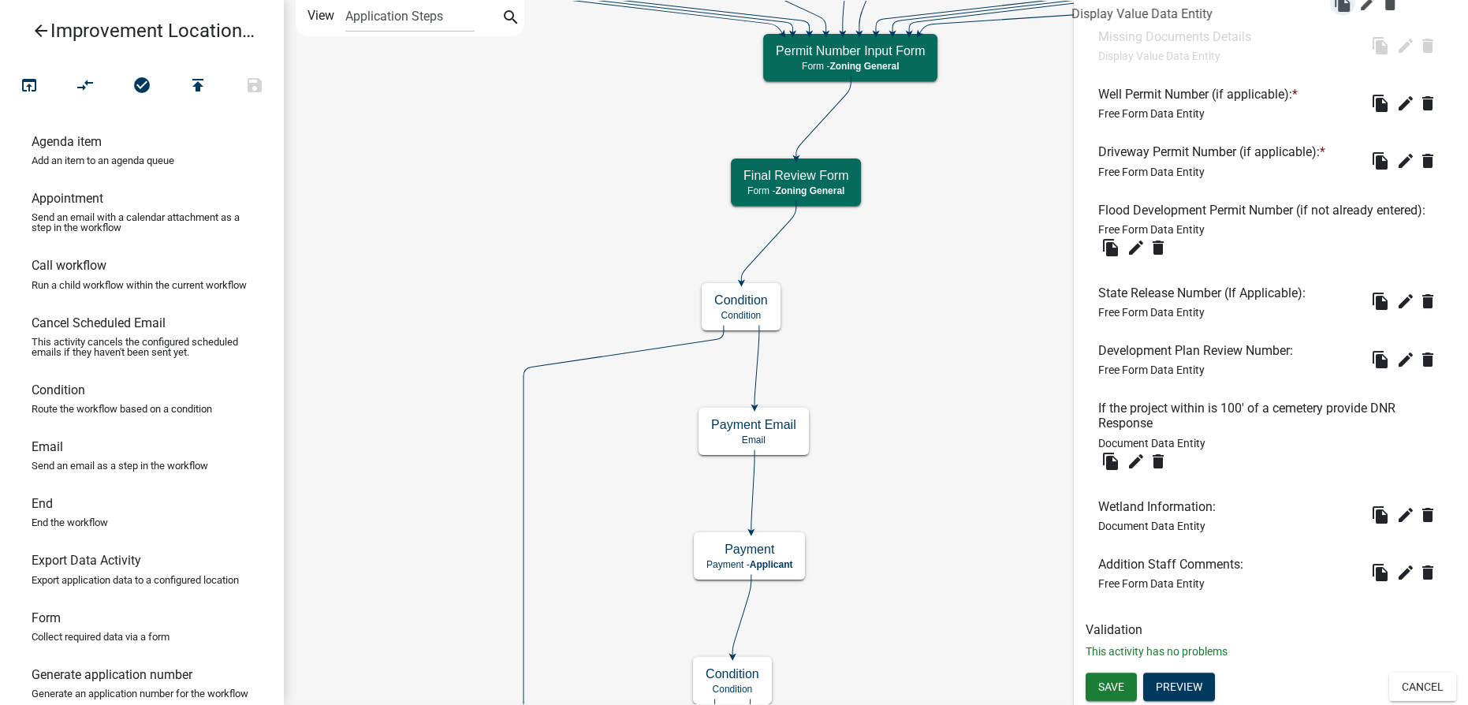
drag, startPoint x: 1381, startPoint y: 208, endPoint x: 1345, endPoint y: -7, distance: 218.2
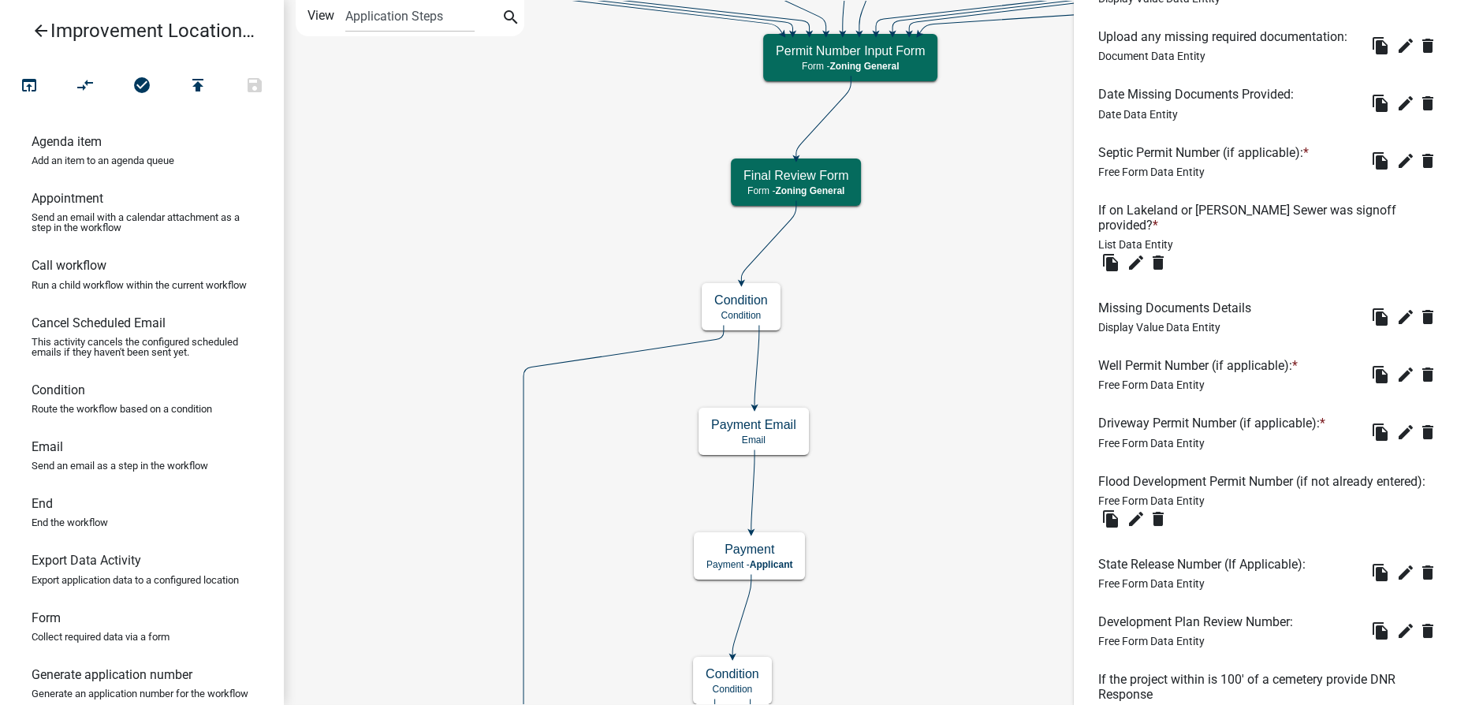
scroll to position [519, 0]
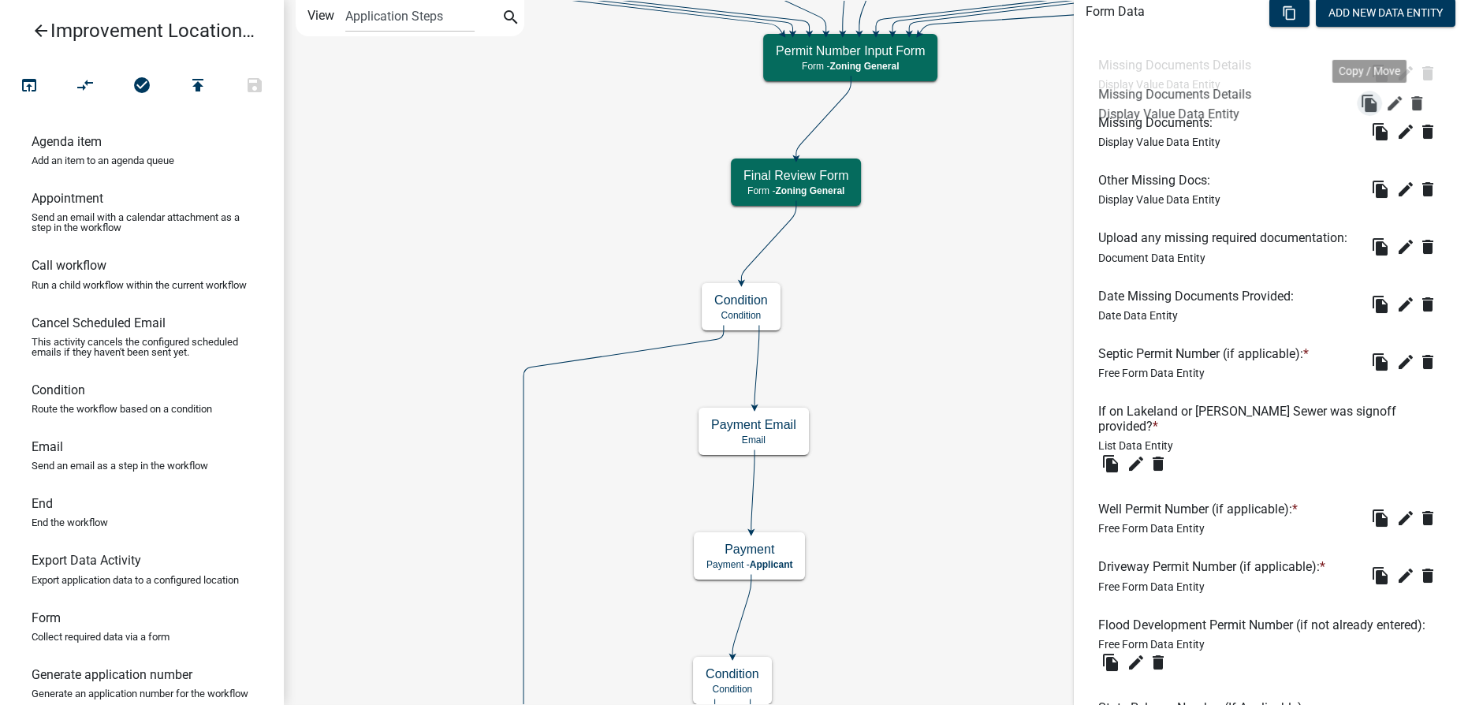
drag, startPoint x: 1373, startPoint y: 456, endPoint x: 1373, endPoint y: 97, distance: 358.8
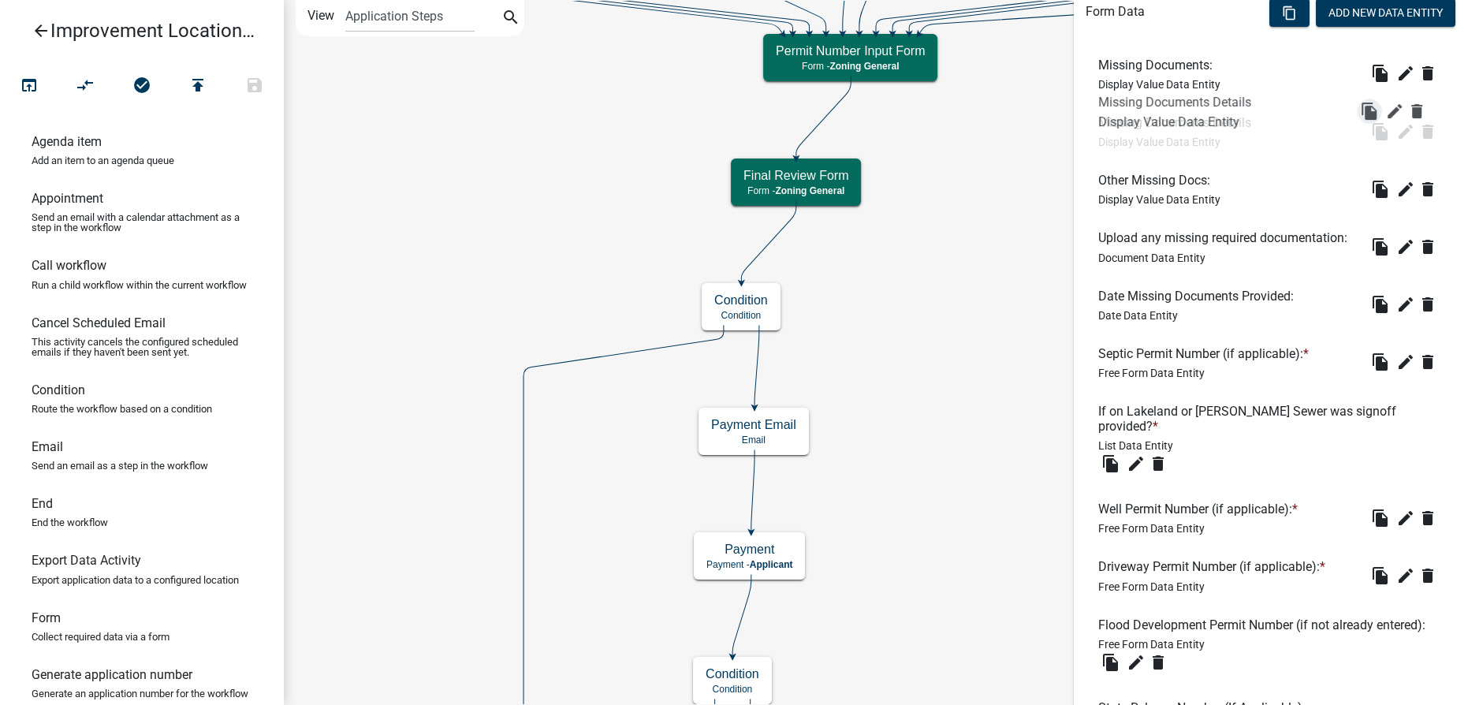
drag, startPoint x: 1373, startPoint y: 77, endPoint x: 1377, endPoint y: 148, distance: 71.1
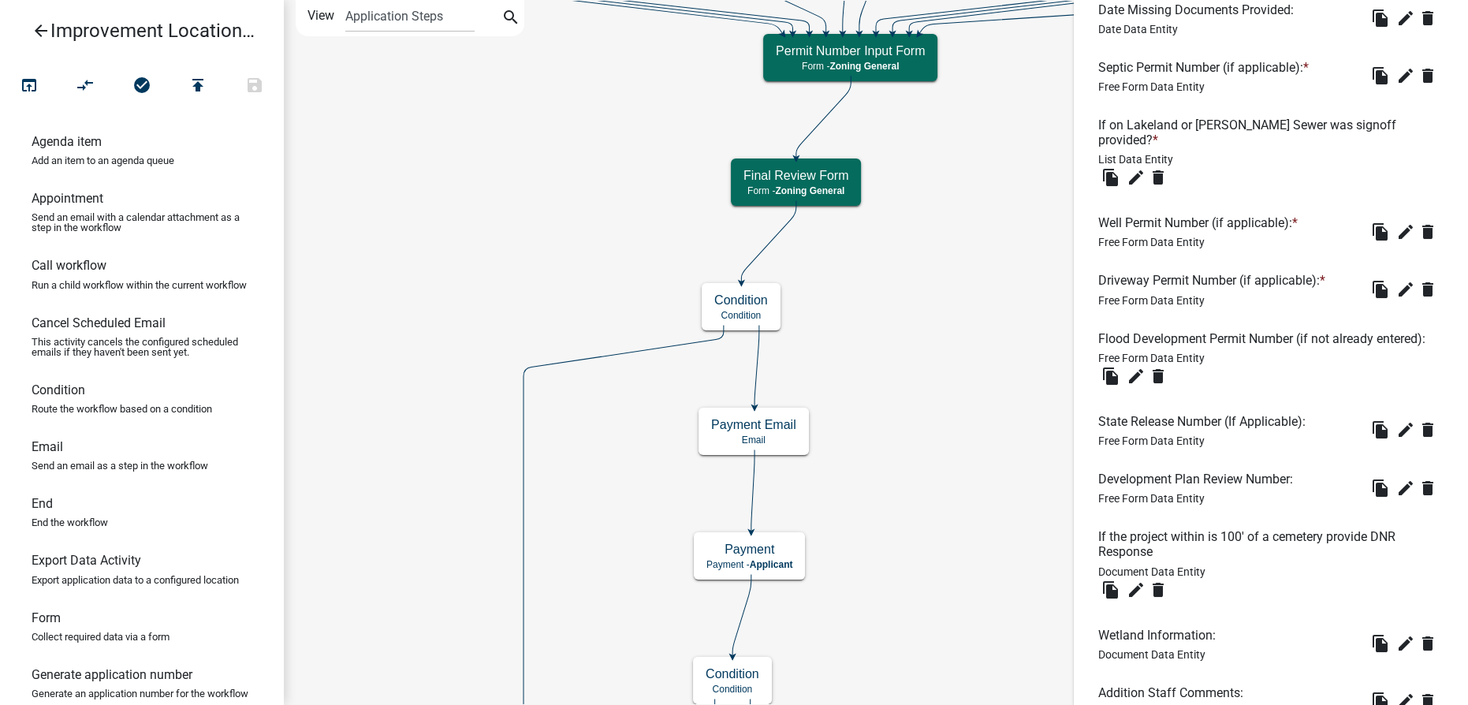
scroll to position [949, 0]
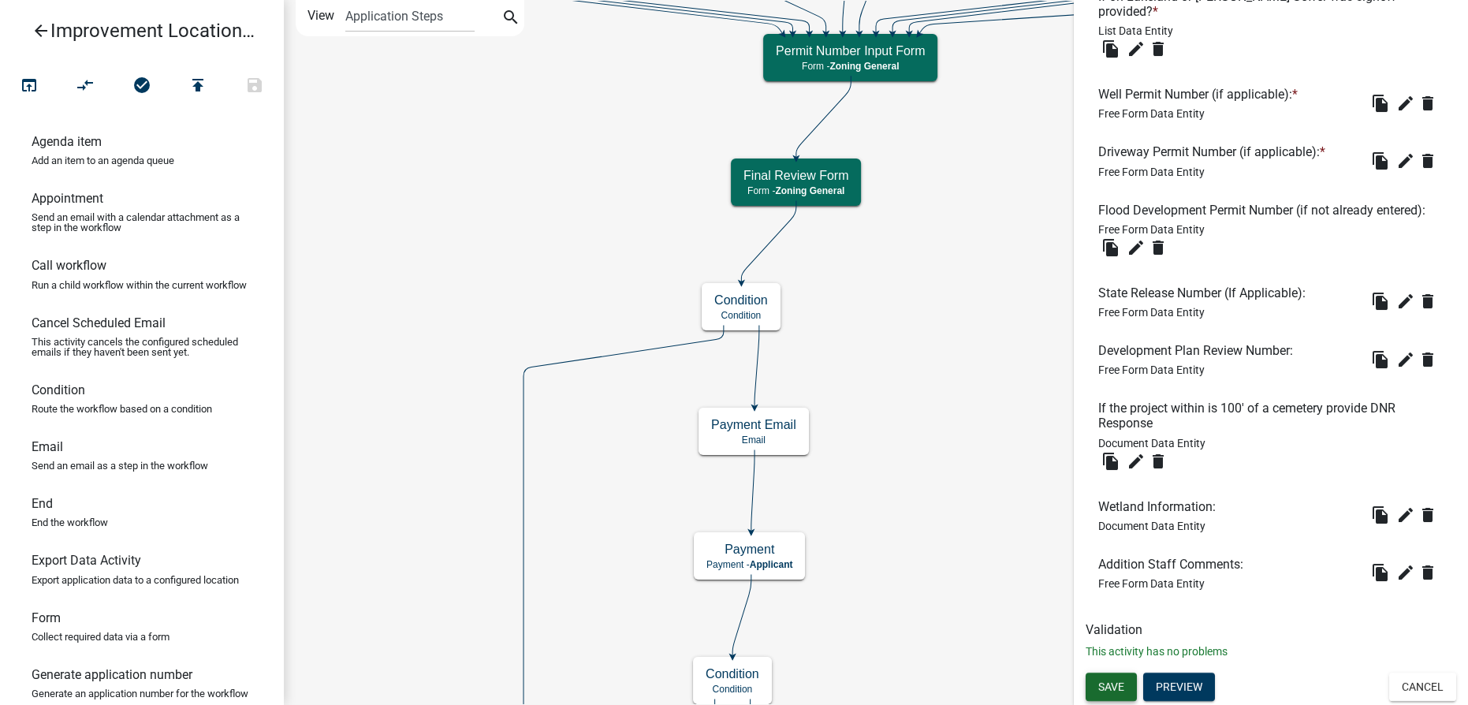
click at [1118, 687] on span "Save" at bounding box center [1111, 686] width 26 height 13
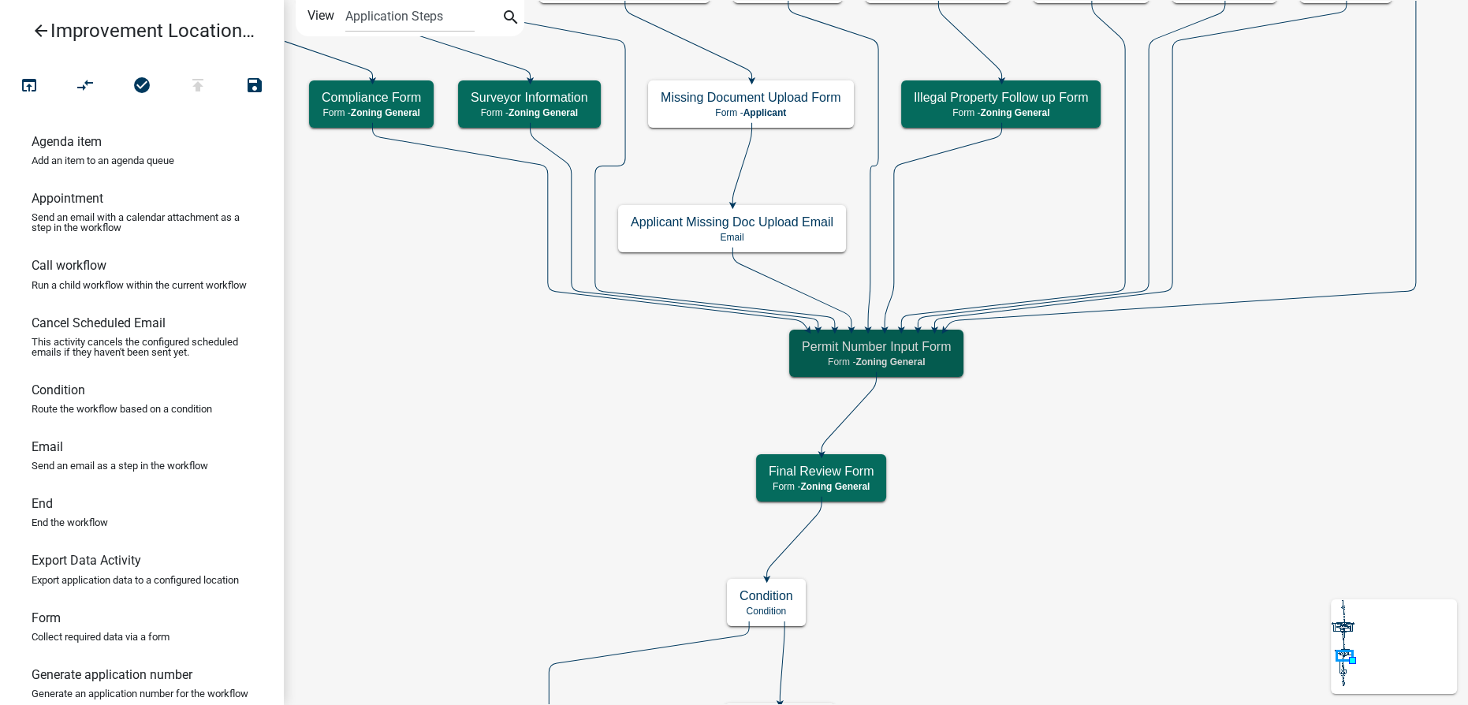
scroll to position [0, 0]
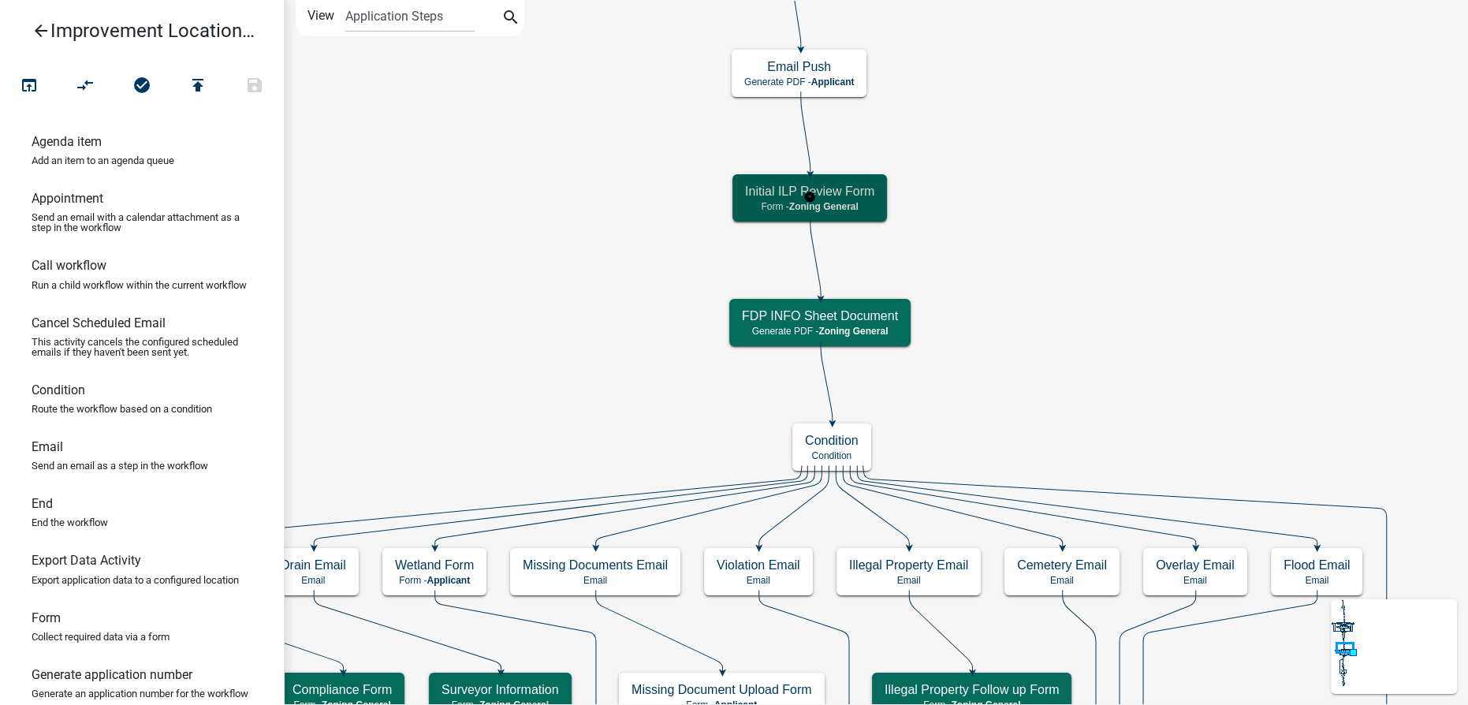
click at [753, 207] on p "Form - Zoning General" at bounding box center [809, 206] width 129 height 11
select select "F5831EB7-45AF-42B4-8E14-B3F626A8638C"
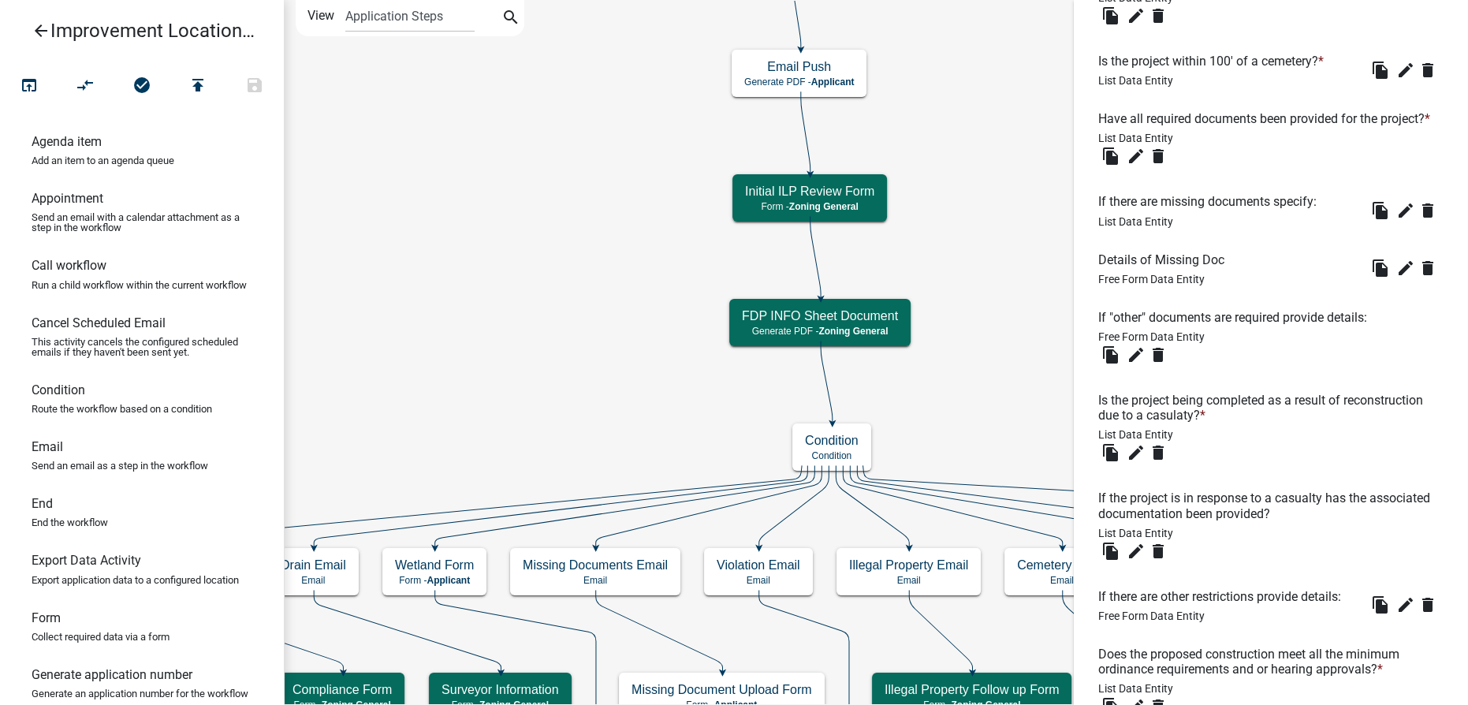
scroll to position [2078, 0]
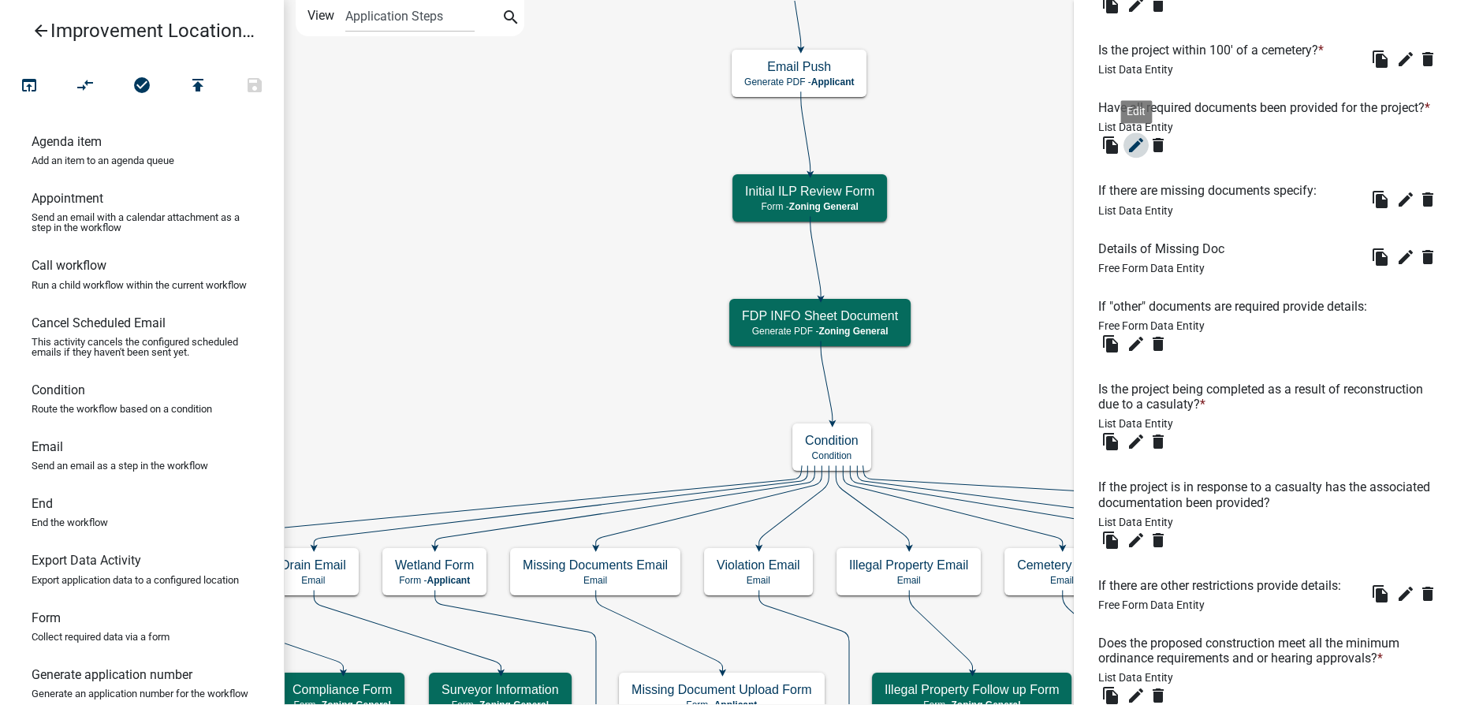
click at [1132, 155] on icon "edit" at bounding box center [1136, 145] width 19 height 19
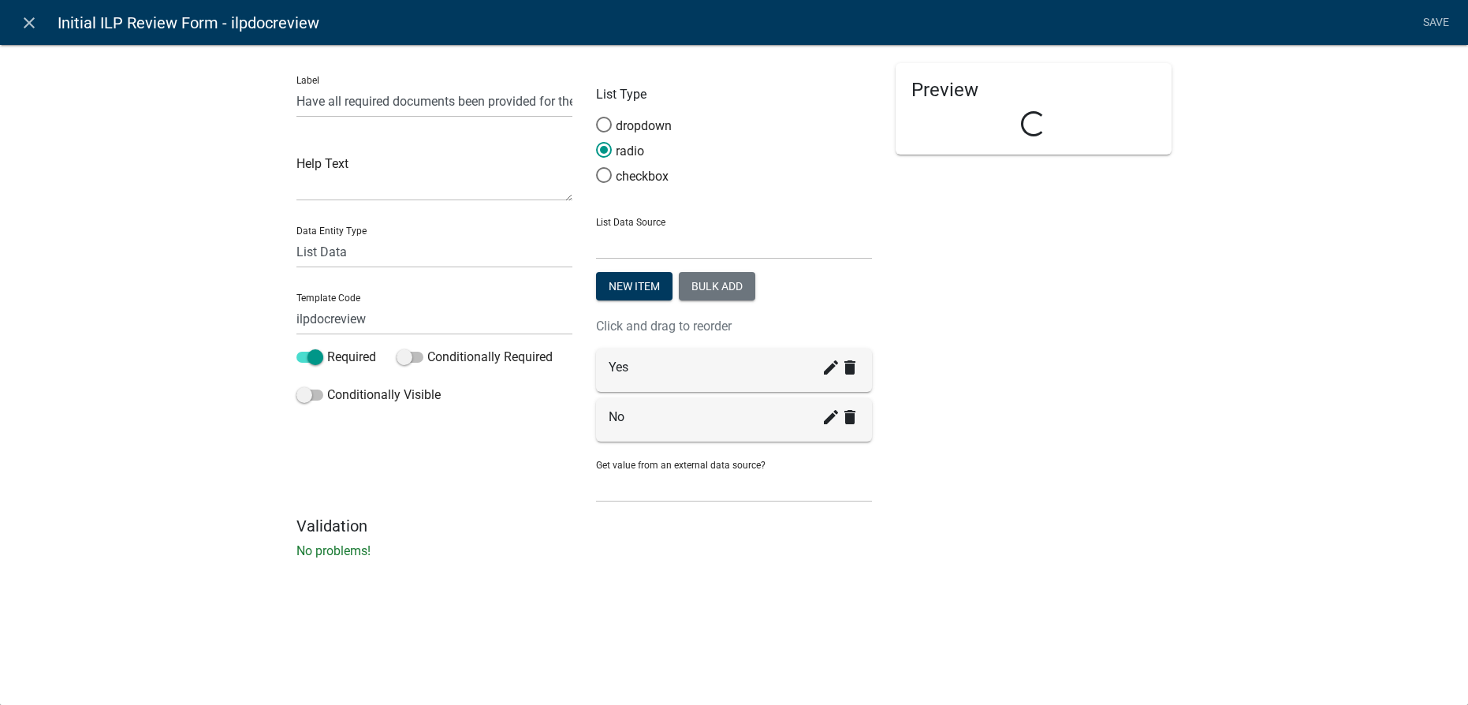
select select "F5831EB7-45AF-42B4-8E14-B3F626A8638C"
select select "list-data"
select select
click at [28, 27] on icon "close" at bounding box center [29, 22] width 19 height 19
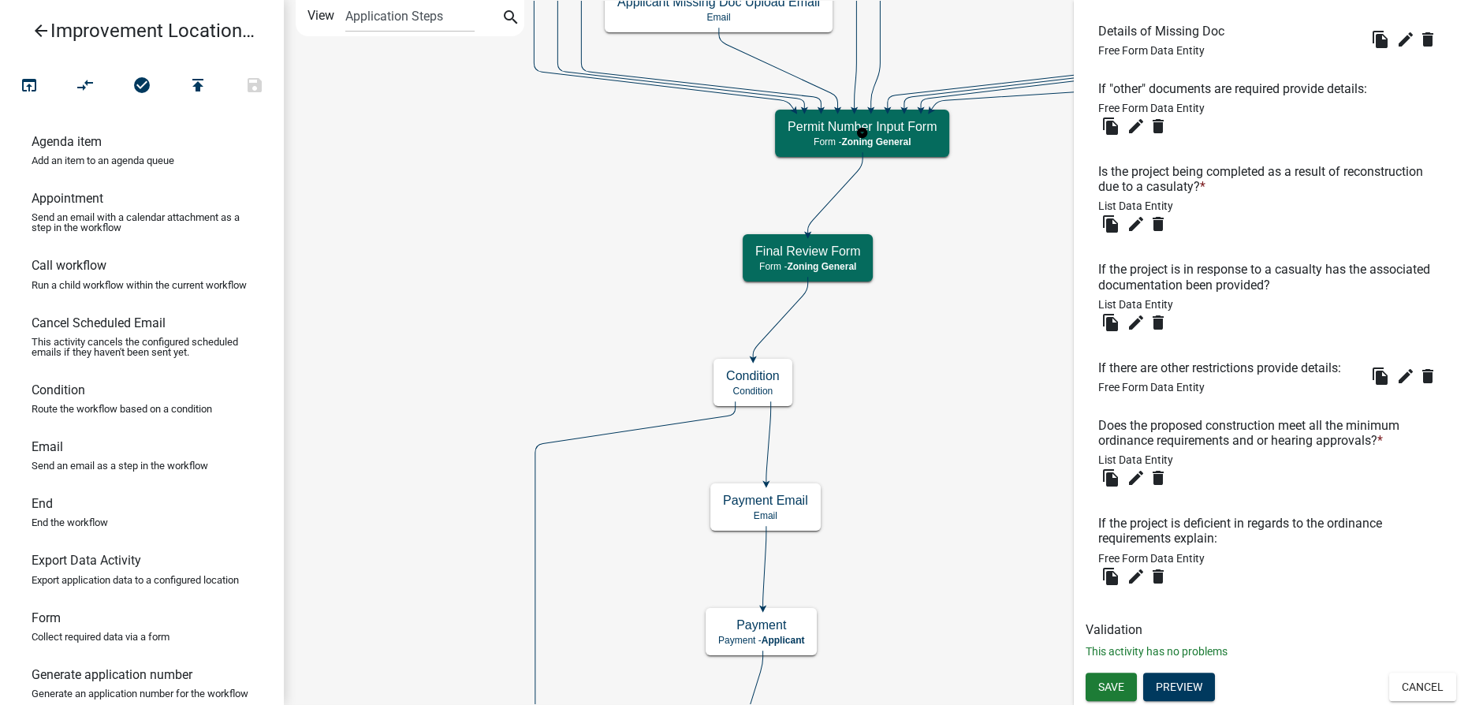
scroll to position [0, 0]
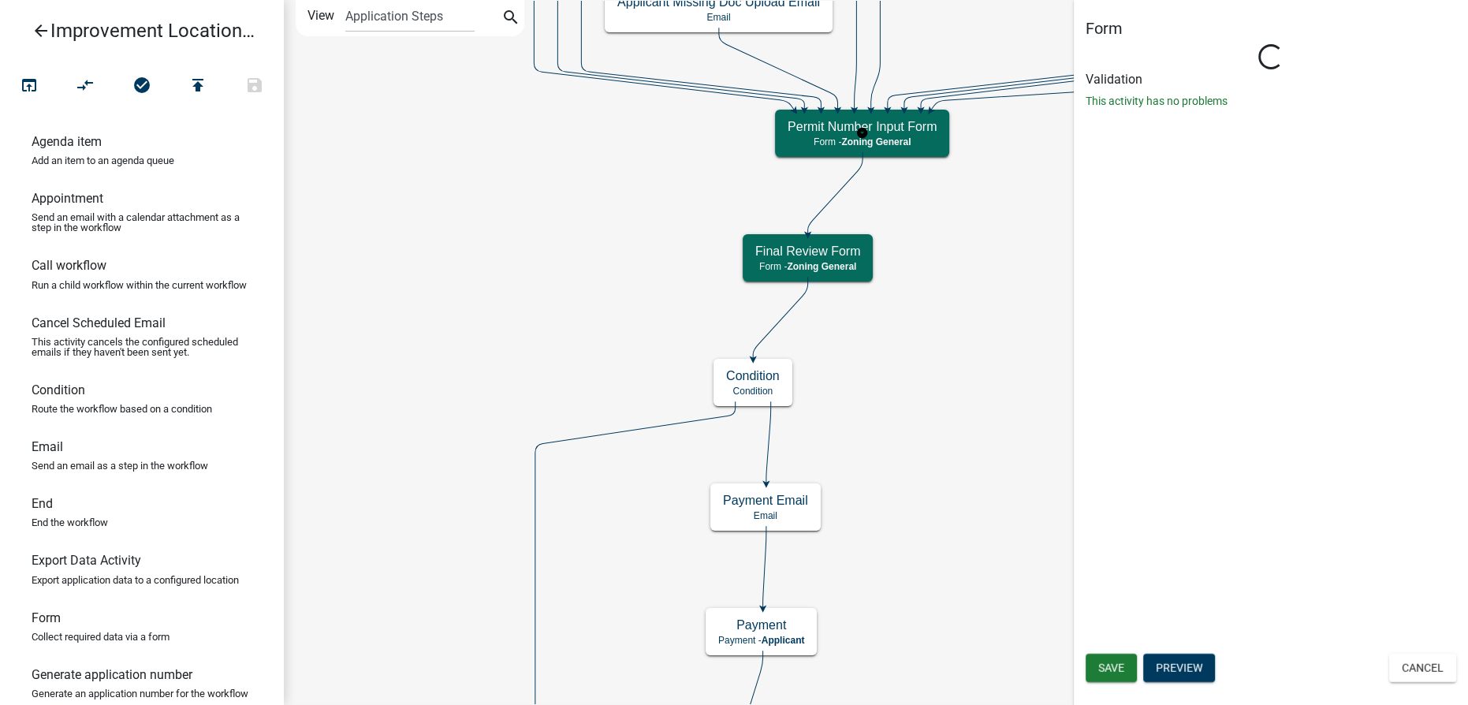
select select "F5831EB7-45AF-42B4-8E14-B3F626A8638C"
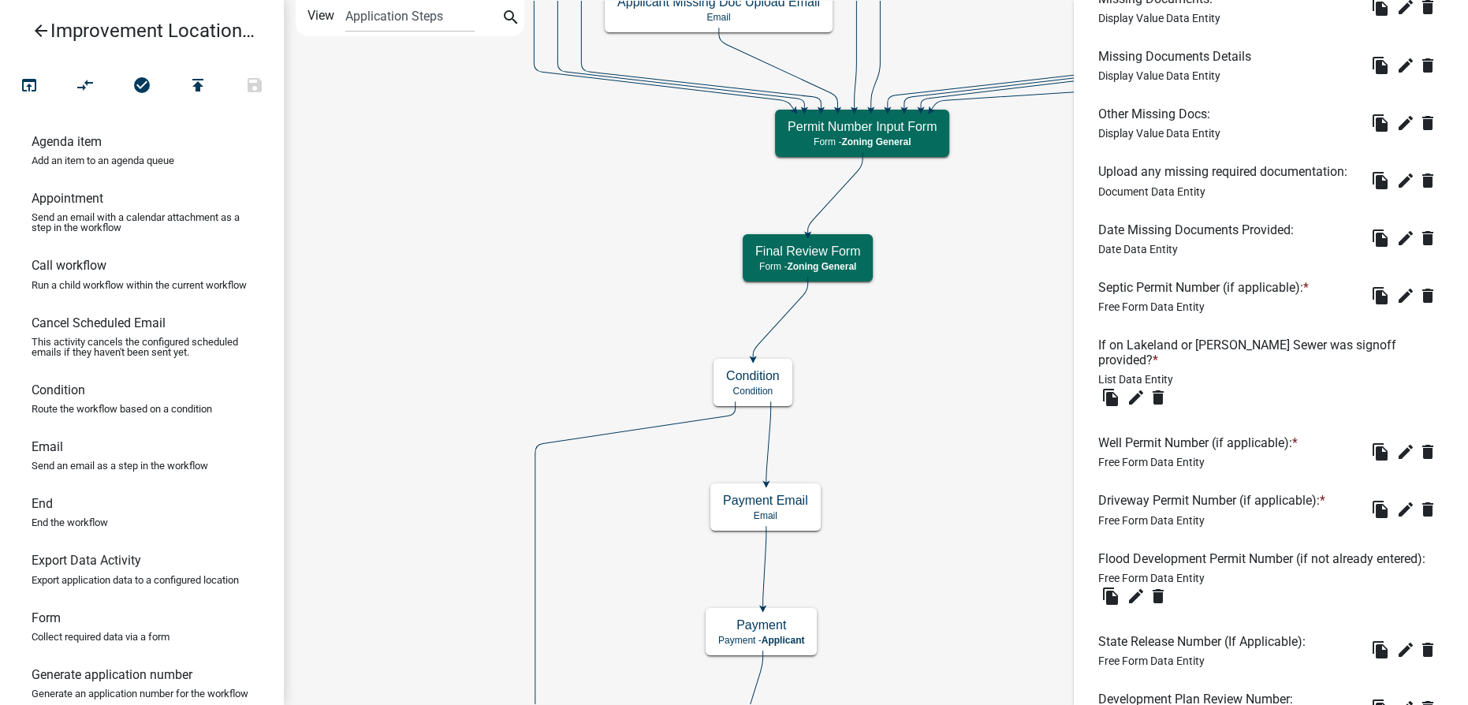
scroll to position [519, 0]
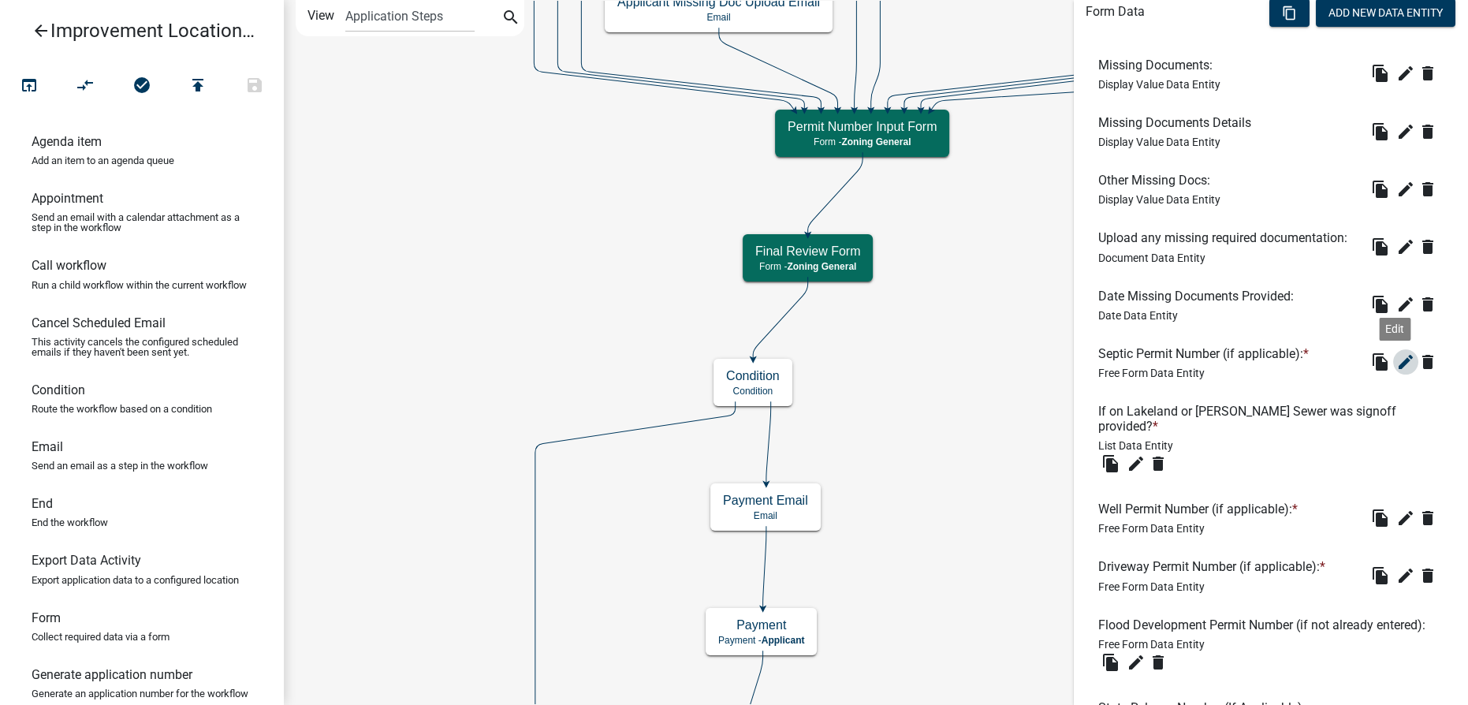
click at [1396, 360] on icon "edit" at bounding box center [1405, 361] width 19 height 19
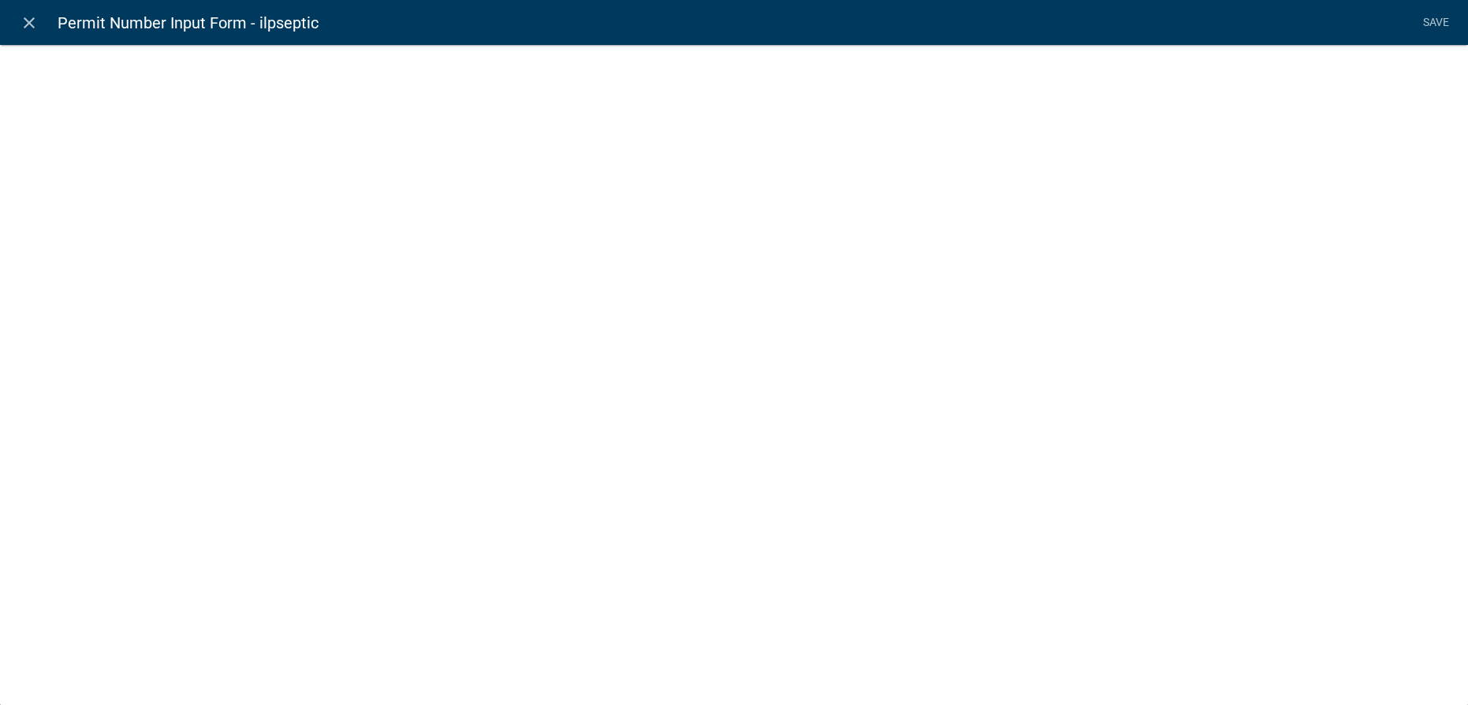
select select
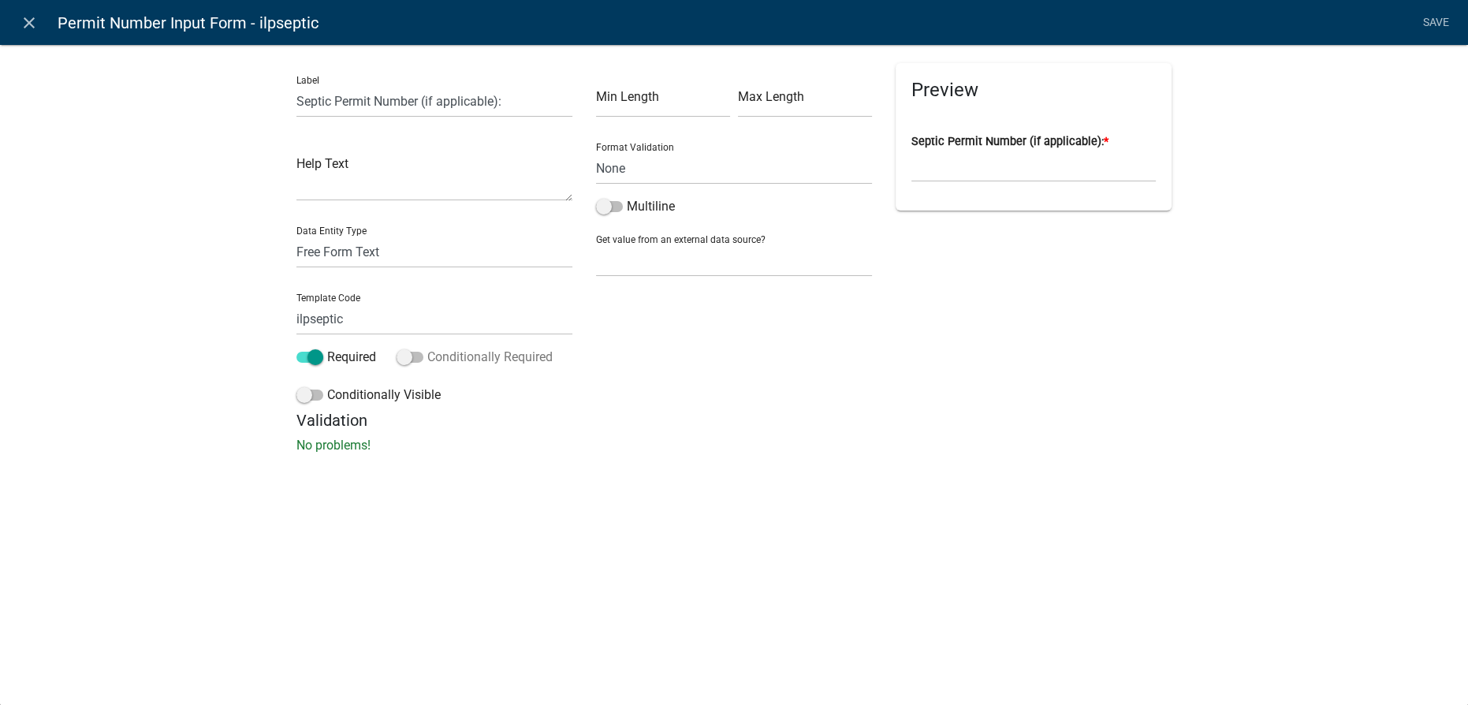
click at [411, 350] on label "Conditionally Required" at bounding box center [475, 357] width 156 height 19
click at [427, 348] on input "Conditionally Required" at bounding box center [427, 348] width 0 height 0
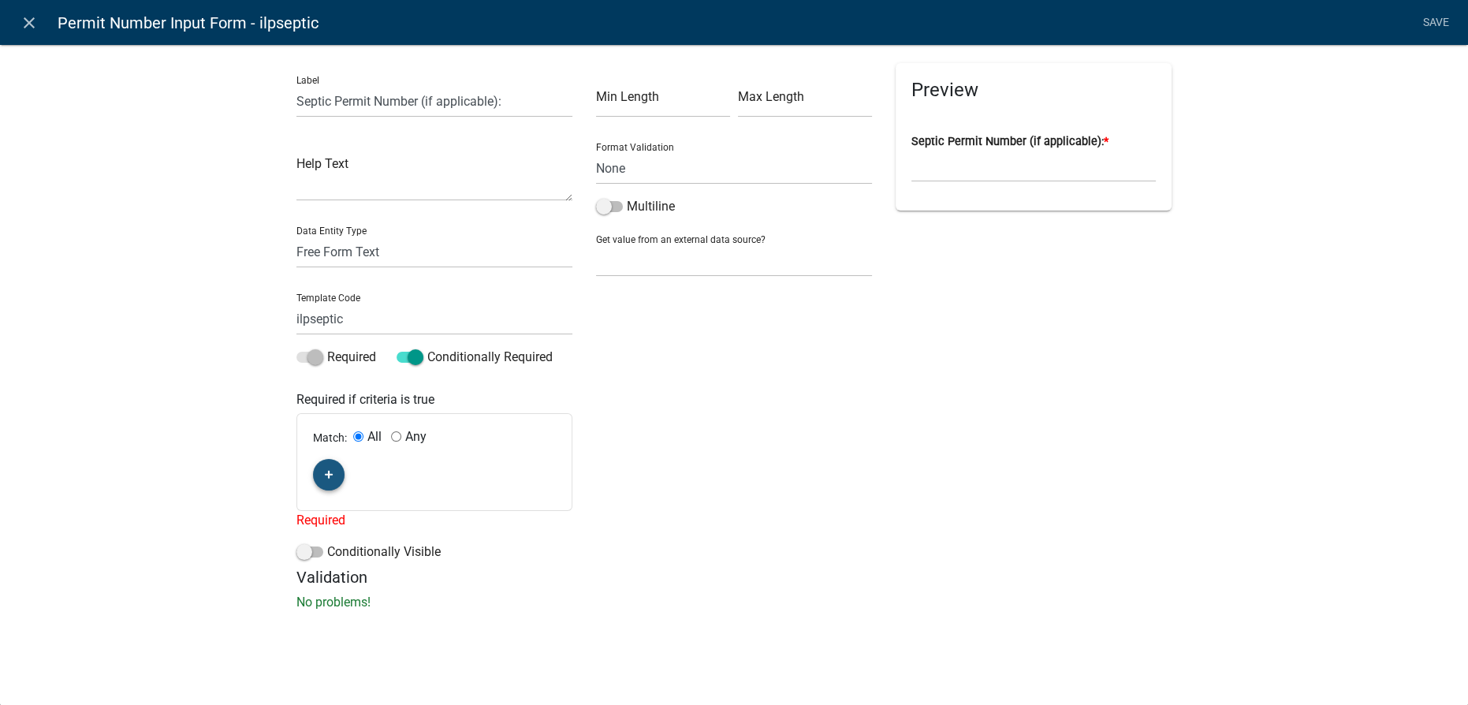
click at [327, 470] on icon "button" at bounding box center [329, 474] width 9 height 9
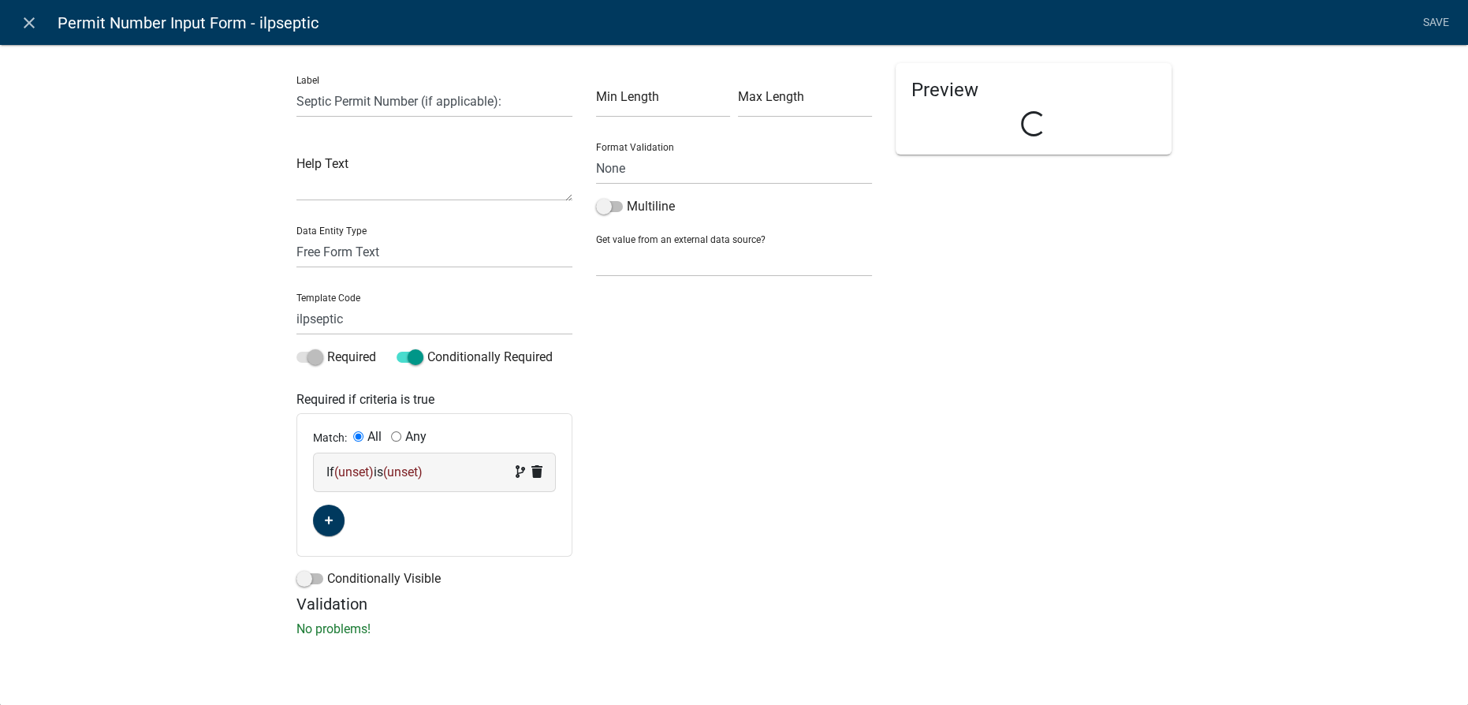
click at [347, 472] on span "(unset)" at bounding box center [353, 471] width 39 height 15
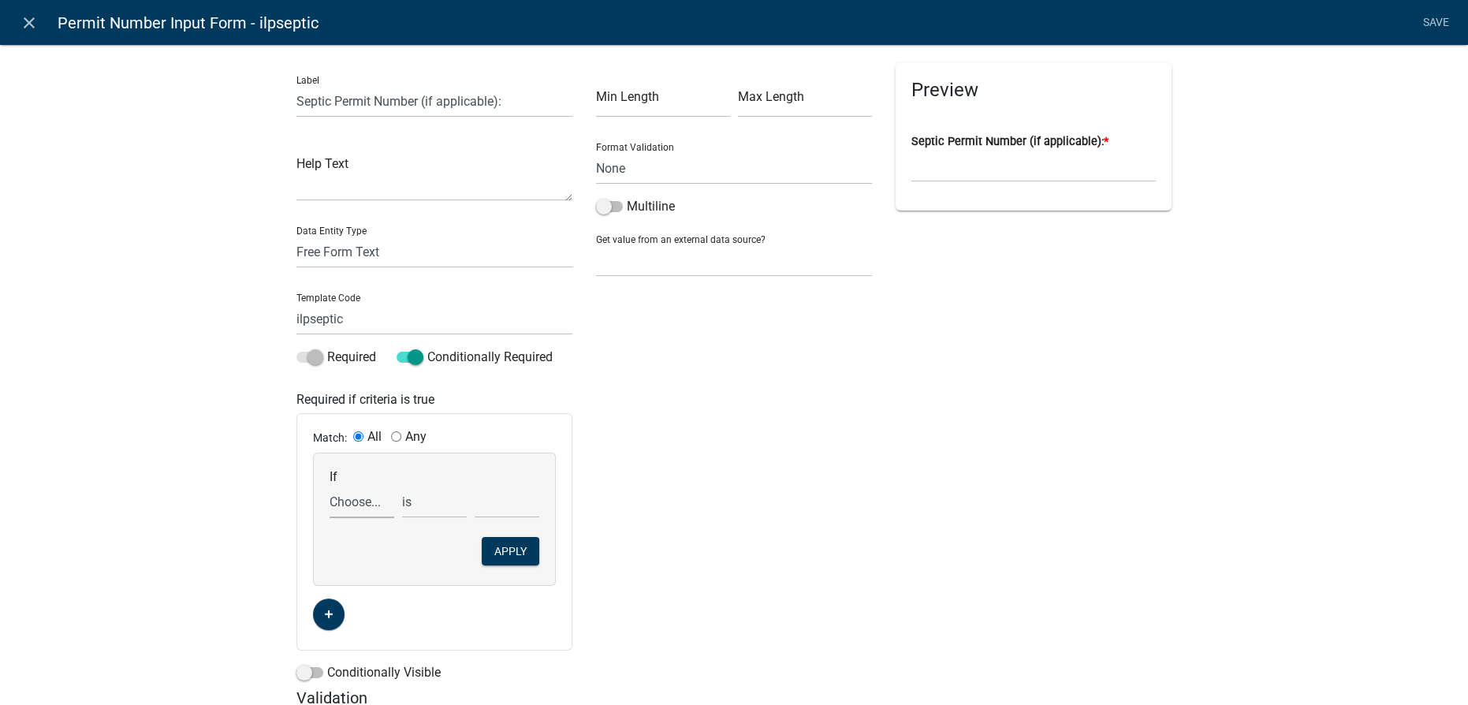
click at [352, 503] on select "Choose... 2nd_ag_cost 2nd_ag_depth 2nd_ag_description 2nd_ag_diameter 2nd_ag_fr…" at bounding box center [362, 502] width 65 height 32
select select "492: sewer_or_septic_question"
click at [330, 486] on select "Choose... 2nd_ag_cost 2nd_ag_depth 2nd_ag_description 2nd_ag_diameter 2nd_ag_fr…" at bounding box center [362, 502] width 65 height 32
select select "1: Septic"
click at [512, 563] on button "Apply" at bounding box center [511, 551] width 58 height 28
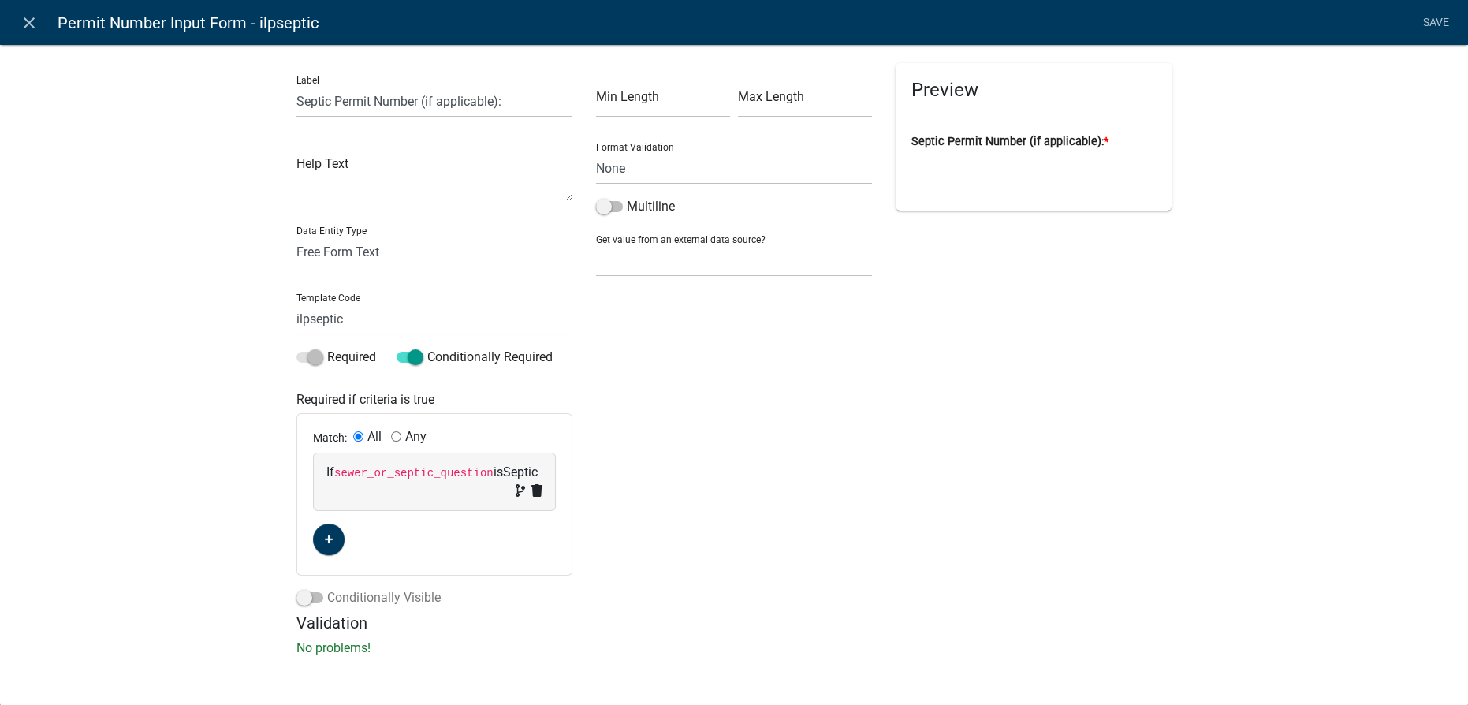
click at [302, 599] on span at bounding box center [309, 597] width 27 height 11
click at [327, 588] on input "Conditionally Visible" at bounding box center [327, 588] width 0 height 0
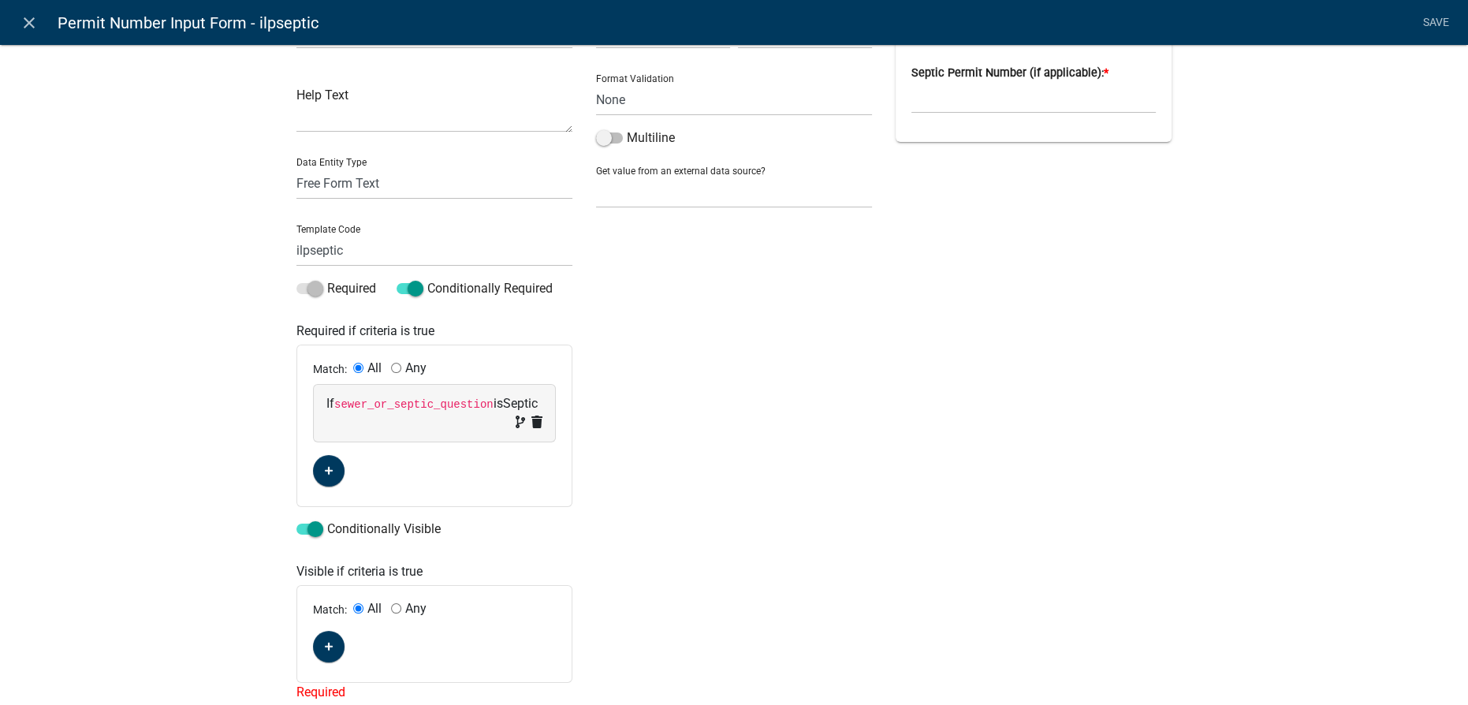
scroll to position [143, 0]
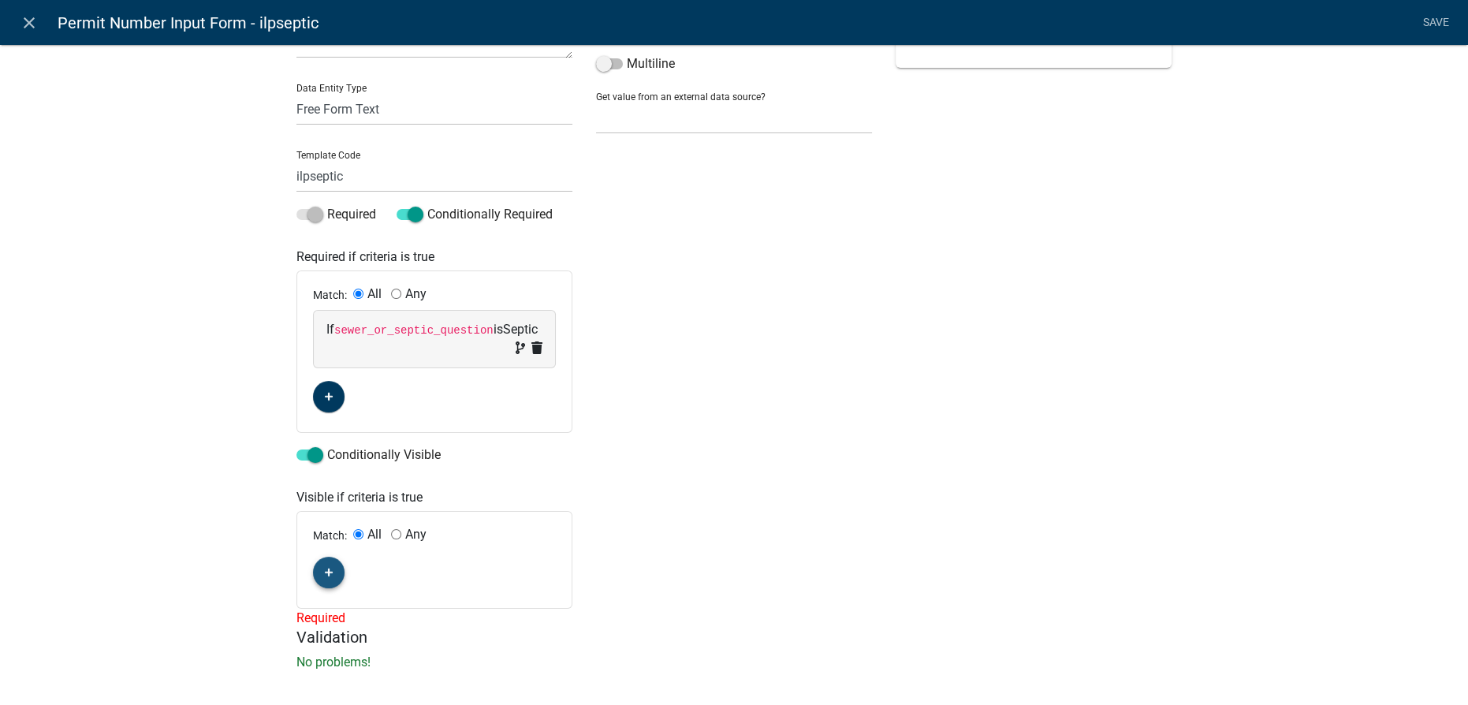
click at [332, 576] on button "button" at bounding box center [329, 573] width 32 height 32
click at [345, 568] on span "(unset)" at bounding box center [353, 569] width 39 height 15
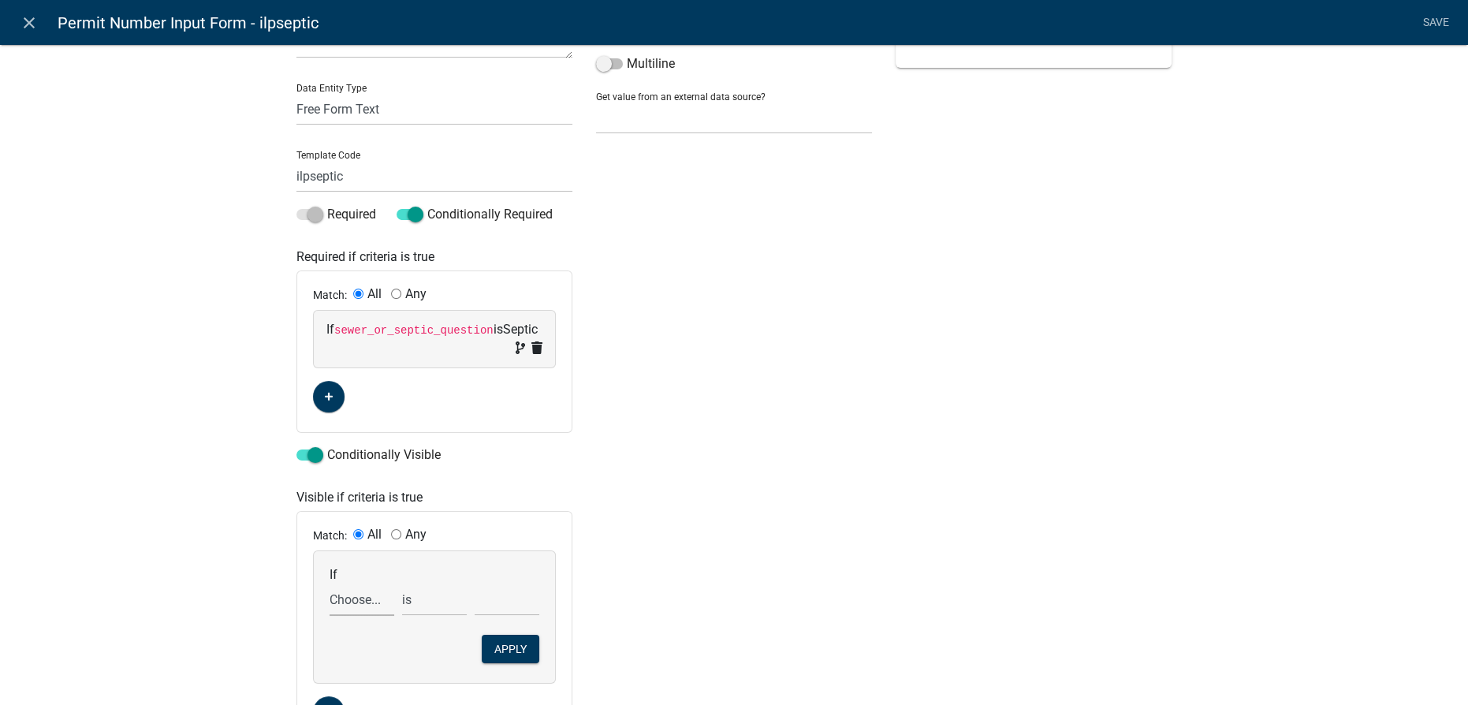
click at [349, 603] on select "Choose... 2nd_ag_cost 2nd_ag_depth 2nd_ag_description 2nd_ag_diameter 2nd_ag_fr…" at bounding box center [362, 599] width 65 height 32
select select "492: sewer_or_septic_question"
click at [330, 583] on select "Choose... 2nd_ag_cost 2nd_ag_depth 2nd_ag_description 2nd_ag_diameter 2nd_ag_fr…" at bounding box center [362, 599] width 65 height 32
select select "1: Septic"
click at [519, 658] on button "Apply" at bounding box center [511, 649] width 58 height 28
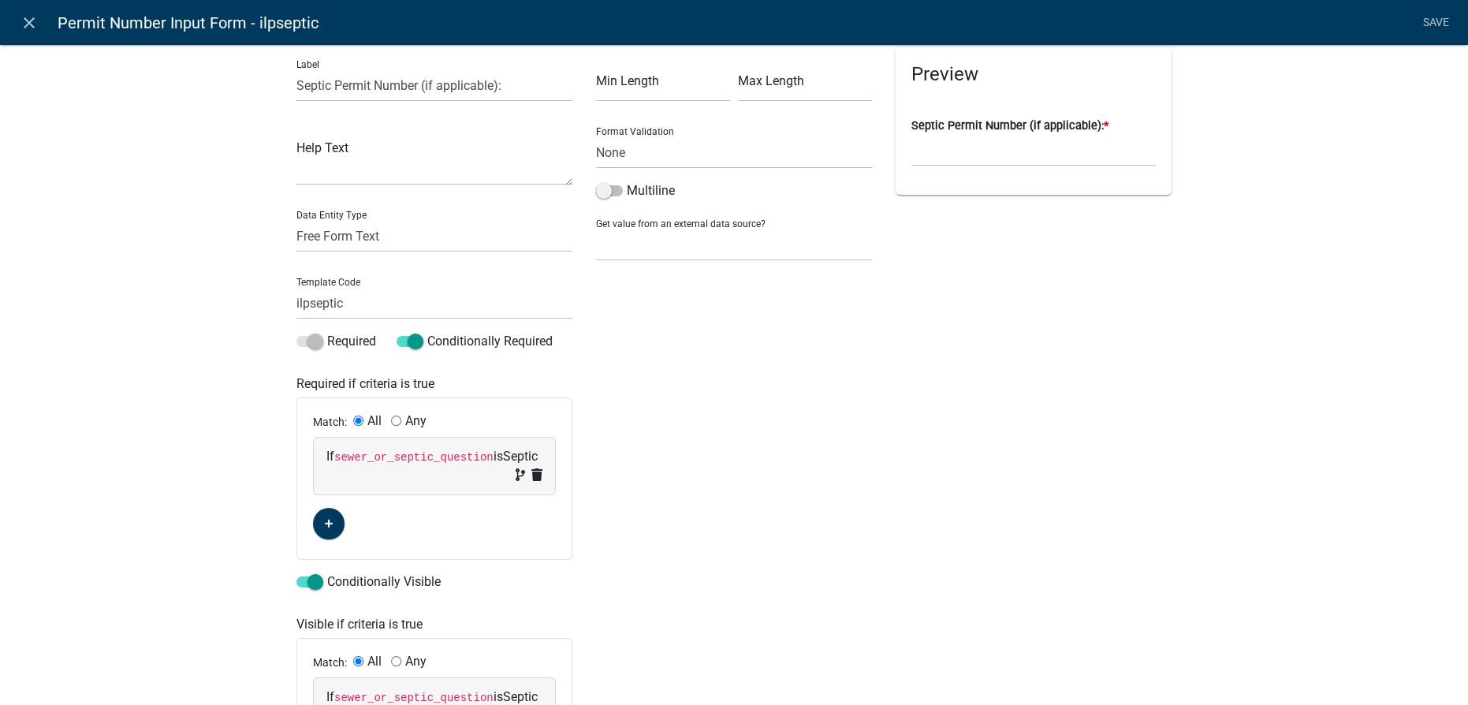
scroll to position [0, 0]
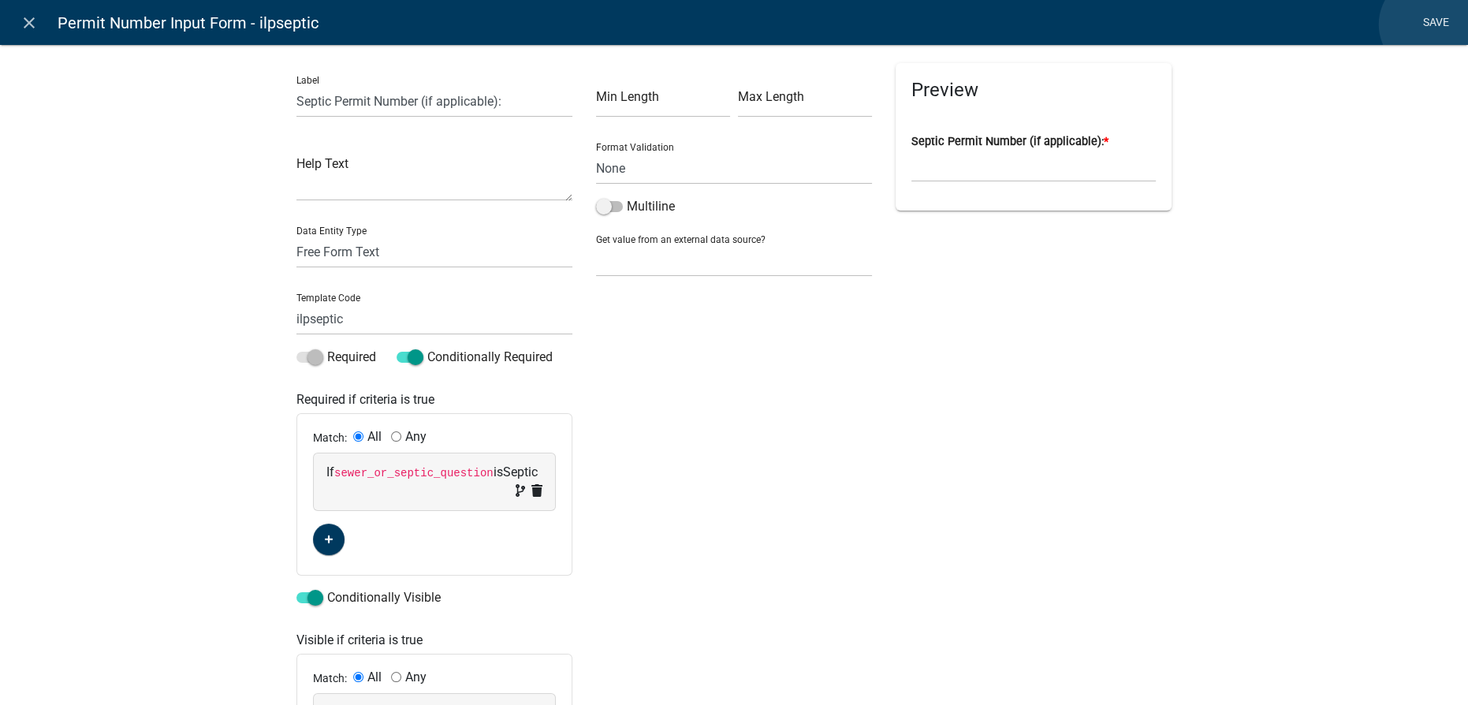
click at [1429, 24] on link "Save" at bounding box center [1435, 23] width 39 height 30
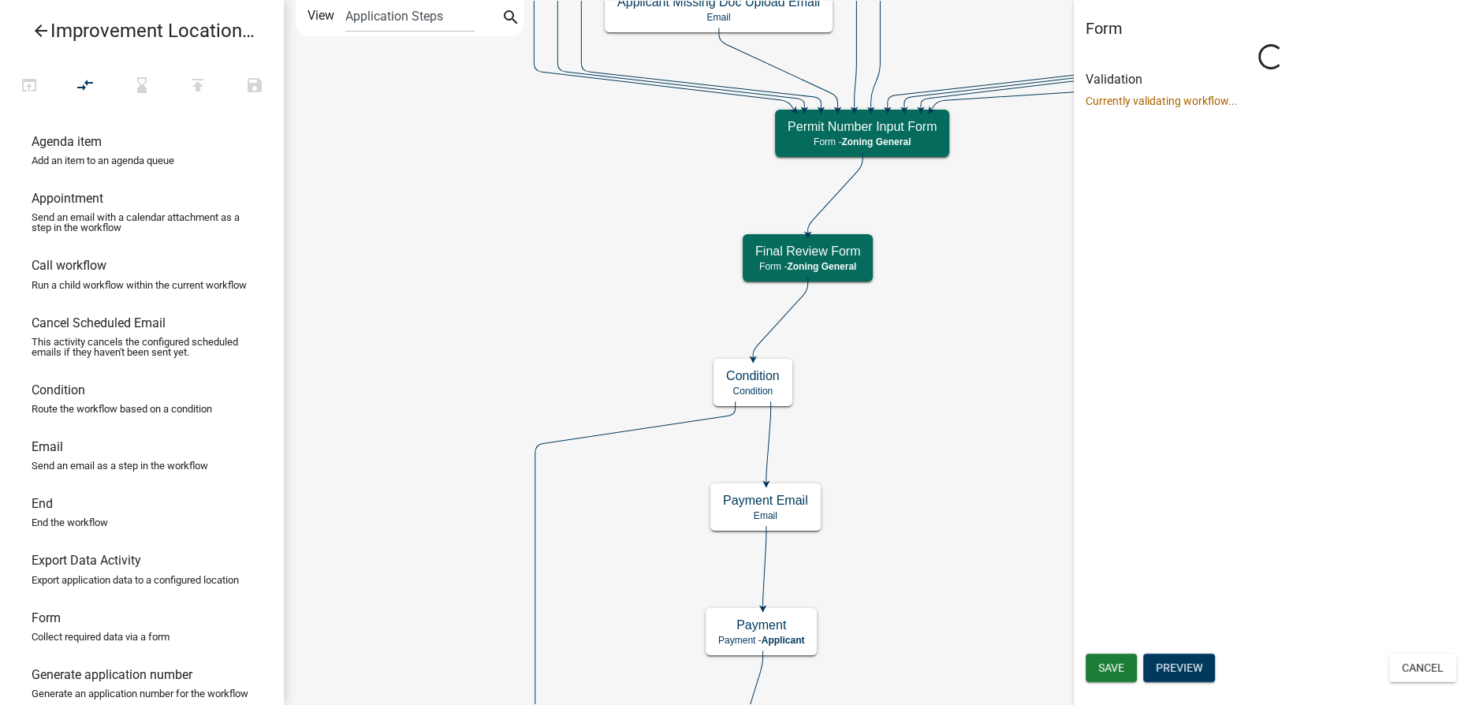
select select "F5831EB7-45AF-42B4-8E14-B3F626A8638C"
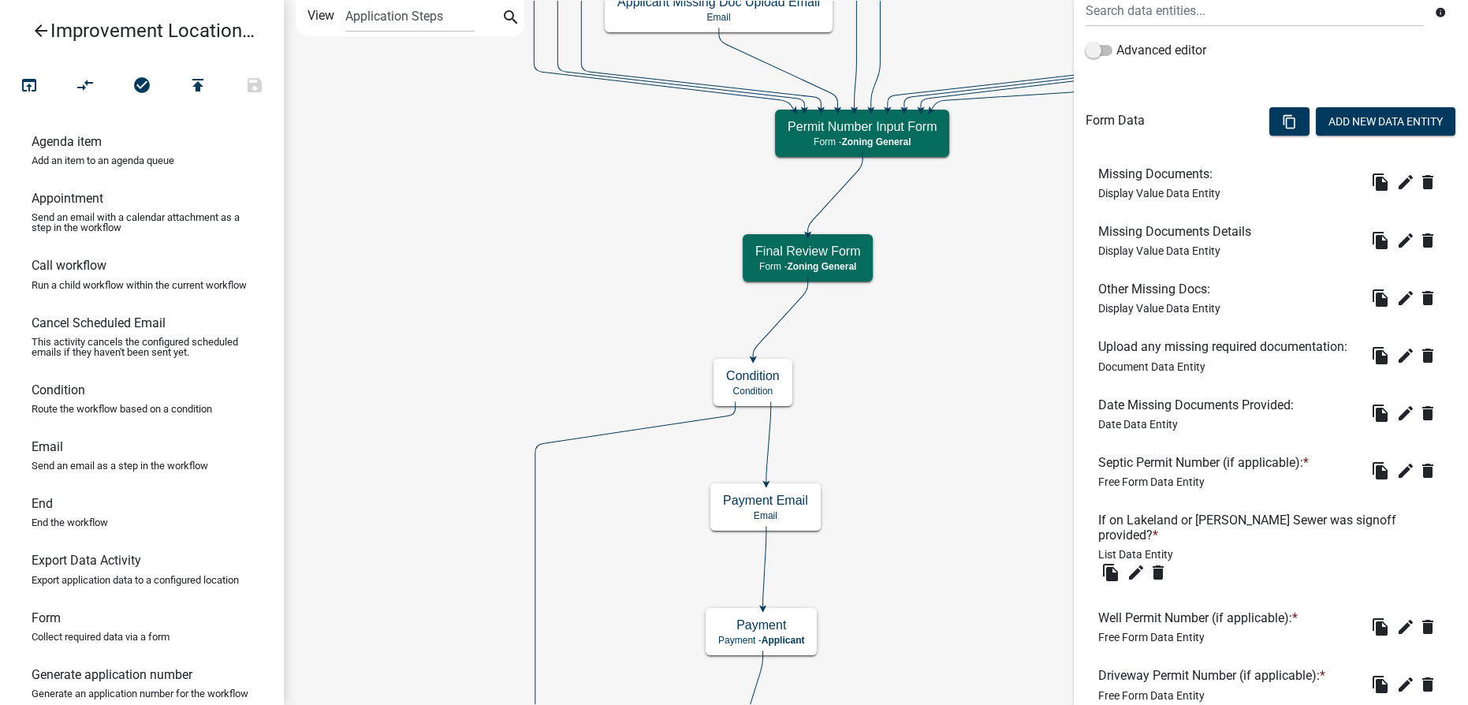
scroll to position [430, 0]
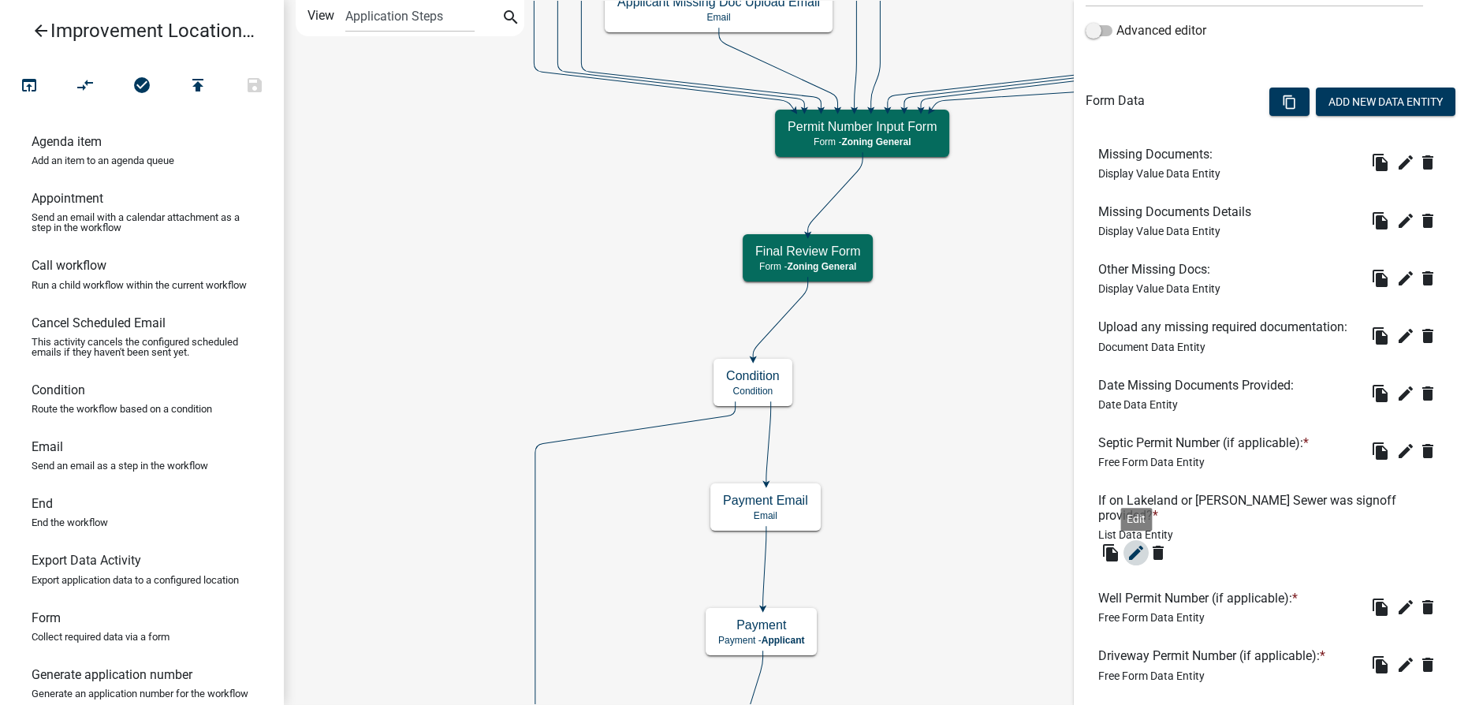
click at [1138, 556] on icon "edit" at bounding box center [1136, 552] width 19 height 19
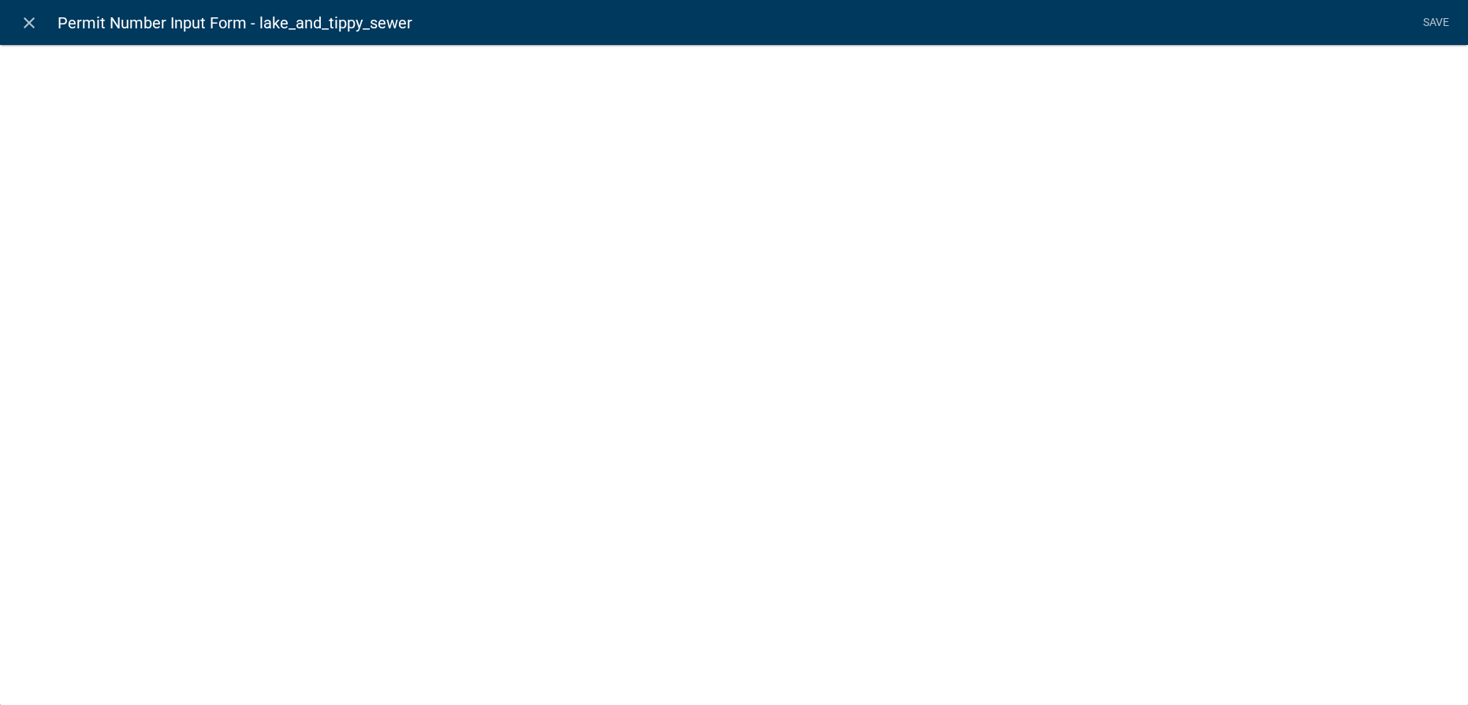
select select "list-data"
select select "custom-list-aa5490e5-6e16-4707-a116-83eb968d5f11"
select select
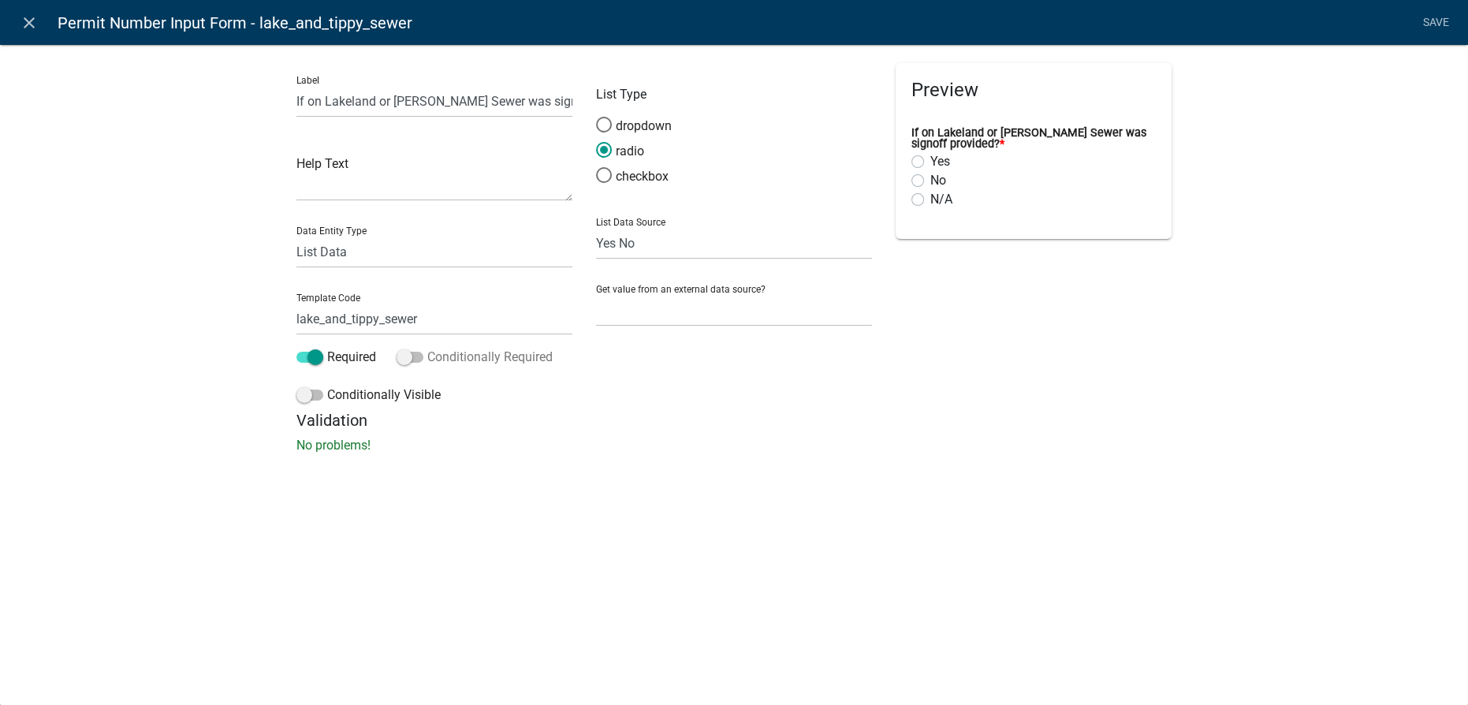
click at [410, 354] on span at bounding box center [410, 357] width 27 height 11
click at [427, 348] on input "Conditionally Required" at bounding box center [427, 348] width 0 height 0
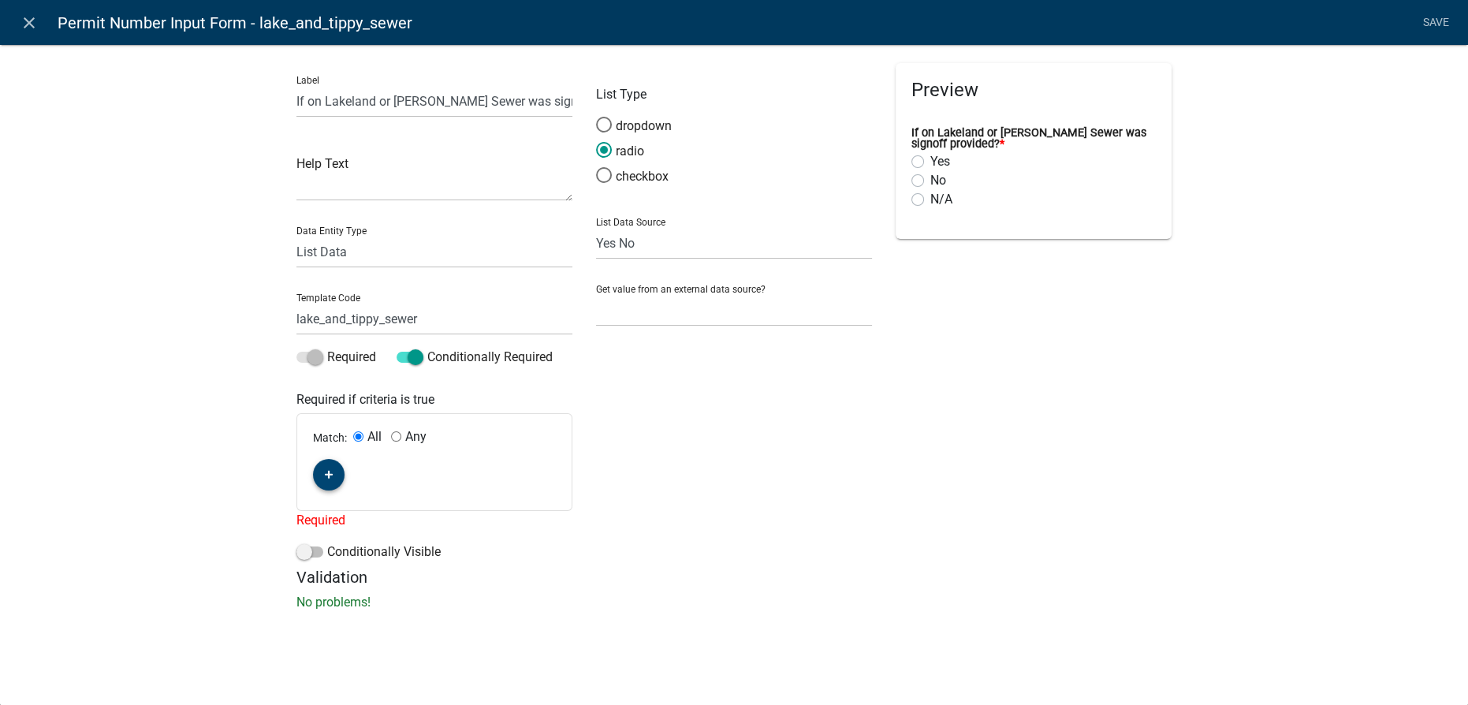
click at [325, 476] on icon "button" at bounding box center [329, 474] width 9 height 9
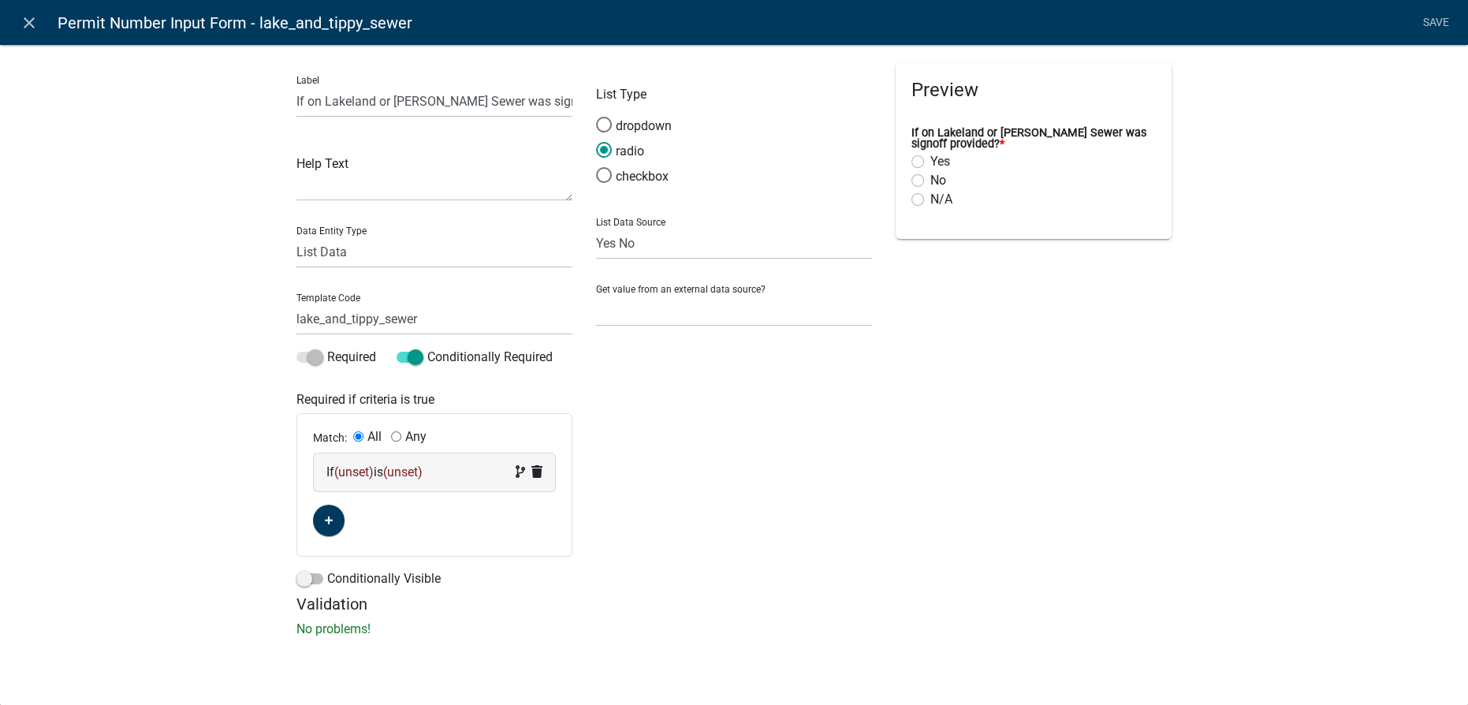
click at [360, 474] on span "(unset)" at bounding box center [353, 471] width 39 height 15
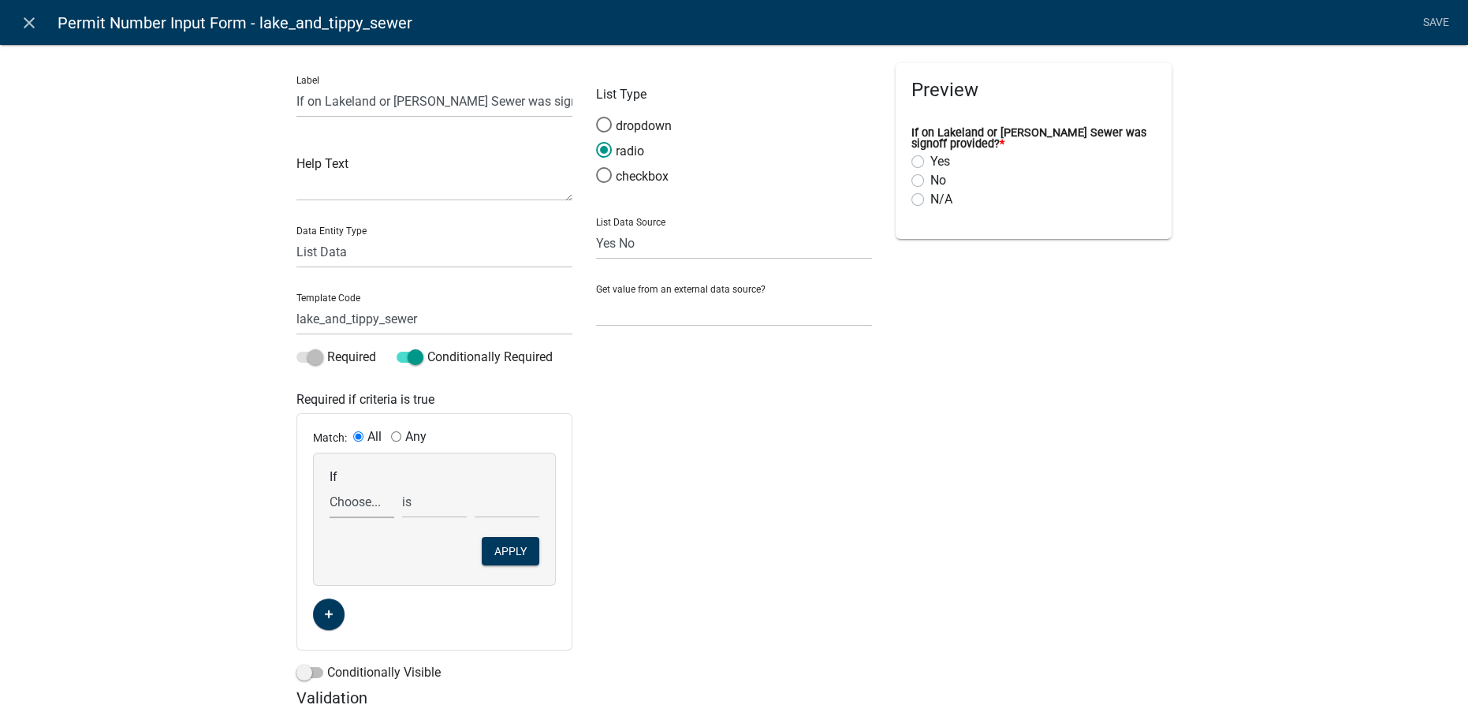
click at [358, 501] on select "Choose... 2nd_ag_cost 2nd_ag_depth 2nd_ag_description 2nd_ag_diameter 2nd_ag_fr…" at bounding box center [362, 502] width 65 height 32
select select "492: sewer_or_septic_question"
click at [330, 486] on select "Choose... 2nd_ag_cost 2nd_ag_depth 2nd_ag_description 2nd_ag_diameter 2nd_ag_fr…" at bounding box center [362, 502] width 65 height 32
select select "2: Sewer"
click at [500, 544] on button "Apply" at bounding box center [511, 551] width 58 height 28
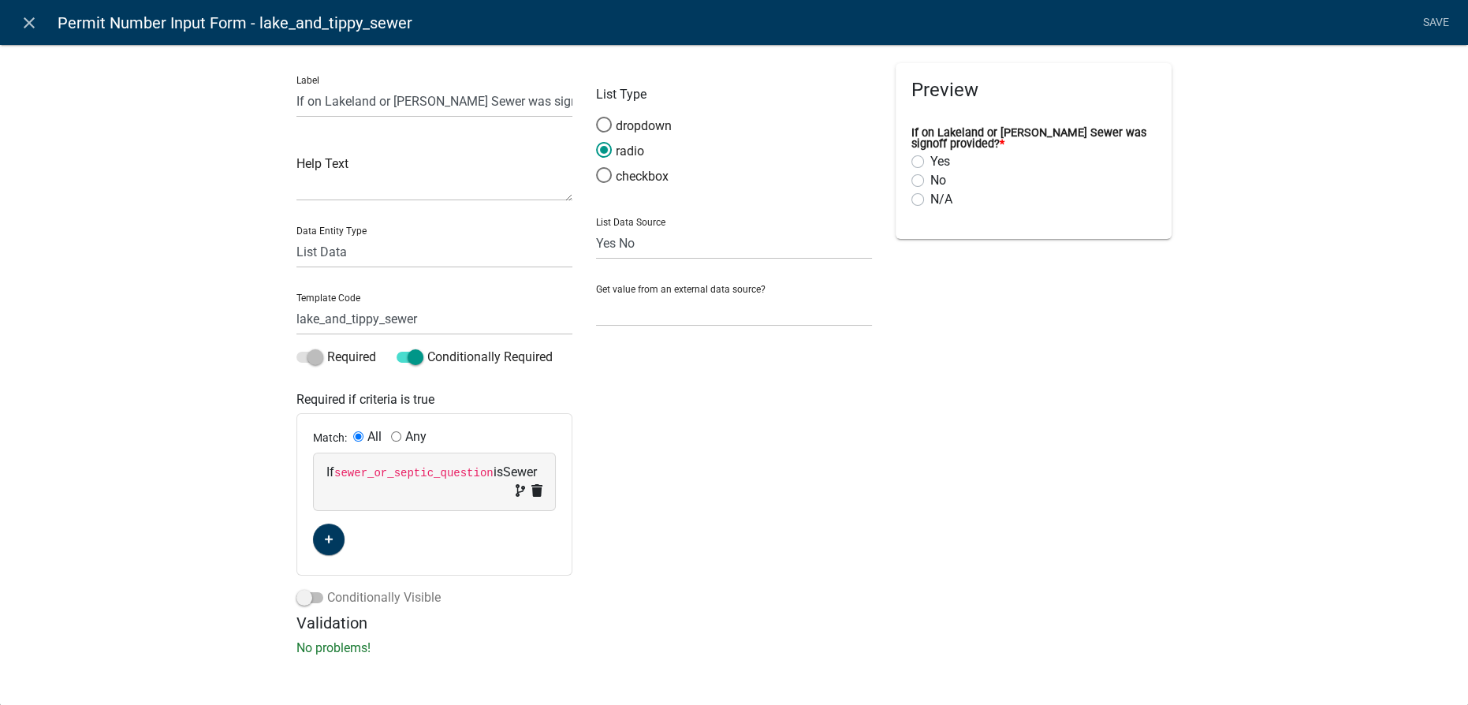
click at [309, 601] on span at bounding box center [309, 597] width 27 height 11
click at [327, 588] on input "Conditionally Visible" at bounding box center [327, 588] width 0 height 0
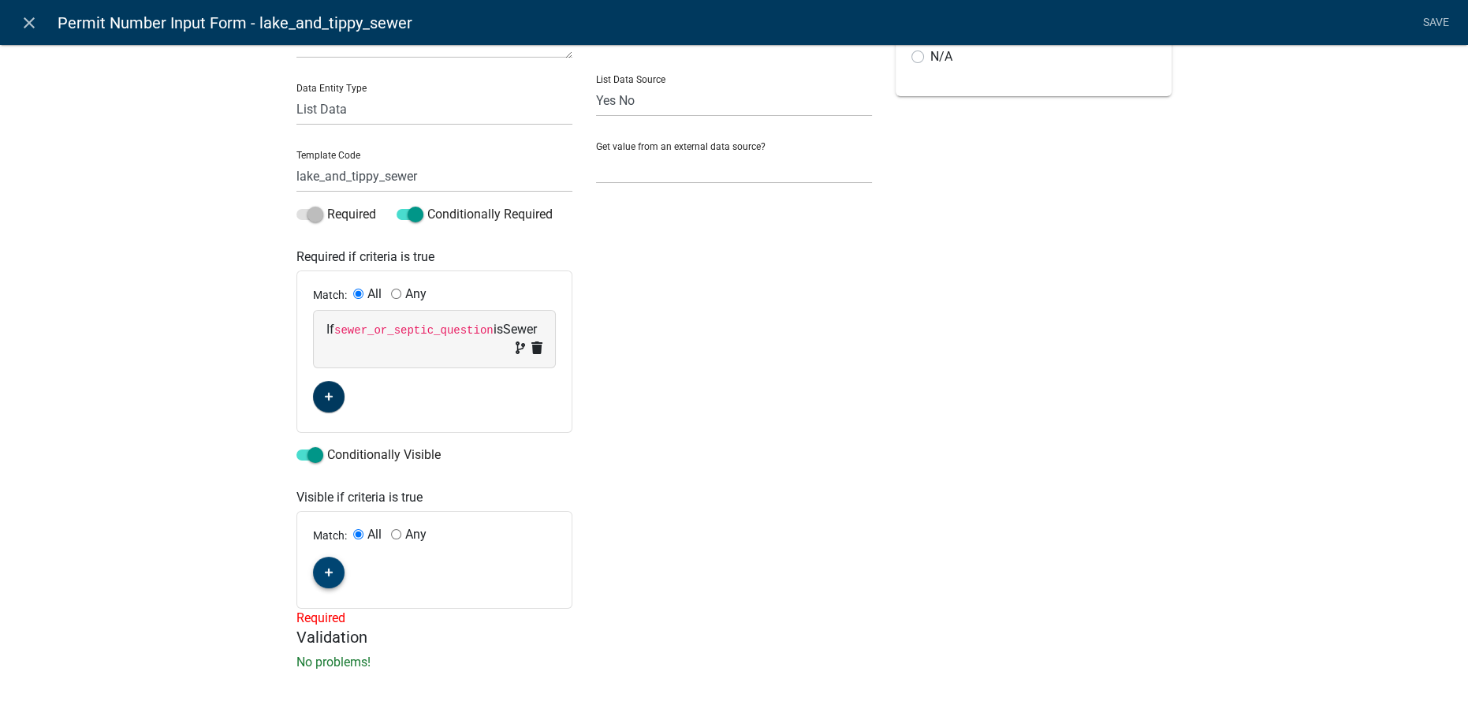
click at [330, 574] on button "button" at bounding box center [329, 573] width 32 height 32
click at [345, 568] on span "(unset)" at bounding box center [353, 569] width 39 height 15
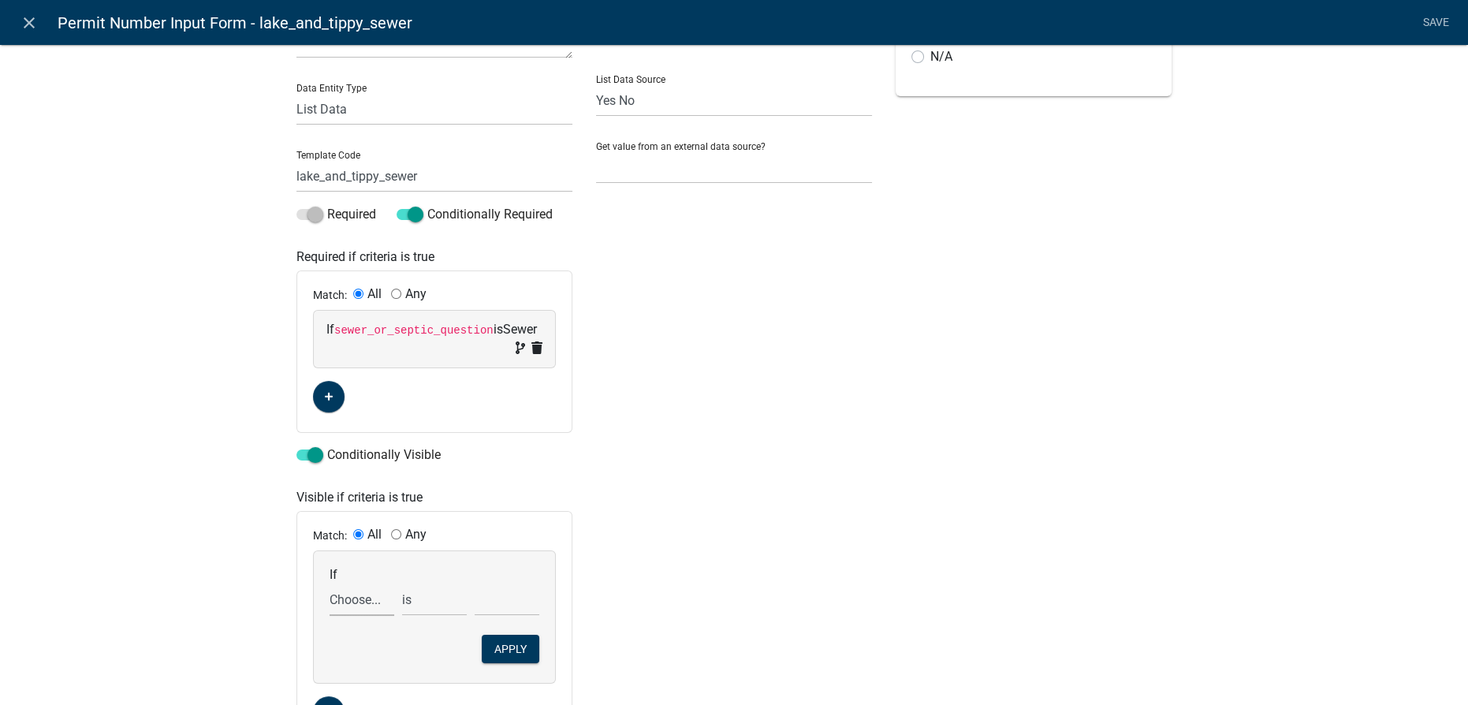
click at [361, 602] on select "Choose... 2nd_ag_cost 2nd_ag_depth 2nd_ag_description 2nd_ag_diameter 2nd_ag_fr…" at bounding box center [362, 599] width 65 height 32
select select "492: sewer_or_septic_question"
click at [330, 583] on select "Choose... 2nd_ag_cost 2nd_ag_depth 2nd_ag_description 2nd_ag_diameter 2nd_ag_fr…" at bounding box center [362, 599] width 65 height 32
select select "2: Sewer"
click at [475, 583] on select "Septic Sewer" at bounding box center [507, 599] width 65 height 32
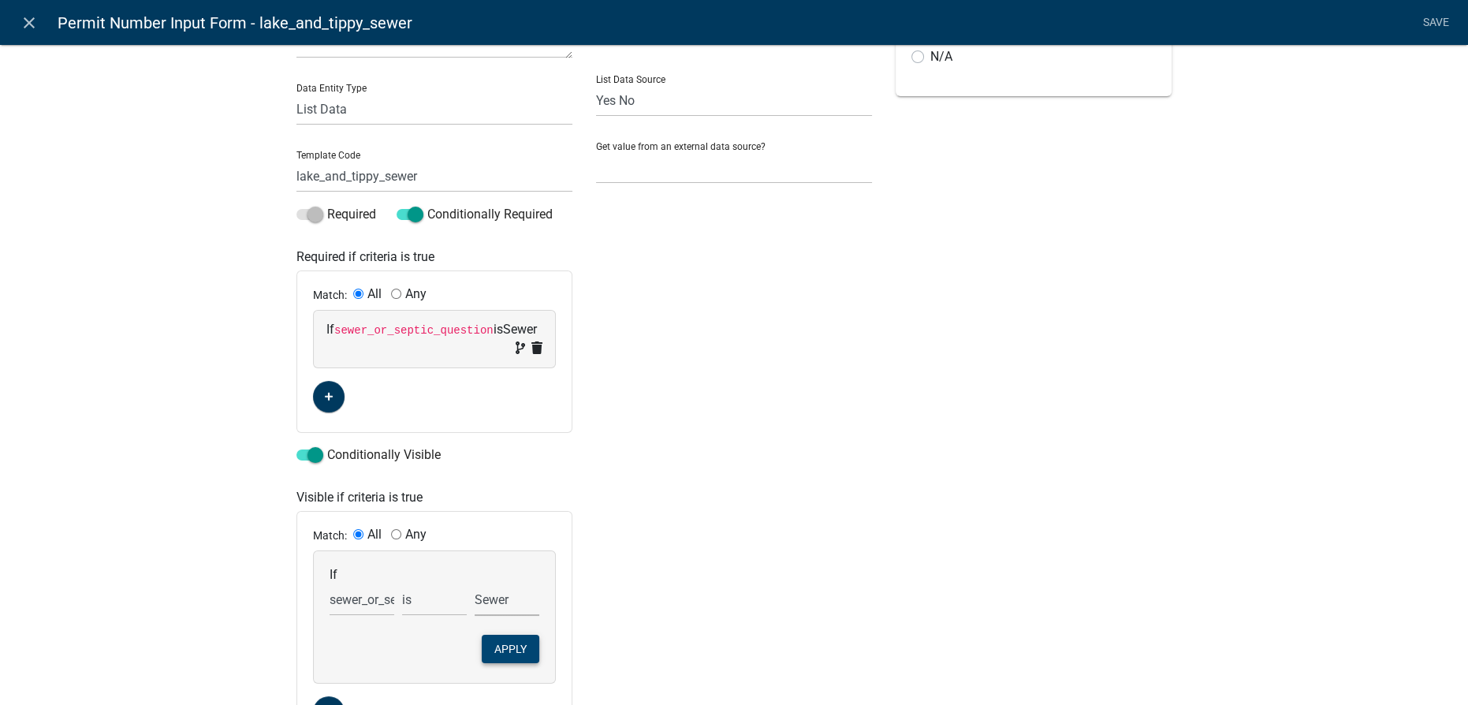
click at [492, 640] on button "Apply" at bounding box center [511, 649] width 58 height 28
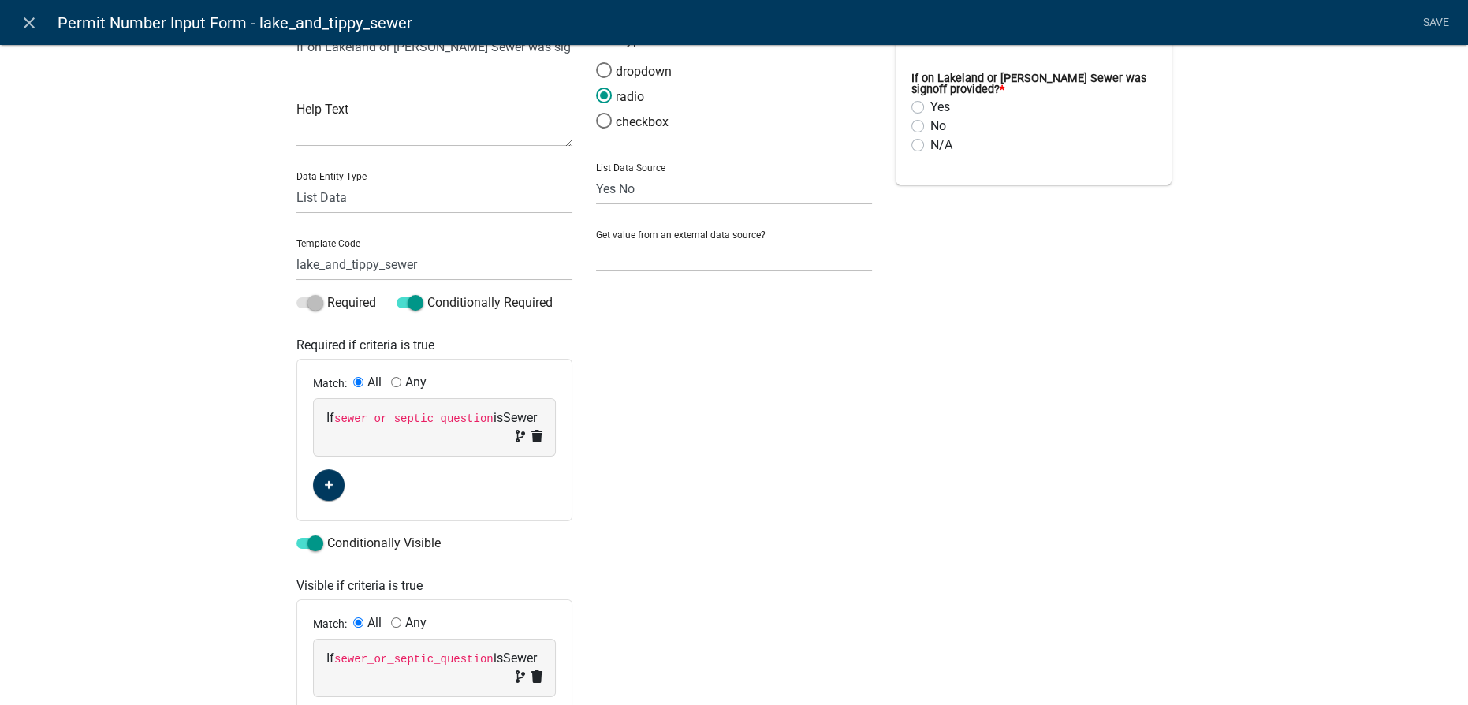
scroll to position [0, 0]
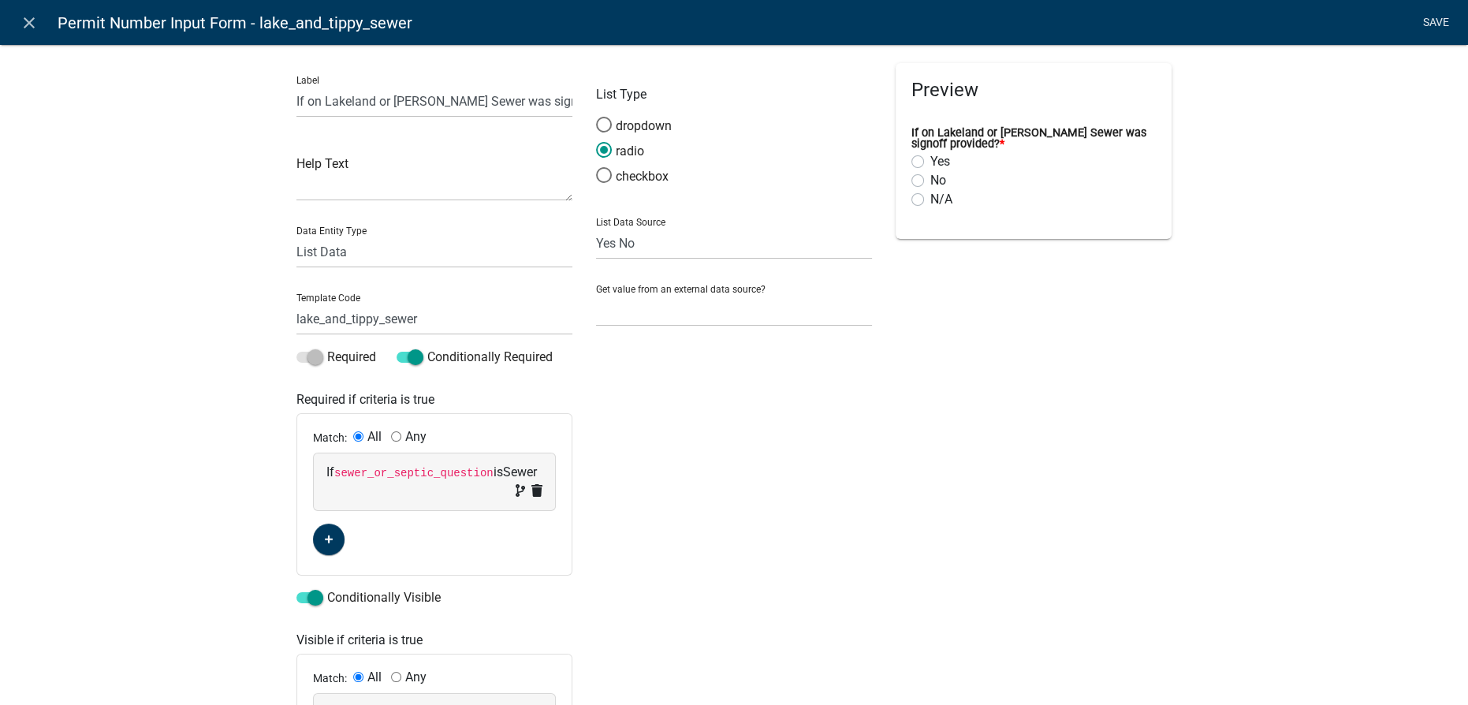
click at [1432, 22] on link "Save" at bounding box center [1435, 23] width 39 height 30
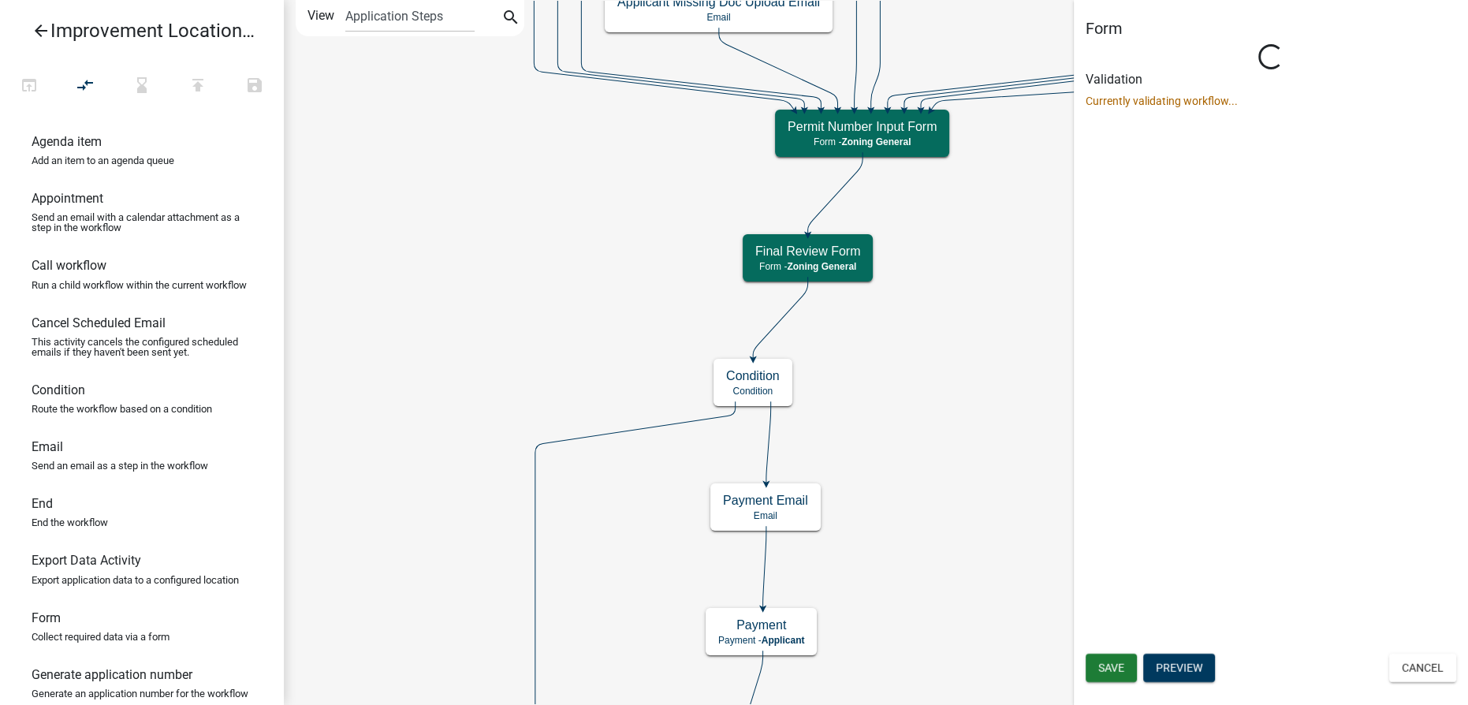
select select "F5831EB7-45AF-42B4-8E14-B3F626A8638C"
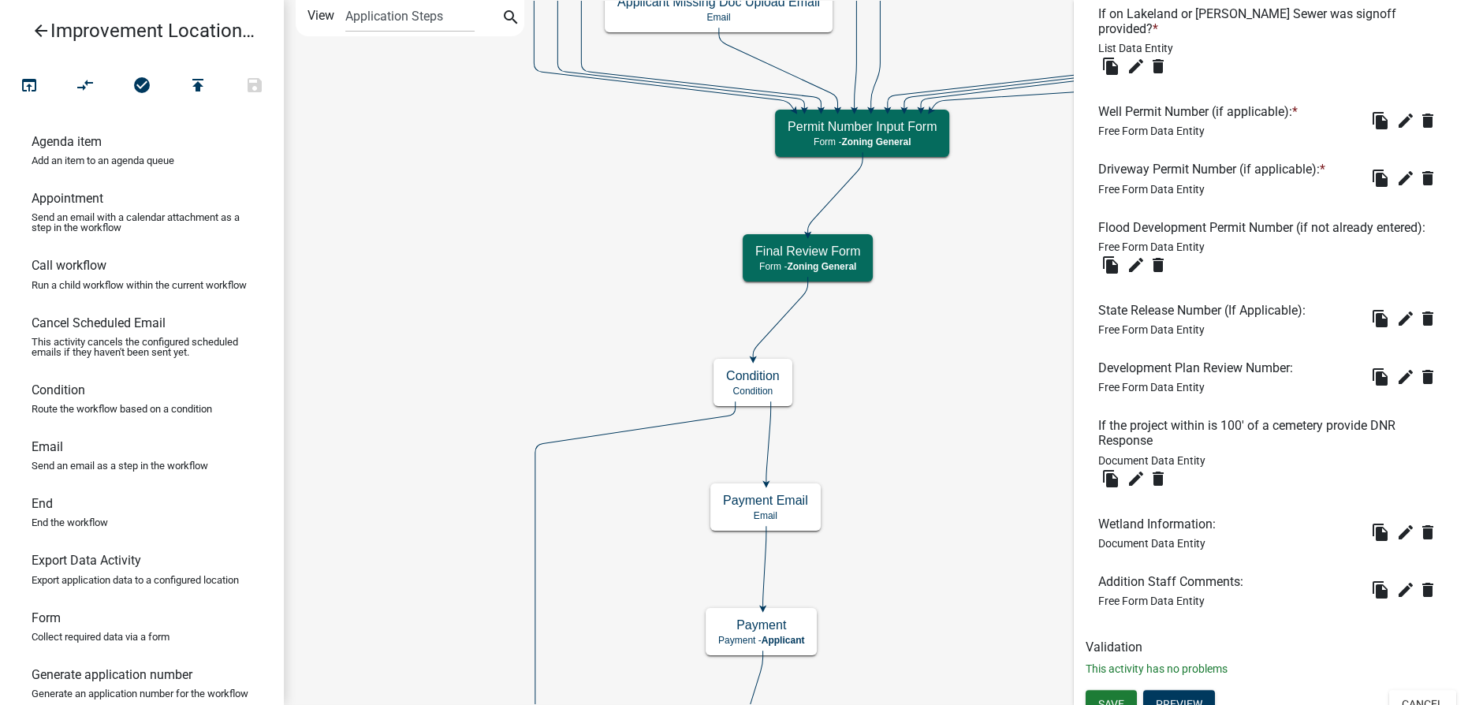
scroll to position [949, 0]
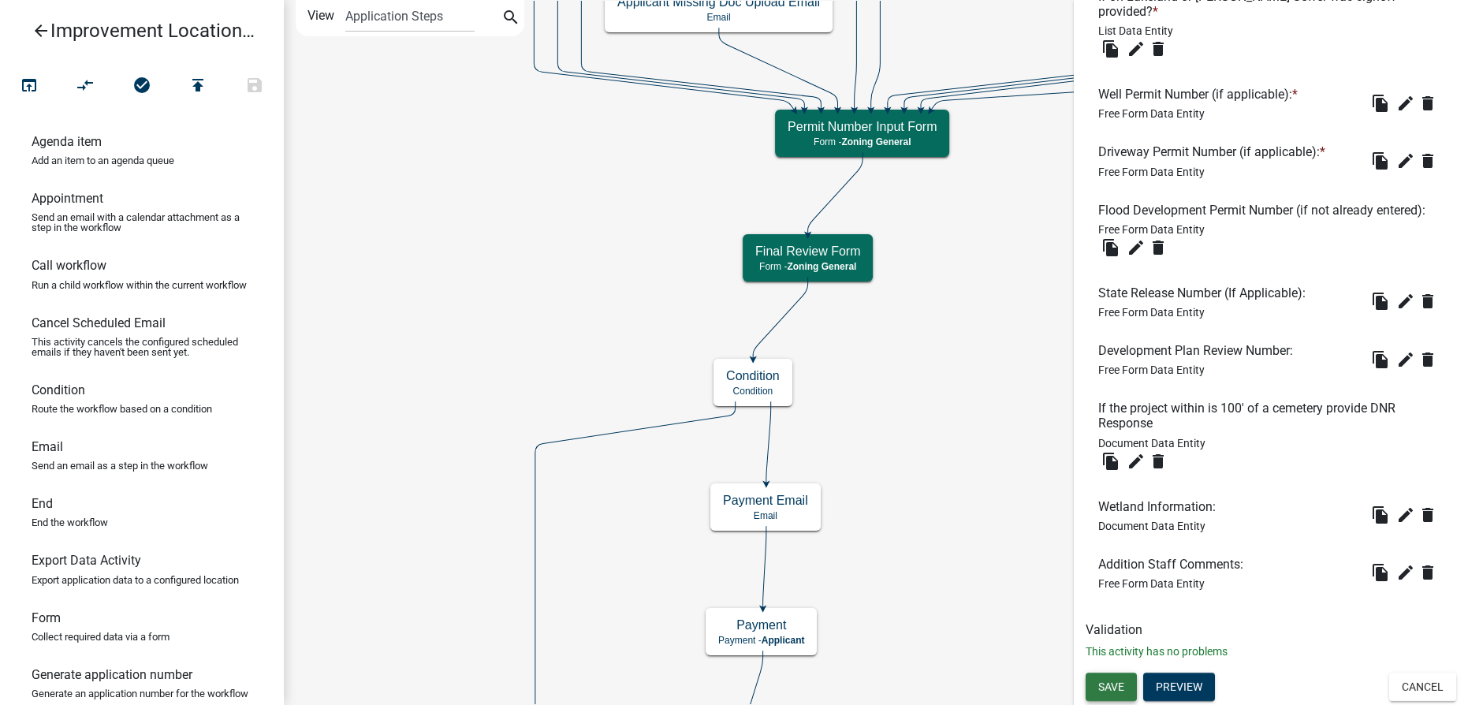
click at [1105, 693] on button "Save" at bounding box center [1111, 687] width 51 height 28
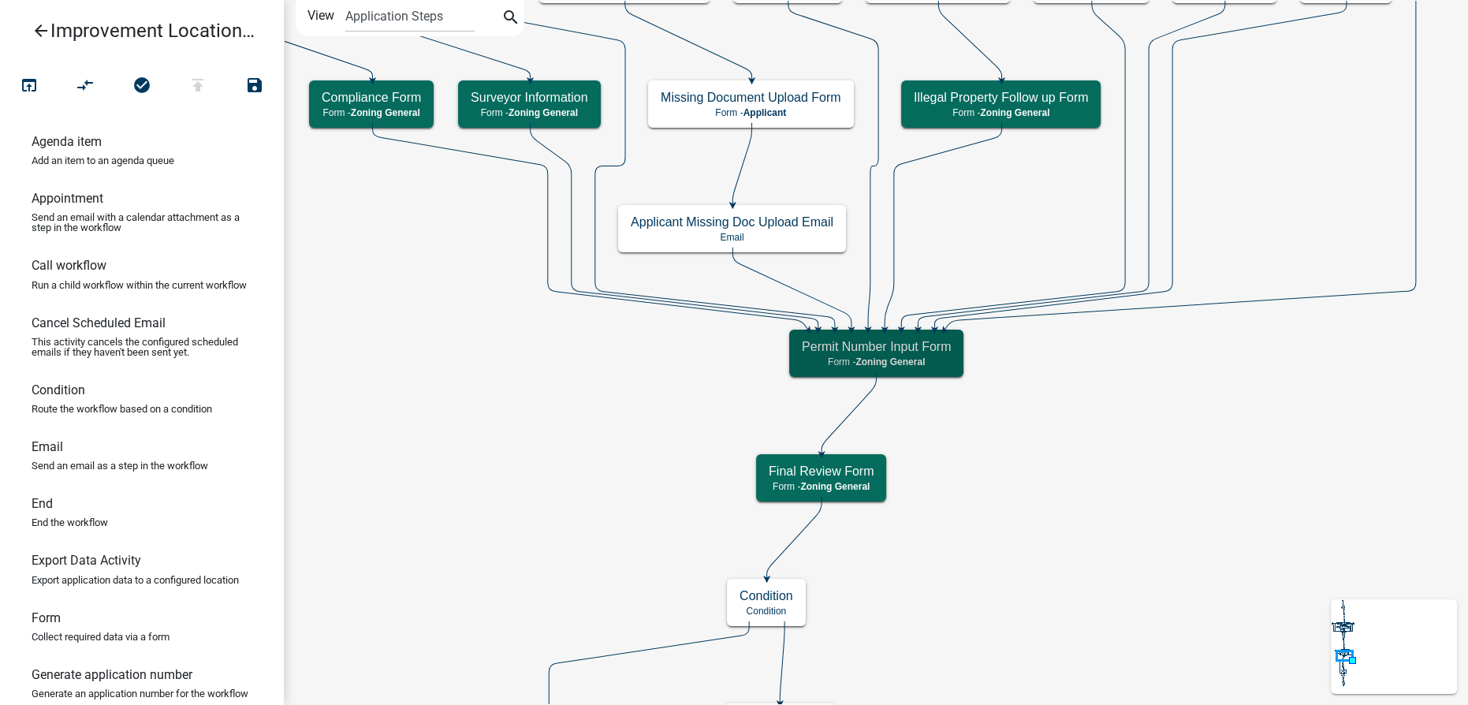
scroll to position [0, 0]
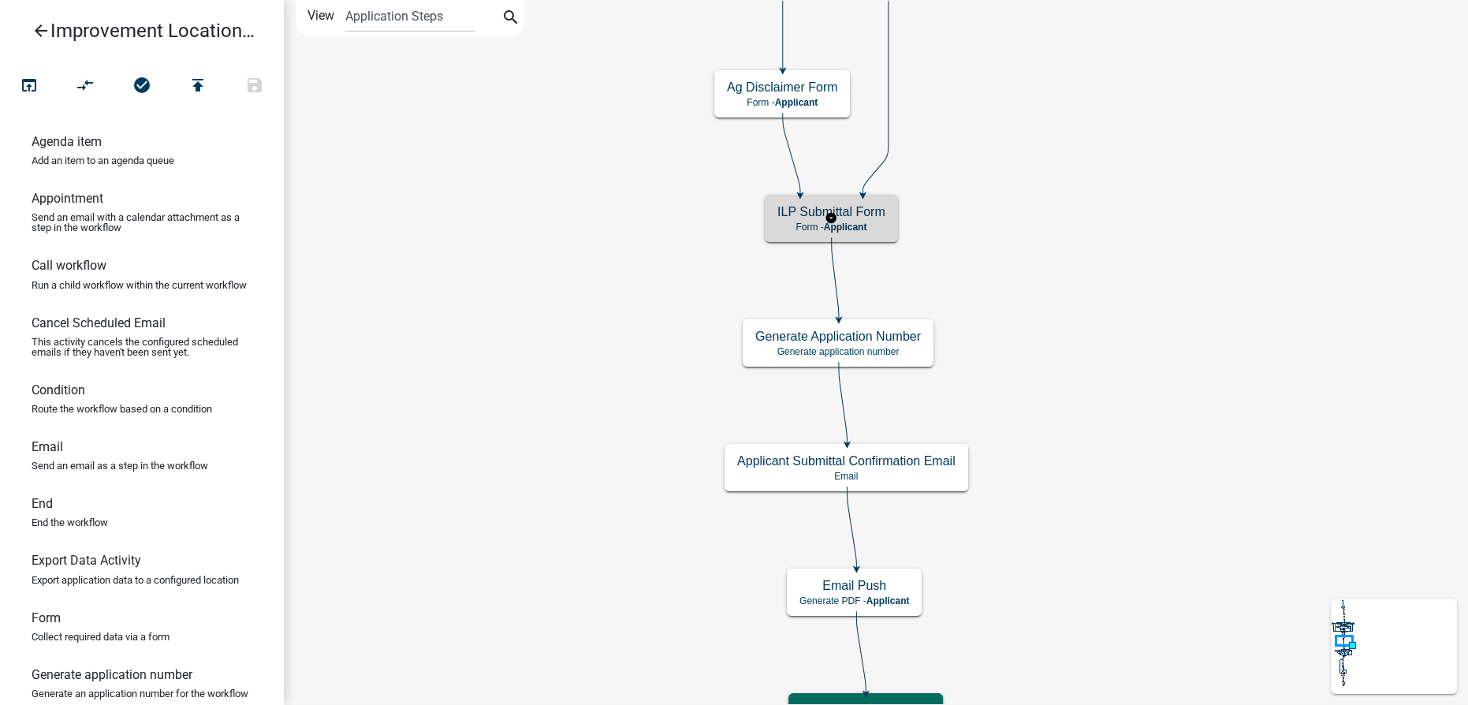
click at [784, 227] on p "Form - Applicant" at bounding box center [831, 227] width 108 height 11
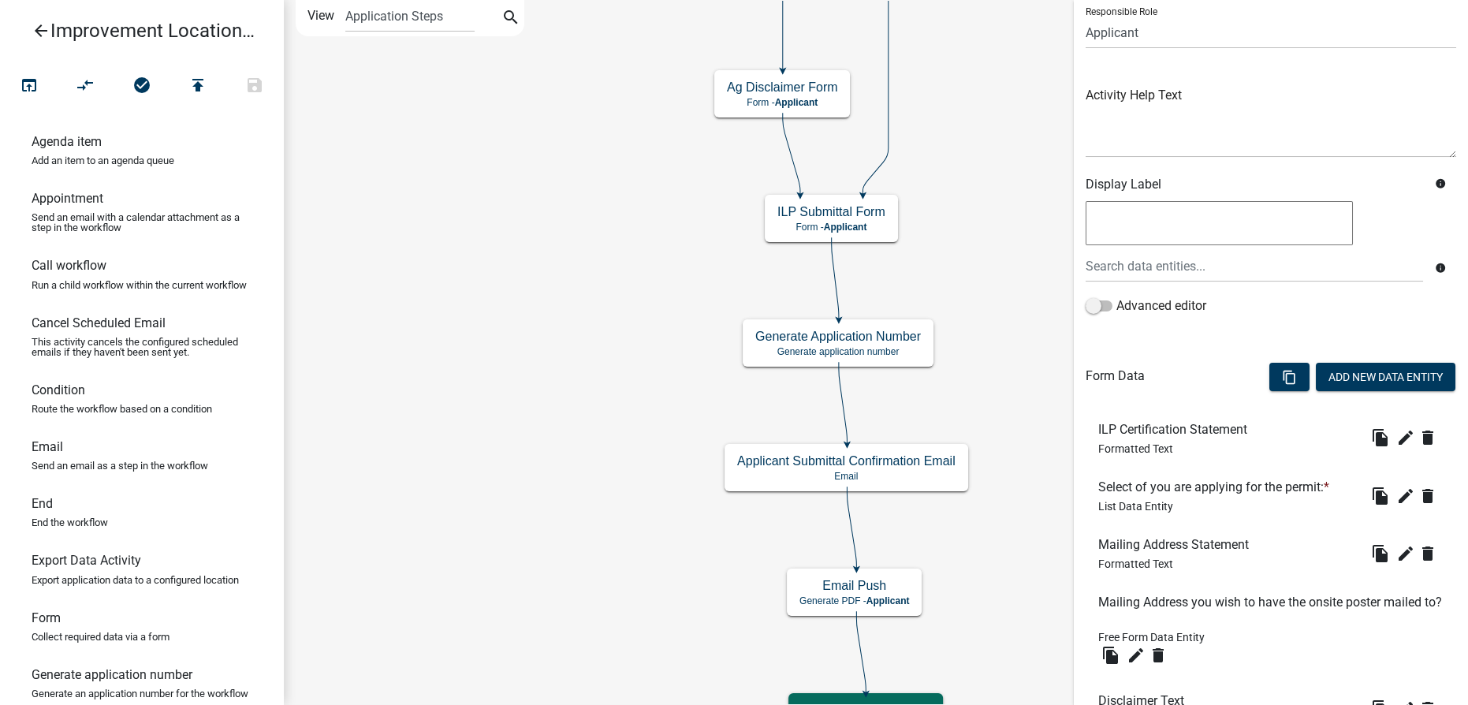
scroll to position [143, 0]
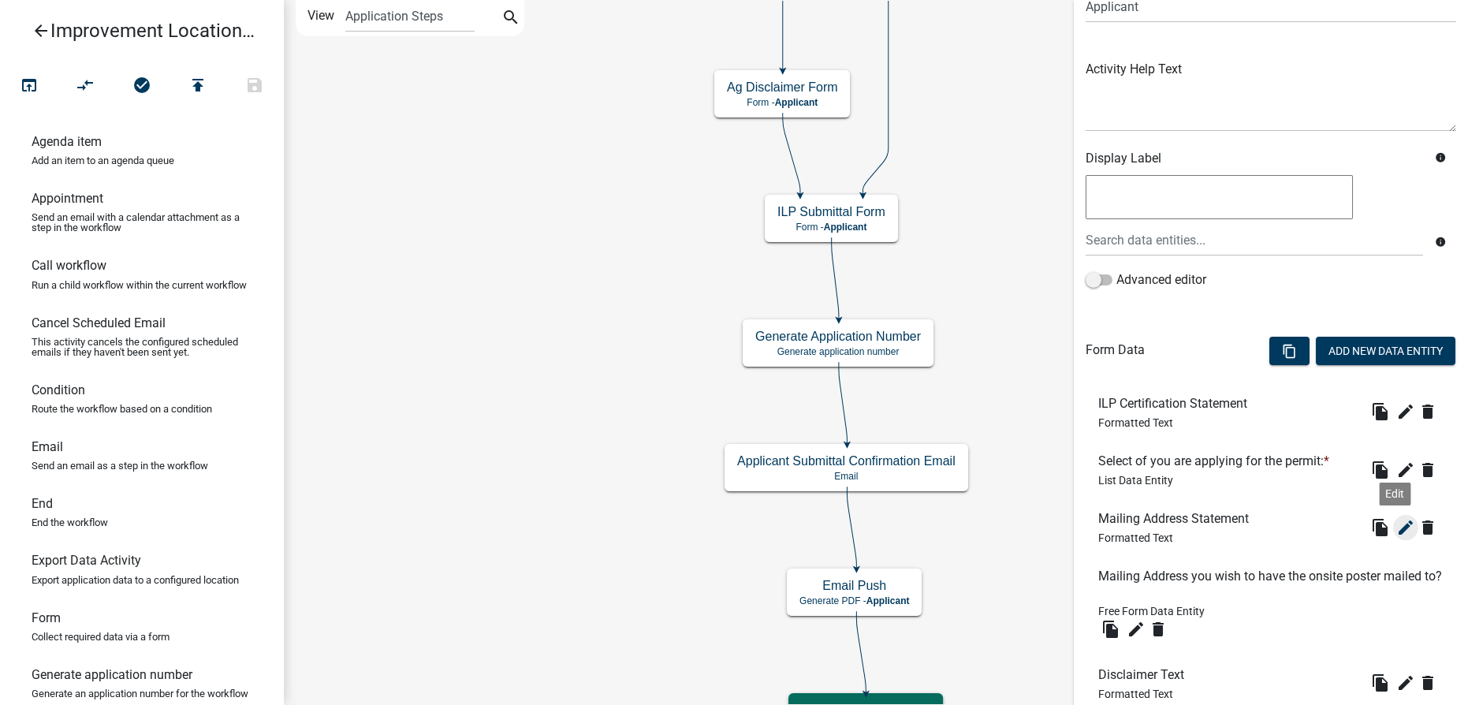
click at [1396, 528] on icon "edit" at bounding box center [1405, 527] width 19 height 19
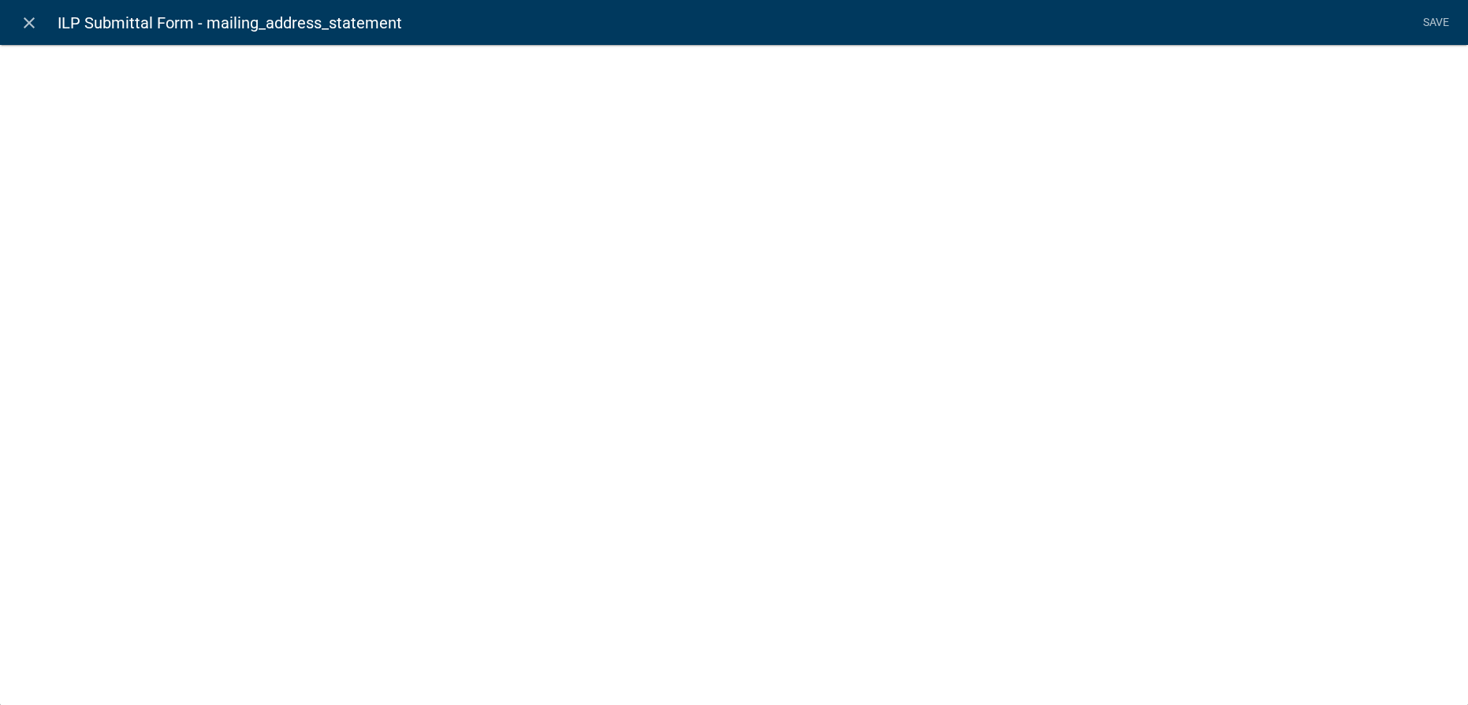
select select "rich-text"
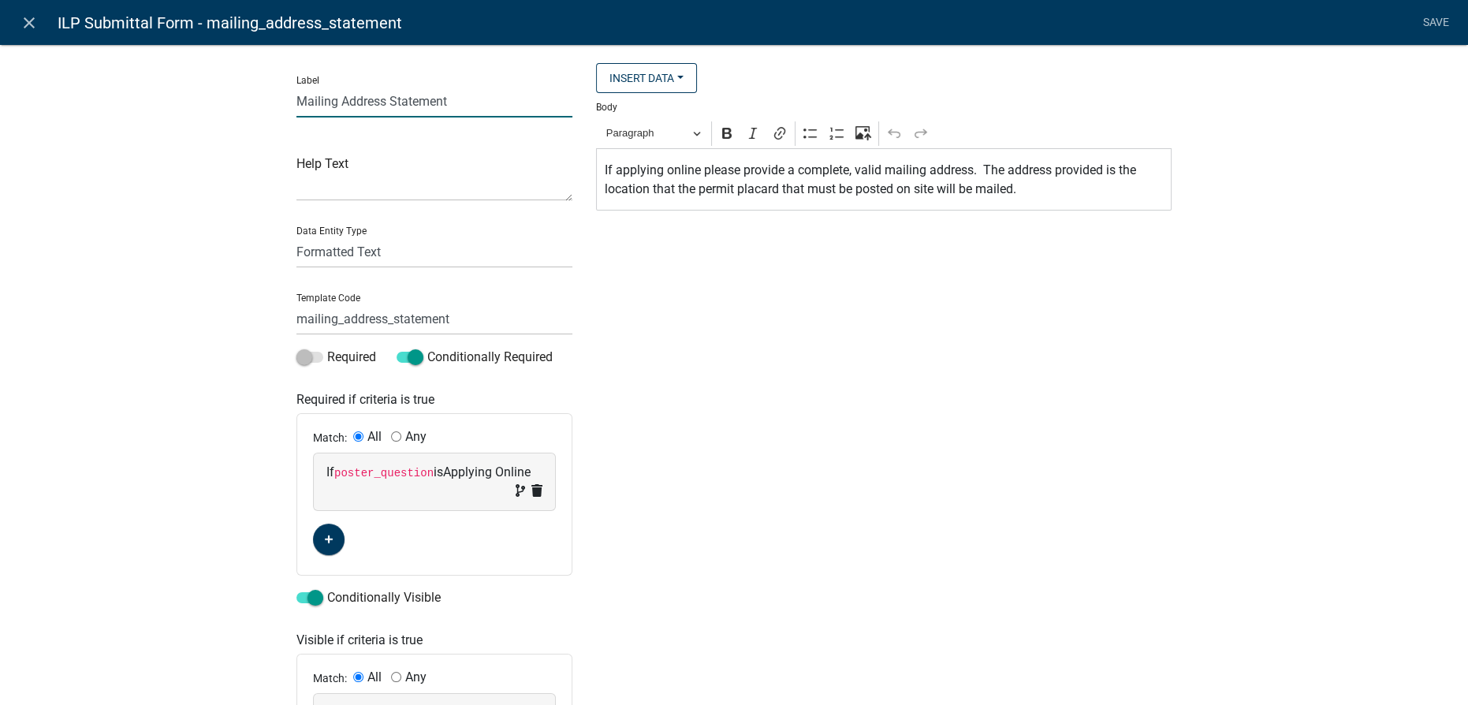
click at [296, 103] on input "Mailing Address Statement" at bounding box center [434, 101] width 276 height 32
type input "Recipient Name and Mailing Address Statement"
click at [786, 172] on p "If applying online please provide a complete, valid mailing address. The addres…" at bounding box center [884, 180] width 559 height 38
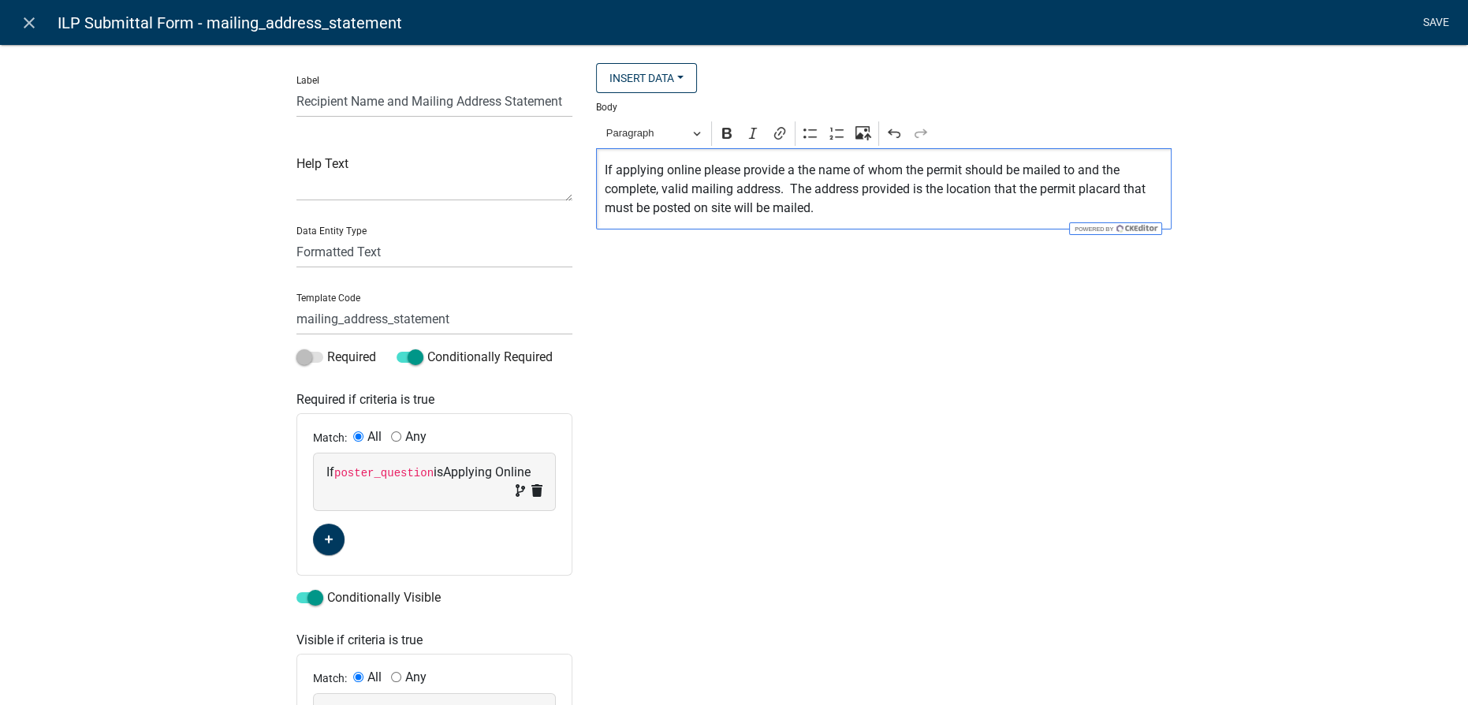
click at [1434, 22] on link "Save" at bounding box center [1435, 23] width 39 height 30
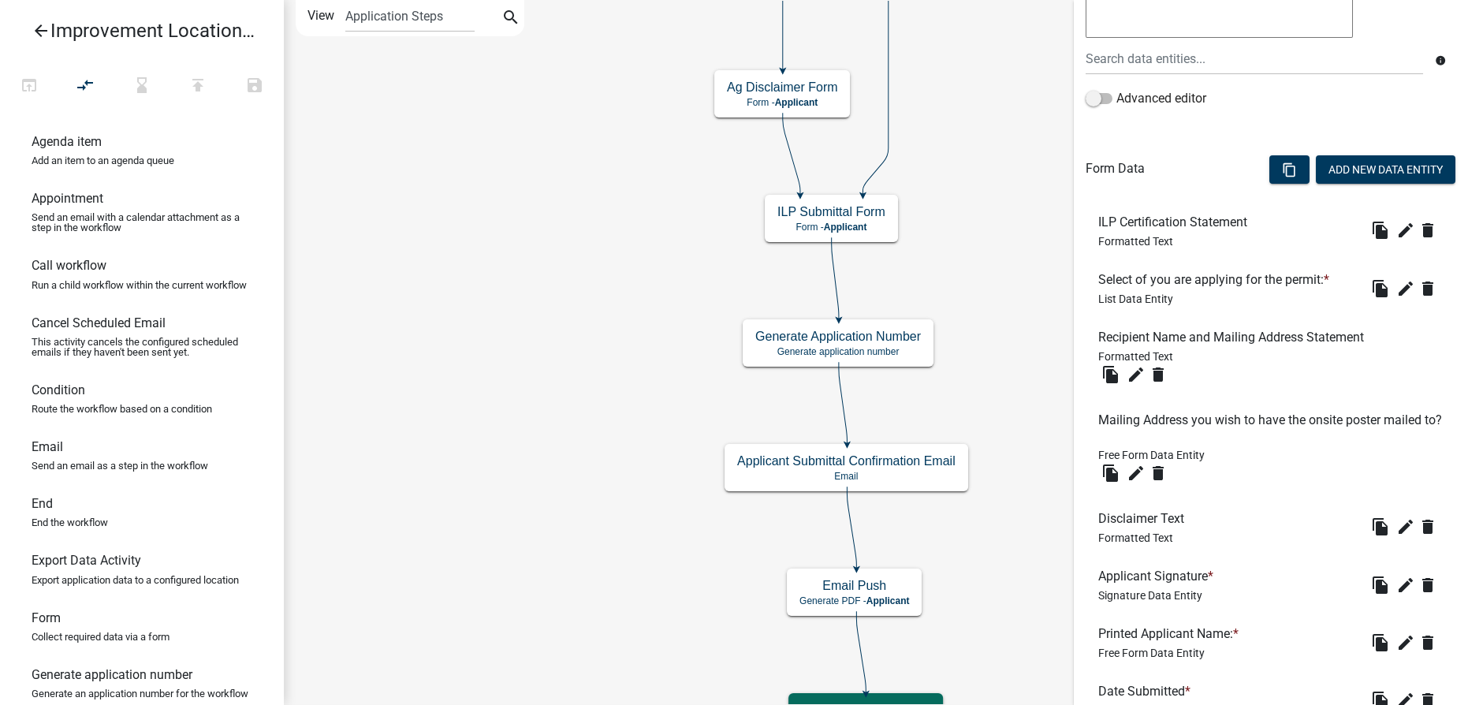
scroll to position [358, 0]
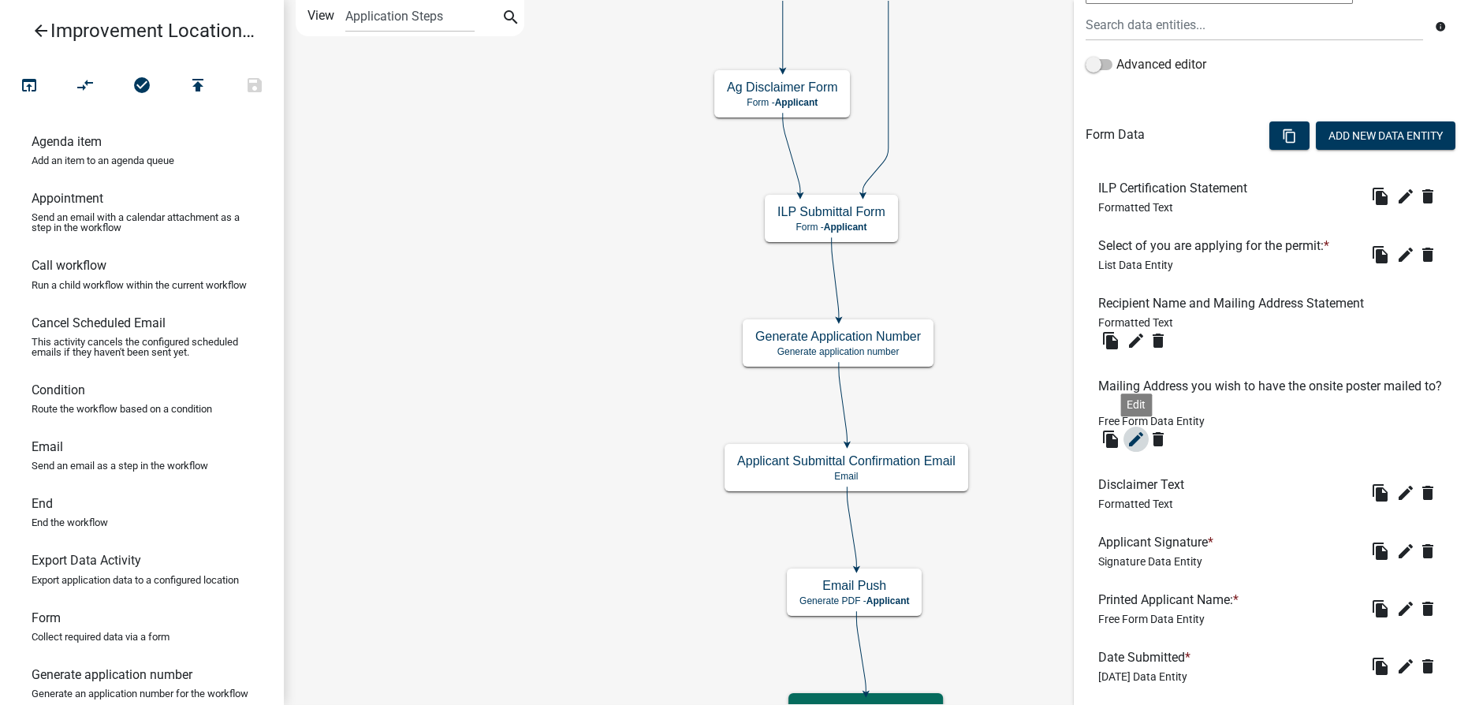
click at [1135, 437] on icon "edit" at bounding box center [1136, 439] width 19 height 19
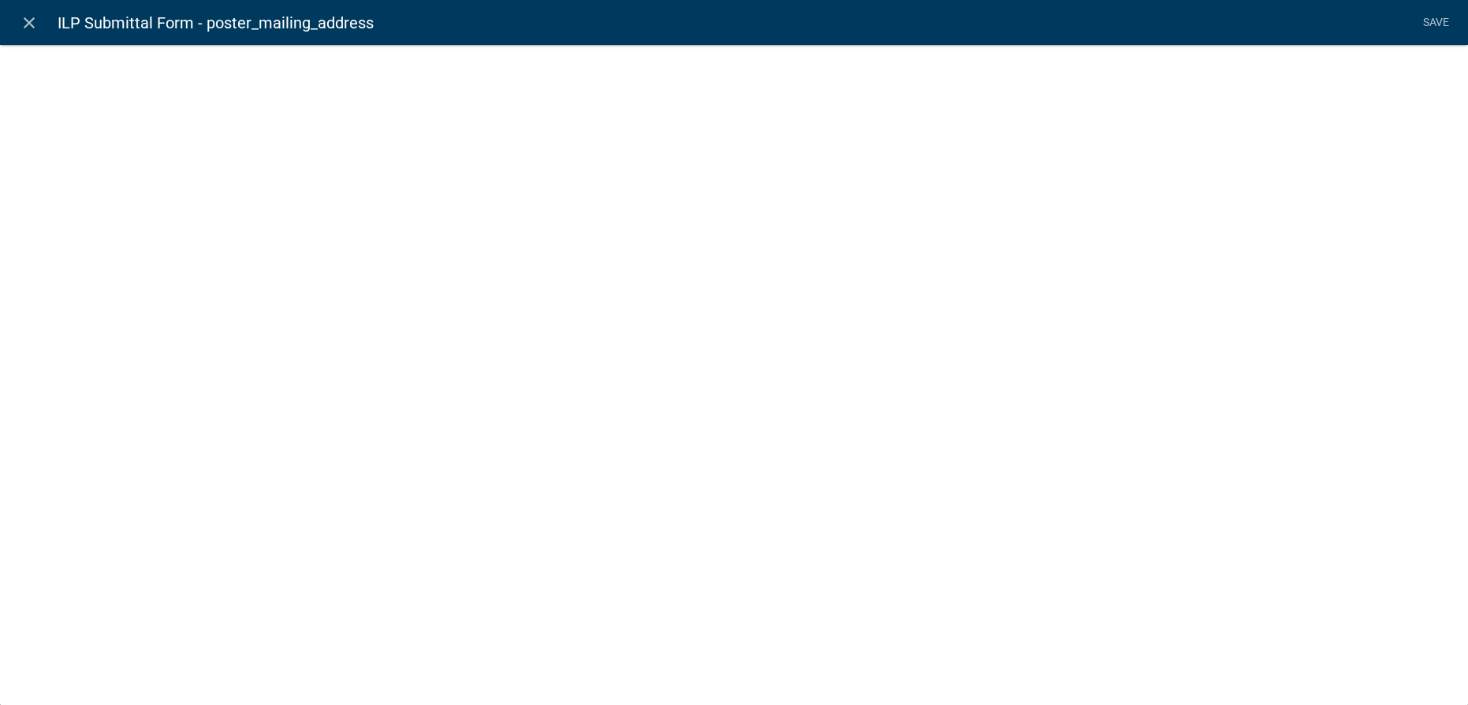
select select
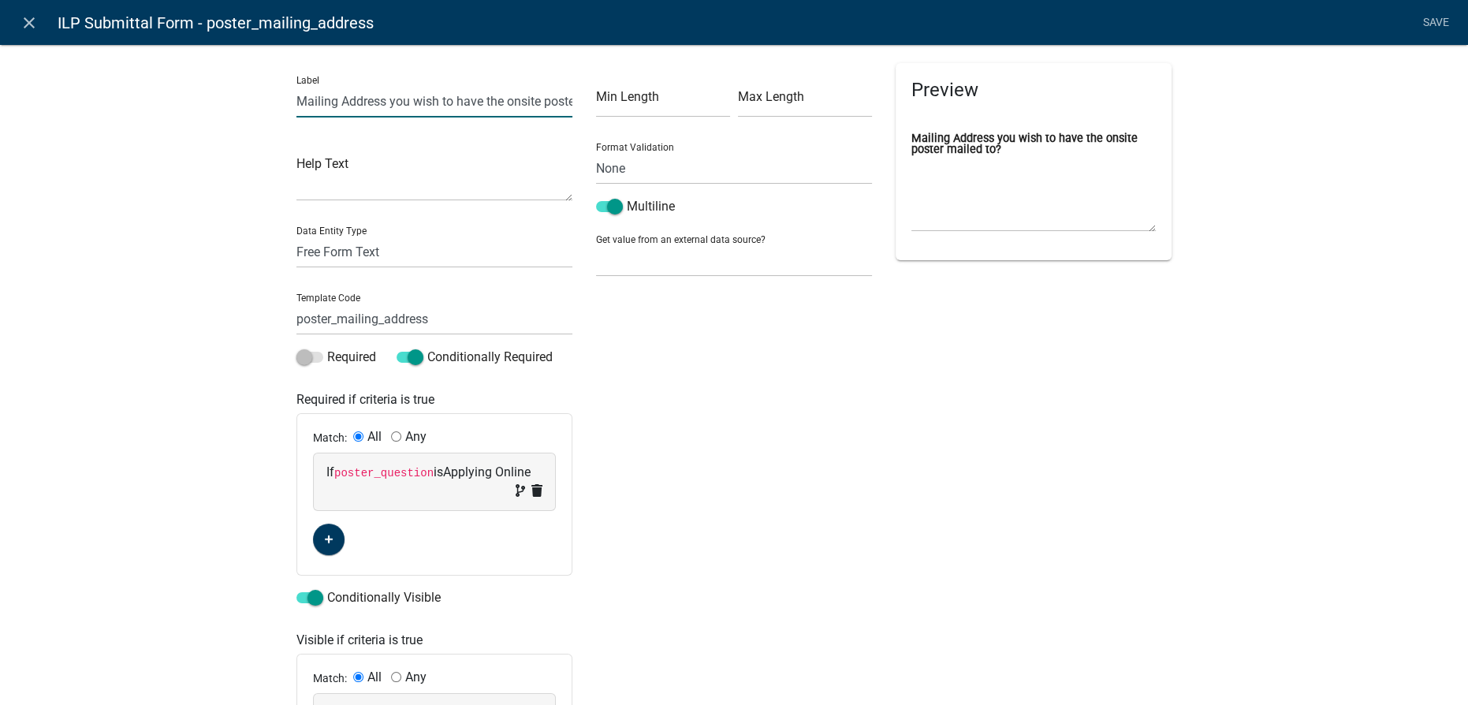
click at [332, 98] on input "Mailing Address you wish to have the onsite poster mailed to?" at bounding box center [434, 101] width 276 height 32
type input "Name and Mailing Address you wish to have the onsite poster mailed to?"
click at [1431, 26] on link "Save" at bounding box center [1435, 23] width 39 height 30
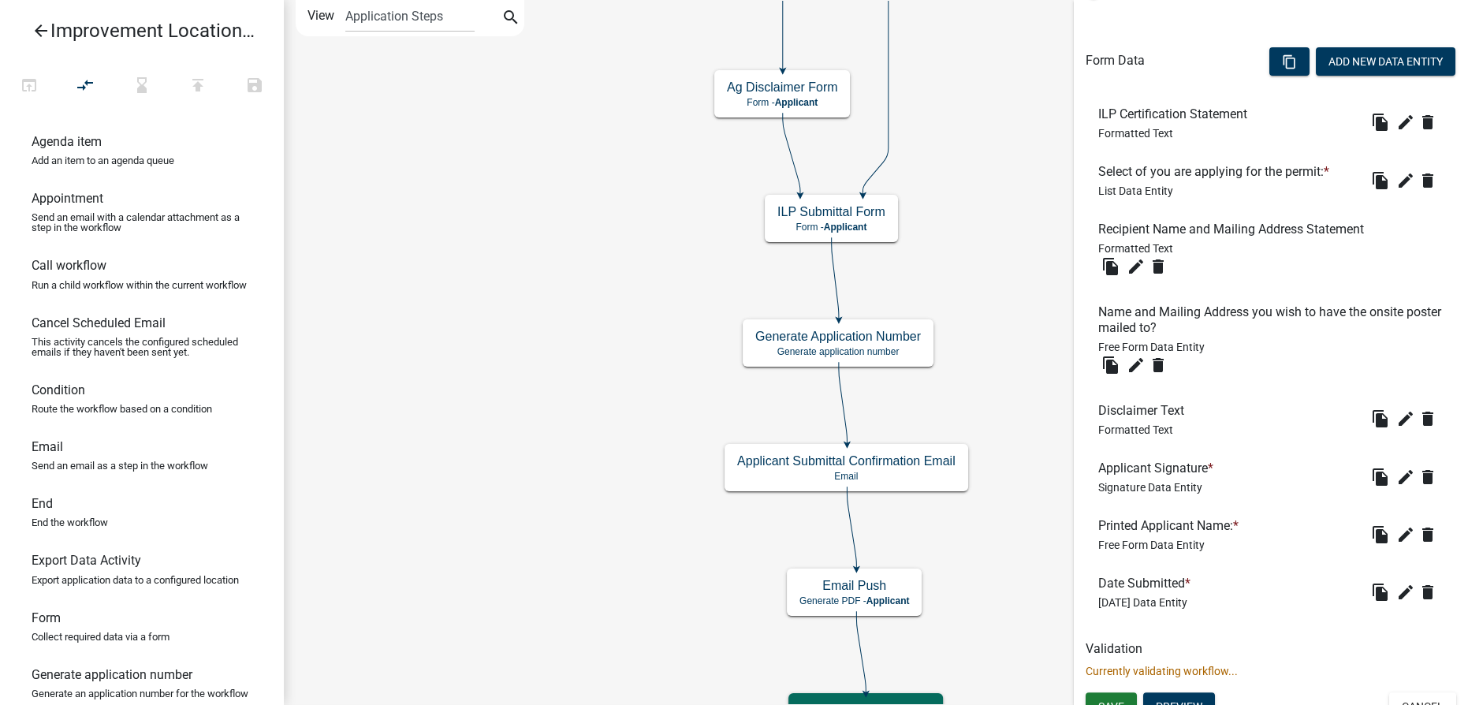
scroll to position [452, 0]
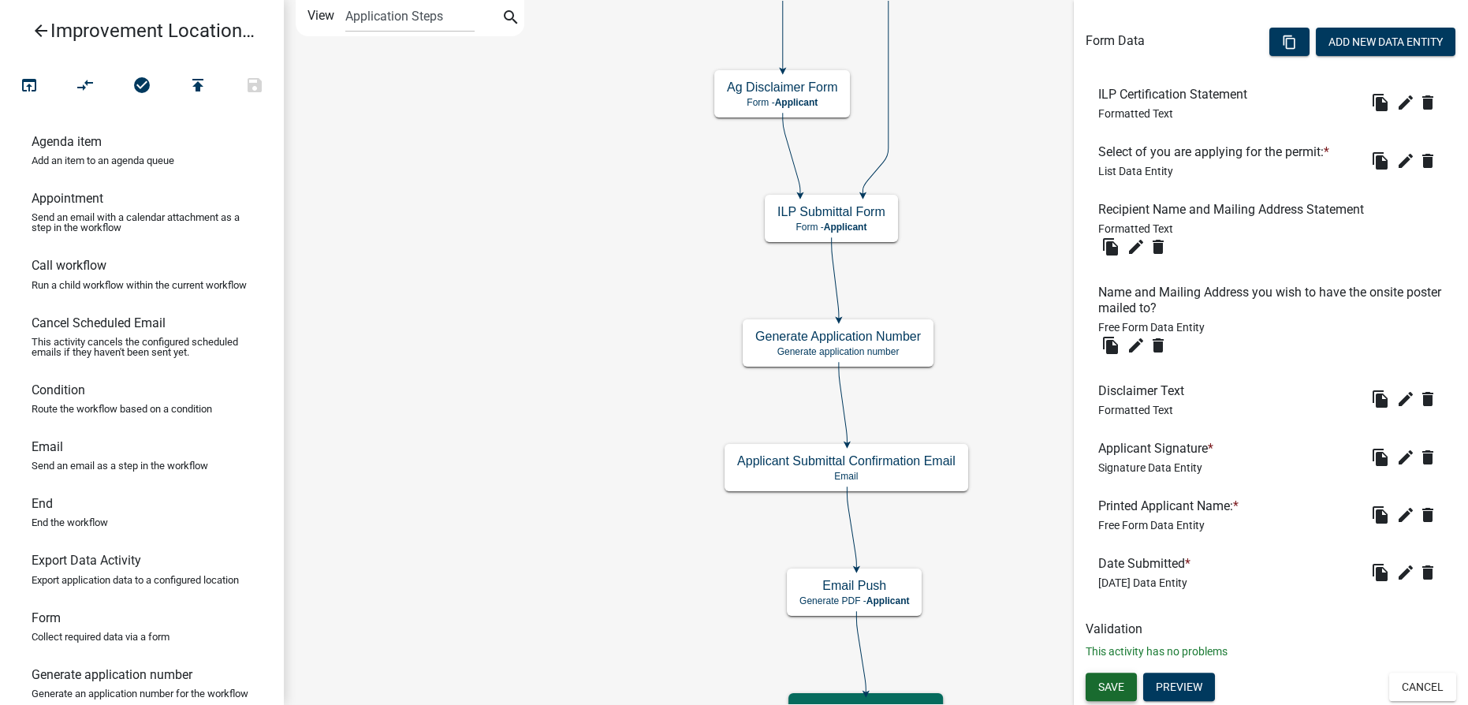
click at [1115, 691] on span "Save" at bounding box center [1111, 686] width 26 height 13
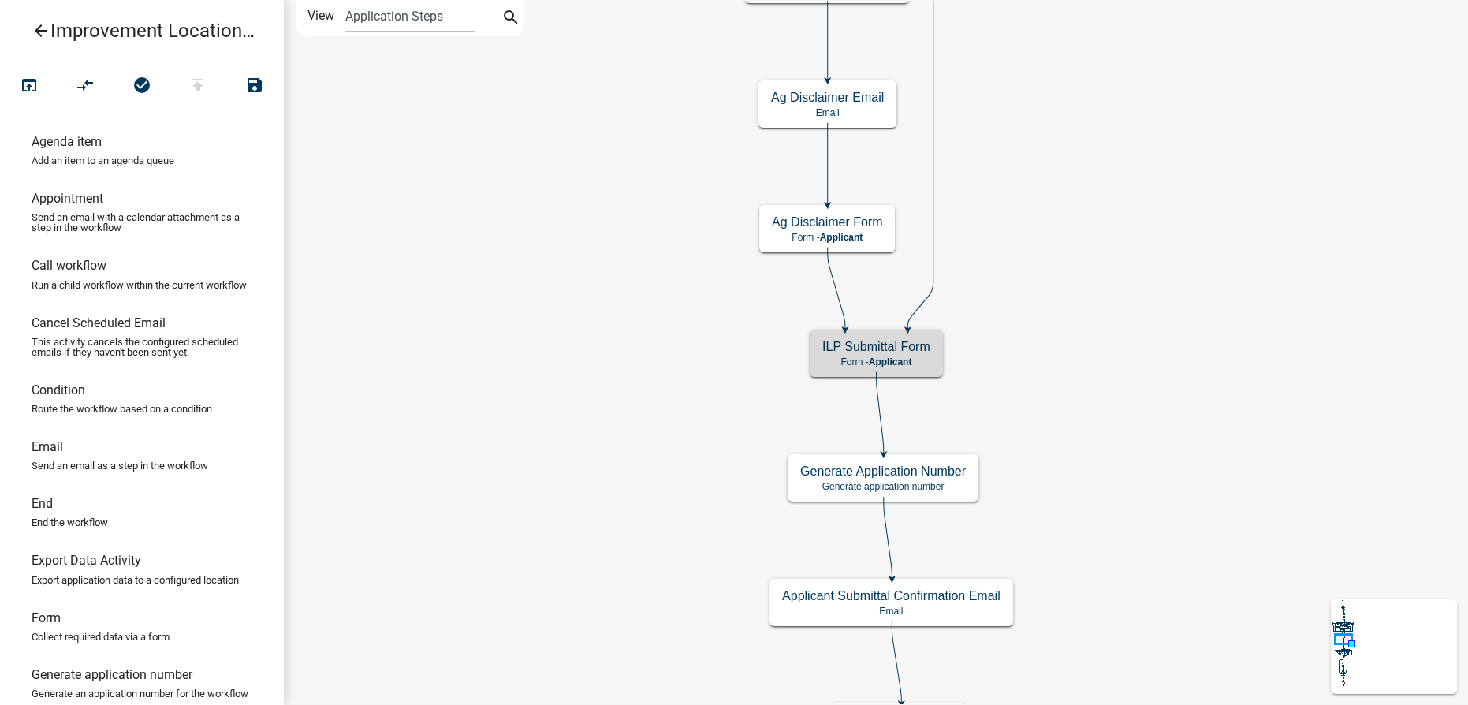
scroll to position [0, 0]
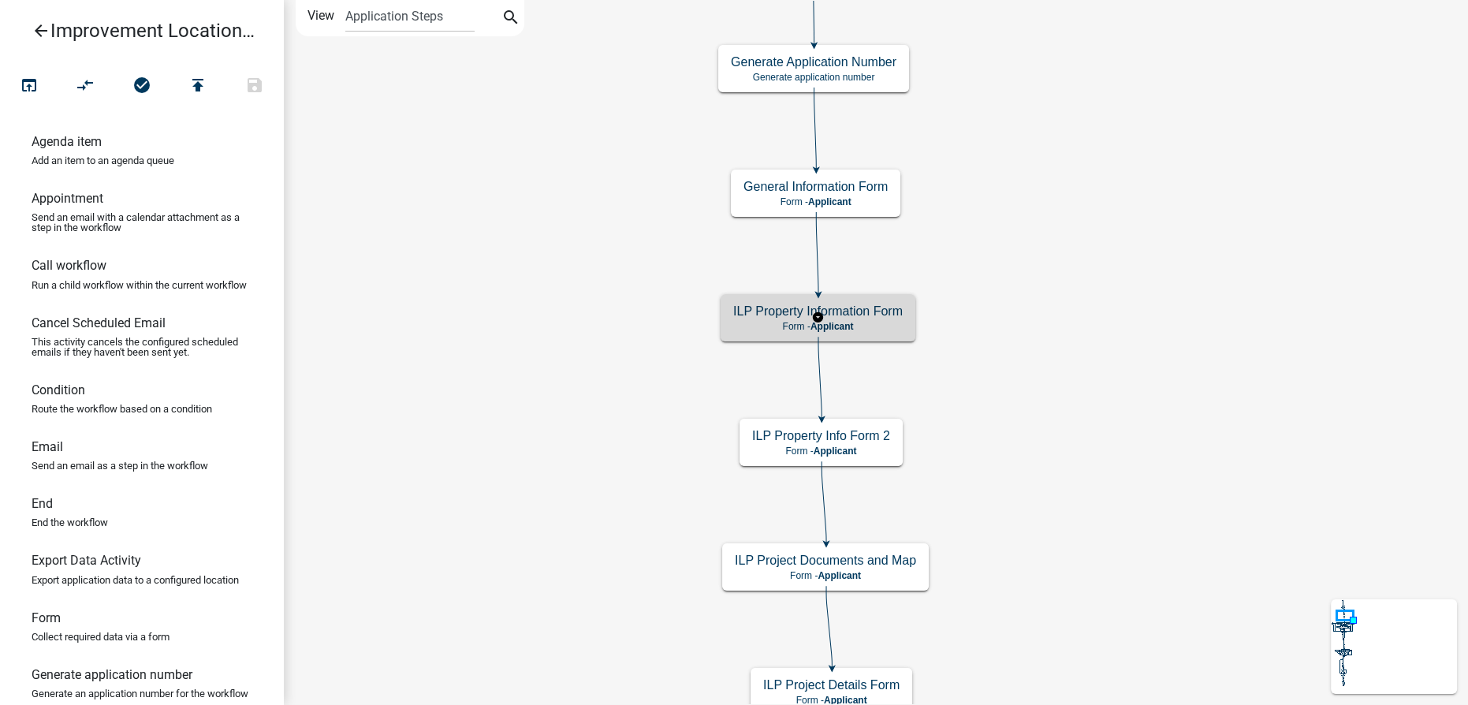
click at [759, 327] on p "Form - Applicant" at bounding box center [818, 326] width 170 height 11
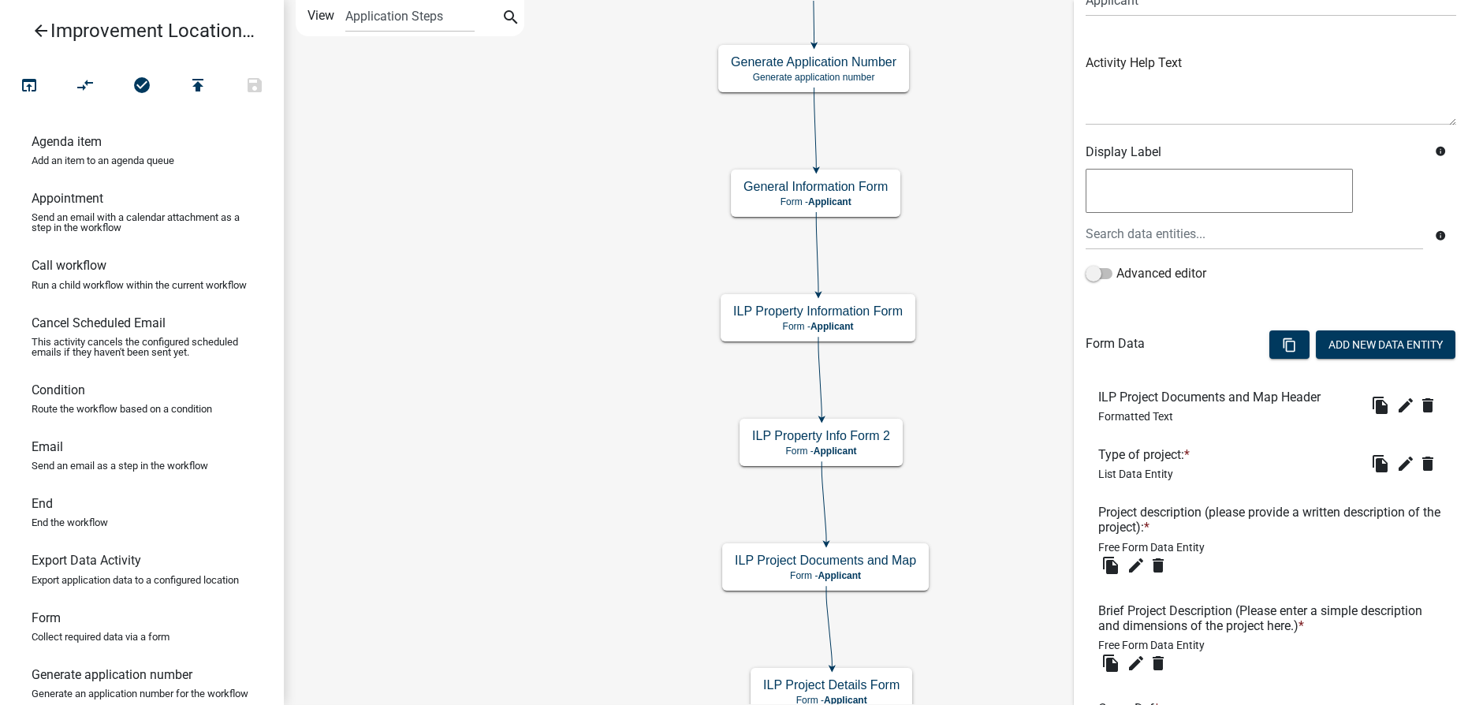
scroll to position [214, 0]
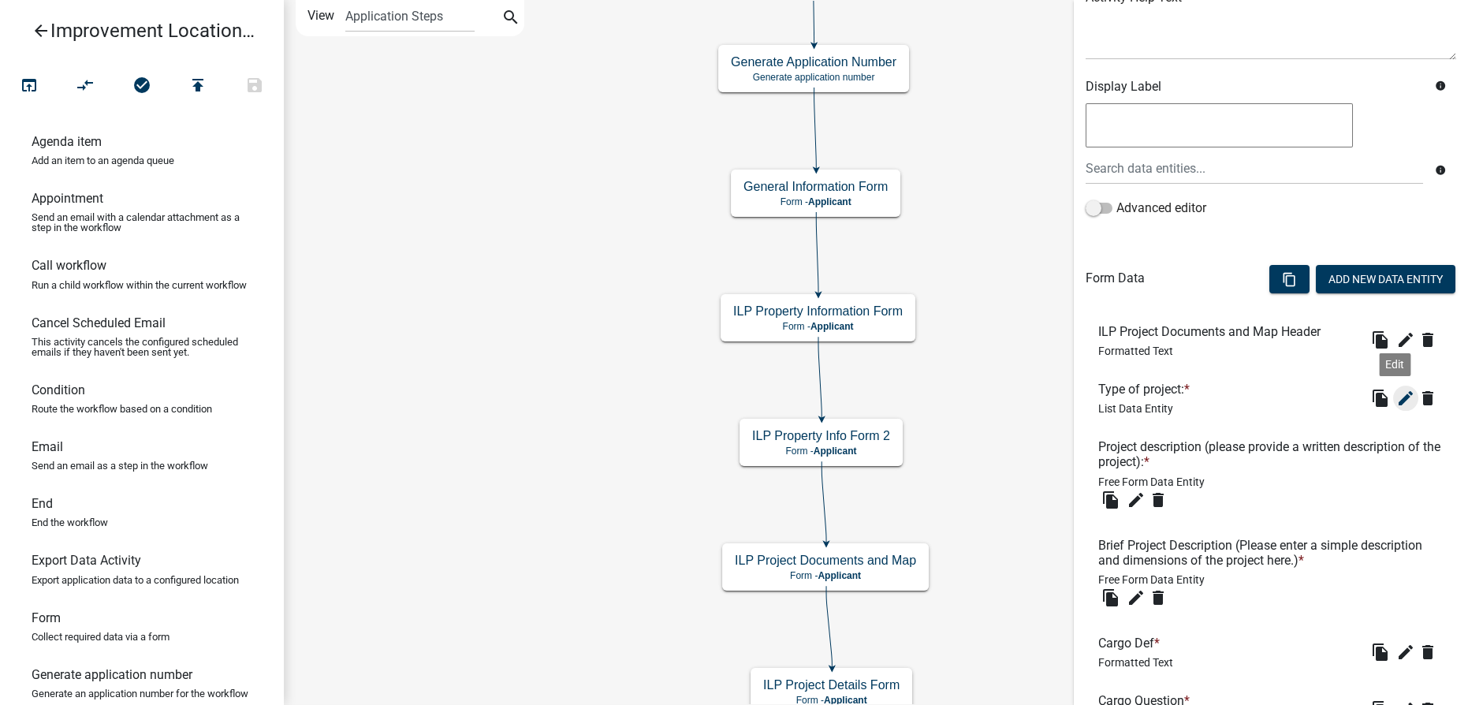
click at [1398, 397] on icon "edit" at bounding box center [1405, 398] width 19 height 19
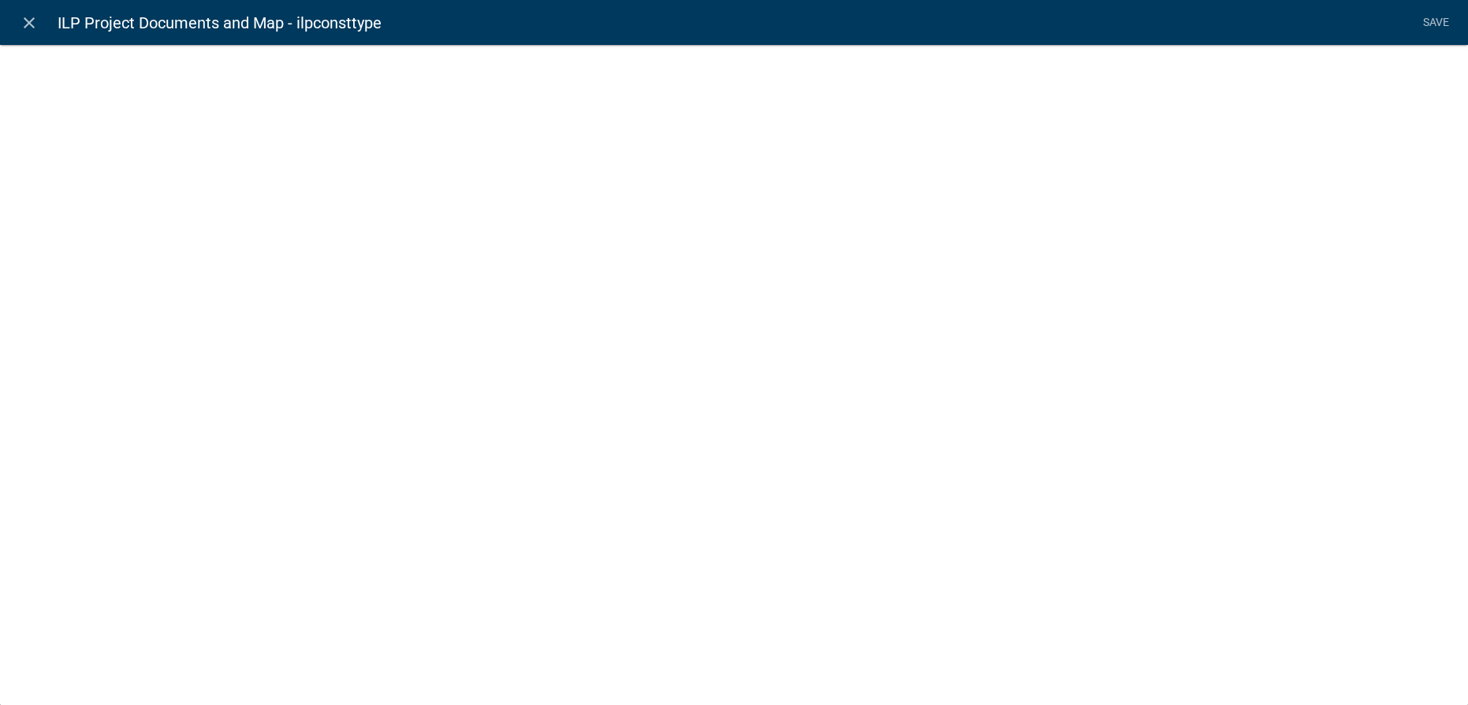
select select "list-data"
select select
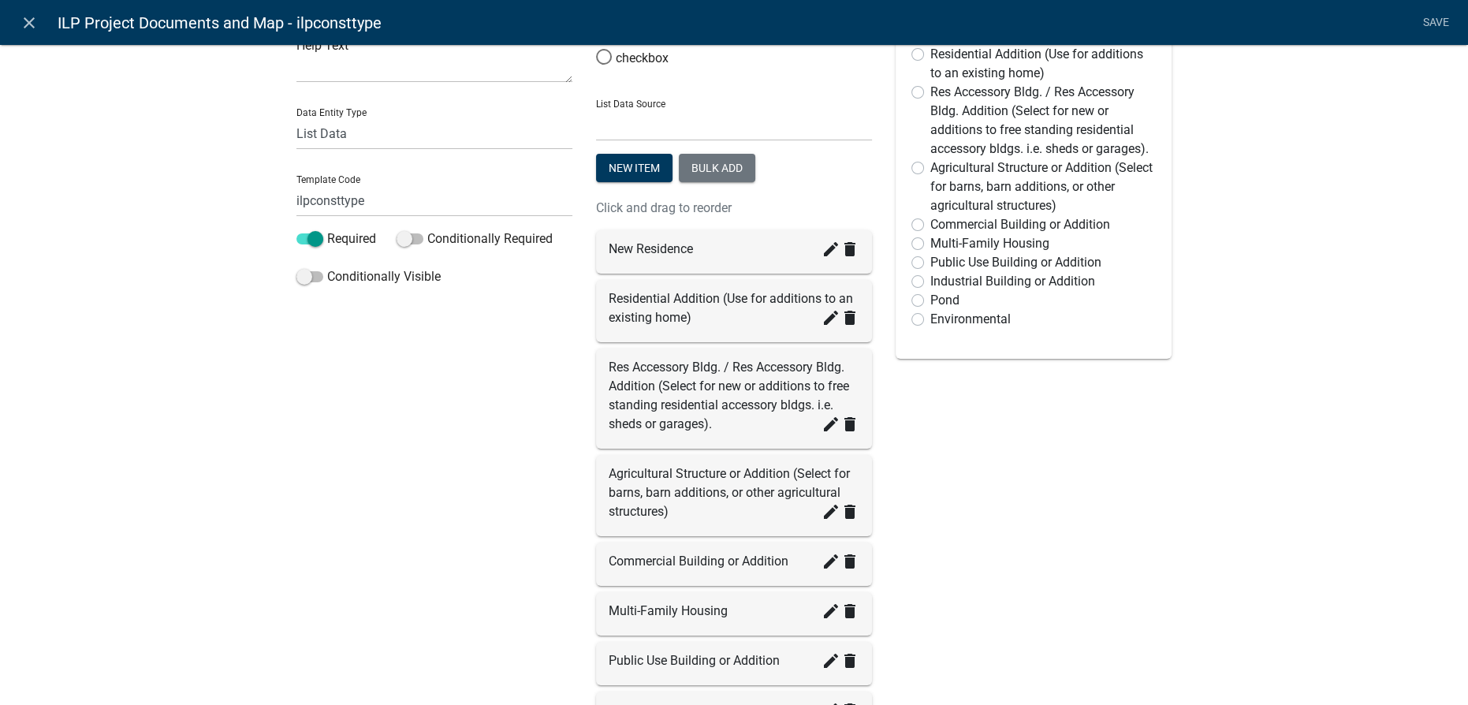
scroll to position [143, 0]
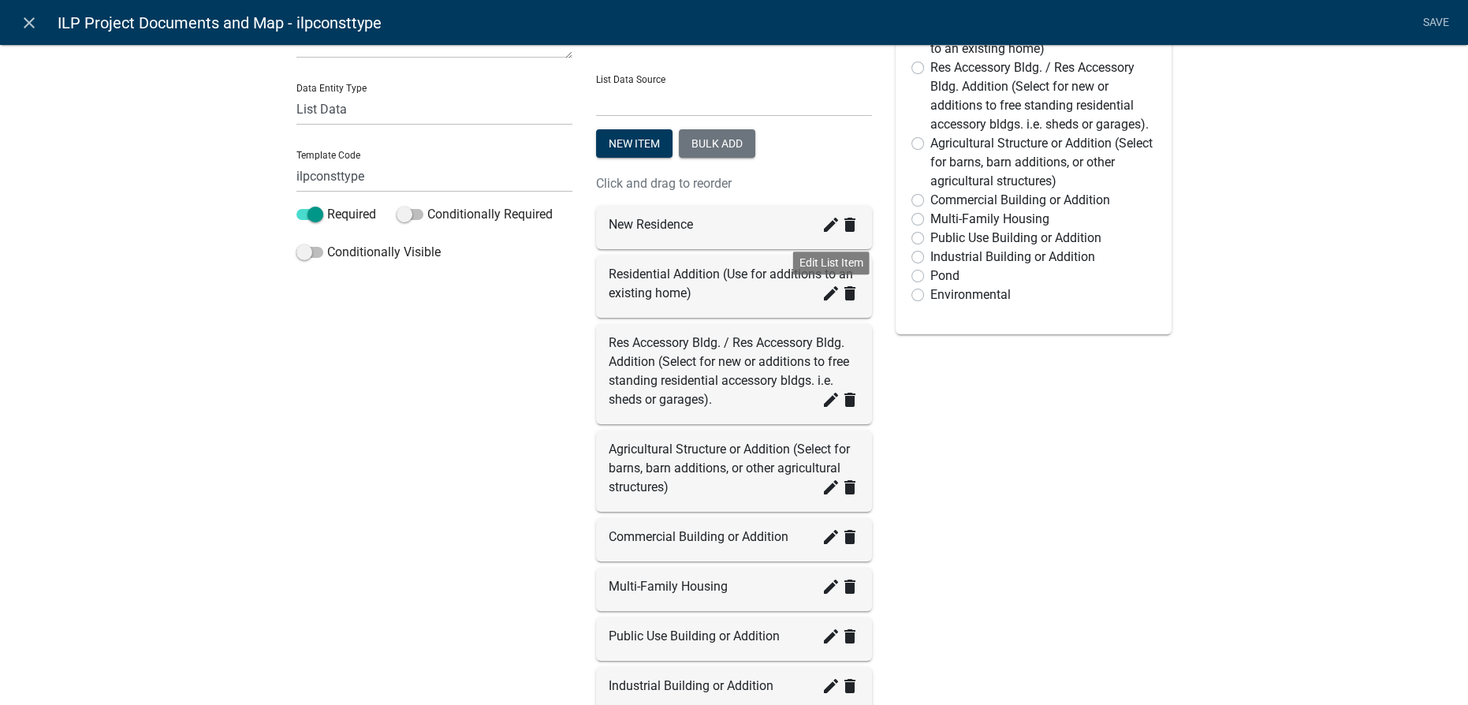
click at [822, 296] on icon "create" at bounding box center [831, 293] width 19 height 19
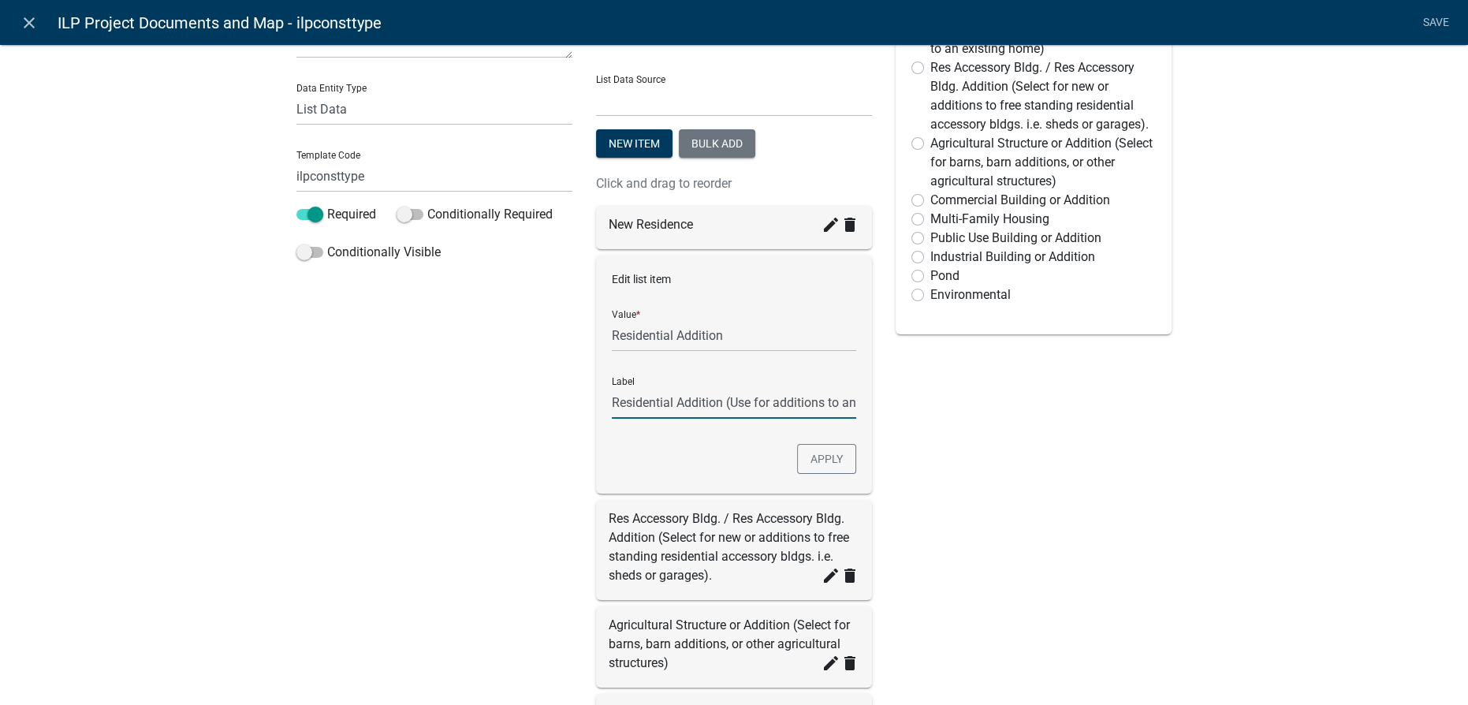
click at [791, 399] on input "Residential Addition (Use for additions to an existing home)" at bounding box center [734, 402] width 244 height 32
type input "Residential Addition (Use for additions to an existing home including decks)"
click at [824, 462] on button "Apply" at bounding box center [826, 459] width 59 height 30
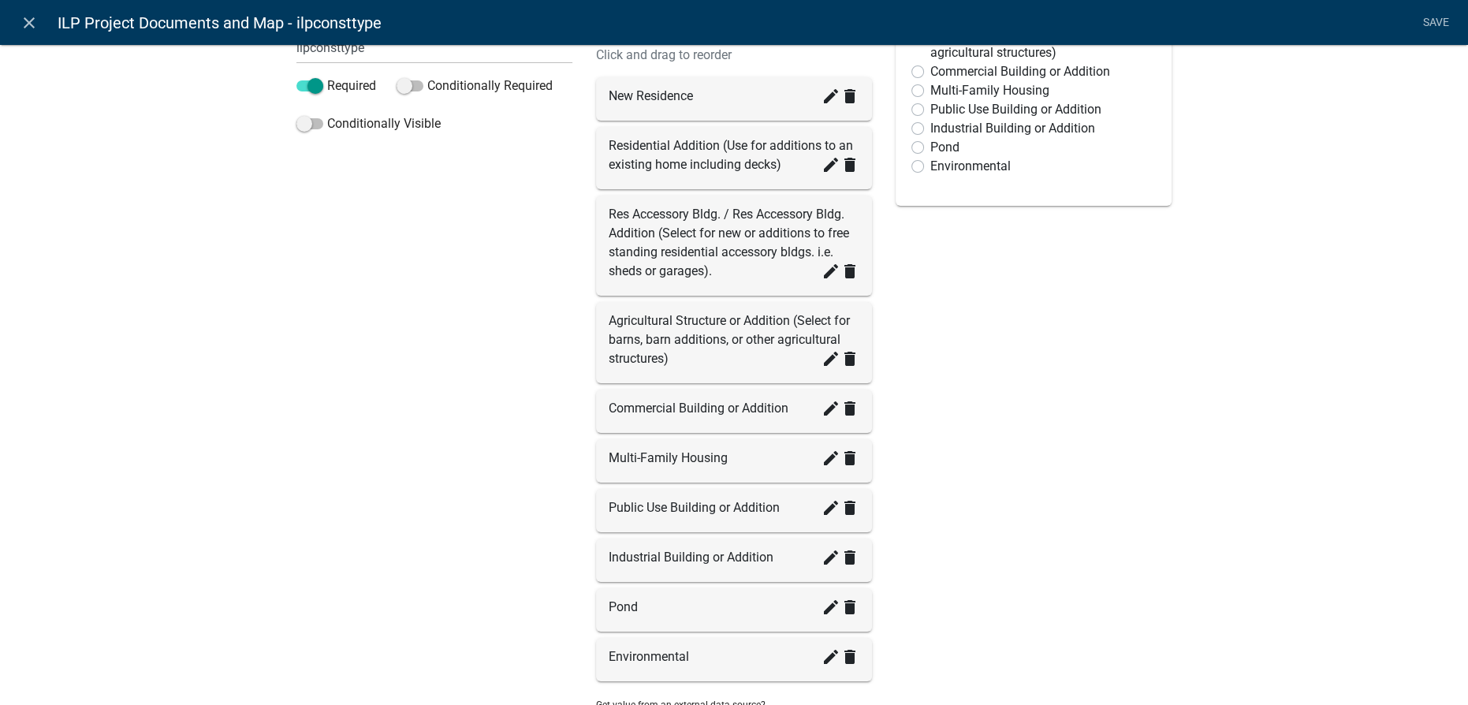
scroll to position [214, 0]
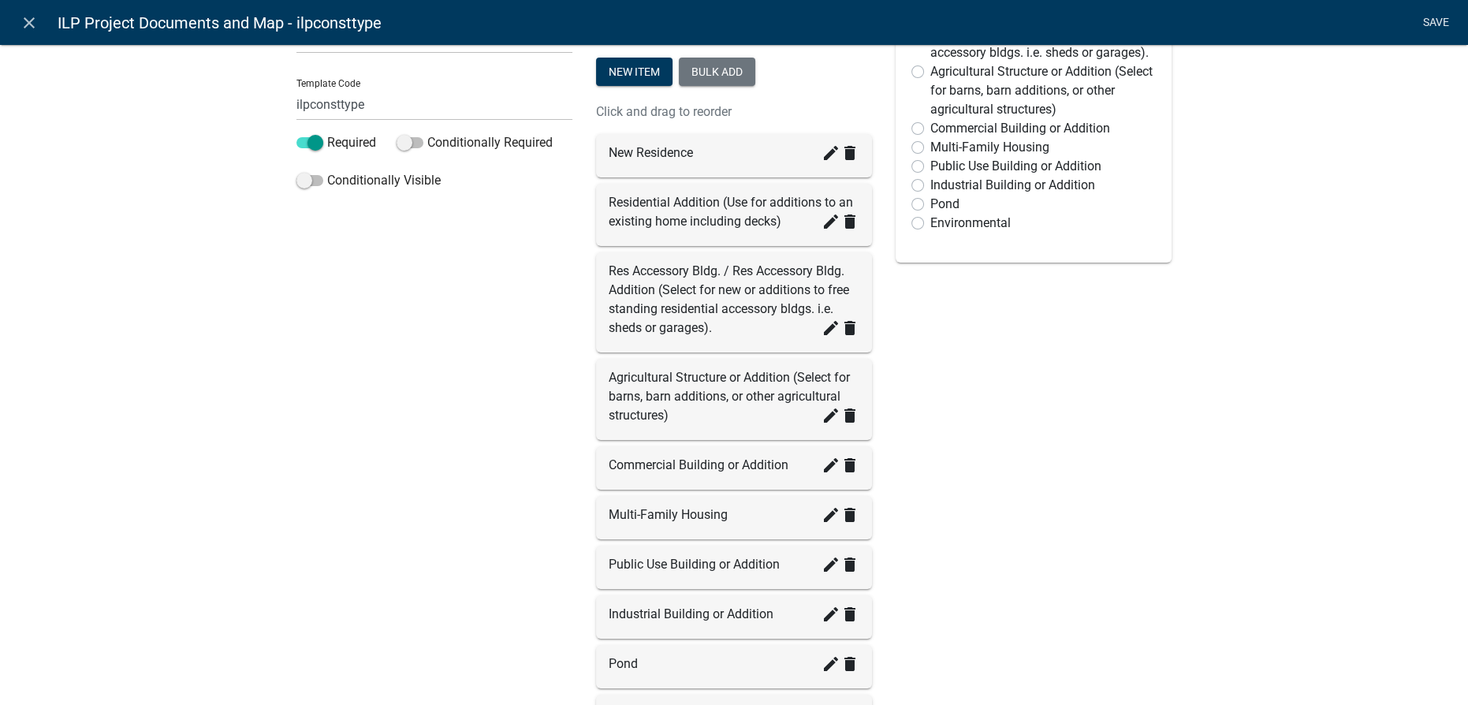
click at [1427, 22] on link "Save" at bounding box center [1435, 23] width 39 height 30
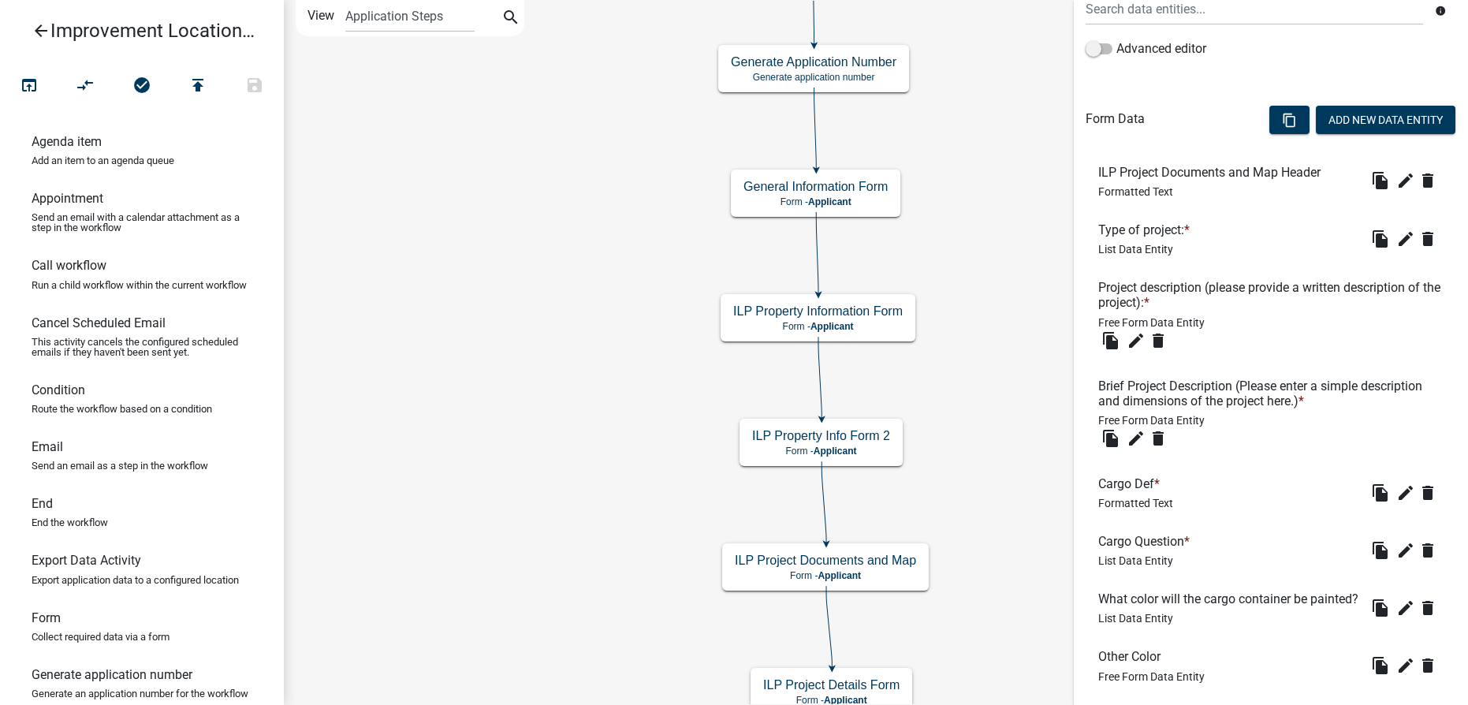
scroll to position [501, 0]
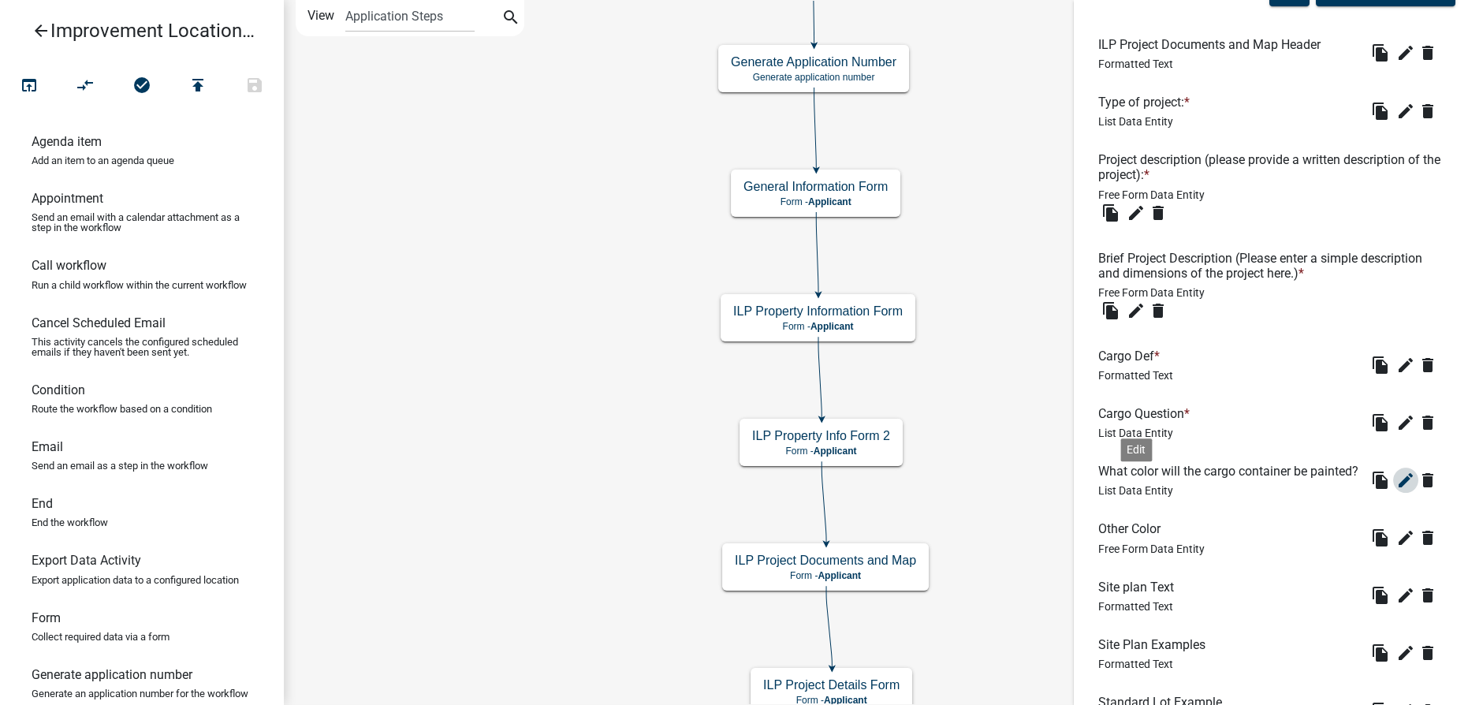
click at [1396, 490] on icon "edit" at bounding box center [1405, 480] width 19 height 19
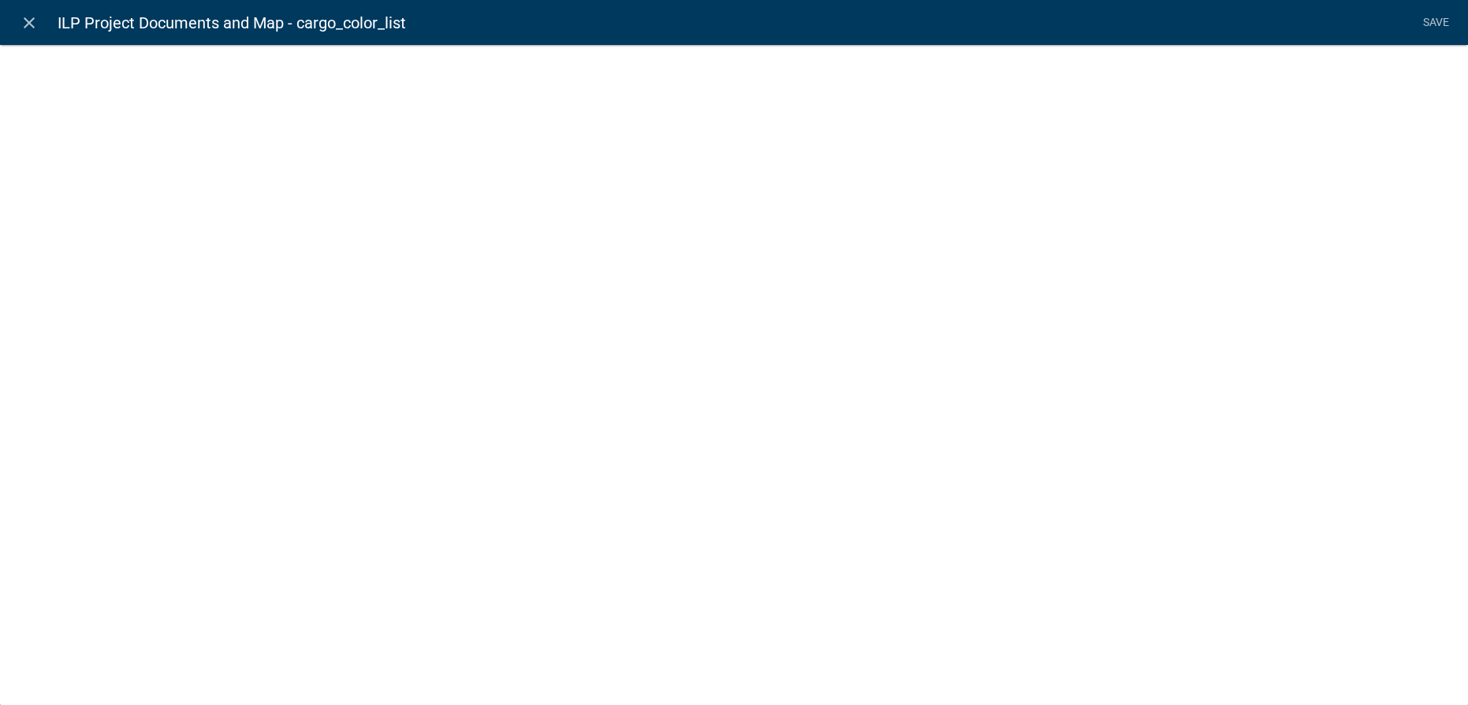
select select "list-data"
select select
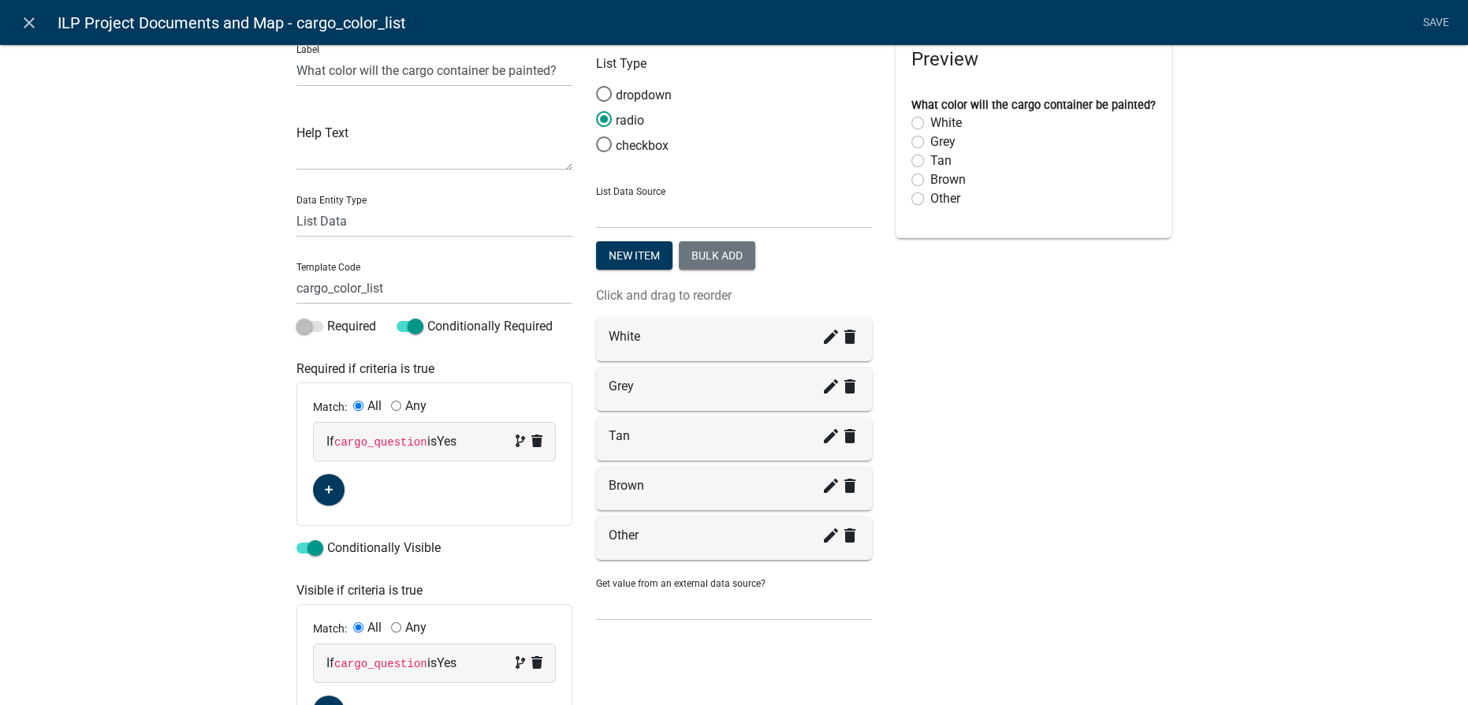
scroll to position [0, 0]
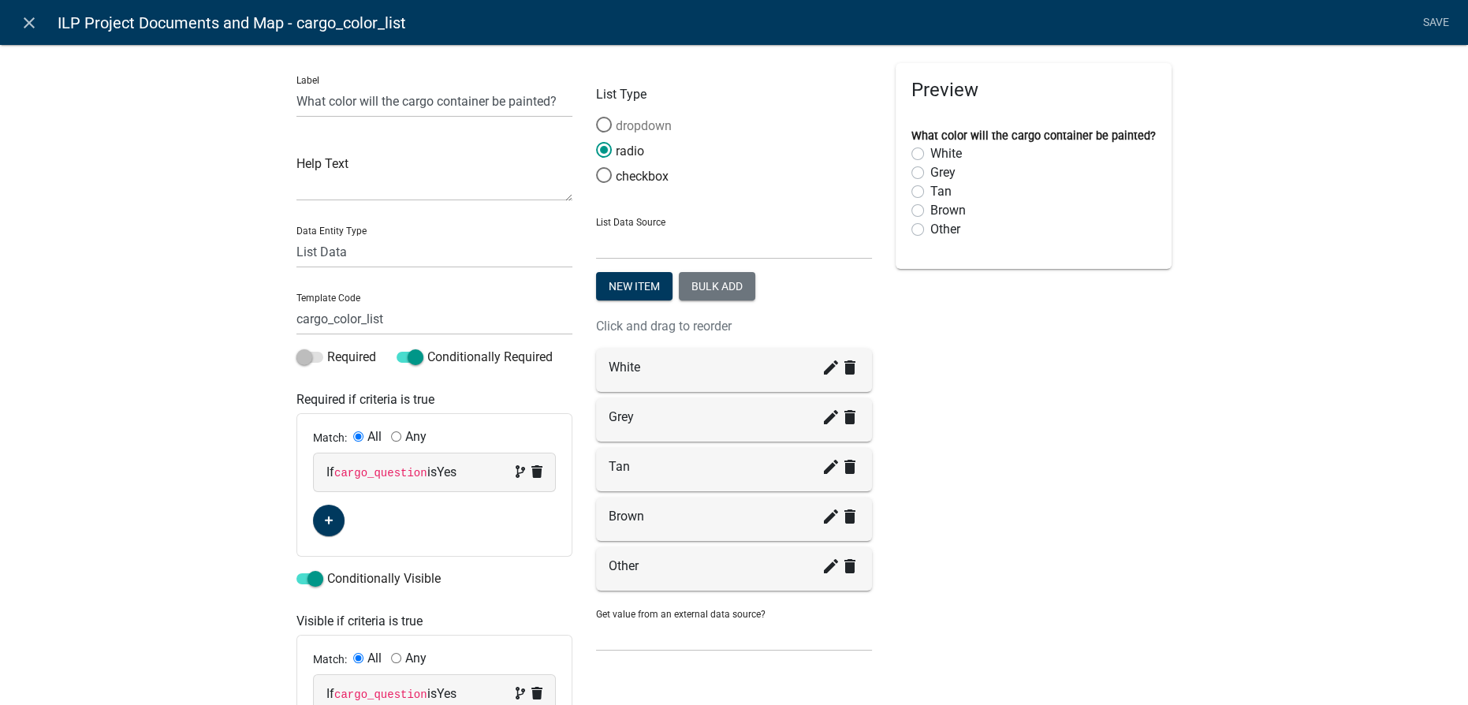
click at [601, 125] on span at bounding box center [603, 125] width 33 height 34
click at [596, 117] on input "dropdown" at bounding box center [596, 117] width 0 height 0
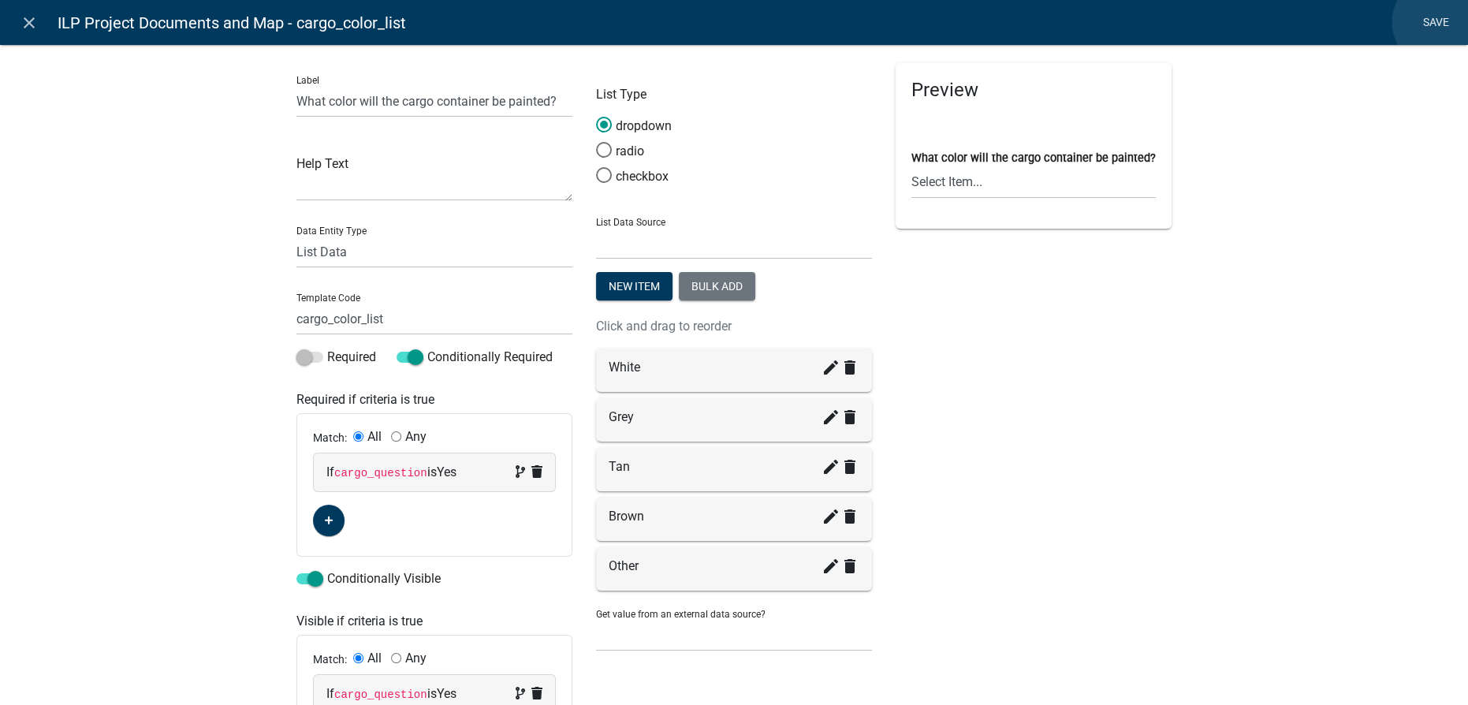
click at [1442, 22] on link "Save" at bounding box center [1435, 23] width 39 height 30
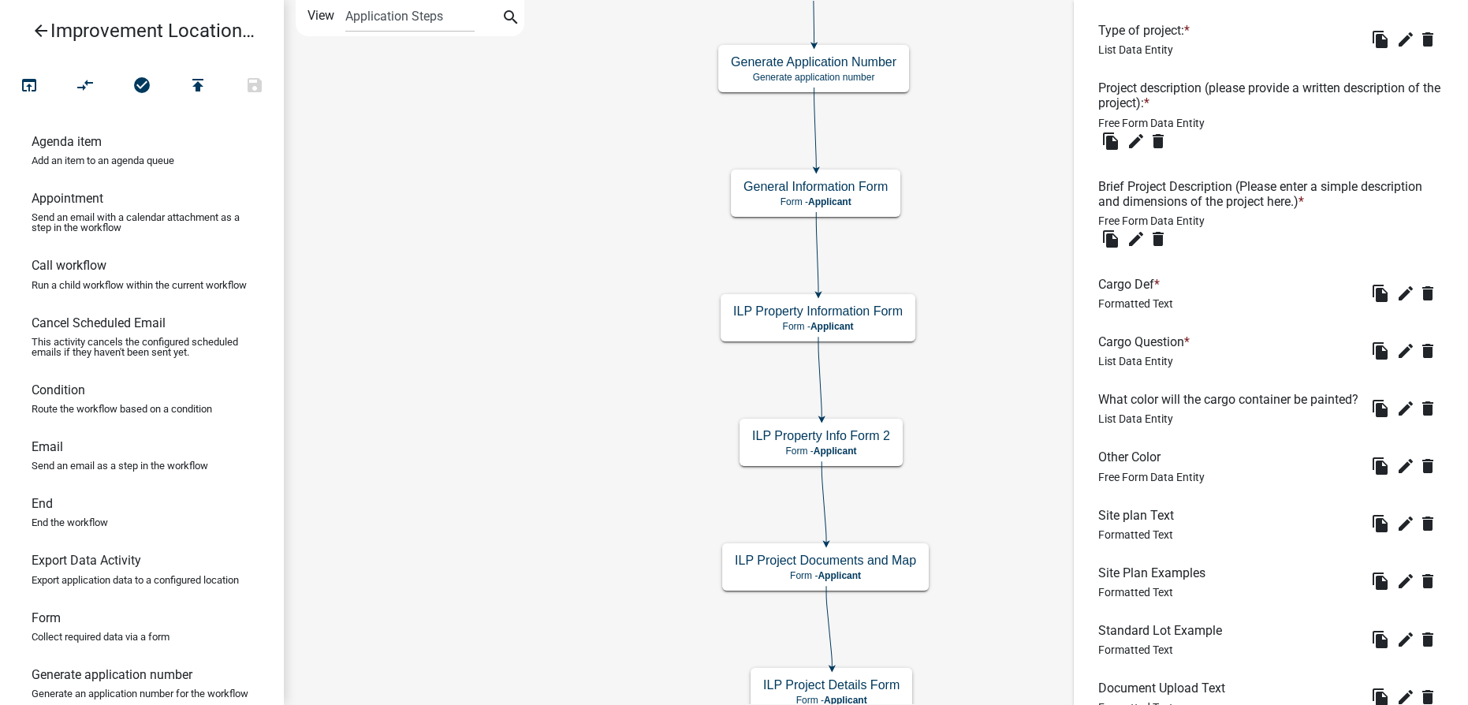
scroll to position [645, 0]
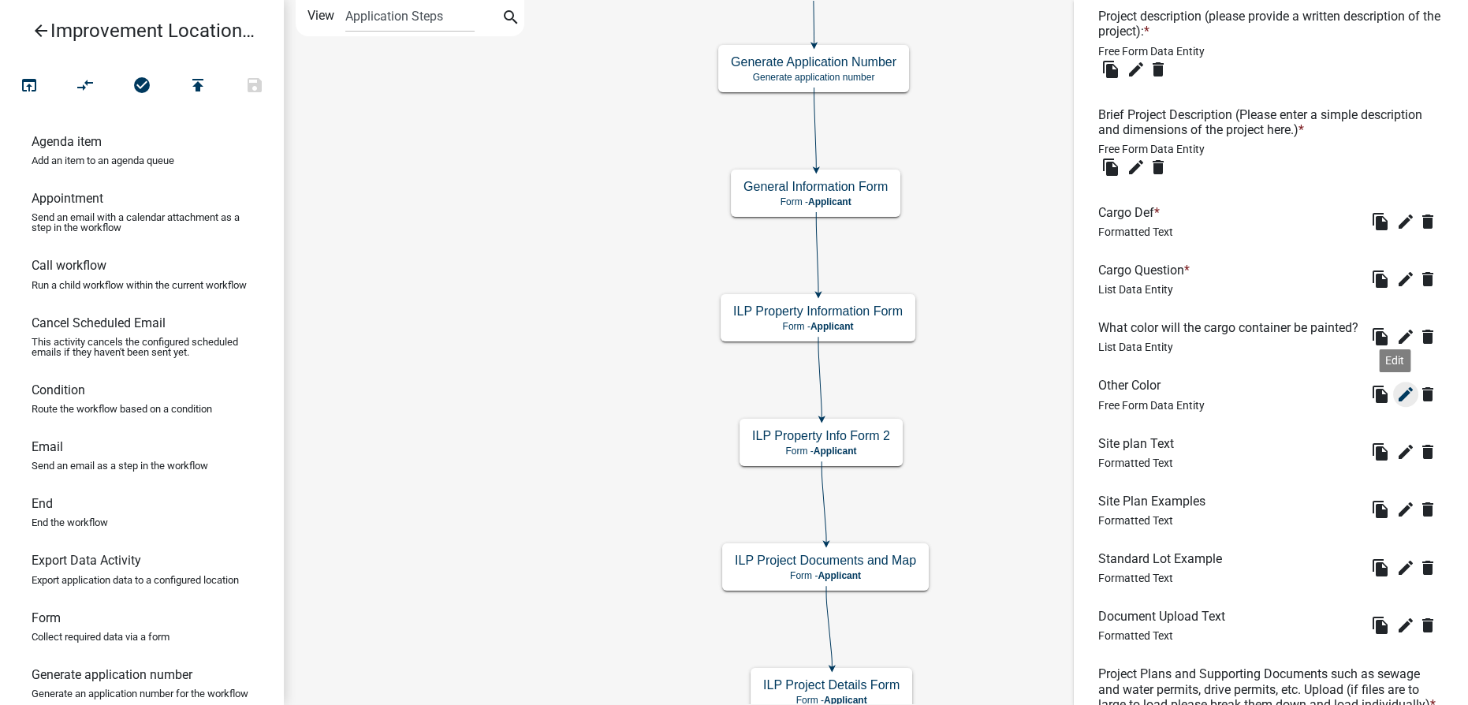
click at [1396, 404] on icon "edit" at bounding box center [1405, 394] width 19 height 19
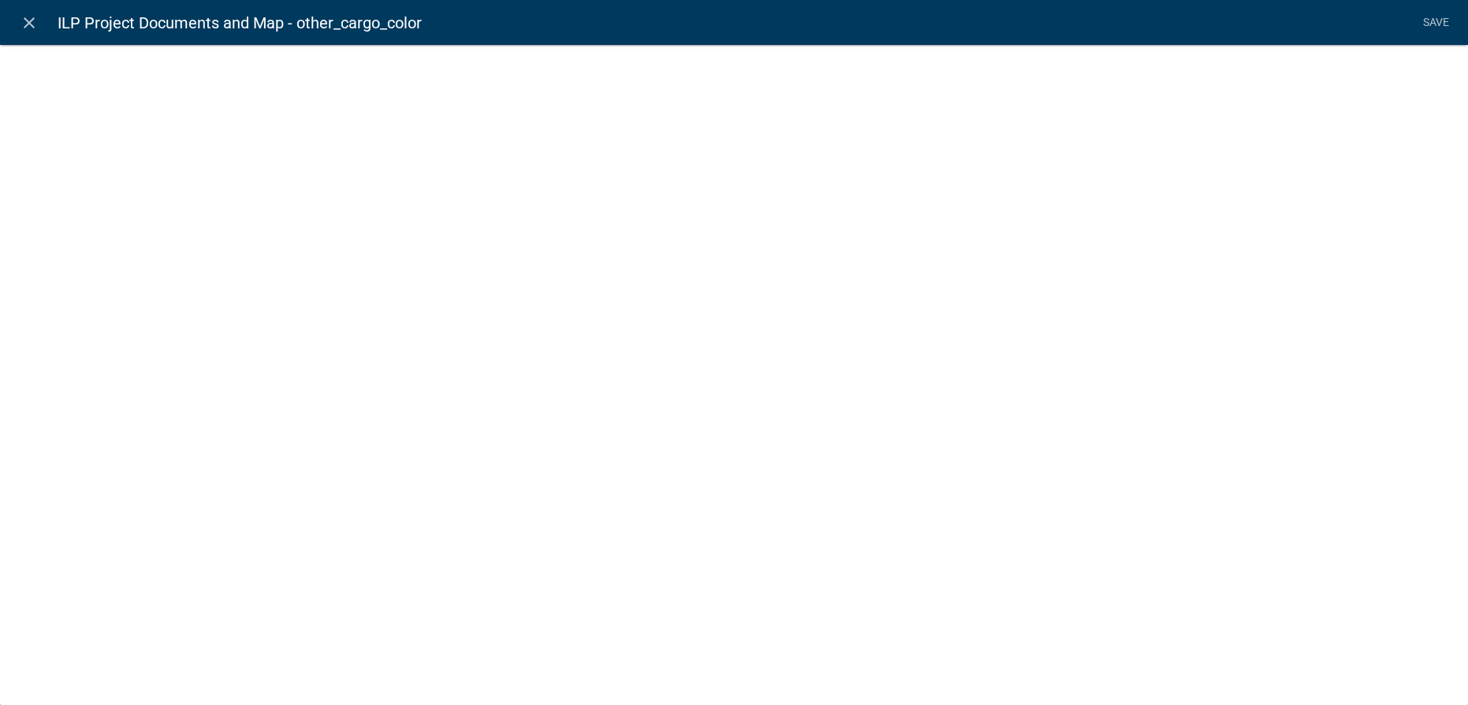
select select
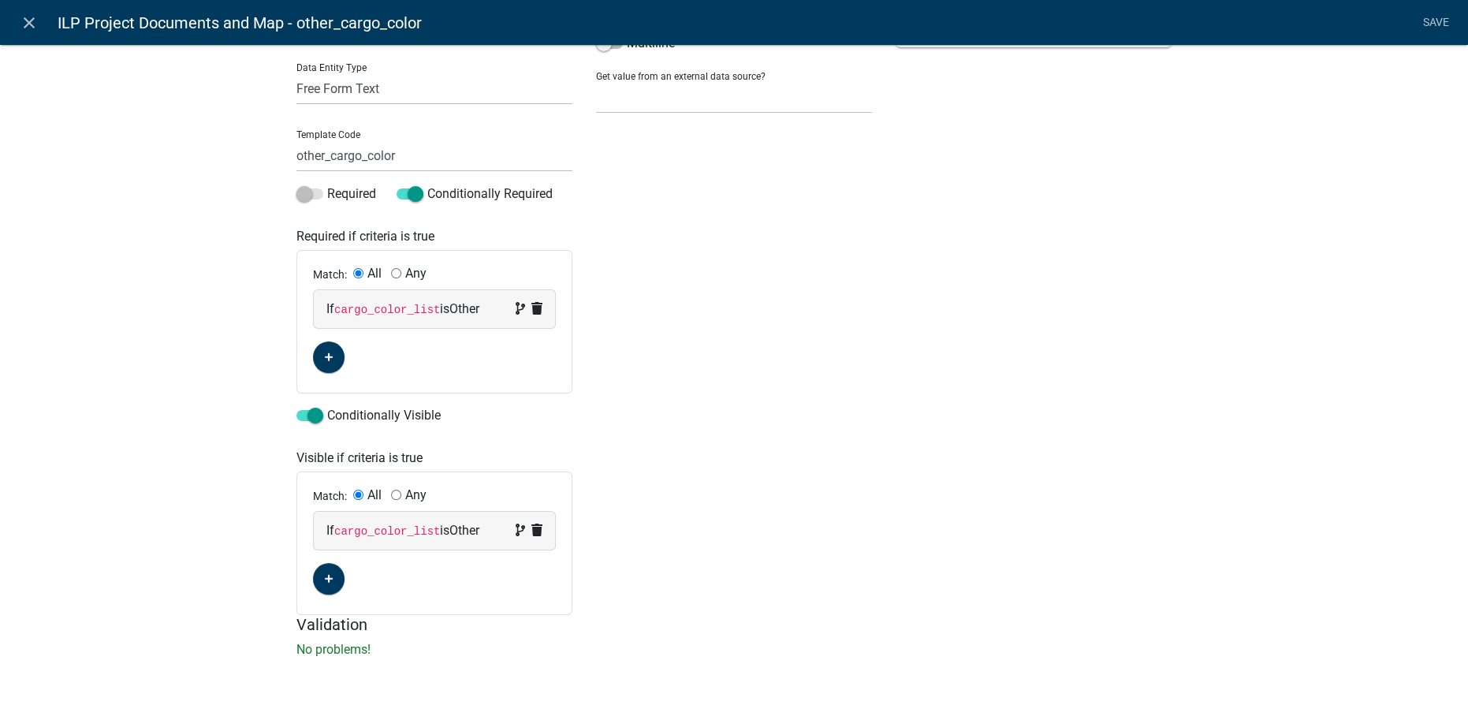
scroll to position [0, 0]
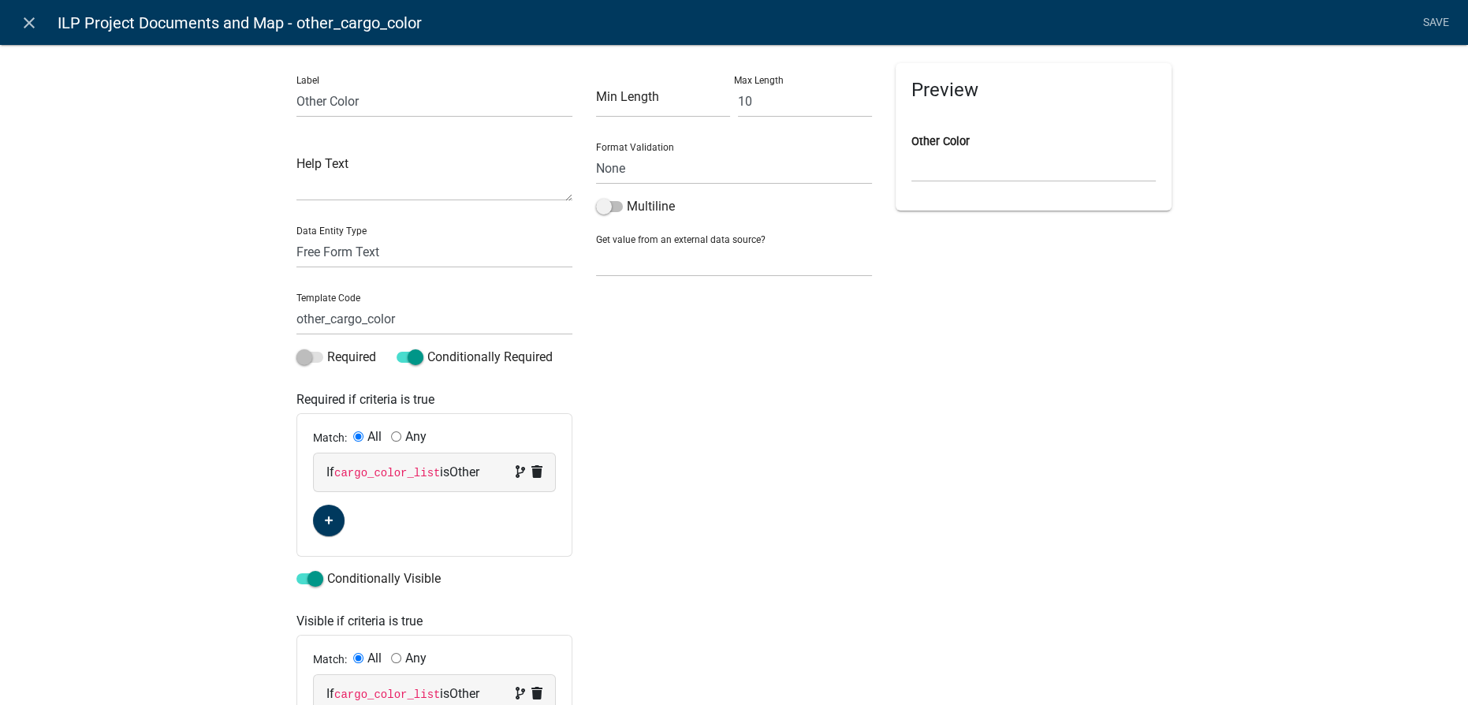
drag, startPoint x: 33, startPoint y: 18, endPoint x: 257, endPoint y: 142, distance: 255.9
click at [35, 21] on icon "close" at bounding box center [29, 22] width 19 height 19
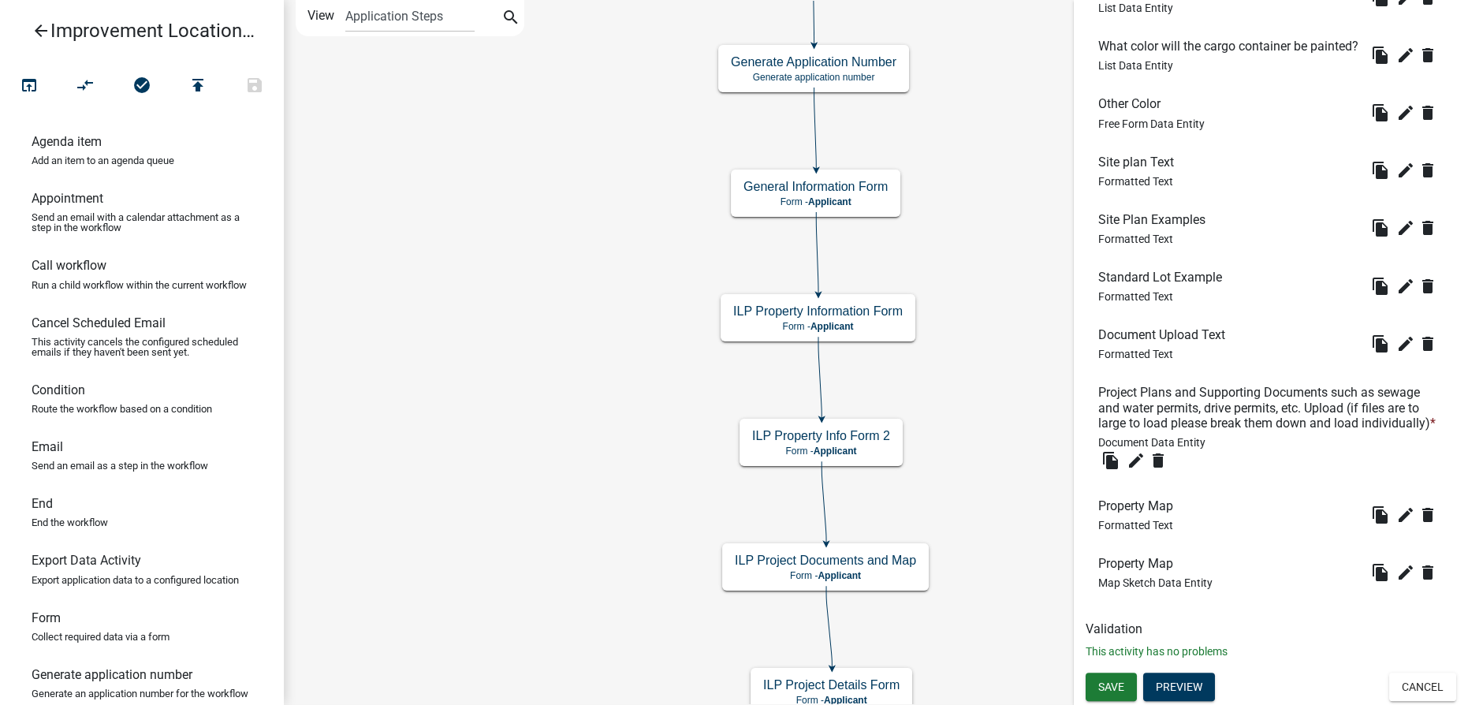
scroll to position [967, 0]
click at [1113, 680] on span "Save" at bounding box center [1111, 686] width 26 height 13
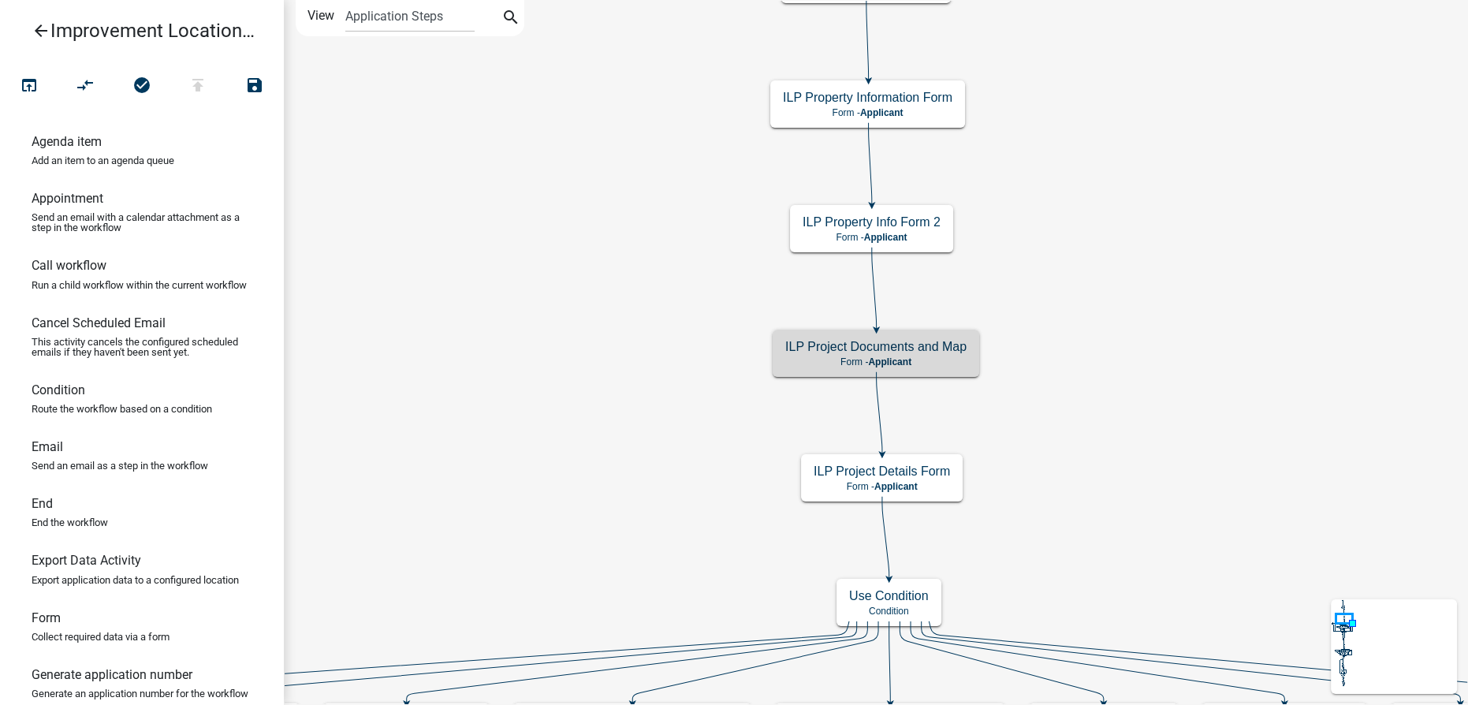
scroll to position [0, 0]
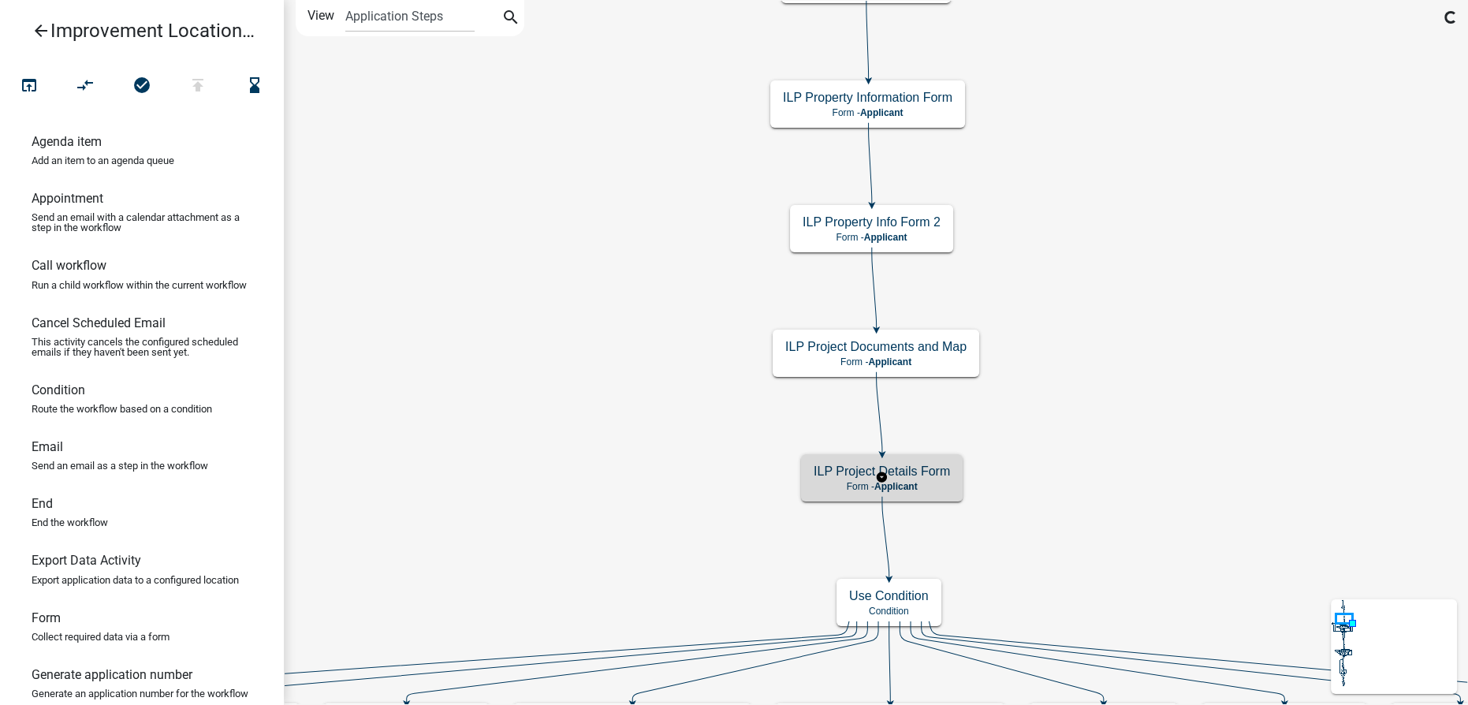
click at [931, 479] on div "ILP Project Details Form Form - Applicant" at bounding box center [882, 477] width 162 height 47
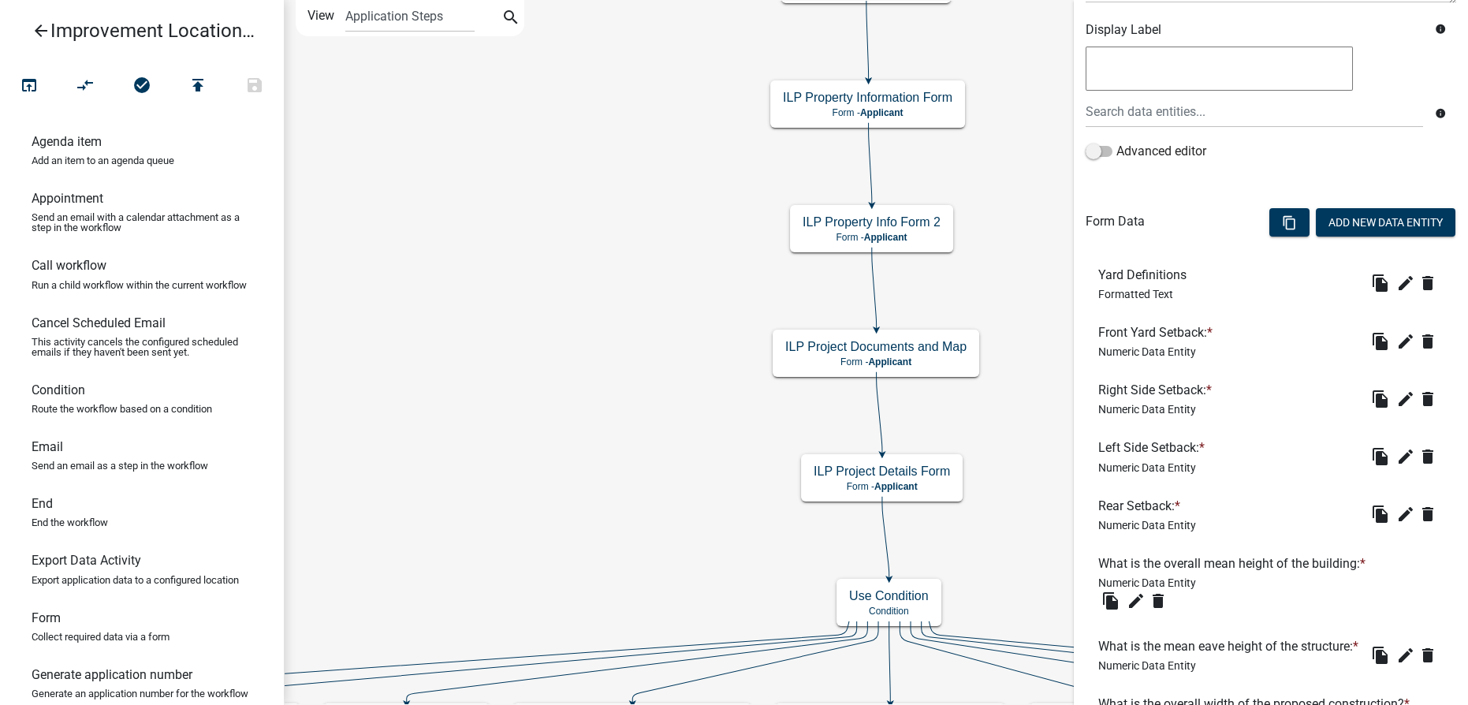
scroll to position [286, 0]
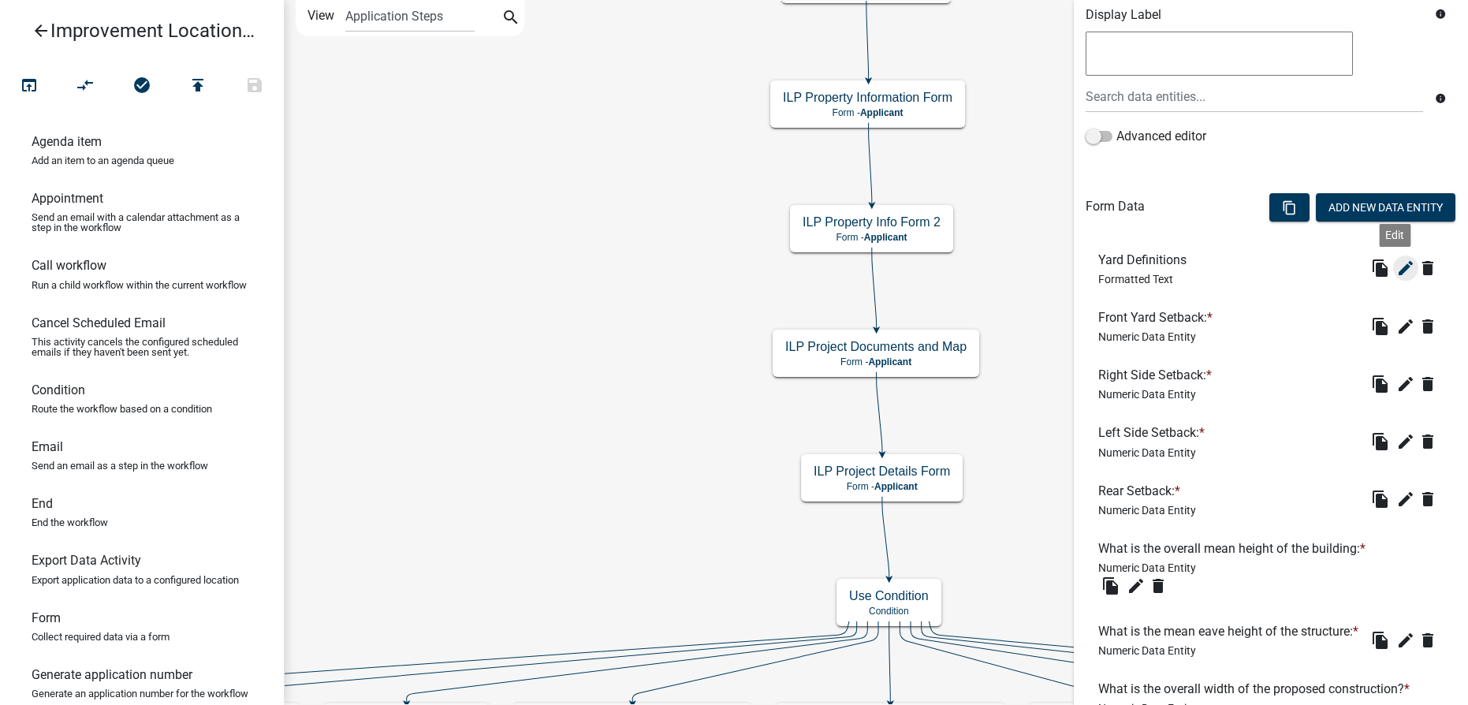
click at [1396, 272] on icon "edit" at bounding box center [1405, 268] width 19 height 19
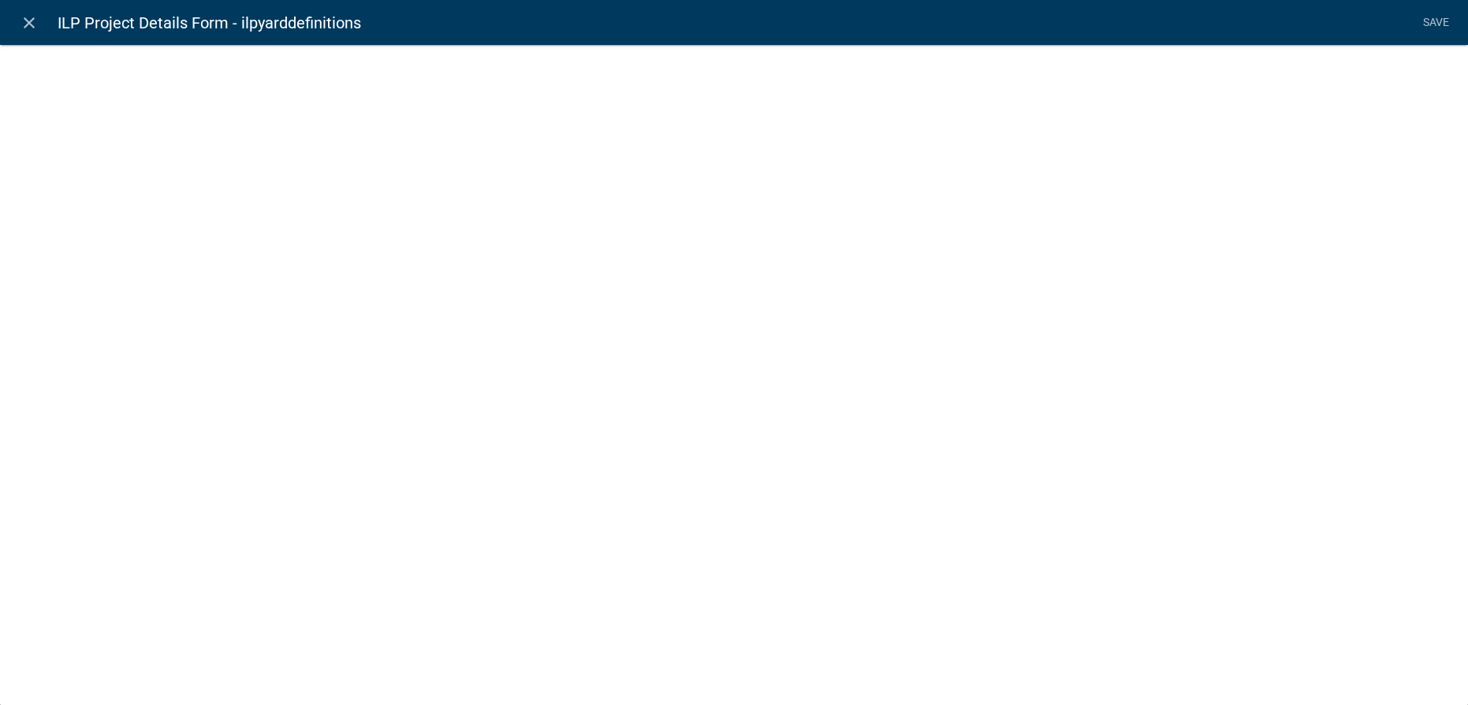
select select "rich-text"
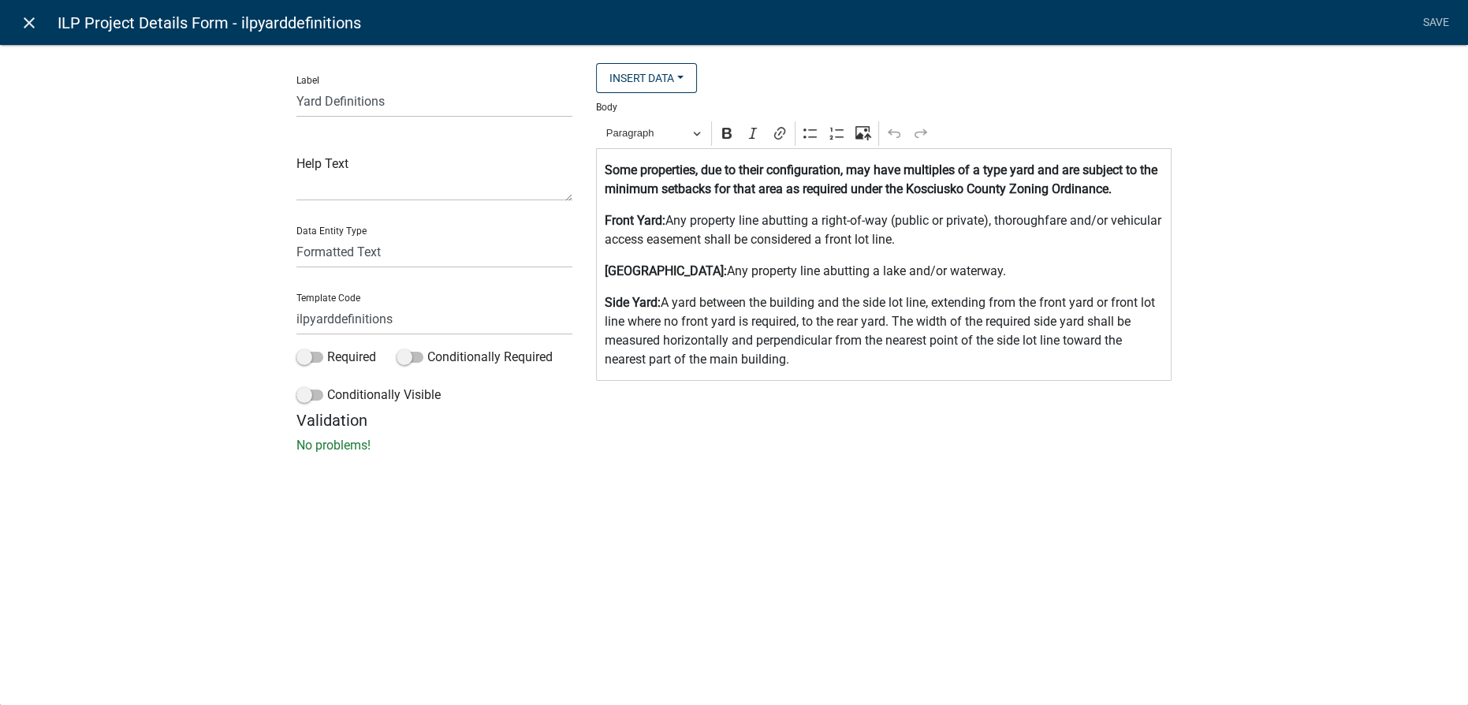
click at [32, 19] on icon "close" at bounding box center [29, 22] width 19 height 19
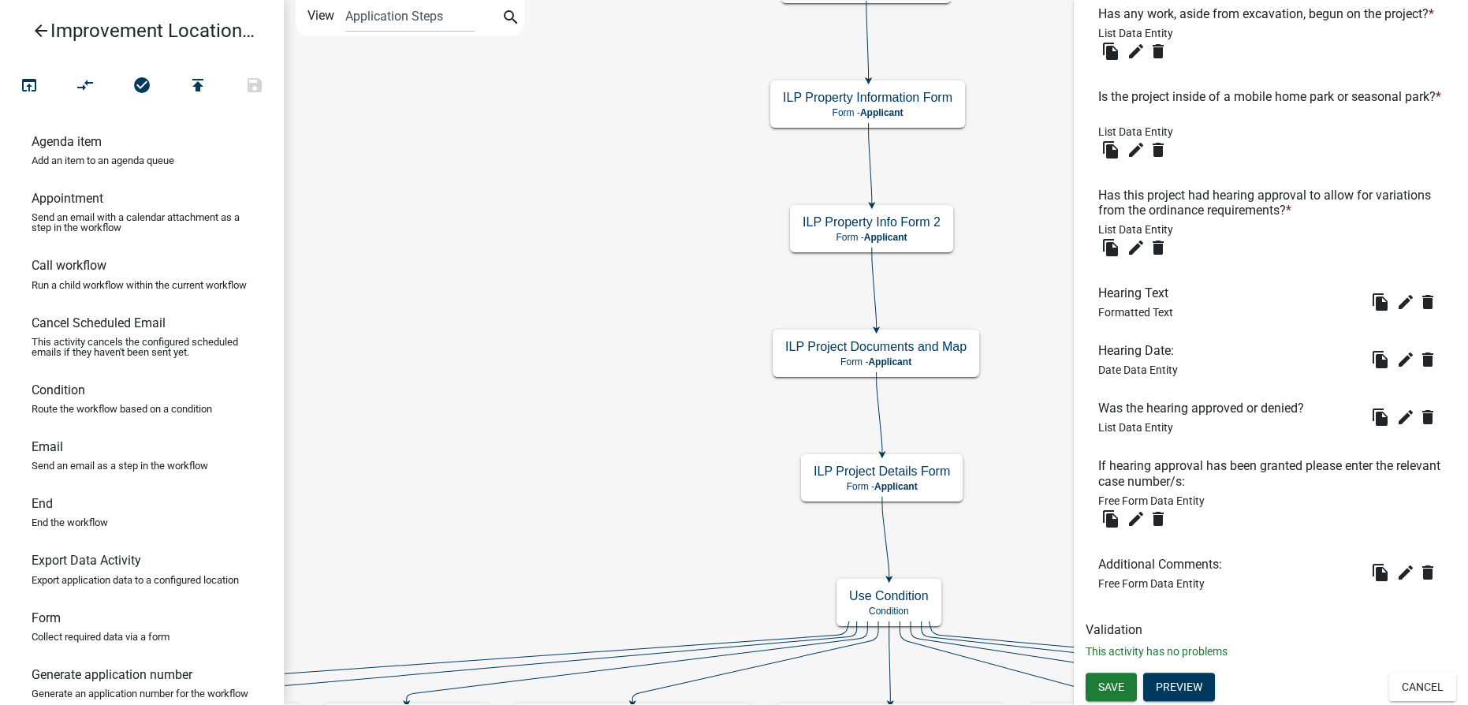
scroll to position [1575, 0]
click at [1117, 688] on span "Save" at bounding box center [1111, 686] width 26 height 13
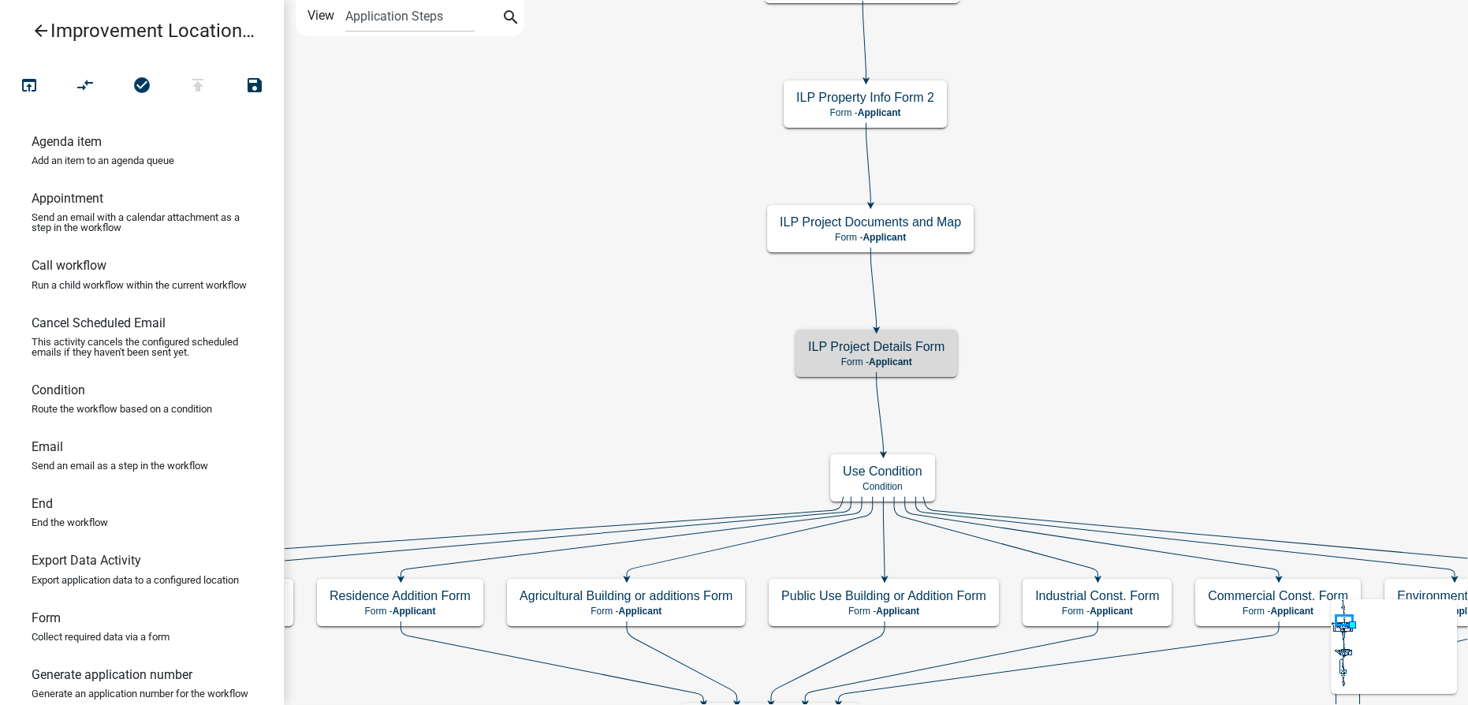
scroll to position [0, 0]
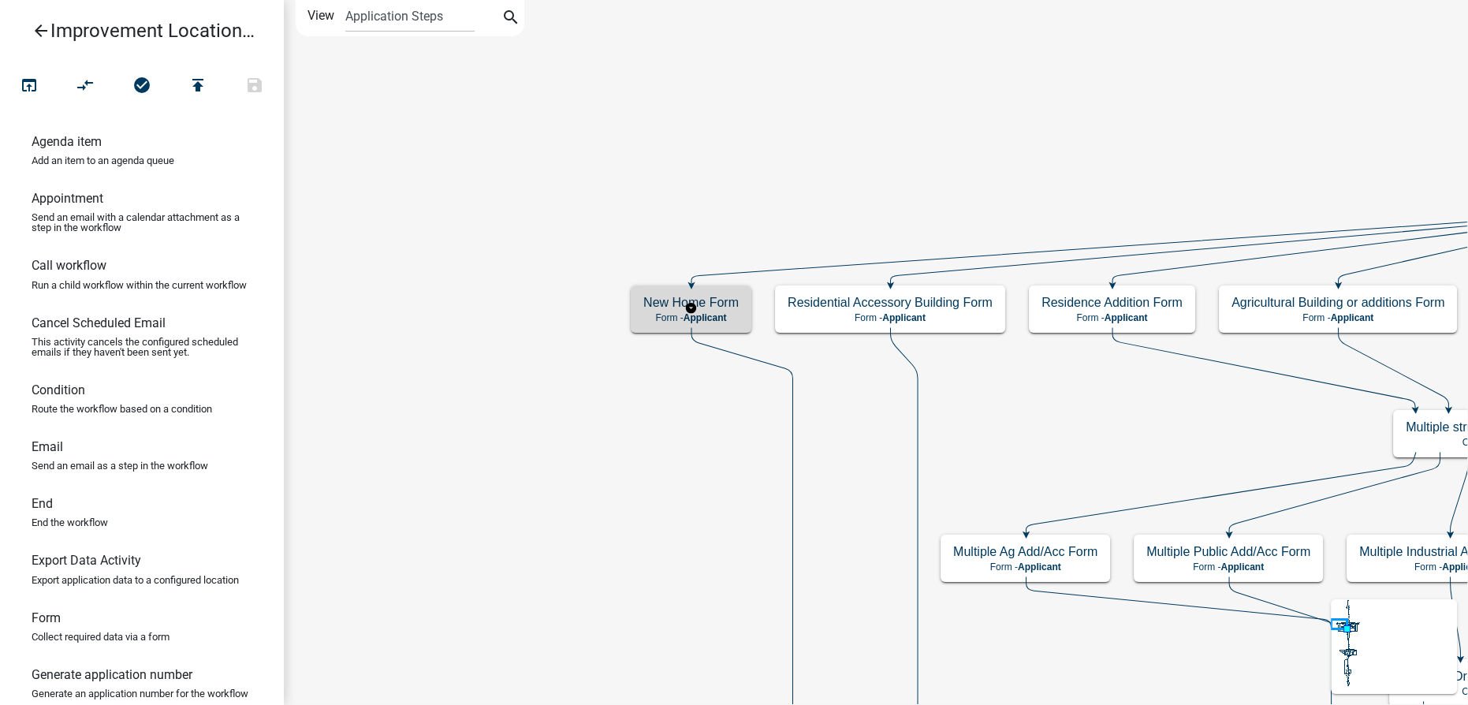
click at [649, 311] on div "New Home Form Form - Applicant" at bounding box center [691, 308] width 121 height 47
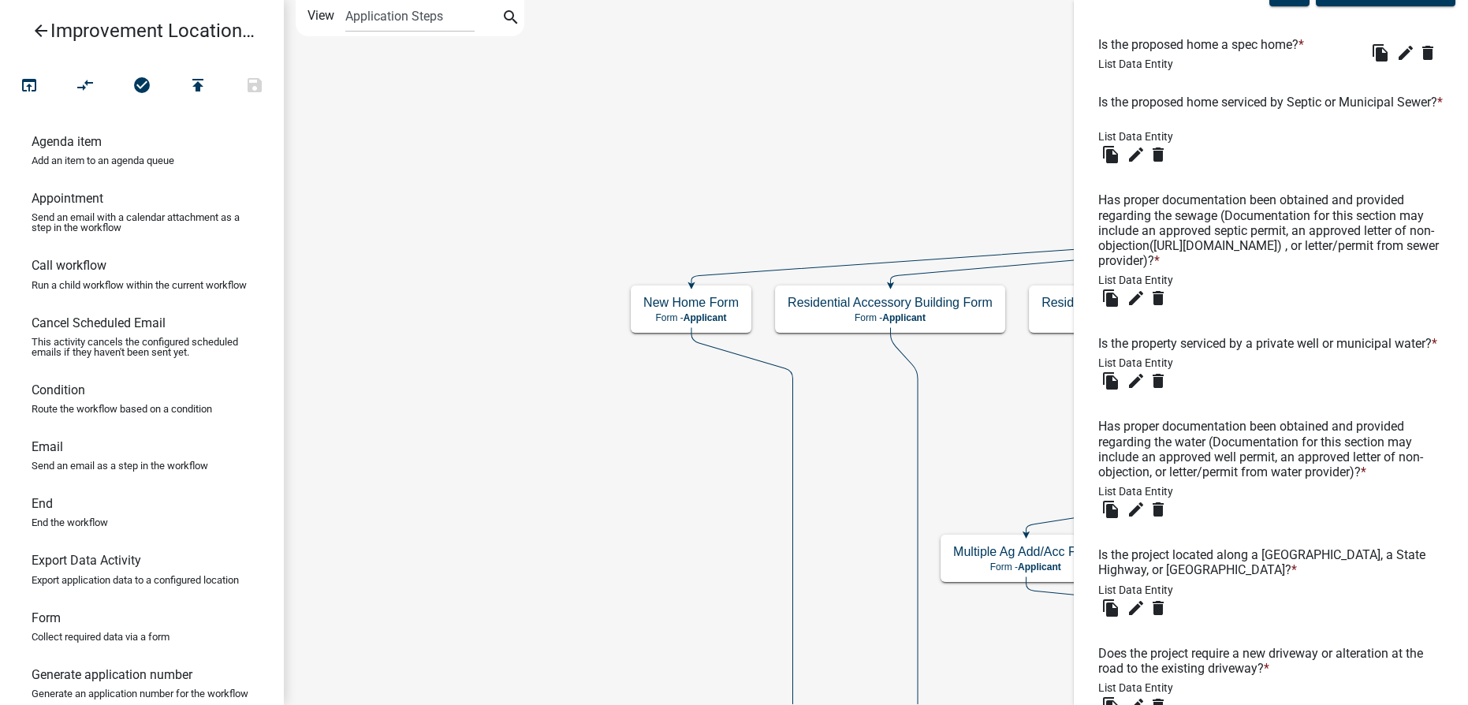
scroll to position [286, 0]
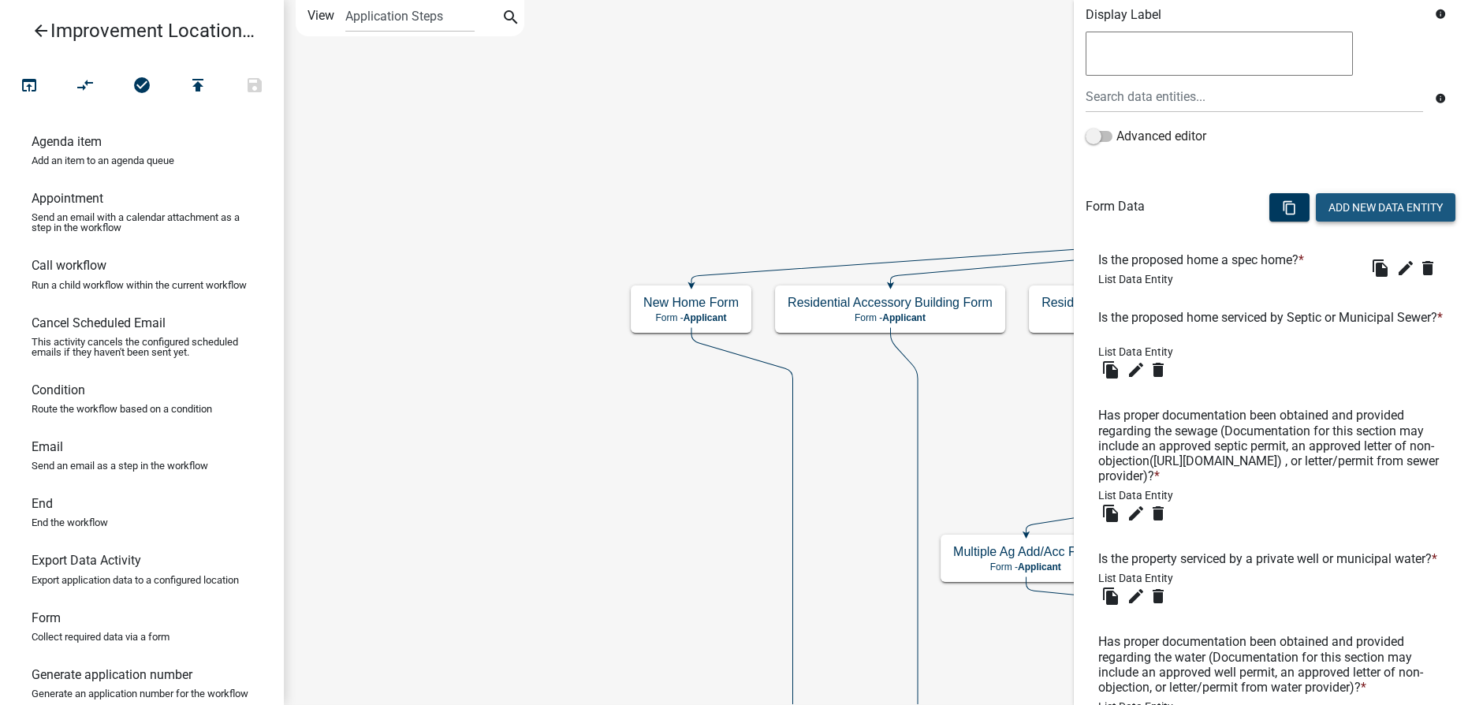
click at [1340, 207] on button "Add New Data Entity" at bounding box center [1386, 207] width 140 height 28
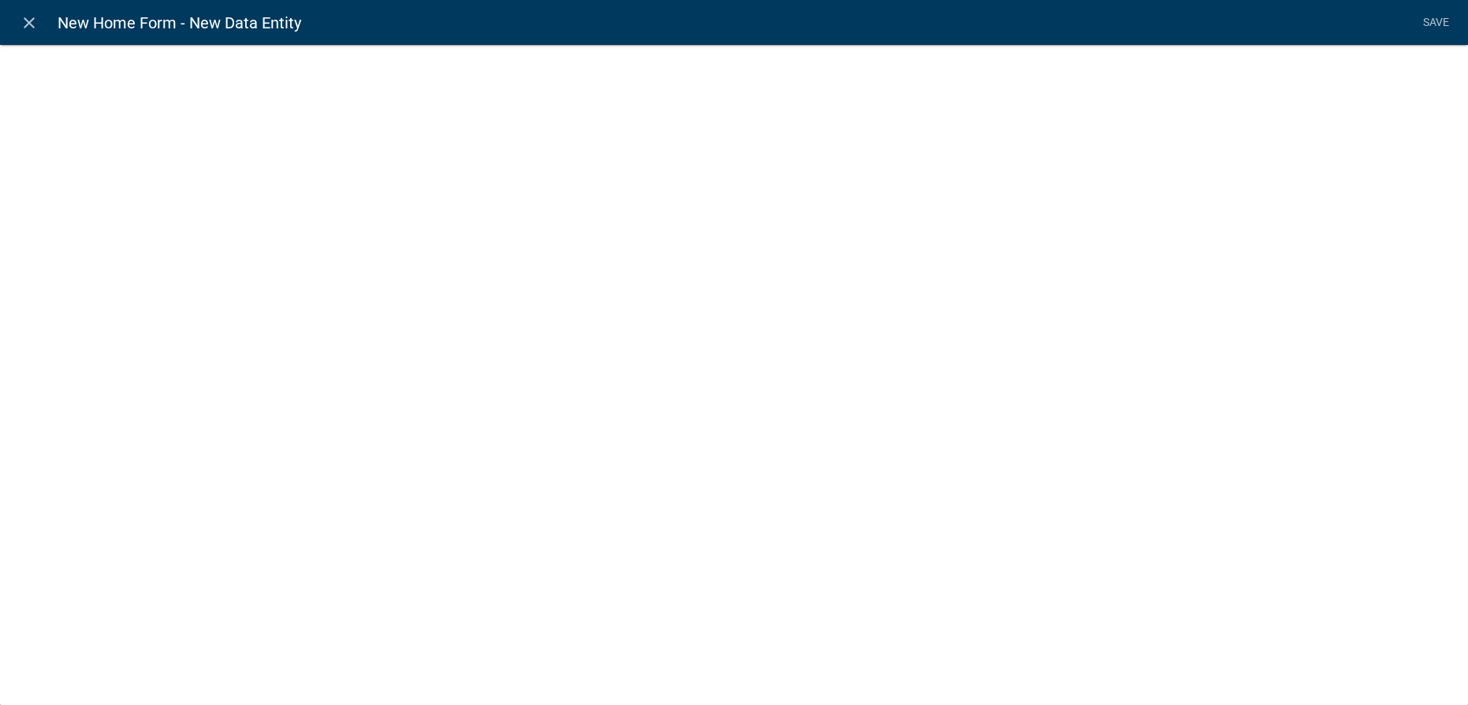
select select
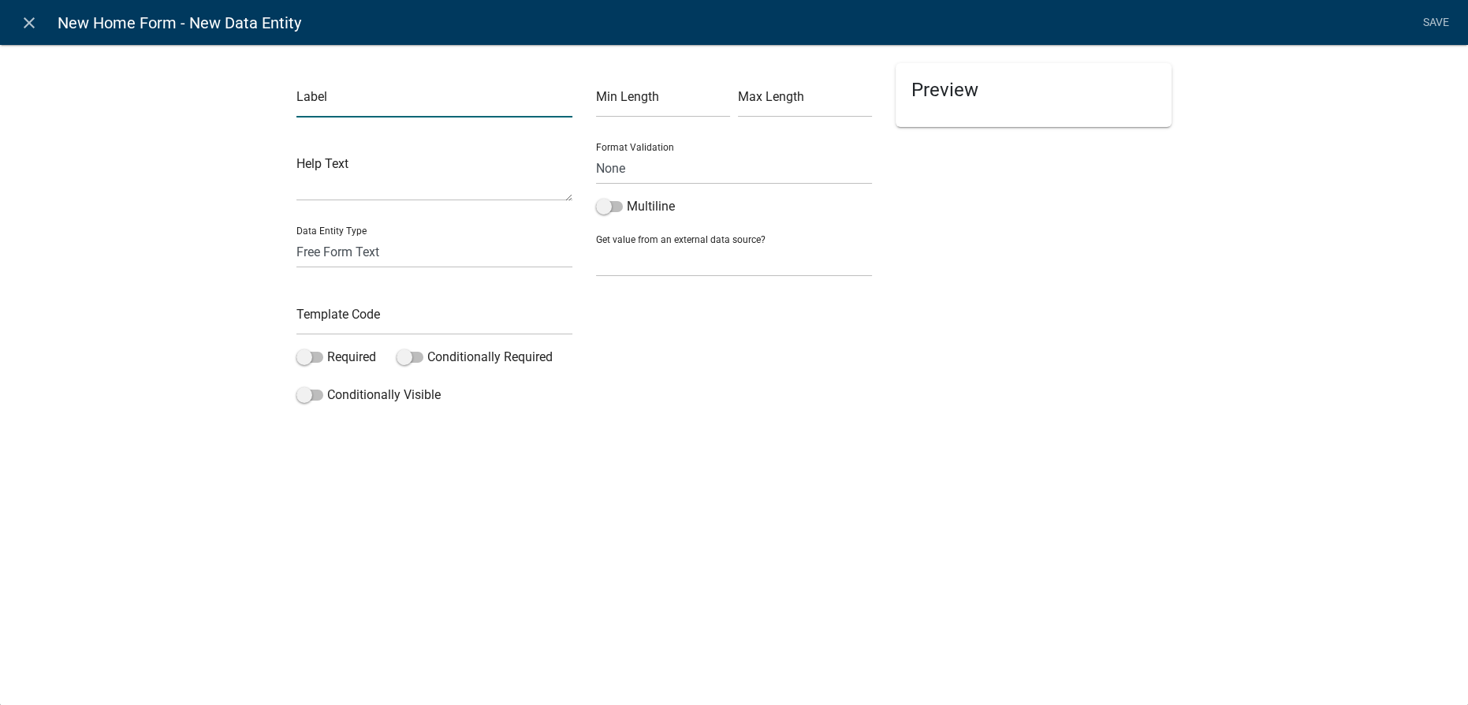
click at [340, 105] on input "text" at bounding box center [434, 101] width 276 height 32
type input "P"
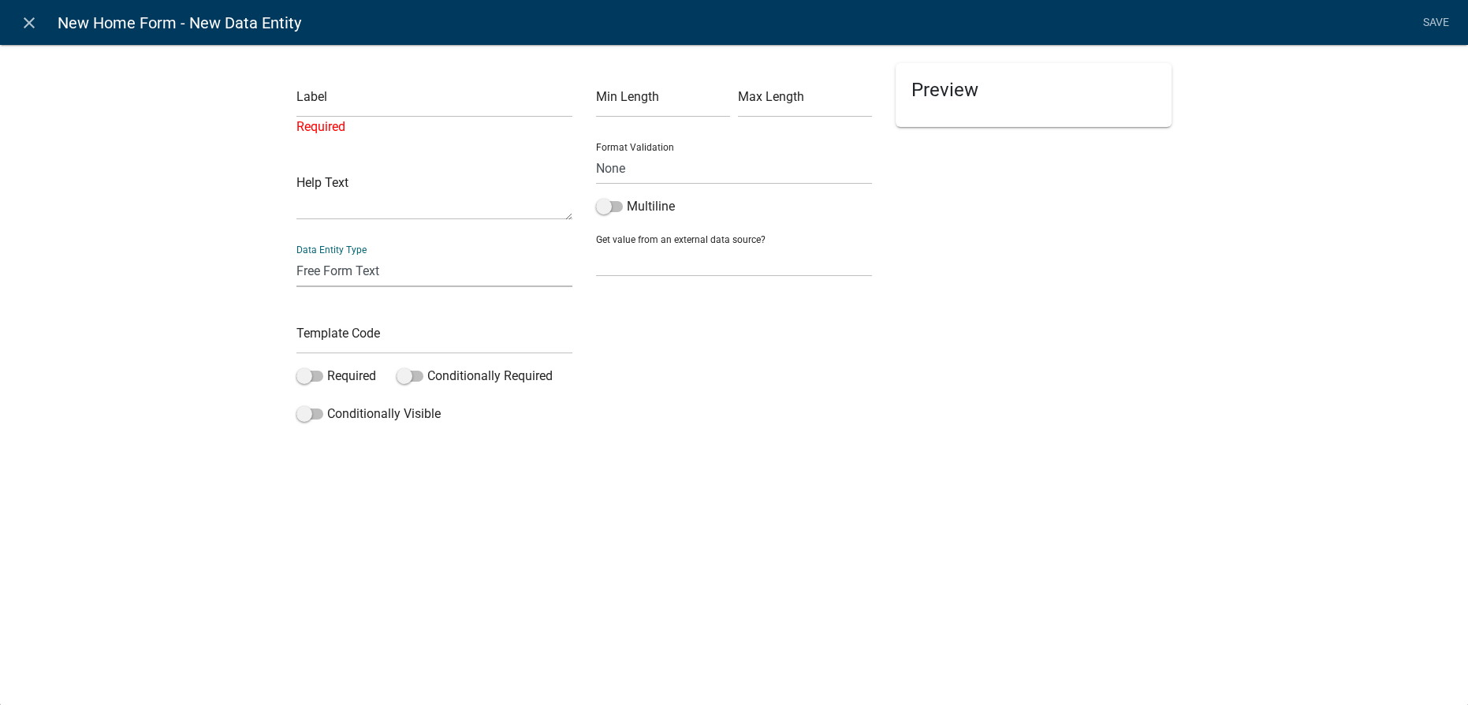
click at [334, 271] on select "Free Form Text Document Display Entity Value Fee Numeric Data Date Map Sketch D…" at bounding box center [434, 271] width 276 height 32
select select "rich-text"
click at [296, 255] on select "Free Form Text Document Display Entity Value Fee Numeric Data Date Map Sketch D…" at bounding box center [434, 271] width 276 height 32
select select "rich-text"
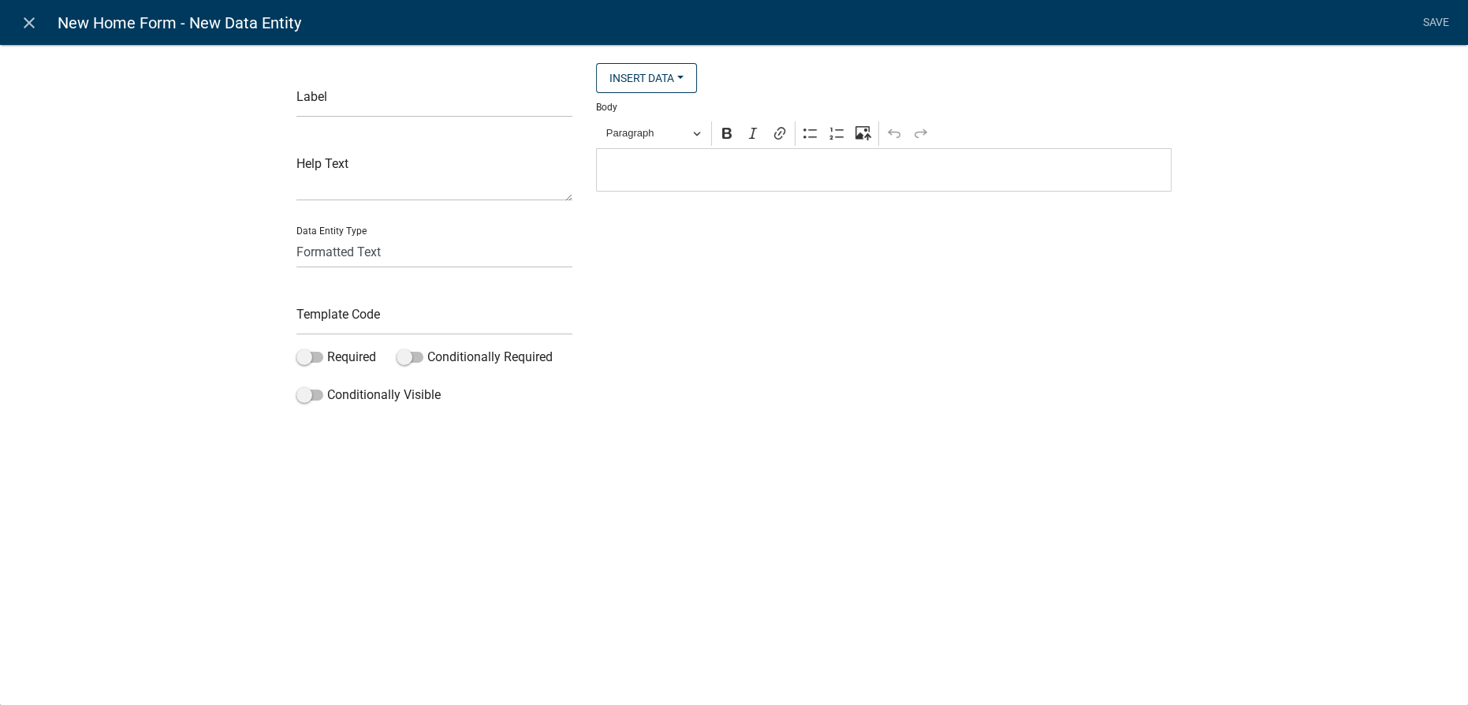
click at [624, 167] on p "Editor editing area: main. Press Alt+0 for help." at bounding box center [884, 170] width 559 height 19
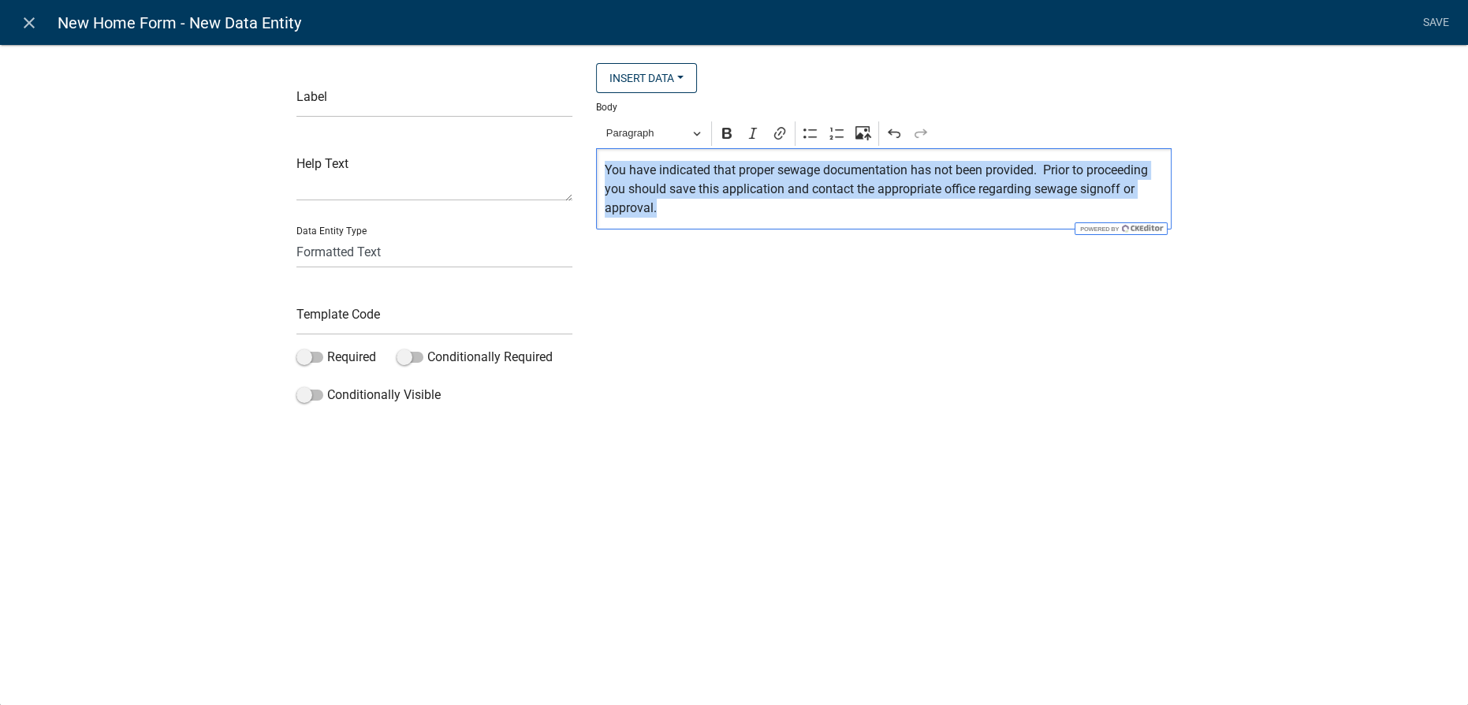
drag, startPoint x: 658, startPoint y: 211, endPoint x: 473, endPoint y: 148, distance: 195.0
click at [473, 148] on div "Label Help Text Data Entity Type Free Form Text Document Display Entity Value F…" at bounding box center [734, 237] width 899 height 348
copy p "You have indicated that proper sewage documentation has not been provided. Prio…"
click at [359, 319] on input "text" at bounding box center [434, 319] width 276 height 32
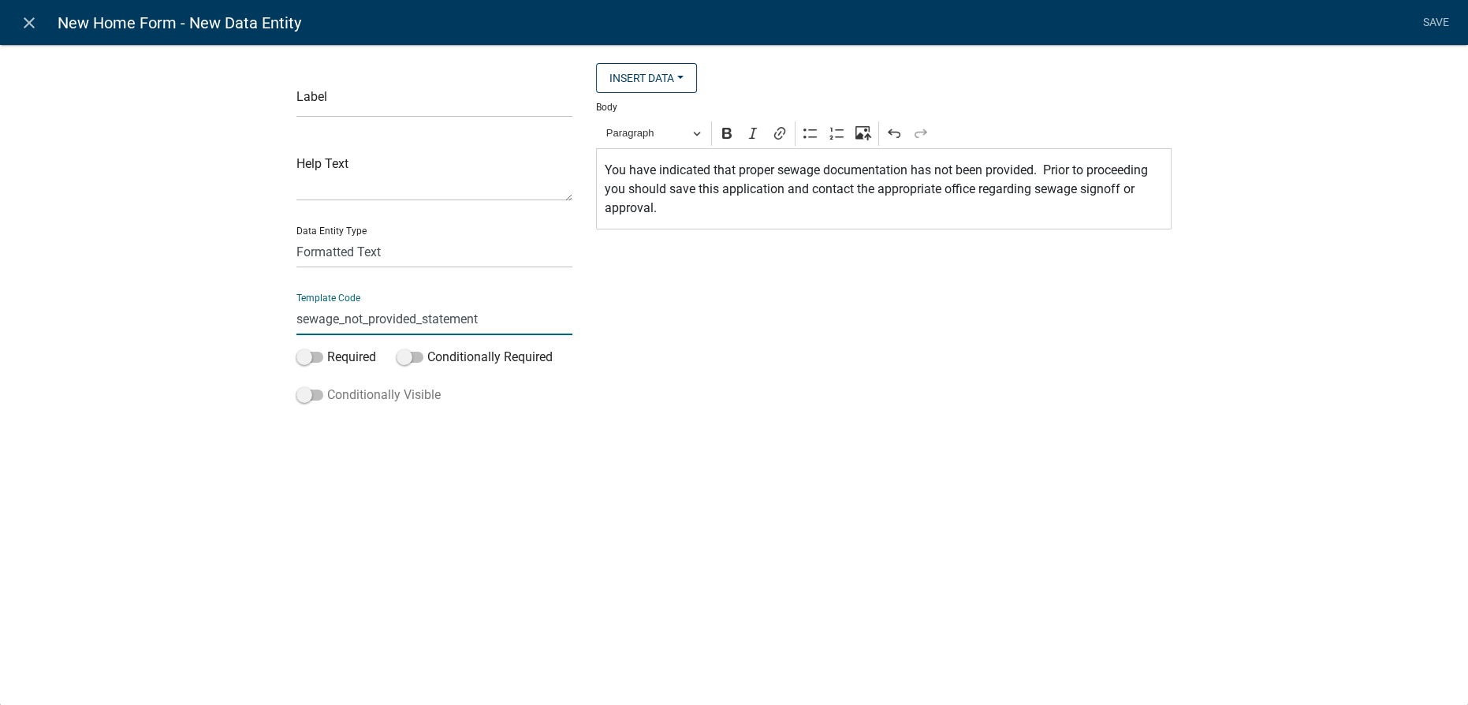
type input "sewage_not_provided_statement"
click at [313, 393] on span at bounding box center [309, 395] width 27 height 11
click at [327, 386] on input "Conditionally Visible" at bounding box center [327, 386] width 0 height 0
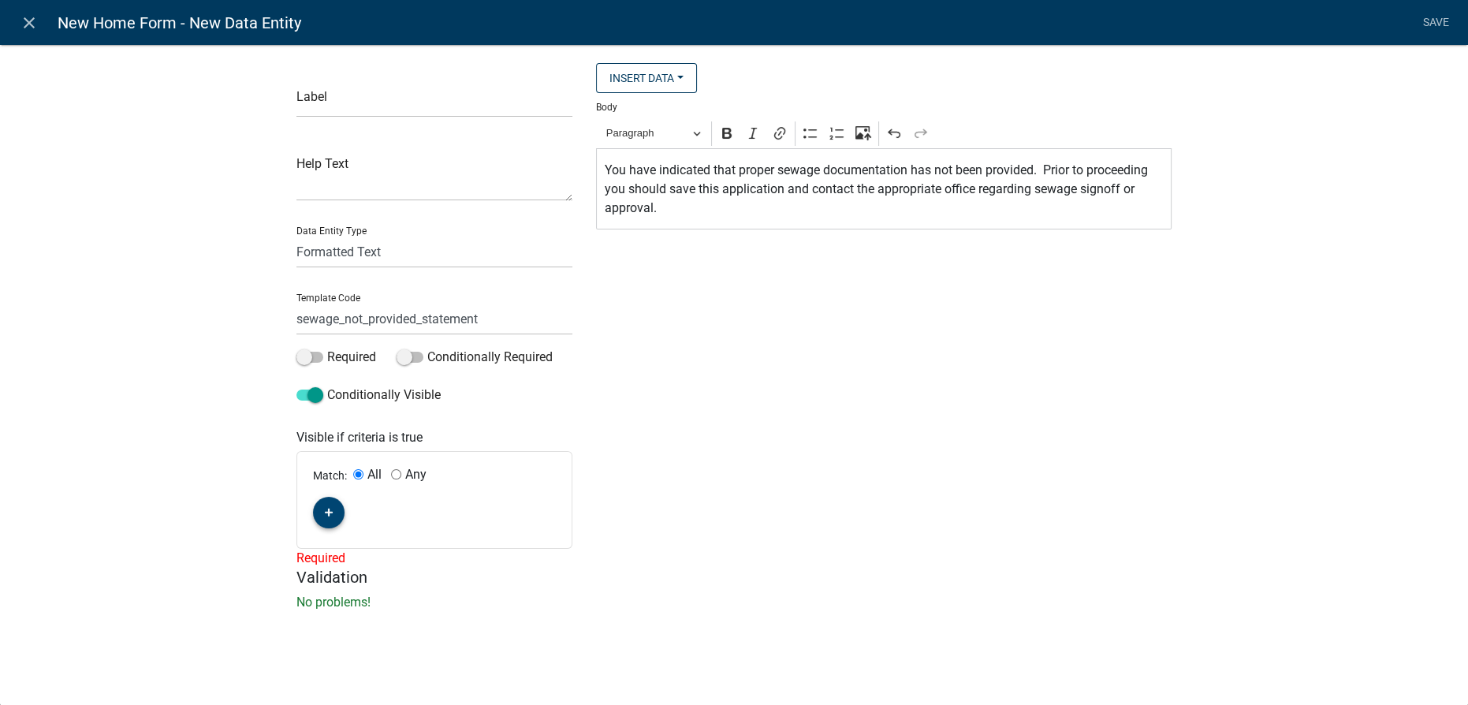
click at [322, 513] on button "button" at bounding box center [329, 513] width 32 height 32
click at [352, 506] on span "(unset)" at bounding box center [353, 509] width 39 height 15
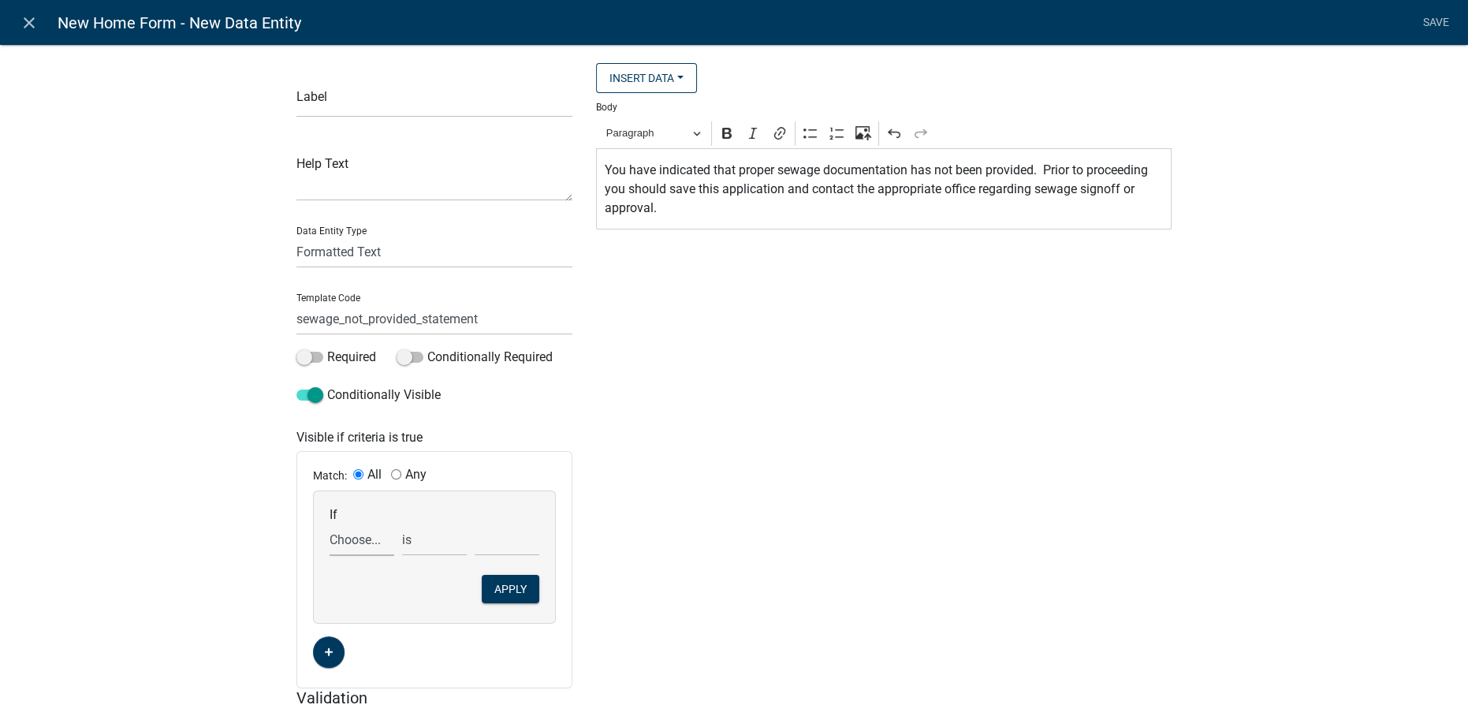
click at [360, 543] on select "Choose... acres_or_sqft ALL_FEE_RECIPIENTS APPLICANT_CITY APPLICANT_EMAIL_ADDRE…" at bounding box center [362, 540] width 65 height 32
select select "207: sewer_or_septic_question"
click at [732, 373] on div "Insert Data Acres or Sq. Ft. Fee Recipients City Email Address Full Name Phone …" at bounding box center [883, 375] width 599 height 625
click at [26, 24] on icon "close" at bounding box center [29, 22] width 19 height 19
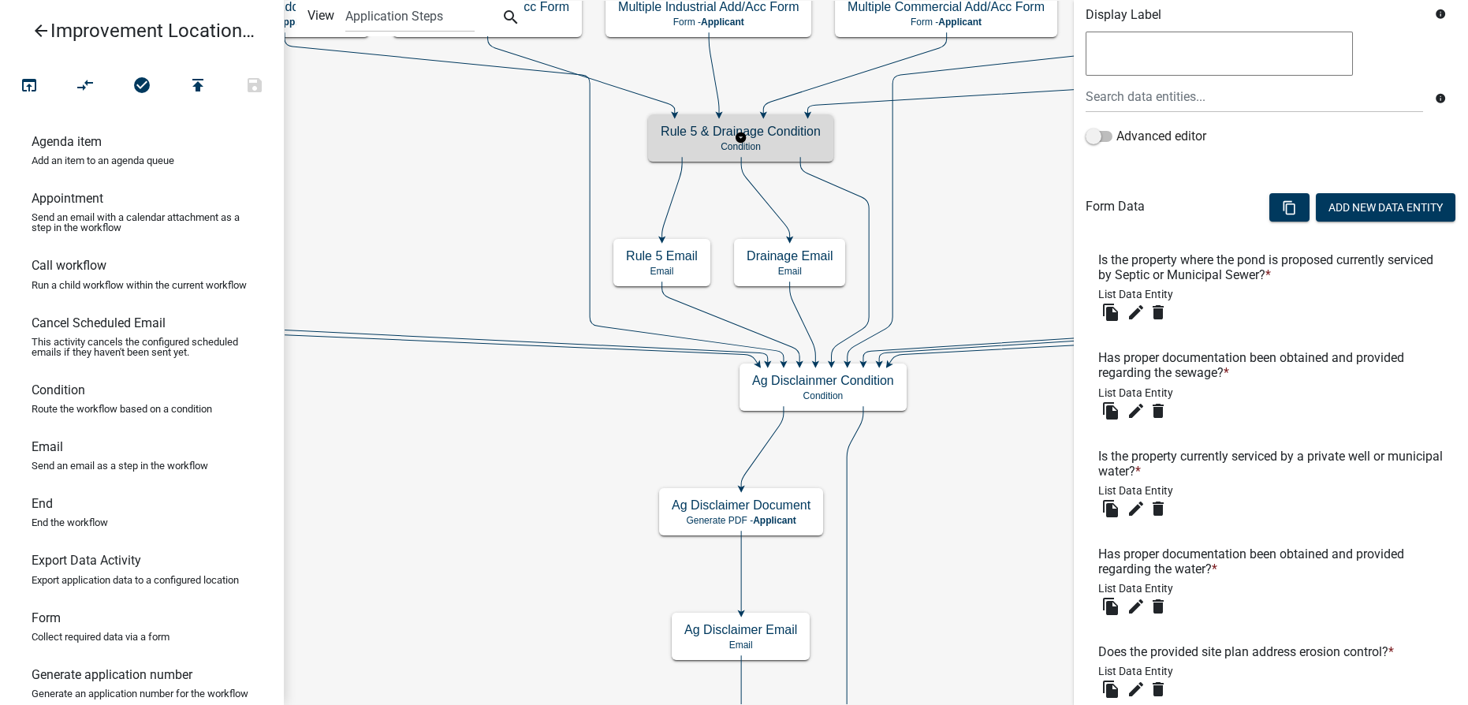
scroll to position [0, 0]
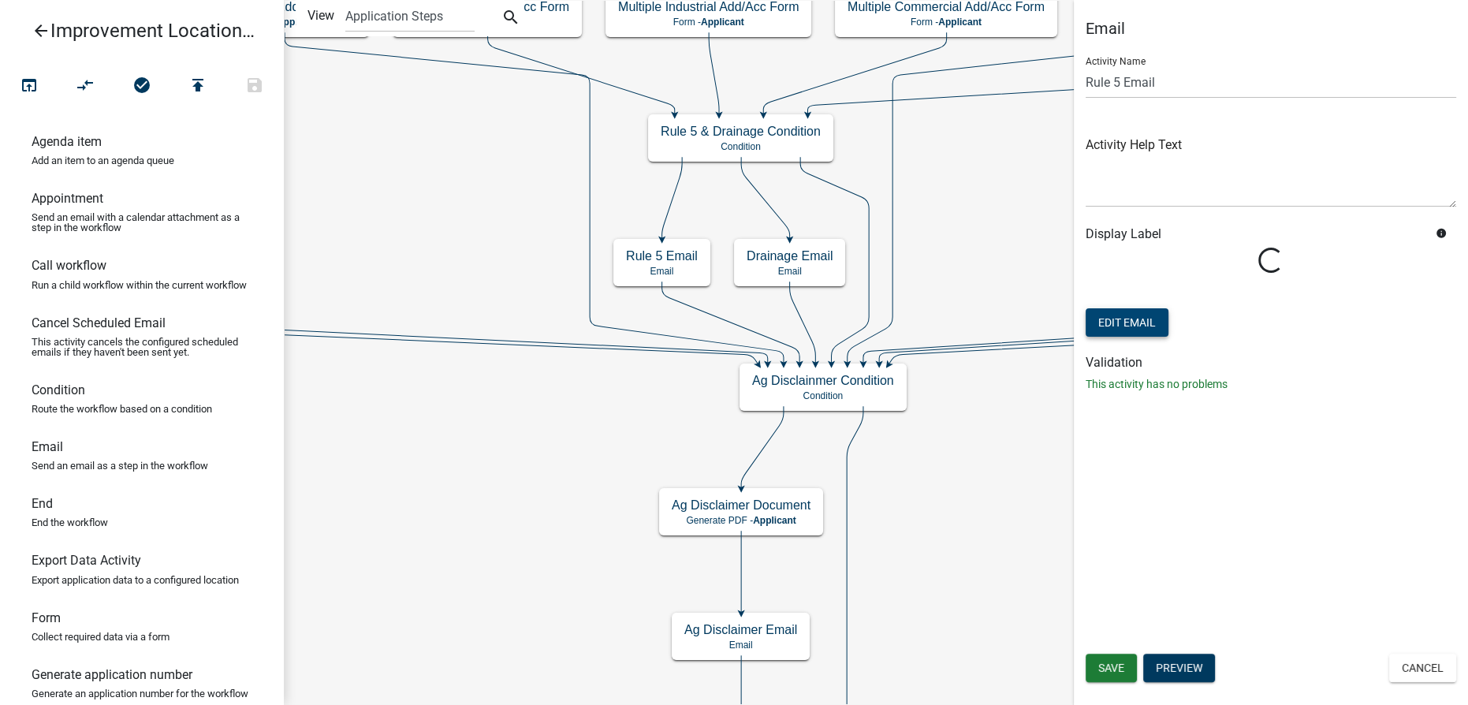
click at [1128, 325] on button "Edit Email" at bounding box center [1127, 322] width 83 height 28
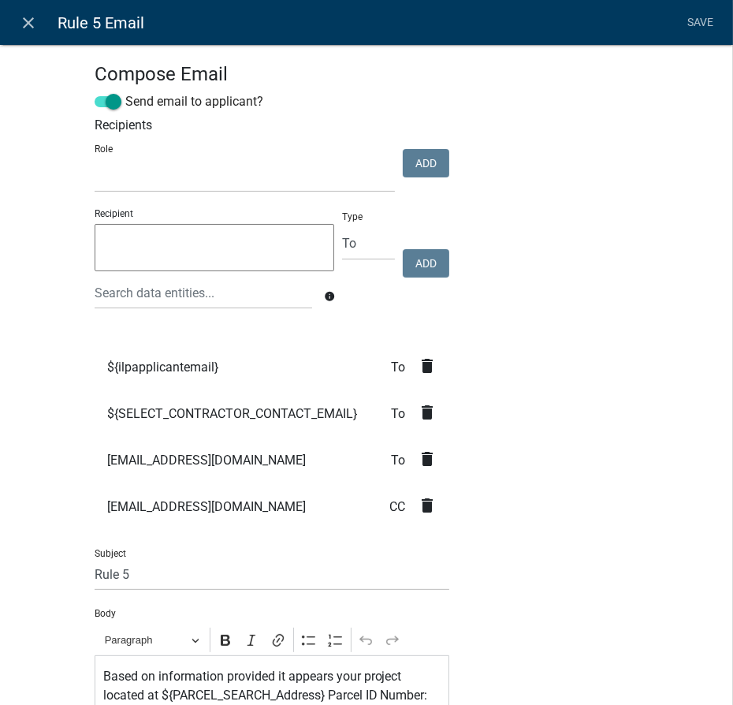
click at [394, 462] on span "To" at bounding box center [404, 460] width 27 height 13
click at [427, 460] on icon "delete" at bounding box center [427, 458] width 19 height 19
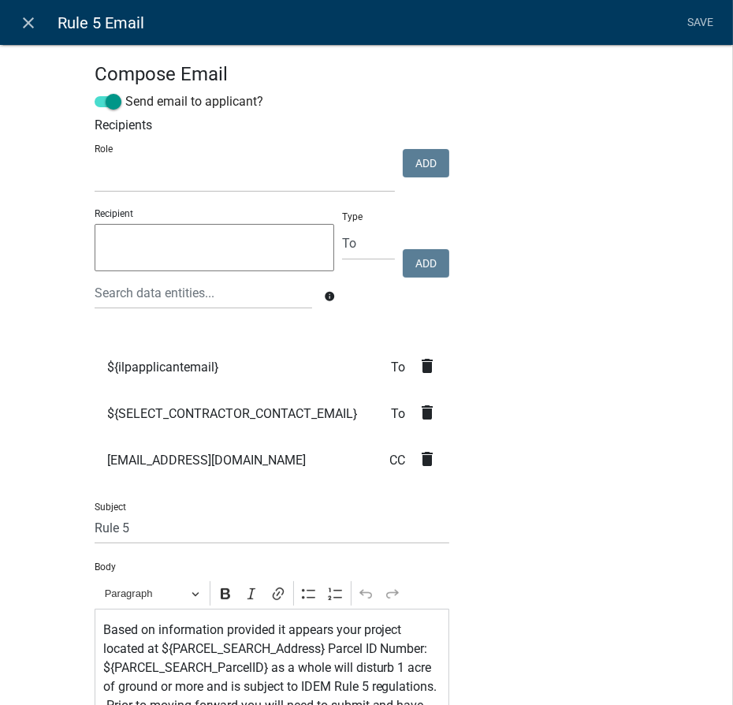
click at [237, 243] on textarea at bounding box center [215, 247] width 240 height 47
paste textarea "[EMAIL_ADDRESS][DOMAIN_NAME]"
type textarea "[EMAIL_ADDRESS][DOMAIN_NAME]"
click at [415, 267] on button "Add" at bounding box center [426, 263] width 47 height 28
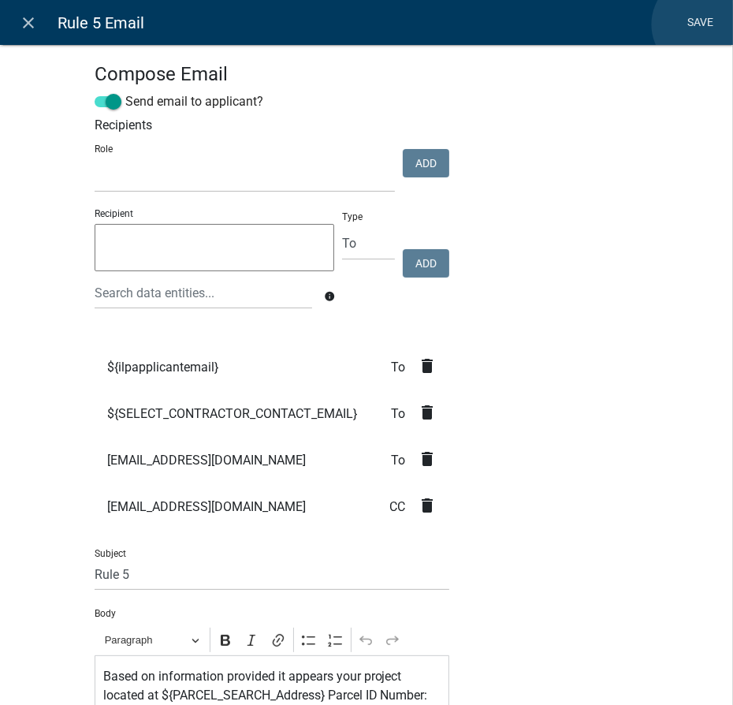
click at [702, 24] on link "Save" at bounding box center [700, 23] width 39 height 30
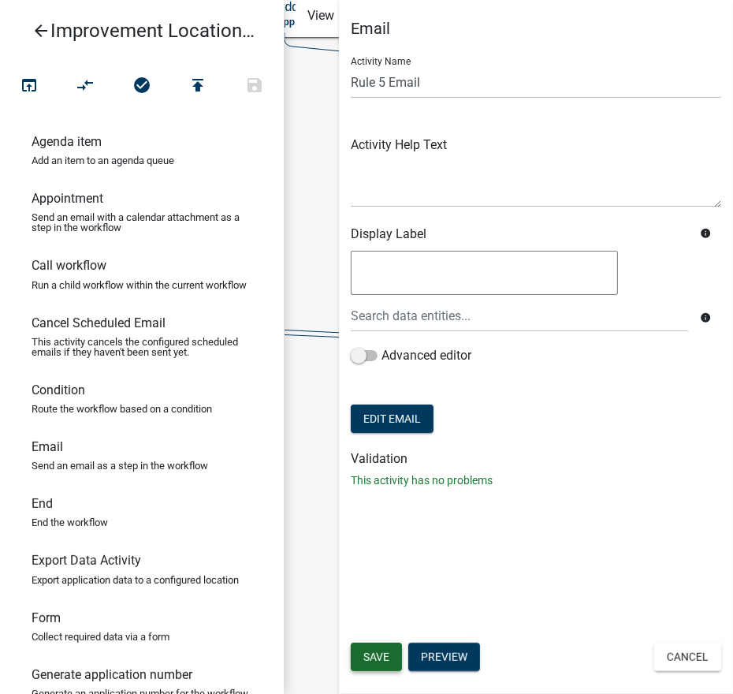
click at [393, 661] on button "Save" at bounding box center [376, 657] width 51 height 28
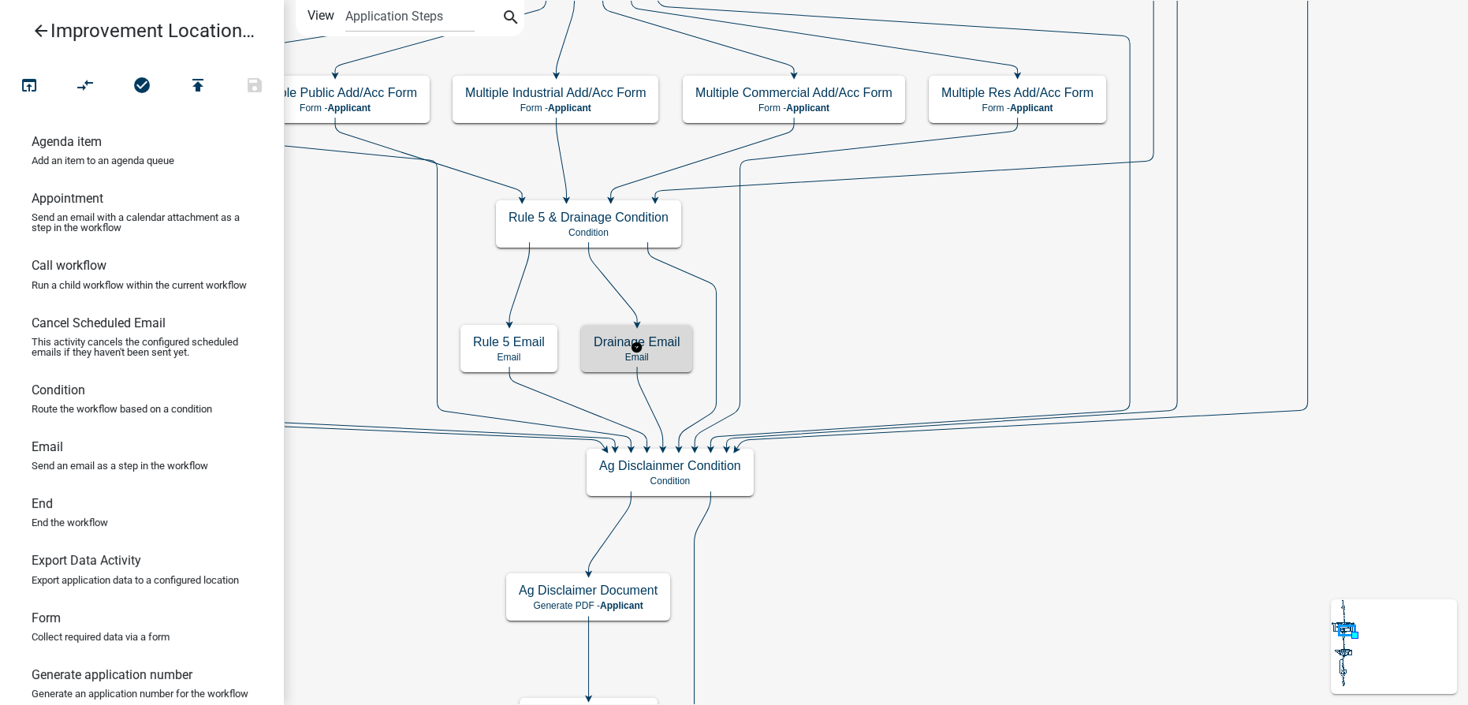
click at [670, 349] on h5 "Drainage Email" at bounding box center [637, 341] width 86 height 15
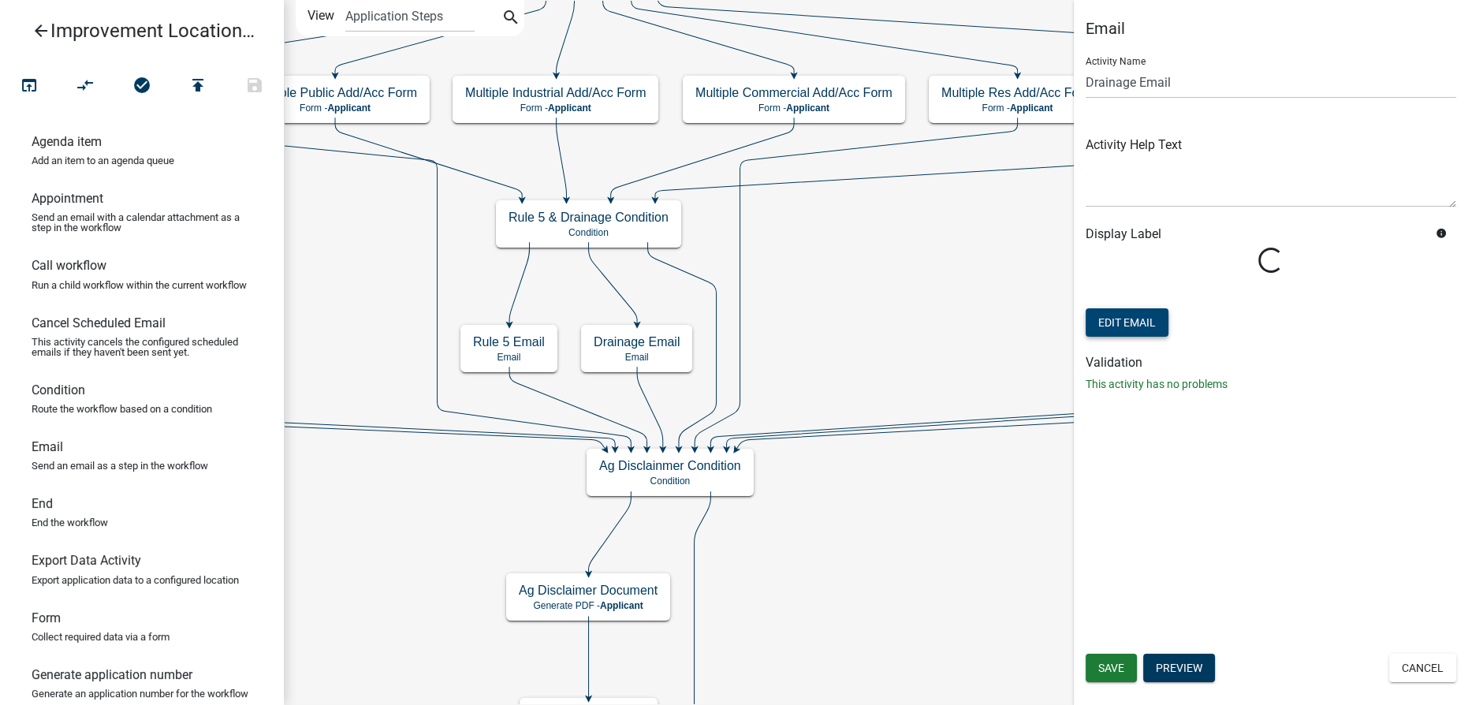
click at [1114, 319] on button "Edit Email" at bounding box center [1127, 322] width 83 height 28
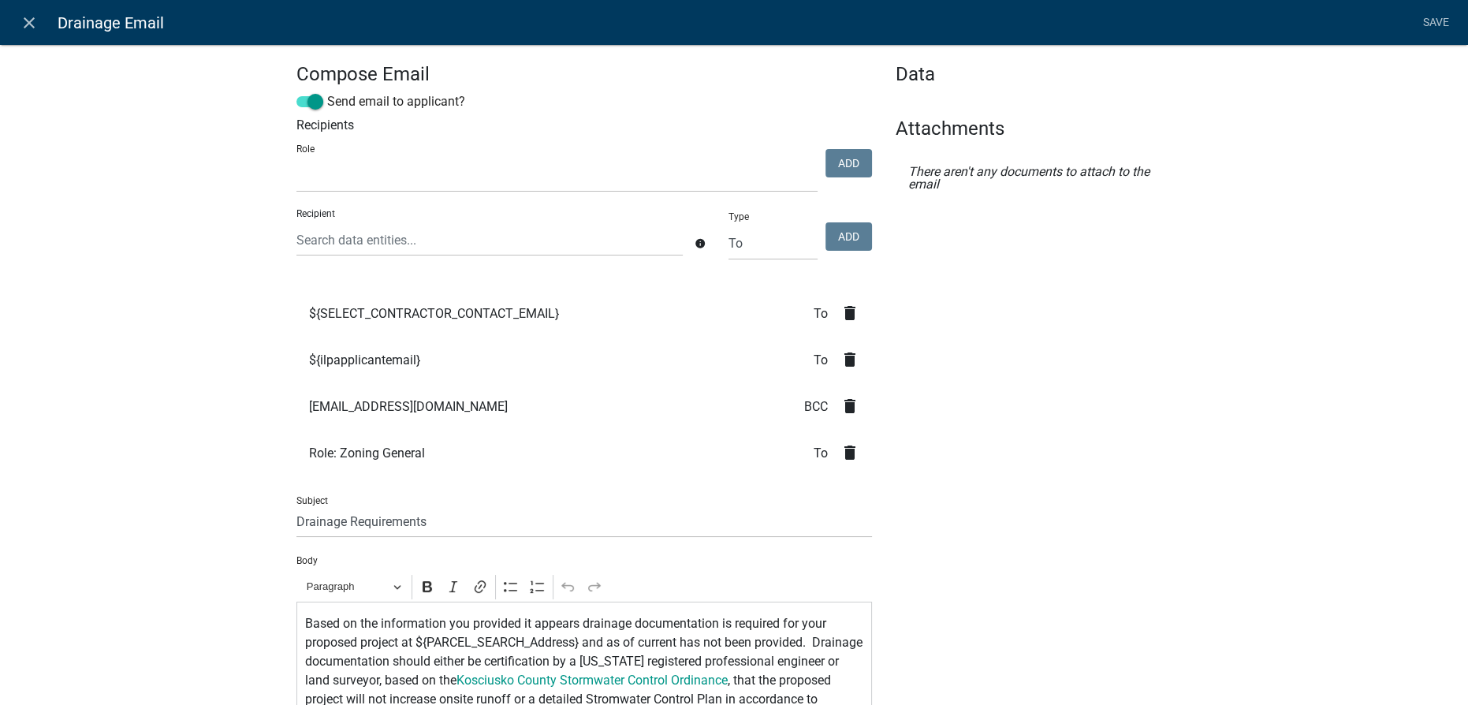
select select
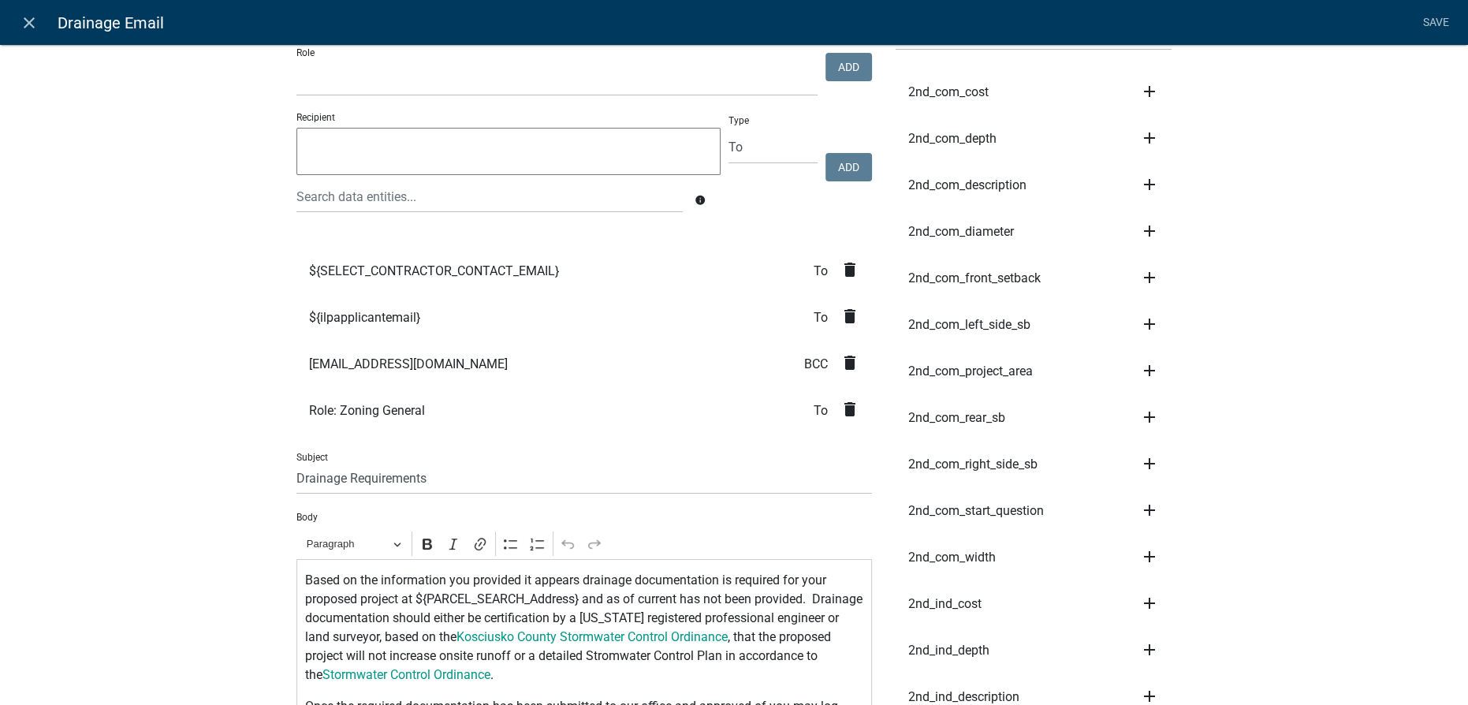
scroll to position [71, 0]
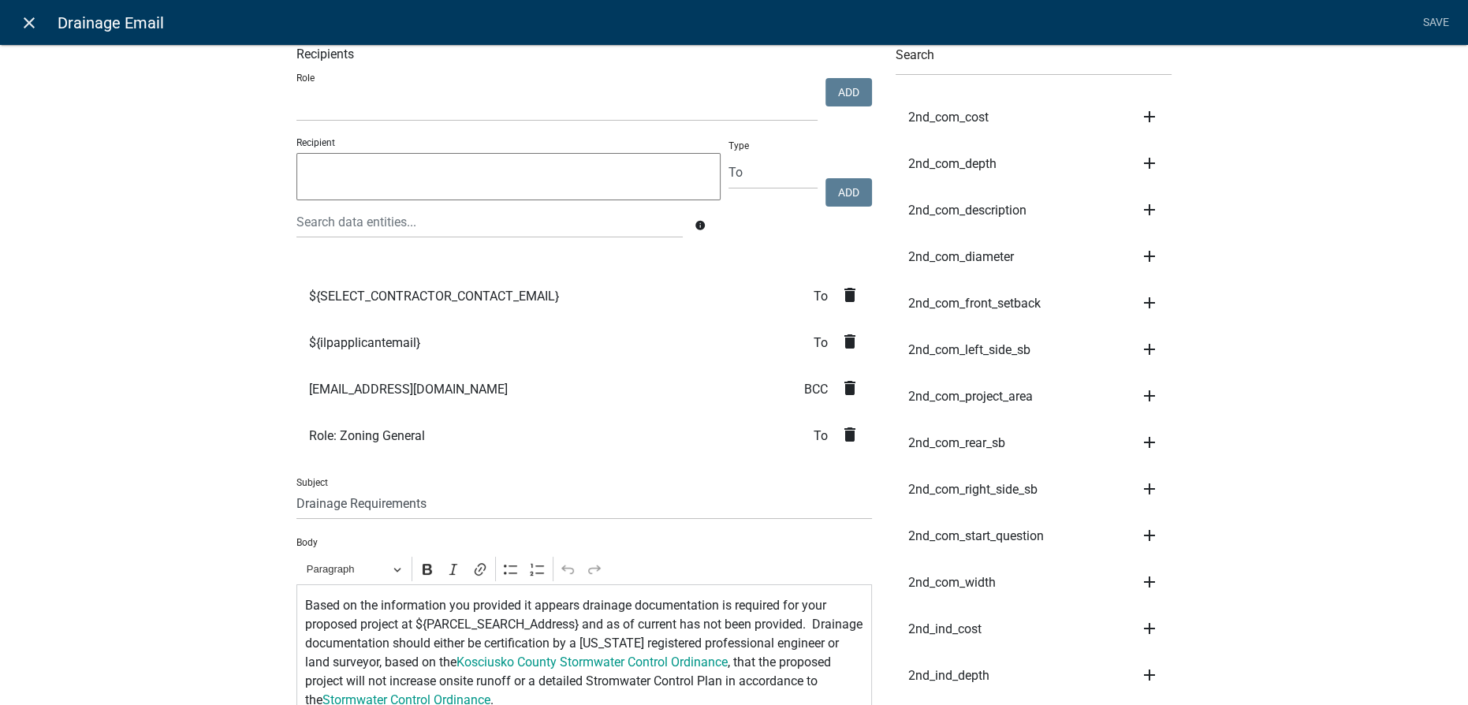
click at [28, 16] on icon "close" at bounding box center [29, 22] width 19 height 19
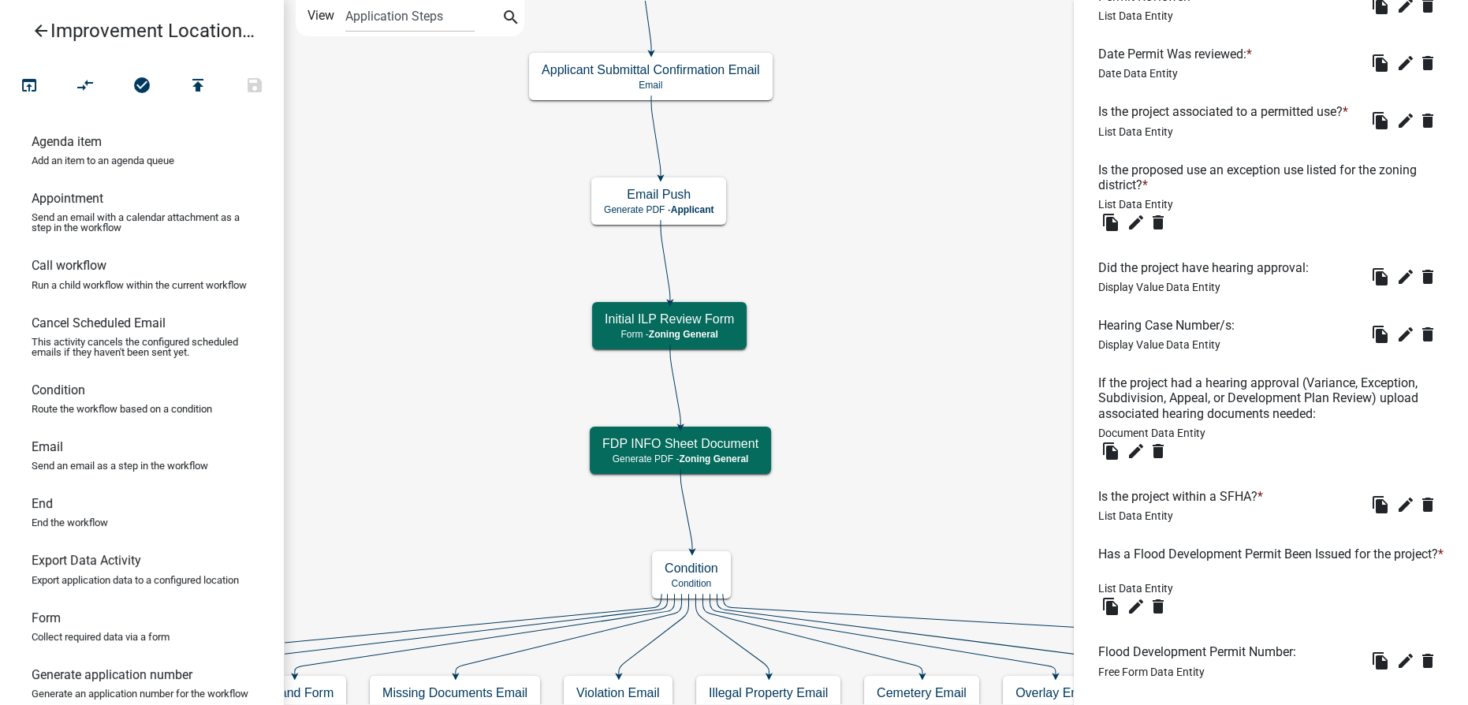
scroll to position [717, 0]
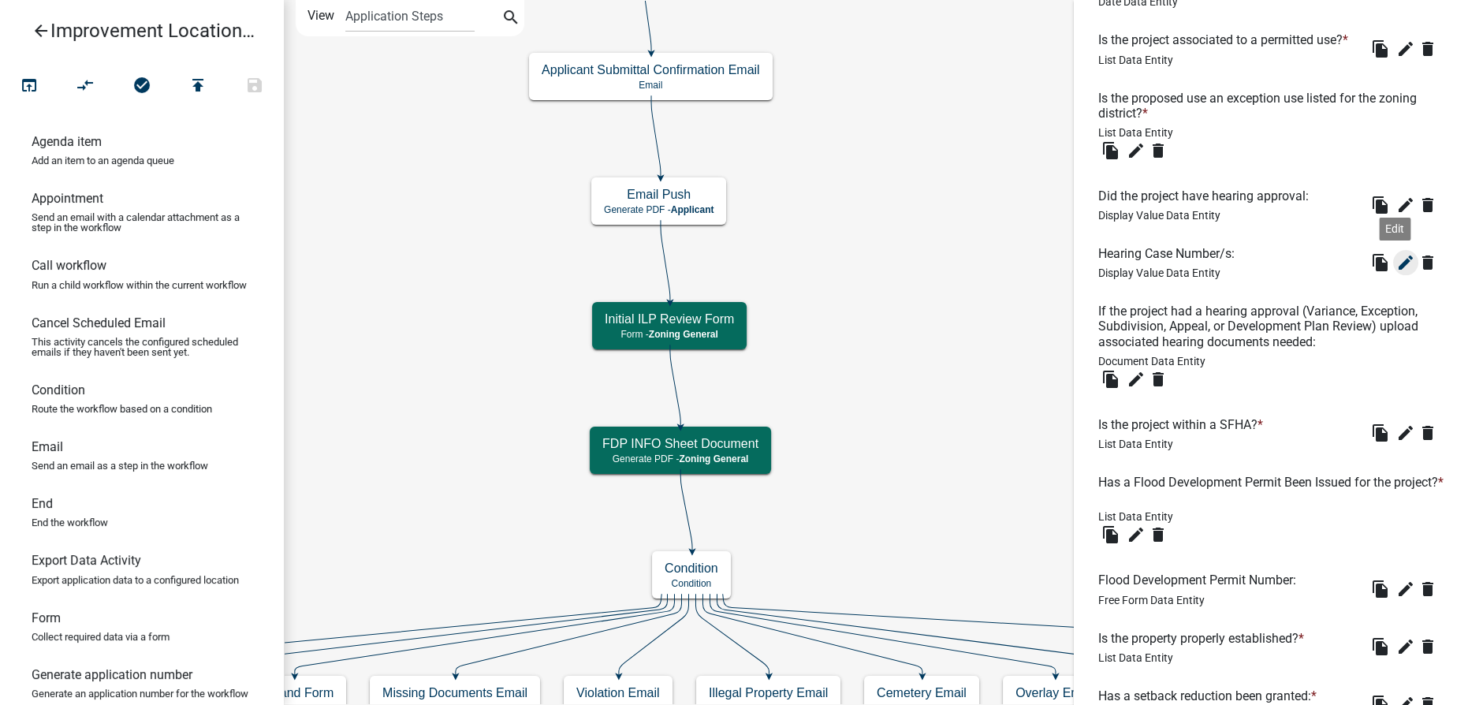
click at [1396, 272] on icon "edit" at bounding box center [1405, 262] width 19 height 19
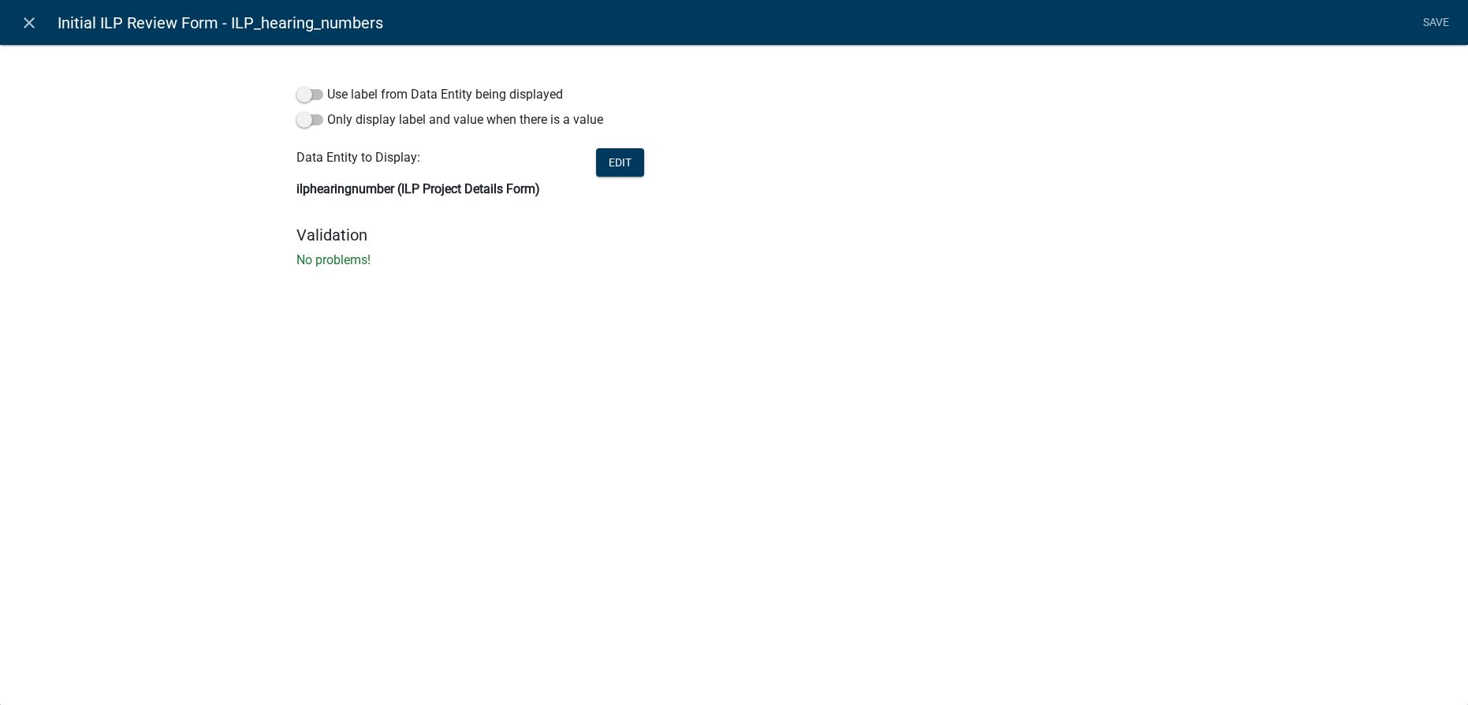
select select "display-entity-value"
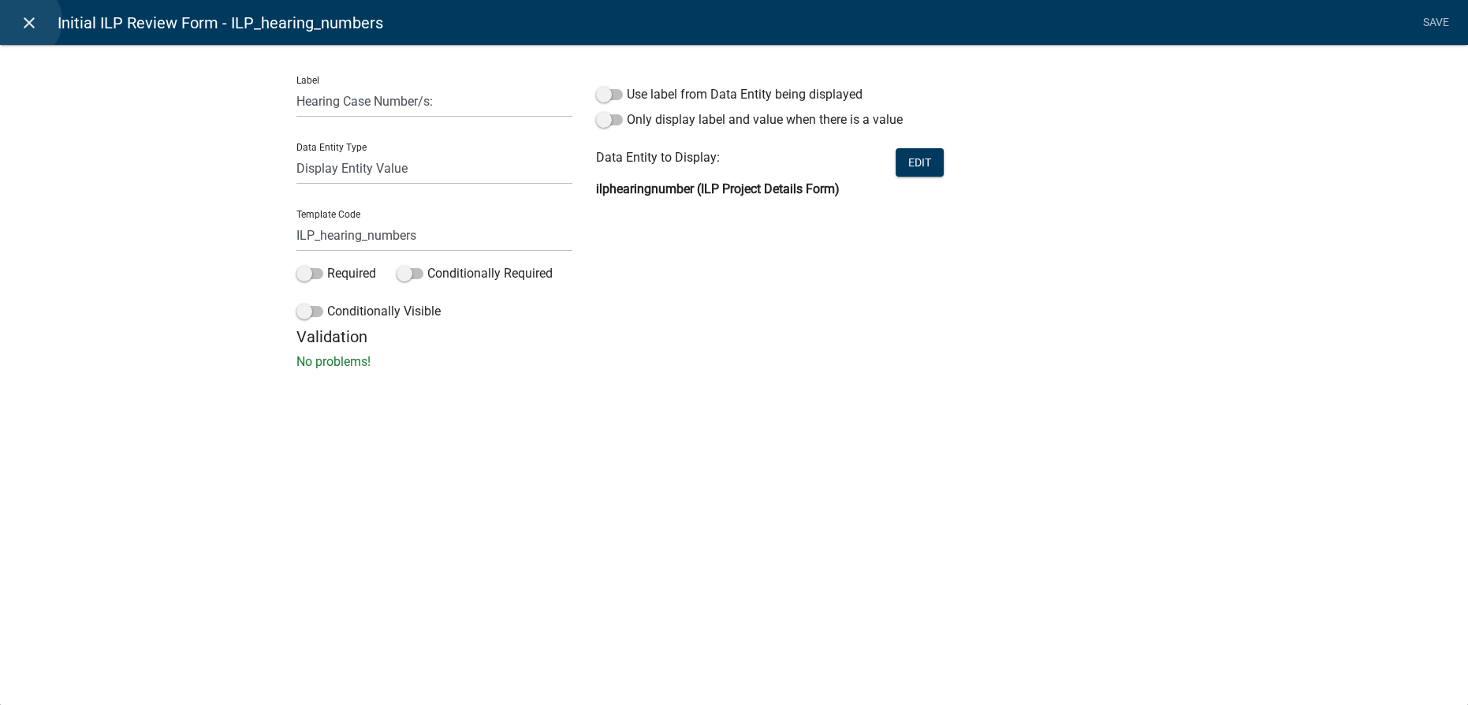
click at [22, 21] on icon "close" at bounding box center [29, 22] width 19 height 19
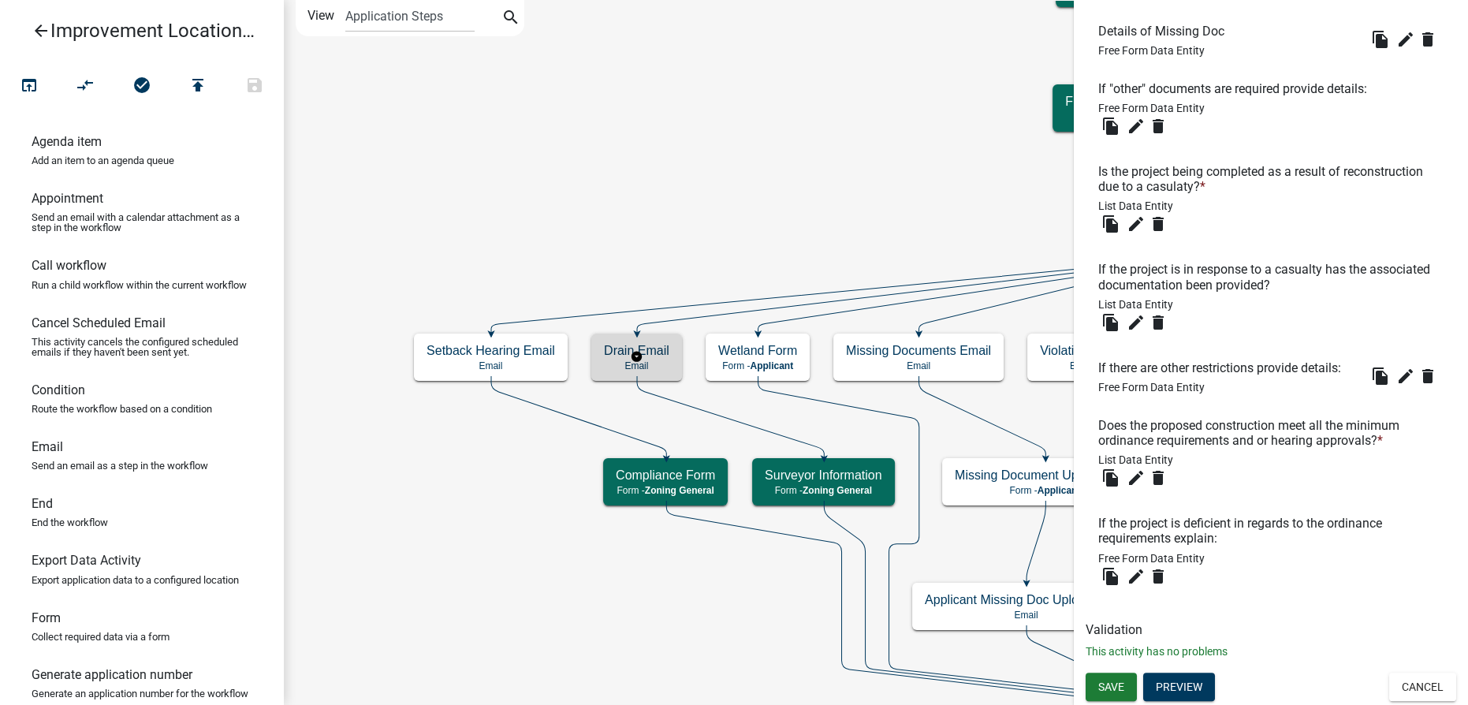
scroll to position [0, 0]
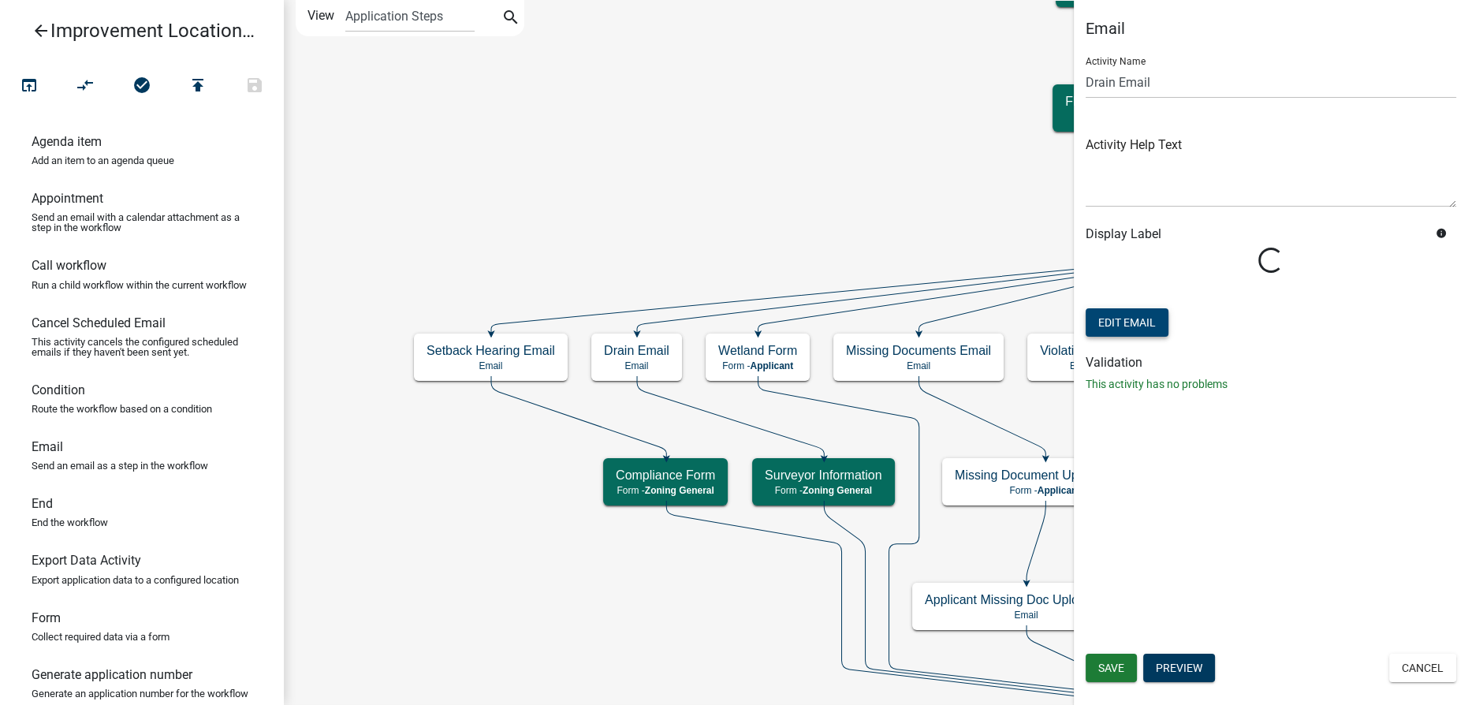
click at [1144, 319] on button "Edit Email" at bounding box center [1127, 322] width 83 height 28
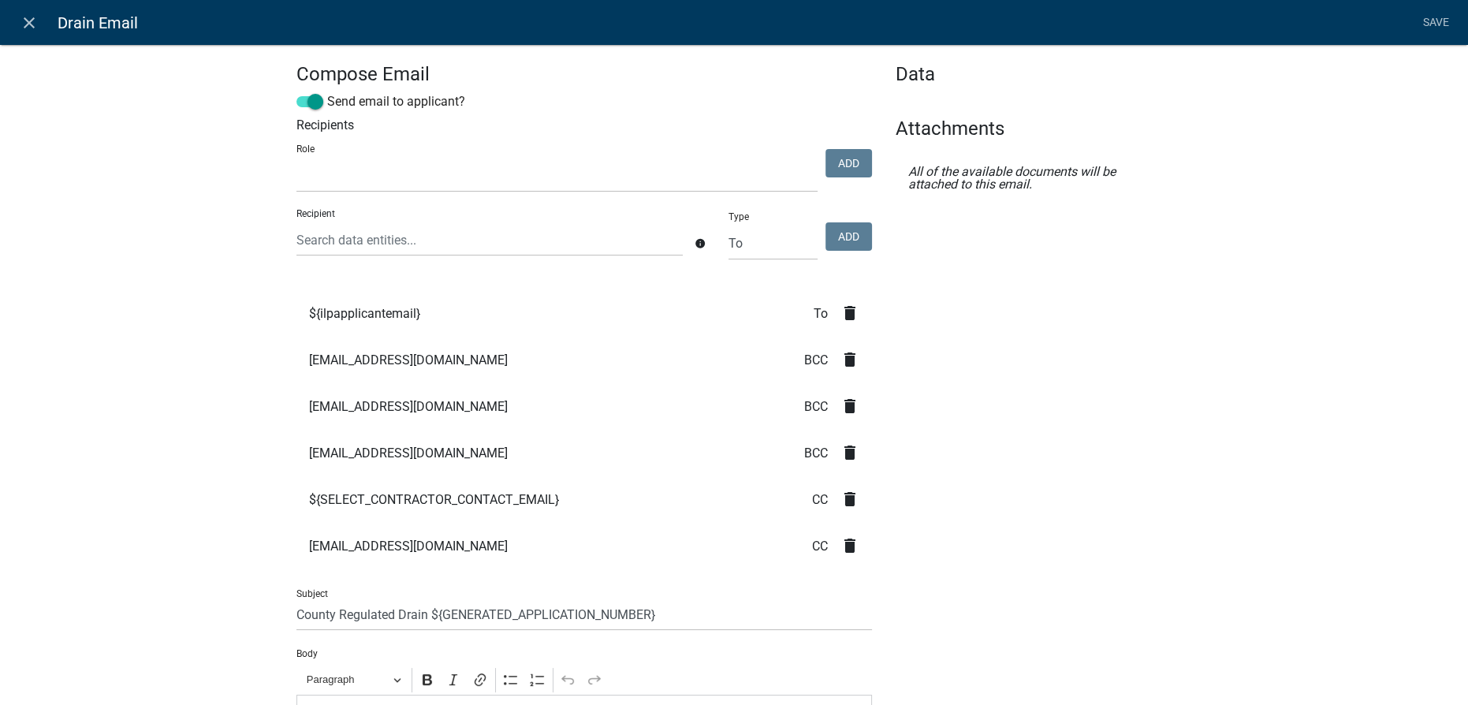
select select
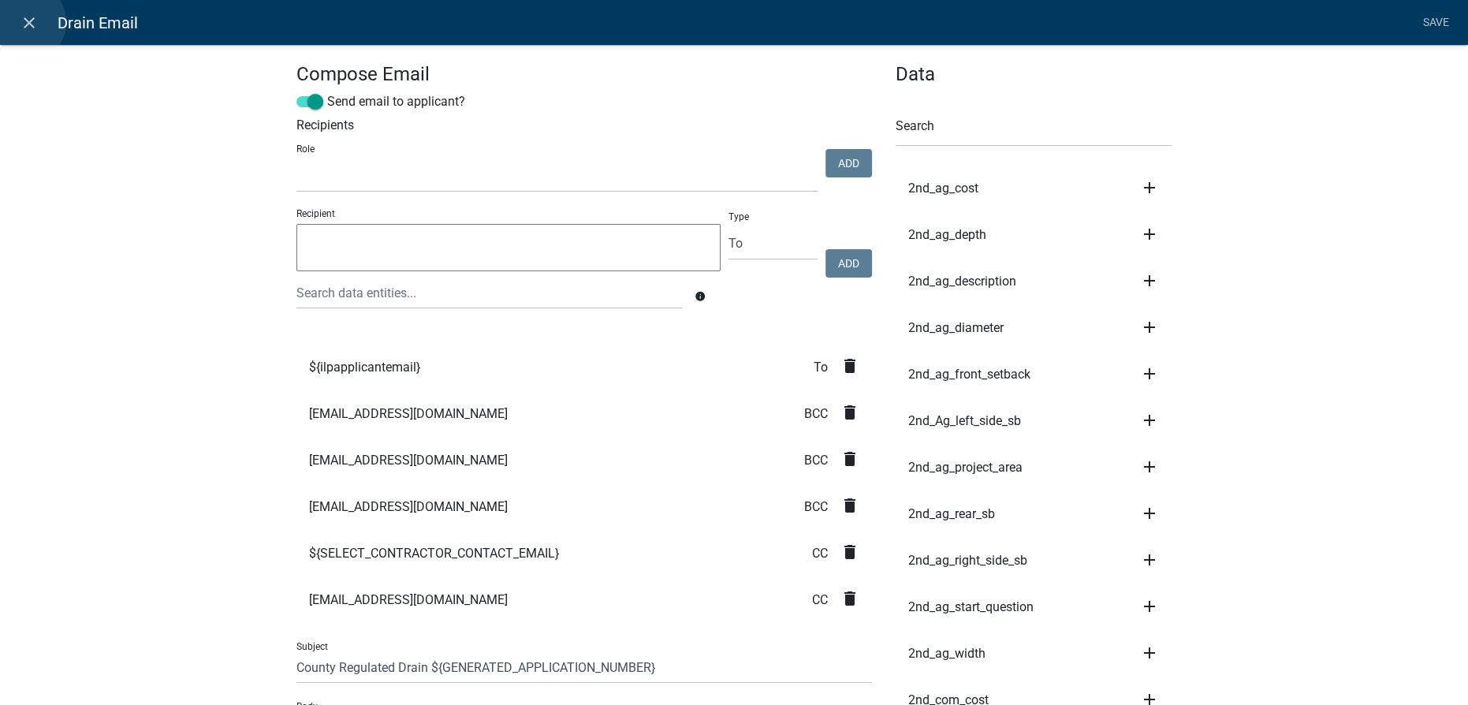
drag, startPoint x: 26, startPoint y: 22, endPoint x: 150, endPoint y: 106, distance: 149.4
click at [30, 21] on icon "close" at bounding box center [29, 22] width 19 height 19
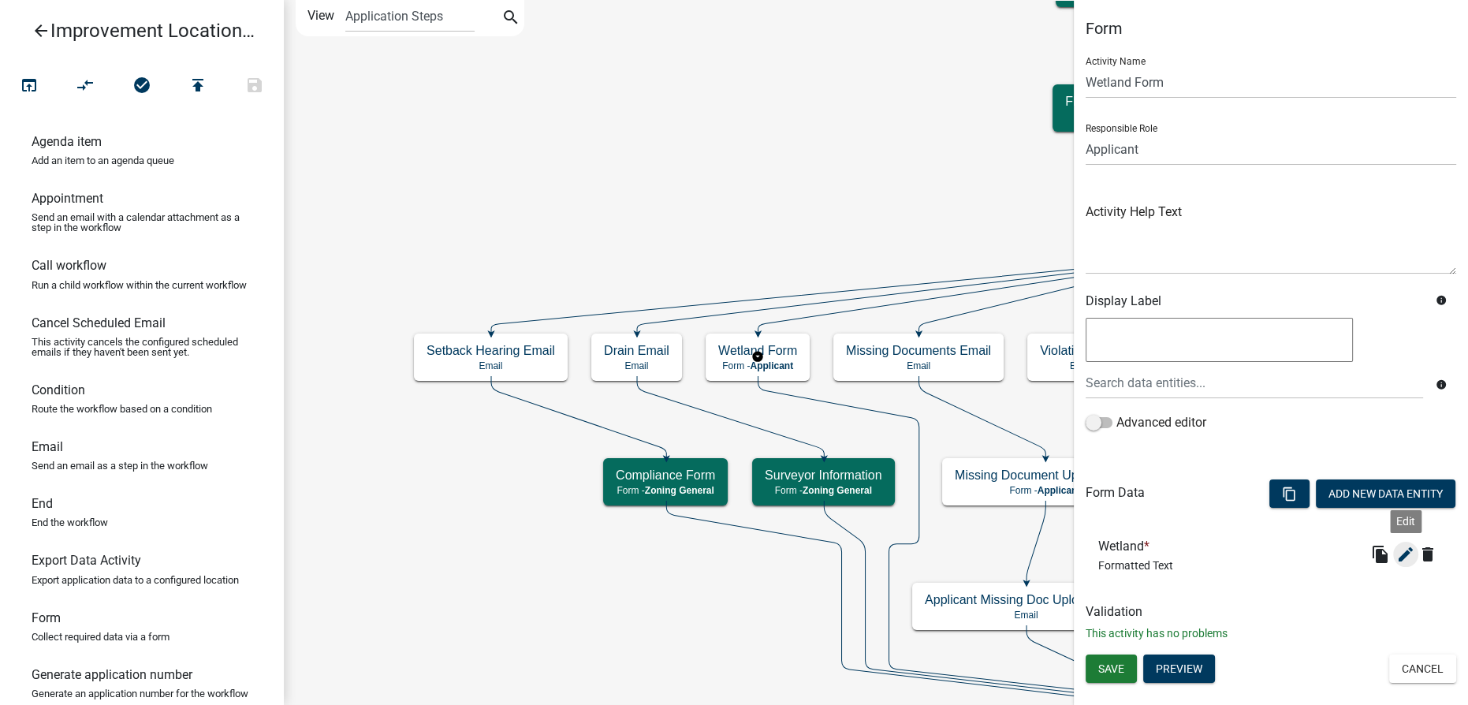
click at [1408, 550] on icon "edit" at bounding box center [1405, 554] width 19 height 19
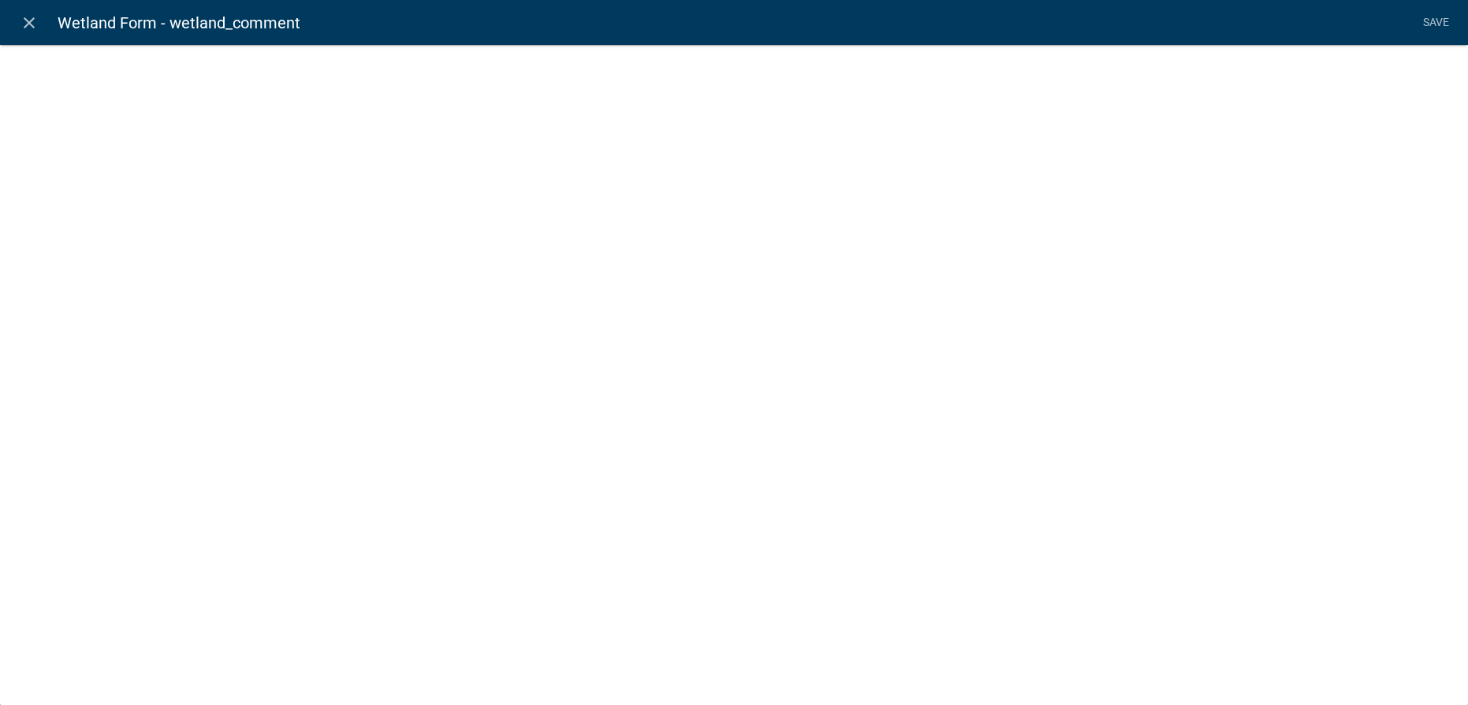
select select "rich-text"
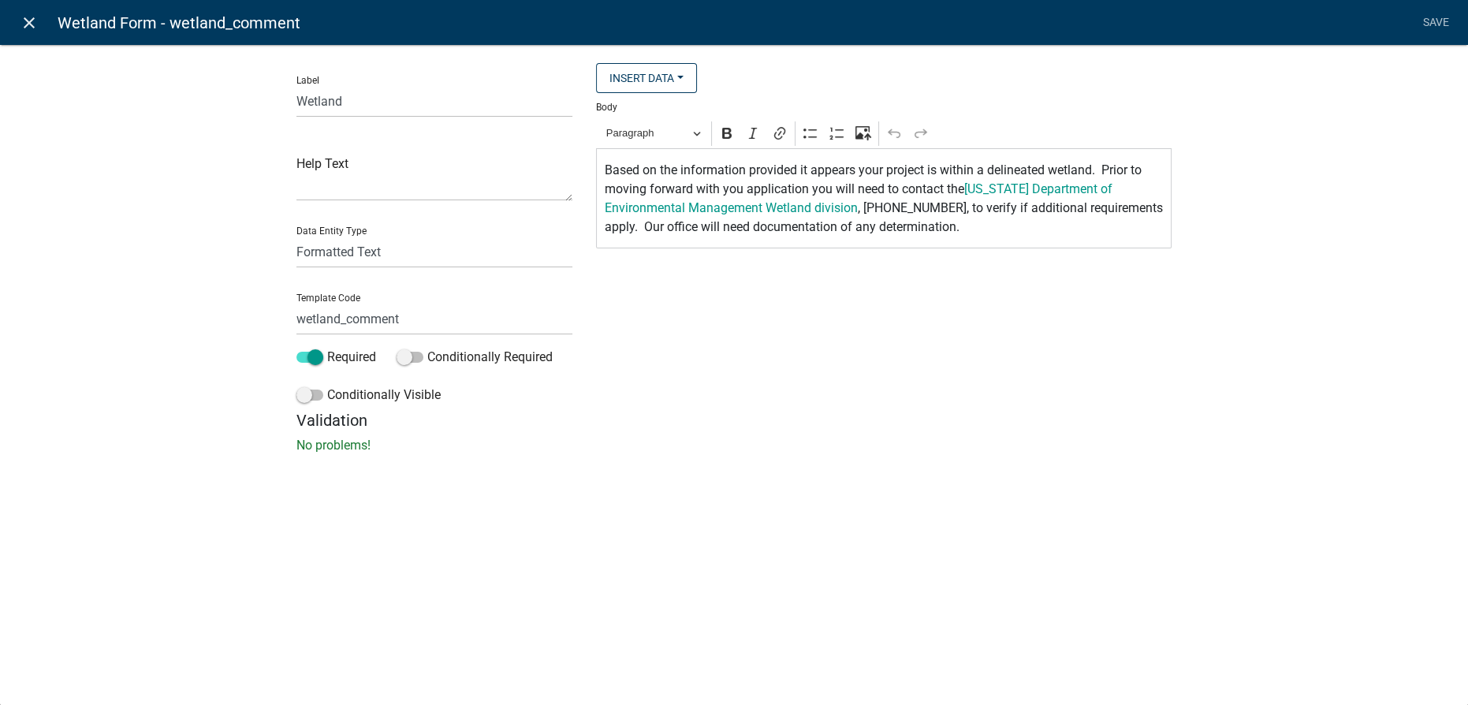
click at [23, 19] on icon "close" at bounding box center [29, 22] width 19 height 19
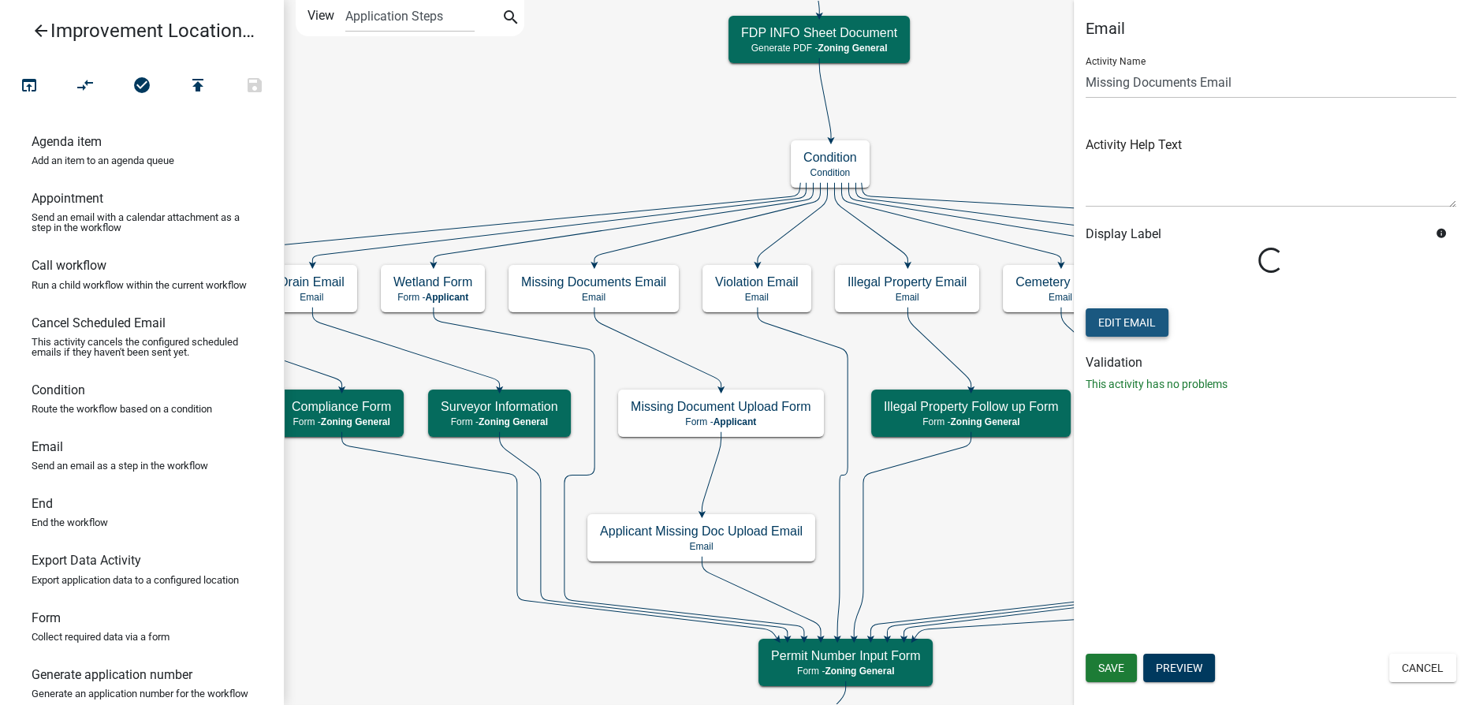
click at [1143, 323] on button "Edit Email" at bounding box center [1127, 322] width 83 height 28
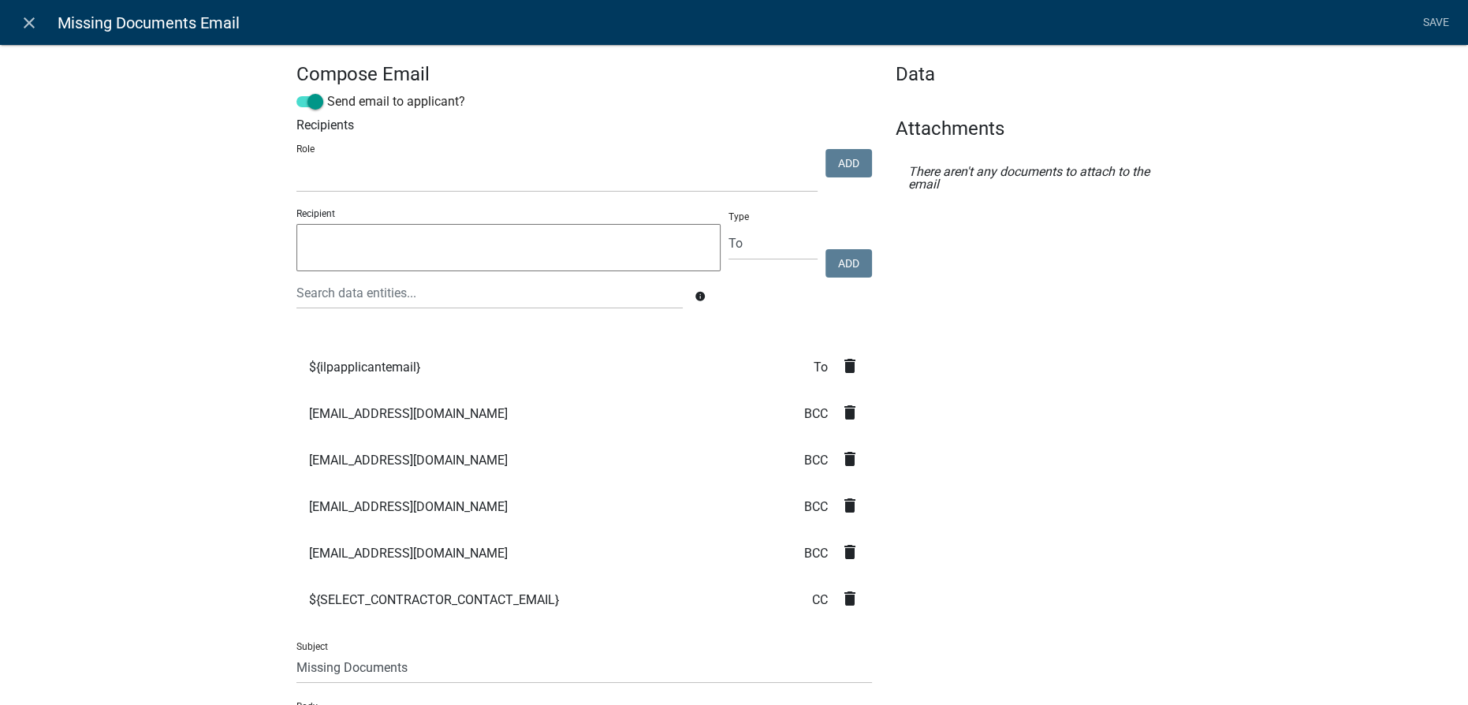
select select
click at [24, 21] on icon "close" at bounding box center [29, 22] width 19 height 19
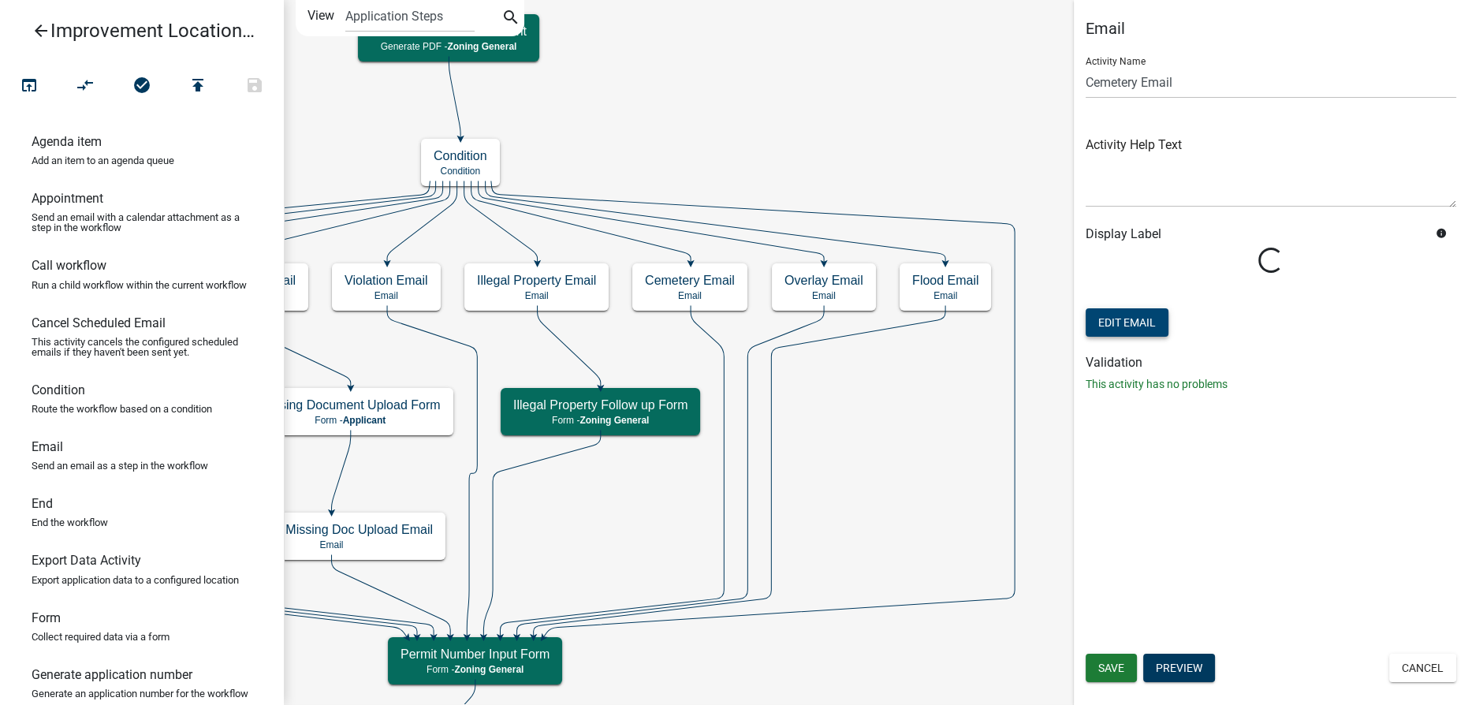
click at [1134, 325] on button "Edit Email" at bounding box center [1127, 322] width 83 height 28
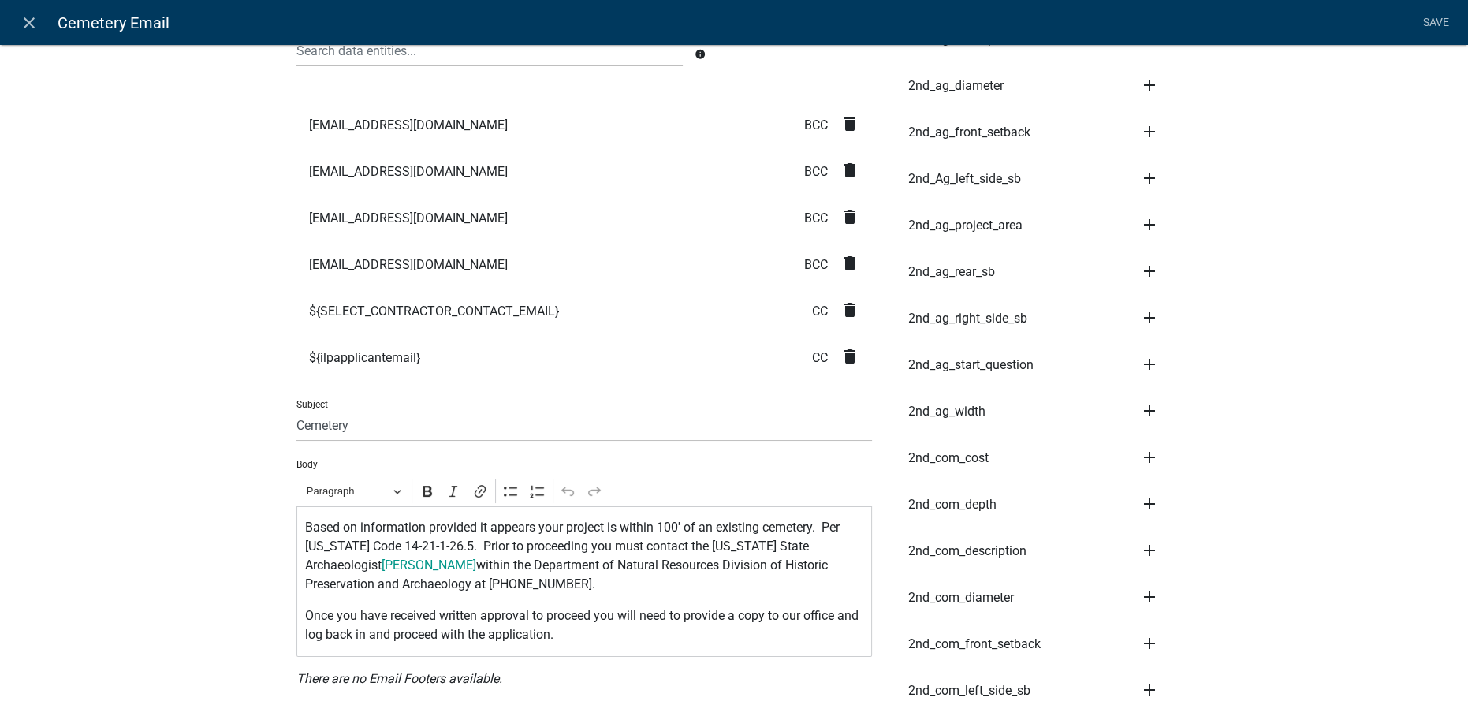
scroll to position [286, 0]
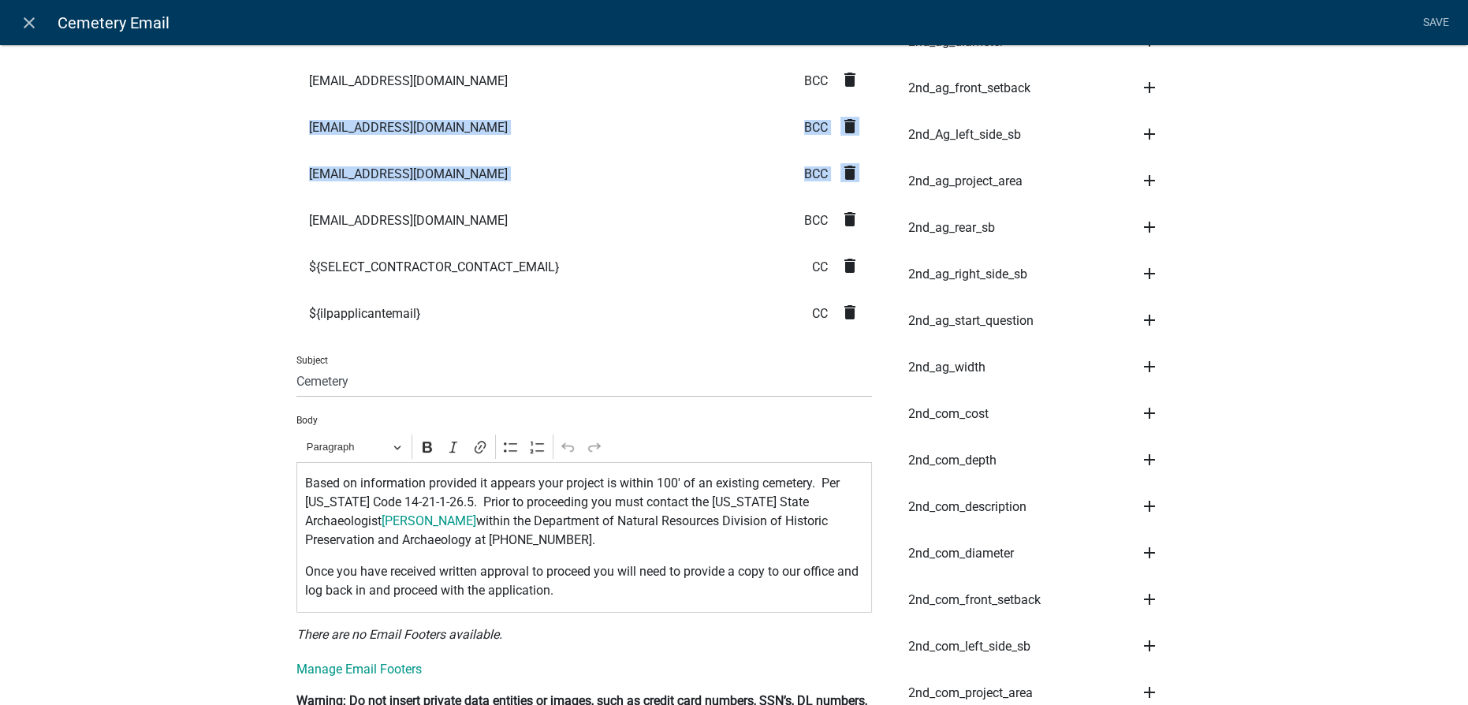
drag, startPoint x: 159, startPoint y: 190, endPoint x: 166, endPoint y: 220, distance: 30.6
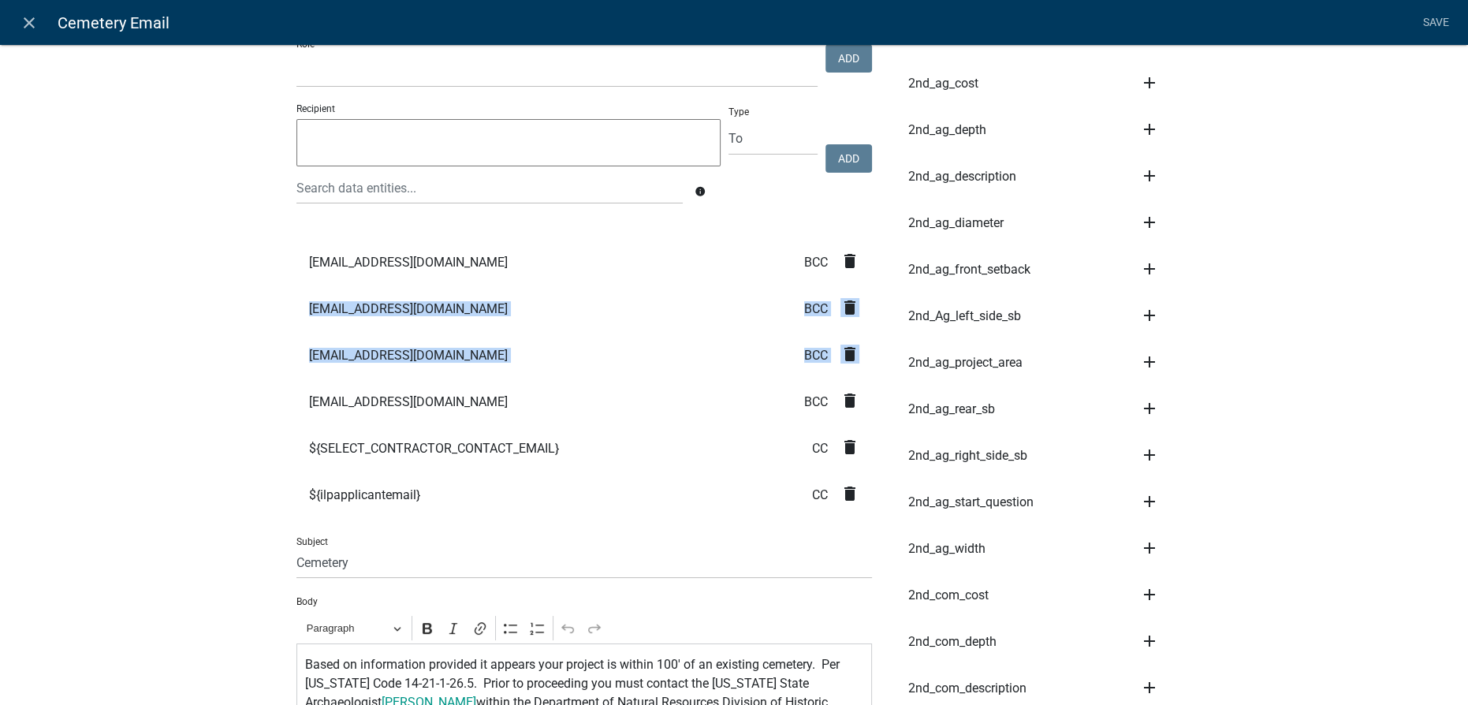
scroll to position [71, 0]
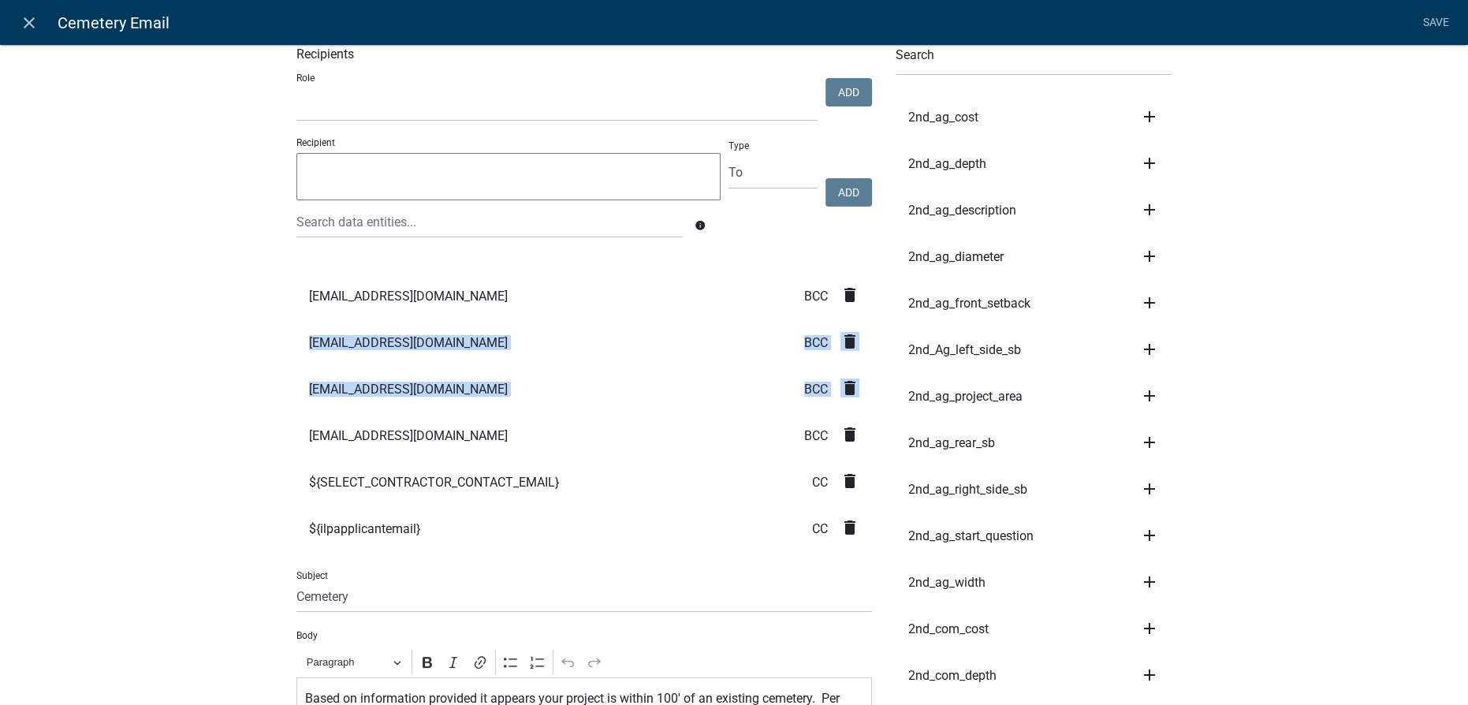
drag, startPoint x: 35, startPoint y: 24, endPoint x: 115, endPoint y: 48, distance: 83.8
click at [35, 24] on icon "close" at bounding box center [29, 22] width 19 height 19
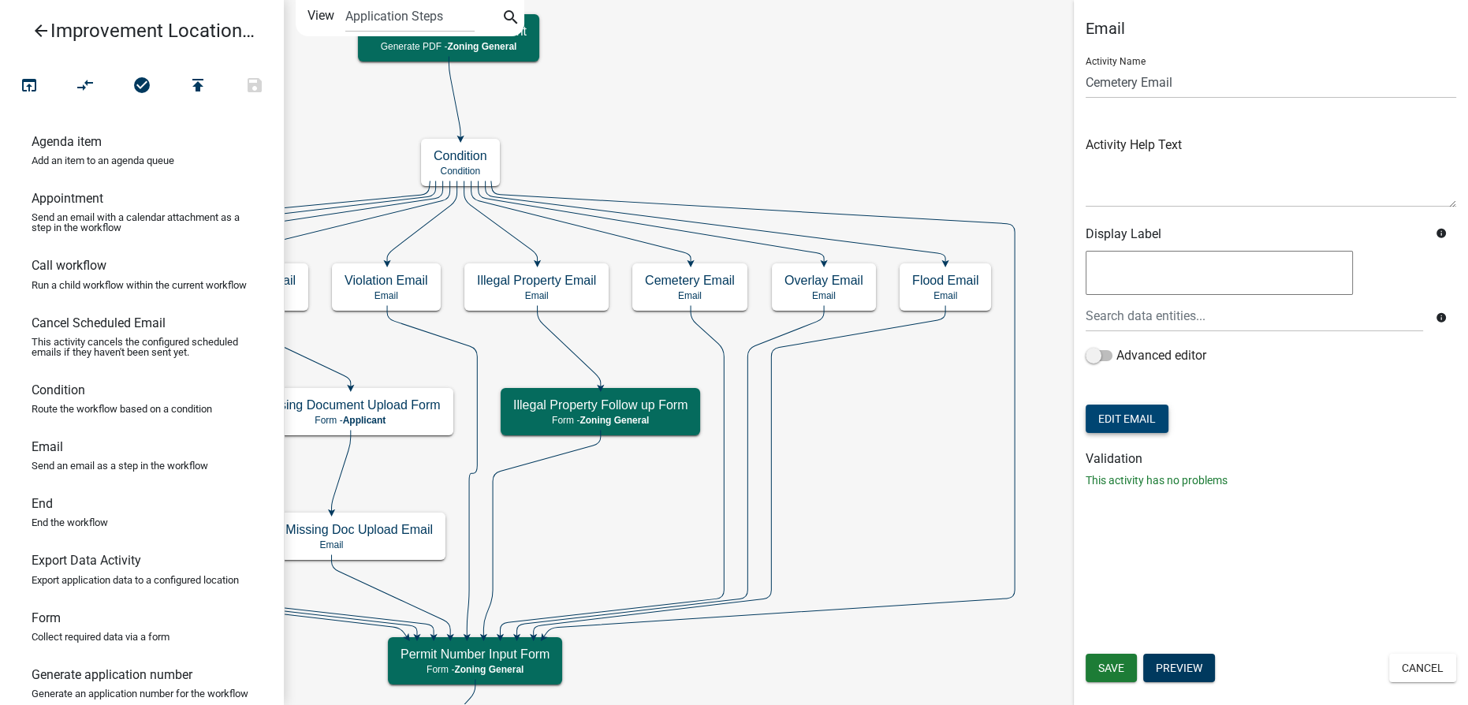
scroll to position [0, 0]
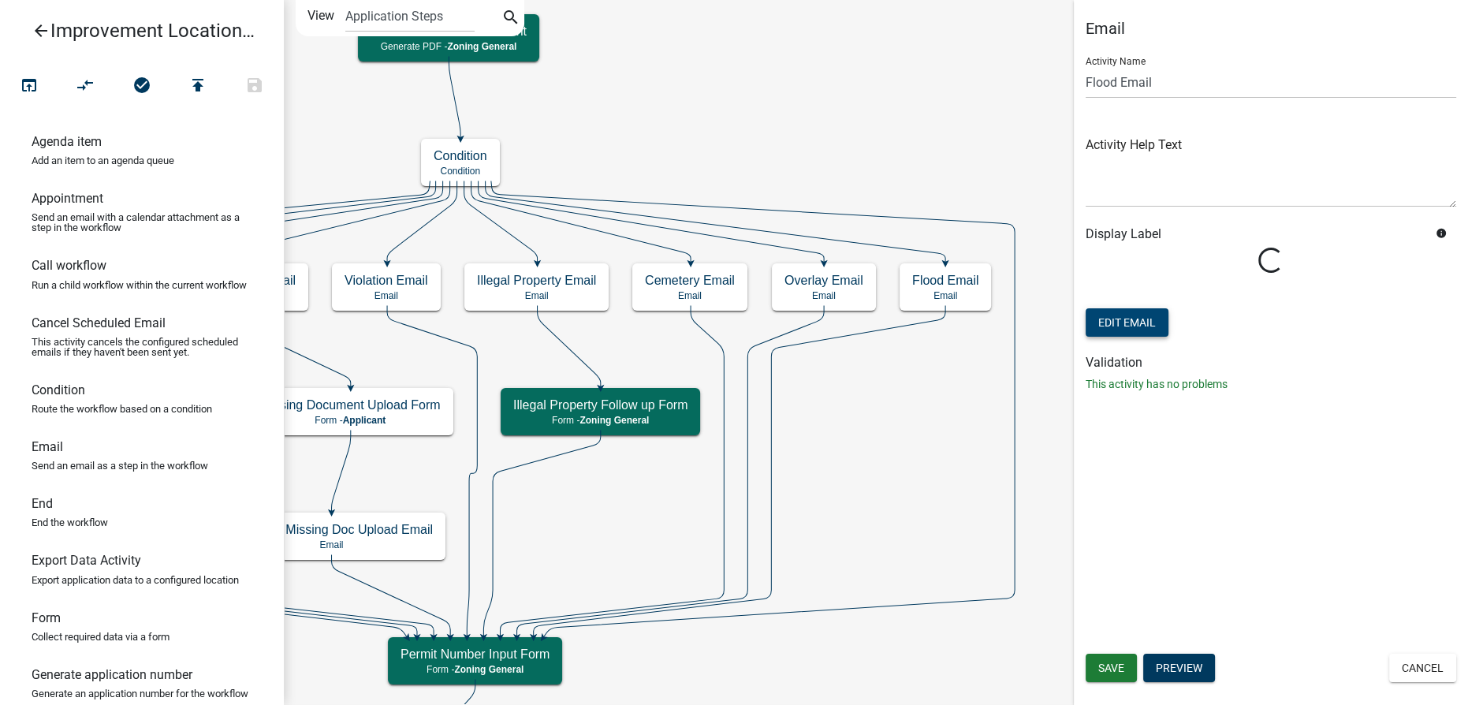
click at [1150, 323] on button "Edit Email" at bounding box center [1127, 322] width 83 height 28
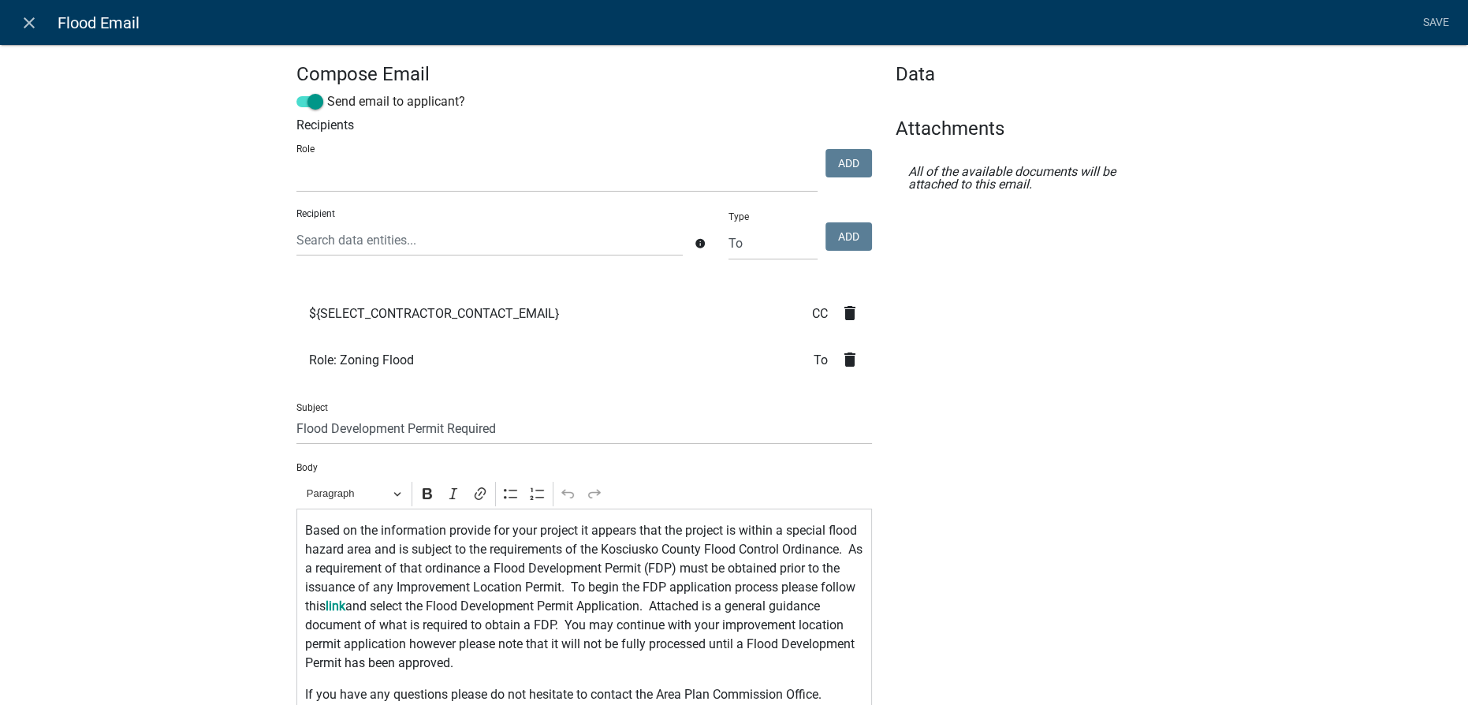
select select
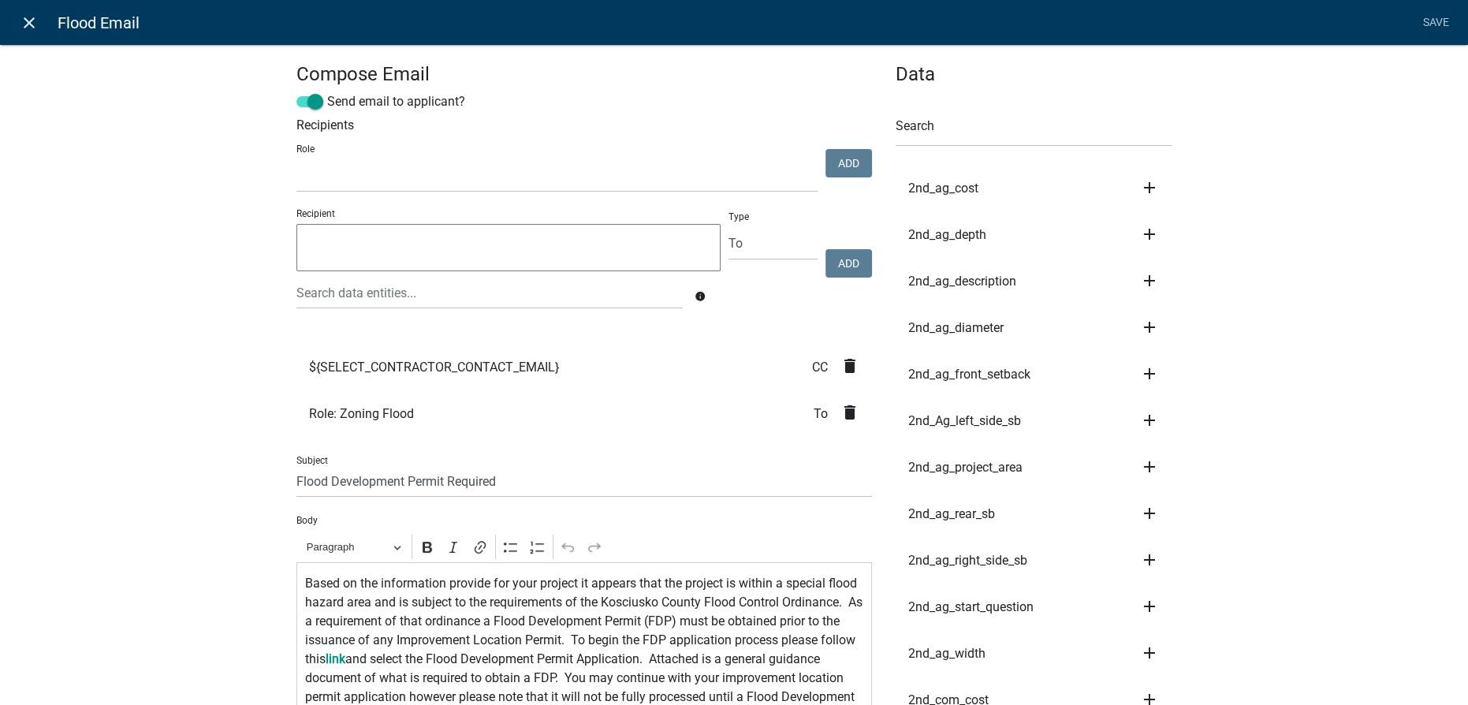
click at [27, 23] on icon "close" at bounding box center [29, 22] width 19 height 19
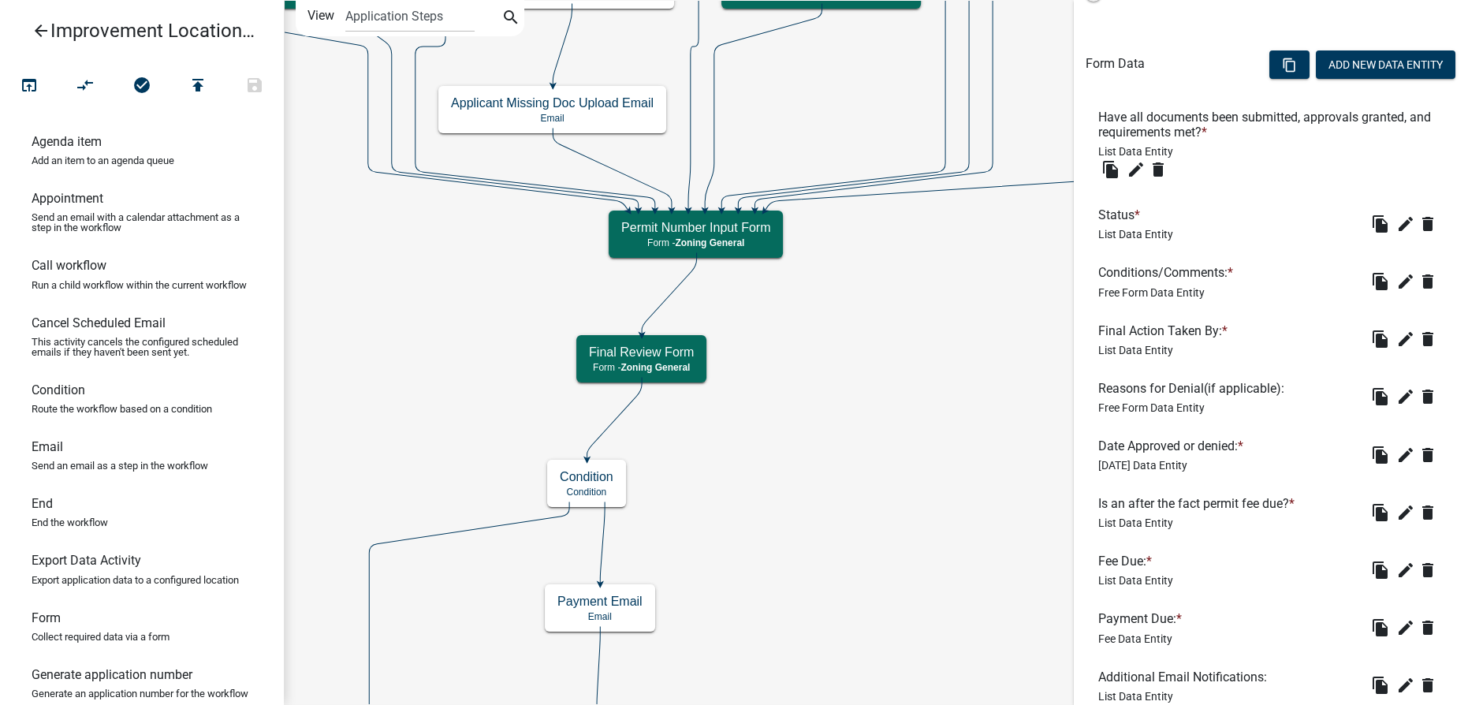
scroll to position [501, 0]
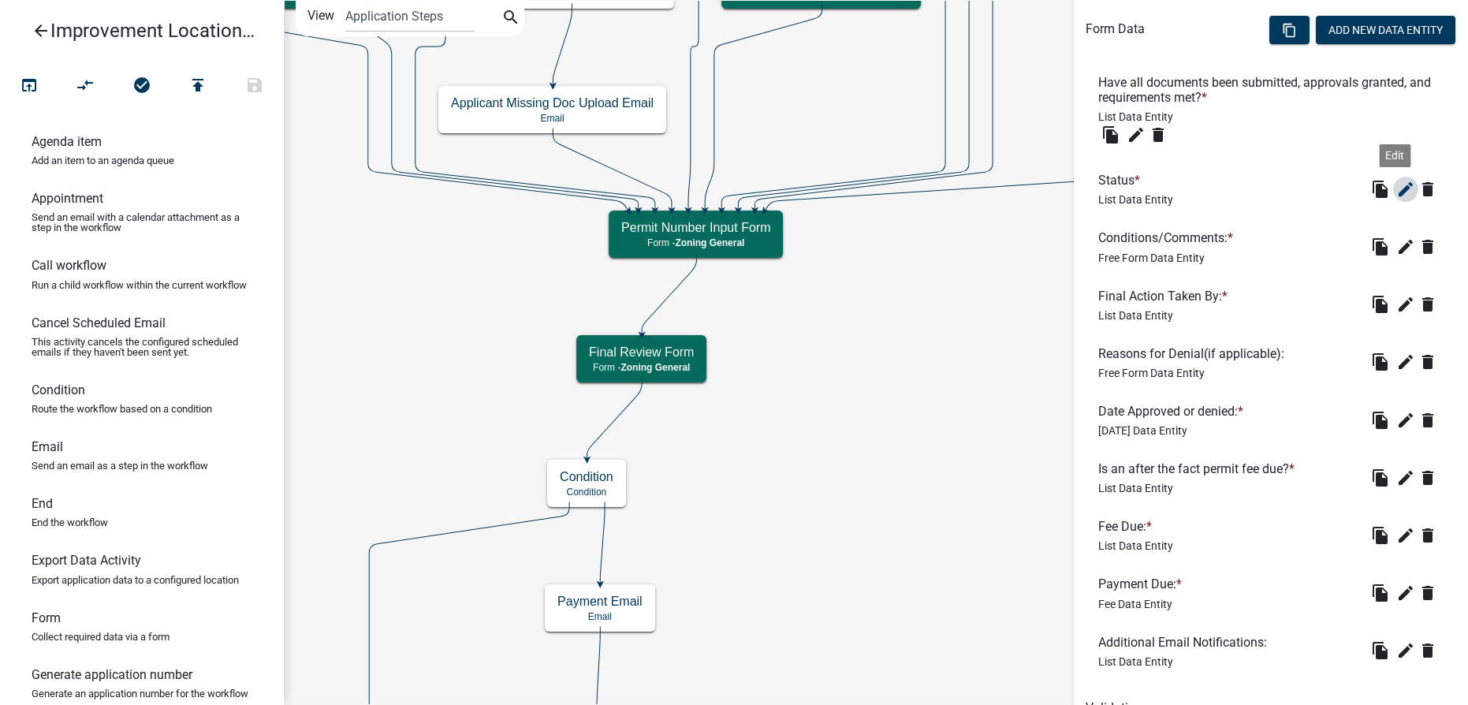
click at [1396, 191] on icon "edit" at bounding box center [1405, 189] width 19 height 19
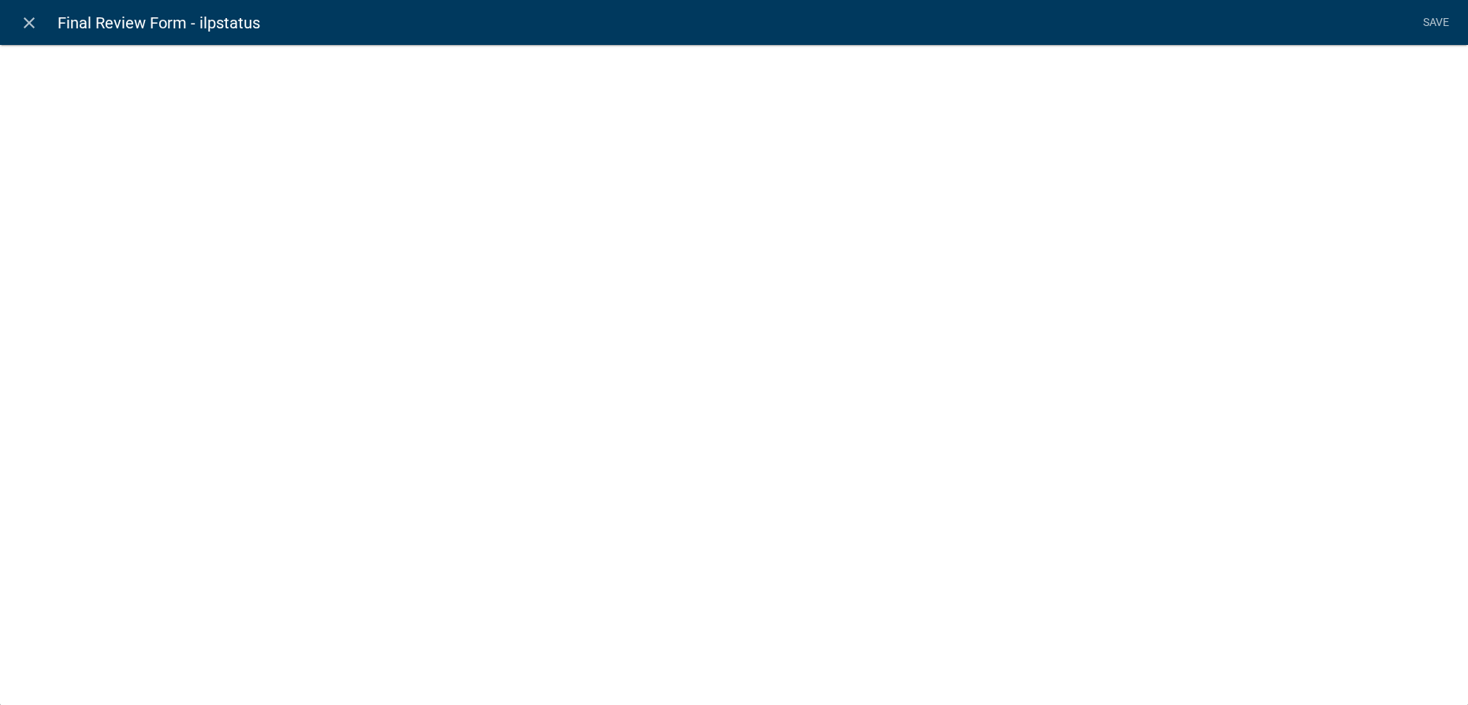
select select "list-data"
select select
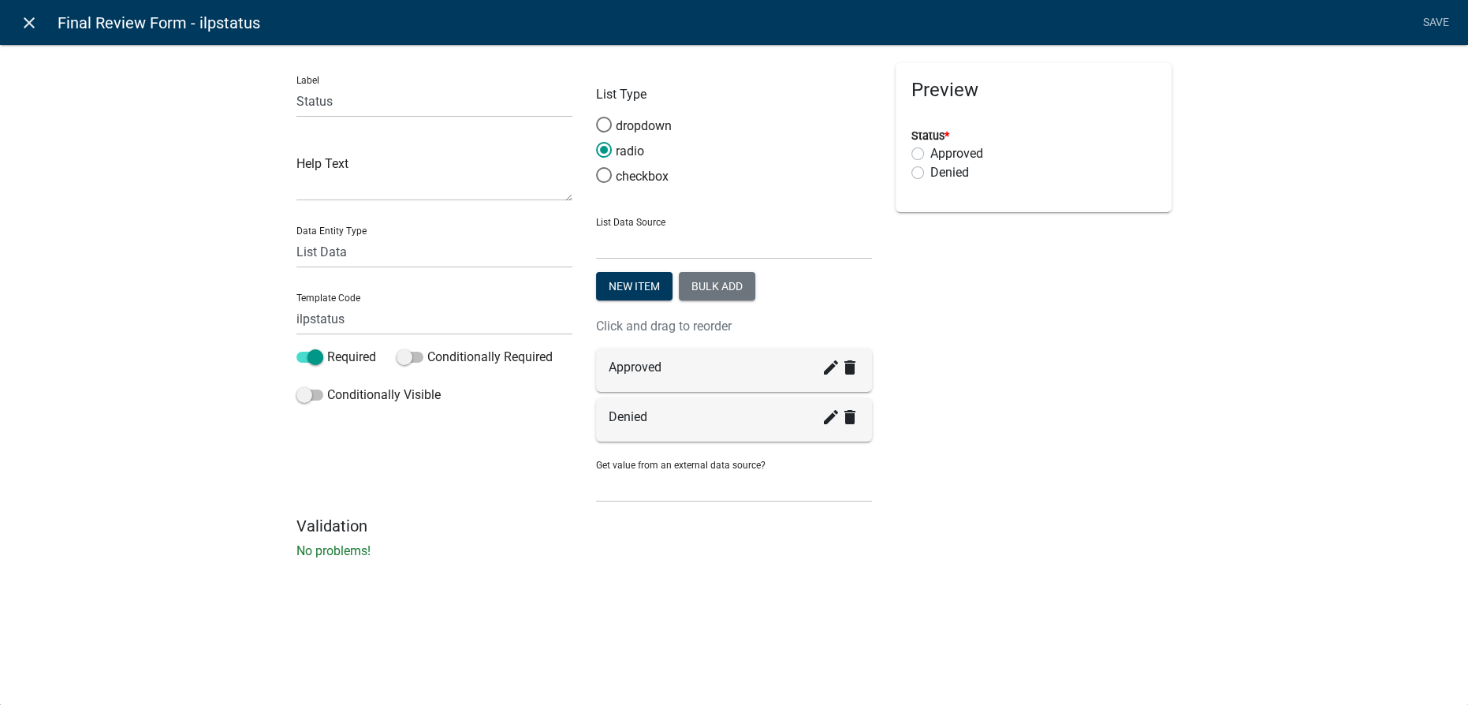
click at [25, 24] on icon "close" at bounding box center [29, 22] width 19 height 19
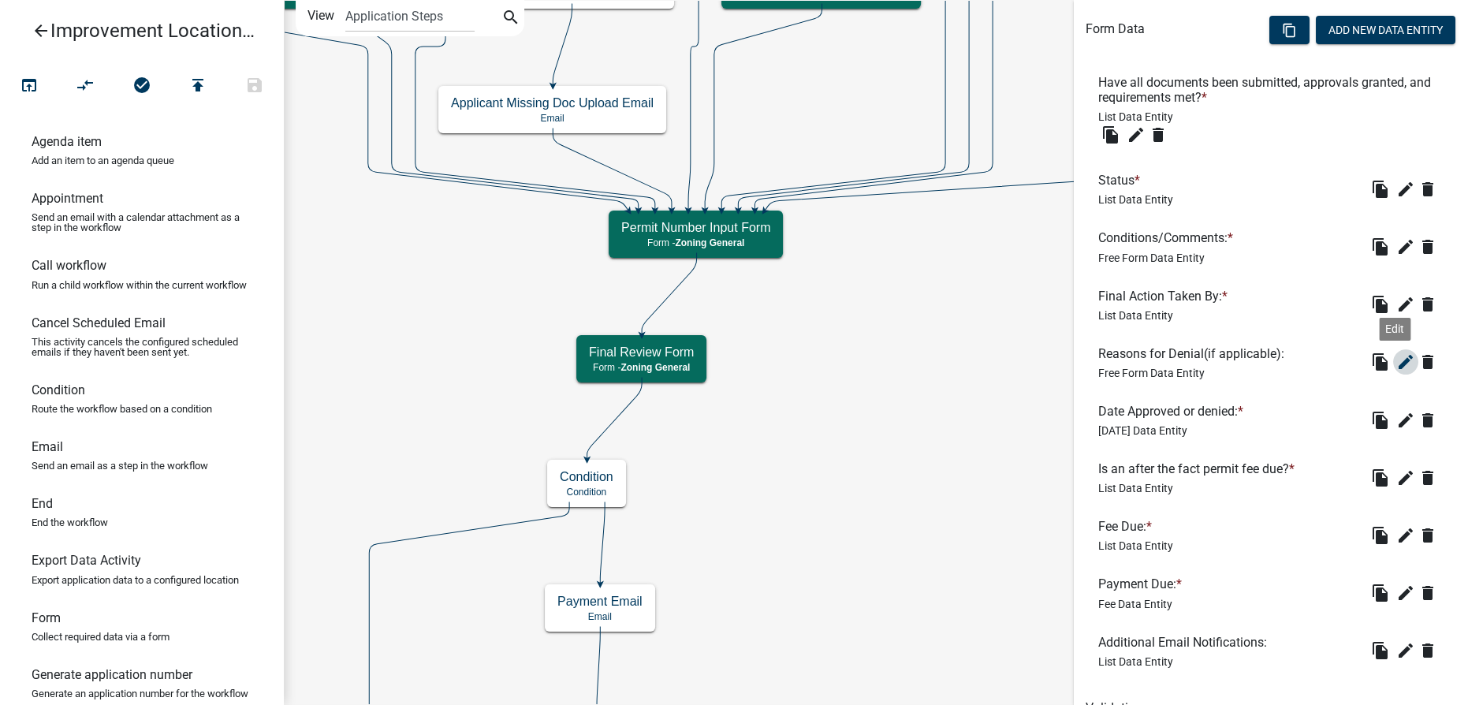
click at [1398, 360] on icon "edit" at bounding box center [1405, 361] width 19 height 19
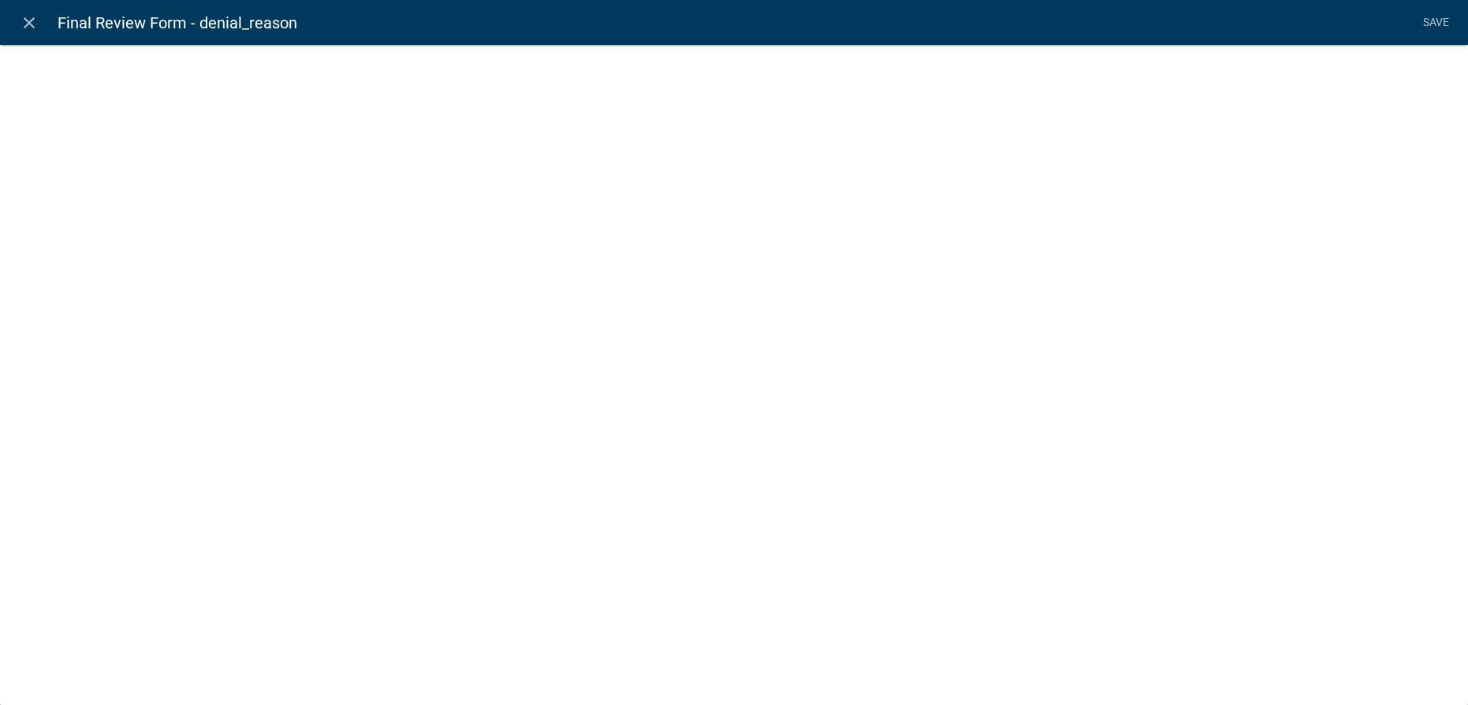
select select
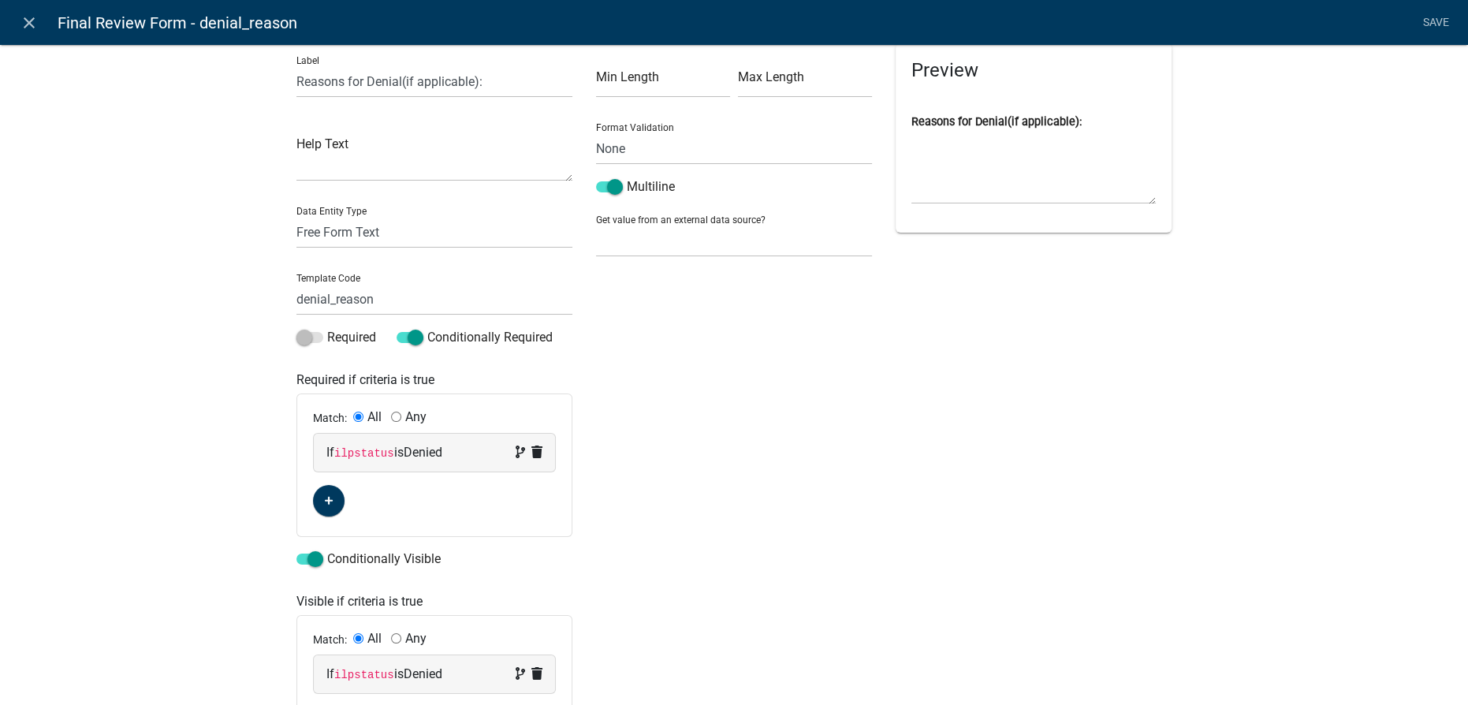
scroll to position [0, 0]
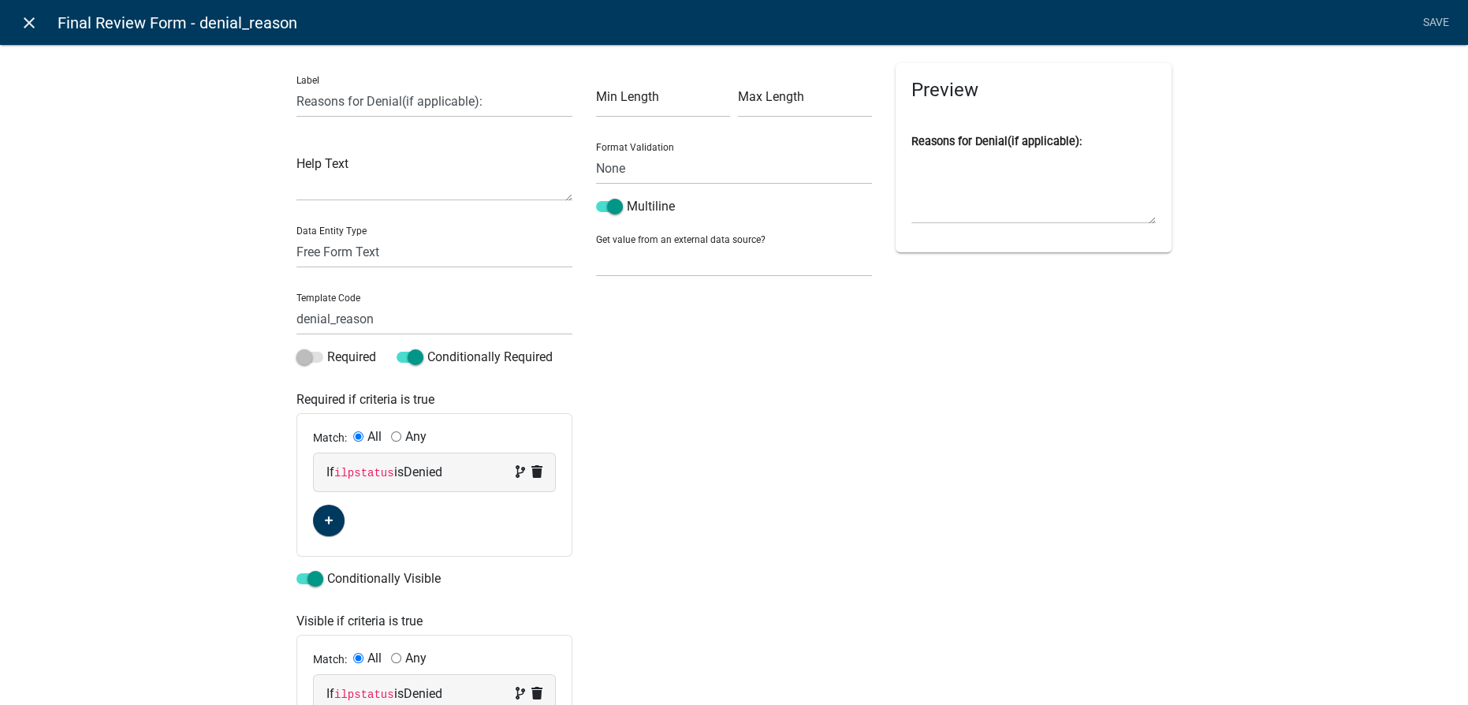
click at [14, 24] on link "close" at bounding box center [29, 22] width 32 height 32
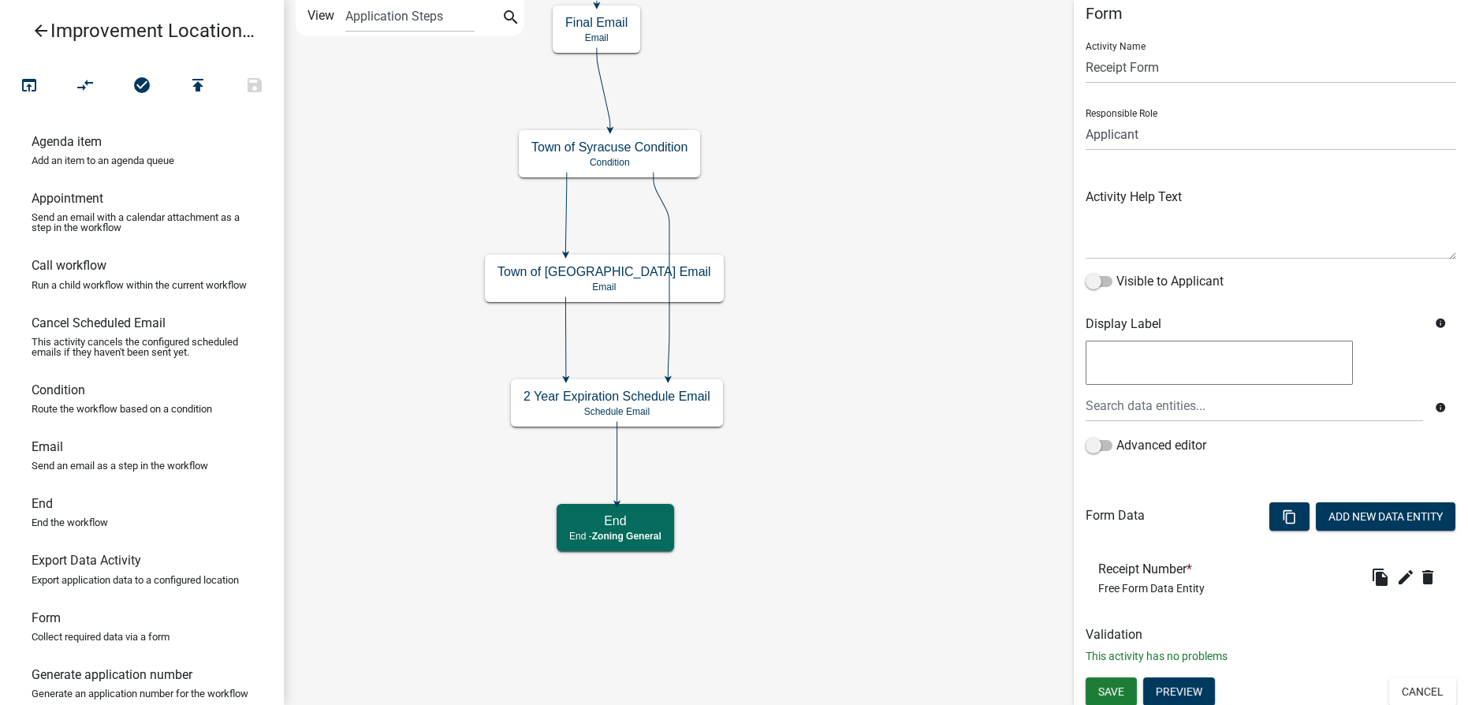
scroll to position [20, 0]
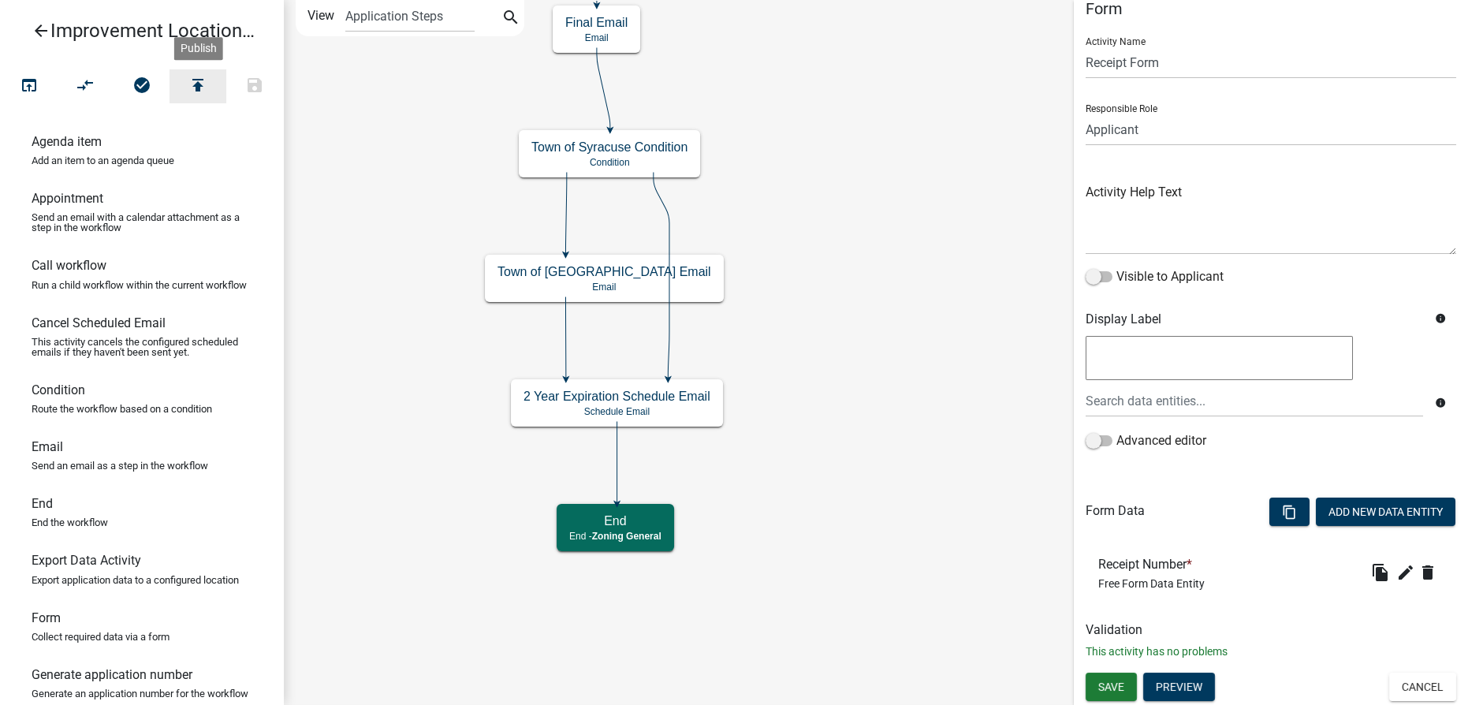
click at [202, 83] on icon "publish" at bounding box center [197, 87] width 19 height 22
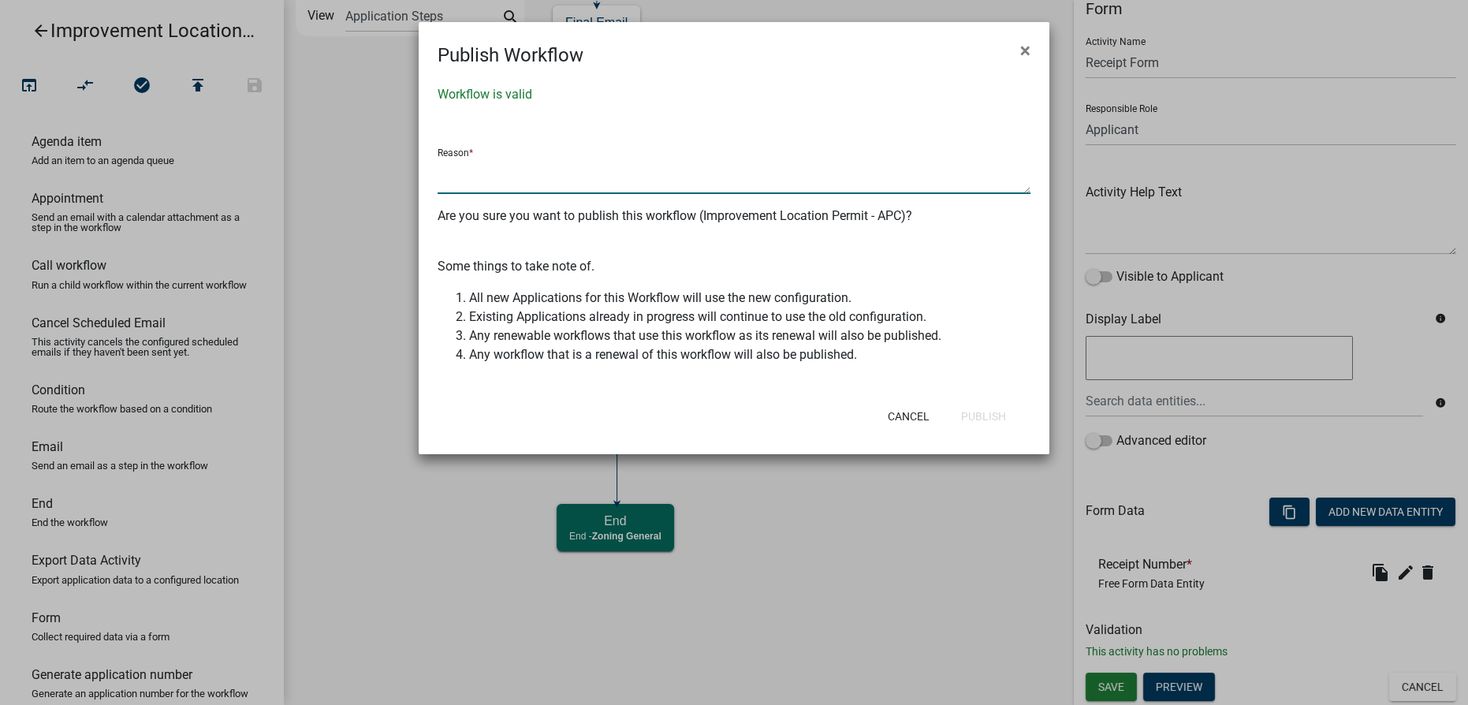
click at [464, 182] on textarea at bounding box center [734, 176] width 593 height 36
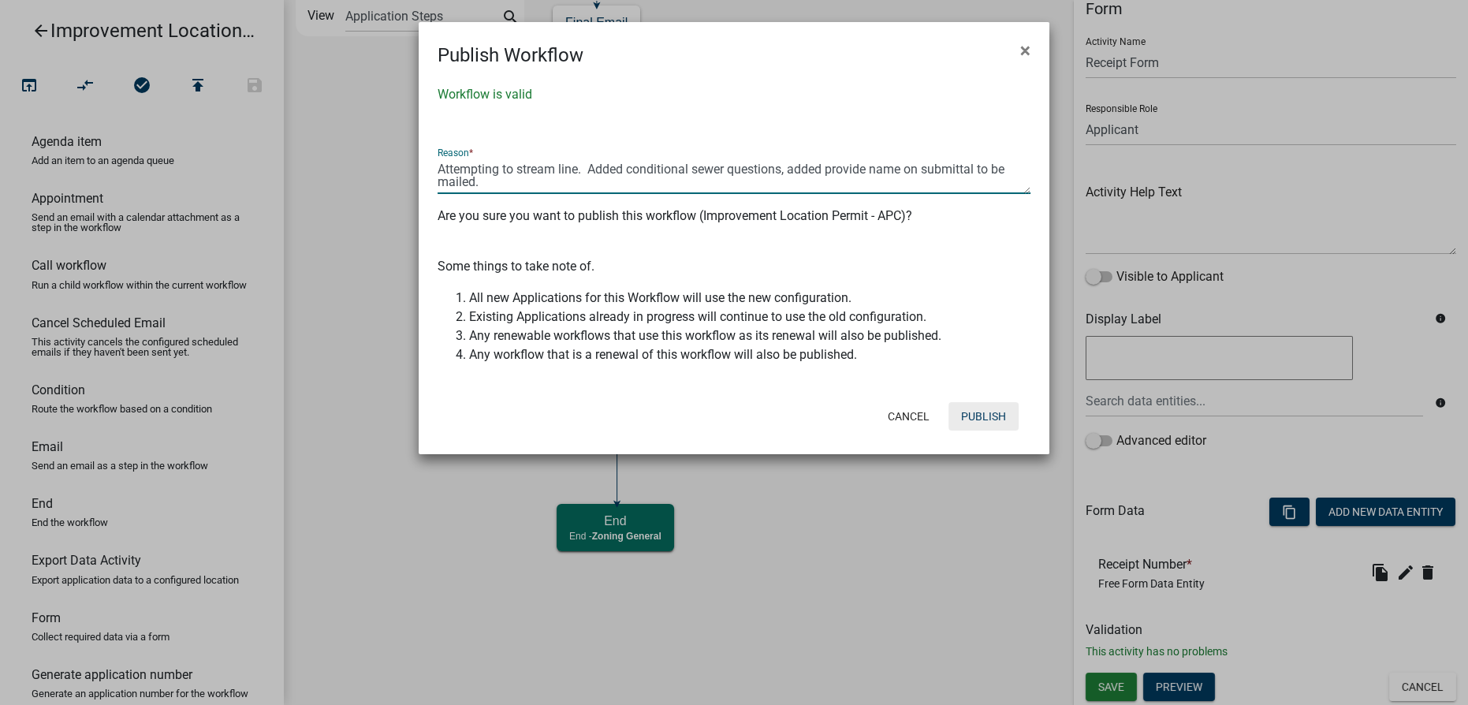
type textarea "Attempting to stream line. Added conditional sewer questions, added provide nam…"
click at [971, 418] on button "Publish" at bounding box center [984, 416] width 70 height 28
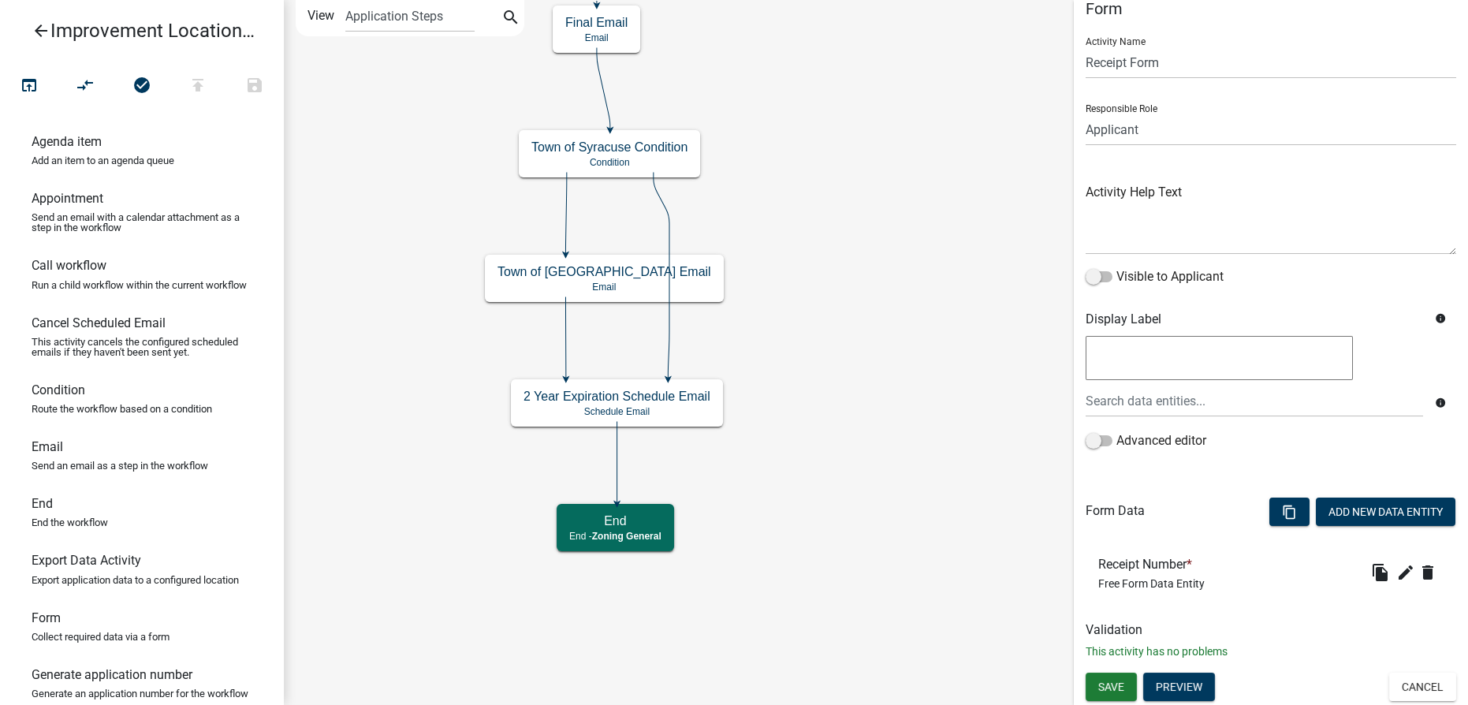
click at [848, 453] on icon "Start Start - Applicant End End - Zoning General Require User Require user Inco…" at bounding box center [876, 352] width 1183 height 703
click at [37, 22] on icon "arrow_back" at bounding box center [41, 32] width 19 height 22
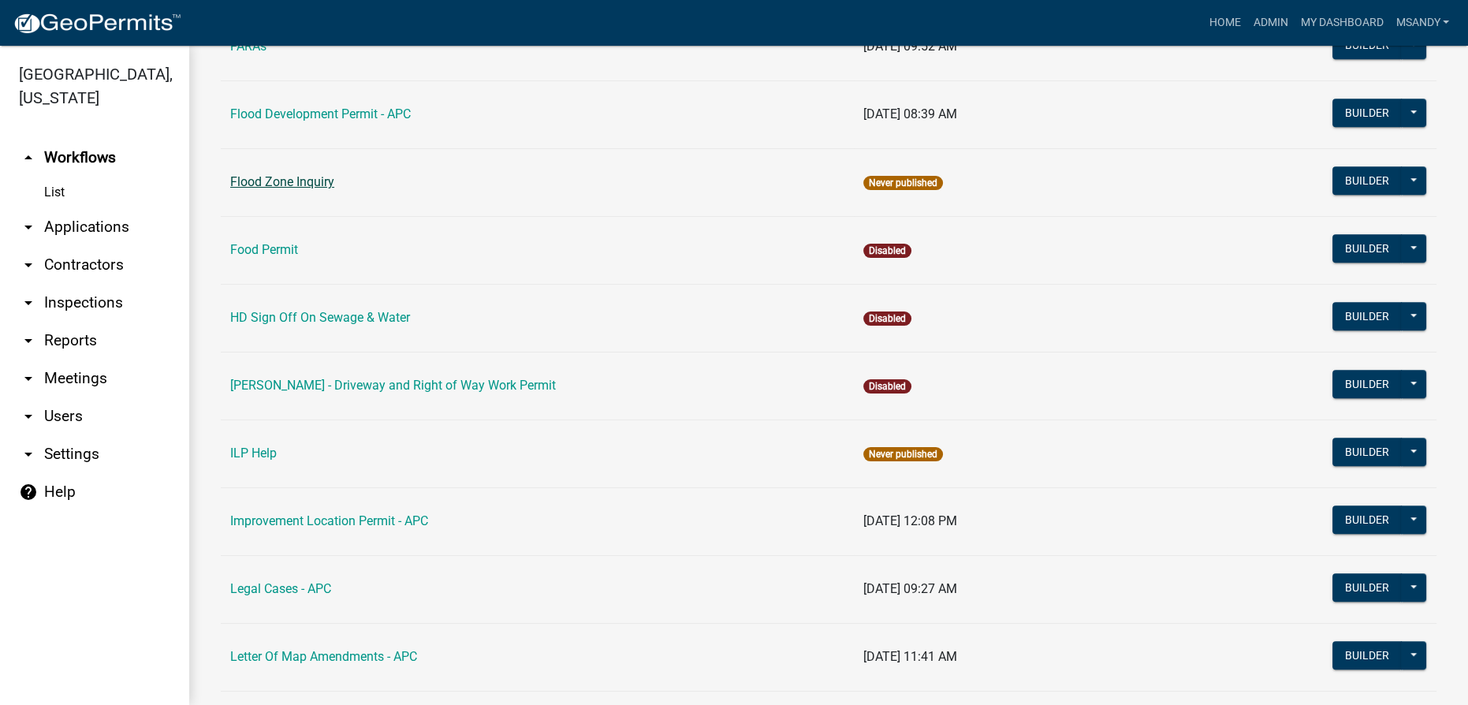
scroll to position [1791, 0]
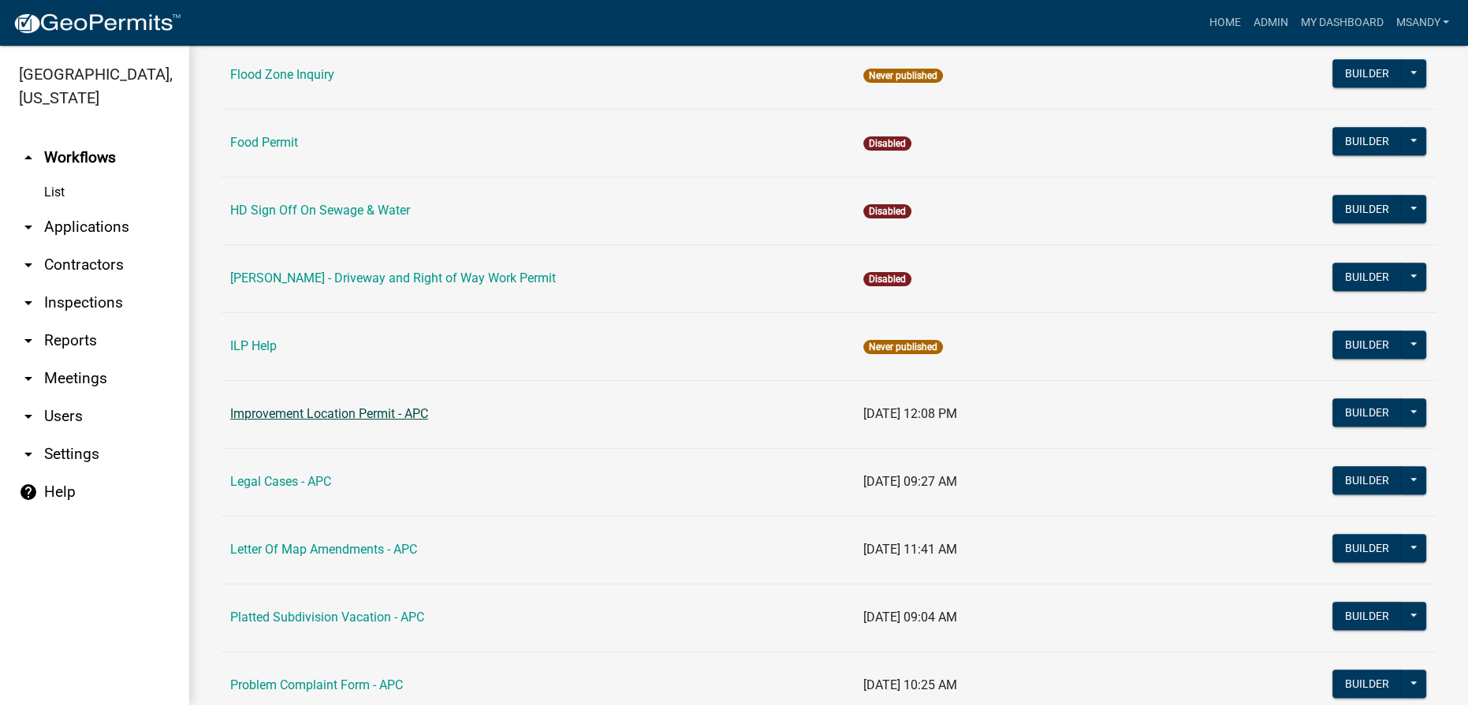
click at [303, 406] on link "Improvement Location Permit - APC" at bounding box center [329, 413] width 198 height 15
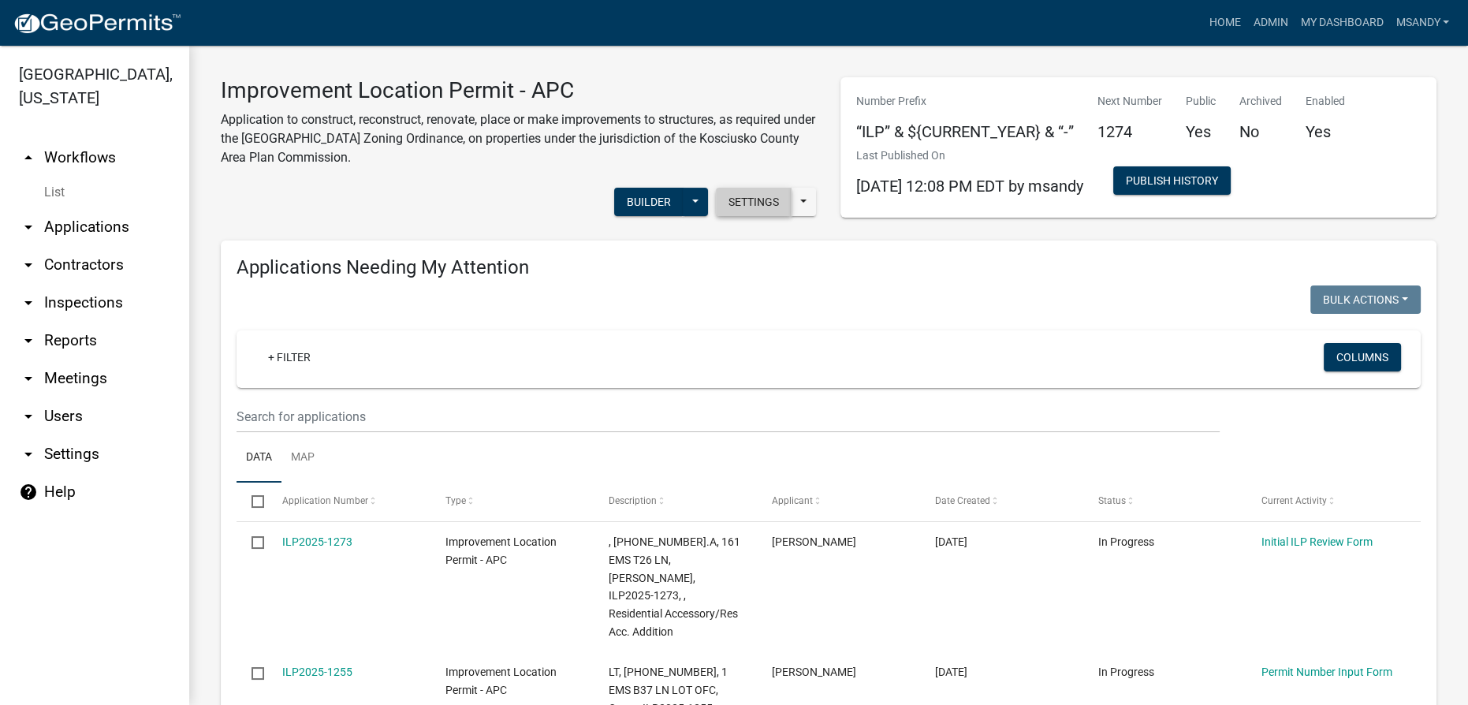
click at [744, 199] on button "Settings" at bounding box center [754, 202] width 76 height 28
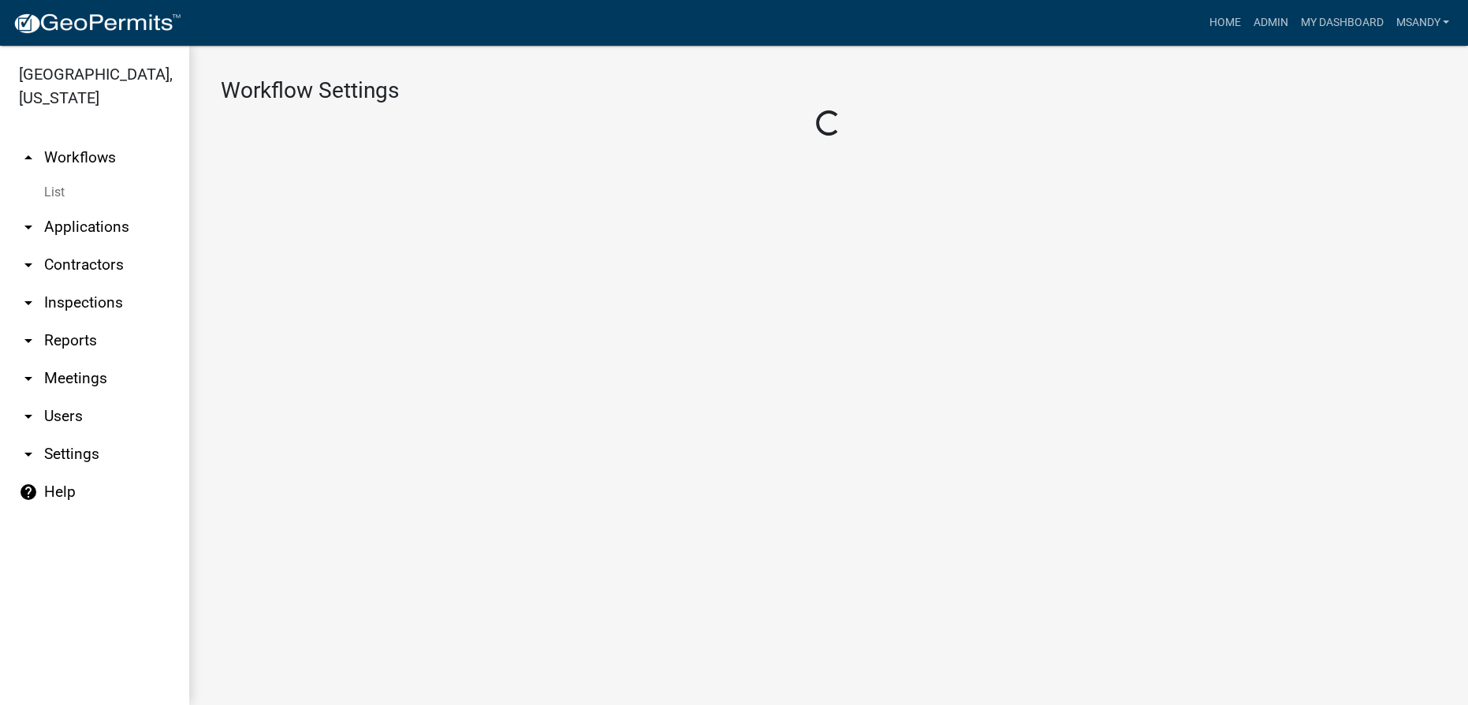
select select "ebda2edb-0593-4979-8a8e-8b9a289390de"
select select "b2f11e63-fdff-446e-9795-9ddb805eb8a6"
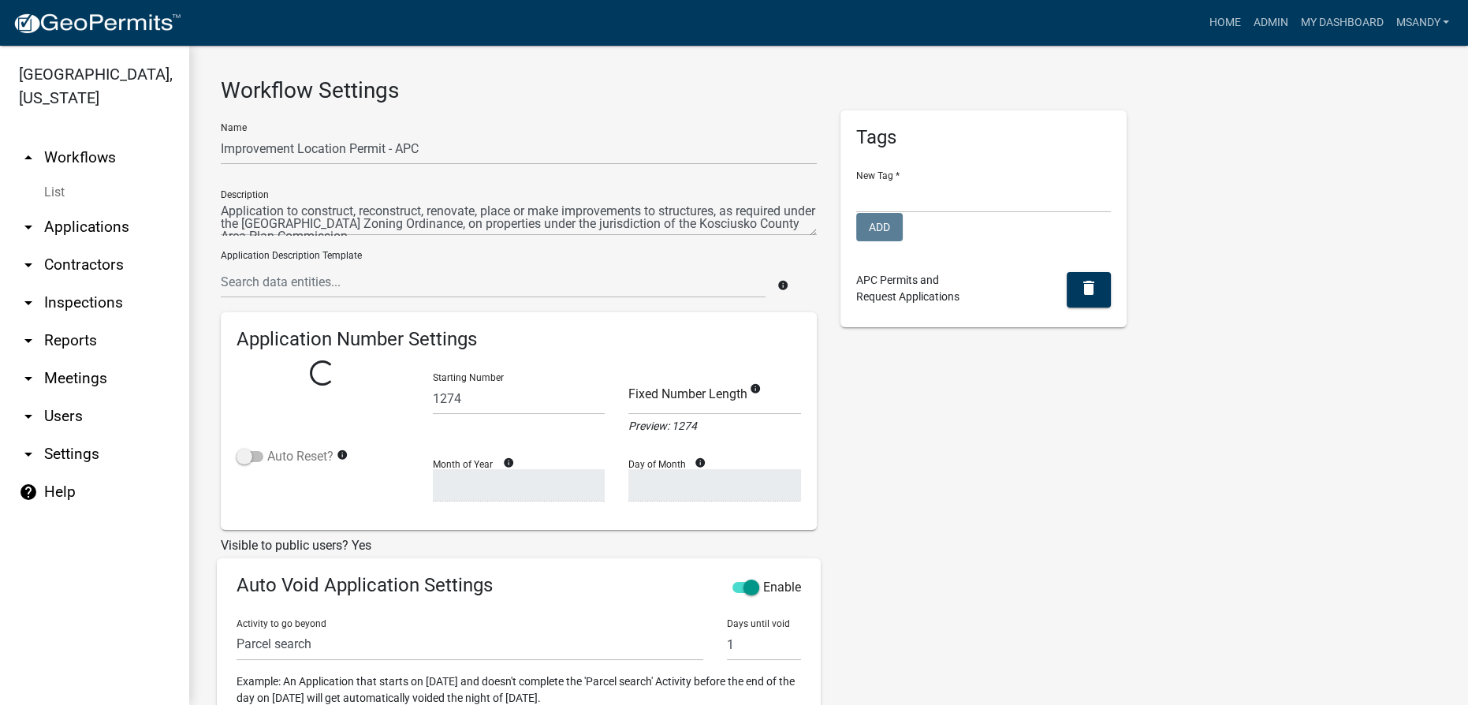
select select
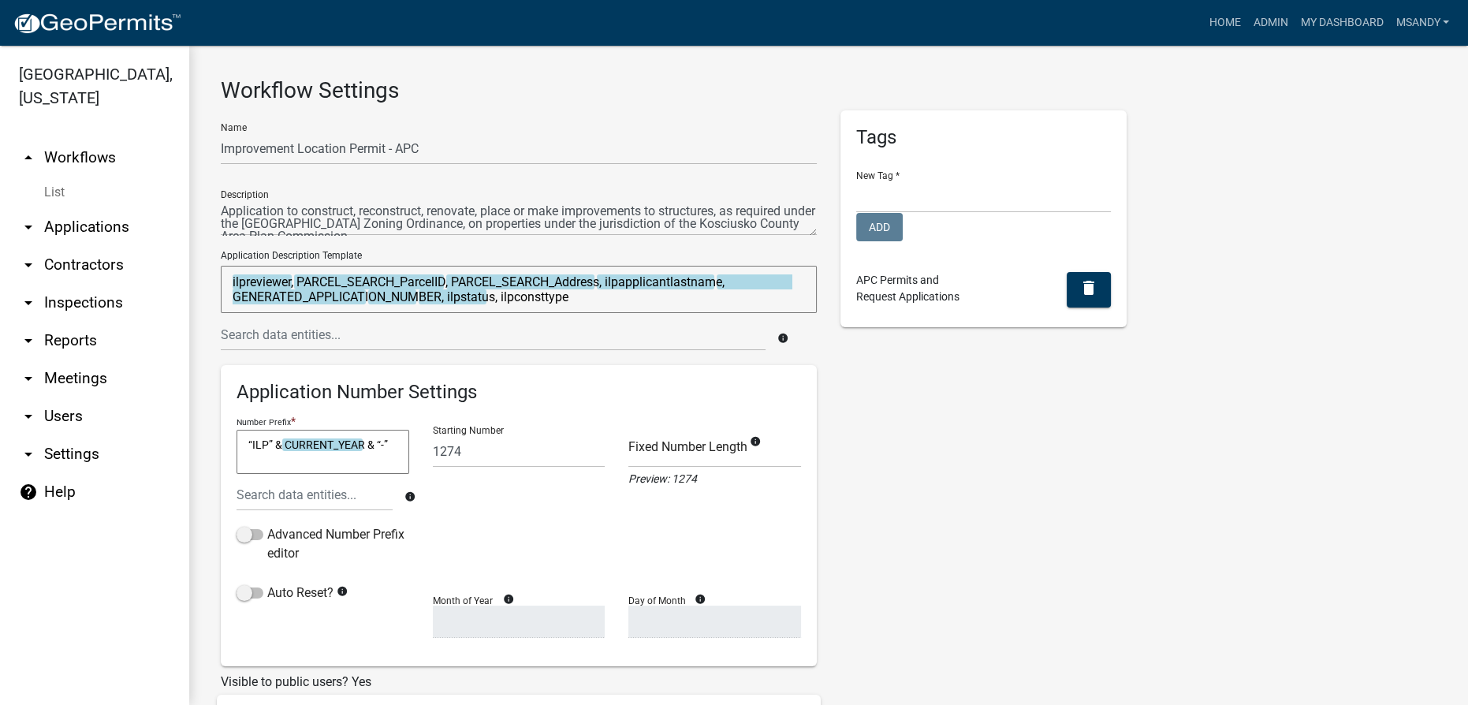
click at [613, 298] on textarea "ilpreviewer, PARCEL_SEARCH_ParcelID, PARCEL_SEARCH_Address, ilpapplicantlastnam…" at bounding box center [519, 289] width 596 height 47
type textarea "ilpreviewer, PARCEL_SEARCH_ParcelID, PARCEL_SEARCH_Address, ilpapplicantlastnam…"
click at [54, 188] on link "List" at bounding box center [94, 193] width 189 height 32
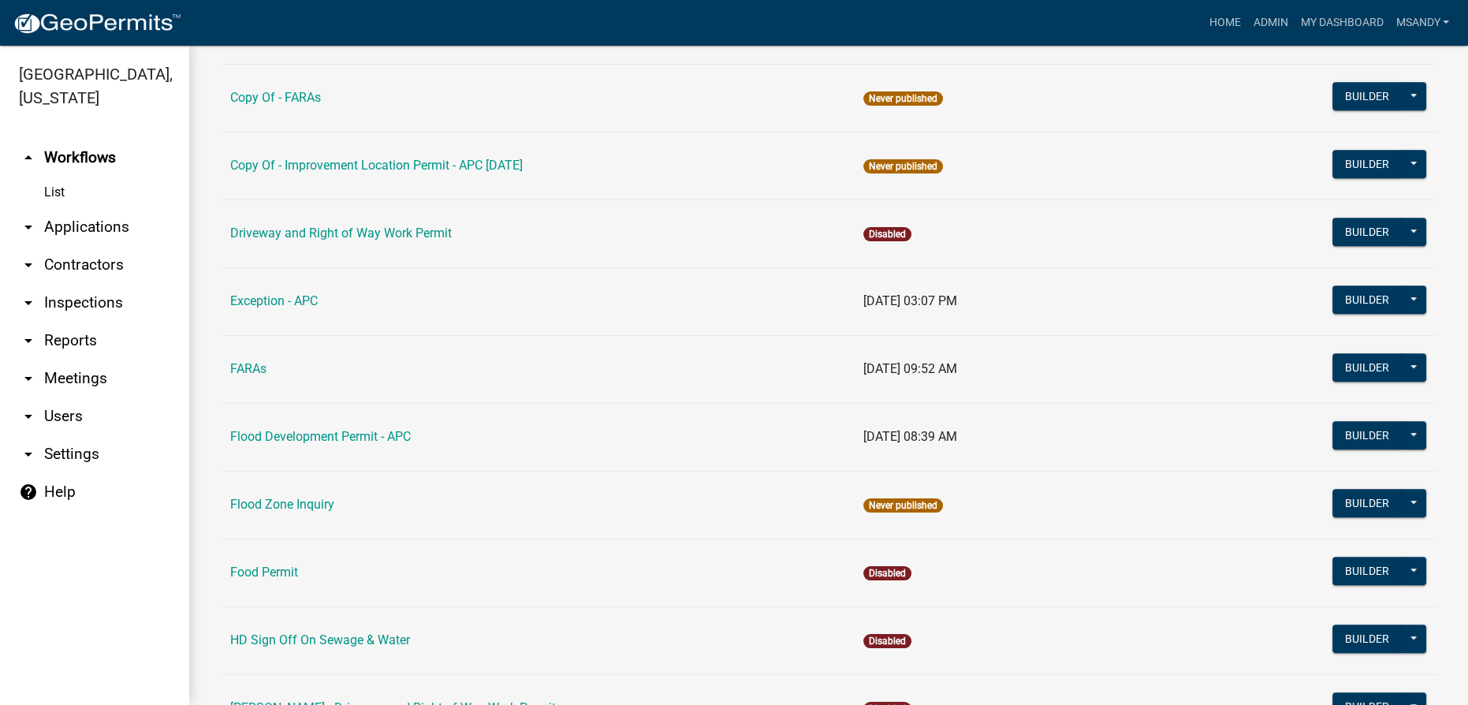
scroll to position [1720, 0]
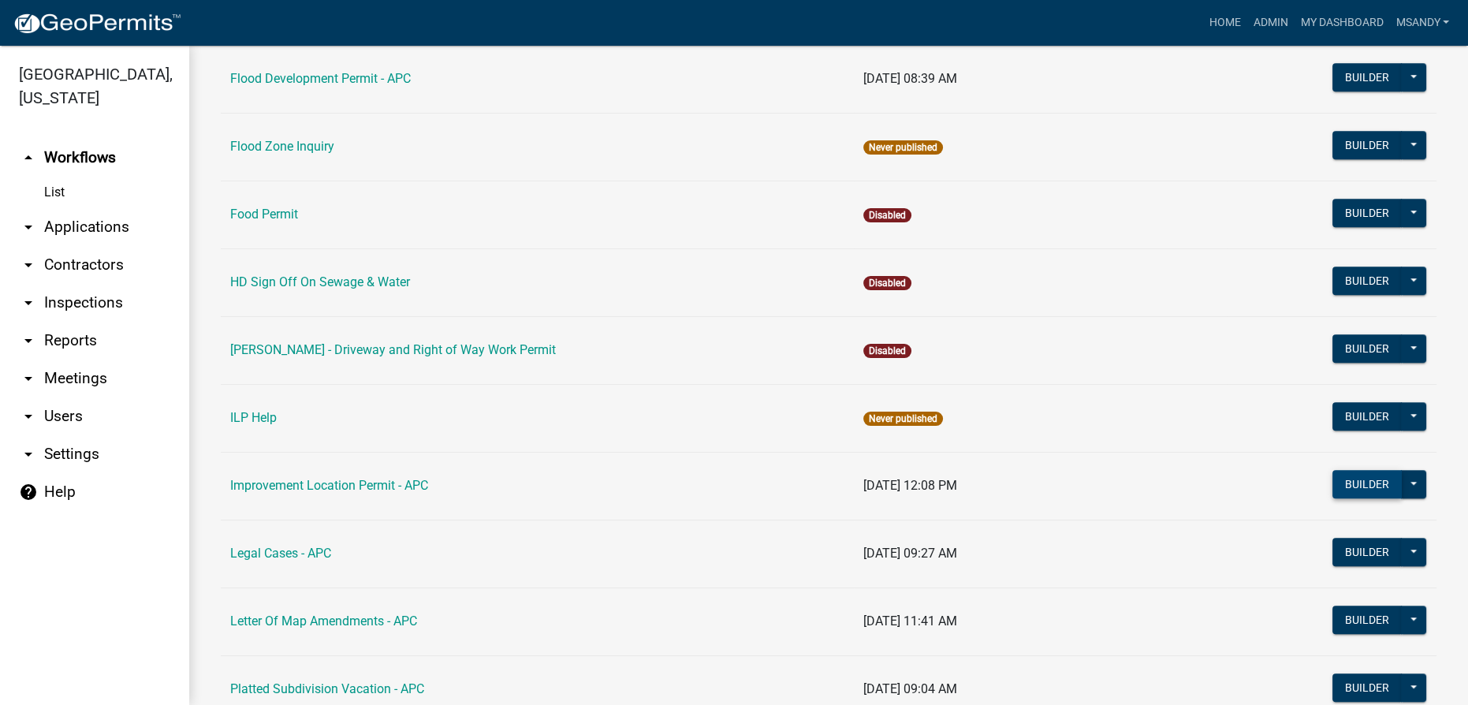
click at [1346, 481] on button "Builder" at bounding box center [1367, 484] width 69 height 28
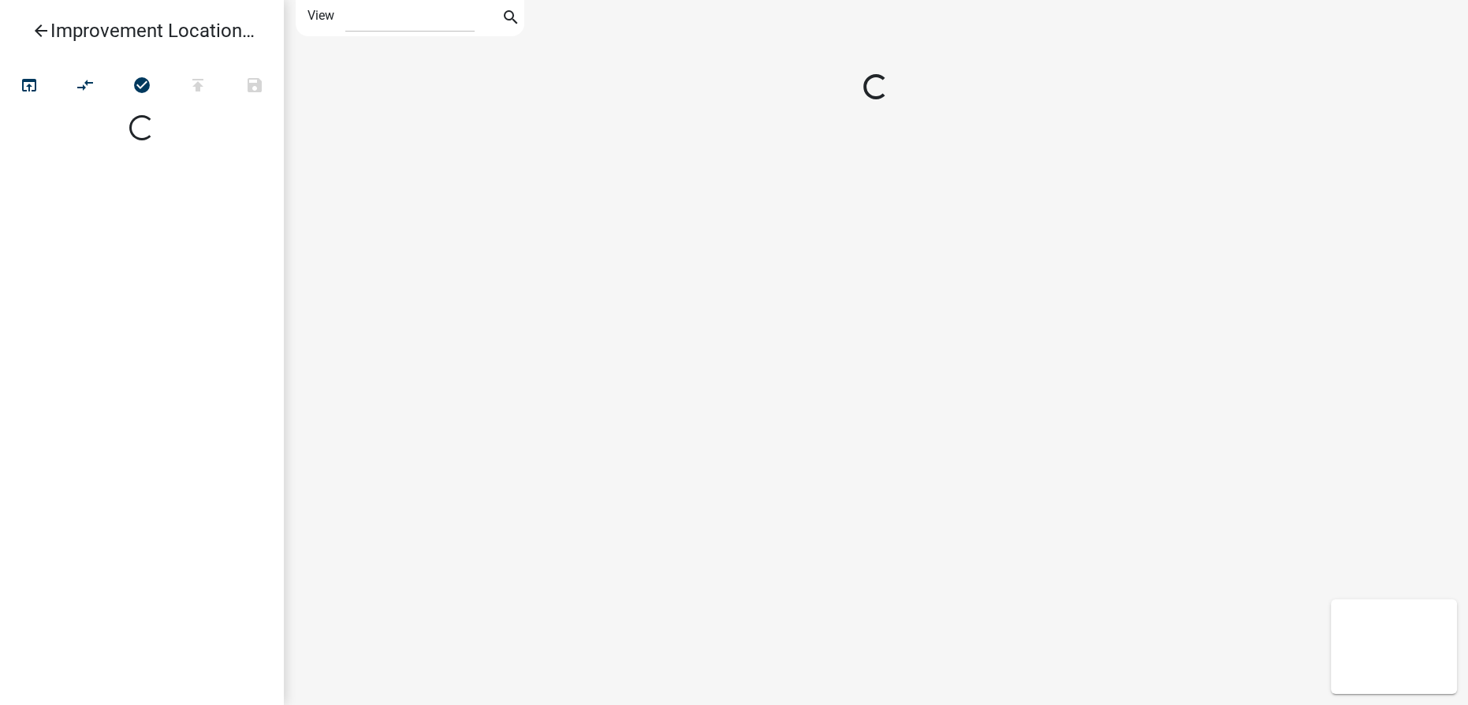
select select "1"
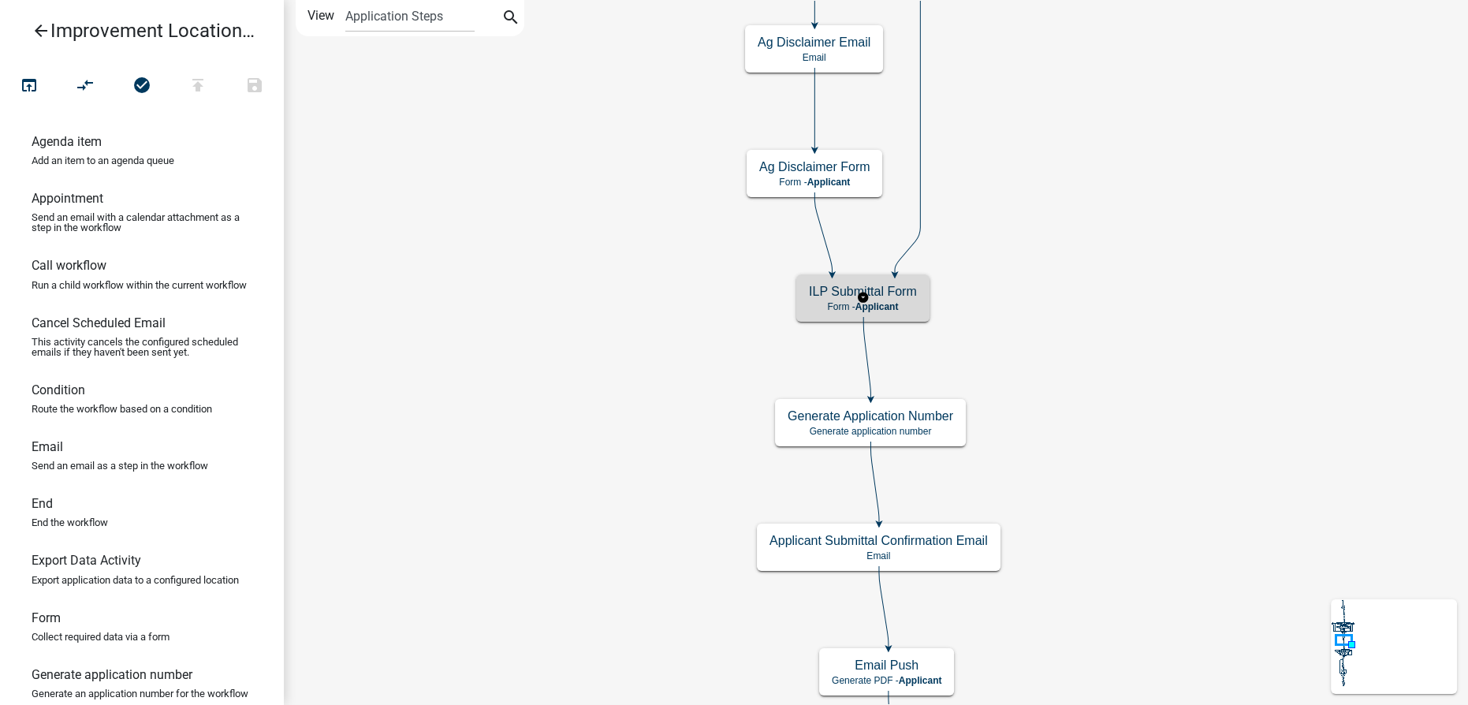
click at [815, 307] on p "Form - Applicant" at bounding box center [863, 306] width 108 height 11
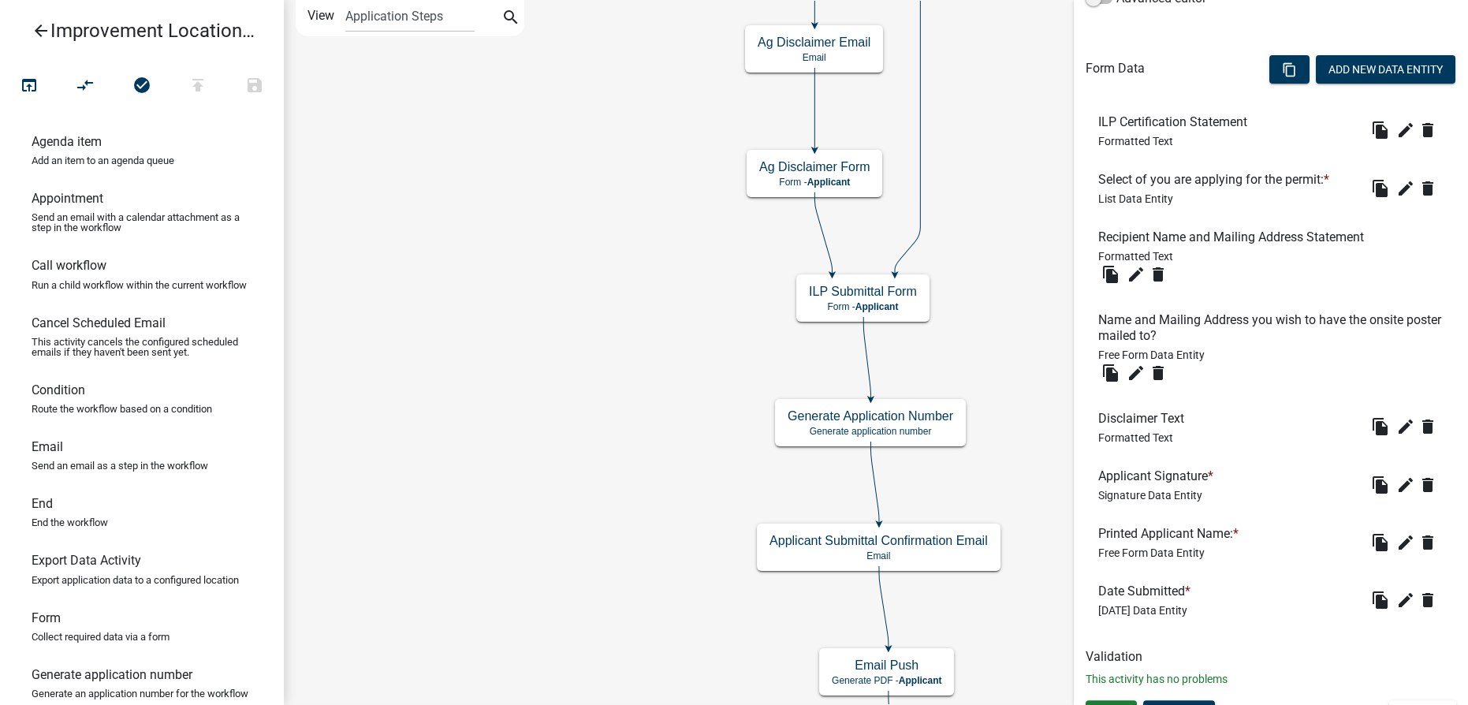
scroll to position [452, 0]
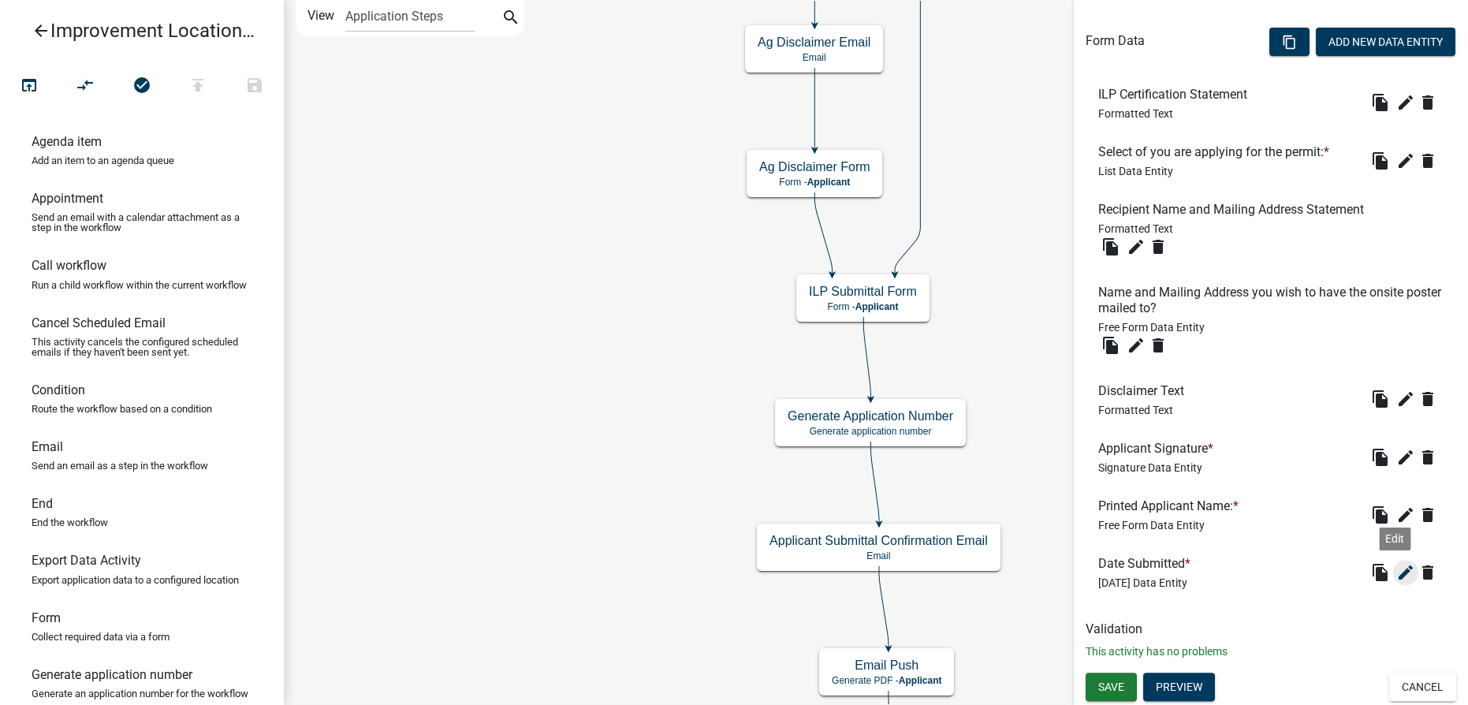
click at [1396, 574] on icon "edit" at bounding box center [1405, 572] width 19 height 19
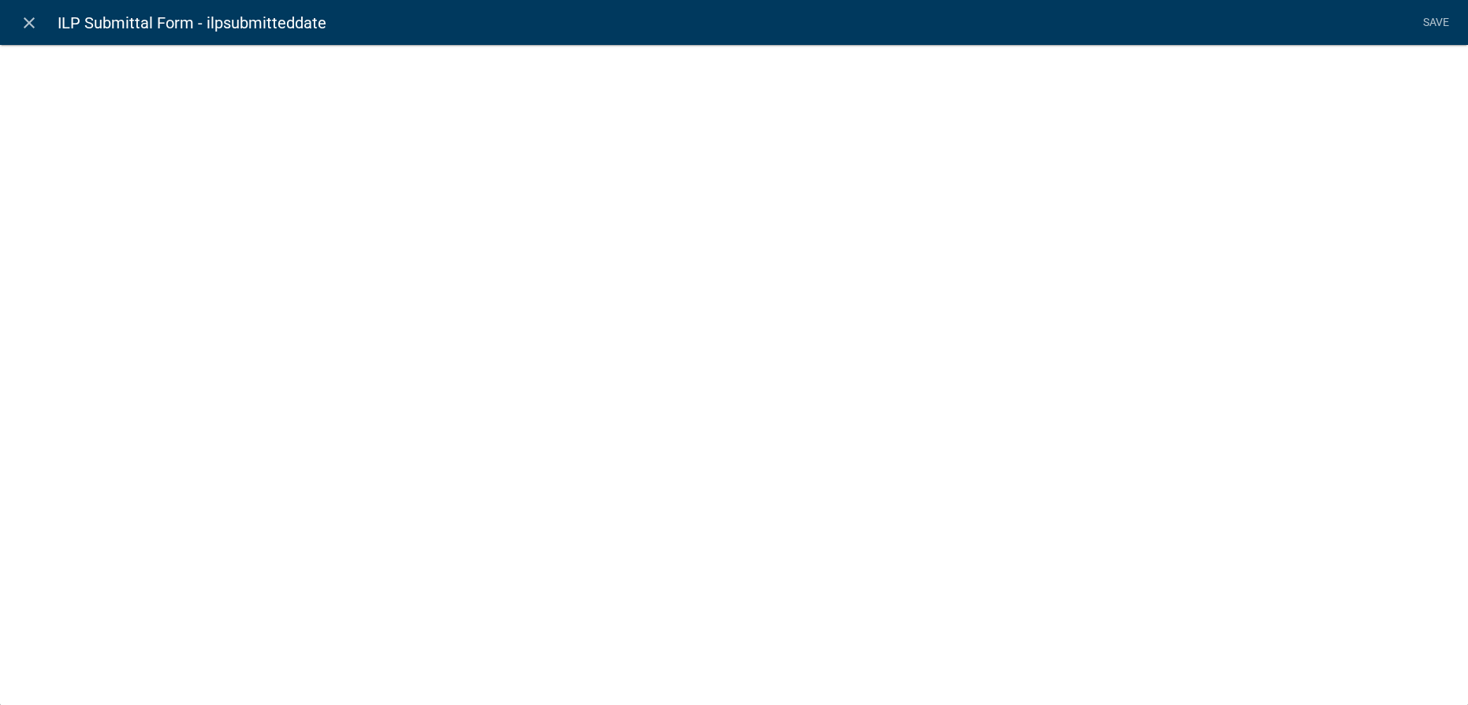
select select "[DATE]"
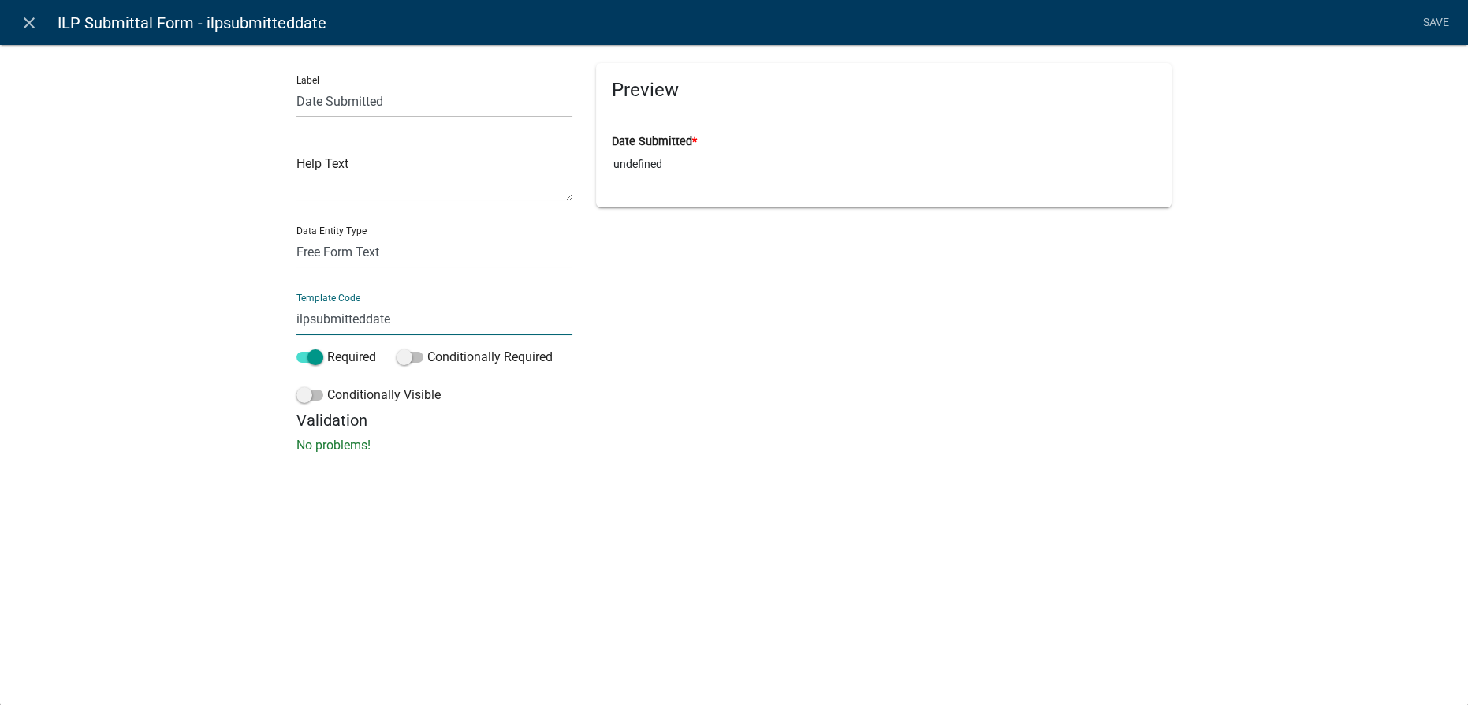
drag, startPoint x: 445, startPoint y: 330, endPoint x: 240, endPoint y: 323, distance: 205.1
click at [205, 319] on div "Label Date Submitted Help Text Data Entity Type Free Form Text Document Display…" at bounding box center [734, 253] width 1468 height 469
click at [32, 28] on icon "close" at bounding box center [29, 22] width 19 height 19
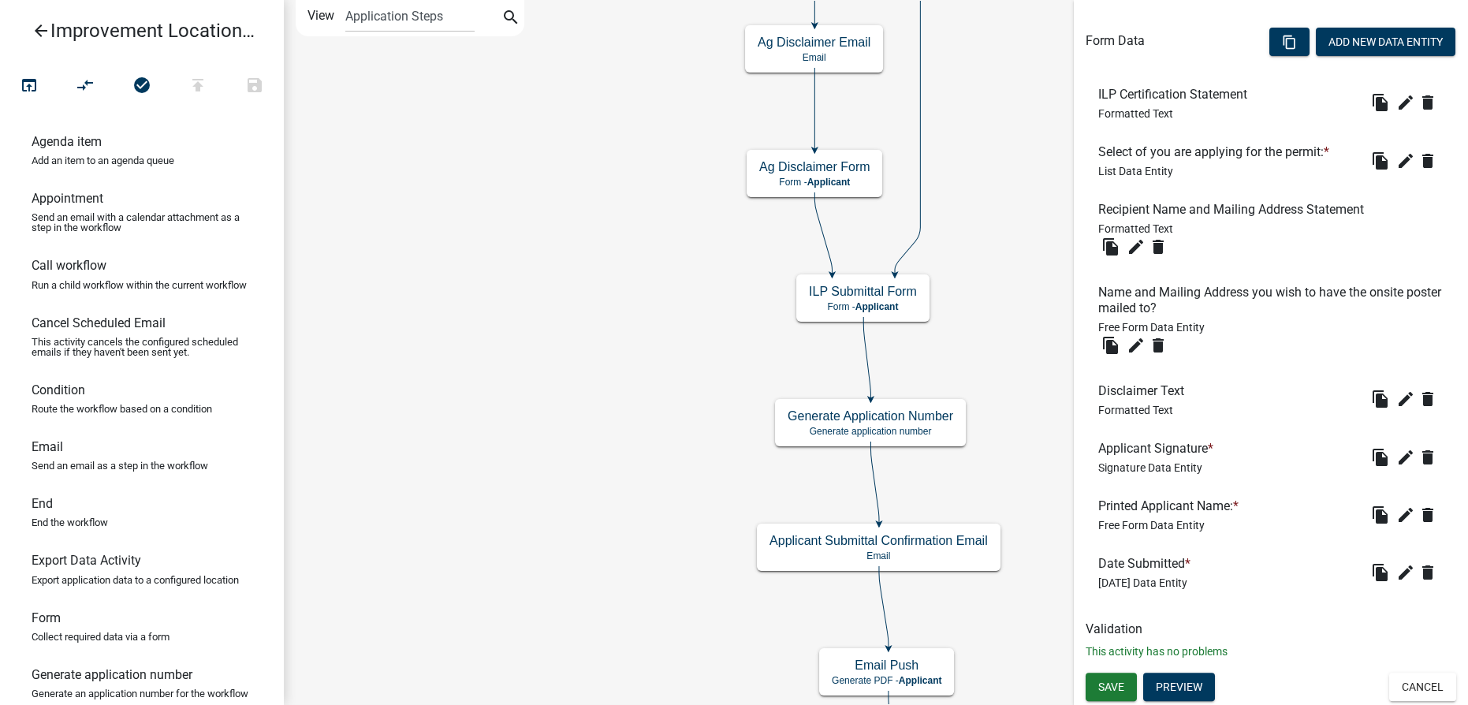
click at [38, 24] on icon "arrow_back" at bounding box center [41, 32] width 19 height 22
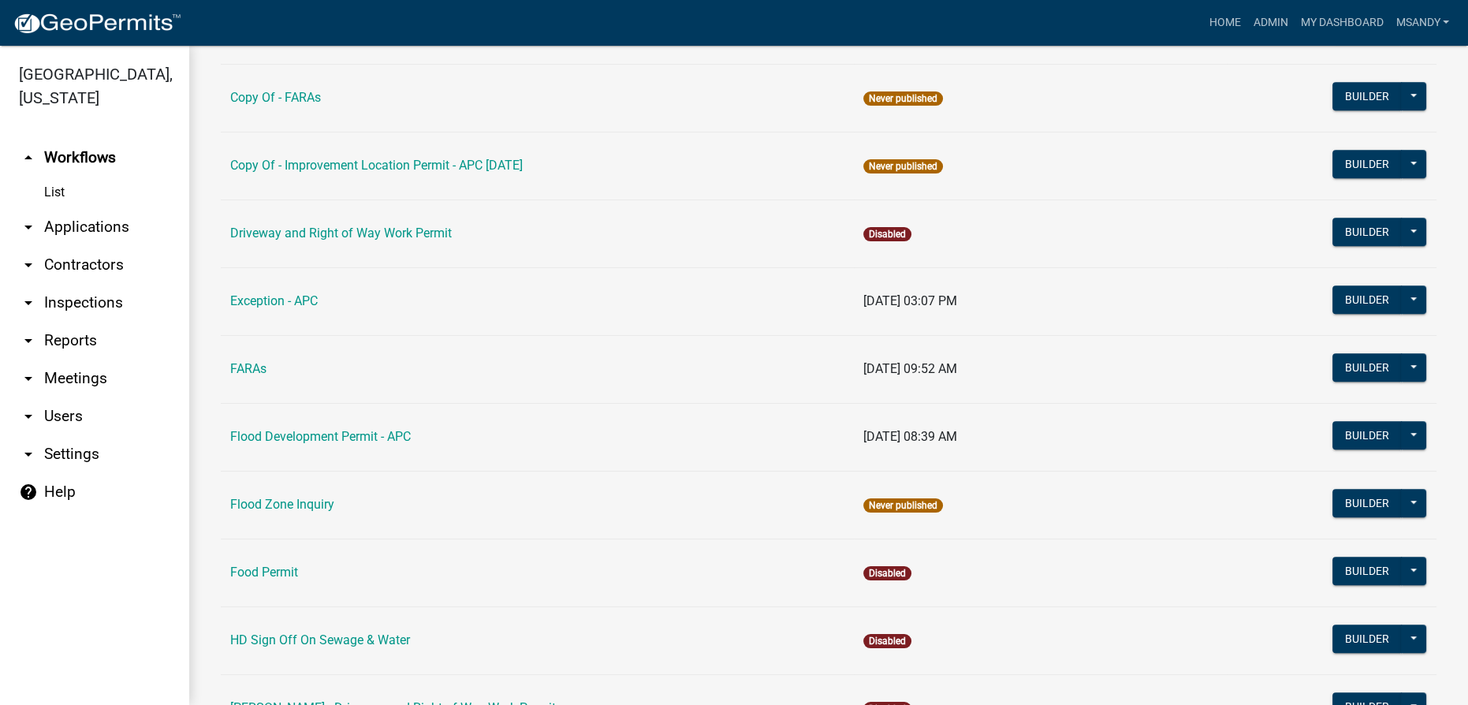
scroll to position [1791, 0]
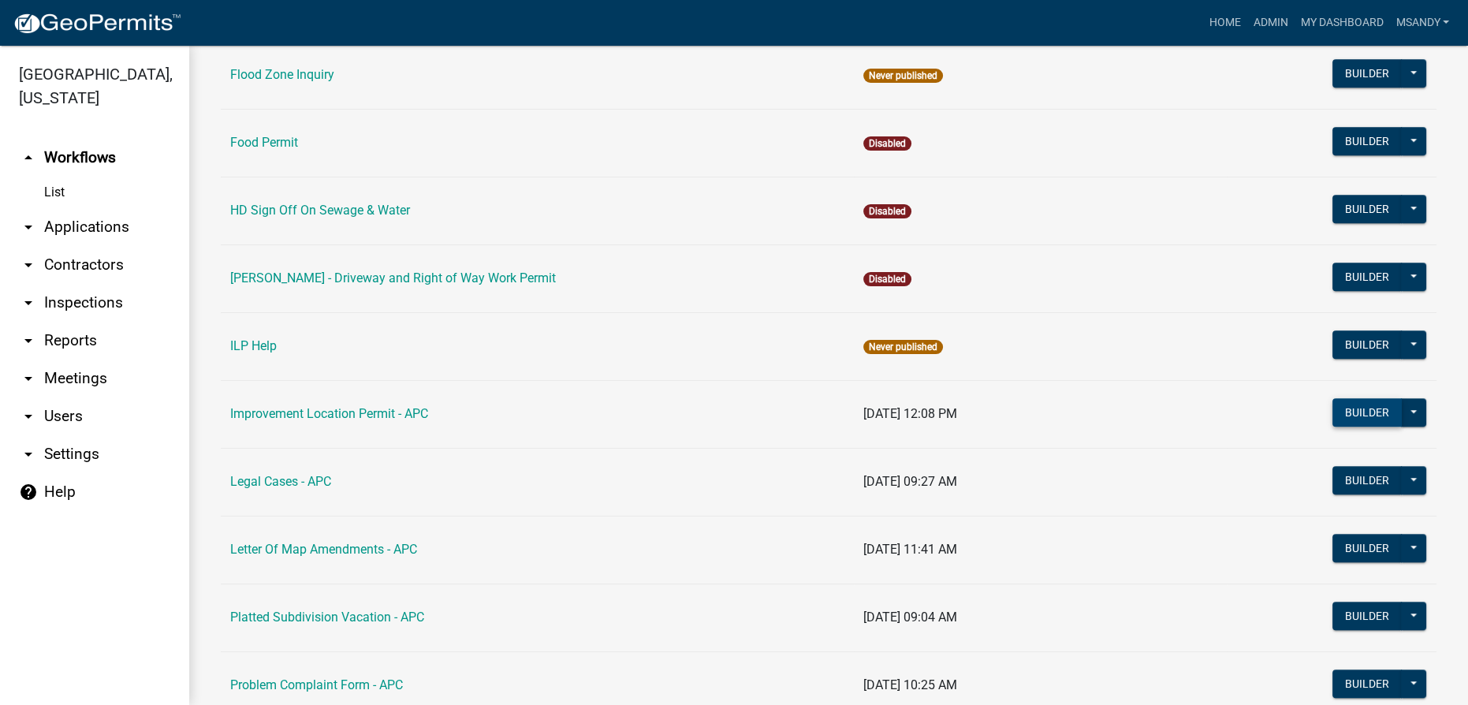
click at [1356, 410] on button "Builder" at bounding box center [1367, 412] width 69 height 28
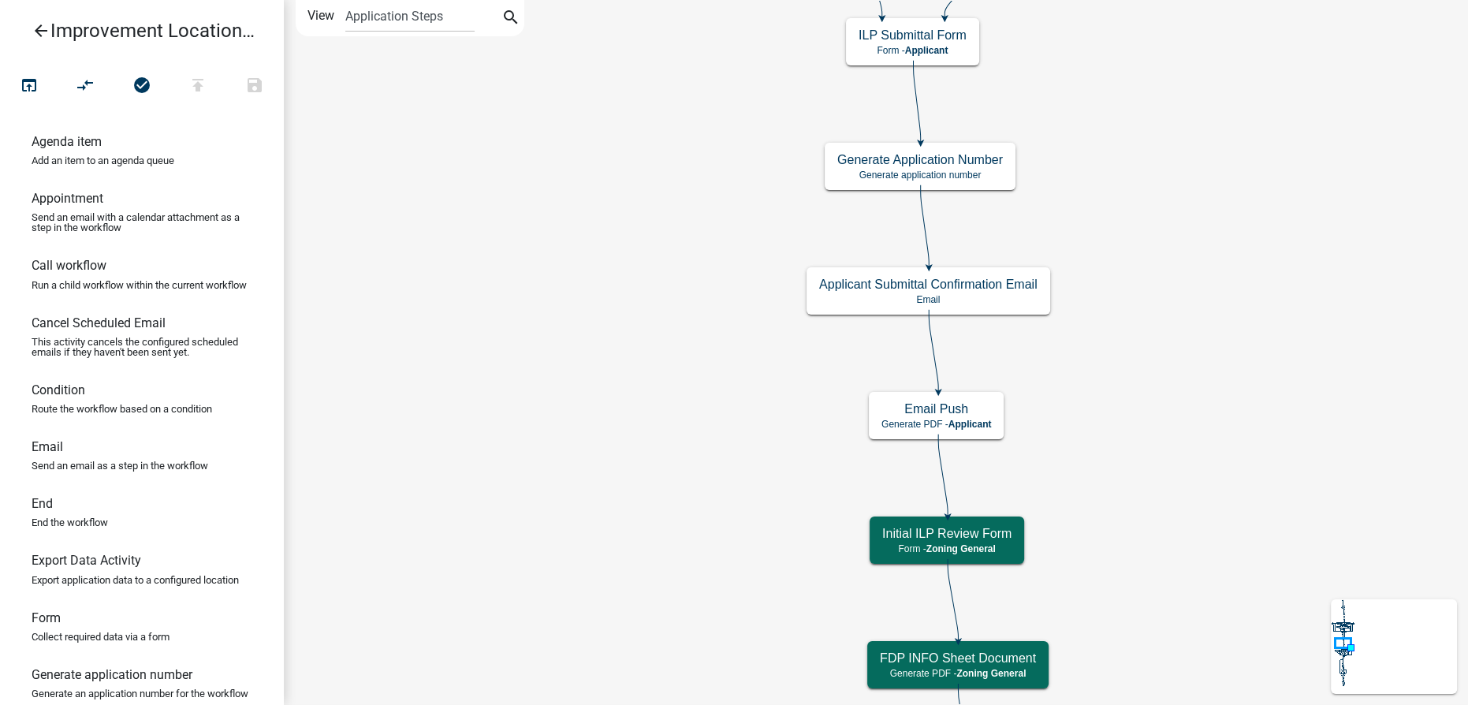
click at [35, 28] on icon "arrow_back" at bounding box center [41, 32] width 19 height 22
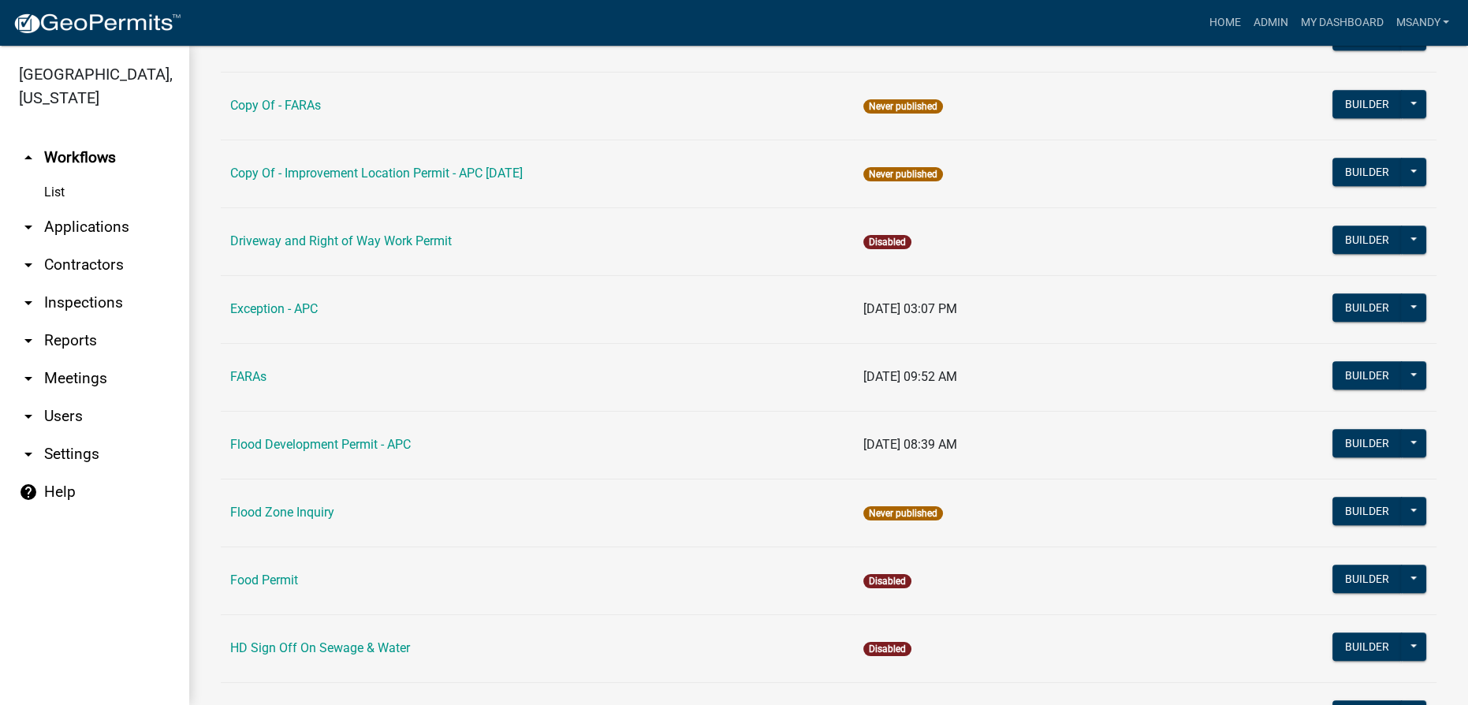
scroll to position [1577, 0]
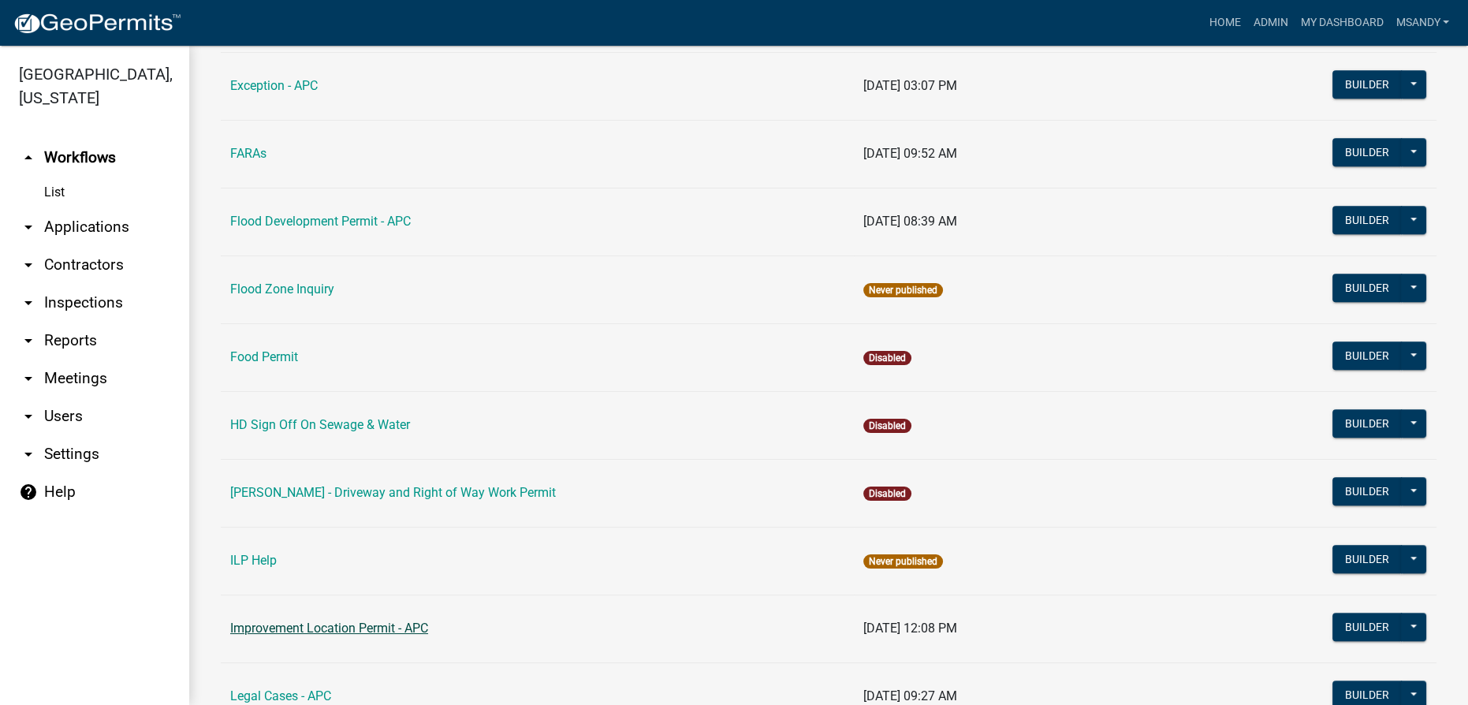
click at [361, 621] on link "Improvement Location Permit - APC" at bounding box center [329, 628] width 198 height 15
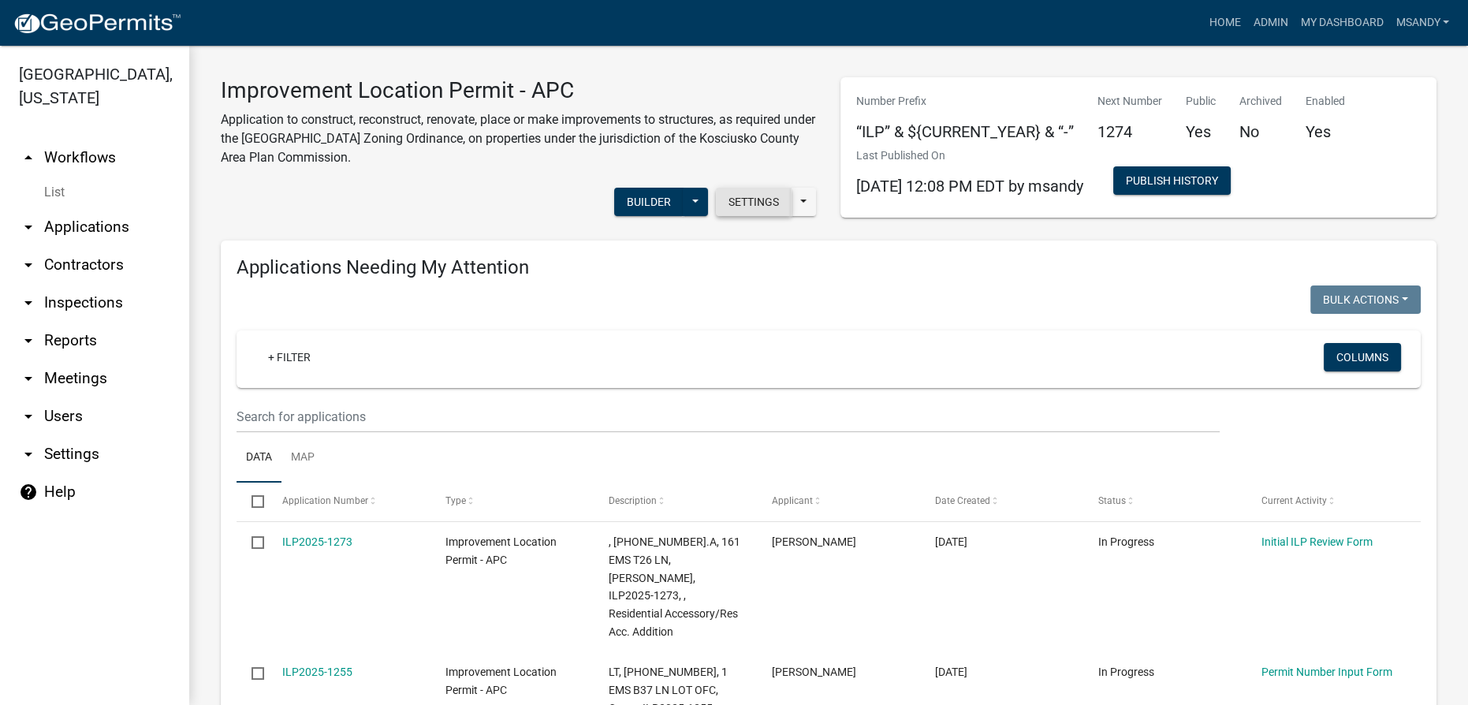
click at [738, 203] on button "Settings" at bounding box center [754, 202] width 76 height 28
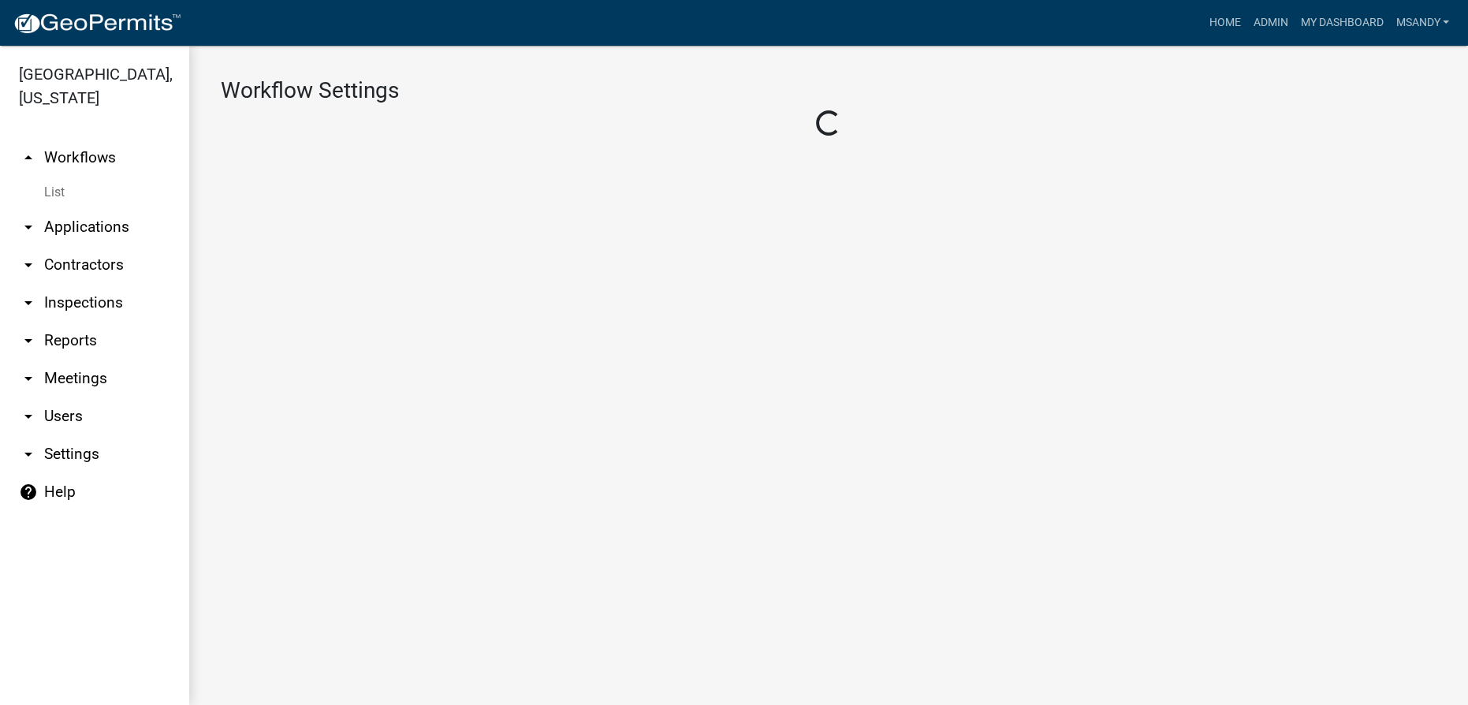
select select "ebda2edb-0593-4979-8a8e-8b9a289390de"
select select "b2f11e63-fdff-446e-9795-9ddb805eb8a6"
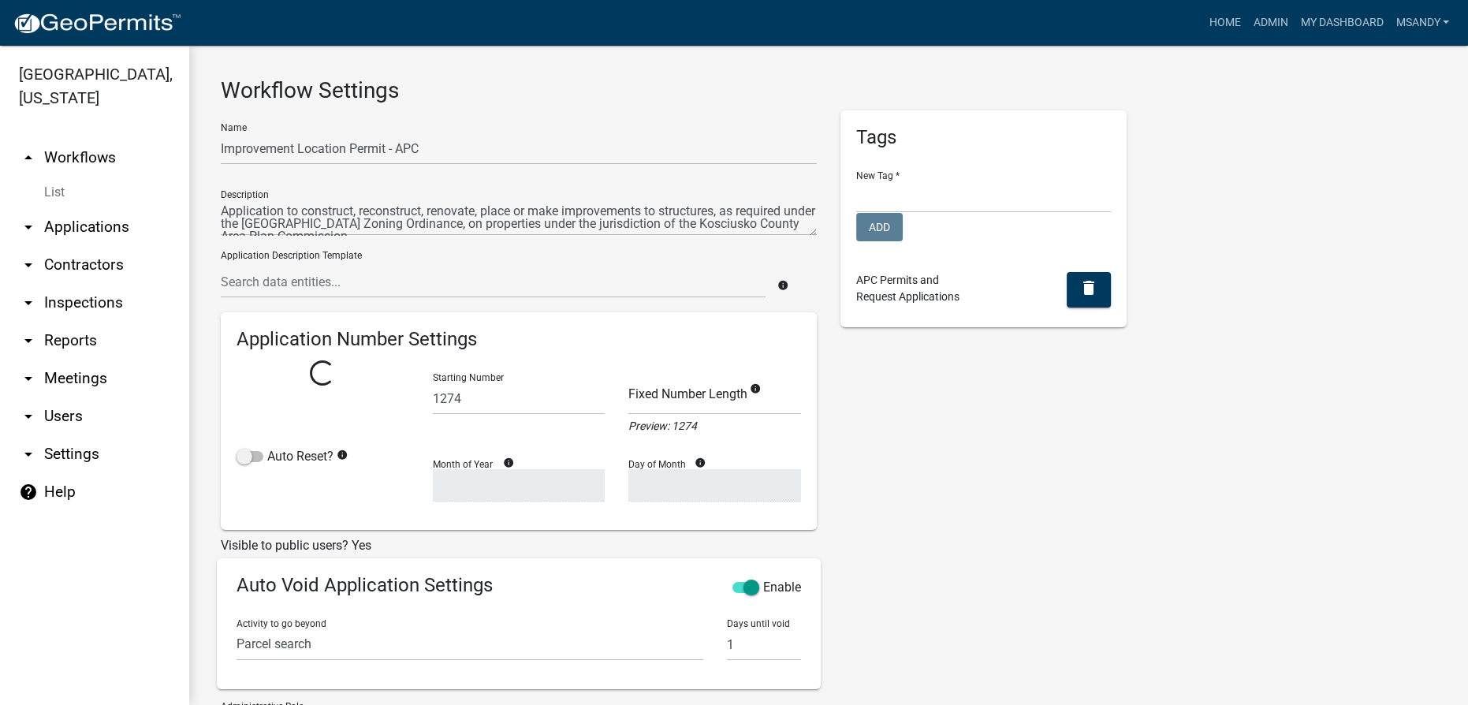
select select
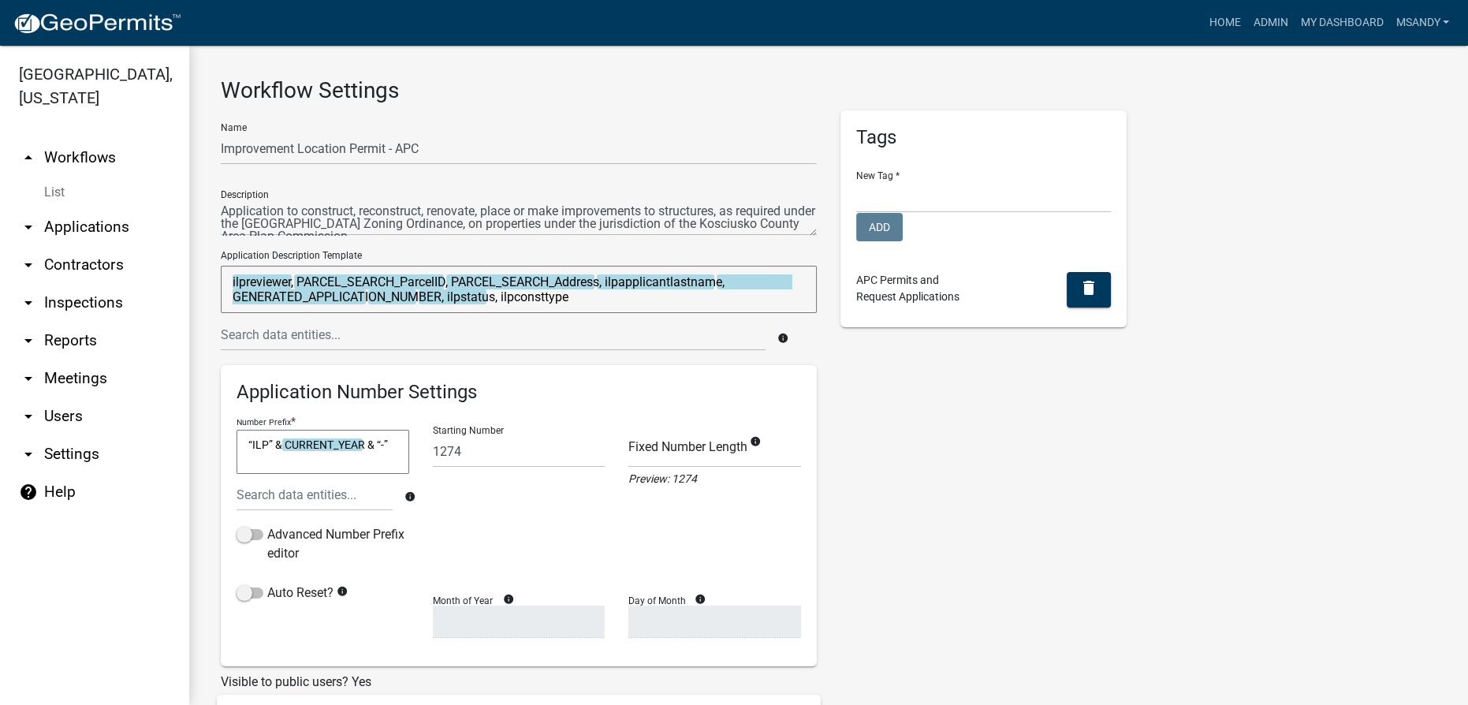
click at [584, 298] on textarea "ilpreviewer, PARCEL_SEARCH_ParcelID, PARCEL_SEARCH_Address, ilpapplicantlastnam…" at bounding box center [519, 289] width 596 height 47
paste textarea "ilpsubmitteddate"
type textarea "ilpreviewer, PARCEL_SEARCH_ParcelID, PARCEL_SEARCH_Address, ilpapplicantlastnam…"
click at [892, 376] on div "Tags New Tag * APC Hearing Forms APC Internal Forms APC Permits Auditor Flood F…" at bounding box center [984, 579] width 310 height 939
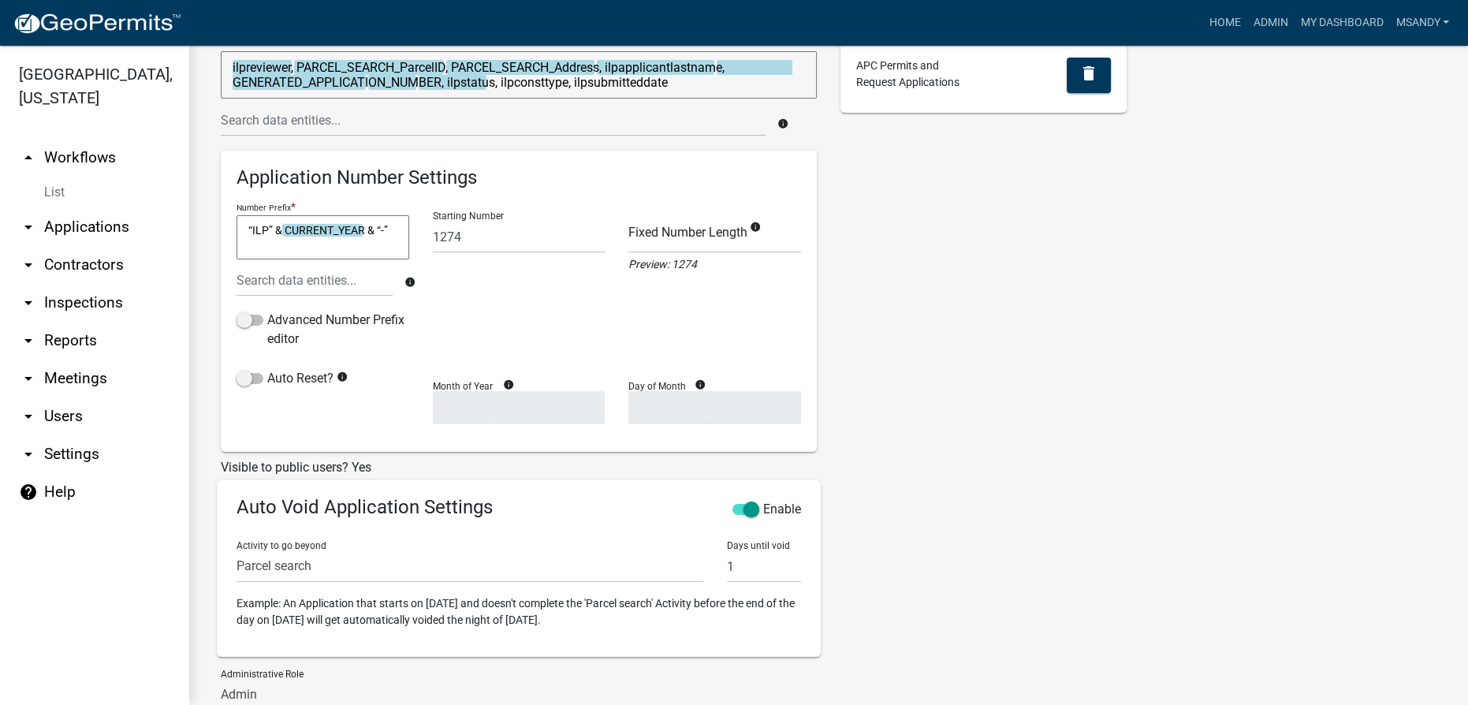
scroll to position [421, 0]
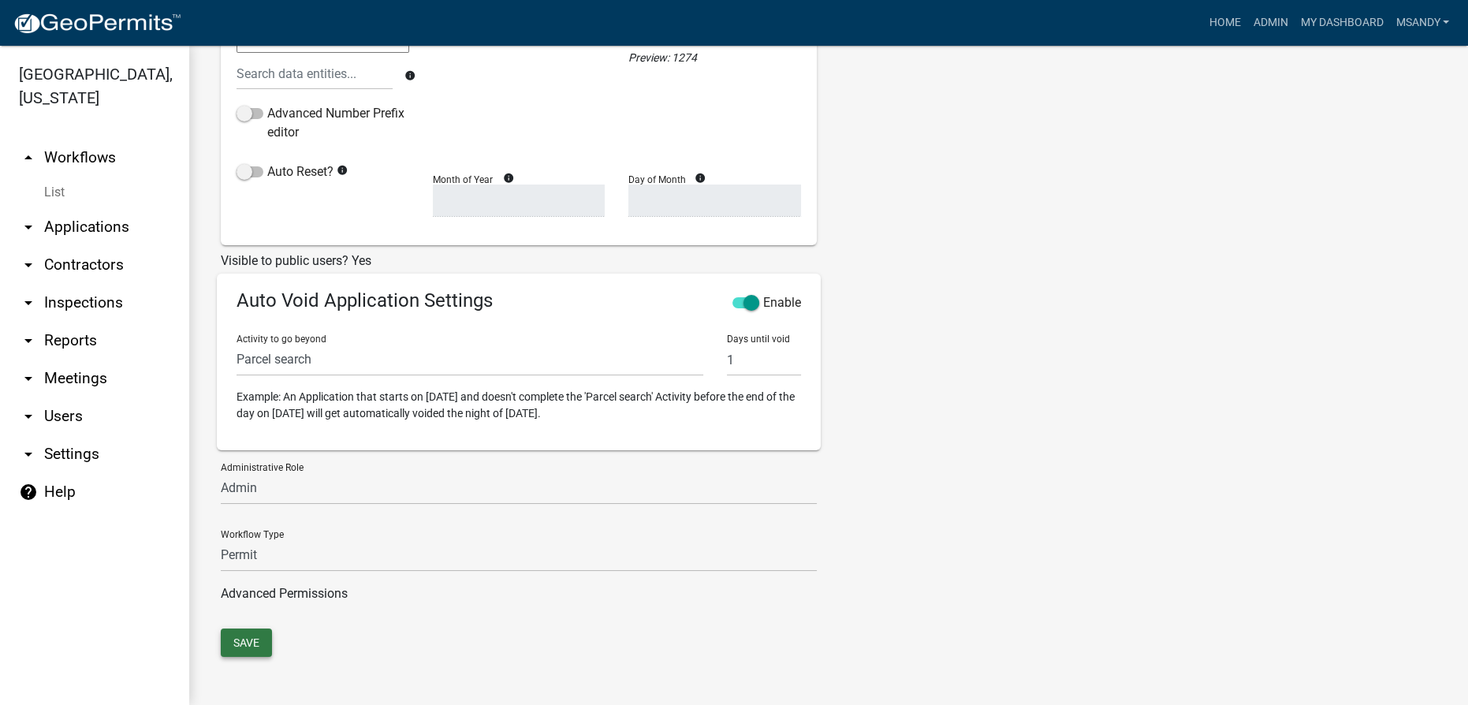
click at [263, 640] on button "Save" at bounding box center [246, 642] width 51 height 28
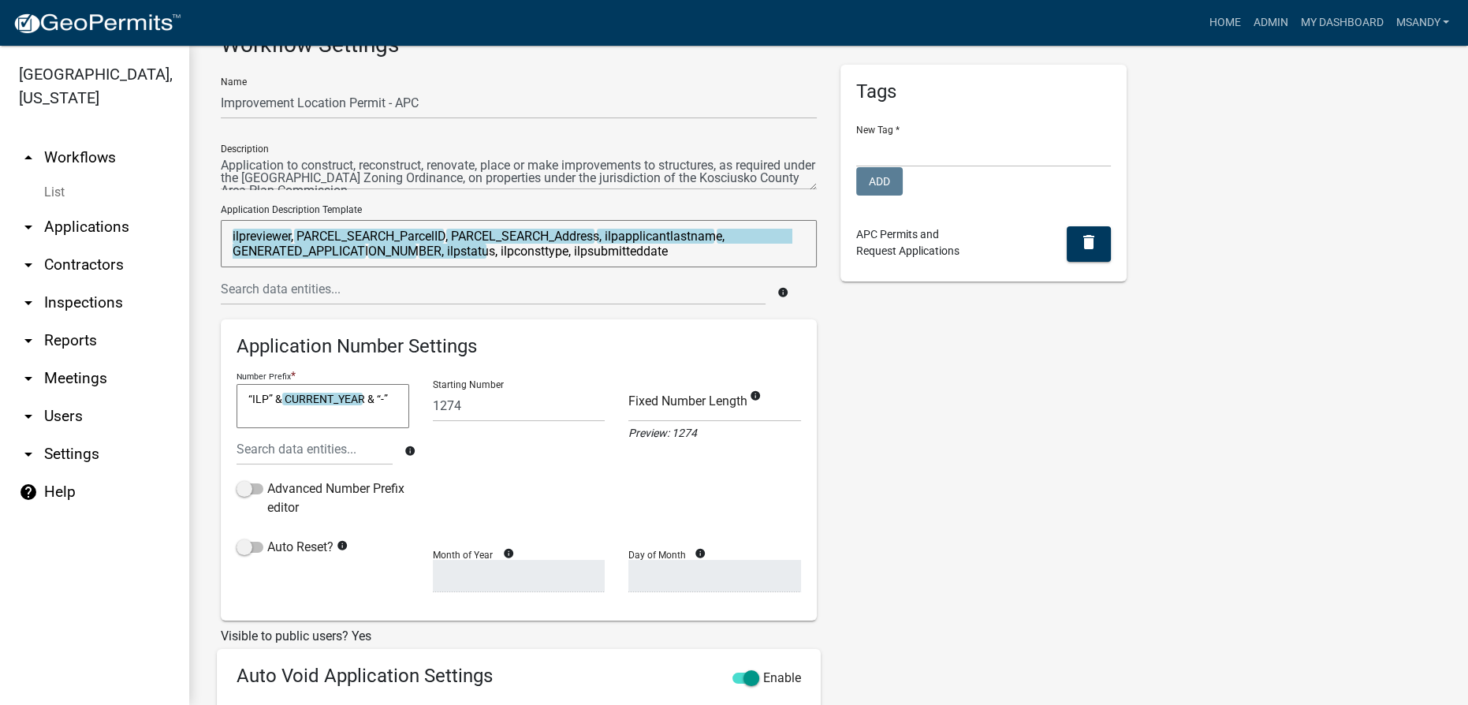
scroll to position [0, 0]
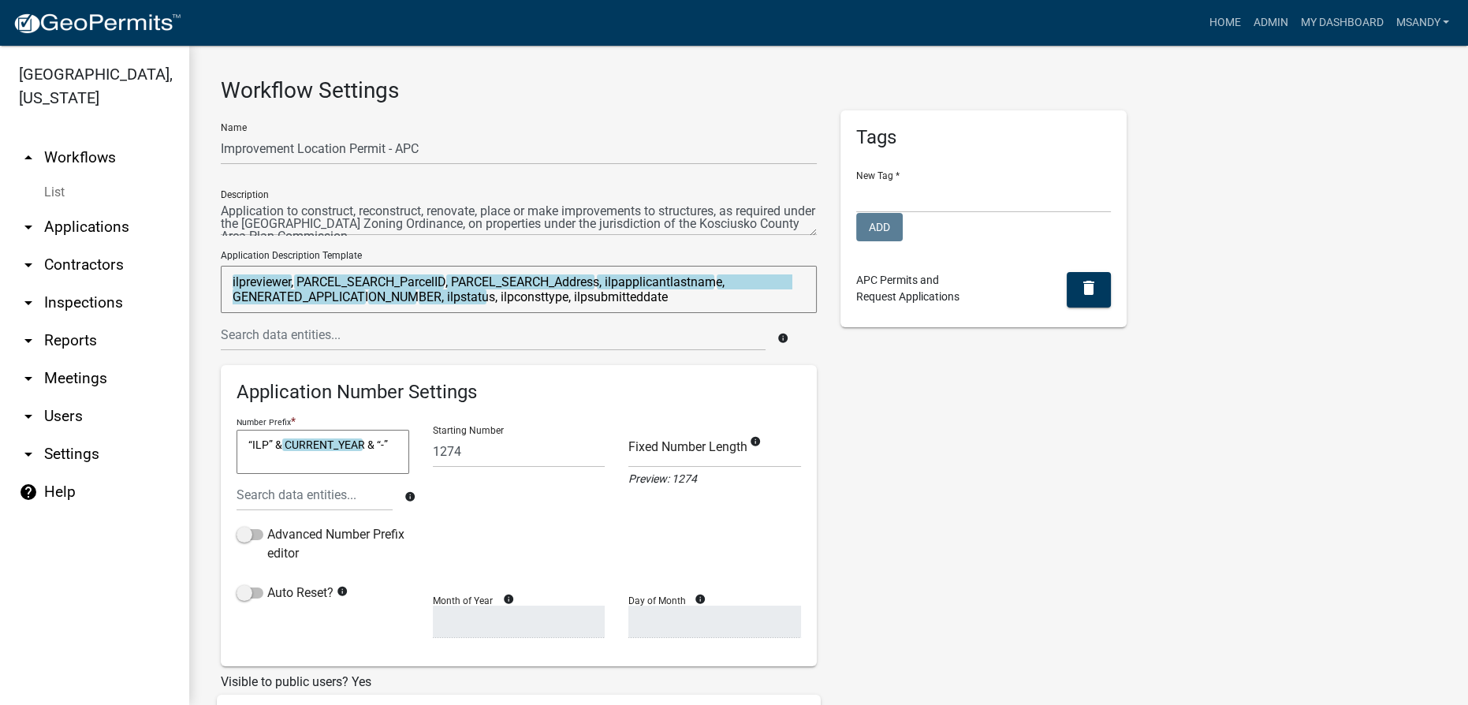
click at [922, 444] on div "Tags New Tag * APC Hearing Forms APC Internal Forms APC Permits Auditor Flood F…" at bounding box center [984, 579] width 310 height 939
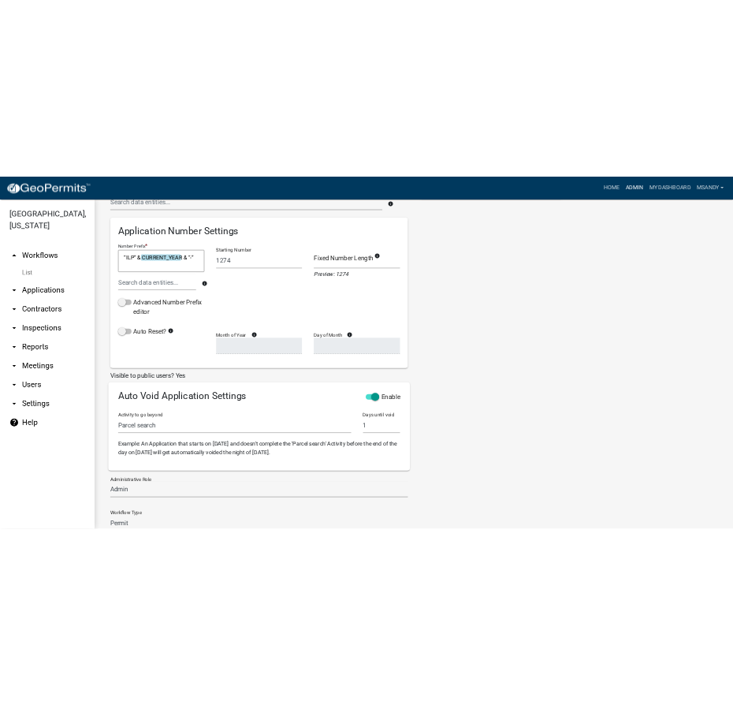
scroll to position [278, 0]
